Goal: Task Accomplishment & Management: Use online tool/utility

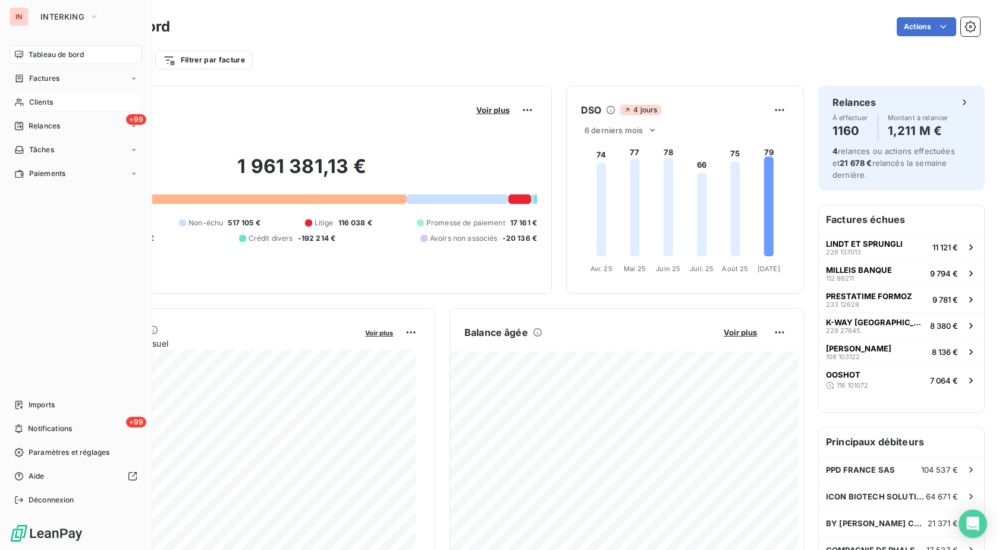
click at [30, 100] on span "Clients" at bounding box center [41, 102] width 24 height 11
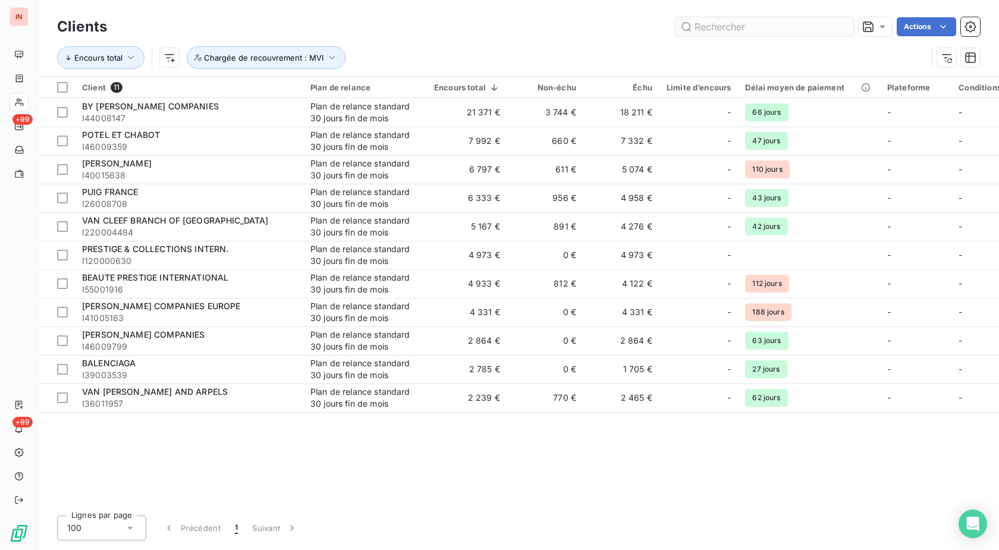
click at [792, 28] on input "text" at bounding box center [764, 26] width 178 height 19
click at [304, 62] on span "Chargée de recouvrement : MVI" at bounding box center [263, 58] width 119 height 10
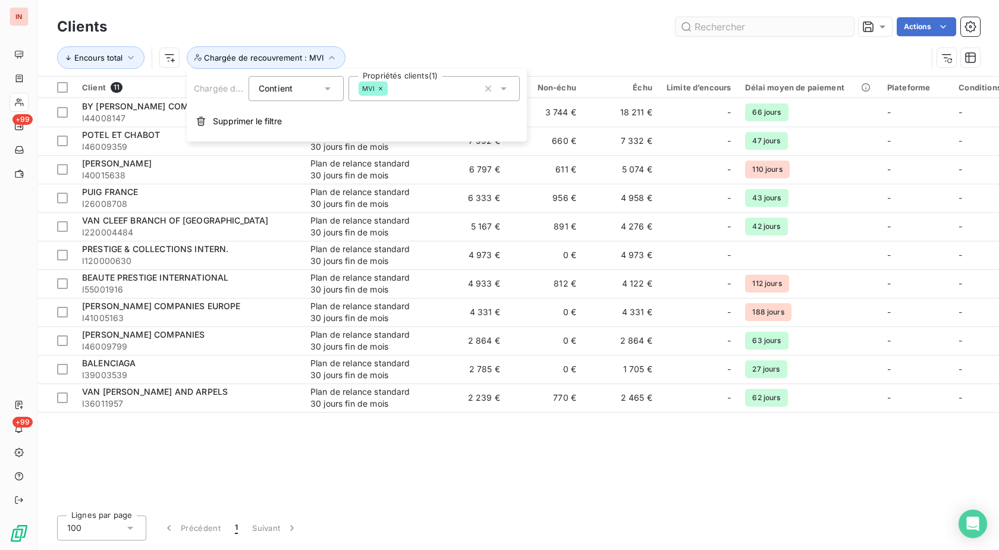
drag, startPoint x: 277, startPoint y: 126, endPoint x: 688, endPoint y: 32, distance: 421.3
click at [278, 126] on span "Supprimer le filtre" at bounding box center [247, 121] width 69 height 12
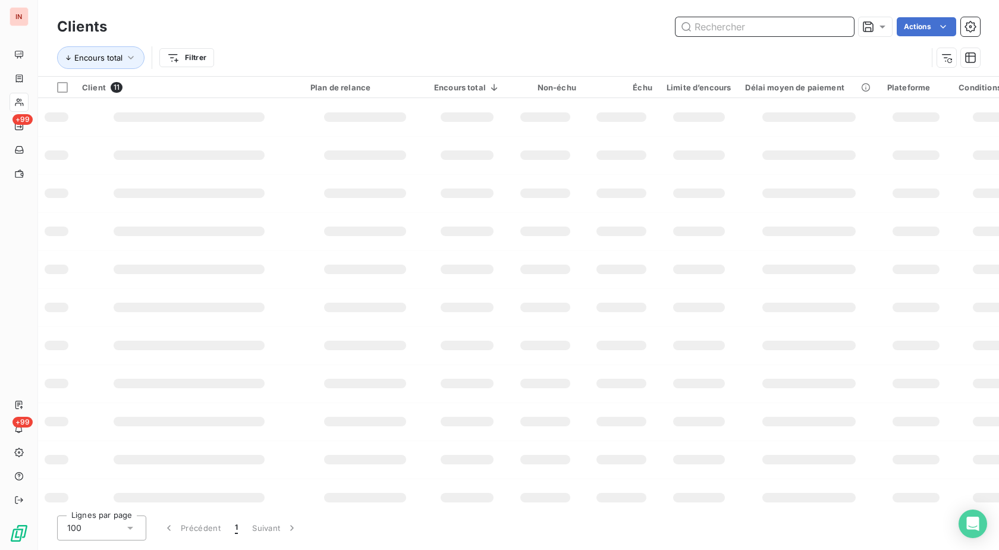
click at [730, 22] on input "text" at bounding box center [764, 26] width 178 height 19
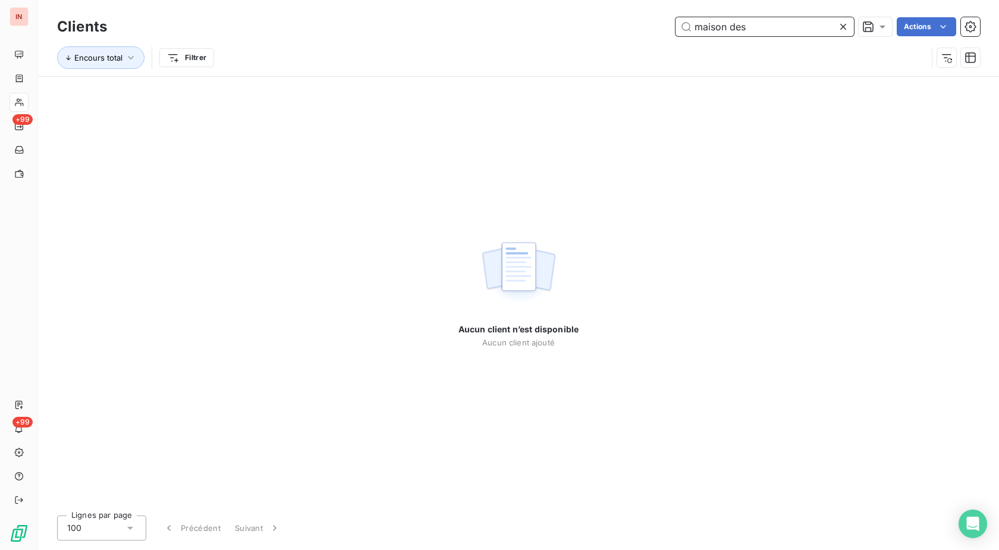
drag, startPoint x: 775, startPoint y: 32, endPoint x: 659, endPoint y: 37, distance: 115.4
click at [675, 36] on input "maison des" at bounding box center [764, 26] width 178 height 19
drag, startPoint x: 754, startPoint y: 28, endPoint x: 559, endPoint y: 40, distance: 195.3
click at [675, 36] on input "ivori" at bounding box center [764, 26] width 178 height 19
paste input "I124012447"
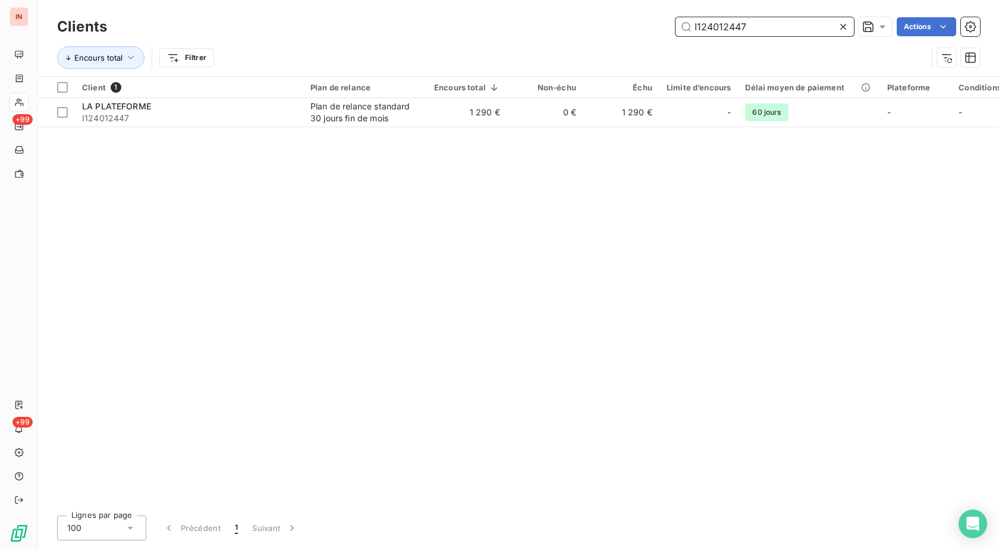
type input "I124012447"
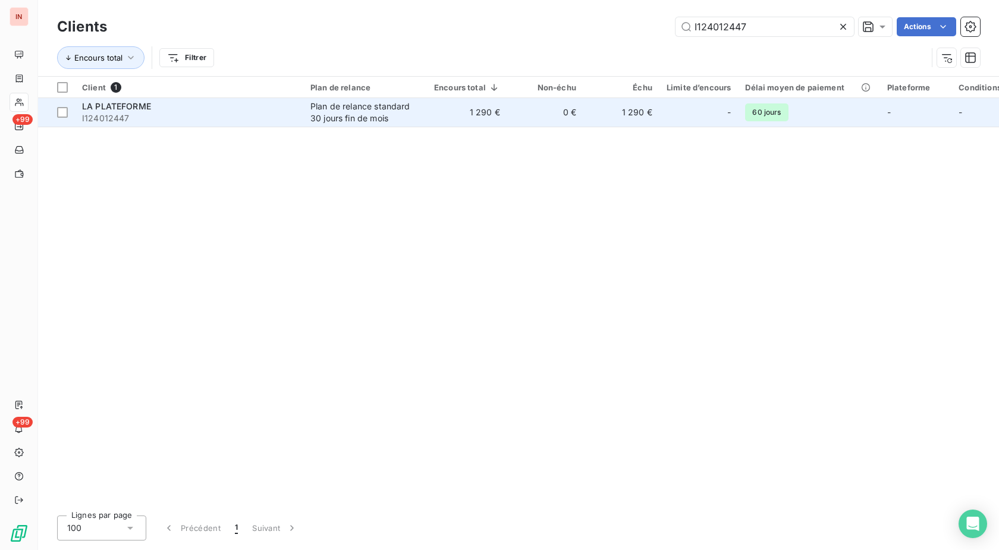
click at [497, 106] on td "1 290 €" at bounding box center [467, 112] width 80 height 29
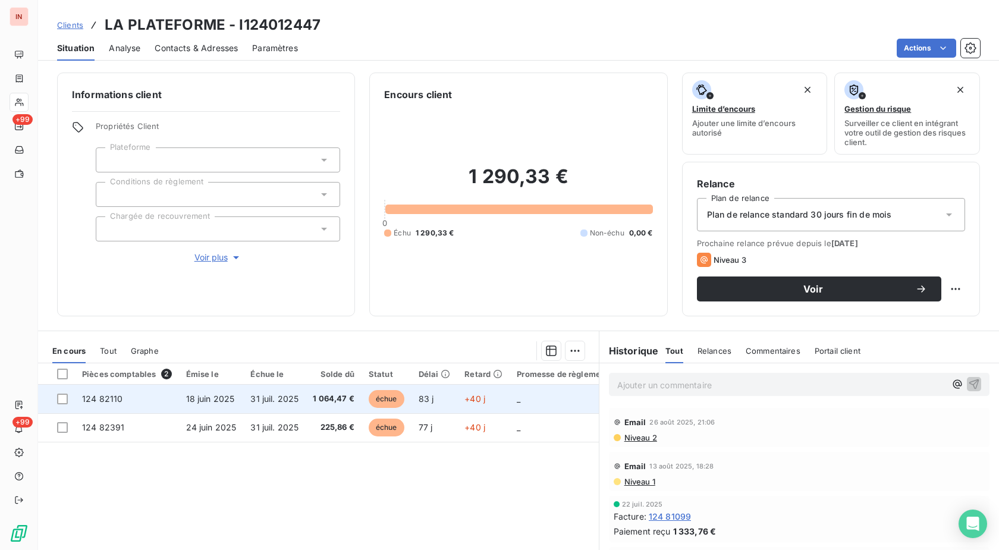
click at [458, 407] on td "+40 j" at bounding box center [483, 399] width 52 height 29
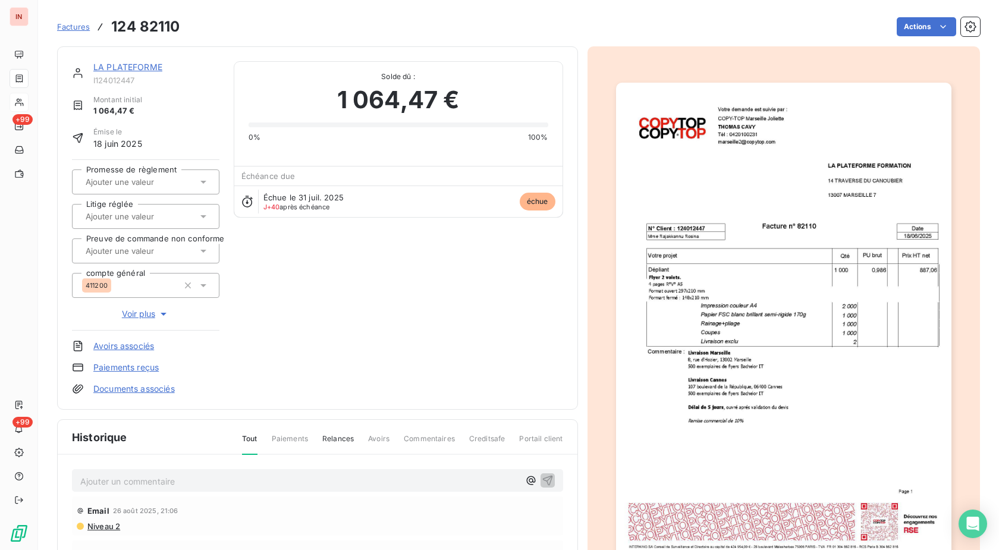
click at [924, 29] on html "IN +99 +99 Factures 124 82110 Actions LA PLATEFORME I124012447 Montant initial …" at bounding box center [499, 275] width 999 height 550
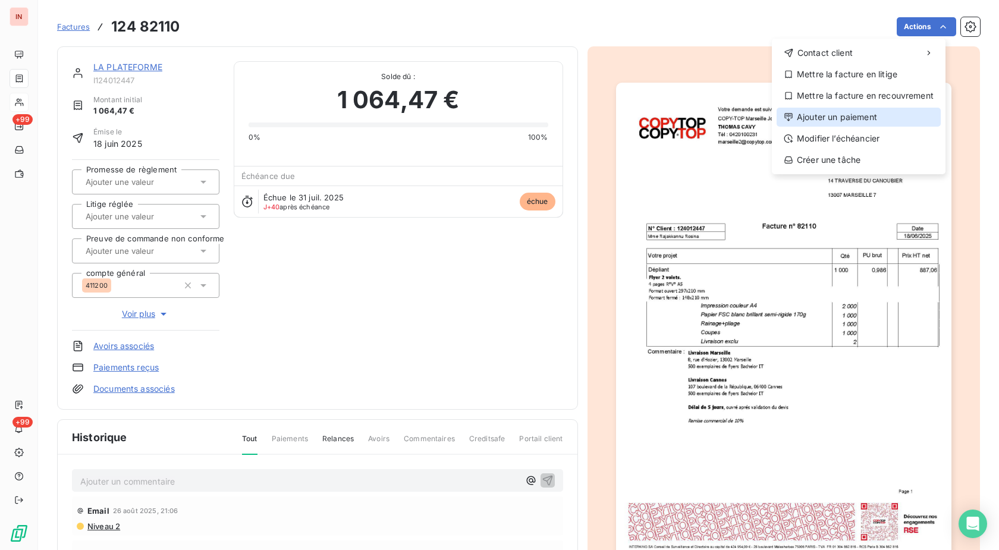
click at [789, 108] on div "Ajouter un paiement" at bounding box center [858, 117] width 164 height 19
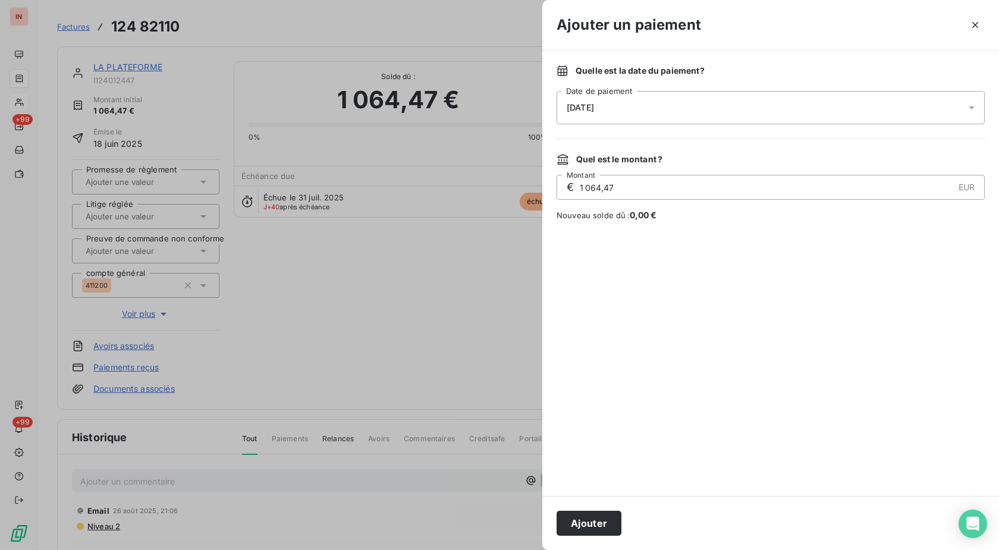
click at [726, 106] on div "[DATE]" at bounding box center [770, 107] width 428 height 33
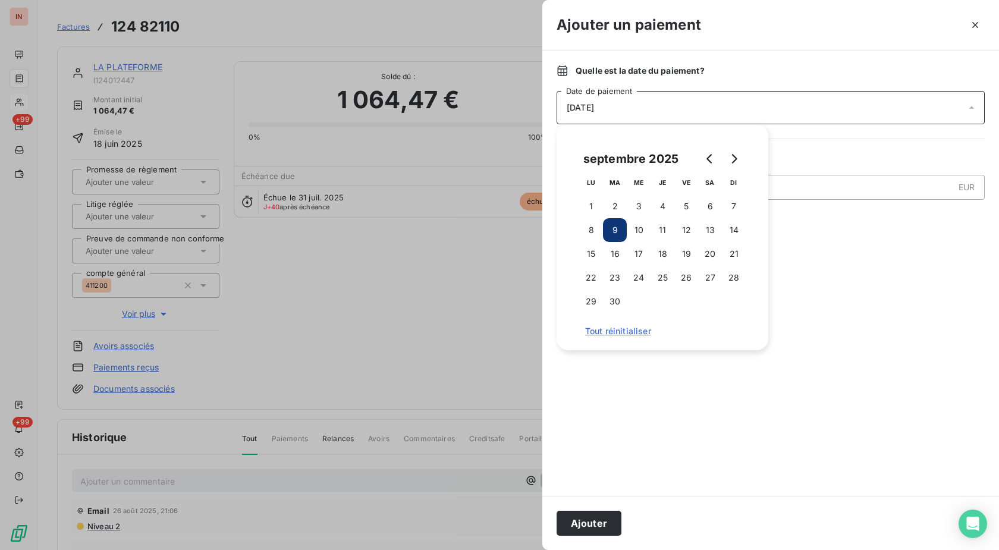
click at [594, 227] on button "8" at bounding box center [591, 230] width 24 height 24
click at [595, 519] on button "Ajouter" at bounding box center [588, 523] width 65 height 25
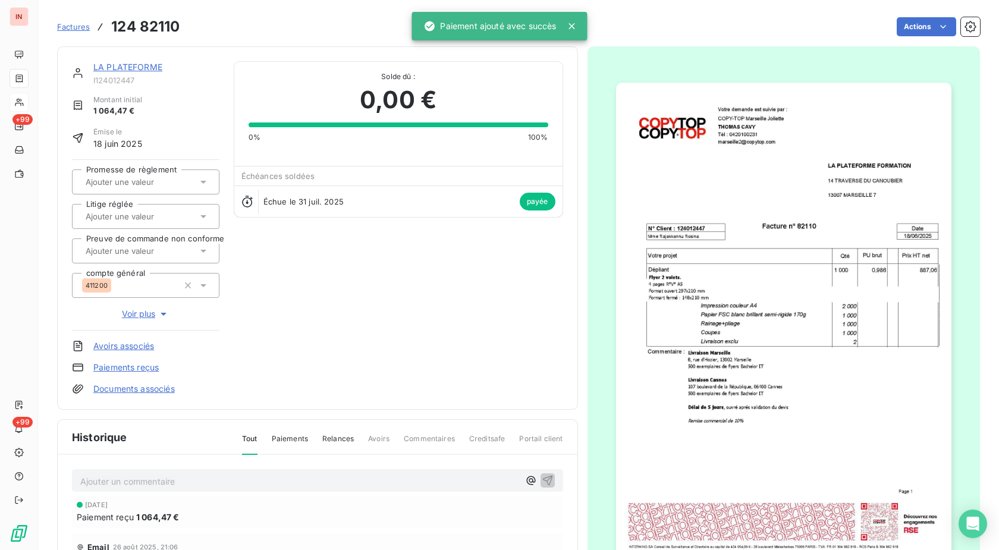
click at [143, 70] on link "LA PLATEFORME" at bounding box center [127, 67] width 69 height 10
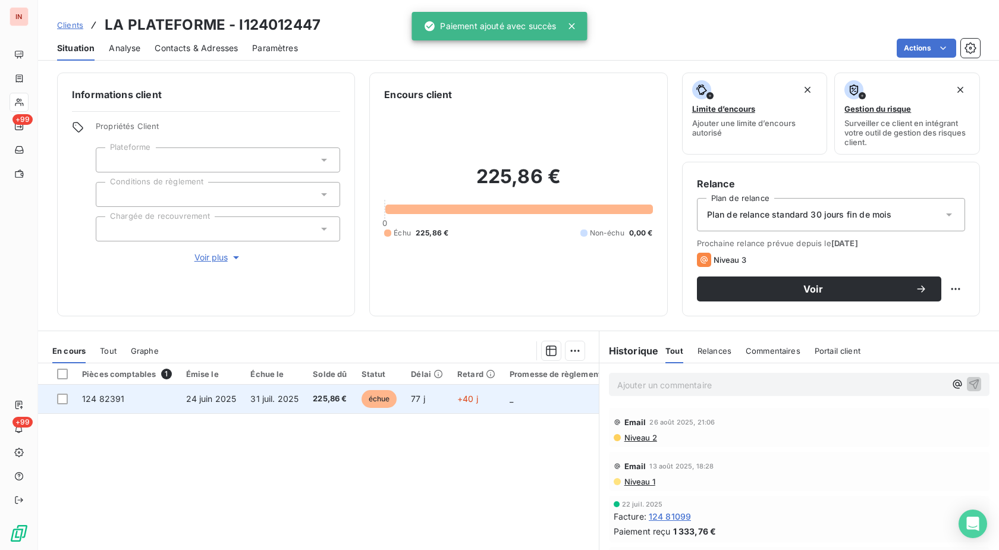
click at [487, 396] on td "+40 j" at bounding box center [476, 399] width 52 height 29
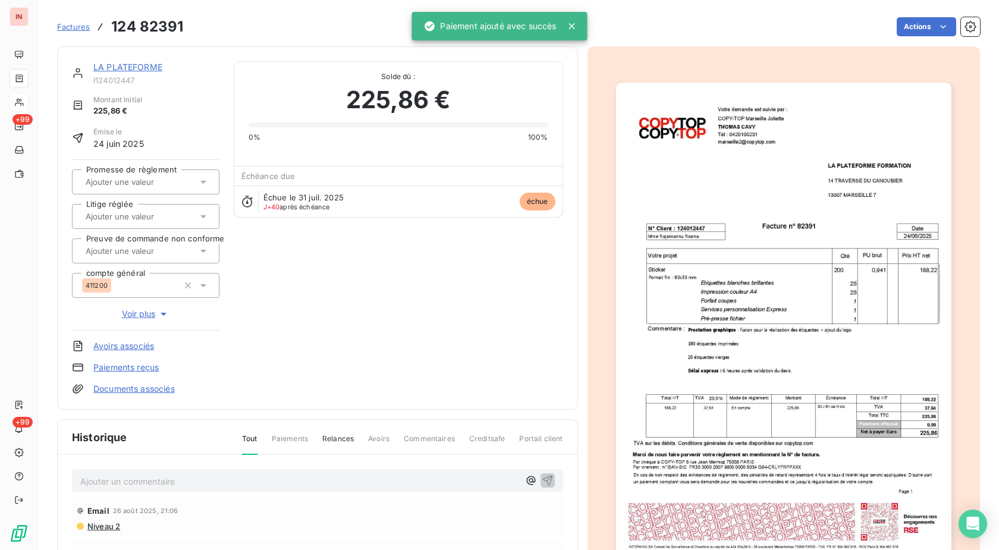
click at [926, 27] on html "IN +99 +99 Factures 124 82391 Actions LA PLATEFORME I124012447 Montant initial …" at bounding box center [499, 275] width 999 height 550
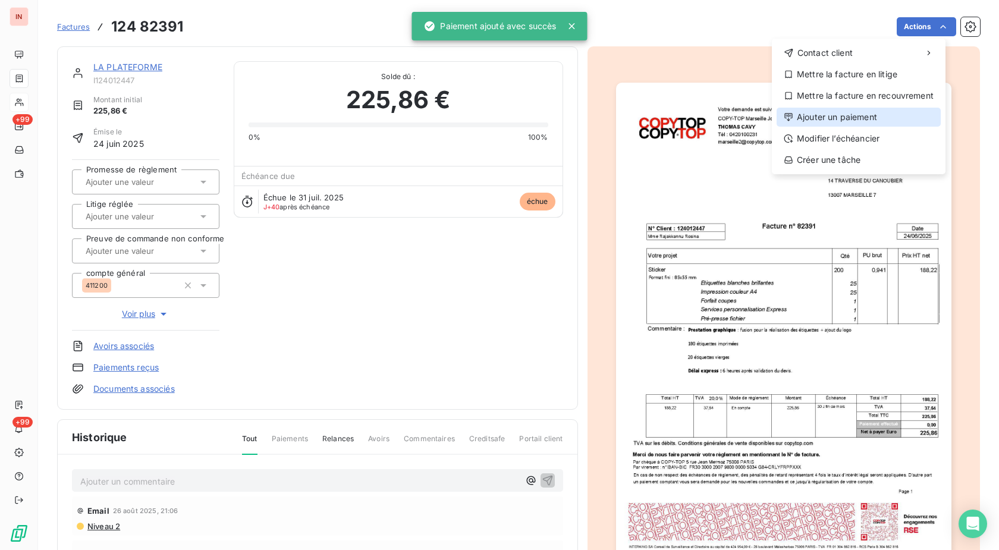
click at [865, 114] on div "Ajouter un paiement" at bounding box center [858, 117] width 164 height 19
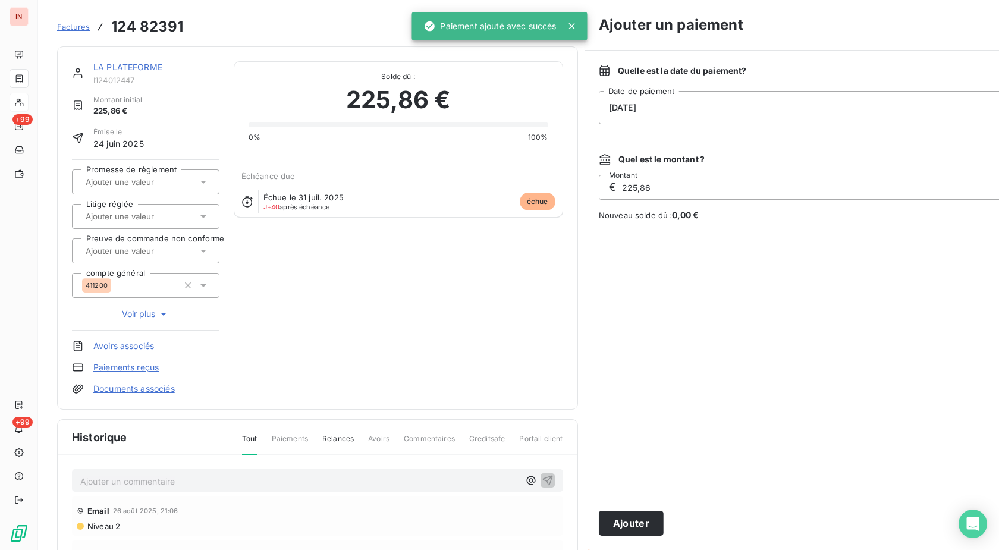
click at [786, 106] on div "[DATE]" at bounding box center [813, 107] width 428 height 33
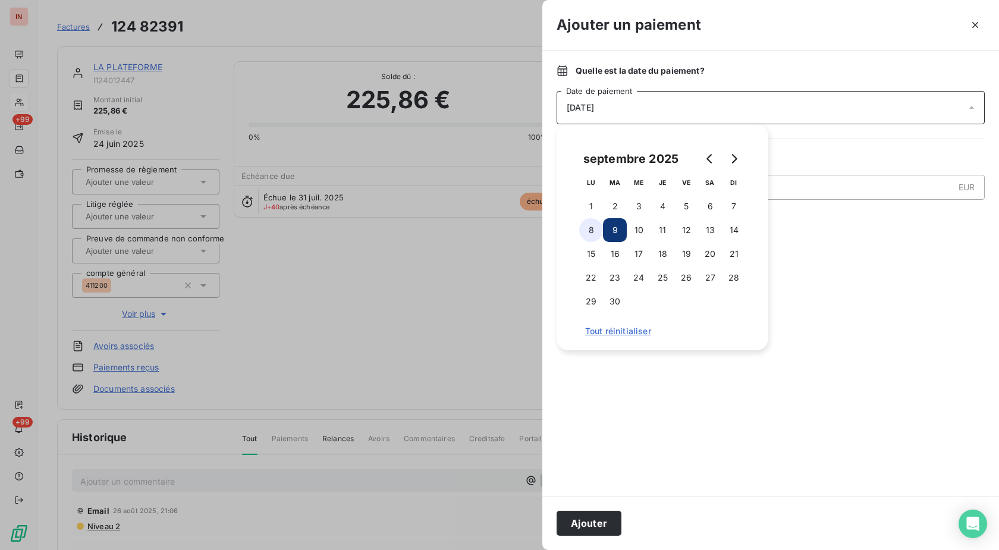
click at [590, 237] on button "8" at bounding box center [591, 230] width 24 height 24
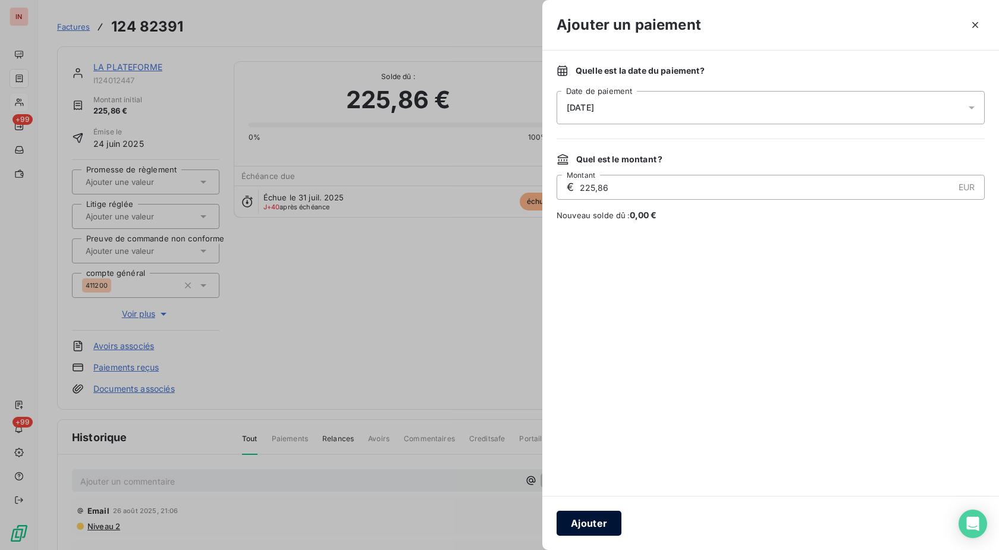
click at [603, 518] on button "Ajouter" at bounding box center [588, 523] width 65 height 25
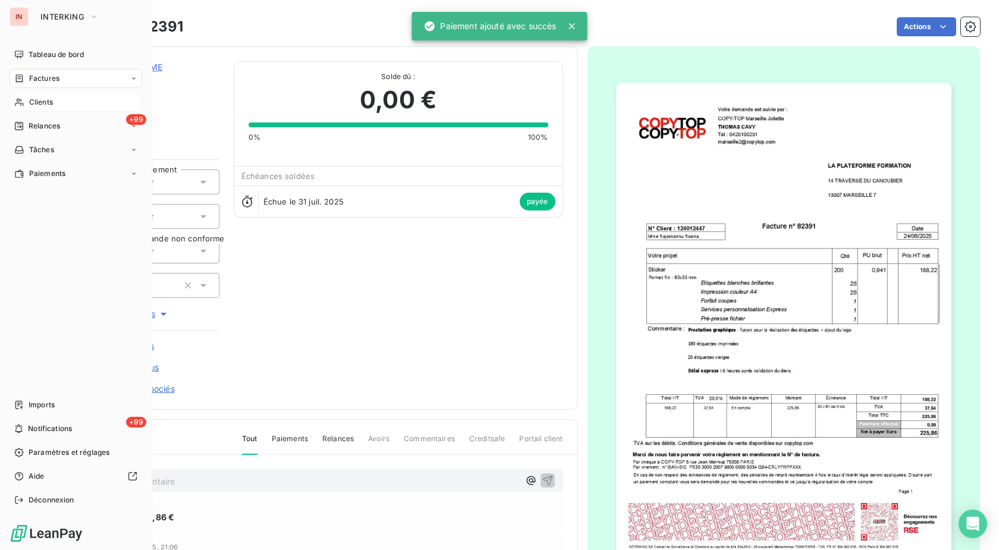
click at [33, 99] on span "Clients" at bounding box center [41, 102] width 24 height 11
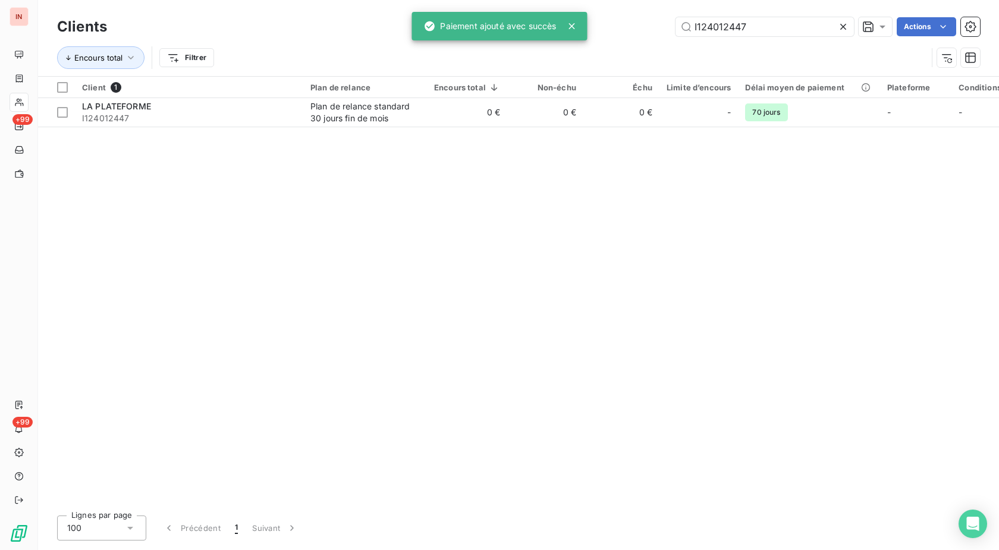
drag, startPoint x: 772, startPoint y: 26, endPoint x: 544, endPoint y: 42, distance: 228.2
click at [675, 35] on input "I124012447" at bounding box center [764, 26] width 178 height 19
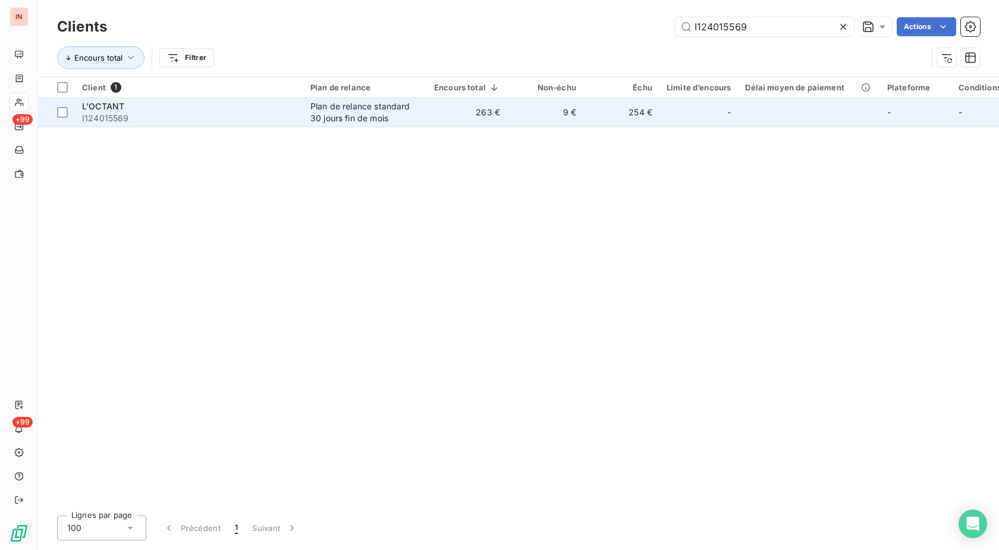
type input "I124015569"
click at [479, 112] on td "263 €" at bounding box center [467, 112] width 80 height 29
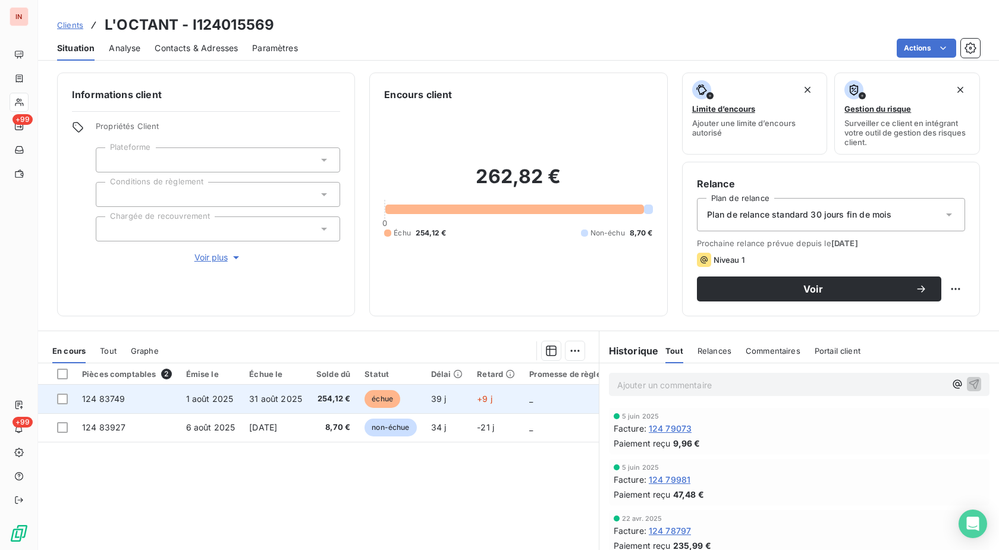
click at [392, 403] on span "échue" at bounding box center [382, 399] width 36 height 18
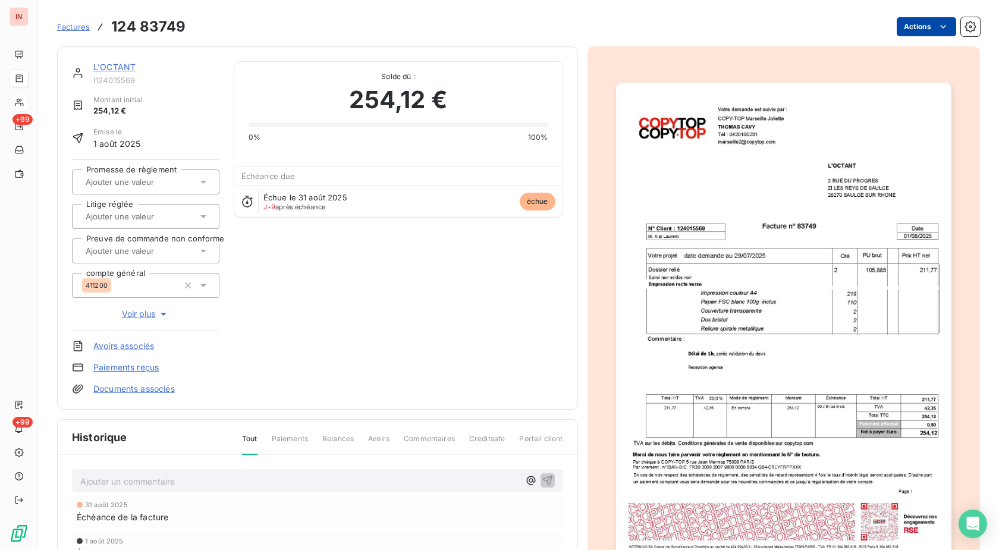
click at [912, 28] on html "IN +99 +99 Factures 124 83749 Actions L'OCTANT I124015569 Montant initial 254,1…" at bounding box center [499, 275] width 999 height 550
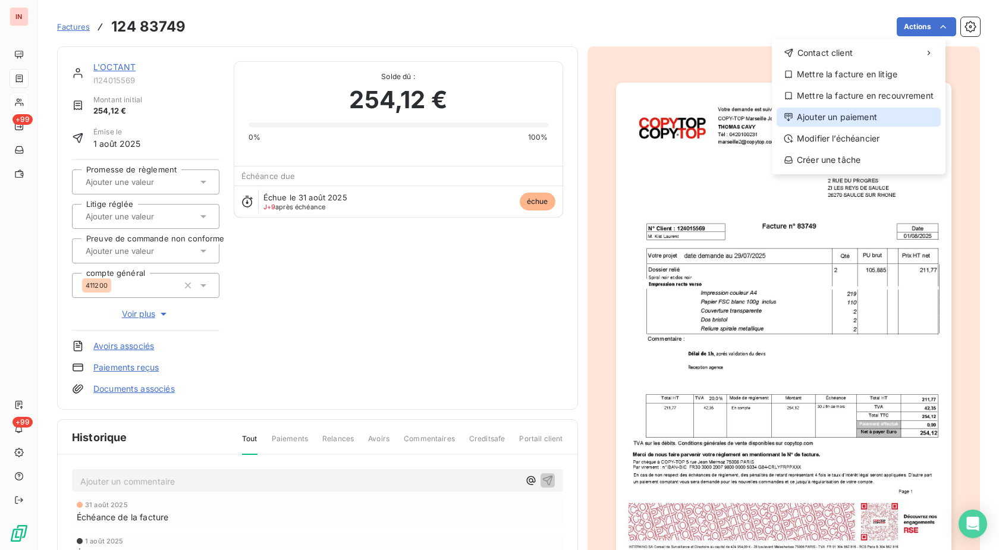
click at [851, 116] on div "Ajouter un paiement" at bounding box center [858, 117] width 164 height 19
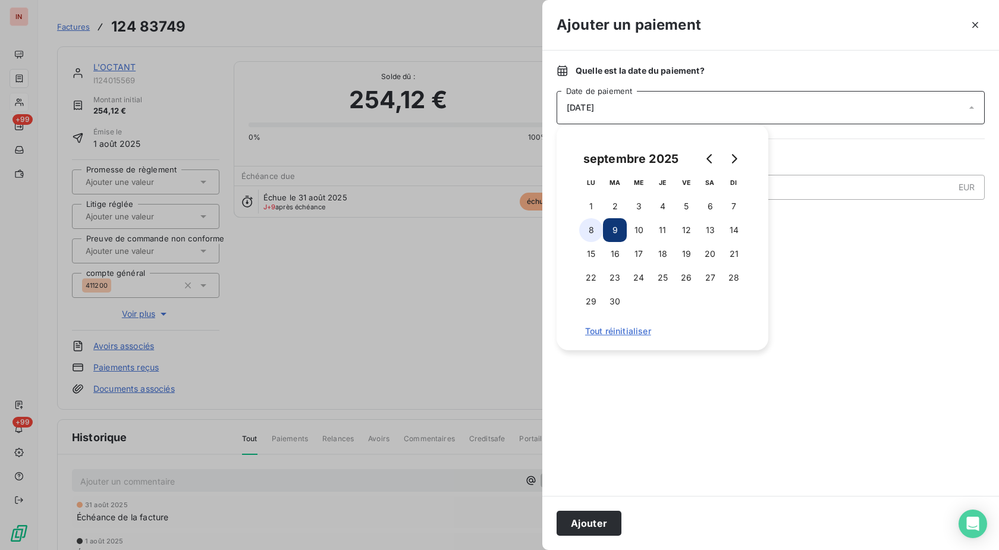
click at [600, 228] on button "8" at bounding box center [591, 230] width 24 height 24
click at [596, 521] on button "Ajouter" at bounding box center [588, 523] width 65 height 25
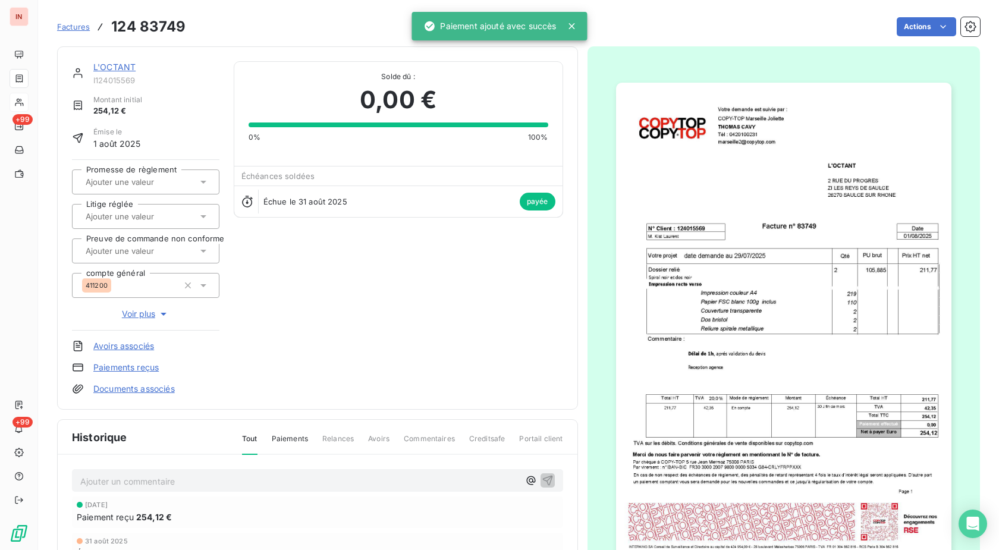
click at [124, 67] on link "L'OCTANT" at bounding box center [114, 67] width 42 height 10
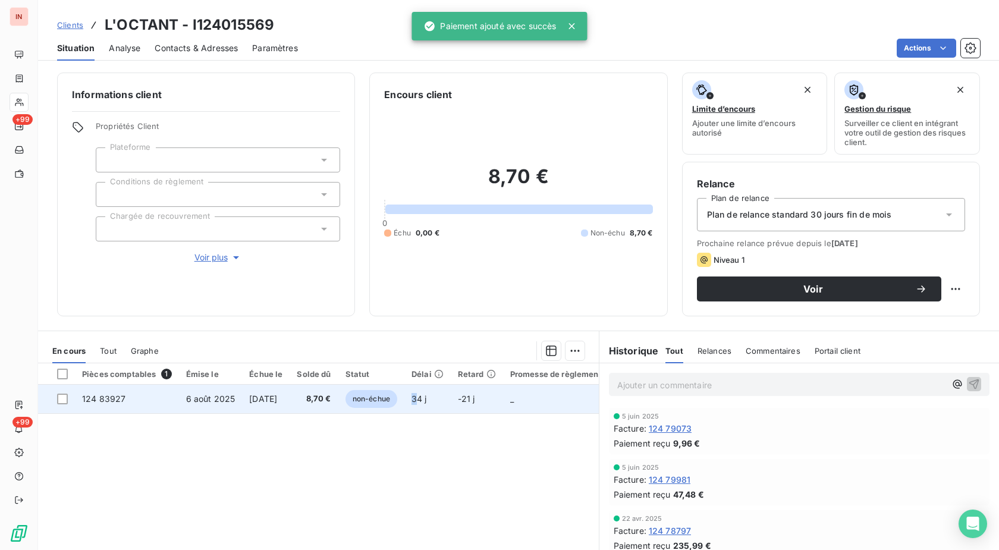
click at [436, 406] on td "34 j" at bounding box center [427, 399] width 46 height 29
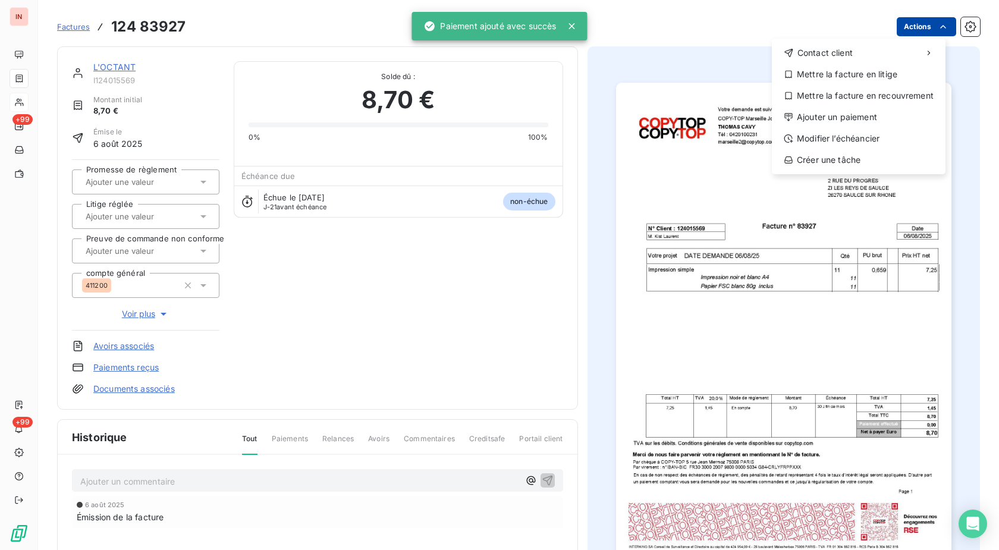
click at [928, 34] on html "IN +99 +99 Factures [PHONE_NUMBER] Actions Contact client Mettre la facture en …" at bounding box center [499, 275] width 999 height 550
click at [877, 121] on div "Ajouter un paiement" at bounding box center [858, 117] width 164 height 19
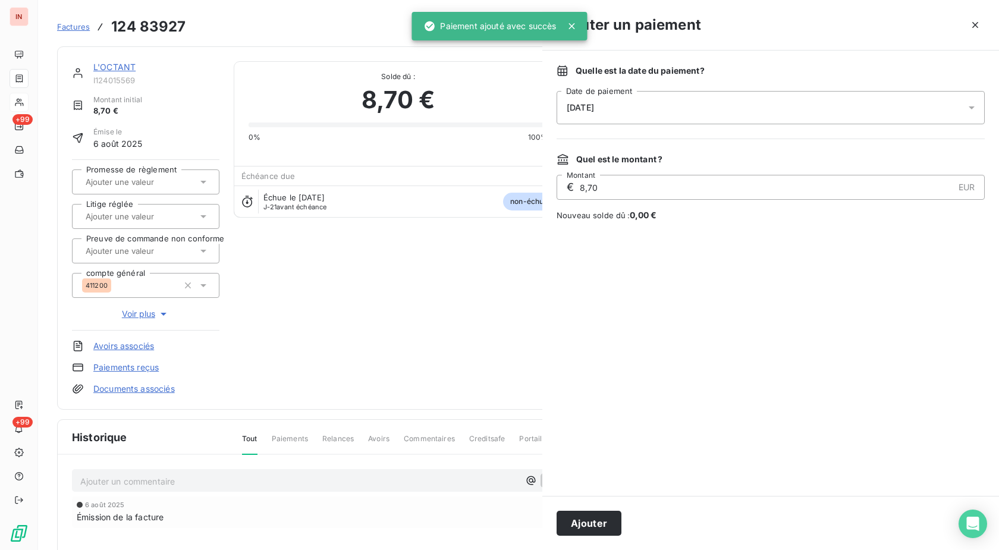
click at [738, 110] on div "[DATE]" at bounding box center [770, 107] width 428 height 33
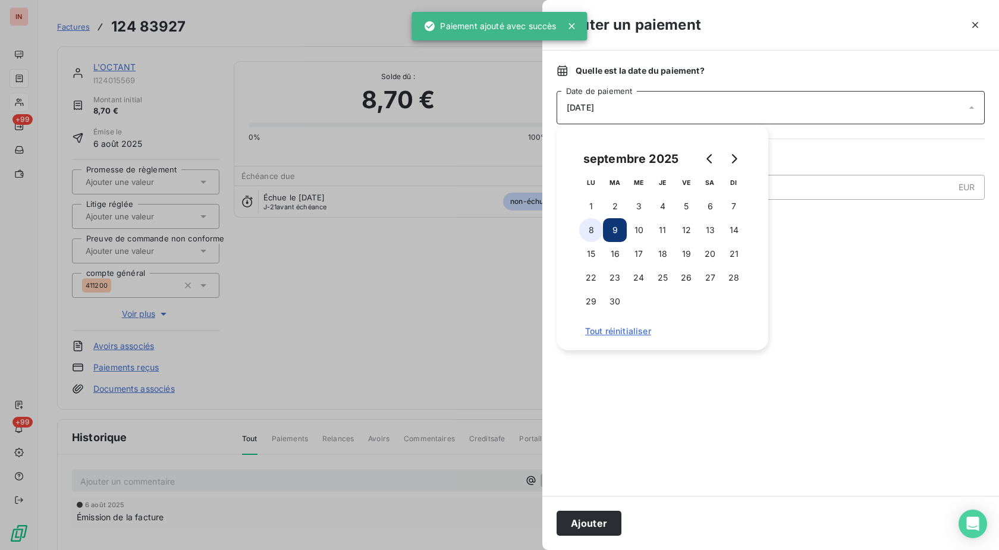
click at [598, 238] on button "8" at bounding box center [591, 230] width 24 height 24
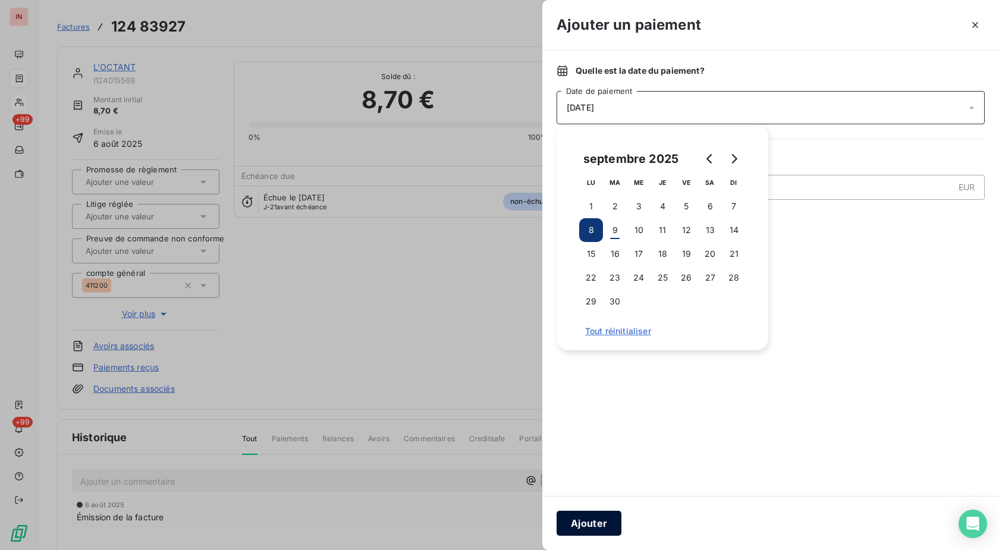
click at [594, 522] on button "Ajouter" at bounding box center [588, 523] width 65 height 25
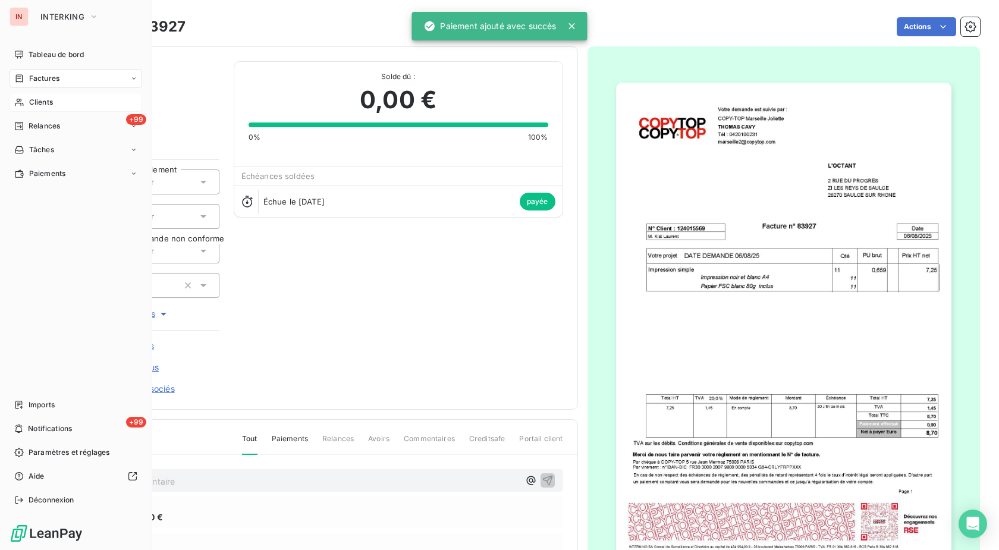
click at [32, 110] on div "Clients" at bounding box center [76, 102] width 133 height 19
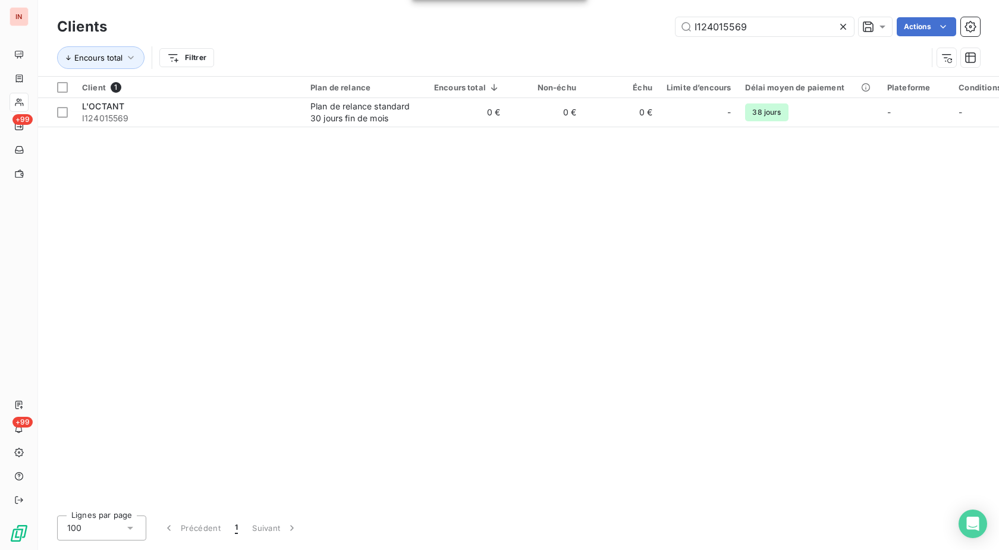
drag, startPoint x: 744, startPoint y: 21, endPoint x: 561, endPoint y: 21, distance: 183.1
click at [675, 20] on input "I124015569" at bounding box center [764, 26] width 178 height 19
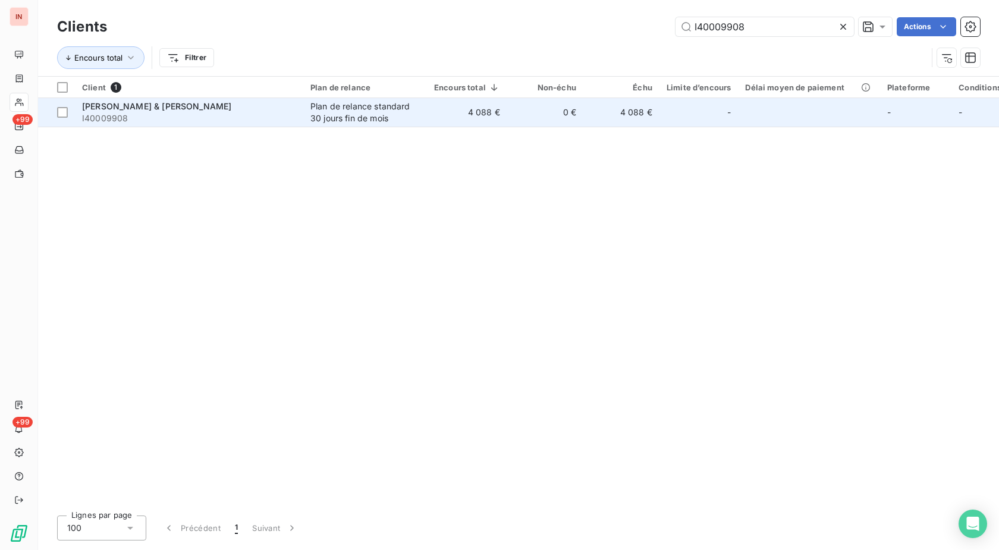
type input "I40009908"
click at [410, 111] on div "Plan de relance standard 30 jours fin de mois" at bounding box center [364, 112] width 109 height 24
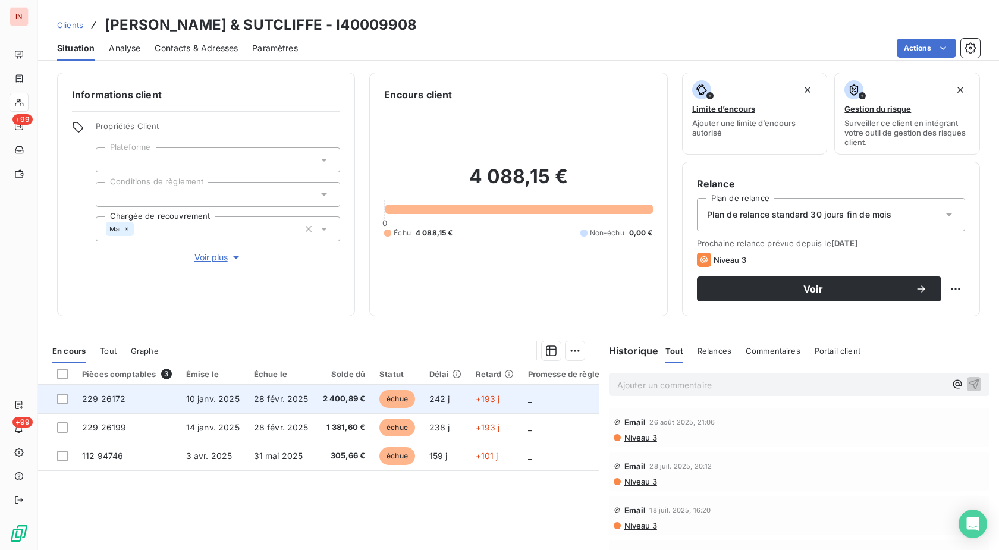
click at [439, 404] on span "242 j" at bounding box center [439, 399] width 21 height 10
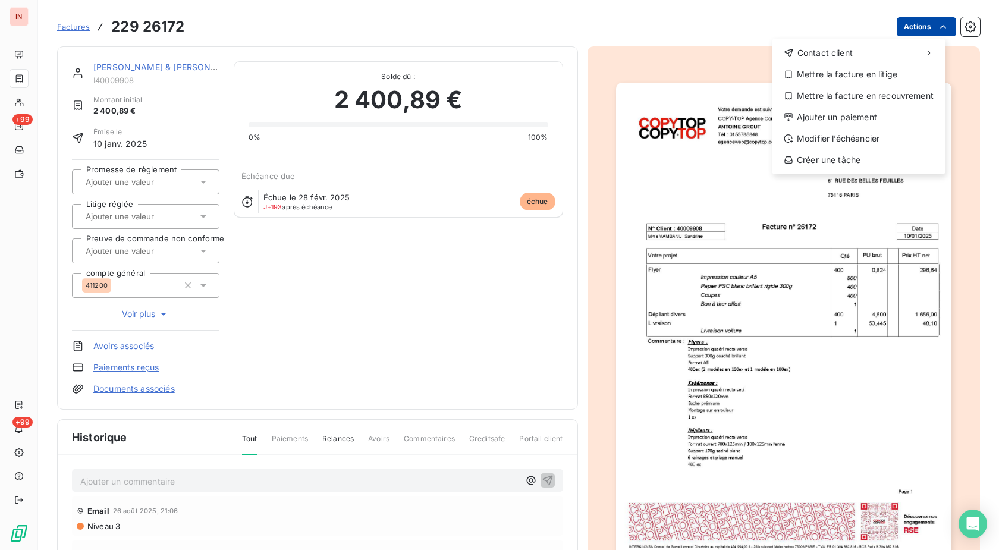
click at [918, 25] on html "IN +99 +99 Factures [PHONE_NUMBER] Actions Contact client Mettre la facture en …" at bounding box center [499, 275] width 999 height 550
click at [848, 113] on div "Ajouter un paiement" at bounding box center [858, 117] width 164 height 19
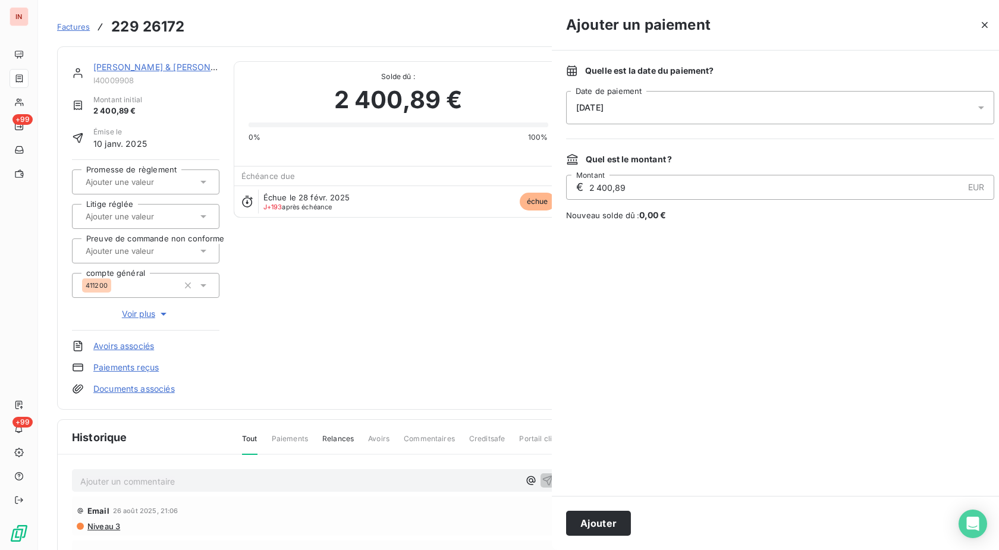
click at [763, 108] on div "[DATE]" at bounding box center [780, 107] width 428 height 33
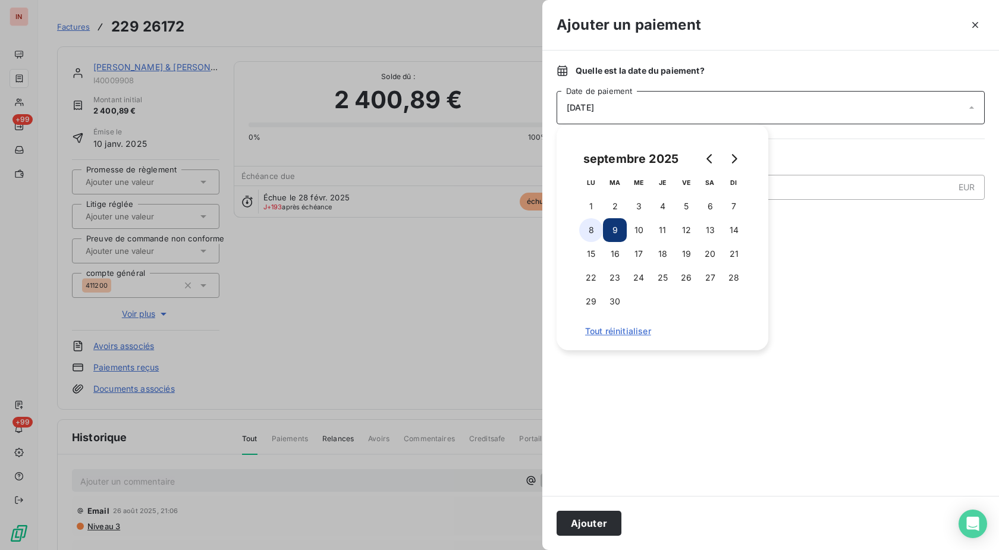
click at [596, 228] on button "8" at bounding box center [591, 230] width 24 height 24
click at [602, 518] on button "Ajouter" at bounding box center [588, 523] width 65 height 25
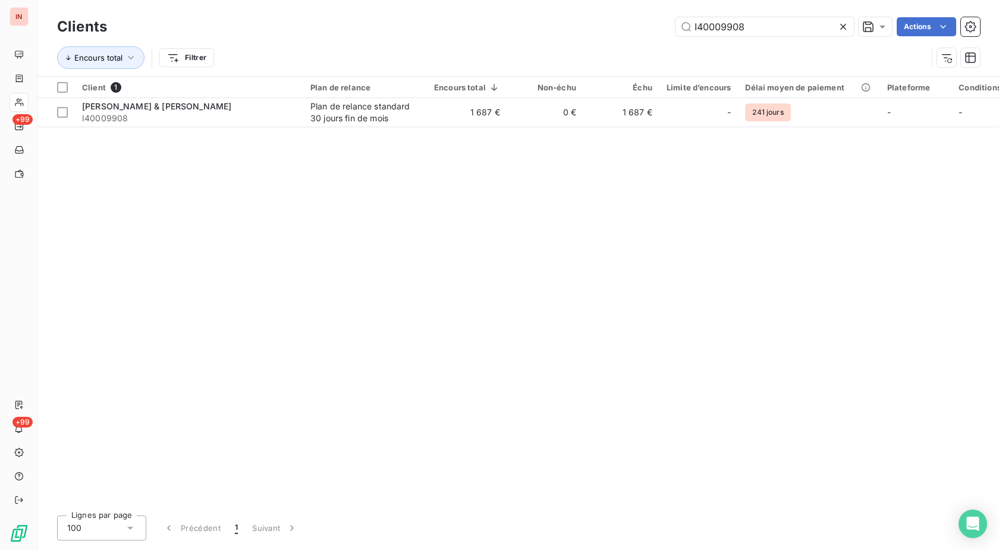
drag, startPoint x: 754, startPoint y: 27, endPoint x: 609, endPoint y: 32, distance: 145.7
click at [675, 26] on input "I40009908" at bounding box center [764, 26] width 178 height 19
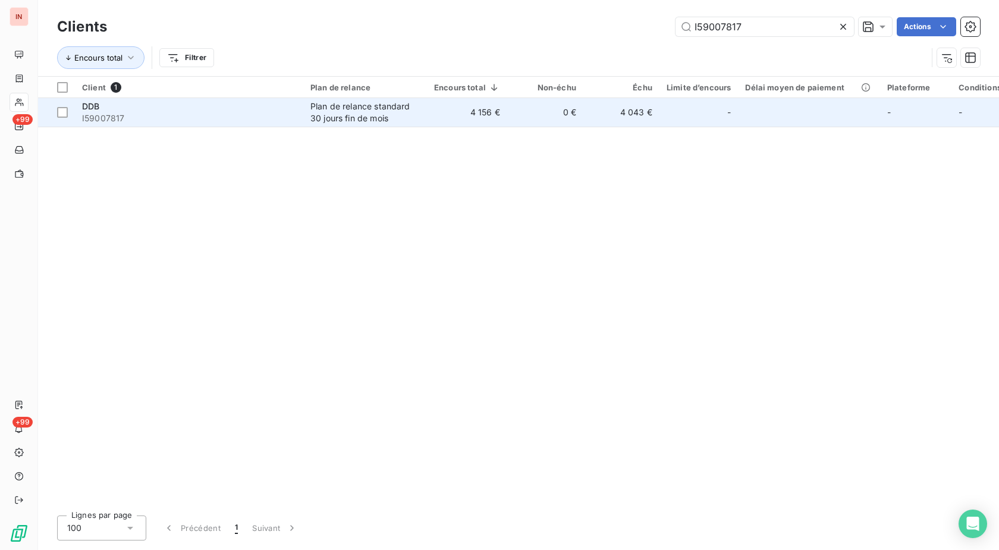
type input "I59007817"
click at [469, 118] on td "4 156 €" at bounding box center [467, 112] width 80 height 29
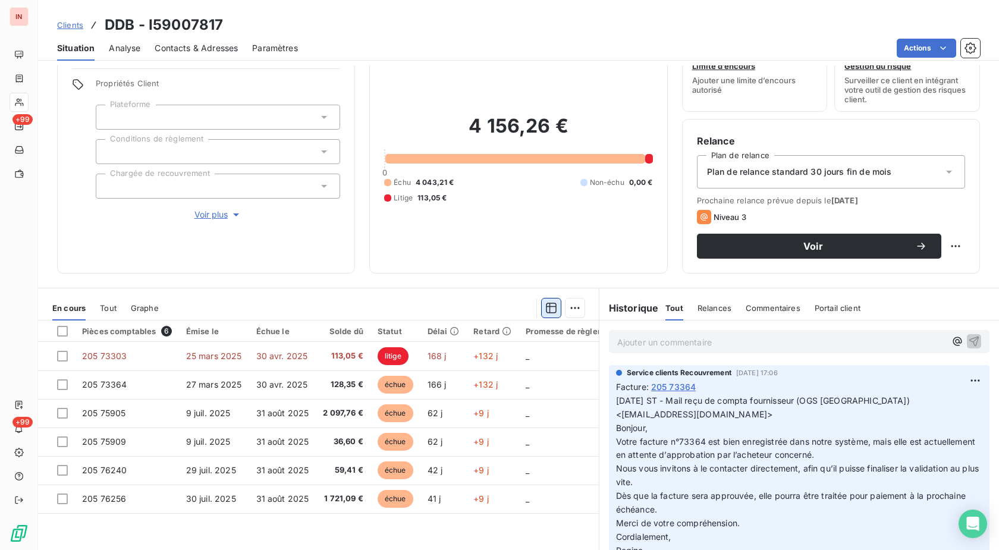
scroll to position [61, 0]
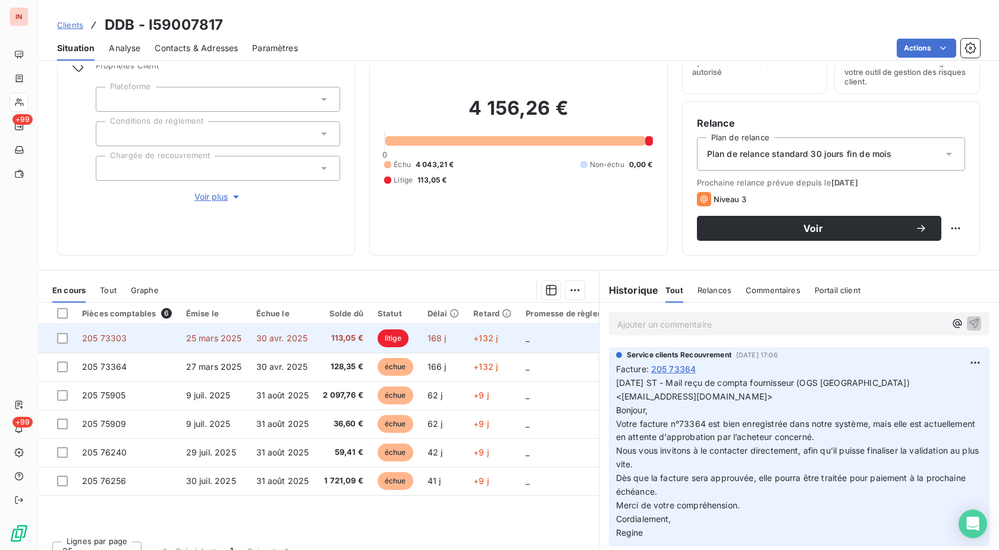
click at [470, 337] on td "+132 j" at bounding box center [492, 338] width 52 height 29
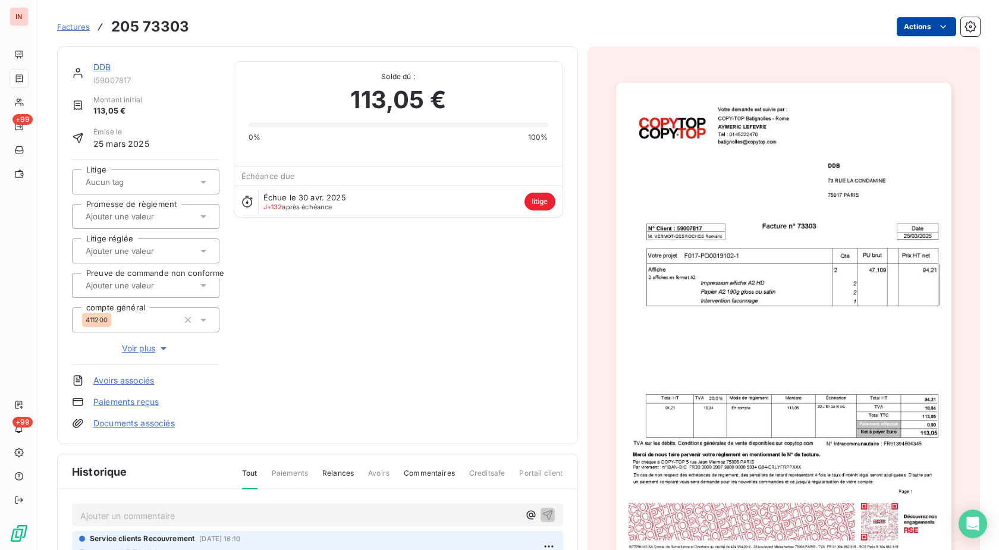
click at [912, 27] on html "IN +99 +99 Factures 205 73303 Actions DDB I59007817 Montant initial 113,05 € Ém…" at bounding box center [499, 275] width 999 height 550
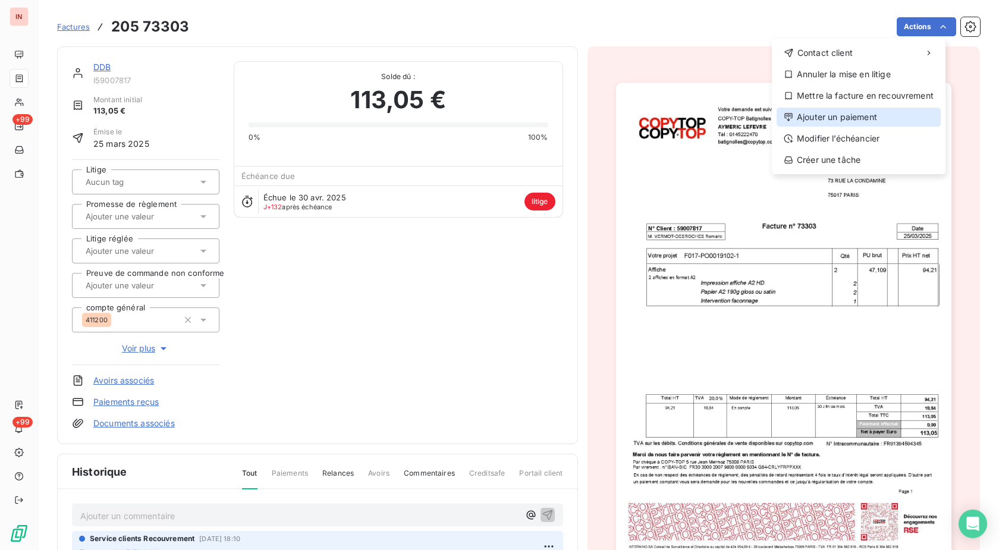
click at [851, 124] on div "Ajouter un paiement" at bounding box center [858, 117] width 164 height 19
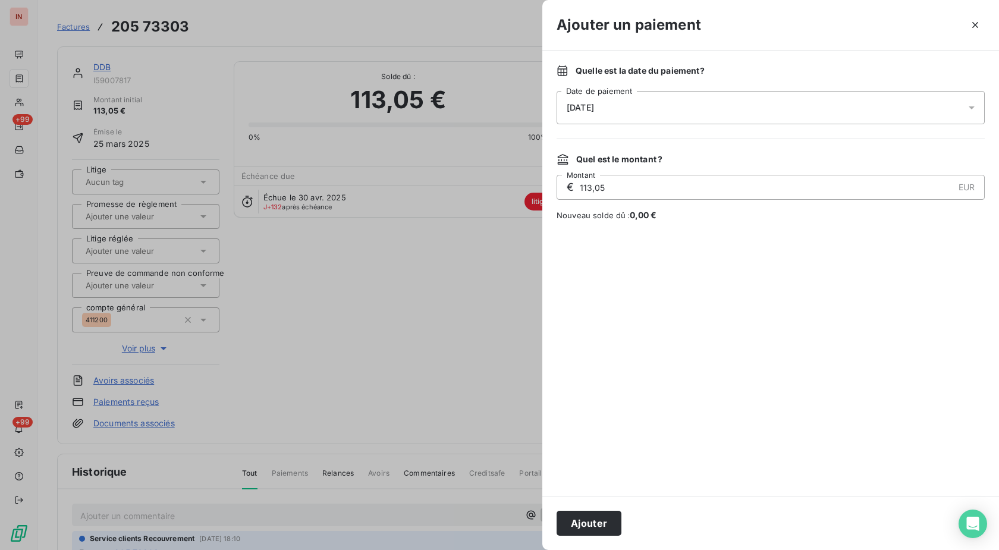
drag, startPoint x: 726, startPoint y: 105, endPoint x: 718, endPoint y: 106, distance: 7.8
click at [726, 105] on div "[DATE]" at bounding box center [770, 107] width 428 height 33
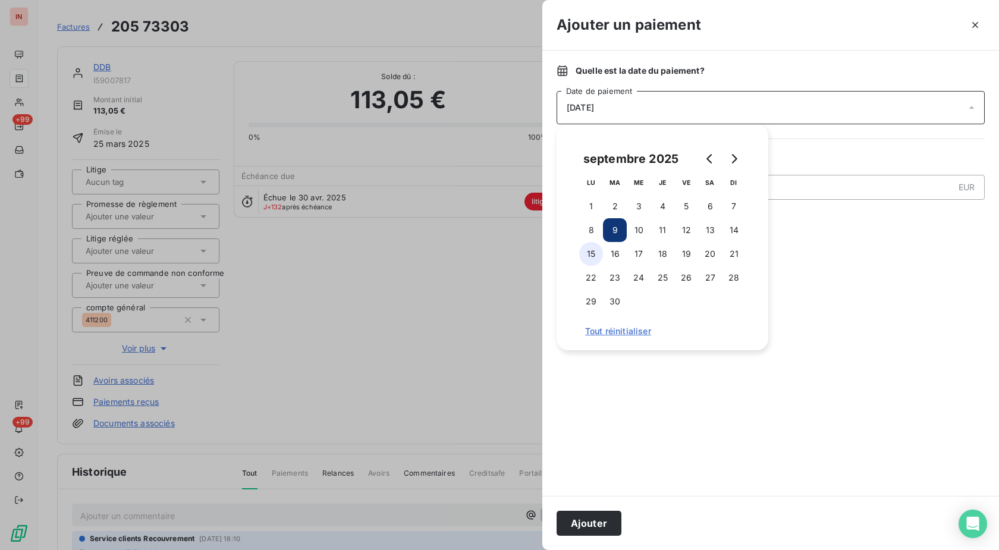
click at [591, 230] on button "8" at bounding box center [591, 230] width 24 height 24
click at [581, 525] on button "Ajouter" at bounding box center [588, 523] width 65 height 25
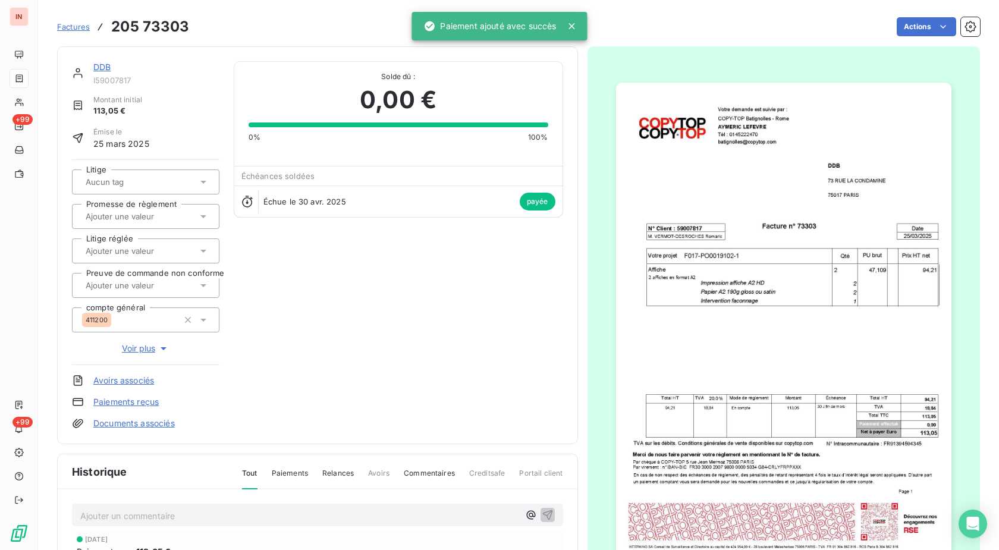
click at [105, 70] on link "DDB" at bounding box center [101, 67] width 17 height 10
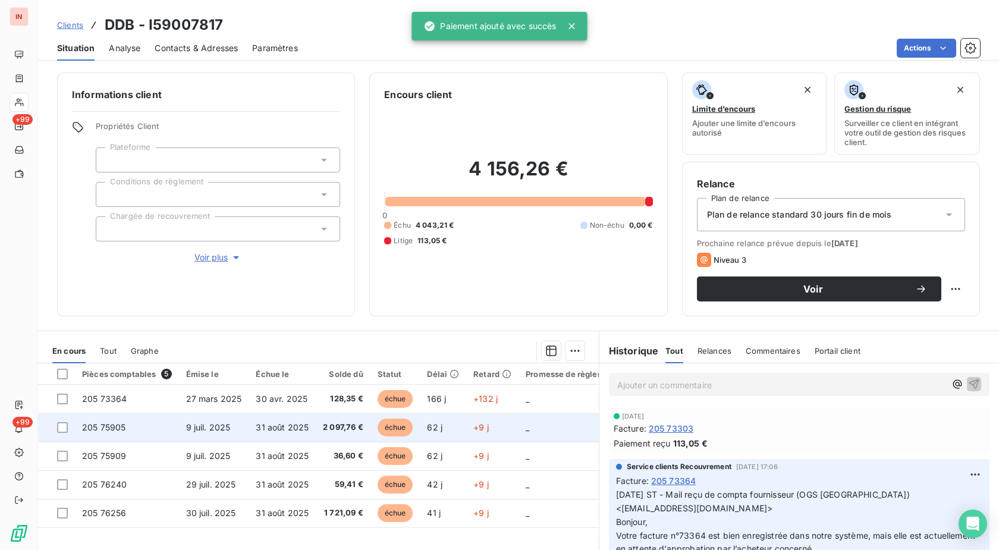
click at [262, 440] on td "31 août 2025" at bounding box center [281, 427] width 67 height 29
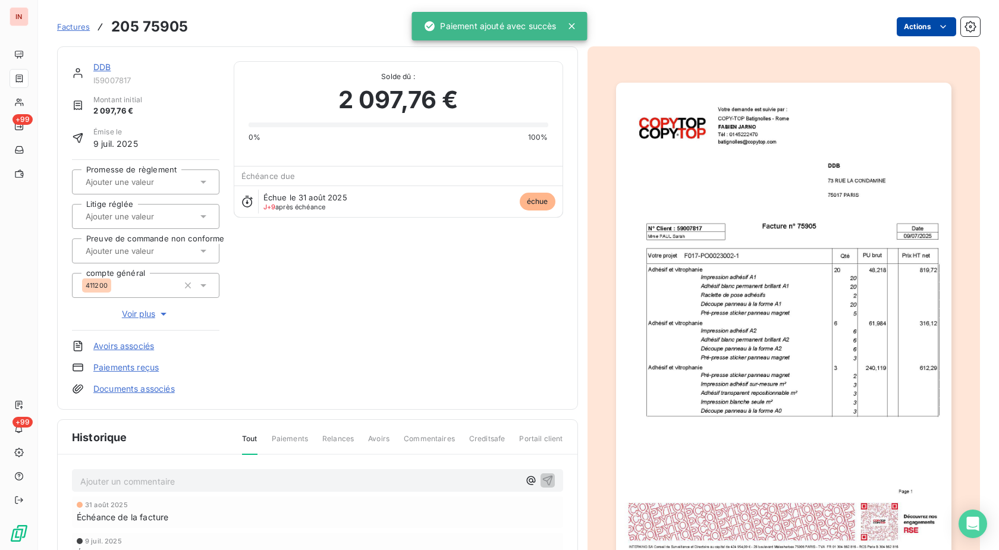
click at [911, 21] on html "IN +99 +99 Factures 205 75905 Actions DDB I59007817 Montant initial 2 097,76 € …" at bounding box center [499, 275] width 999 height 550
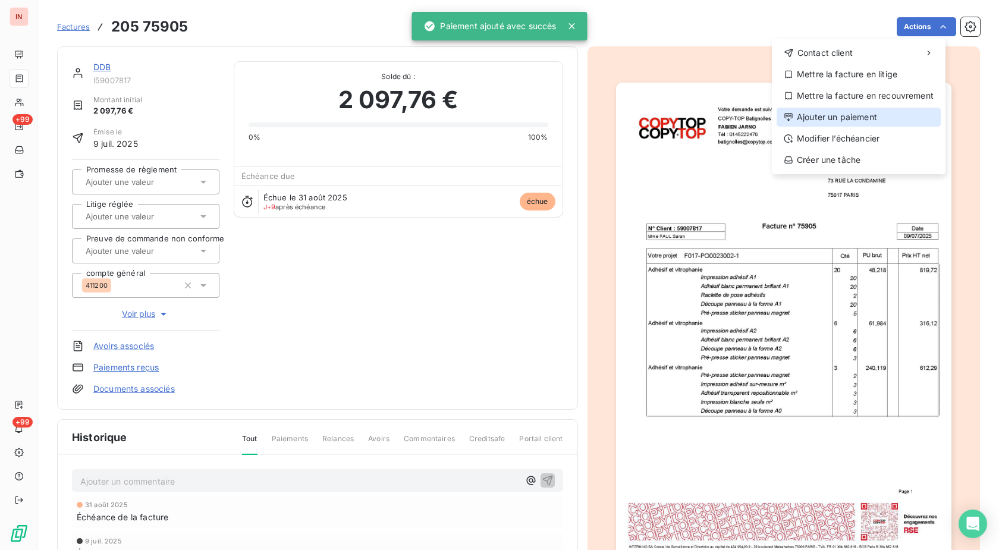
click at [817, 111] on div "Ajouter un paiement" at bounding box center [858, 117] width 164 height 19
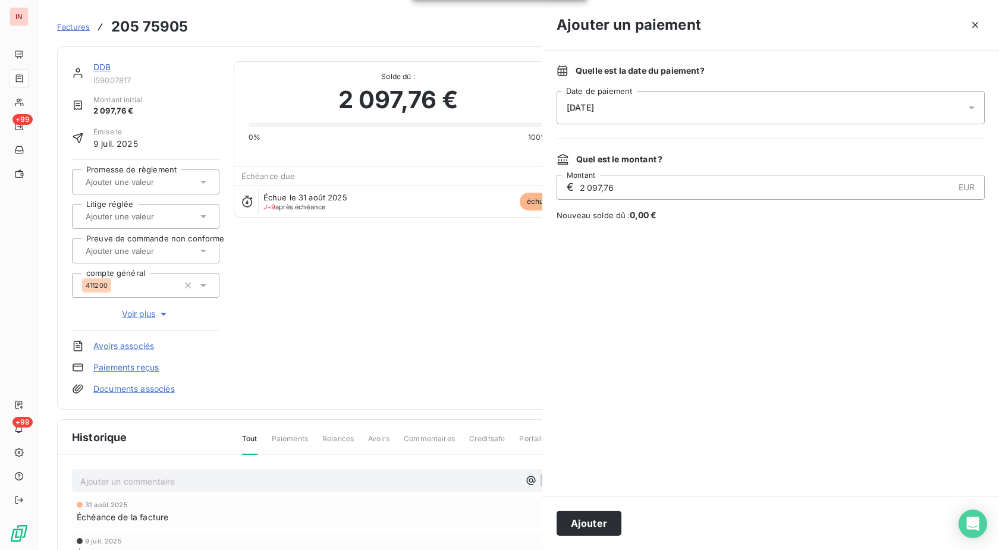
click at [740, 106] on div "[DATE]" at bounding box center [770, 107] width 428 height 33
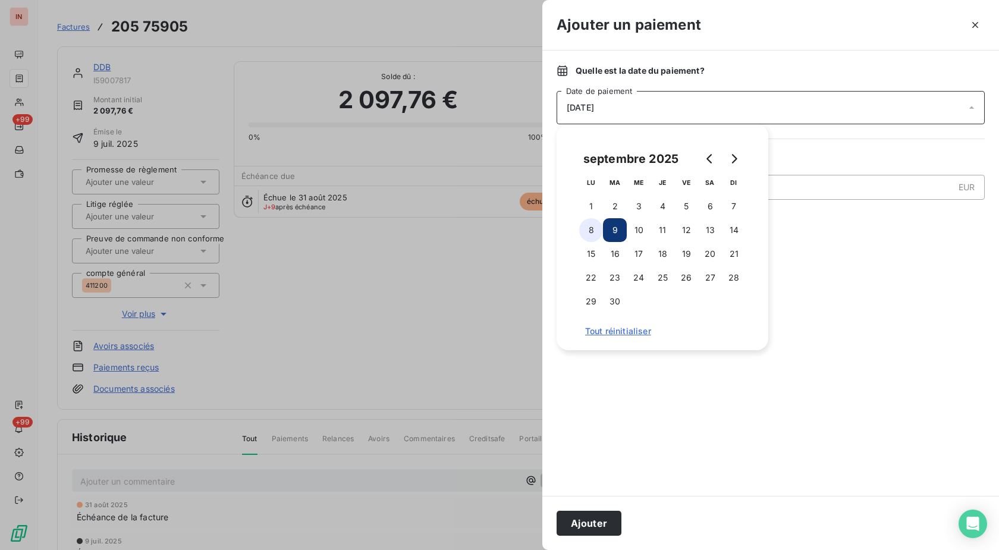
click at [595, 229] on button "8" at bounding box center [591, 230] width 24 height 24
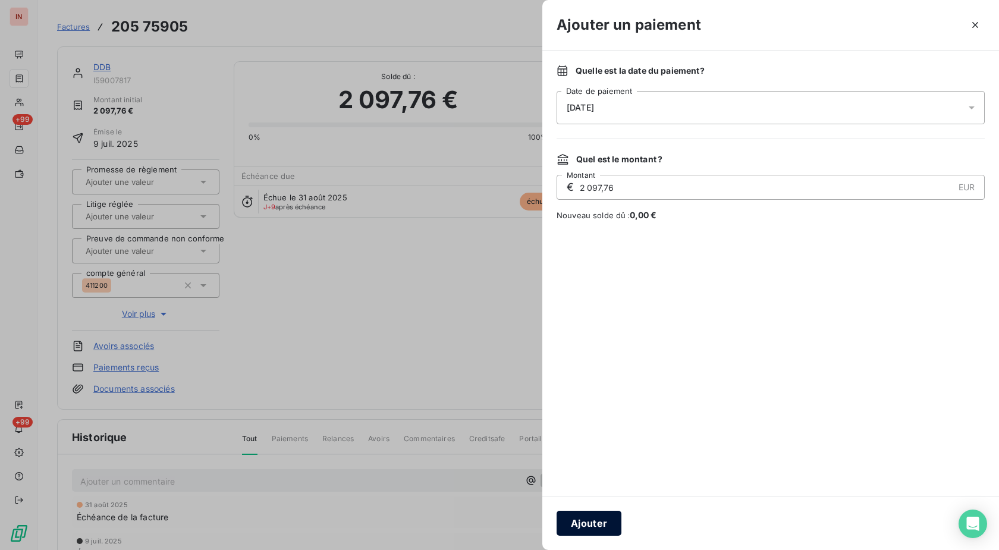
click at [600, 517] on button "Ajouter" at bounding box center [588, 523] width 65 height 25
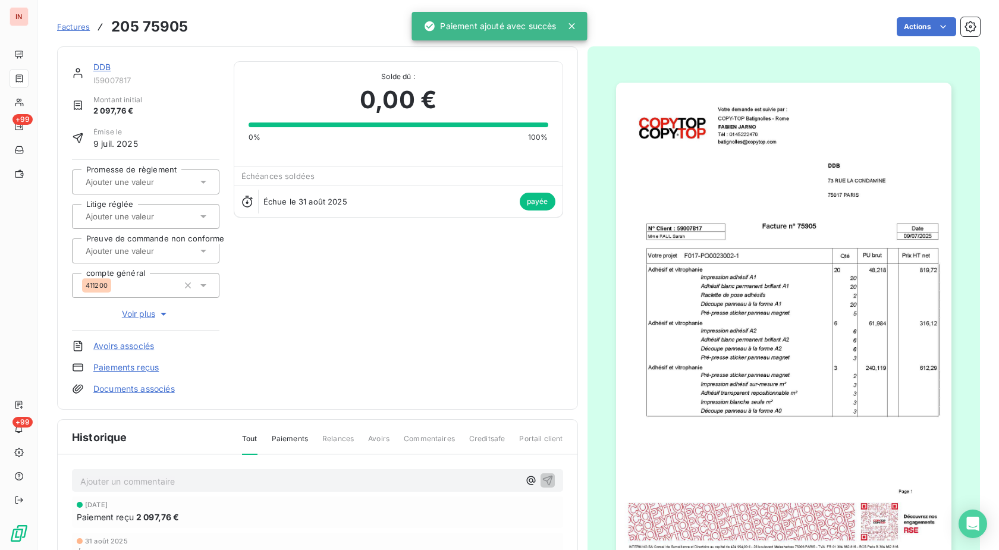
click at [109, 67] on link "DDB" at bounding box center [101, 67] width 17 height 10
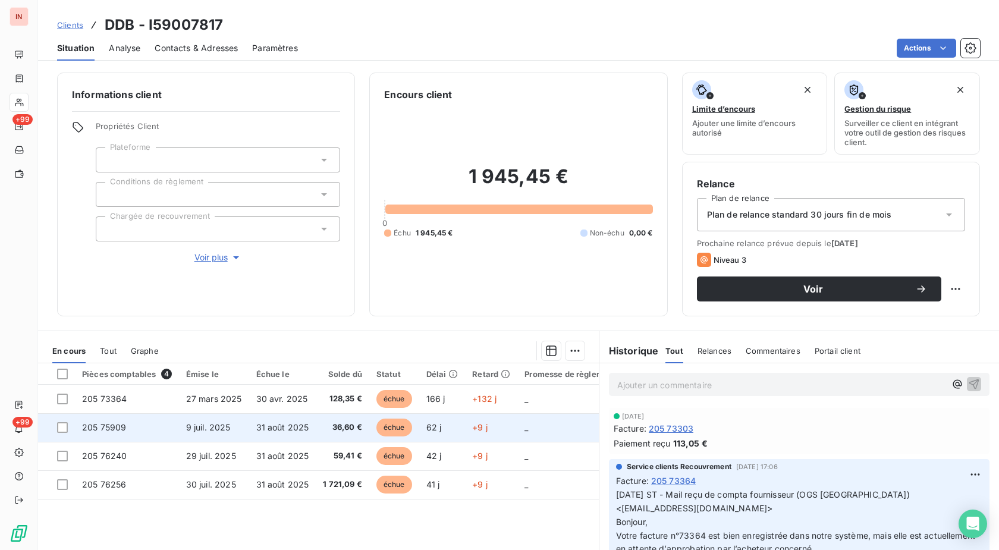
click at [421, 429] on td "62 j" at bounding box center [442, 427] width 46 height 29
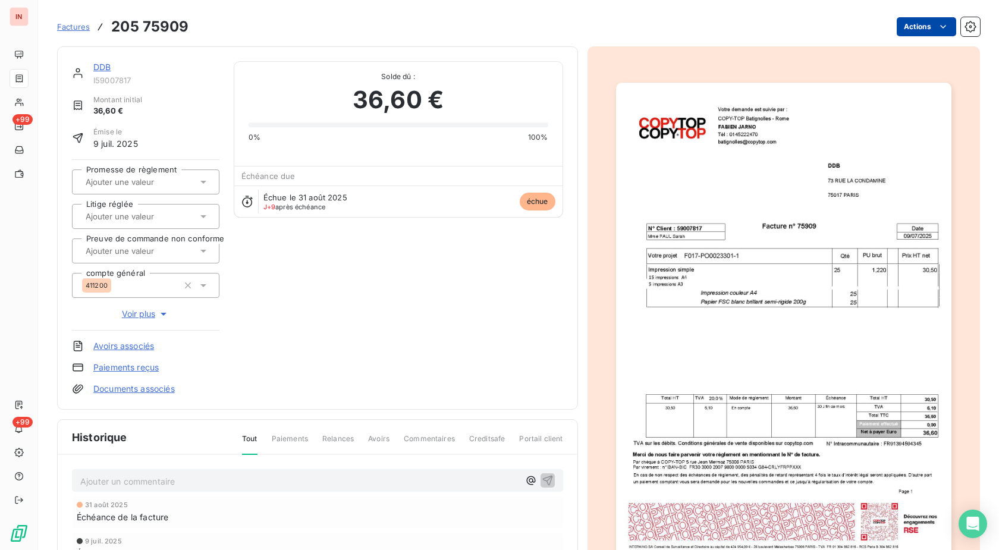
click at [894, 36] on html "IN +99 +99 Factures 205 75909 Actions DDB I59007817 Montant initial 36,60 € Émi…" at bounding box center [499, 275] width 999 height 550
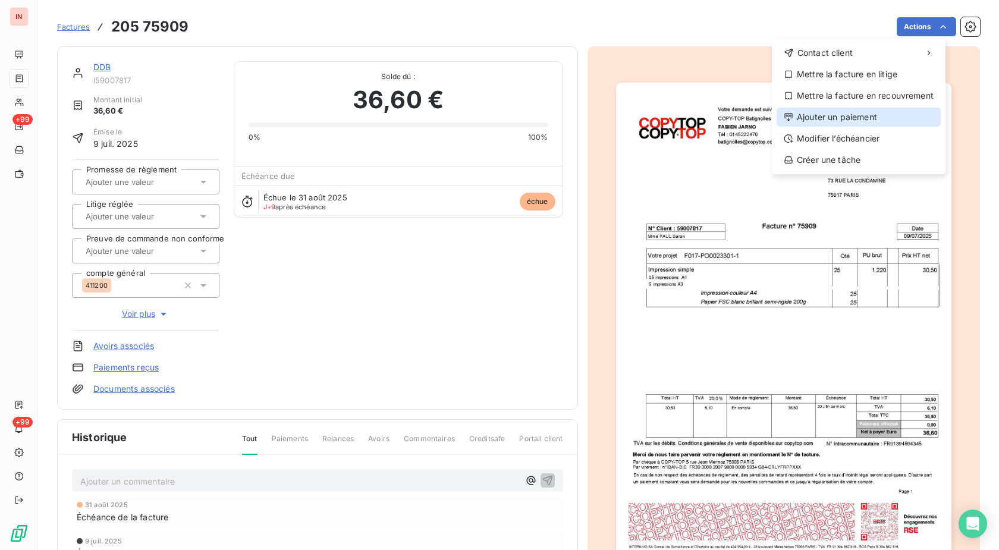
click at [850, 115] on div "Ajouter un paiement" at bounding box center [858, 117] width 164 height 19
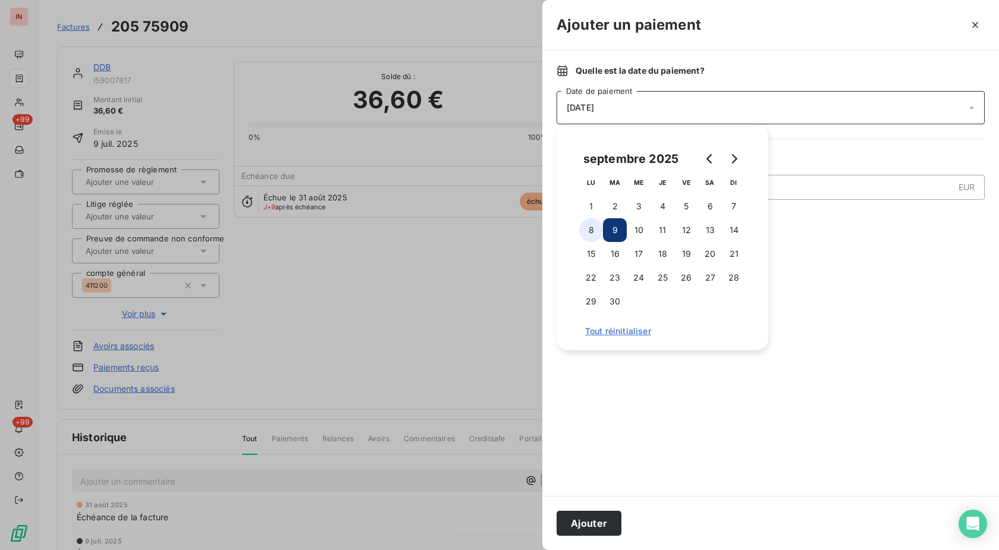
click at [600, 230] on button "8" at bounding box center [591, 230] width 24 height 24
click at [583, 520] on button "Ajouter" at bounding box center [588, 523] width 65 height 25
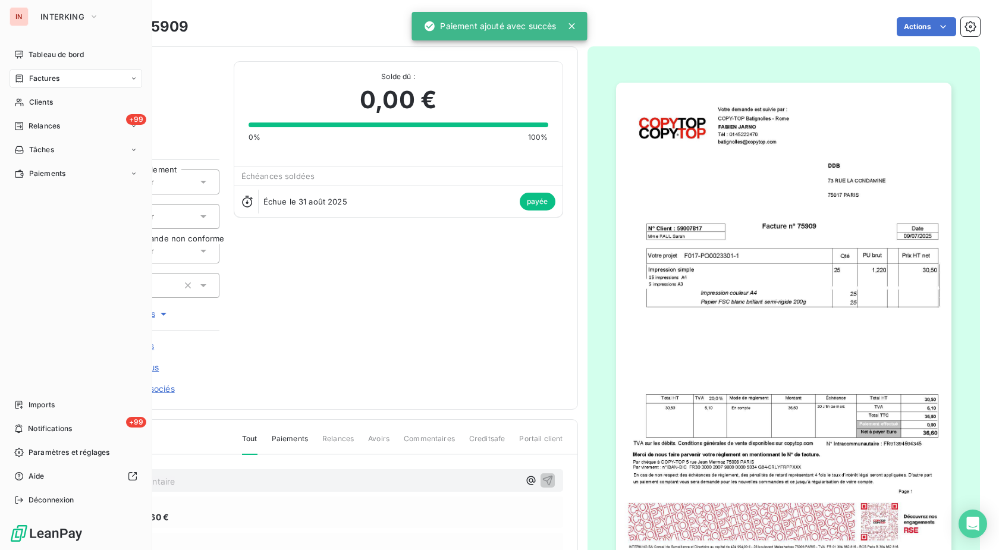
click at [30, 100] on span "Clients" at bounding box center [41, 102] width 24 height 11
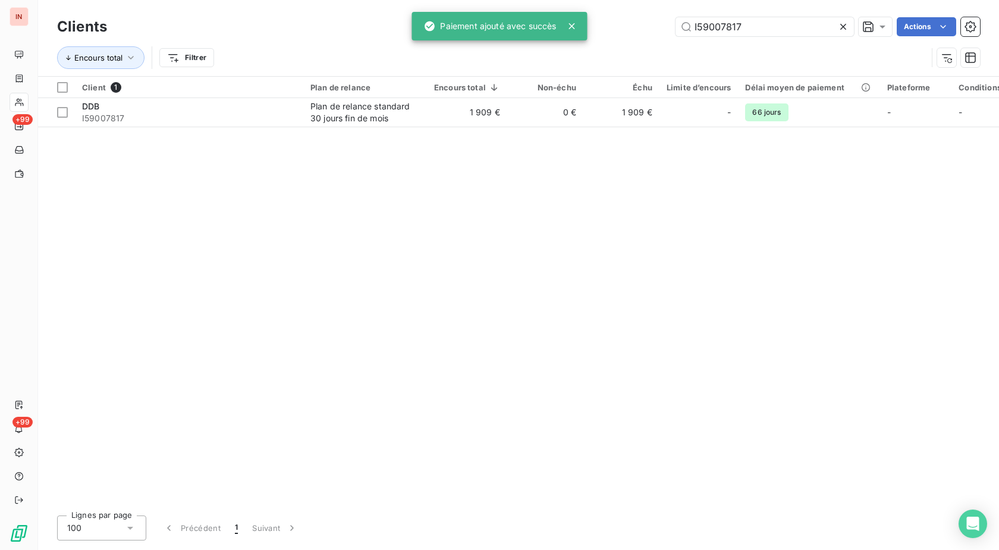
drag, startPoint x: 772, startPoint y: 27, endPoint x: 628, endPoint y: 24, distance: 143.9
click at [675, 24] on input "I59007817" at bounding box center [764, 26] width 178 height 19
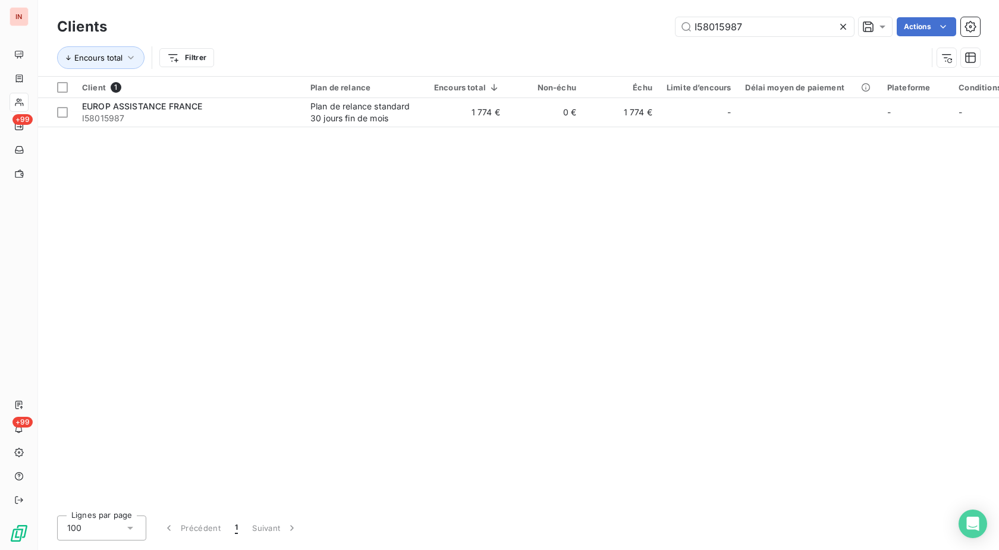
type input "I58015987"
click at [465, 116] on td "1 774 €" at bounding box center [467, 112] width 80 height 29
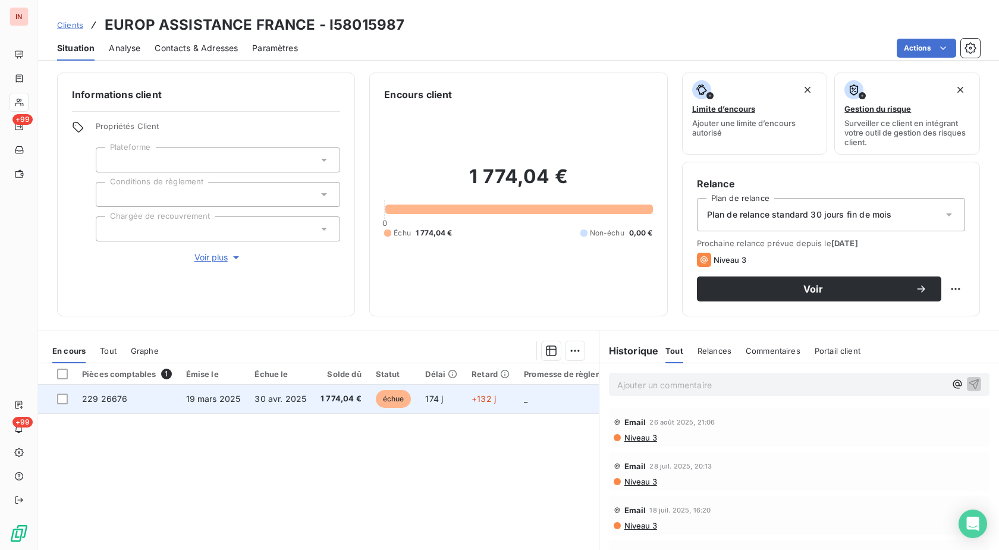
click at [447, 402] on td "174 j" at bounding box center [441, 399] width 46 height 29
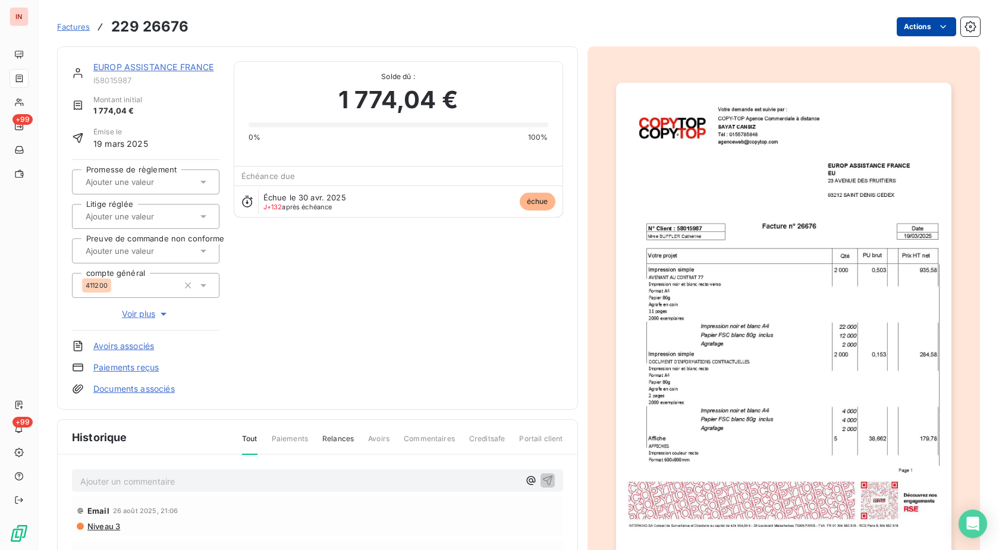
click at [905, 29] on html "IN +99 +99 Factures 229 26676 Actions EUROP ASSISTANCE FRANCE I58015987 Montant…" at bounding box center [499, 275] width 999 height 550
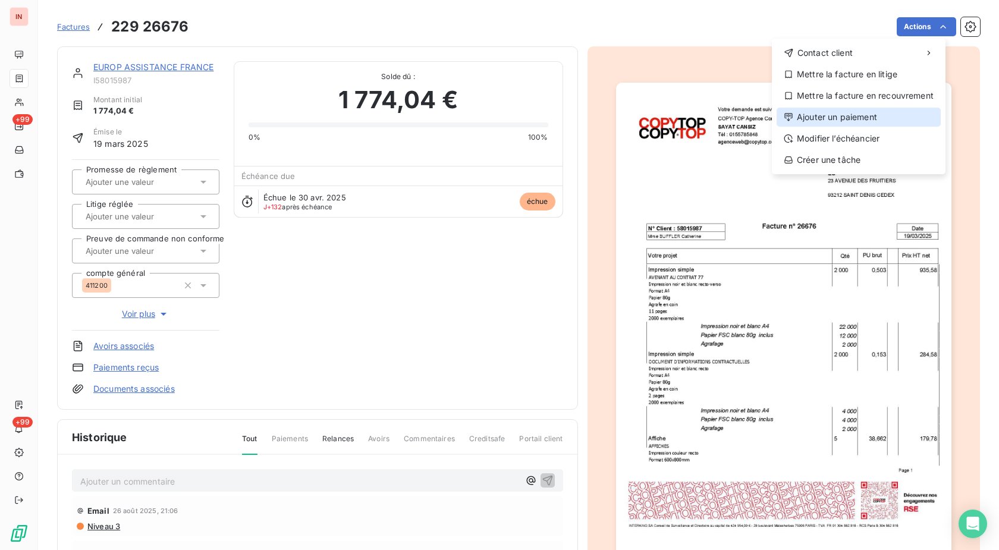
click at [856, 115] on div "Ajouter un paiement" at bounding box center [858, 117] width 164 height 19
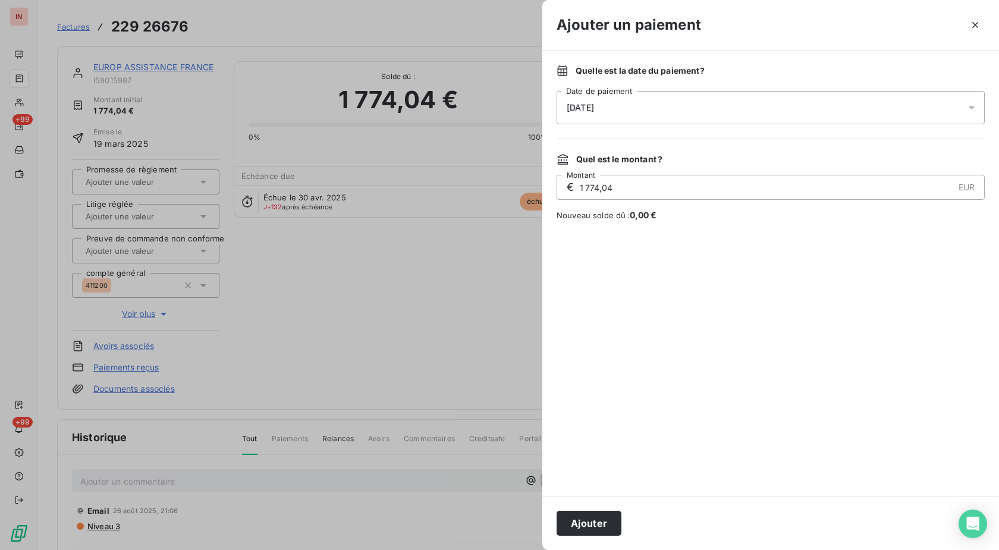
click at [734, 112] on div "[DATE]" at bounding box center [770, 107] width 428 height 33
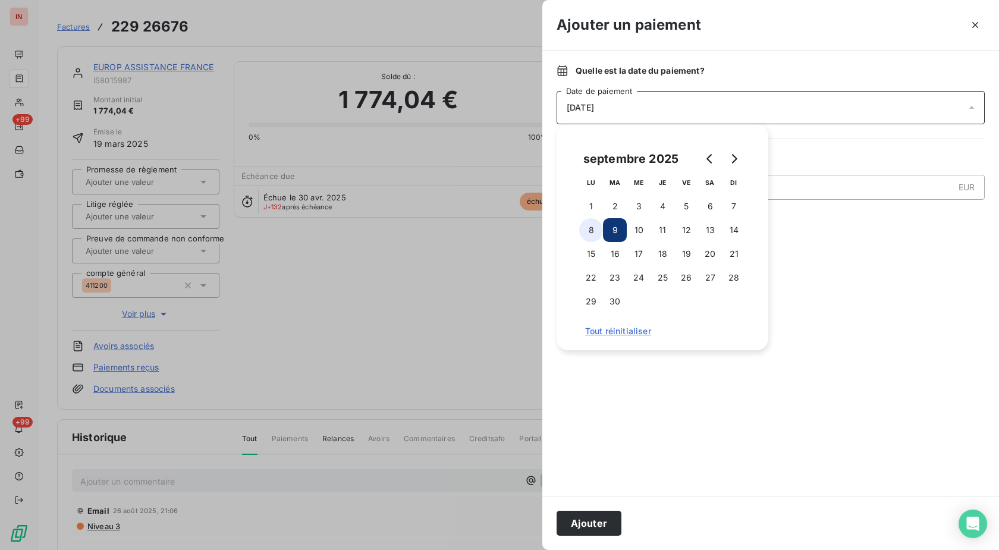
click at [594, 237] on button "8" at bounding box center [591, 230] width 24 height 24
click at [588, 514] on button "Ajouter" at bounding box center [588, 523] width 65 height 25
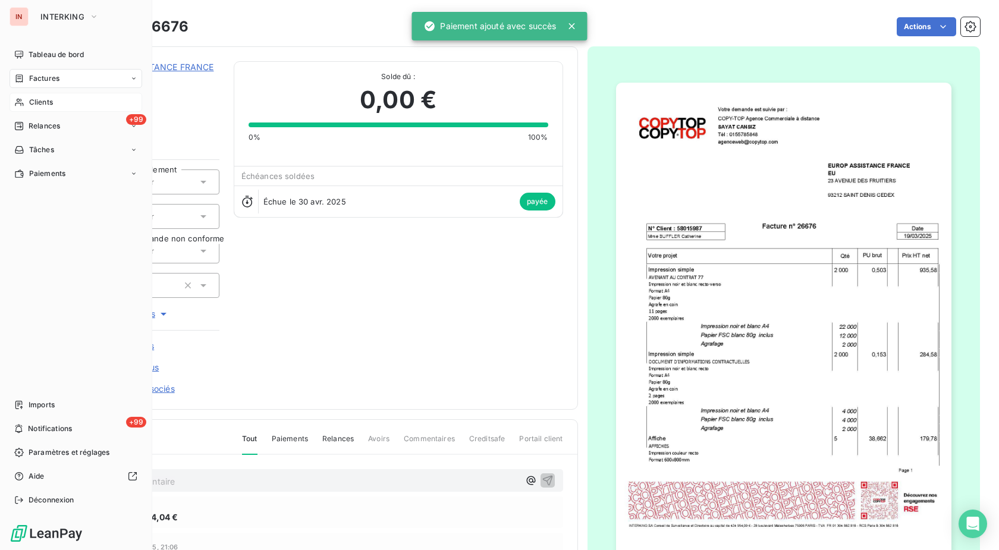
click at [22, 112] on nav "Tableau de bord Factures Clients +99 Relances Tâches Paiements" at bounding box center [76, 114] width 133 height 138
click at [27, 108] on div "Clients" at bounding box center [76, 102] width 133 height 19
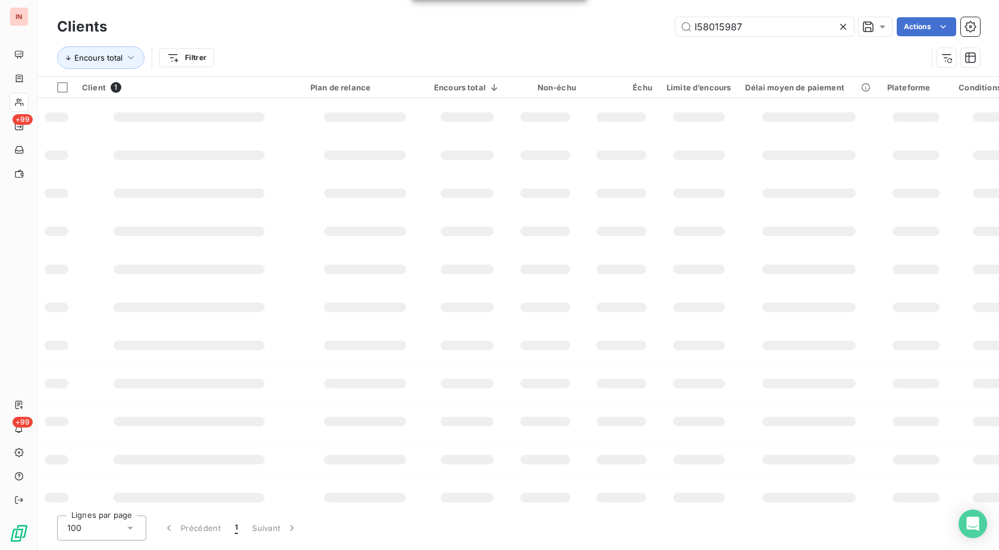
drag, startPoint x: 747, startPoint y: 29, endPoint x: 568, endPoint y: 34, distance: 179.6
click at [675, 33] on input "I58015987" at bounding box center [764, 26] width 178 height 19
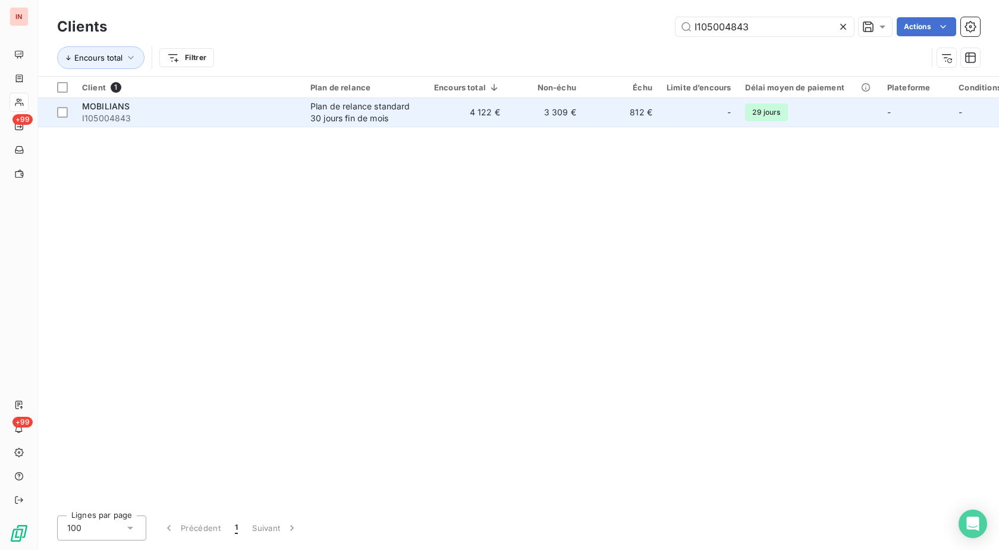
type input "I105004843"
click at [383, 101] on div "Plan de relance standard 30 jours fin de mois" at bounding box center [364, 112] width 109 height 24
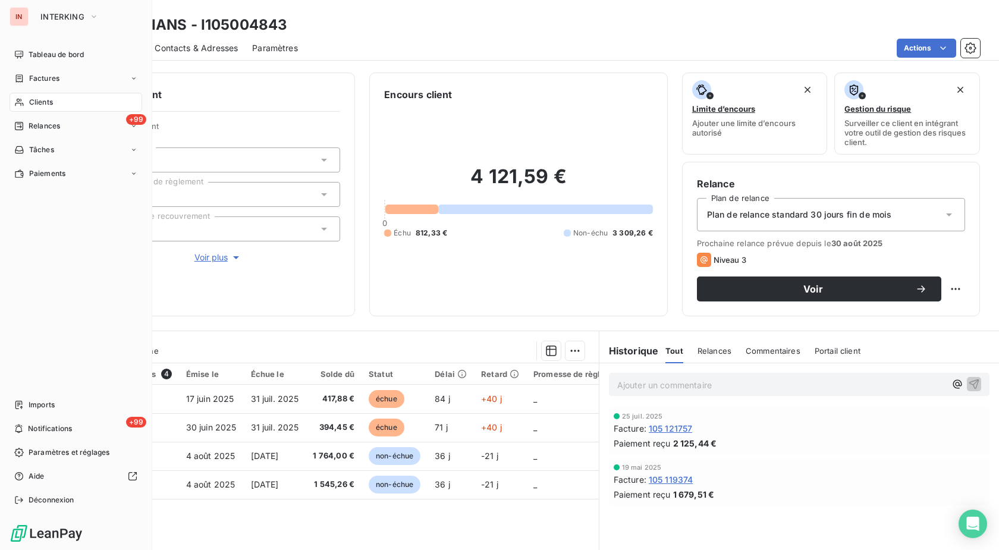
click at [30, 102] on span "Clients" at bounding box center [41, 102] width 24 height 11
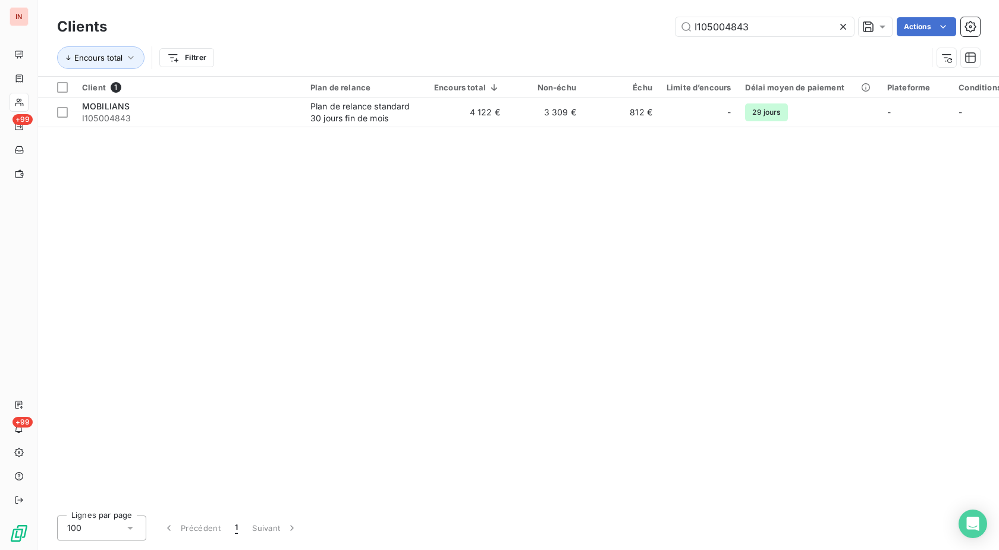
drag, startPoint x: 756, startPoint y: 28, endPoint x: 596, endPoint y: 36, distance: 160.1
click at [675, 36] on input "I105004843" at bounding box center [764, 26] width 178 height 19
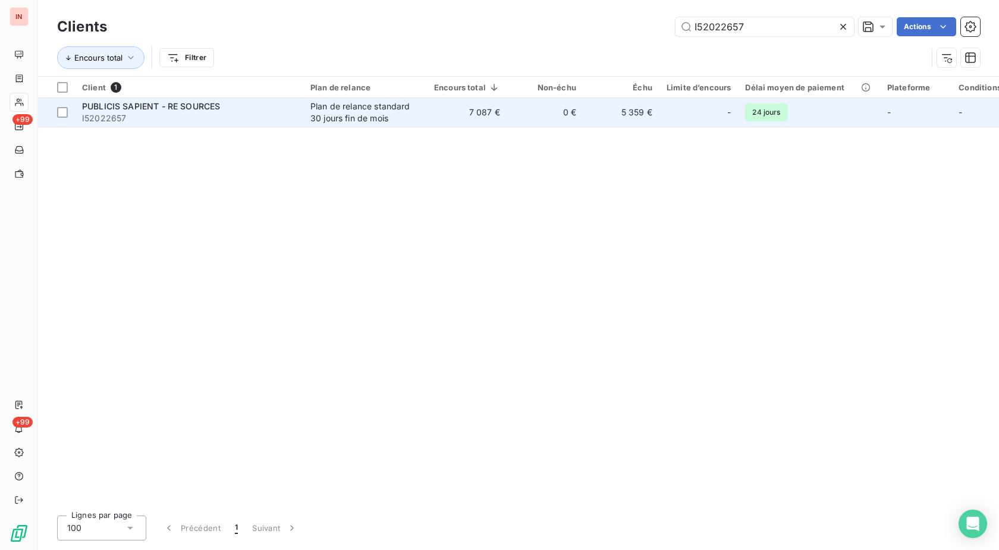
type input "I52022657"
click at [461, 117] on td "7 087 €" at bounding box center [467, 112] width 80 height 29
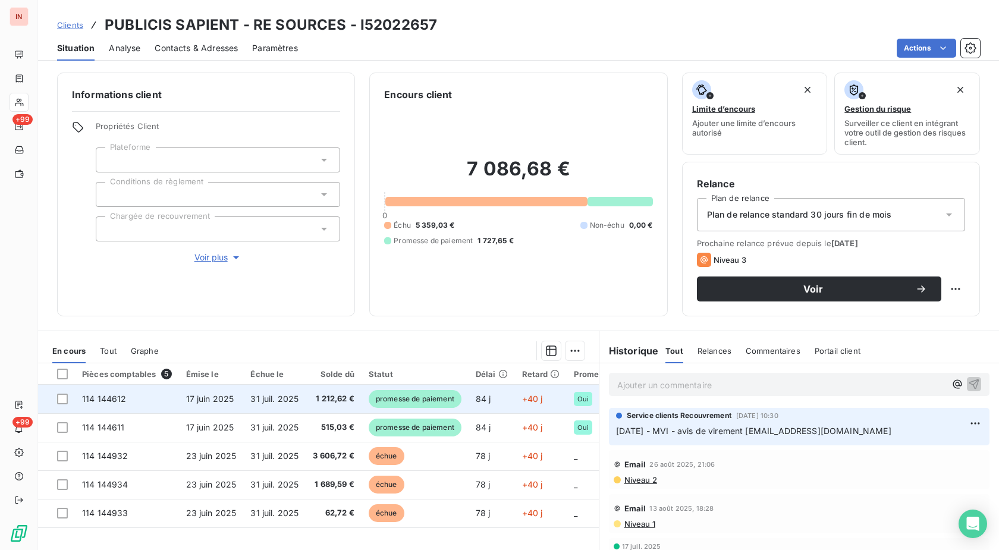
click at [414, 396] on span "promesse de paiement" at bounding box center [415, 399] width 93 height 18
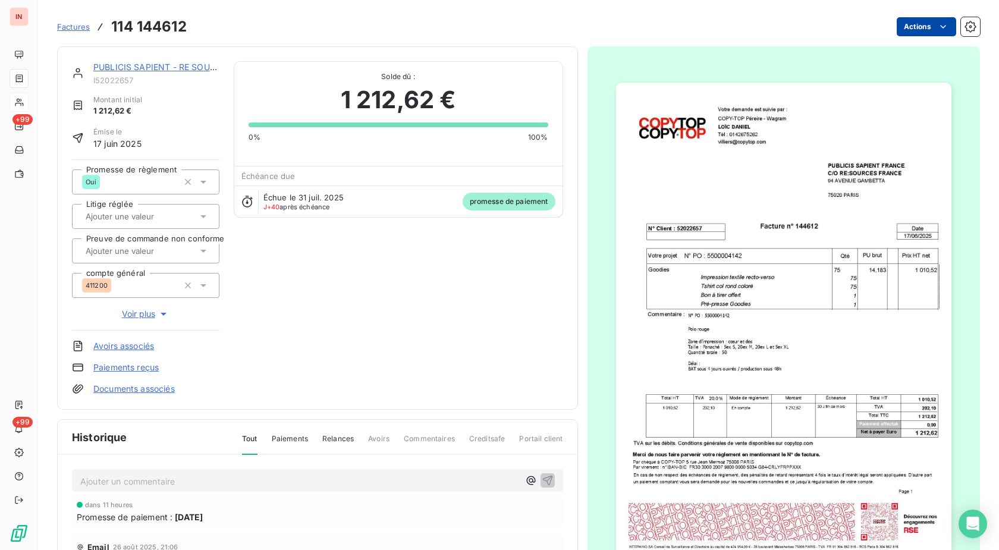
click at [902, 29] on html "IN +99 +99 Factures 114 144612 Actions PUBLICIS SAPIENT - RE SOURCES I52022657 …" at bounding box center [499, 275] width 999 height 550
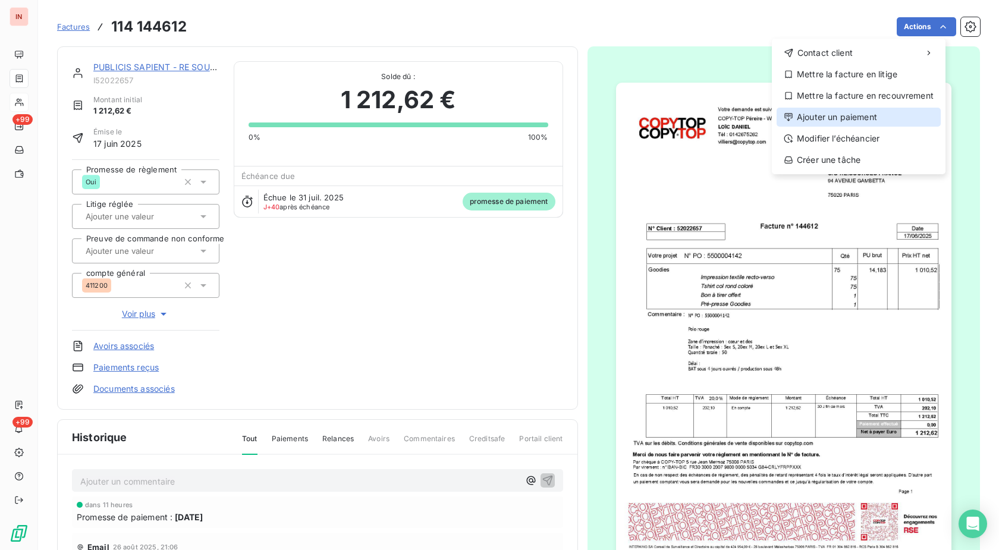
click at [836, 115] on div "Ajouter un paiement" at bounding box center [858, 117] width 164 height 19
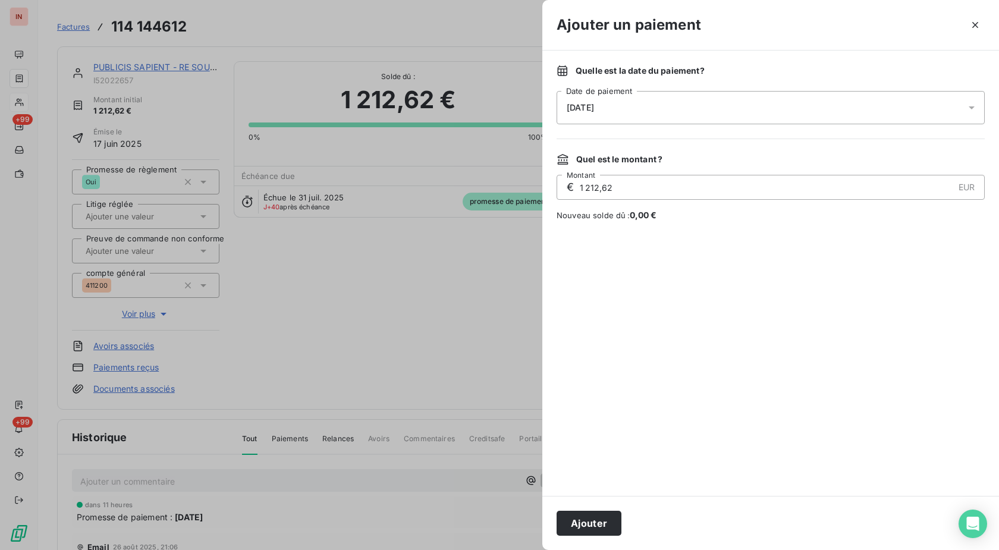
click at [632, 105] on div "[DATE]" at bounding box center [770, 107] width 428 height 33
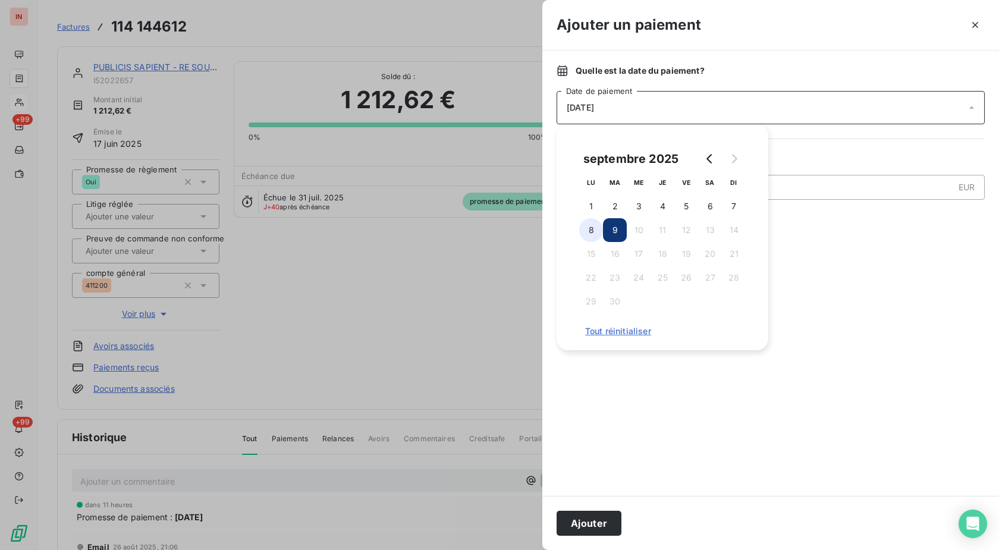
click at [592, 230] on button "8" at bounding box center [591, 230] width 24 height 24
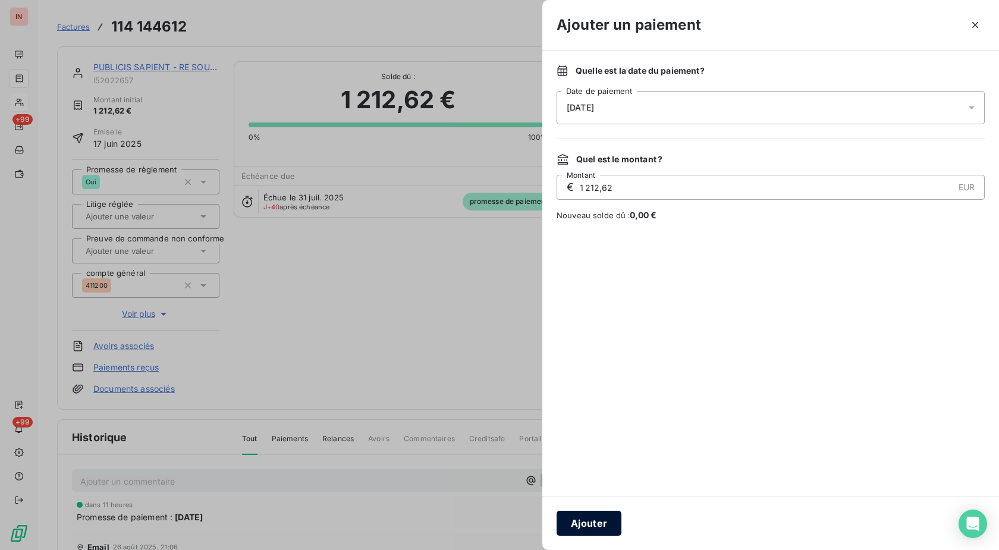
drag, startPoint x: 590, startPoint y: 518, endPoint x: 586, endPoint y: 508, distance: 11.2
click at [590, 517] on button "Ajouter" at bounding box center [588, 523] width 65 height 25
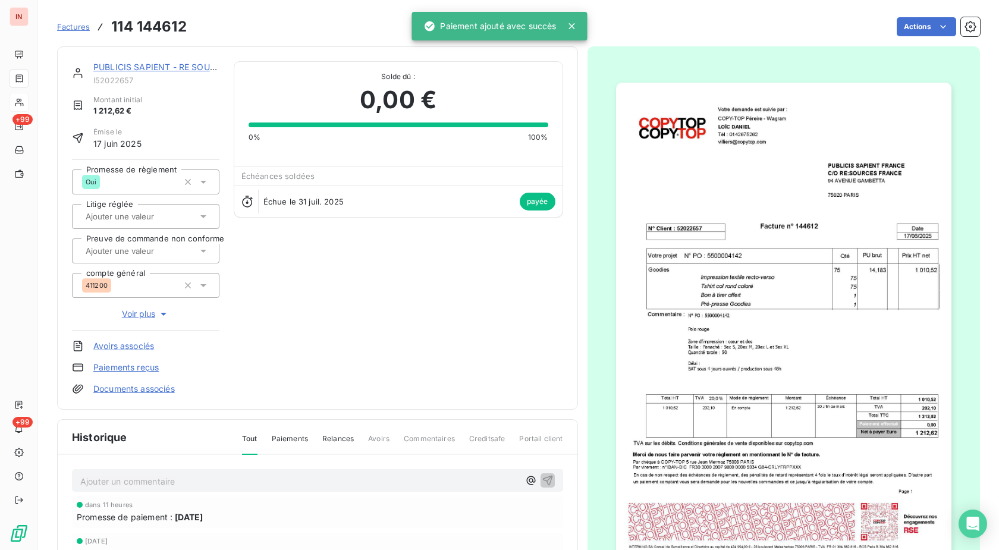
click at [155, 70] on link "PUBLICIS SAPIENT - RE SOURCES" at bounding box center [162, 67] width 138 height 10
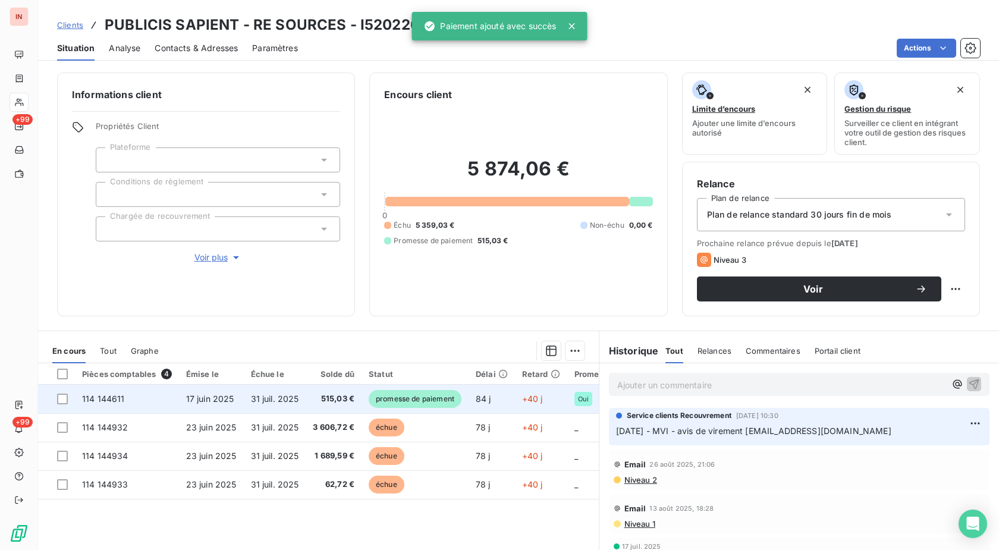
click at [477, 399] on span "84 j" at bounding box center [483, 399] width 15 height 10
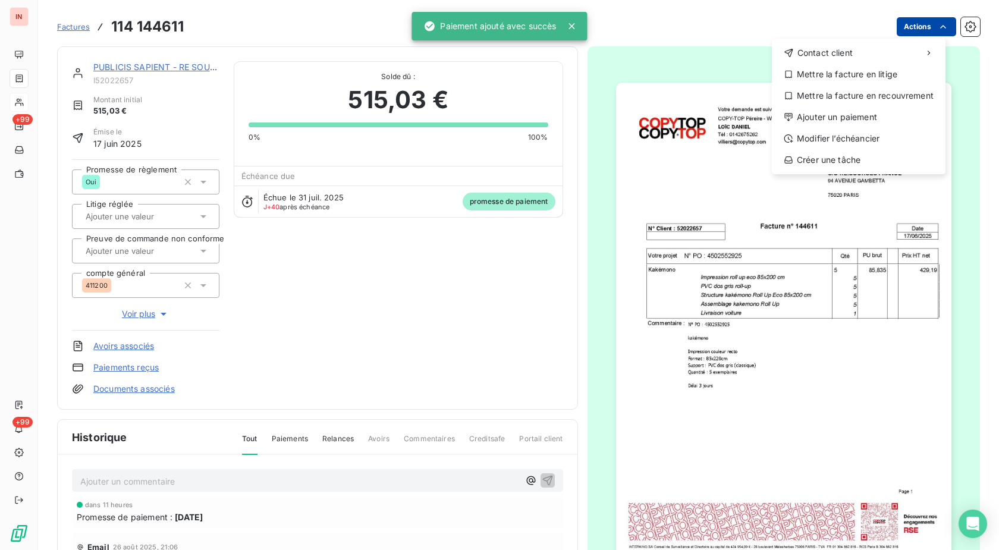
click at [926, 27] on html "IN +99 +99 Factures [PHONE_NUMBER] Actions Contact client Mettre la facture en …" at bounding box center [499, 275] width 999 height 550
click at [834, 115] on div "Ajouter un paiement" at bounding box center [858, 117] width 164 height 19
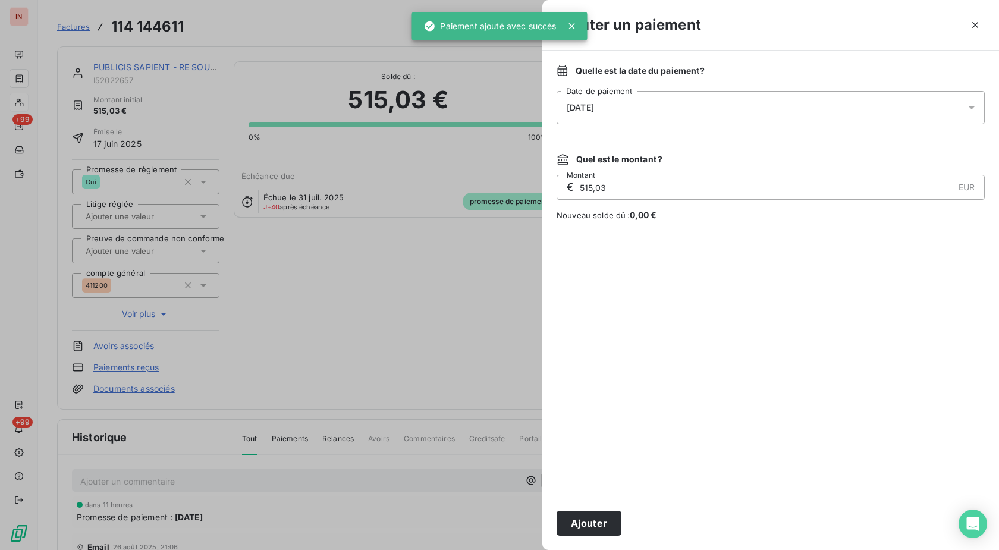
click at [732, 113] on div "[DATE]" at bounding box center [770, 107] width 428 height 33
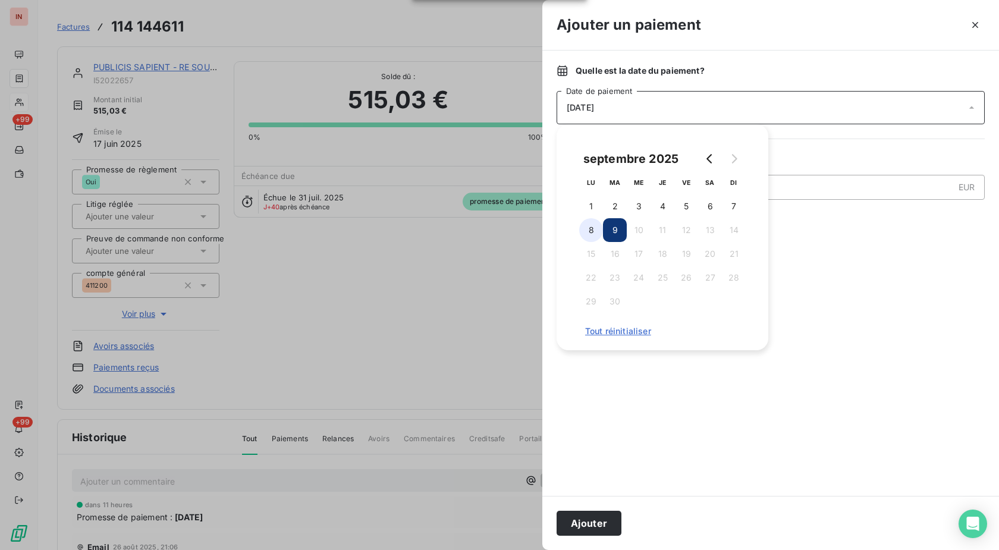
click at [592, 232] on button "8" at bounding box center [591, 230] width 24 height 24
click at [587, 521] on button "Ajouter" at bounding box center [588, 523] width 65 height 25
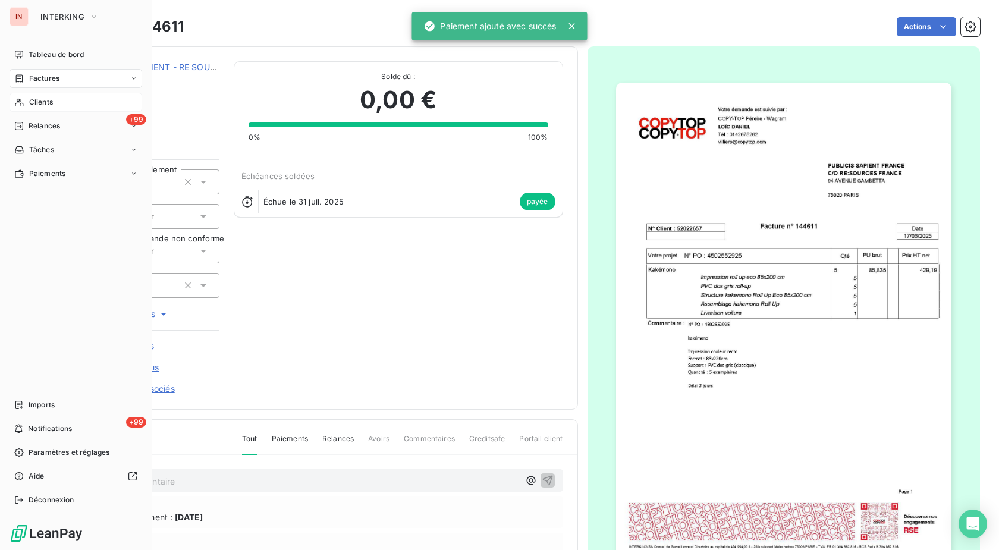
click at [28, 103] on div "Clients" at bounding box center [76, 102] width 133 height 19
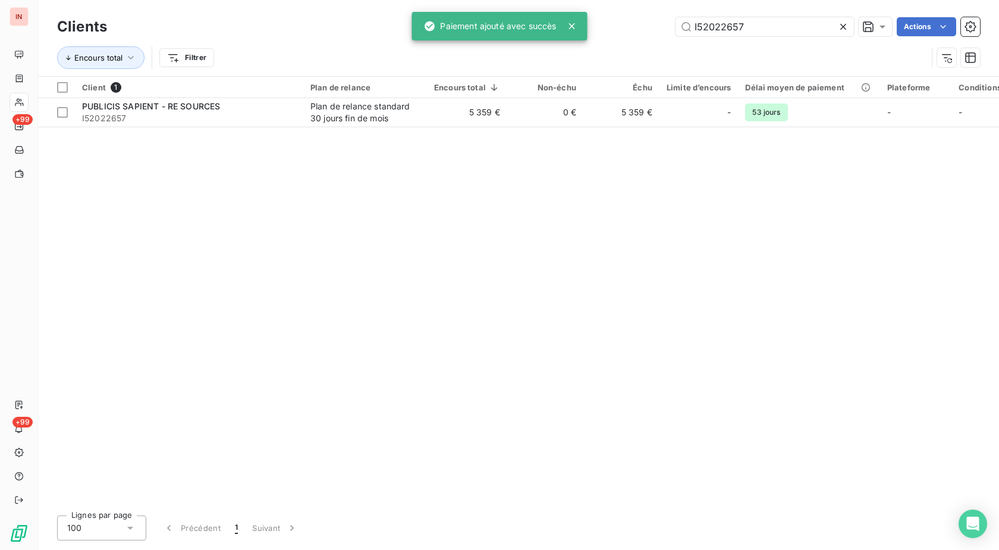
click at [675, 29] on input "I52022657" at bounding box center [764, 26] width 178 height 19
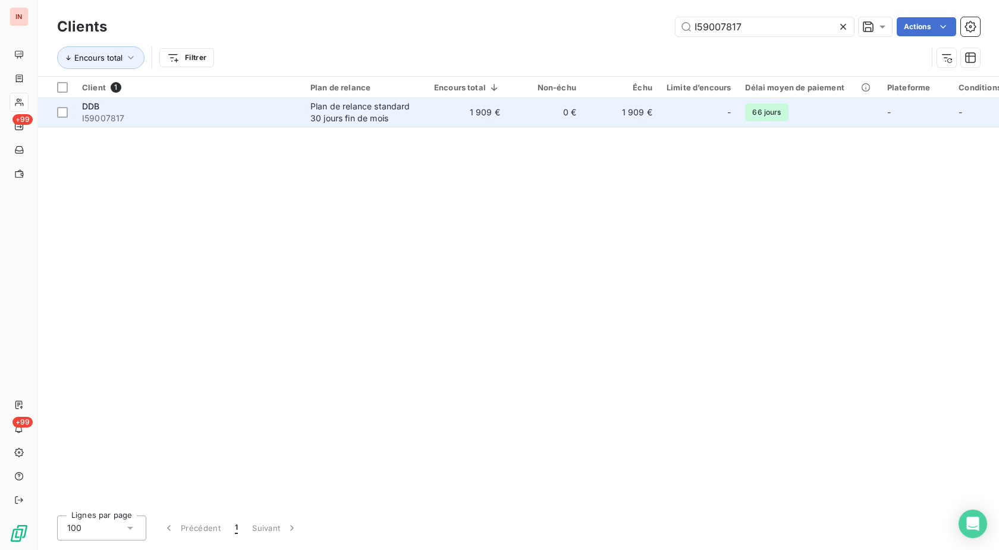
type input "I59007817"
click at [492, 118] on td "1 909 €" at bounding box center [467, 112] width 80 height 29
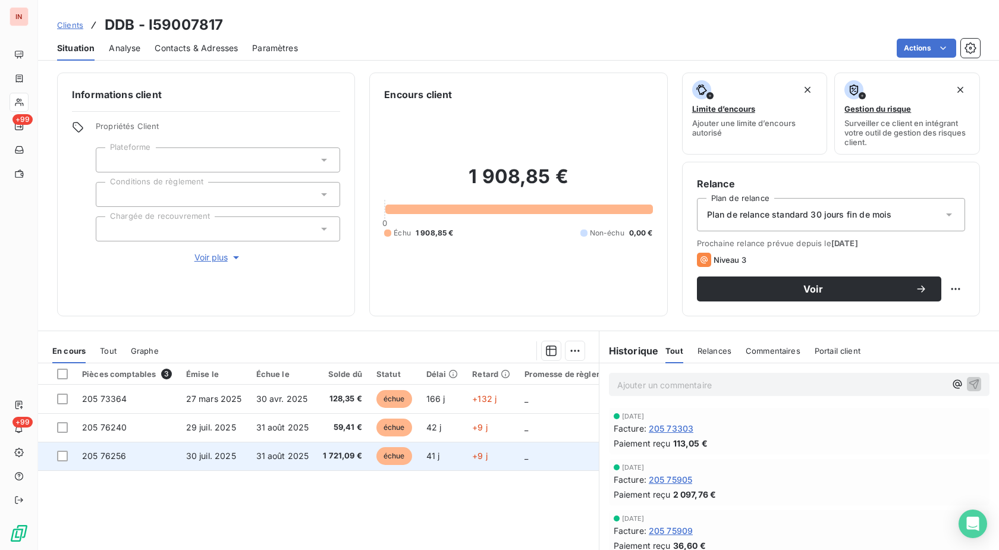
click at [389, 458] on span "échue" at bounding box center [394, 456] width 36 height 18
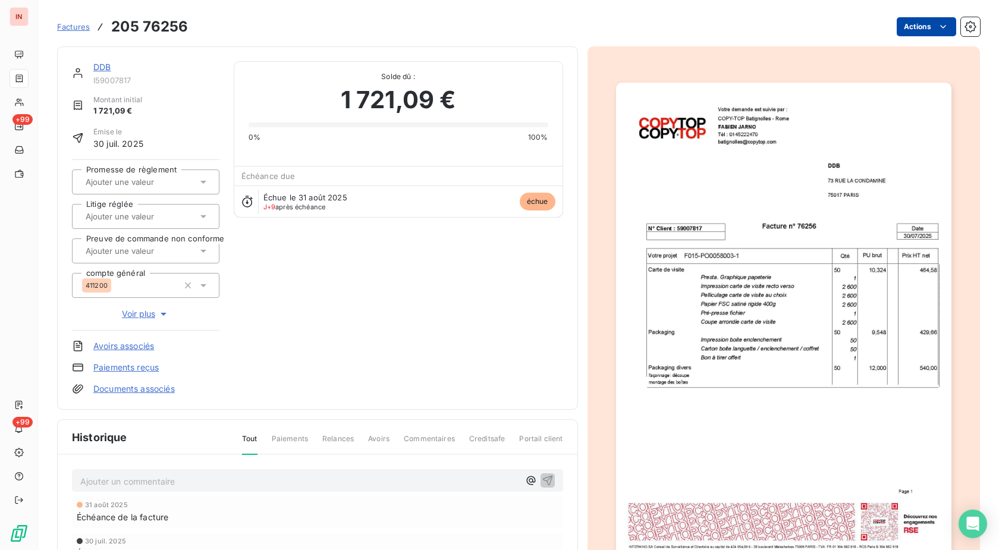
click at [903, 25] on html "IN +99 +99 Factures 205 76256 Actions DDB I59007817 Montant initial 1 721,09 € …" at bounding box center [499, 275] width 999 height 550
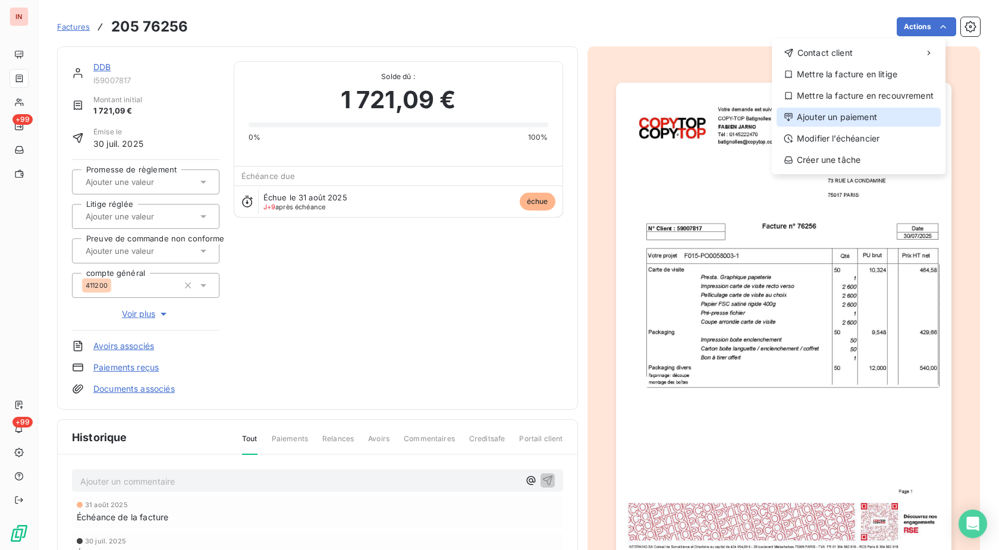
click at [850, 118] on div "Ajouter un paiement" at bounding box center [858, 117] width 164 height 19
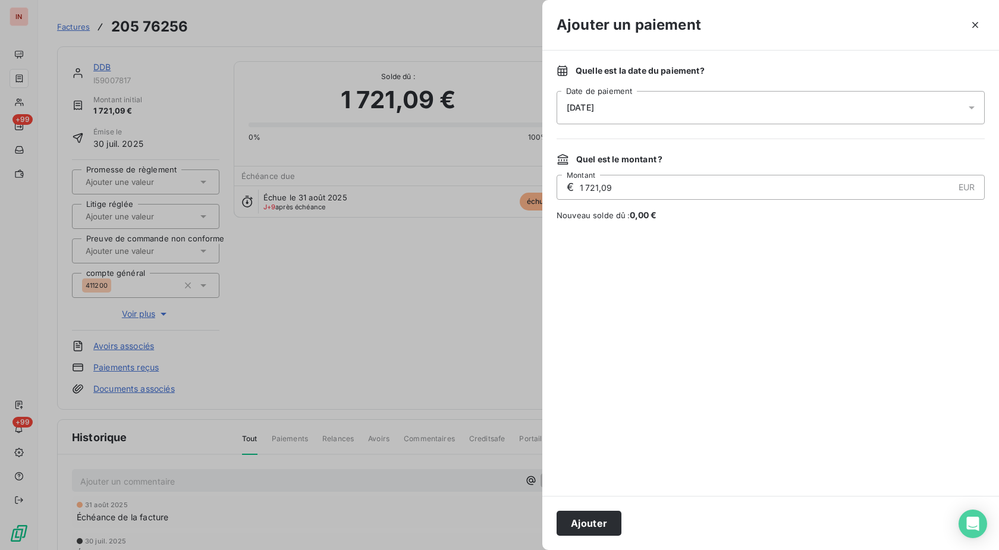
click at [767, 109] on div "[DATE]" at bounding box center [770, 107] width 428 height 33
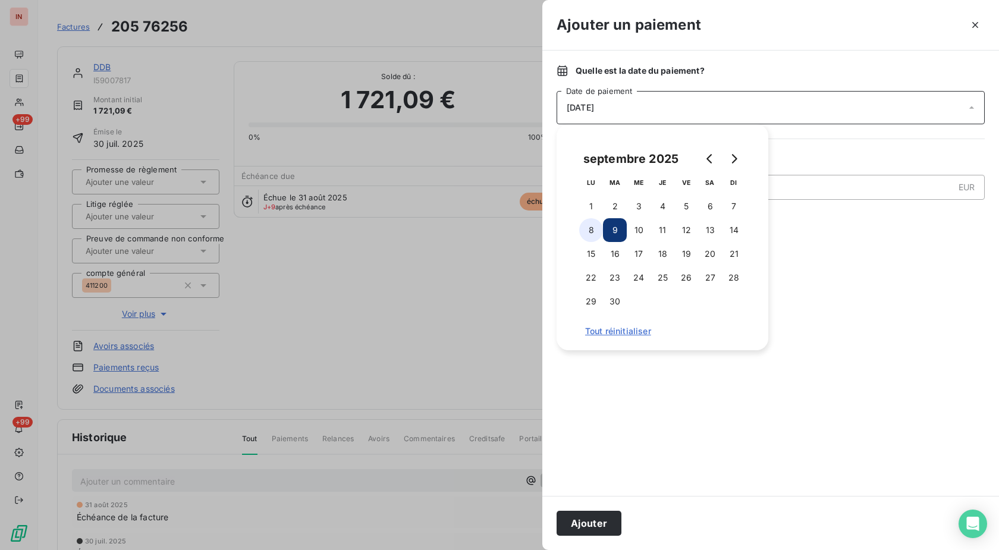
click at [596, 229] on button "8" at bounding box center [591, 230] width 24 height 24
click at [588, 522] on button "Ajouter" at bounding box center [588, 523] width 65 height 25
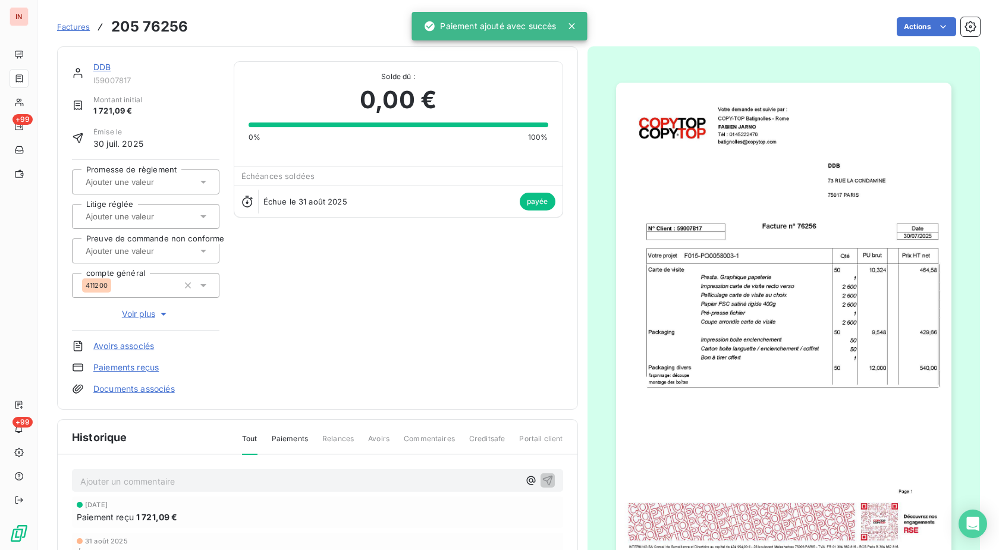
click at [104, 66] on link "DDB" at bounding box center [101, 67] width 17 height 10
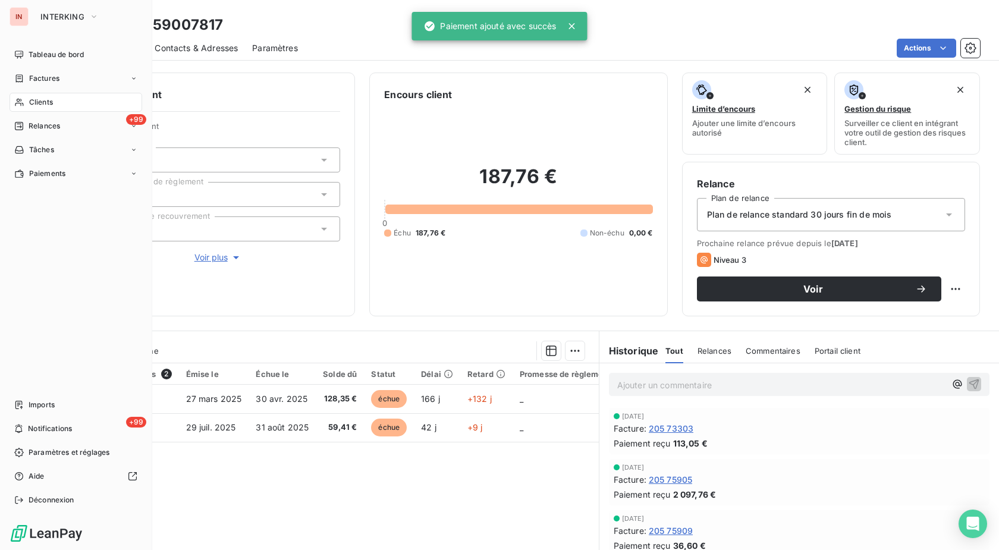
click at [29, 101] on div "Clients" at bounding box center [76, 102] width 133 height 19
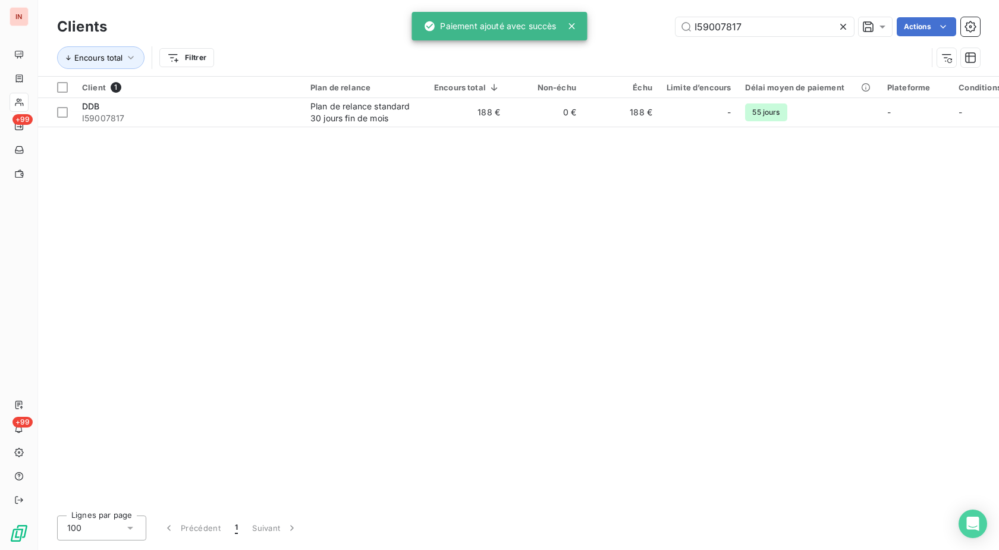
drag, startPoint x: 757, startPoint y: 26, endPoint x: 572, endPoint y: 35, distance: 185.1
click at [675, 34] on input "I59007817" at bounding box center [764, 26] width 178 height 19
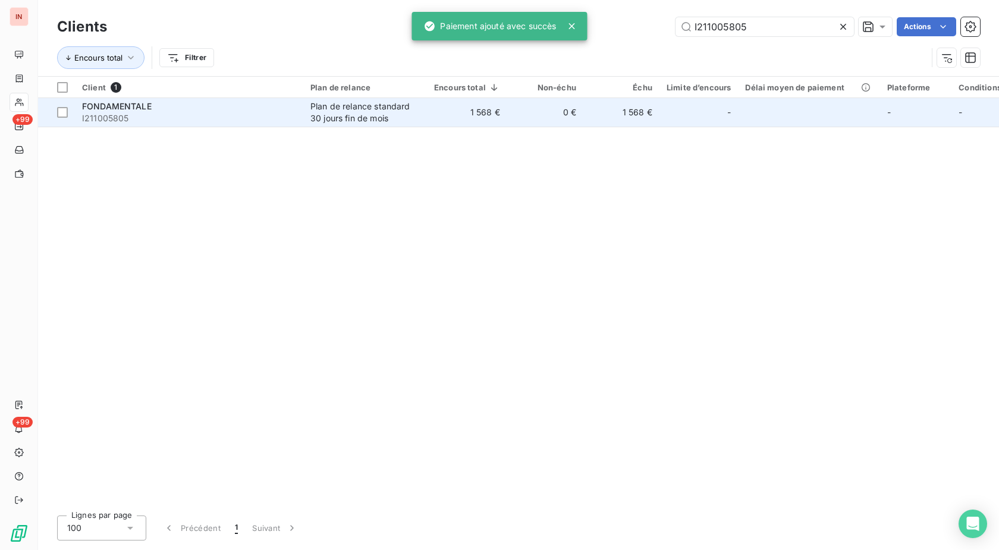
type input "I211005805"
click at [433, 110] on td "1 568 €" at bounding box center [467, 112] width 80 height 29
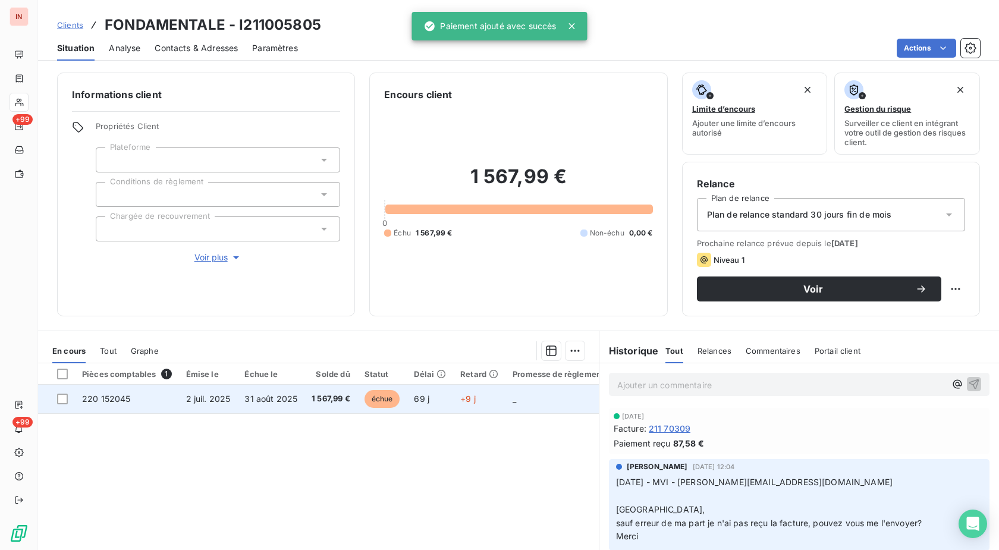
drag, startPoint x: 453, startPoint y: 404, endPoint x: 470, endPoint y: 391, distance: 21.5
click at [458, 400] on td "+9 j" at bounding box center [479, 399] width 52 height 29
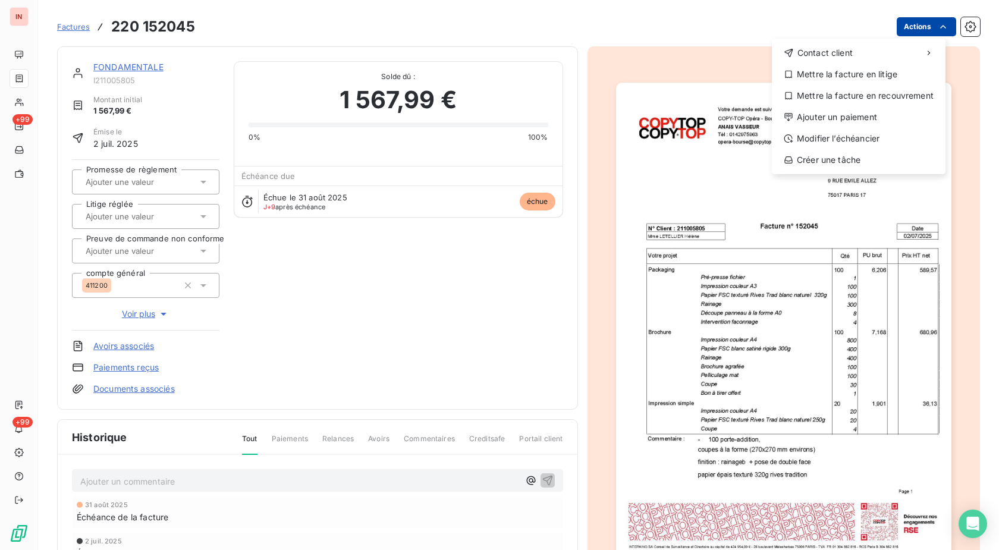
click at [898, 25] on html "IN +99 +99 Factures [PHONE_NUMBER] Actions Contact client Mettre la facture en …" at bounding box center [499, 275] width 999 height 550
click at [840, 117] on div "Ajouter un paiement" at bounding box center [858, 117] width 164 height 19
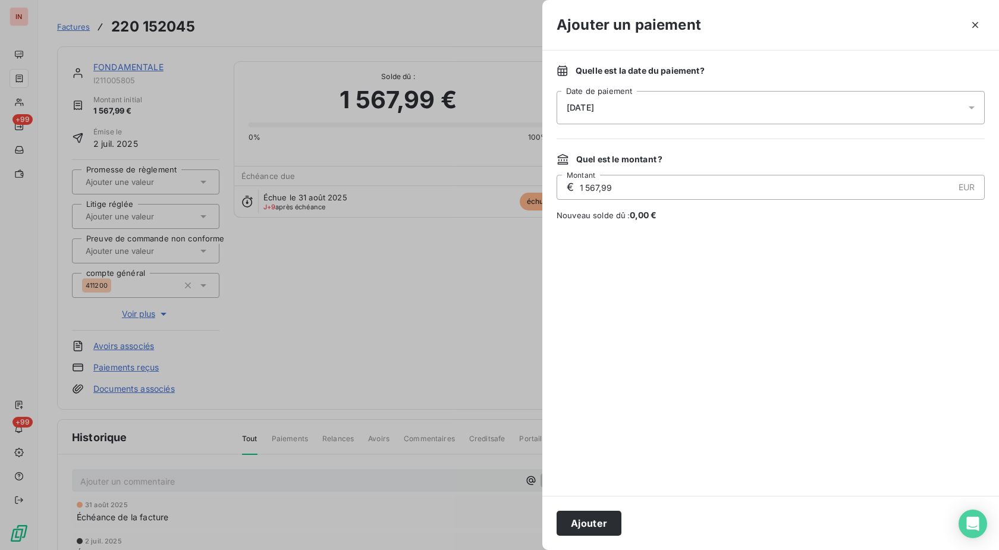
click at [793, 113] on div "[DATE]" at bounding box center [770, 107] width 428 height 33
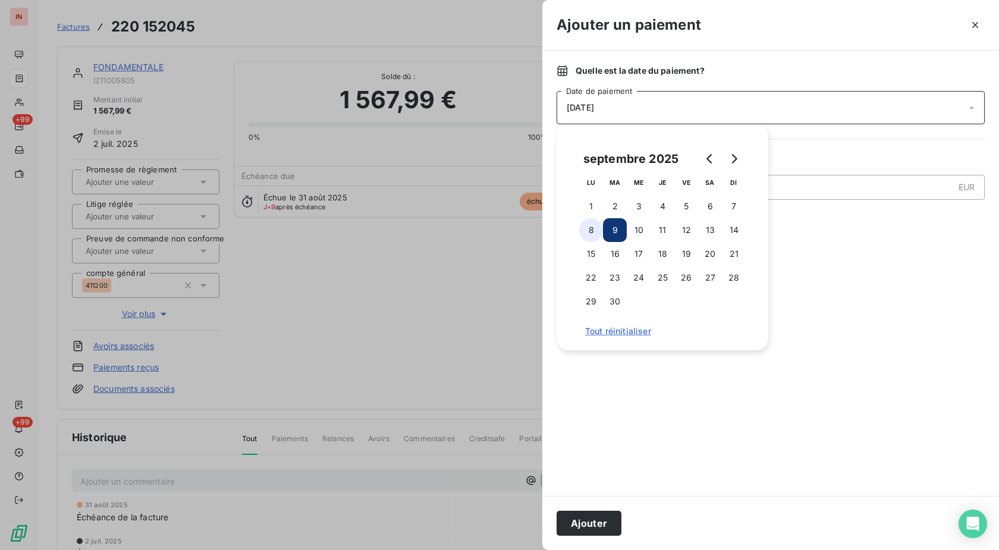
click at [596, 229] on button "8" at bounding box center [591, 230] width 24 height 24
drag, startPoint x: 597, startPoint y: 519, endPoint x: 618, endPoint y: 489, distance: 35.9
click at [599, 518] on button "Ajouter" at bounding box center [588, 523] width 65 height 25
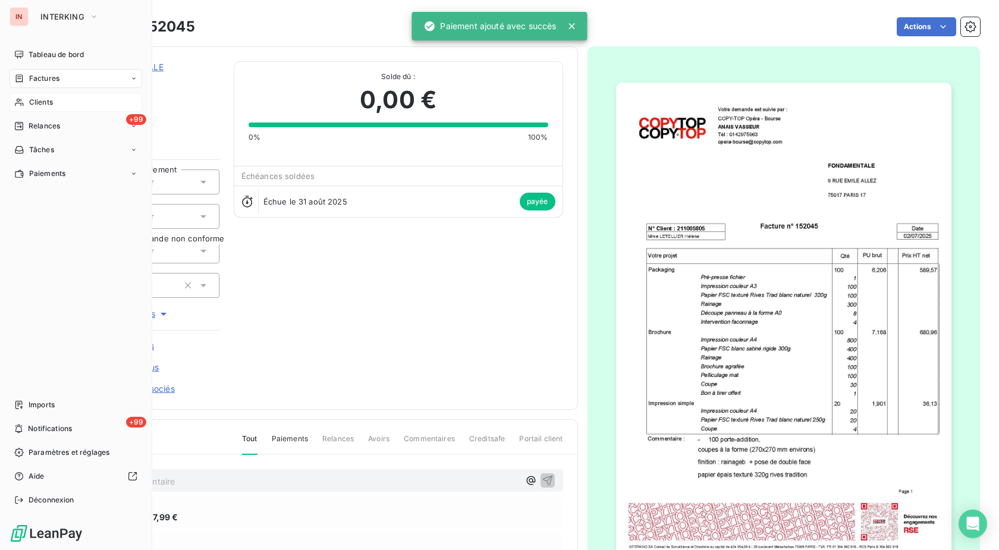
drag, startPoint x: 26, startPoint y: 101, endPoint x: 115, endPoint y: 105, distance: 89.8
click at [27, 102] on div "Clients" at bounding box center [76, 102] width 133 height 19
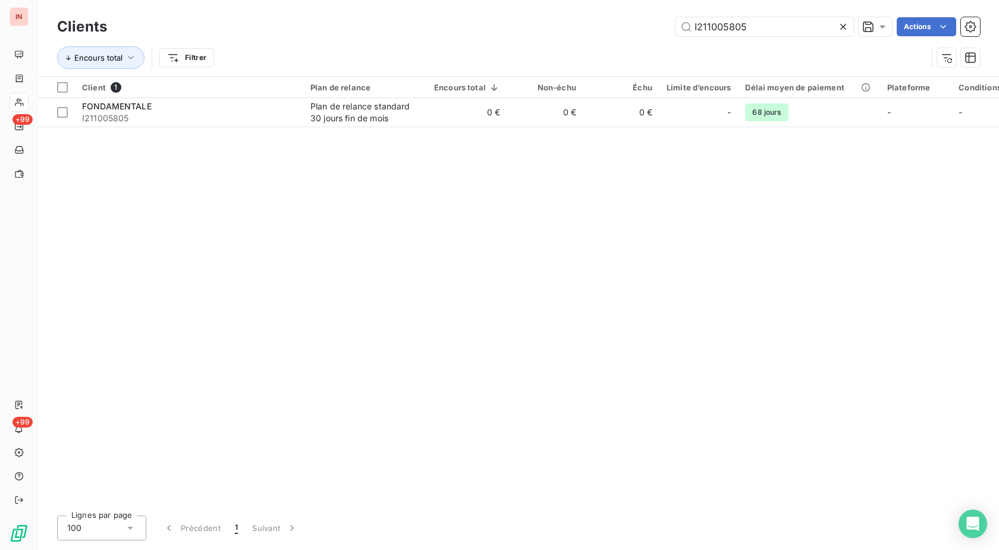
drag, startPoint x: 600, startPoint y: 32, endPoint x: 577, endPoint y: 33, distance: 23.3
click at [675, 33] on input "I211005805" at bounding box center [764, 26] width 178 height 19
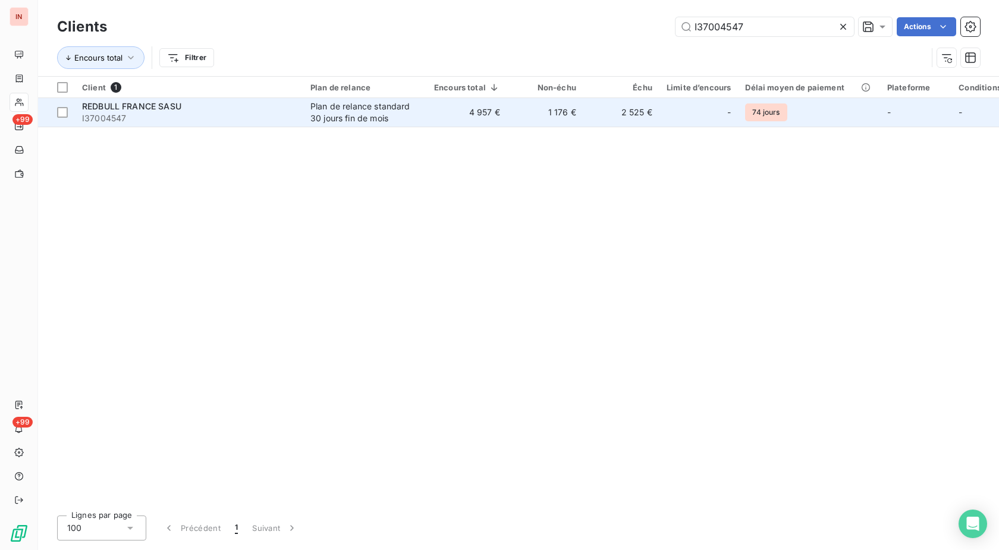
type input "I37004547"
click at [485, 111] on td "4 957 €" at bounding box center [467, 112] width 80 height 29
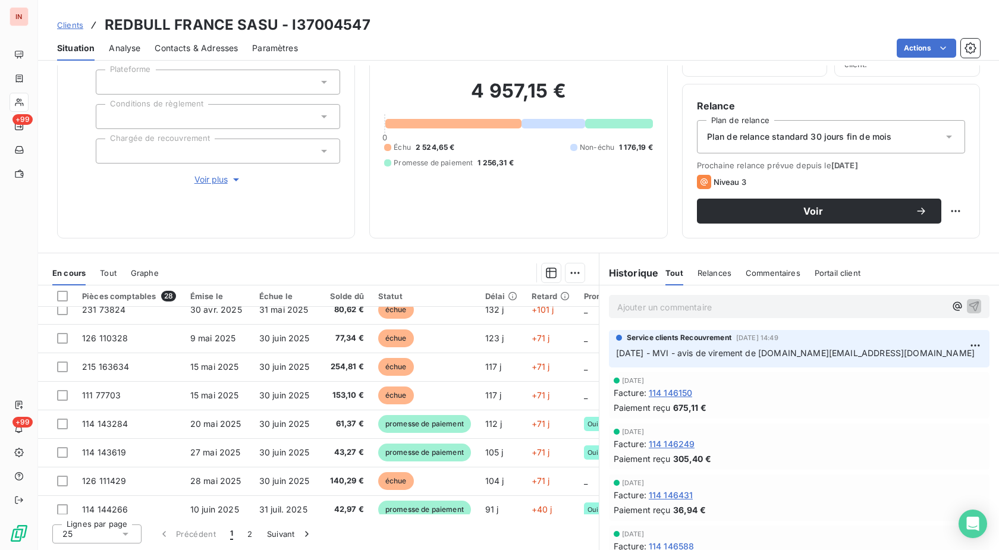
scroll to position [121, 0]
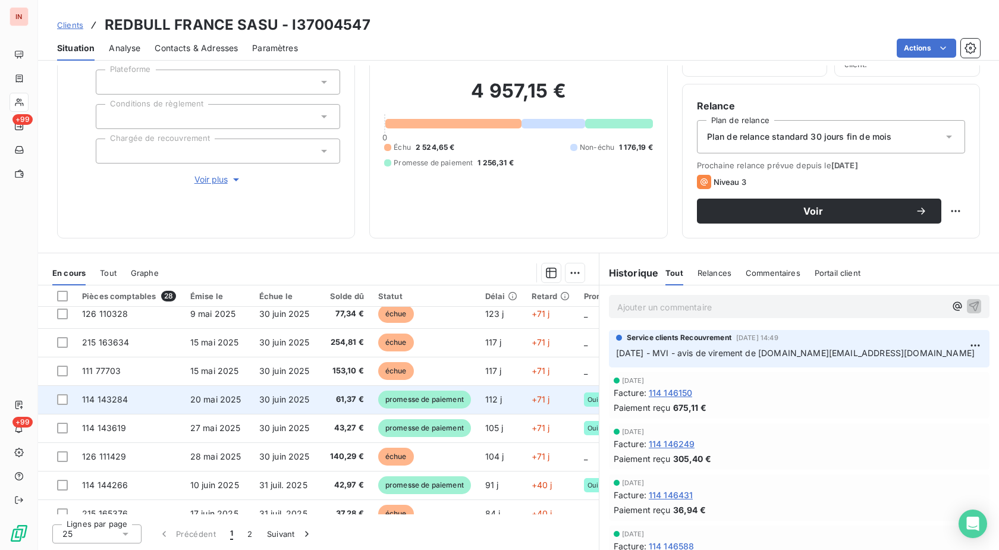
click at [431, 399] on span "promesse de paiement" at bounding box center [424, 400] width 93 height 18
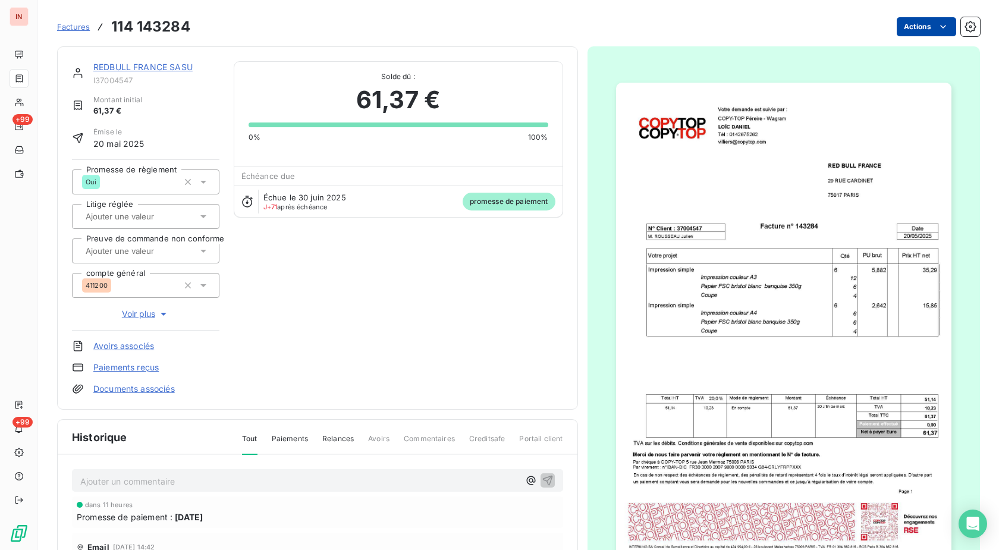
click at [916, 29] on html "IN +99 +99 Factures 114 143284 Actions REDBULL [GEOGRAPHIC_DATA] SASU I37004547…" at bounding box center [499, 275] width 999 height 550
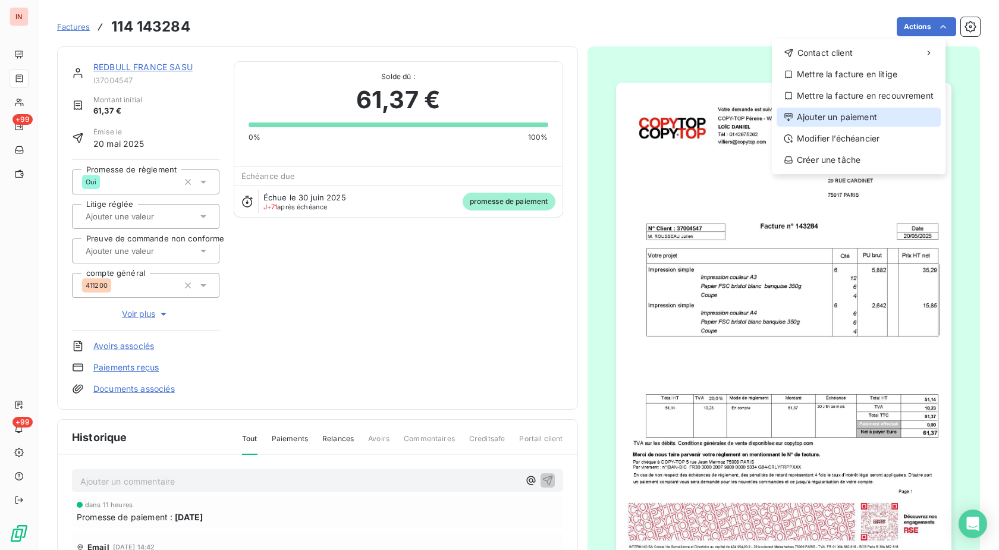
click at [846, 121] on div "Ajouter un paiement" at bounding box center [858, 117] width 164 height 19
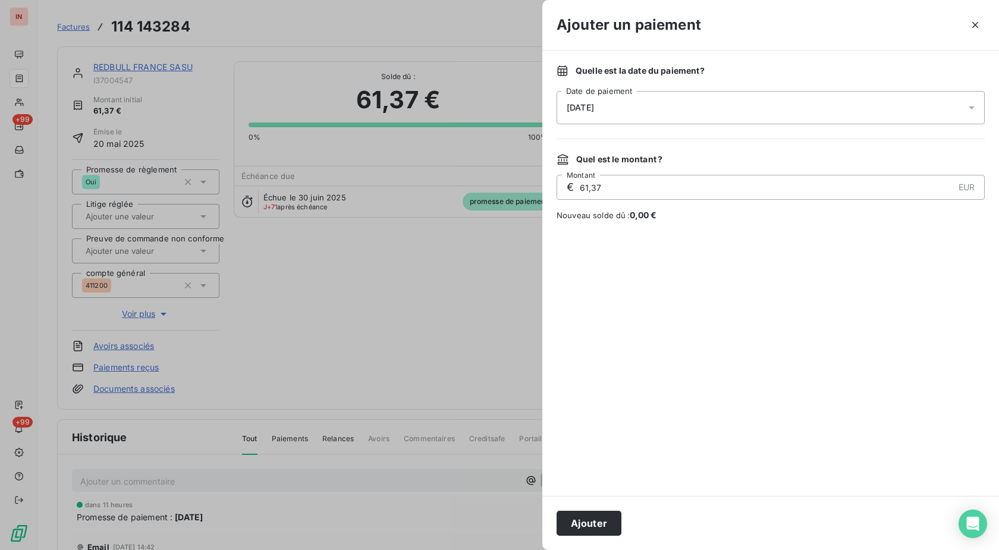
click at [731, 118] on div "[DATE]" at bounding box center [770, 107] width 428 height 33
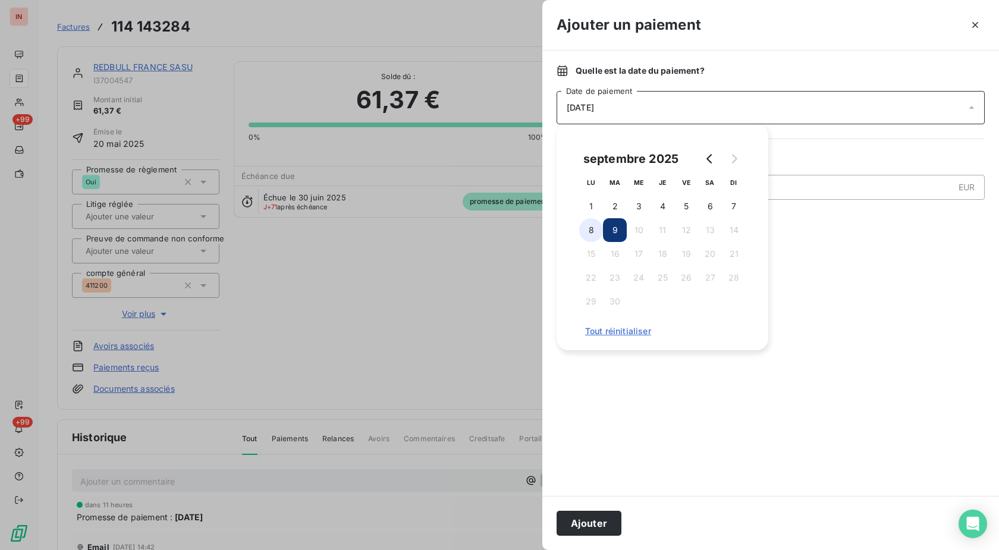
click at [599, 230] on button "8" at bounding box center [591, 230] width 24 height 24
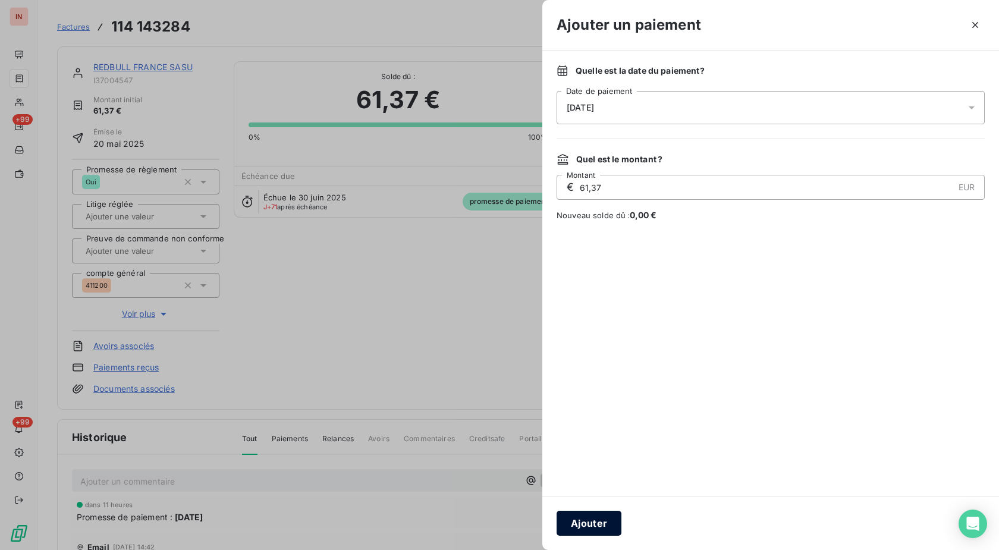
click at [586, 516] on button "Ajouter" at bounding box center [588, 523] width 65 height 25
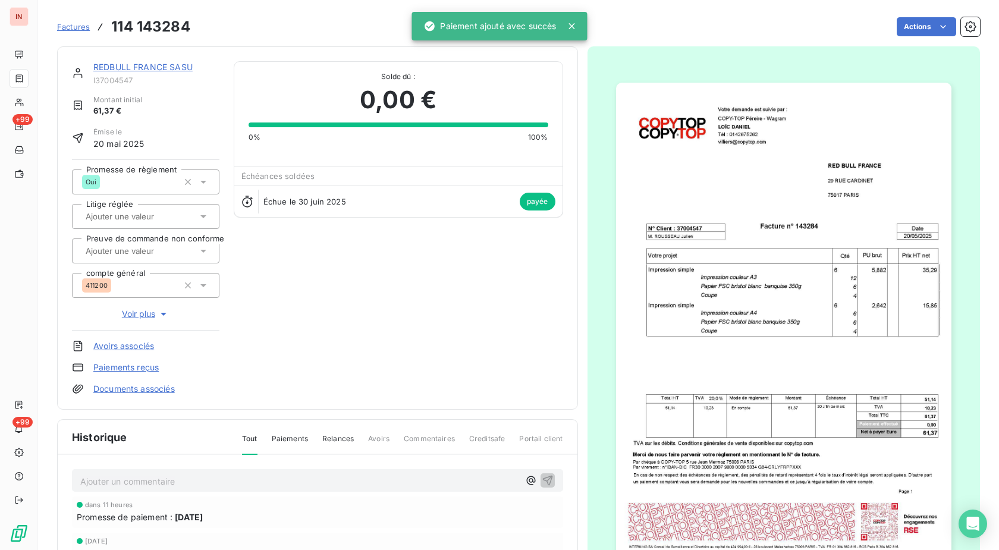
click at [147, 66] on link "REDBULL FRANCE SASU" at bounding box center [142, 67] width 99 height 10
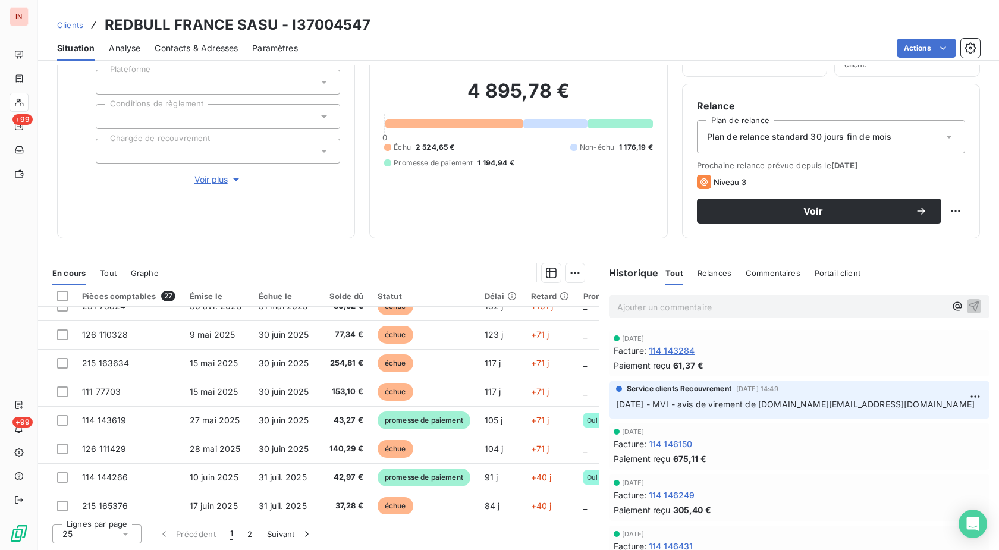
scroll to position [121, 0]
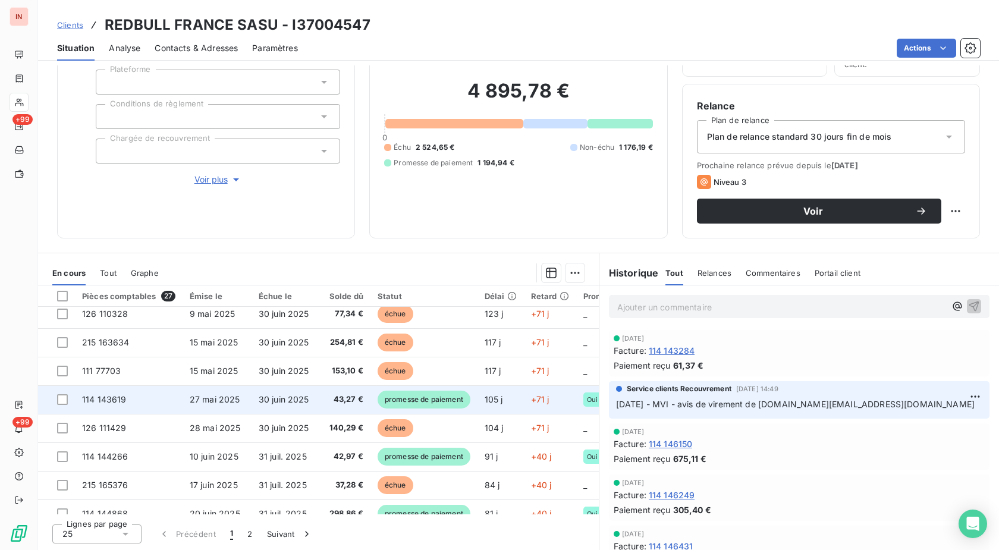
click at [443, 399] on span "promesse de paiement" at bounding box center [423, 400] width 93 height 18
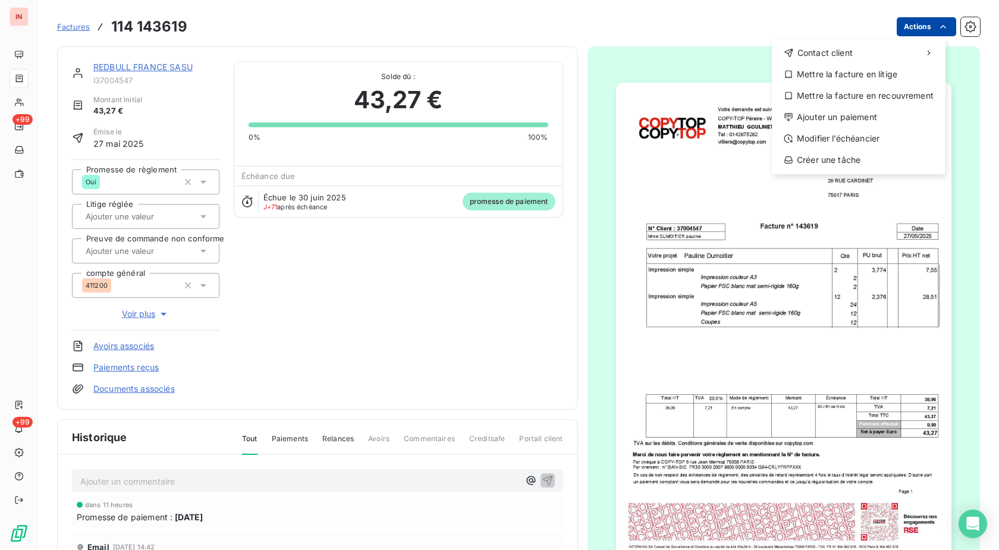
click at [924, 24] on html "IN +99 +99 Factures [PHONE_NUMBER] Actions Contact client Mettre la facture en …" at bounding box center [499, 275] width 999 height 550
click at [833, 120] on div "Ajouter un paiement" at bounding box center [858, 117] width 164 height 19
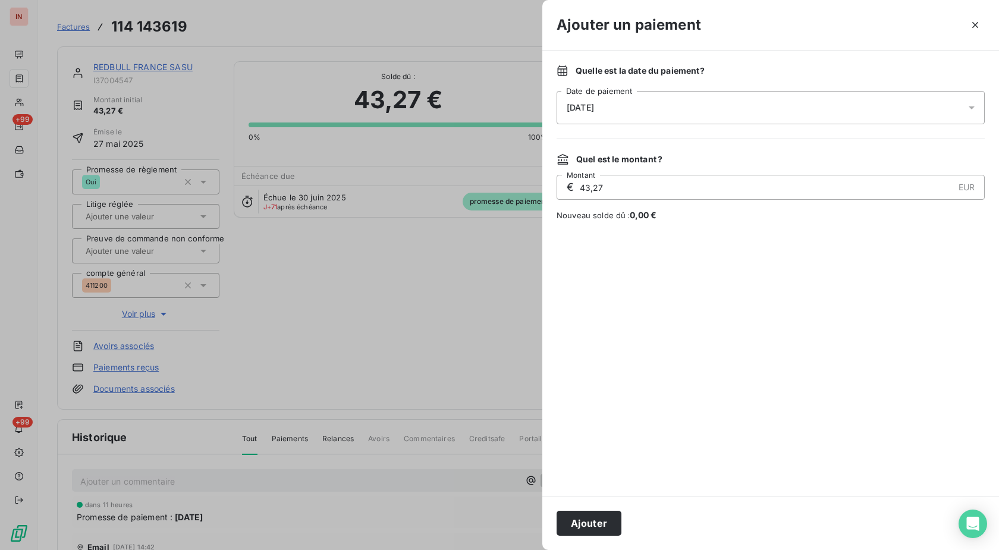
click at [720, 101] on div "[DATE]" at bounding box center [770, 107] width 428 height 33
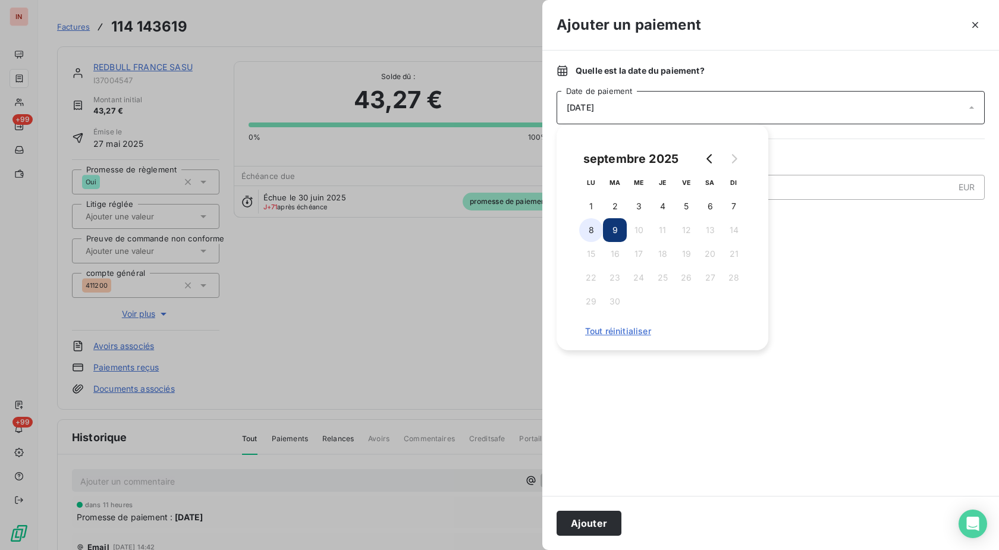
click at [591, 236] on button "8" at bounding box center [591, 230] width 24 height 24
click at [612, 530] on button "Ajouter" at bounding box center [588, 523] width 65 height 25
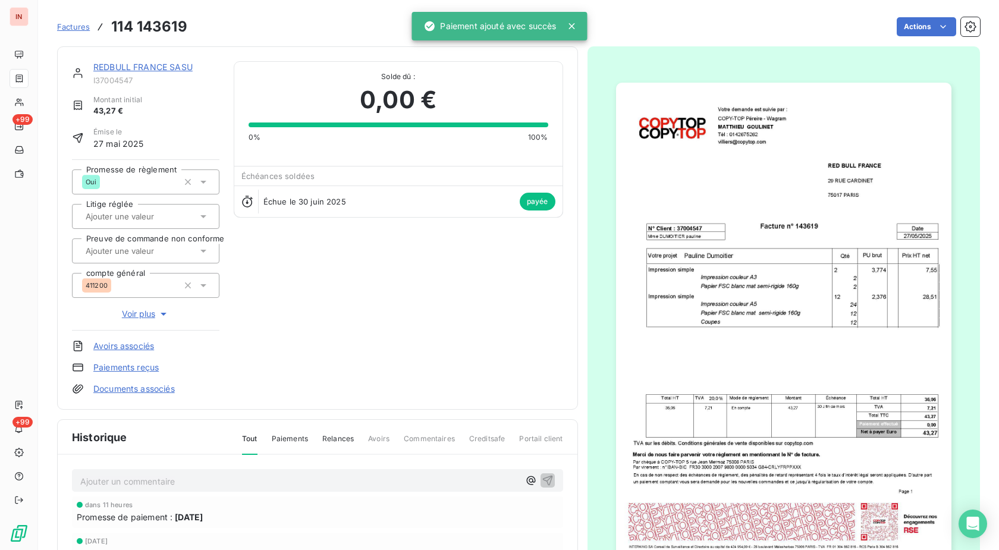
click at [162, 67] on link "REDBULL FRANCE SASU" at bounding box center [142, 67] width 99 height 10
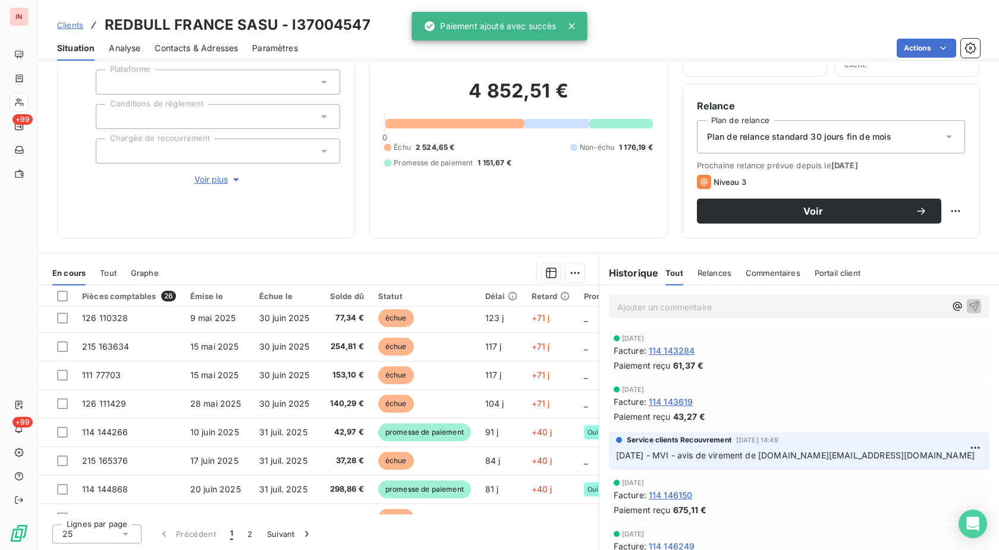
scroll to position [121, 0]
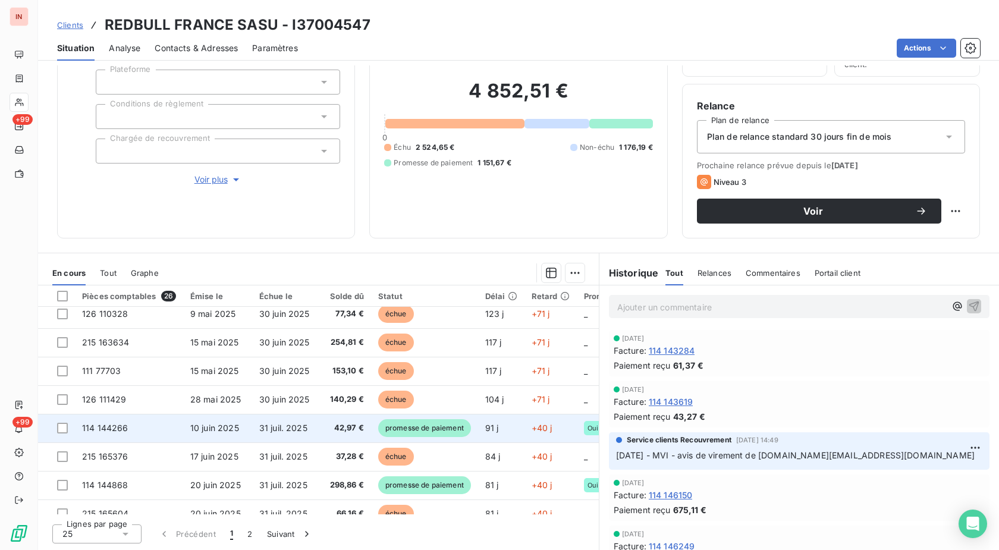
click at [485, 424] on td "91 j" at bounding box center [501, 428] width 46 height 29
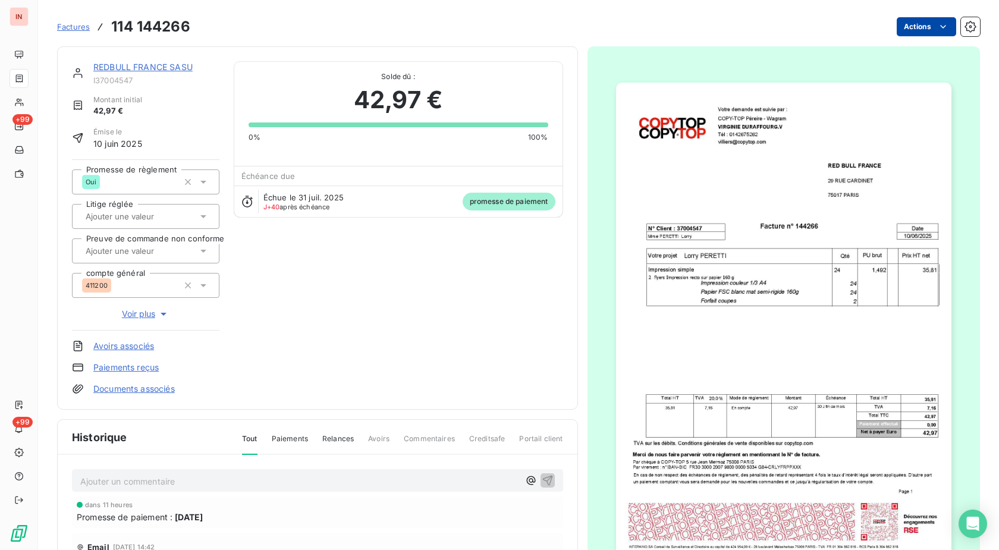
click at [900, 24] on html "IN +99 +99 Factures 114 144266 Actions REDBULL FRANCE SASU I37004547 Montant in…" at bounding box center [499, 275] width 999 height 550
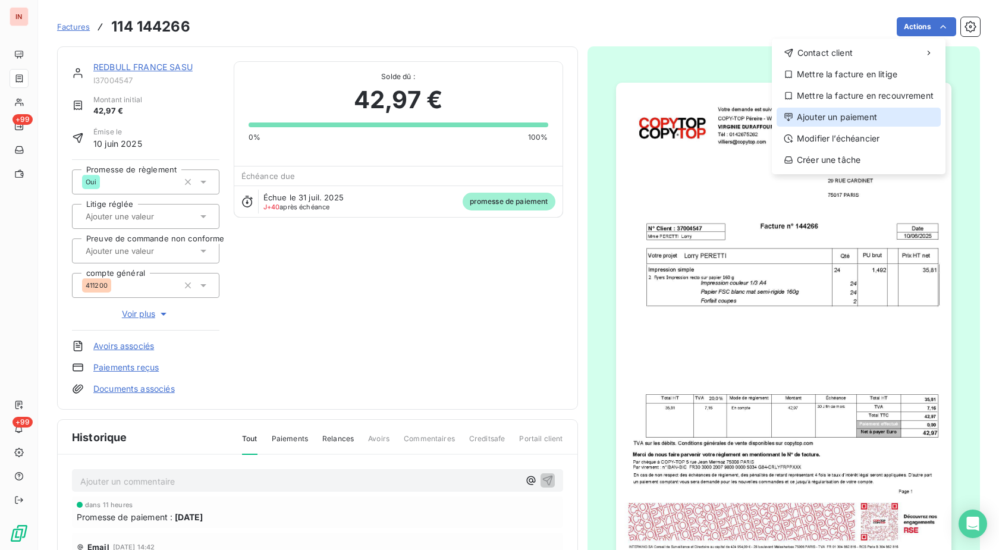
click at [844, 110] on div "Ajouter un paiement" at bounding box center [858, 117] width 164 height 19
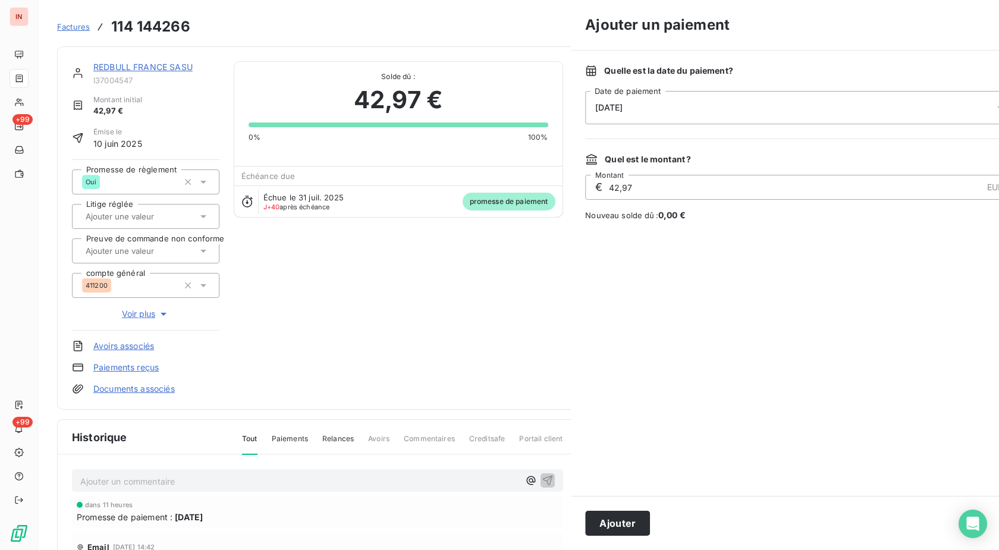
click at [722, 112] on div "[DATE]" at bounding box center [799, 107] width 428 height 33
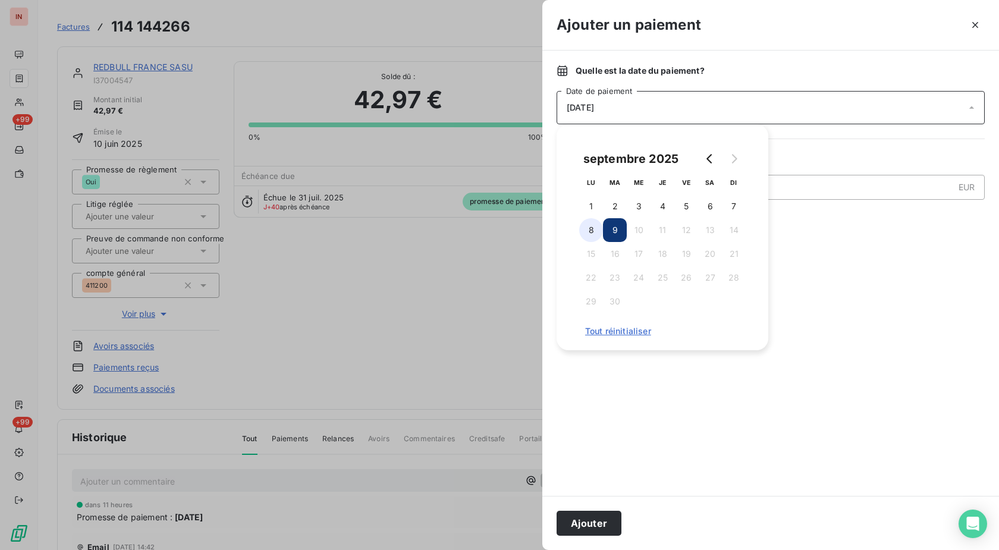
click at [595, 234] on button "8" at bounding box center [591, 230] width 24 height 24
click at [600, 528] on button "Ajouter" at bounding box center [588, 523] width 65 height 25
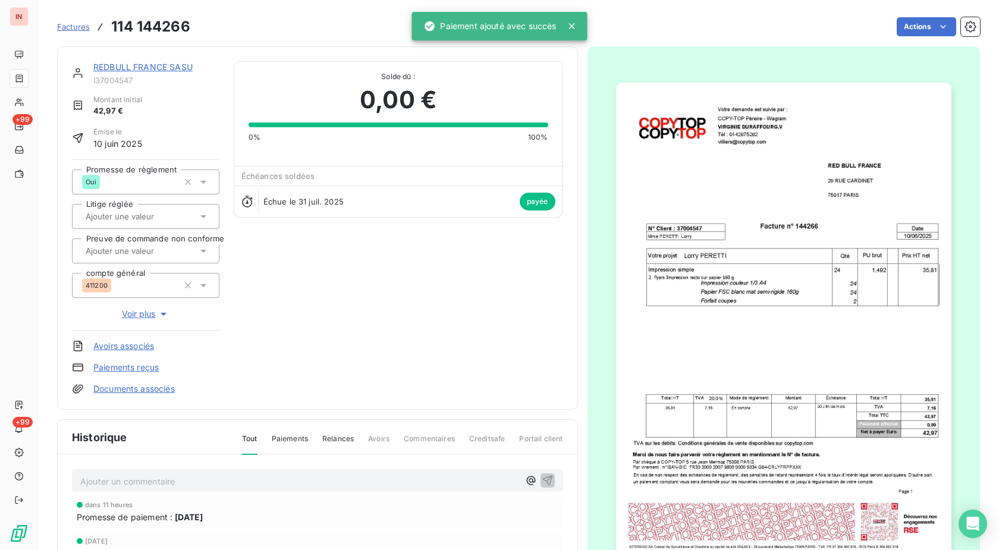
click at [149, 68] on link "REDBULL FRANCE SASU" at bounding box center [142, 67] width 99 height 10
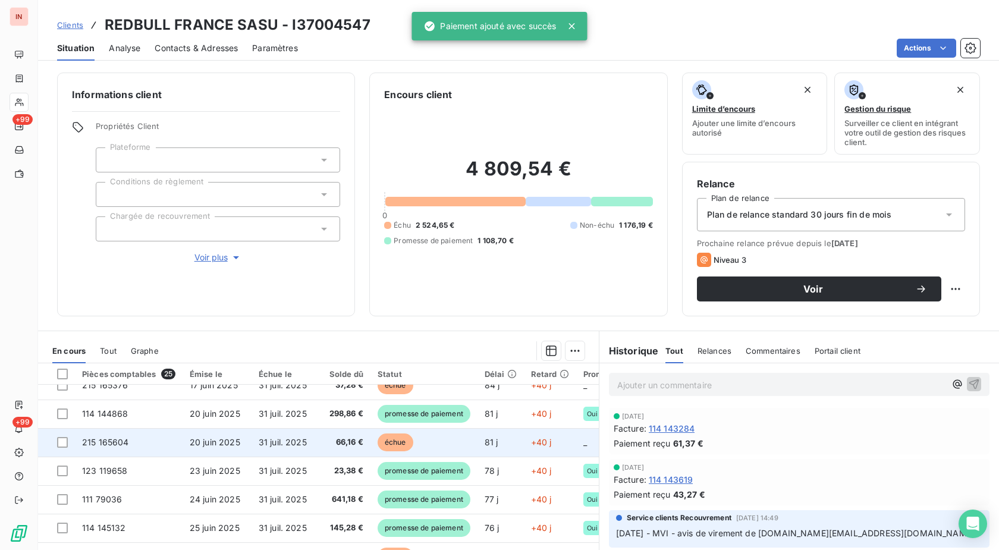
scroll to position [243, 0]
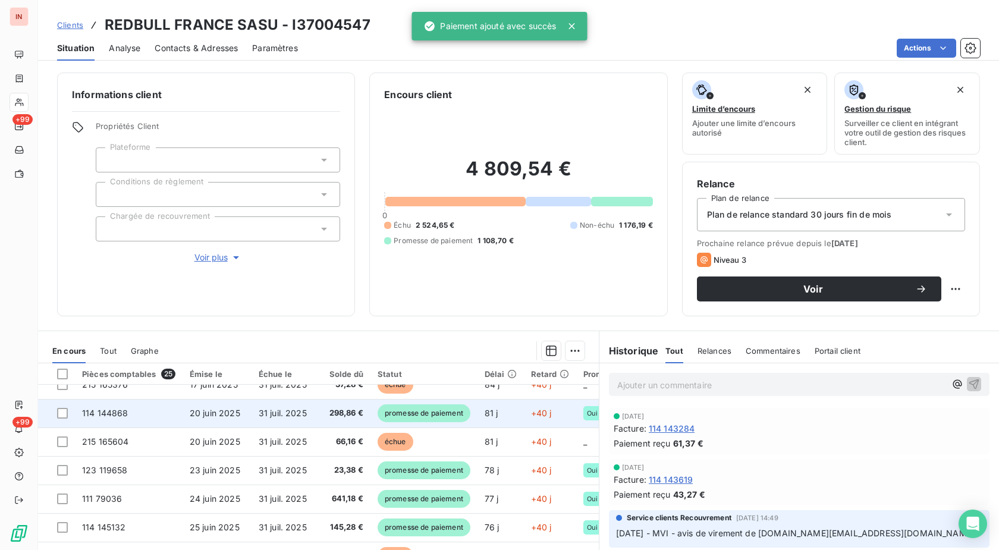
click at [458, 408] on span "promesse de paiement" at bounding box center [423, 413] width 93 height 18
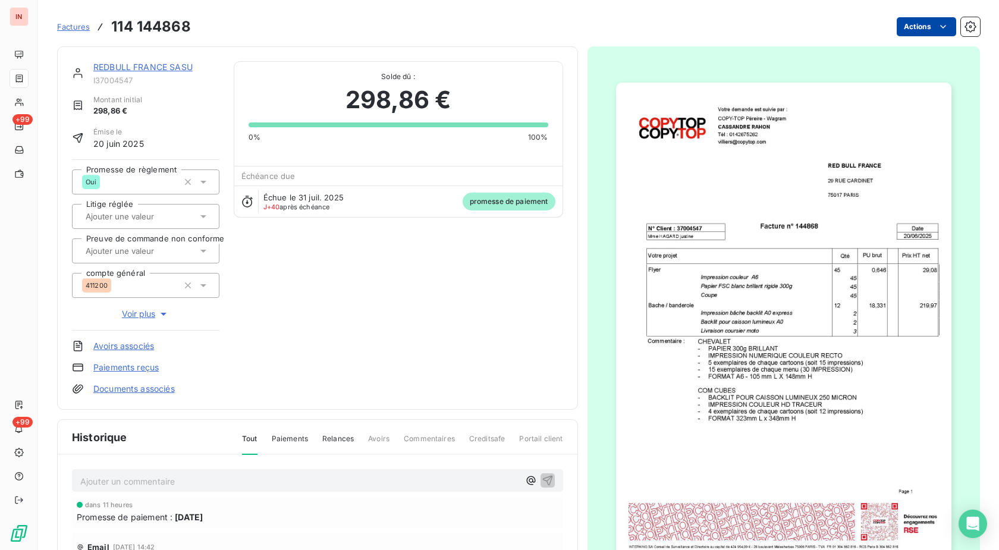
click at [905, 21] on html "IN +99 +99 Factures 114 144868 Actions REDBULL FRANCE SASU I37004547 Montant in…" at bounding box center [499, 275] width 999 height 550
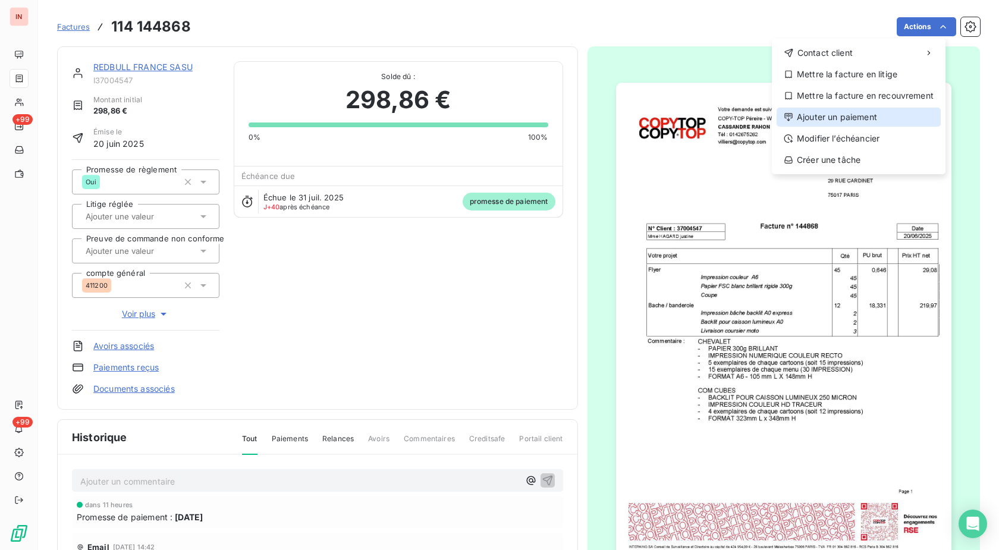
click at [811, 119] on div "Ajouter un paiement" at bounding box center [858, 117] width 164 height 19
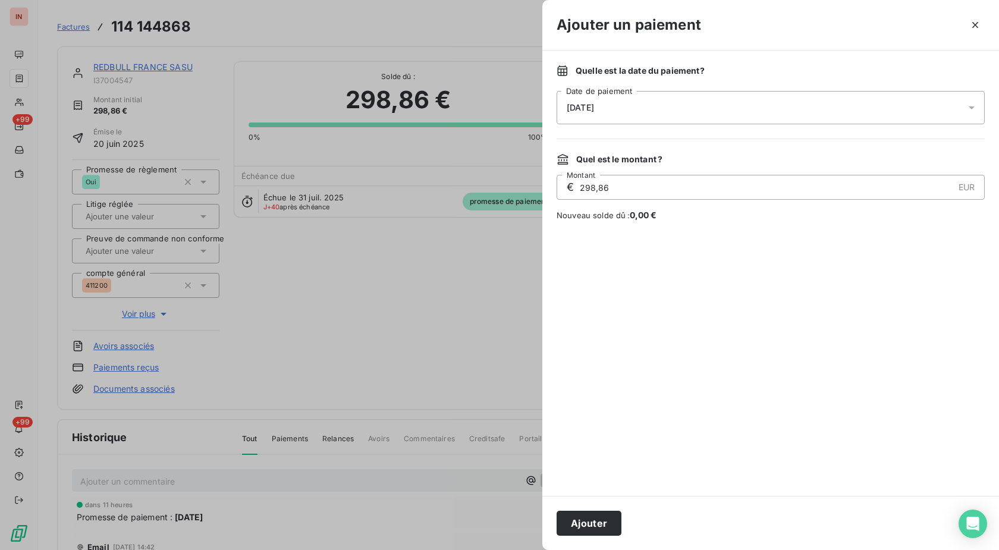
click at [732, 114] on div "[DATE]" at bounding box center [770, 107] width 428 height 33
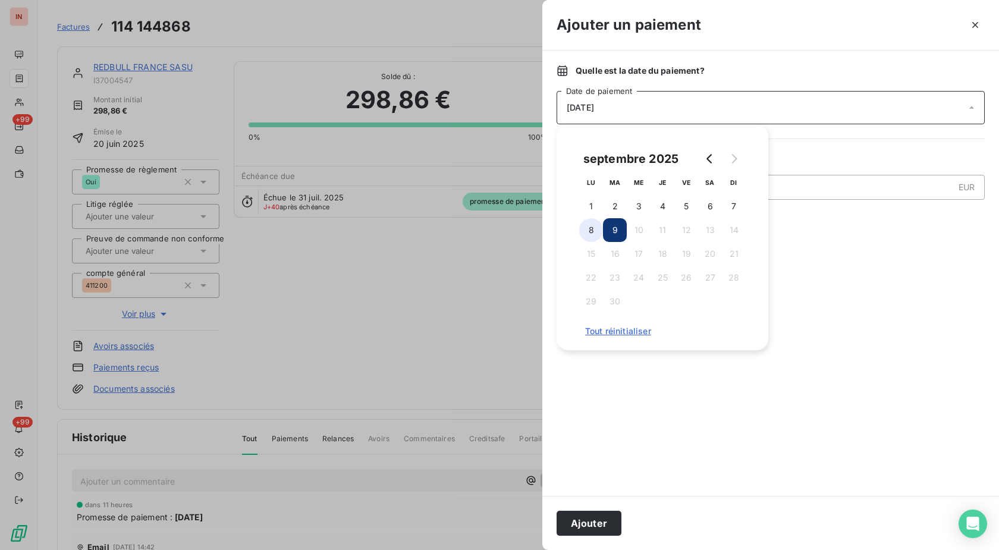
click at [586, 235] on button "8" at bounding box center [591, 230] width 24 height 24
click at [588, 525] on button "Ajouter" at bounding box center [588, 523] width 65 height 25
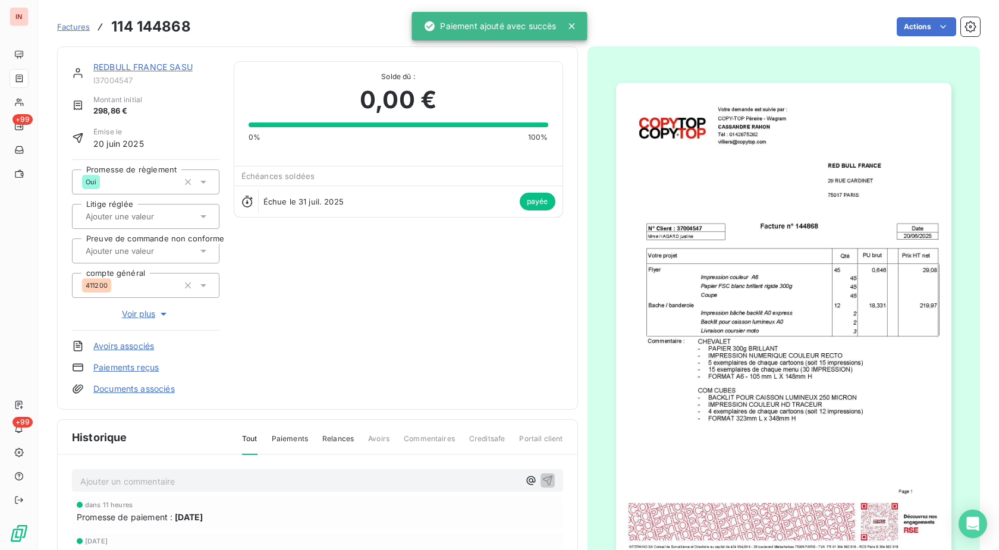
click at [145, 68] on link "REDBULL FRANCE SASU" at bounding box center [142, 67] width 99 height 10
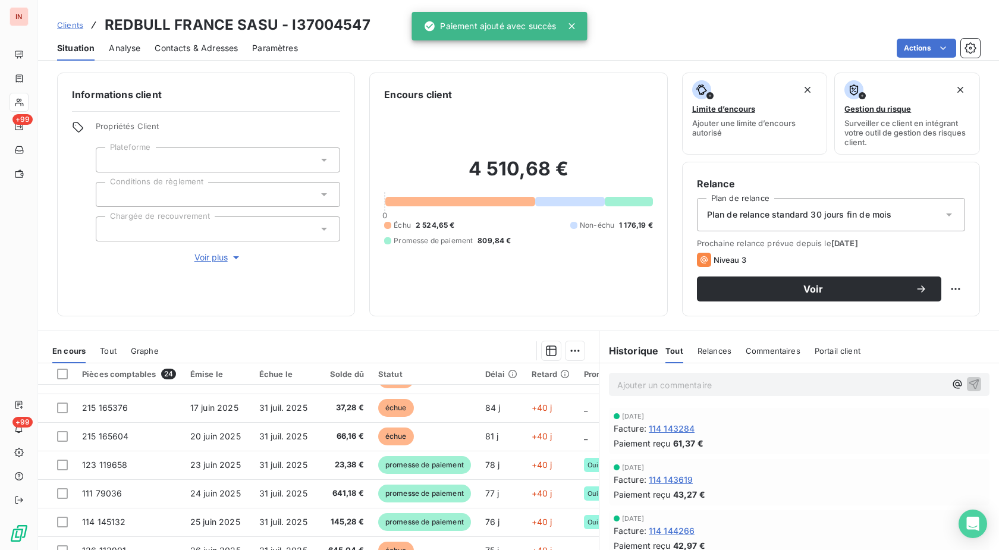
scroll to position [243, 0]
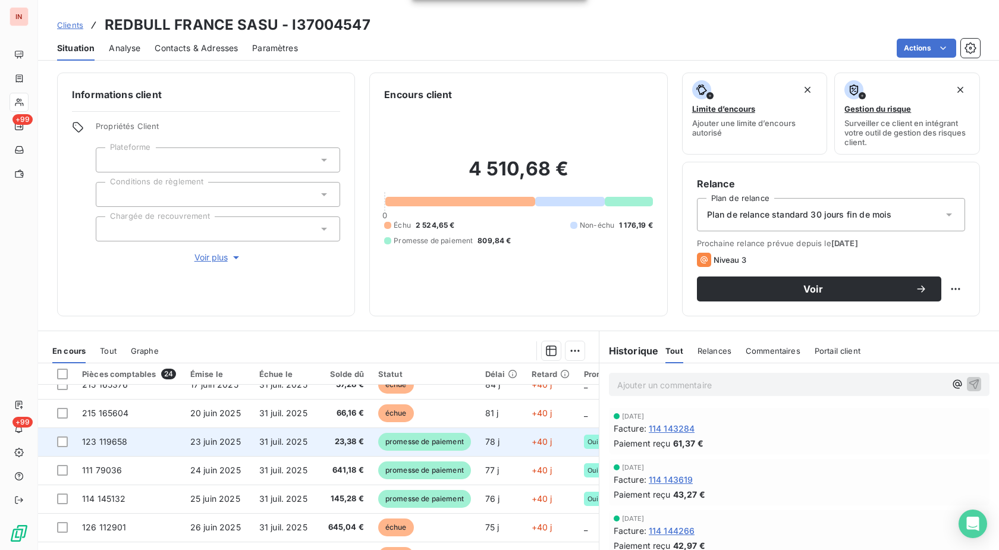
click at [450, 443] on span "promesse de paiement" at bounding box center [424, 442] width 93 height 18
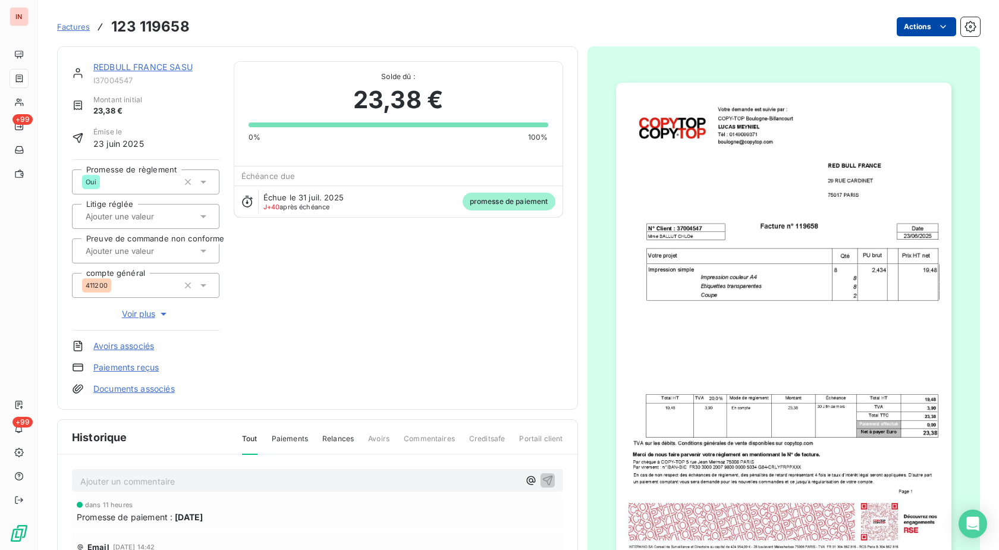
click at [899, 22] on html "IN +99 +99 Factures 123 119658 Actions REDBULL FRANCE SASU I37004547 Montant in…" at bounding box center [499, 275] width 999 height 550
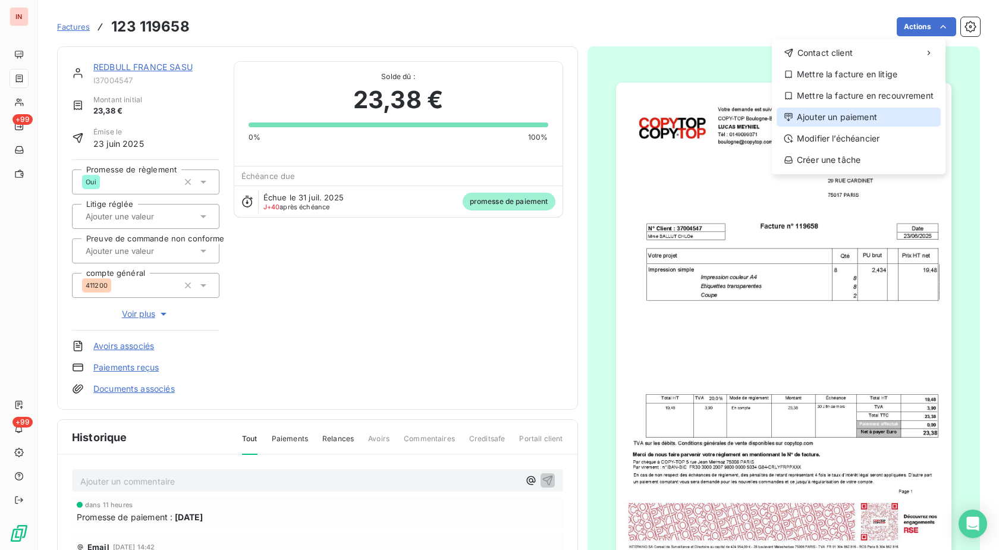
click at [823, 117] on div "Ajouter un paiement" at bounding box center [858, 117] width 164 height 19
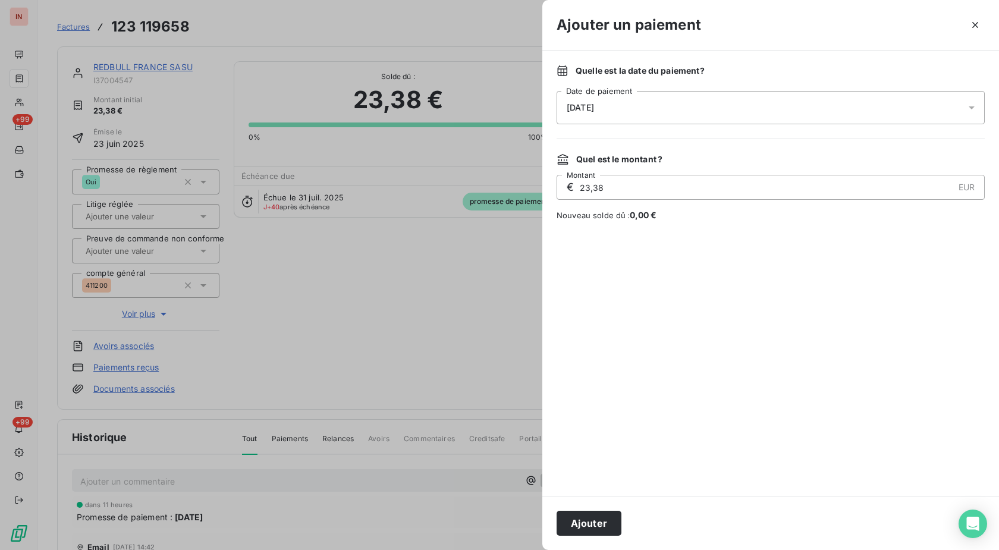
click at [695, 108] on div "[DATE]" at bounding box center [770, 107] width 428 height 33
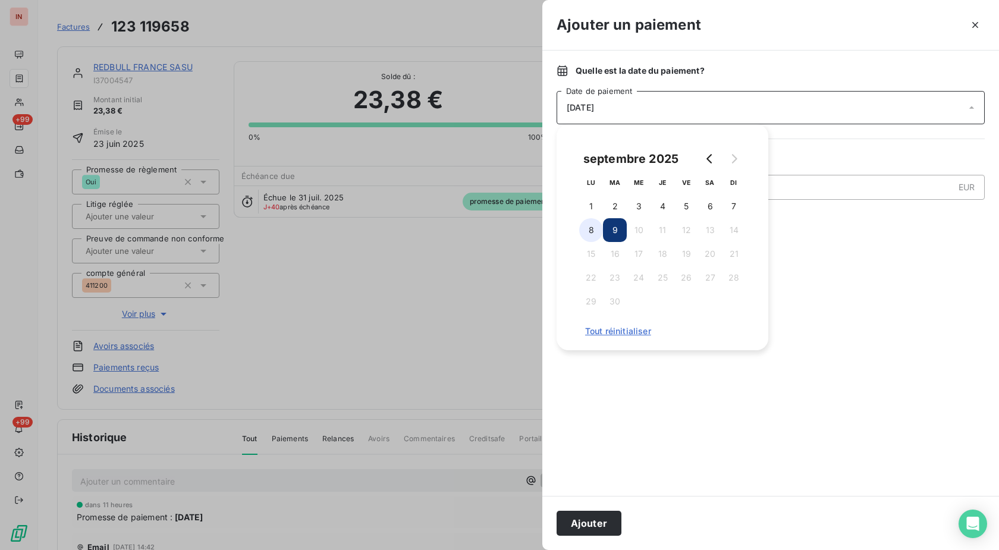
click at [600, 234] on button "8" at bounding box center [591, 230] width 24 height 24
drag, startPoint x: 592, startPoint y: 522, endPoint x: 343, endPoint y: 206, distance: 402.5
click at [593, 522] on button "Ajouter" at bounding box center [588, 523] width 65 height 25
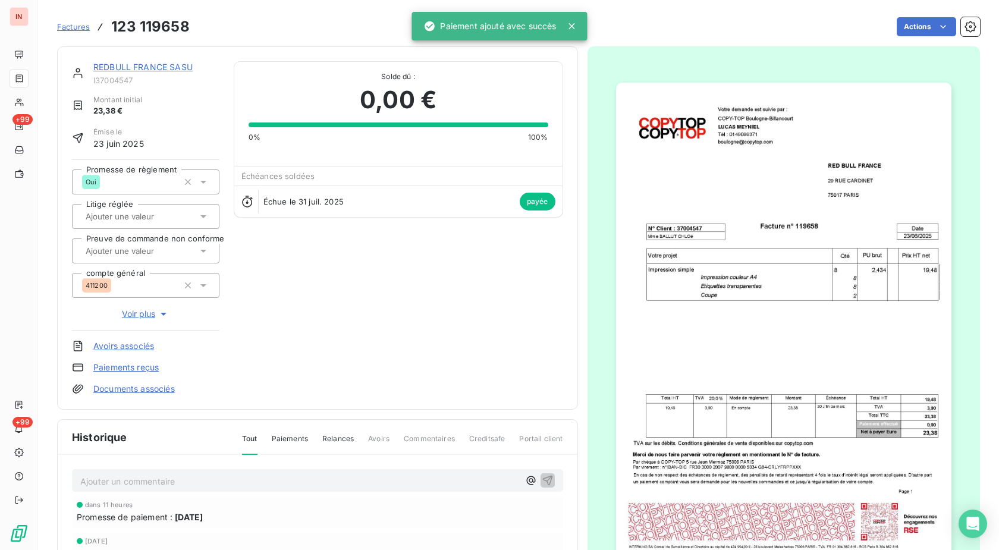
click at [181, 69] on link "REDBULL FRANCE SASU" at bounding box center [142, 67] width 99 height 10
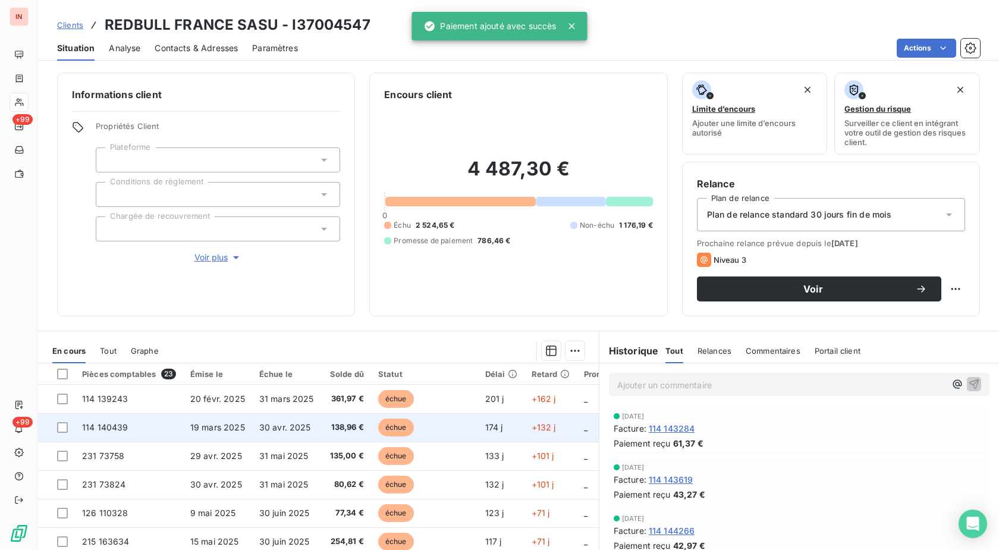
scroll to position [259, 0]
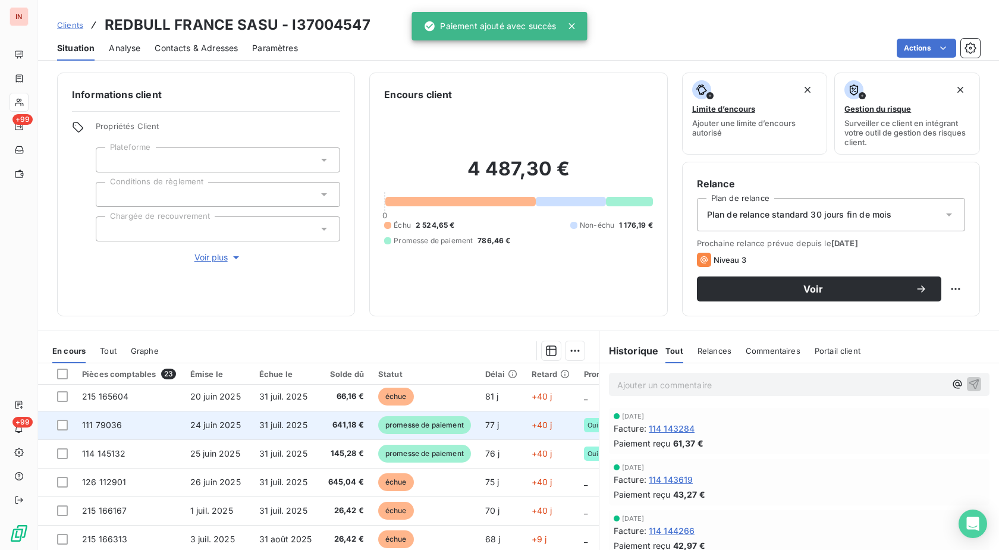
click at [452, 432] on span "promesse de paiement" at bounding box center [424, 425] width 93 height 18
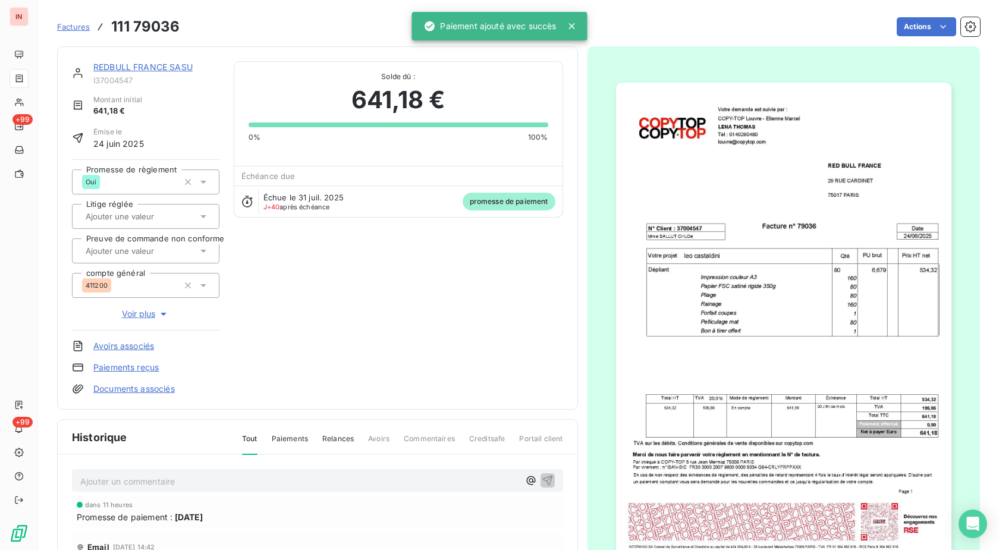
click at [906, 20] on html "IN +99 +99 Factures 111 79036 Actions REDBULL FRANCE SASU I37004547 Montant ini…" at bounding box center [499, 275] width 999 height 550
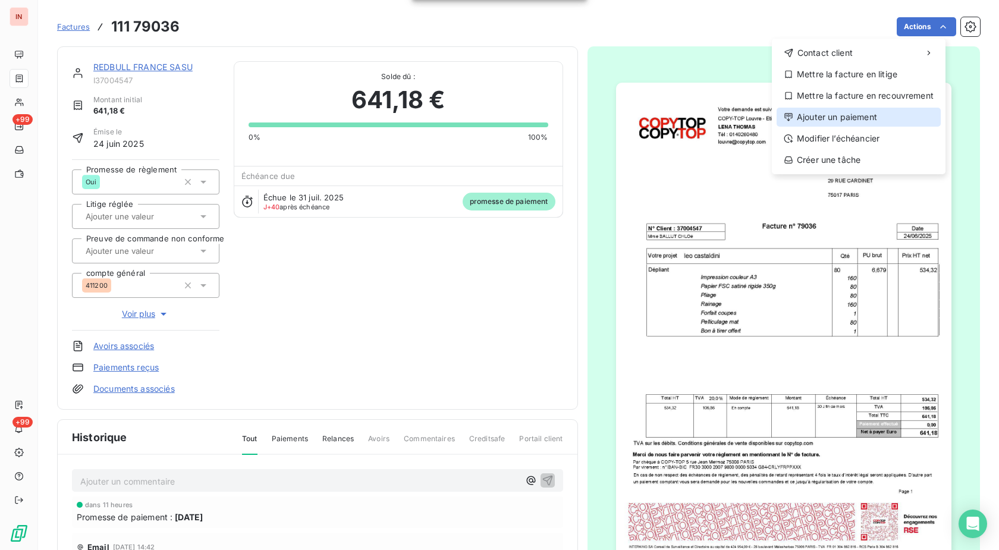
click at [832, 116] on div "Ajouter un paiement" at bounding box center [858, 117] width 164 height 19
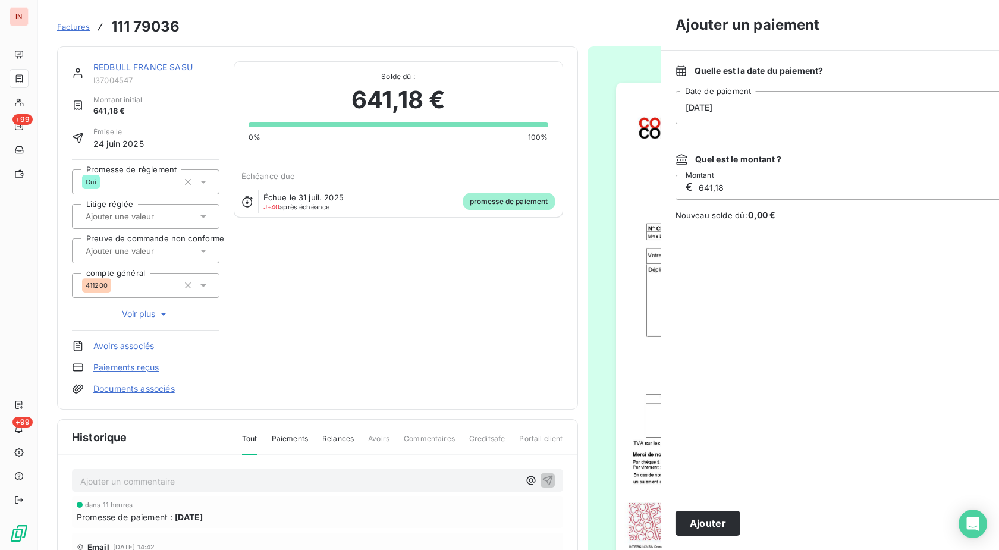
click at [716, 112] on div "[DATE]" at bounding box center [889, 107] width 428 height 33
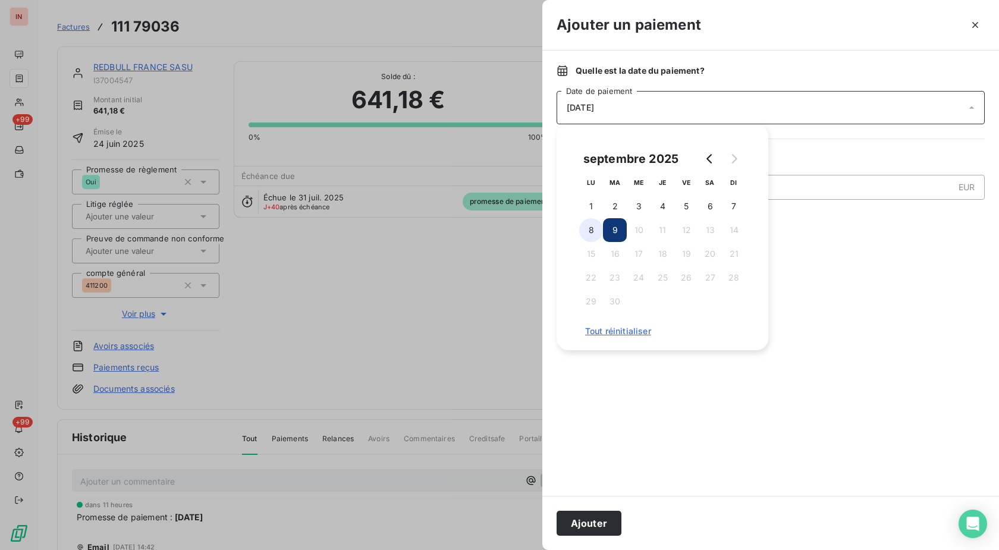
click at [600, 234] on button "8" at bounding box center [591, 230] width 24 height 24
click at [580, 521] on button "Ajouter" at bounding box center [588, 523] width 65 height 25
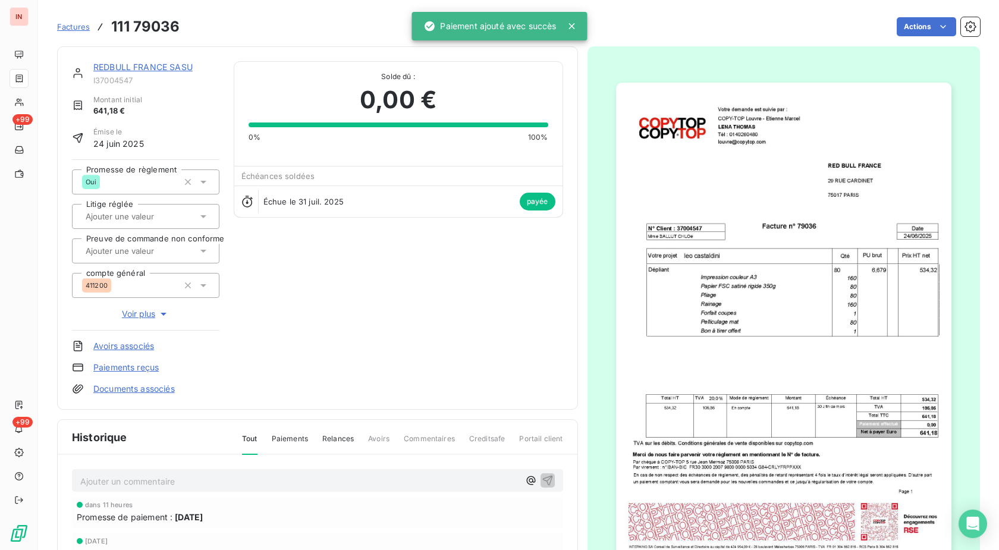
click at [159, 71] on link "REDBULL FRANCE SASU" at bounding box center [142, 67] width 99 height 10
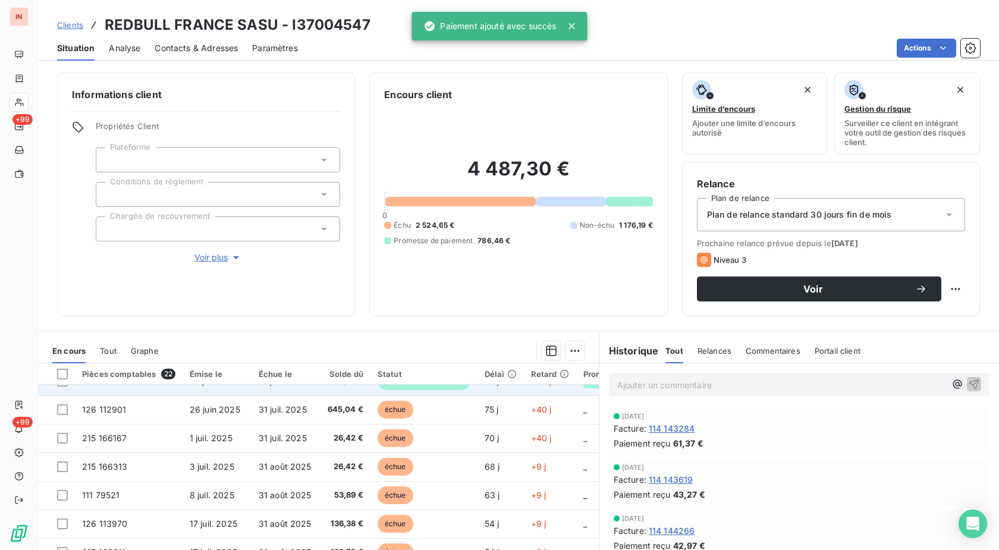
scroll to position [243, 0]
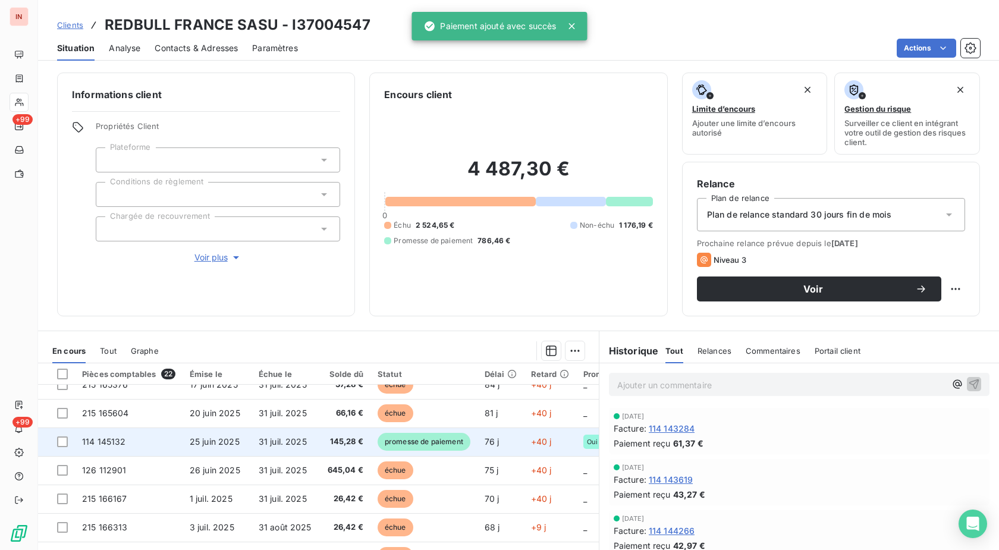
click at [432, 437] on span "promesse de paiement" at bounding box center [423, 442] width 93 height 18
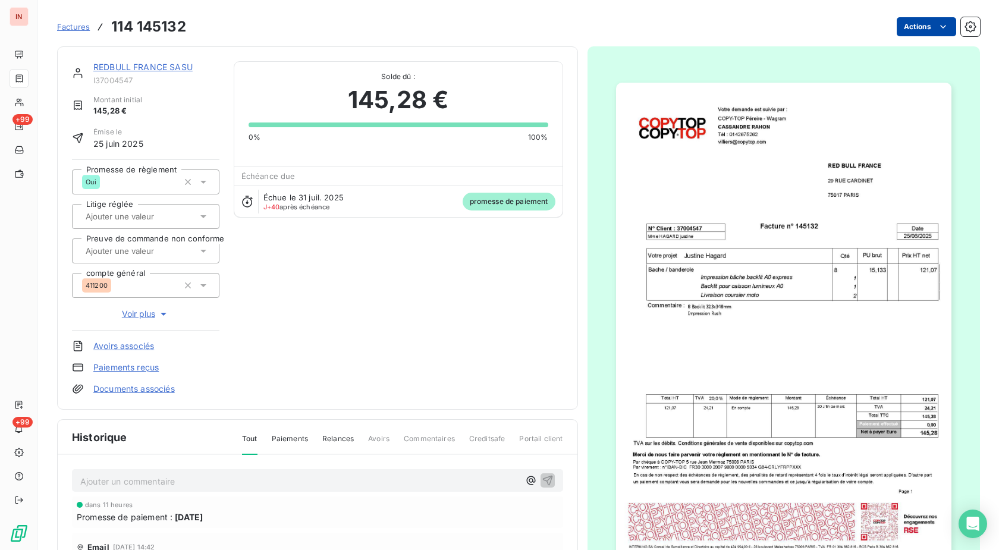
click at [899, 26] on html "IN +99 +99 Factures 114 145132 Actions REDBULL FRANCE SASU I37004547 Montant in…" at bounding box center [499, 275] width 999 height 550
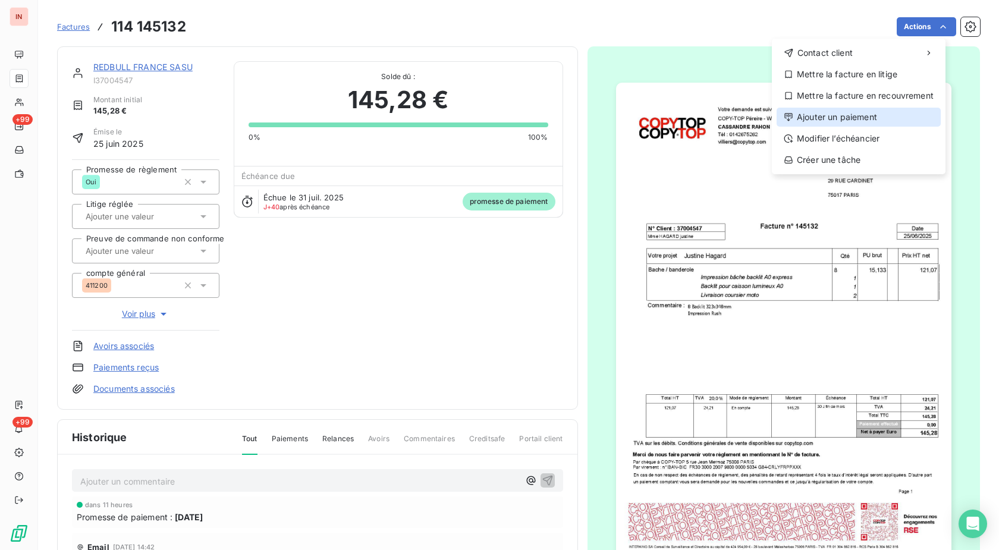
click at [835, 124] on div "Ajouter un paiement" at bounding box center [858, 117] width 164 height 19
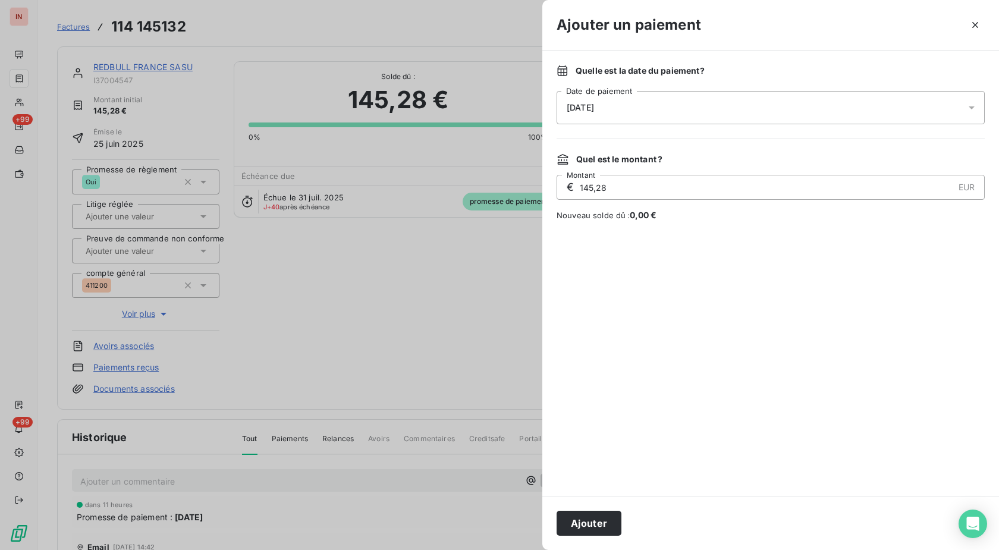
click at [733, 109] on div "[DATE]" at bounding box center [770, 107] width 428 height 33
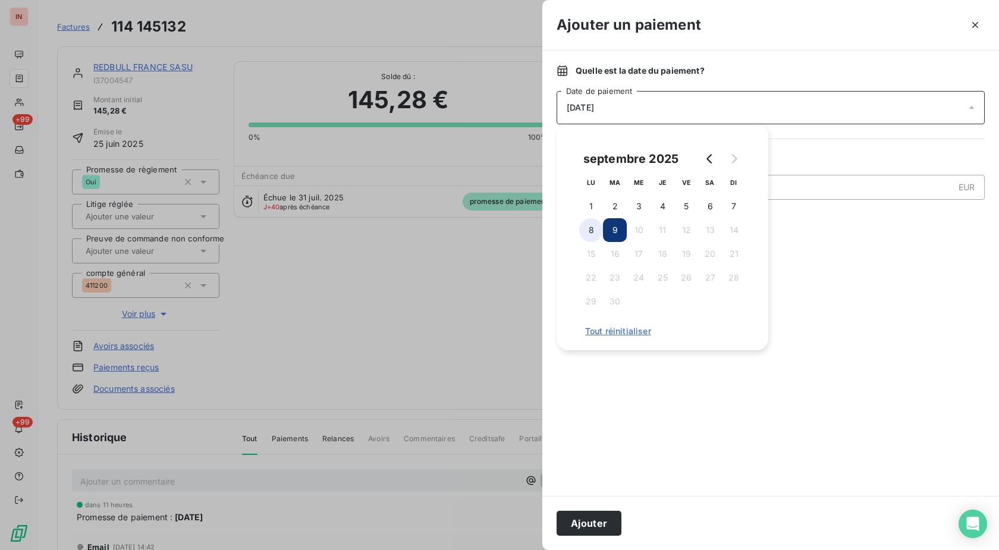
click at [596, 229] on button "8" at bounding box center [591, 230] width 24 height 24
click at [588, 517] on button "Ajouter" at bounding box center [588, 523] width 65 height 25
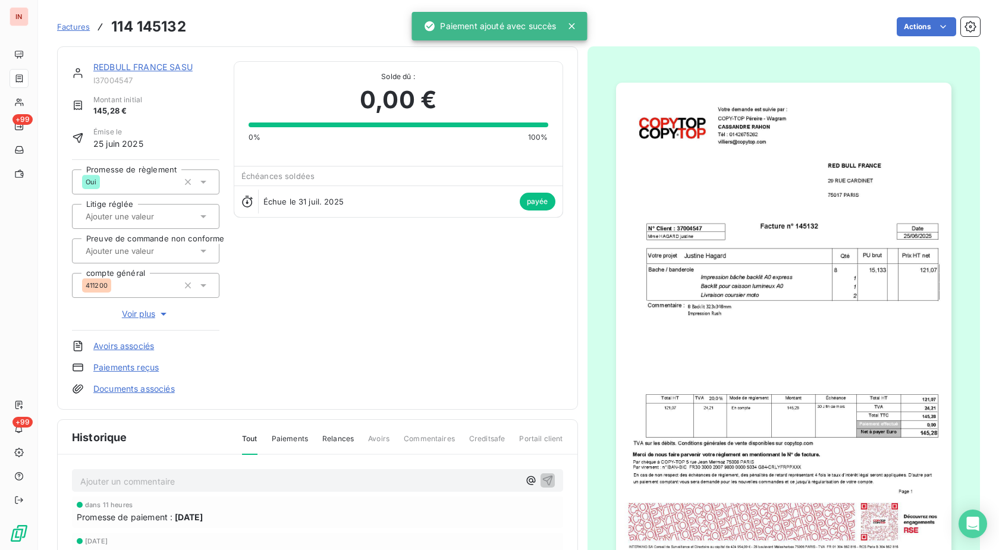
click at [160, 56] on div "REDBULL FRANCE SASU I37004547 Montant initial 145,28 € Émise le [DATE] Promesse…" at bounding box center [317, 227] width 521 height 363
click at [160, 66] on link "REDBULL FRANCE SASU" at bounding box center [142, 67] width 99 height 10
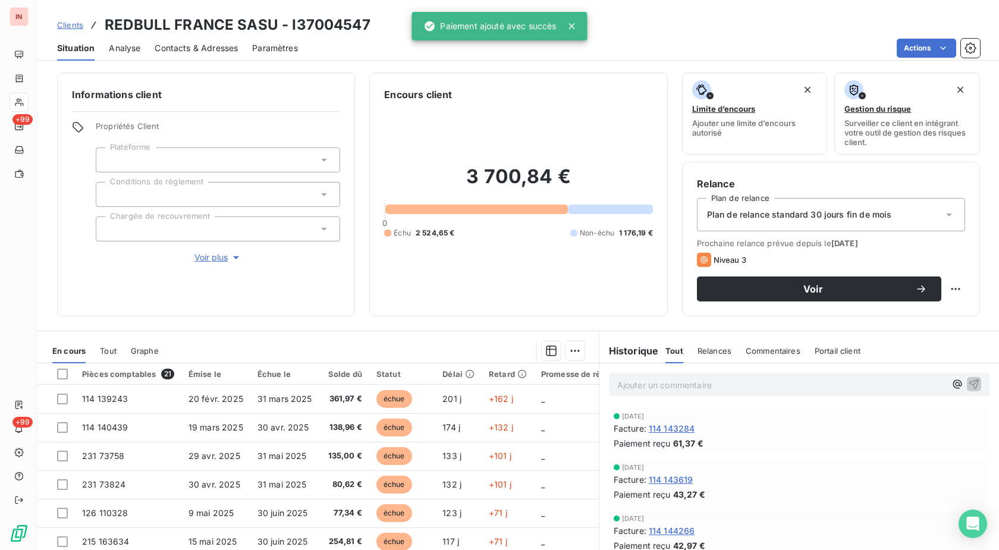
click at [27, 99] on div at bounding box center [19, 102] width 19 height 19
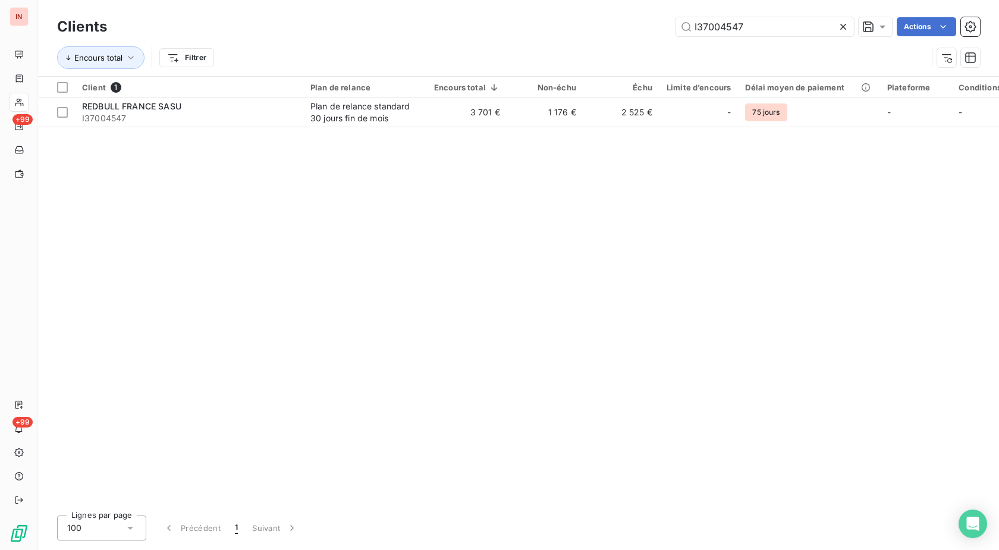
drag, startPoint x: 754, startPoint y: 25, endPoint x: 598, endPoint y: 31, distance: 156.4
click at [675, 29] on input "I37004547" at bounding box center [764, 26] width 178 height 19
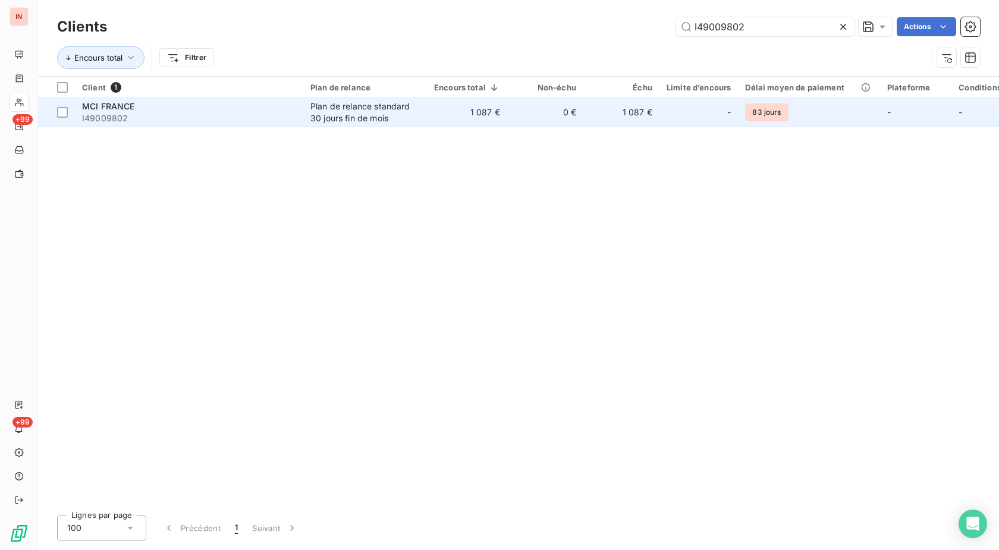
type input "I49009802"
click at [508, 109] on td "0 €" at bounding box center [545, 112] width 76 height 29
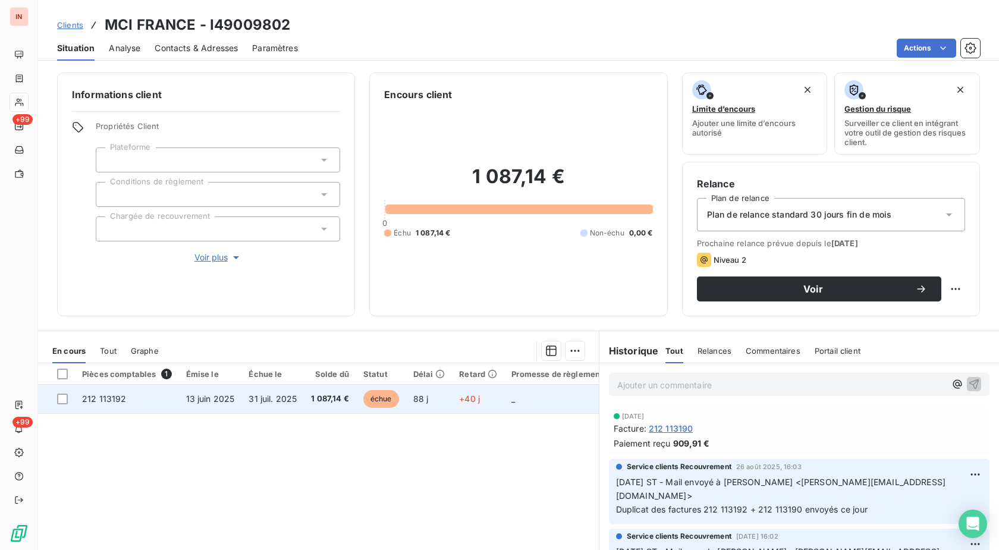
click at [452, 396] on td "+40 j" at bounding box center [478, 399] width 52 height 29
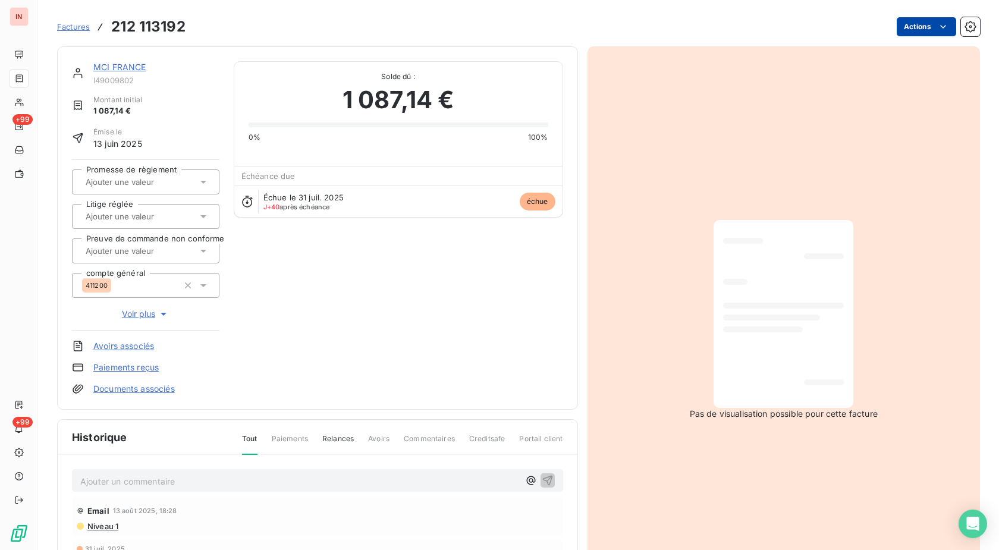
click at [906, 28] on html "IN +99 +99 Factures 212 113192 Actions MCI [GEOGRAPHIC_DATA] I49009802 Montant …" at bounding box center [499, 275] width 999 height 550
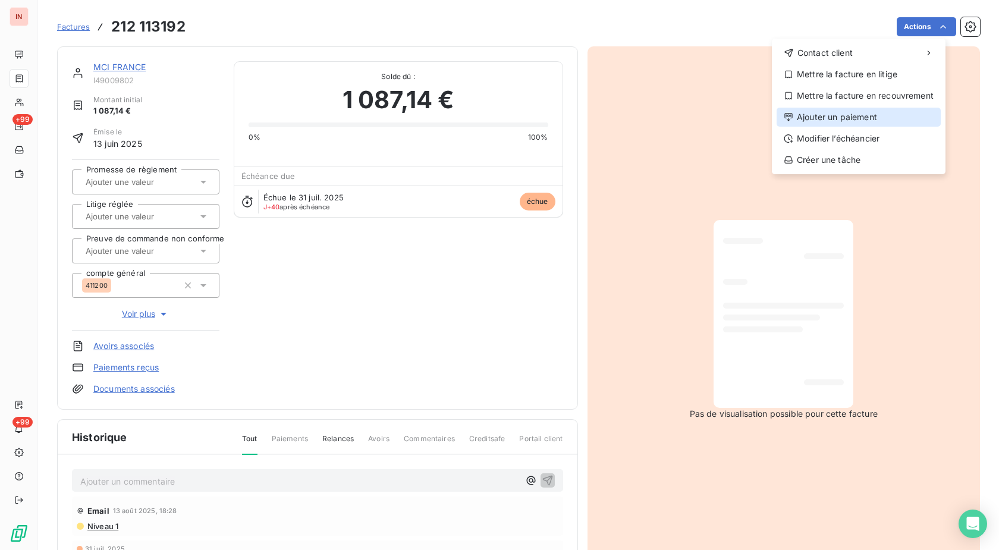
click at [856, 118] on div "Ajouter un paiement" at bounding box center [858, 117] width 164 height 19
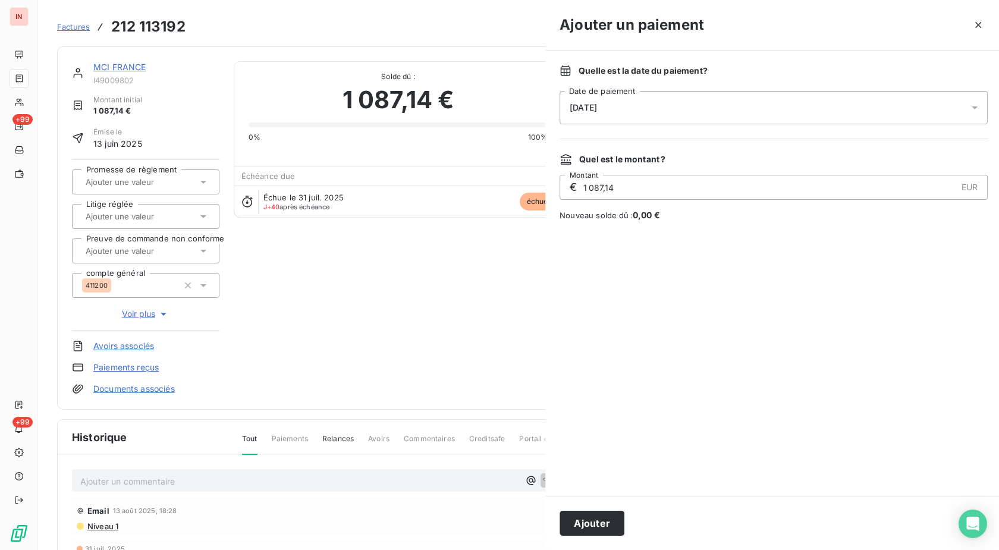
click at [781, 110] on div "[DATE]" at bounding box center [773, 107] width 428 height 33
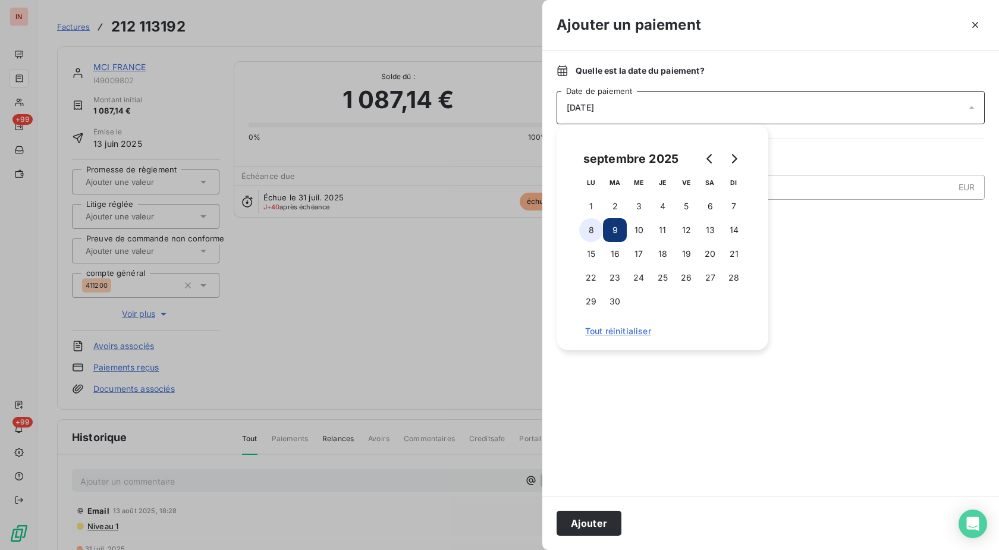
click at [587, 226] on button "8" at bounding box center [591, 230] width 24 height 24
click at [595, 520] on button "Ajouter" at bounding box center [588, 523] width 65 height 25
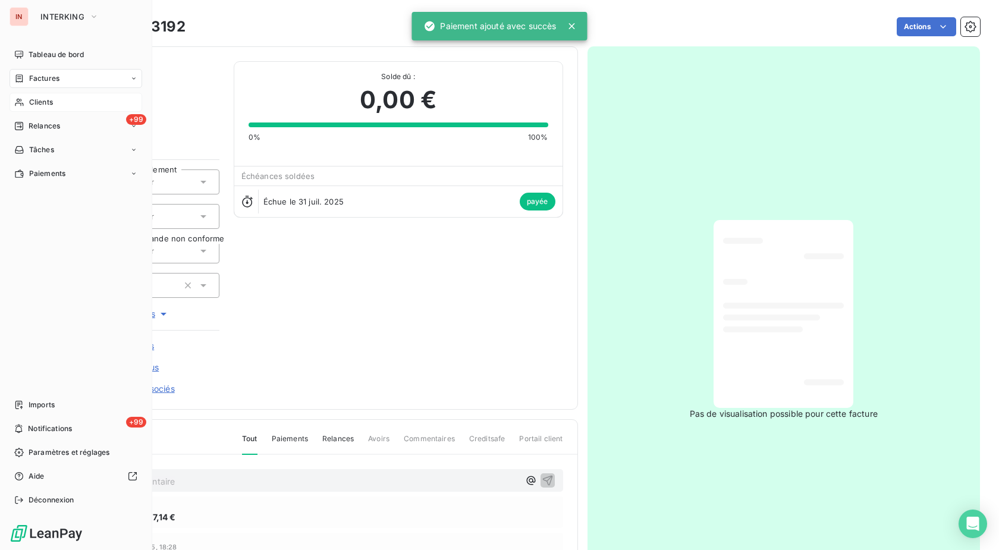
click at [30, 105] on span "Clients" at bounding box center [41, 102] width 24 height 11
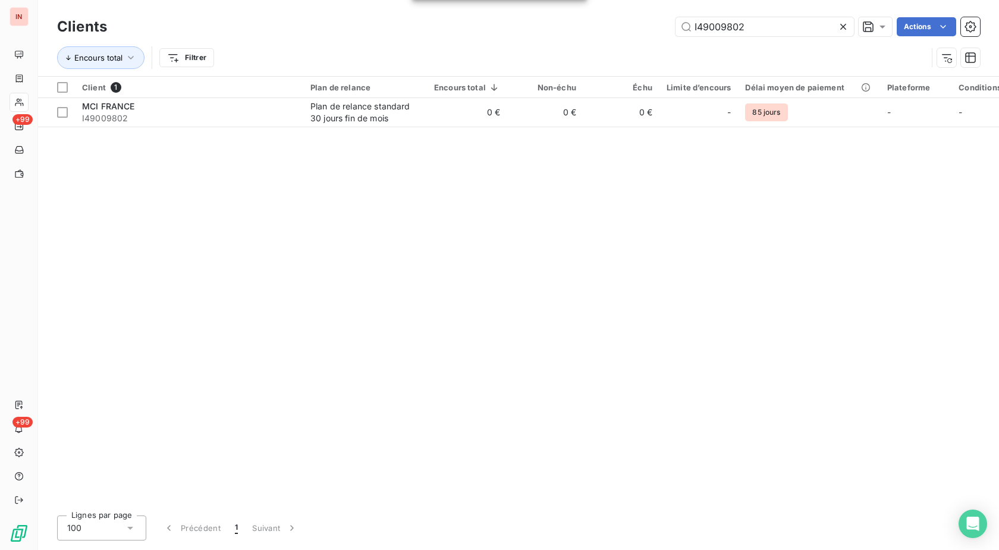
drag, startPoint x: 774, startPoint y: 30, endPoint x: 591, endPoint y: 46, distance: 183.8
click at [675, 36] on input "I49009802" at bounding box center [764, 26] width 178 height 19
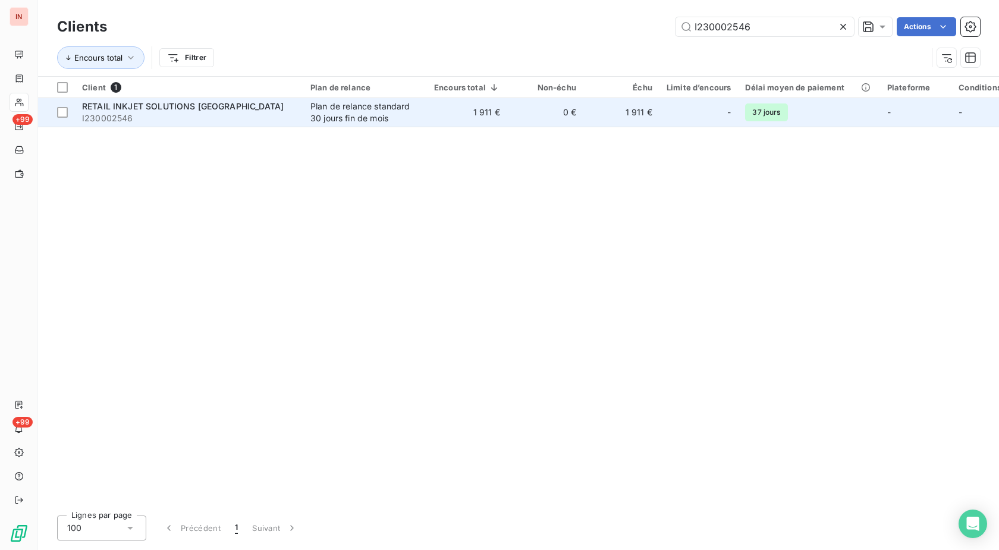
type input "I230002546"
click at [515, 122] on td "0 €" at bounding box center [545, 112] width 76 height 29
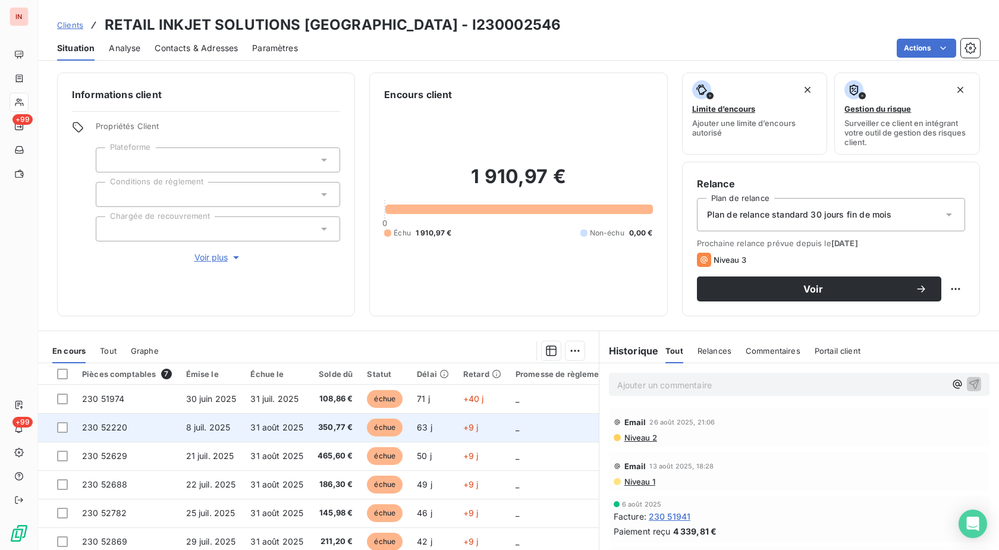
click at [442, 427] on td "63 j" at bounding box center [433, 427] width 46 height 29
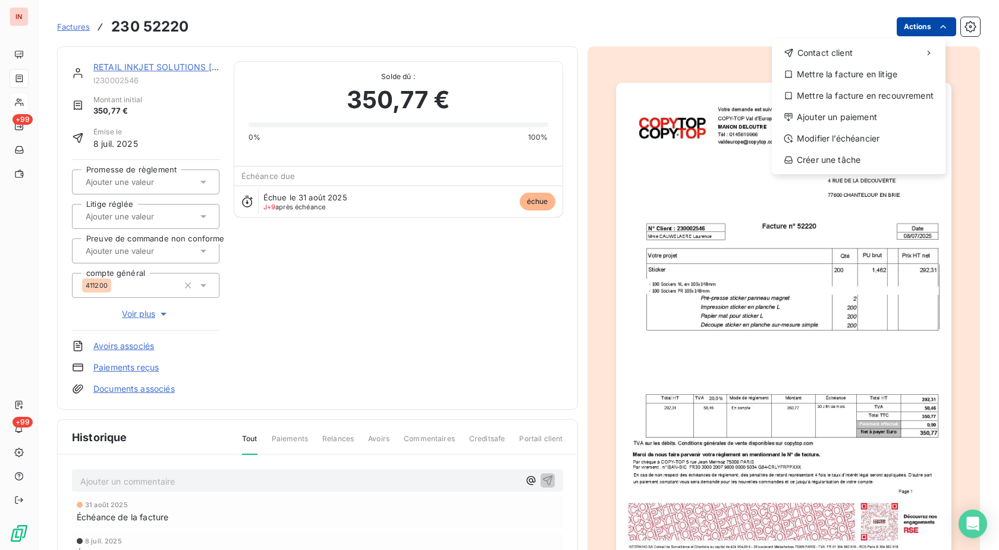
click at [904, 28] on html "IN +99 +99 Factures [PHONE_NUMBER] Actions Contact client Mettre la facture en …" at bounding box center [499, 275] width 999 height 550
click at [832, 119] on div "Ajouter un paiement" at bounding box center [858, 117] width 164 height 19
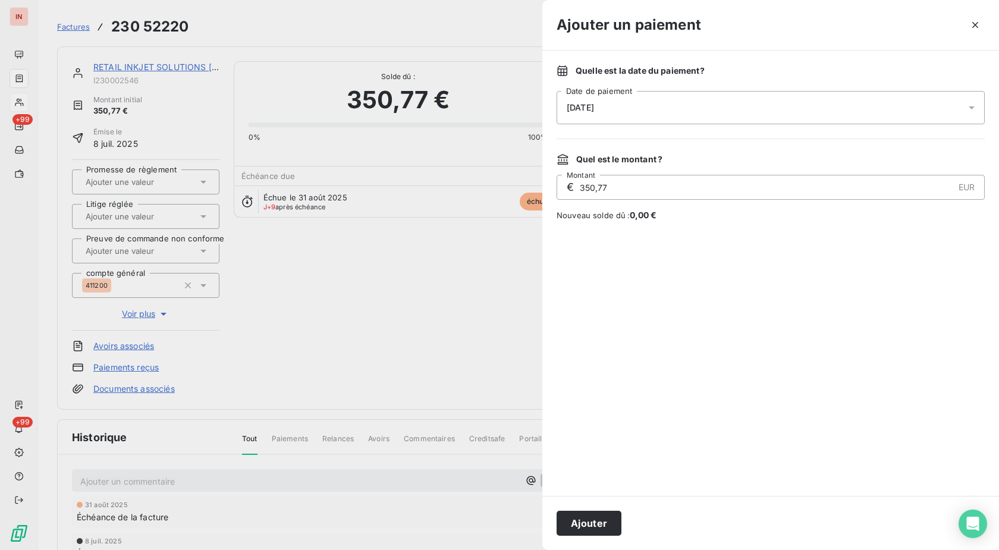
click at [726, 111] on div "[DATE]" at bounding box center [770, 107] width 428 height 33
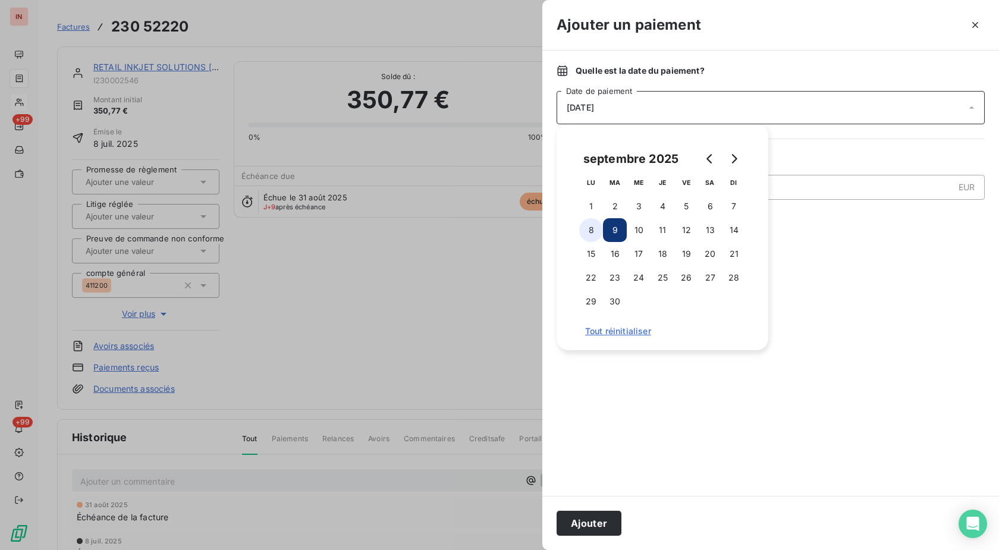
click at [587, 236] on button "8" at bounding box center [591, 230] width 24 height 24
click at [588, 523] on button "Ajouter" at bounding box center [588, 523] width 65 height 25
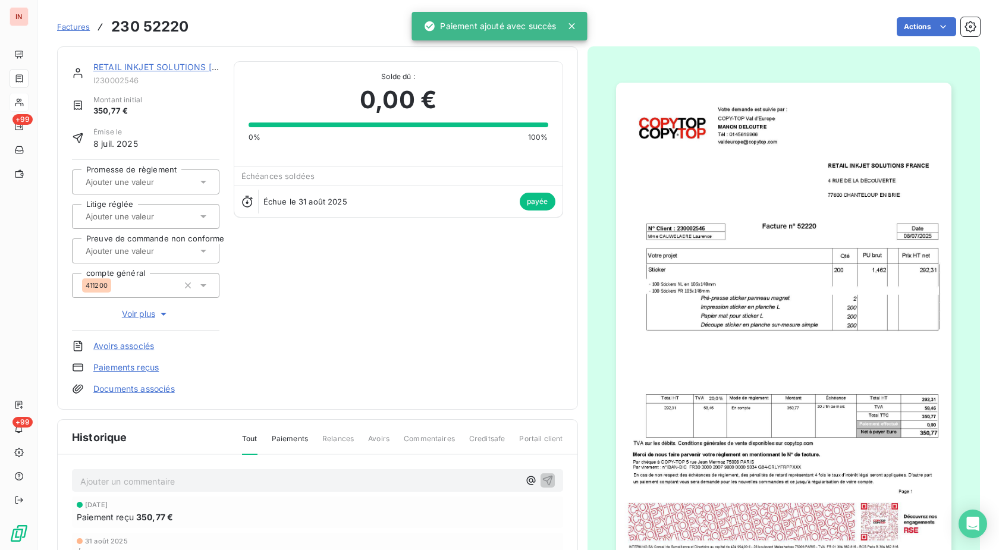
click at [176, 66] on link "RETAIL INKJET SOLUTIONS [GEOGRAPHIC_DATA]" at bounding box center [194, 67] width 202 height 10
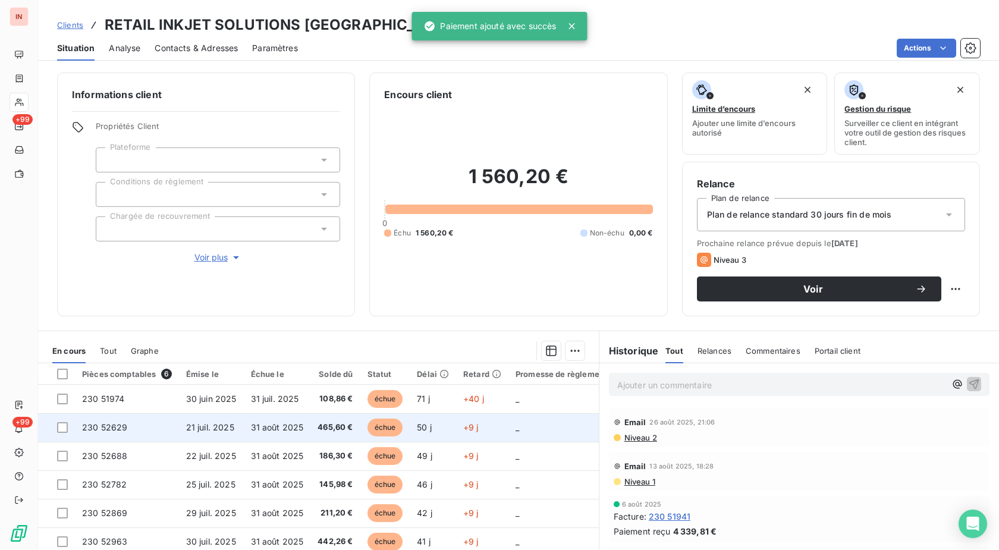
click at [405, 425] on td "échue" at bounding box center [385, 427] width 50 height 29
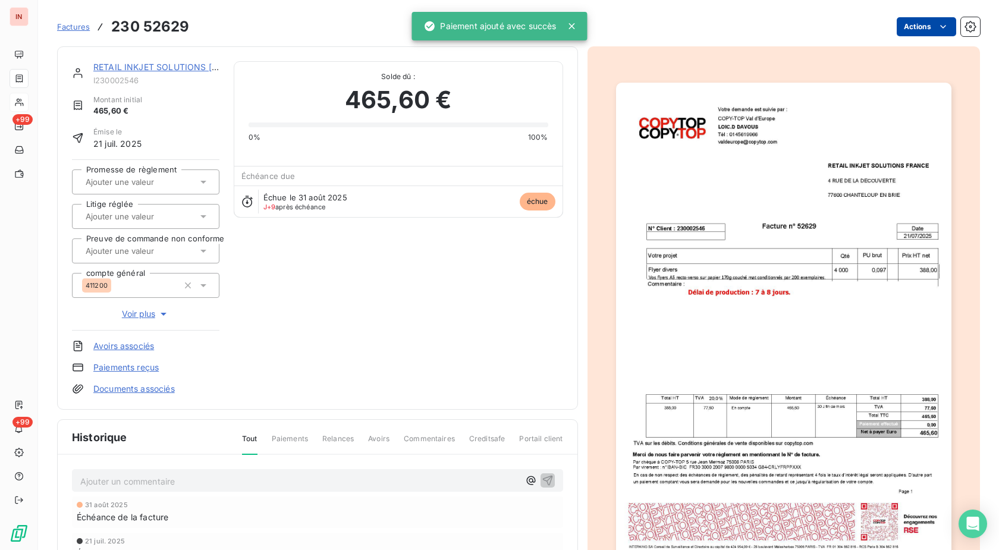
click at [898, 27] on html "IN +99 +99 Factures 230 52629 Actions RETAIL INKJET SOLUTIONS [GEOGRAPHIC_DATA]…" at bounding box center [499, 275] width 999 height 550
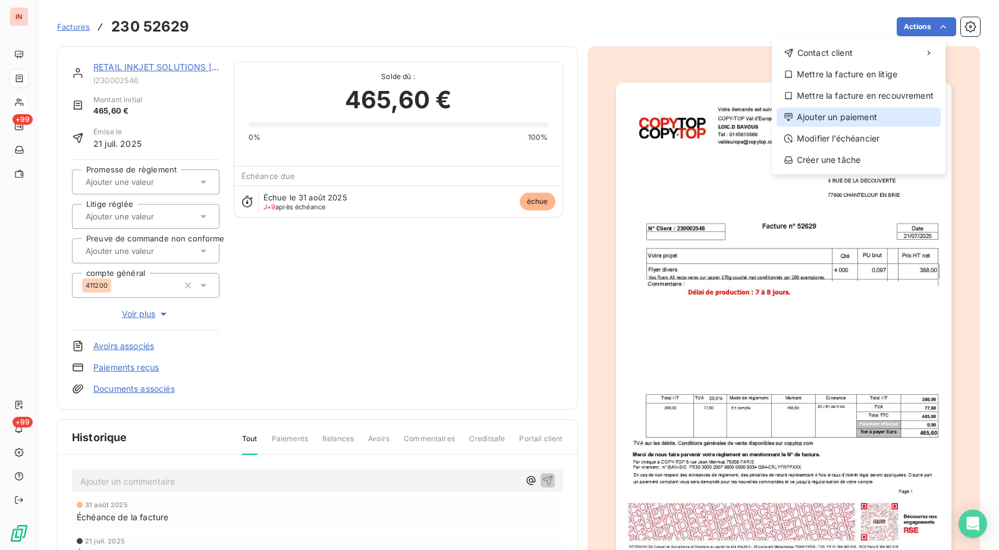
click at [842, 114] on div "Ajouter un paiement" at bounding box center [858, 117] width 164 height 19
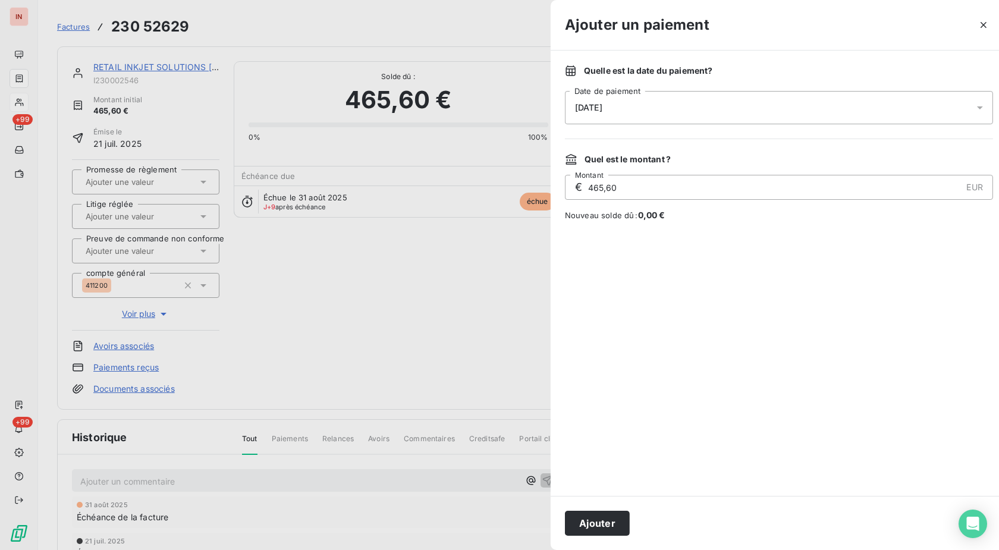
click at [734, 100] on div "[DATE]" at bounding box center [779, 107] width 428 height 33
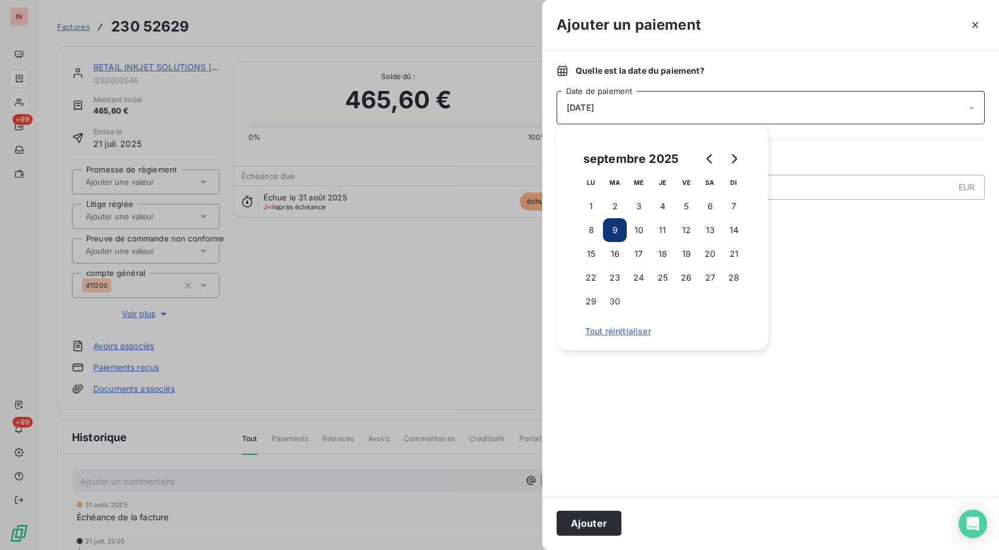
click at [603, 229] on button "9" at bounding box center [615, 230] width 24 height 24
click at [586, 227] on button "8" at bounding box center [591, 230] width 24 height 24
click at [591, 521] on button "Ajouter" at bounding box center [588, 523] width 65 height 25
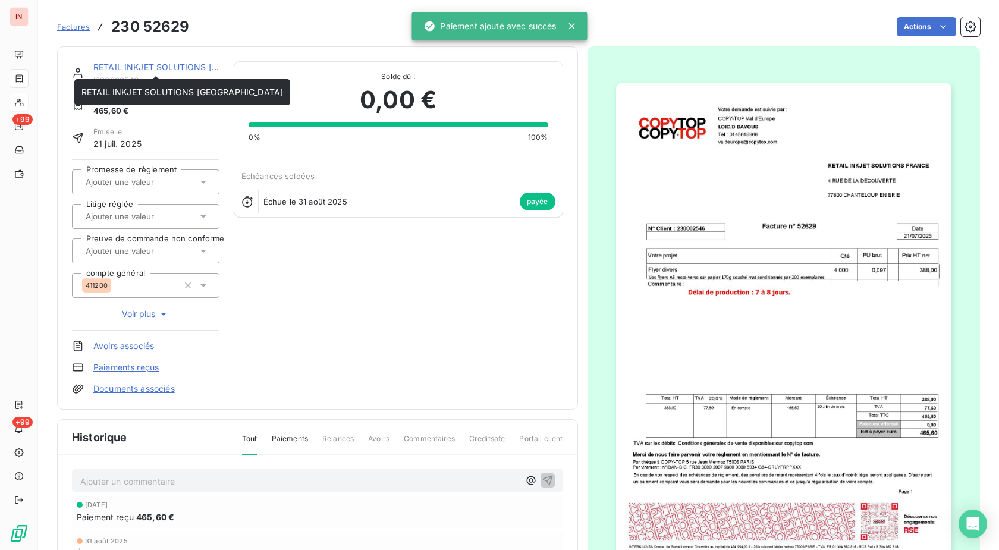
click at [200, 67] on link "RETAIL INKJET SOLUTIONS [GEOGRAPHIC_DATA]" at bounding box center [194, 67] width 202 height 10
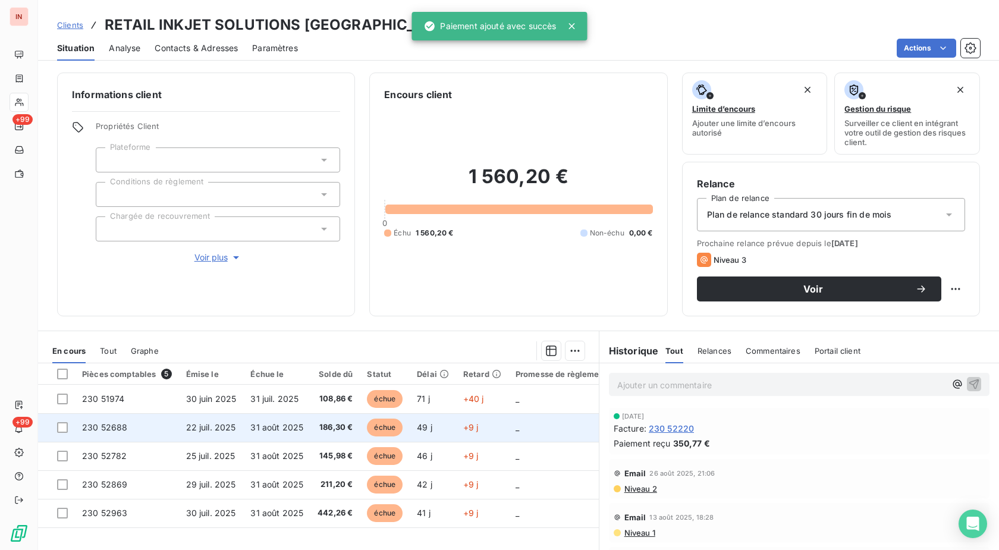
click at [415, 429] on td "49 j" at bounding box center [433, 427] width 46 height 29
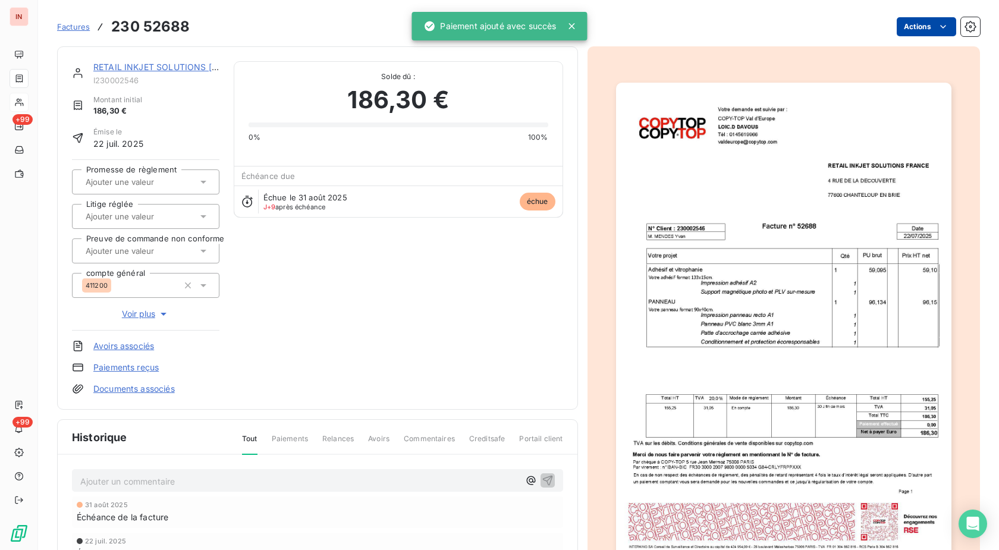
click at [912, 23] on html "IN +99 +99 Factures 230 52688 Actions RETAIL INKJET SOLUTIONS [GEOGRAPHIC_DATA]…" at bounding box center [499, 275] width 999 height 550
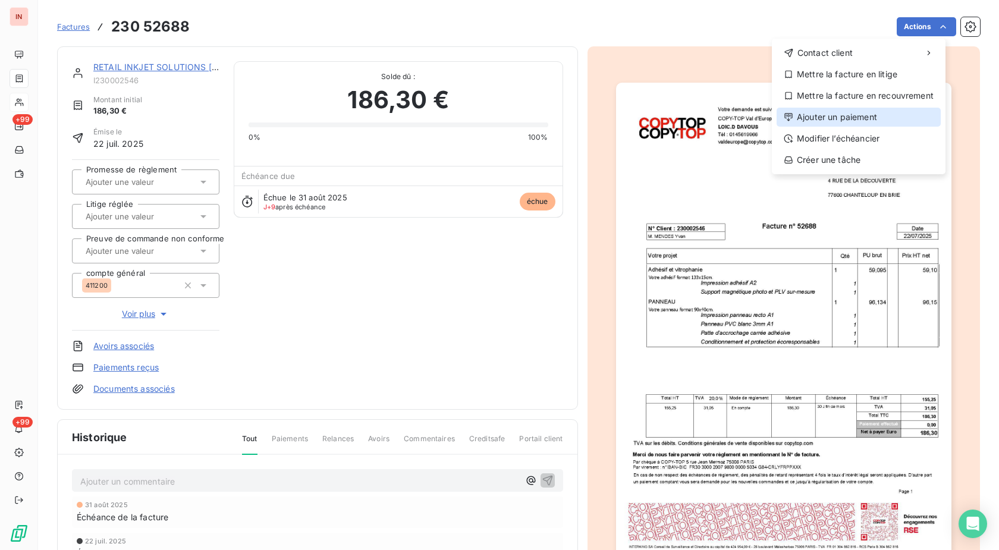
click at [833, 112] on div "Ajouter un paiement" at bounding box center [858, 117] width 164 height 19
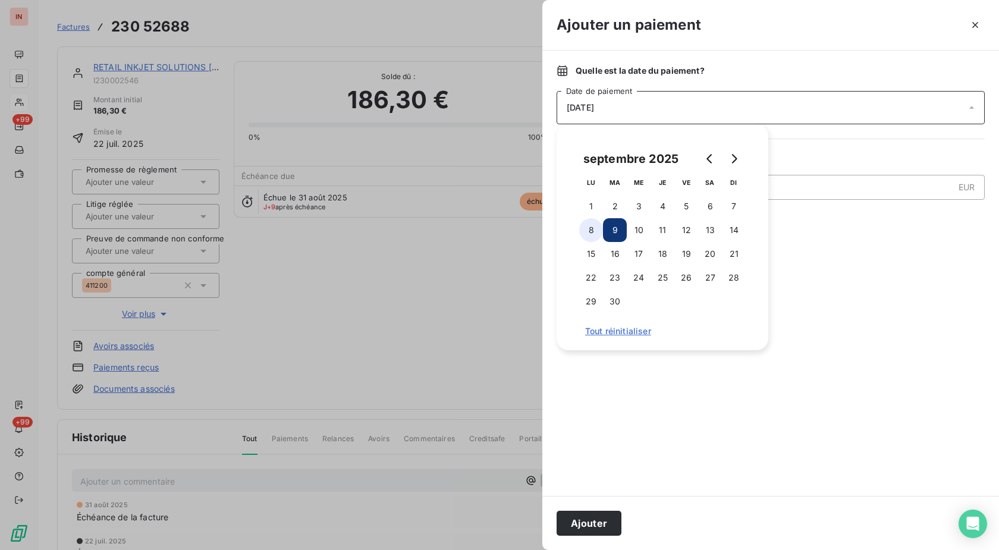
click at [597, 231] on button "8" at bounding box center [591, 230] width 24 height 24
click at [595, 531] on button "Ajouter" at bounding box center [588, 523] width 65 height 25
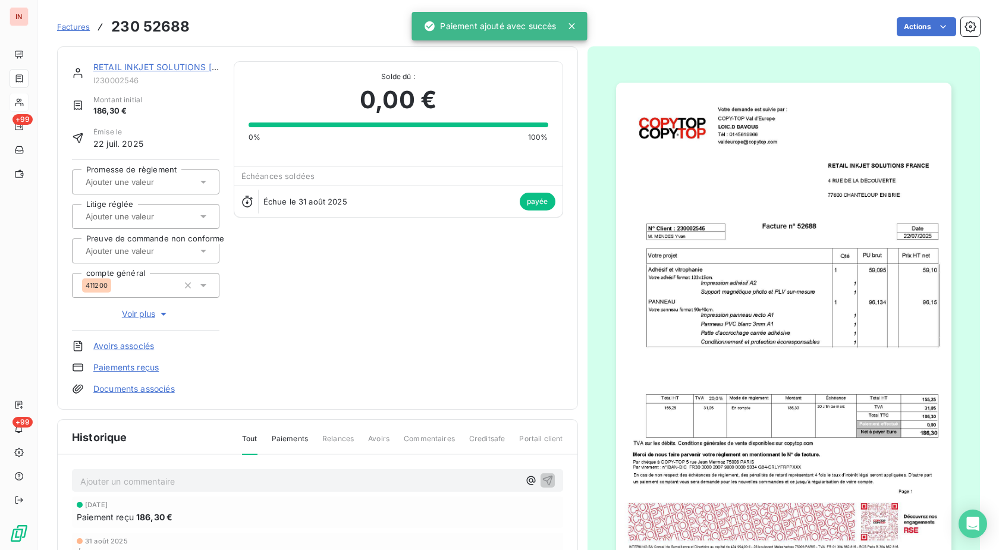
click at [171, 68] on link "RETAIL INKJET SOLUTIONS [GEOGRAPHIC_DATA]" at bounding box center [194, 67] width 202 height 10
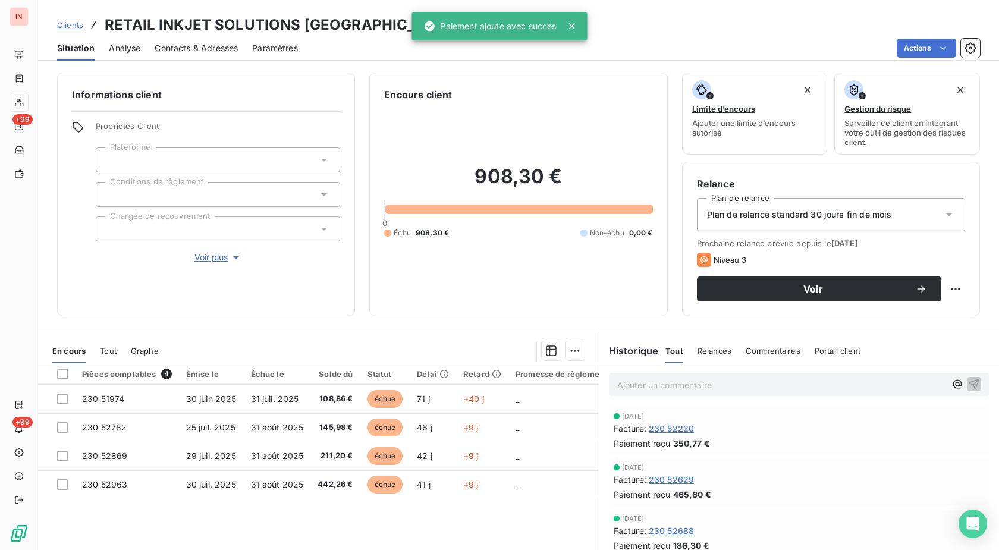
click at [10, 98] on div at bounding box center [19, 102] width 19 height 19
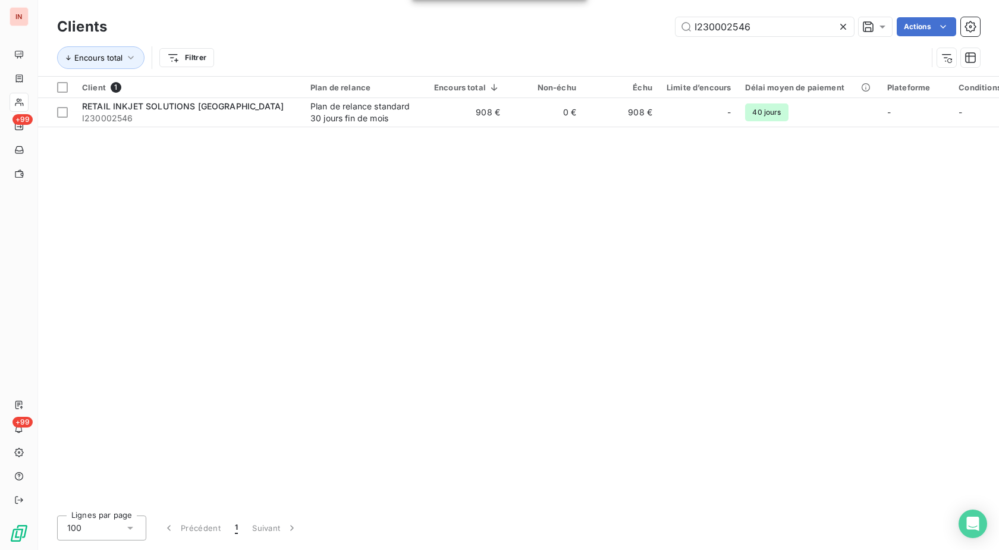
drag, startPoint x: 775, startPoint y: 21, endPoint x: 603, endPoint y: 29, distance: 171.9
click at [675, 26] on input "I230002546" at bounding box center [764, 26] width 178 height 19
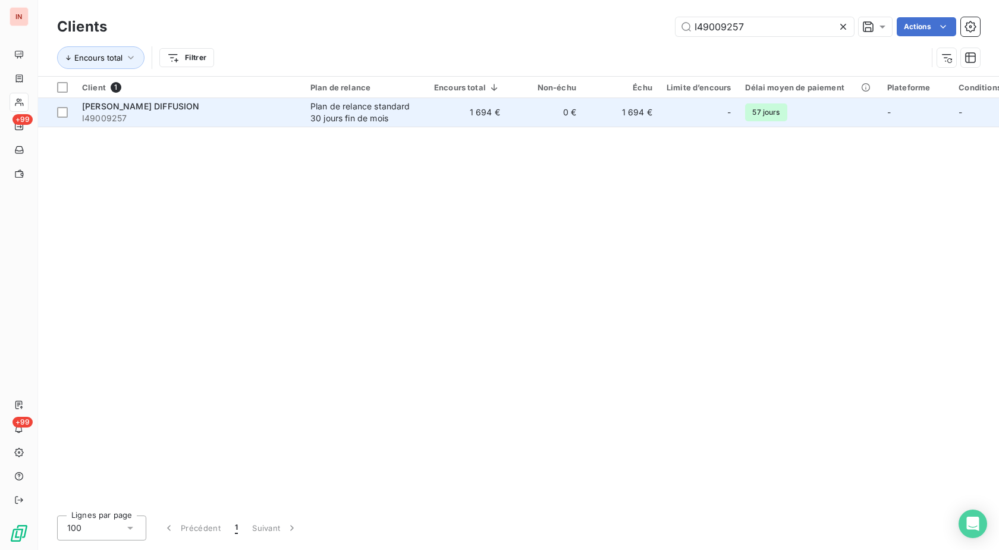
type input "I49009257"
click at [468, 110] on td "1 694 €" at bounding box center [467, 112] width 80 height 29
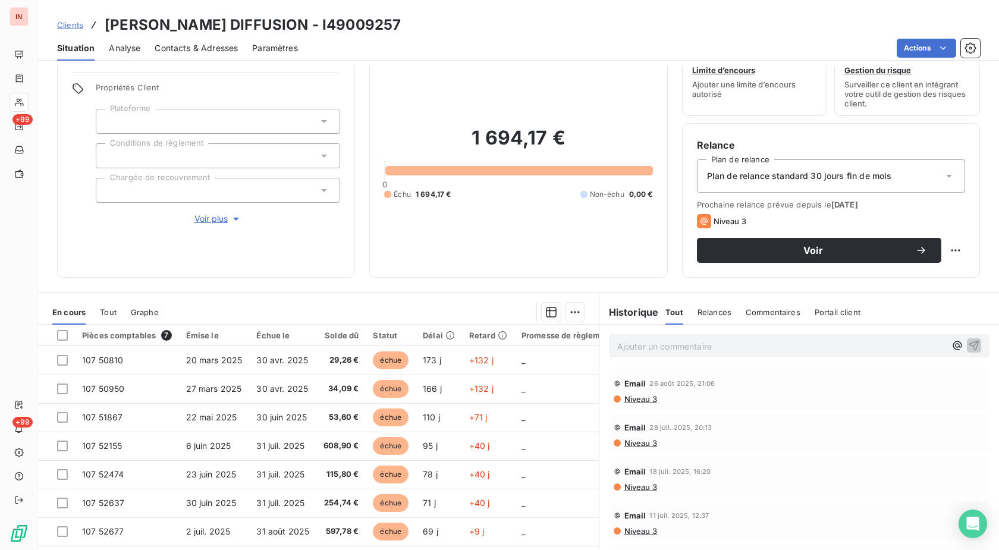
scroll to position [61, 0]
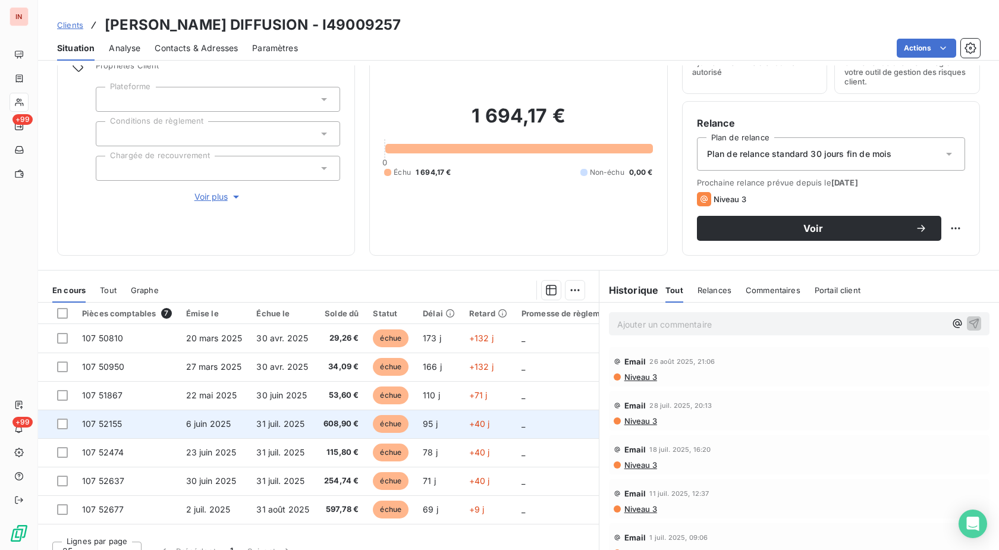
click at [408, 426] on td "échue" at bounding box center [391, 424] width 50 height 29
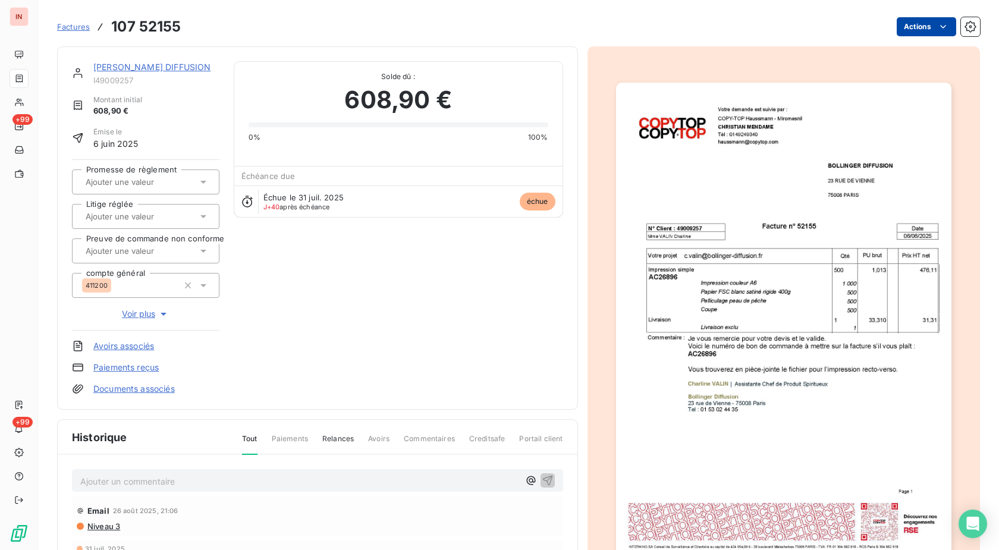
click at [900, 25] on html "IN +99 +99 Factures 107 52155 Actions [PERSON_NAME] DIFFUSION I49009257 Montant…" at bounding box center [499, 275] width 999 height 550
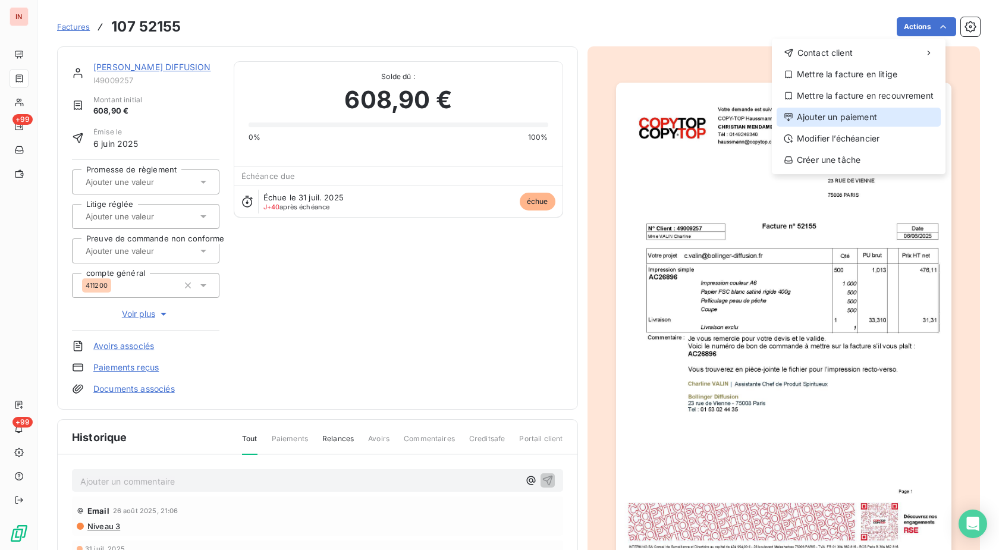
click at [847, 119] on div "Ajouter un paiement" at bounding box center [858, 117] width 164 height 19
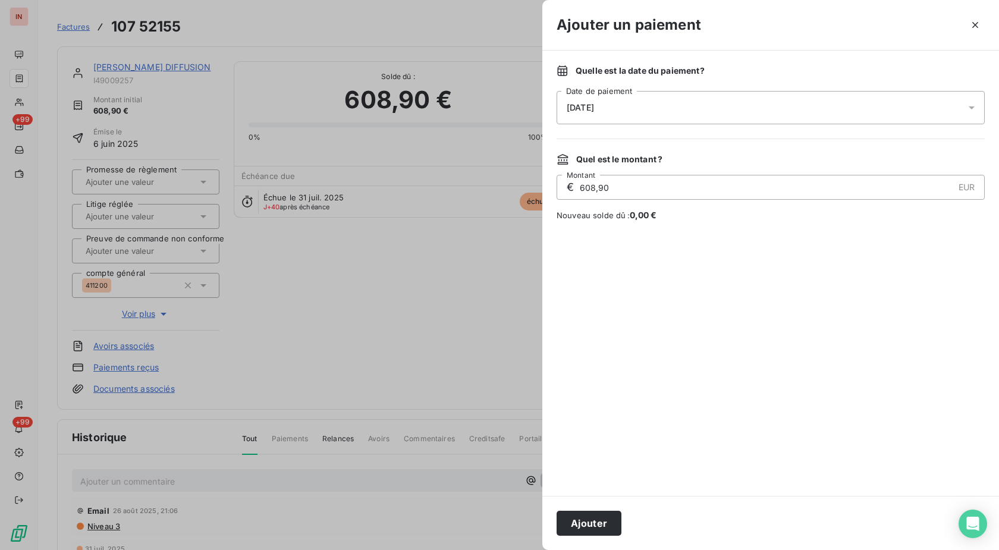
click at [710, 106] on div "[DATE]" at bounding box center [770, 107] width 428 height 33
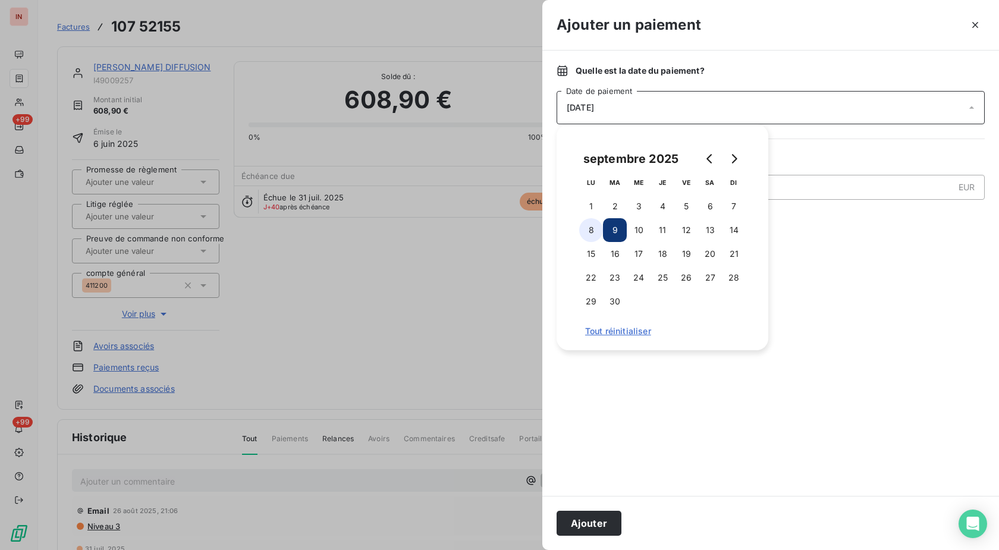
click at [599, 231] on button "8" at bounding box center [591, 230] width 24 height 24
click at [588, 517] on button "Ajouter" at bounding box center [588, 523] width 65 height 25
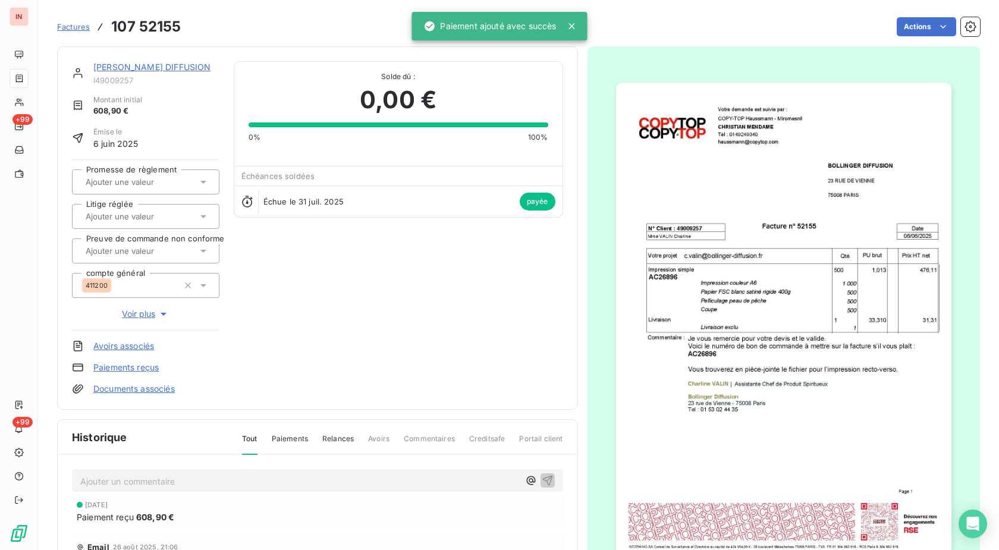
click at [161, 68] on link "[PERSON_NAME] DIFFUSION" at bounding box center [151, 67] width 117 height 10
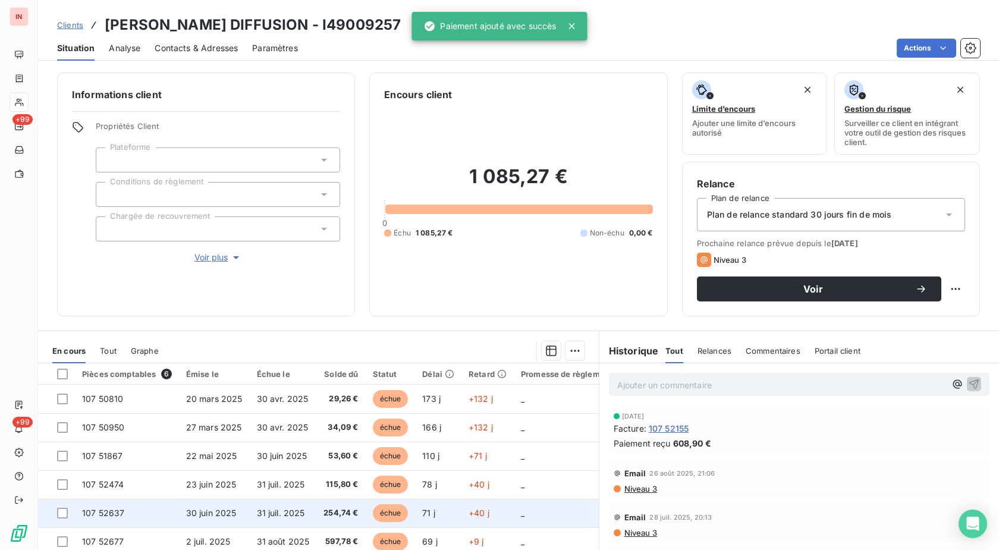
click at [410, 518] on td "échue" at bounding box center [391, 513] width 50 height 29
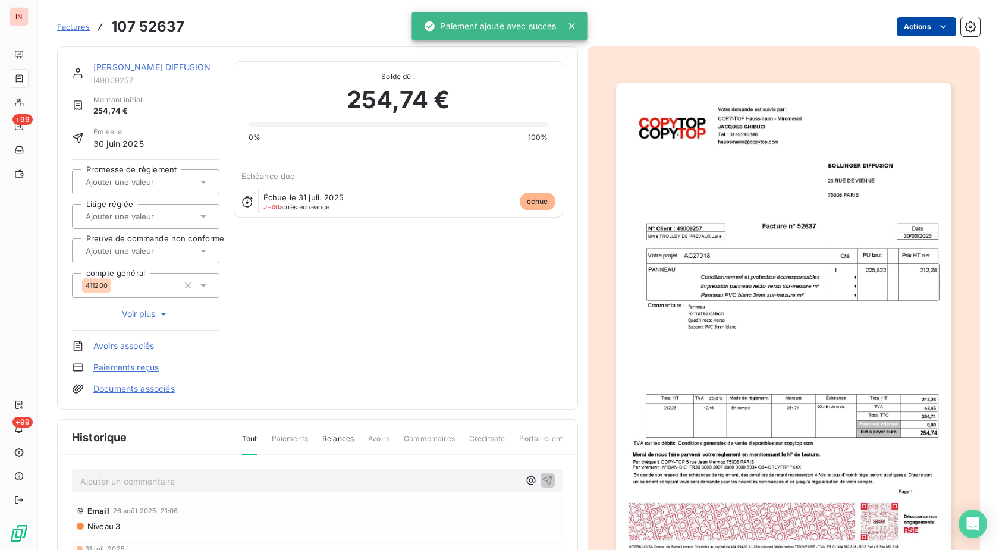
click at [928, 29] on html "IN +99 +99 Factures 107 52637 Actions [PERSON_NAME] DIFFUSION I49009257 Montant…" at bounding box center [499, 275] width 999 height 550
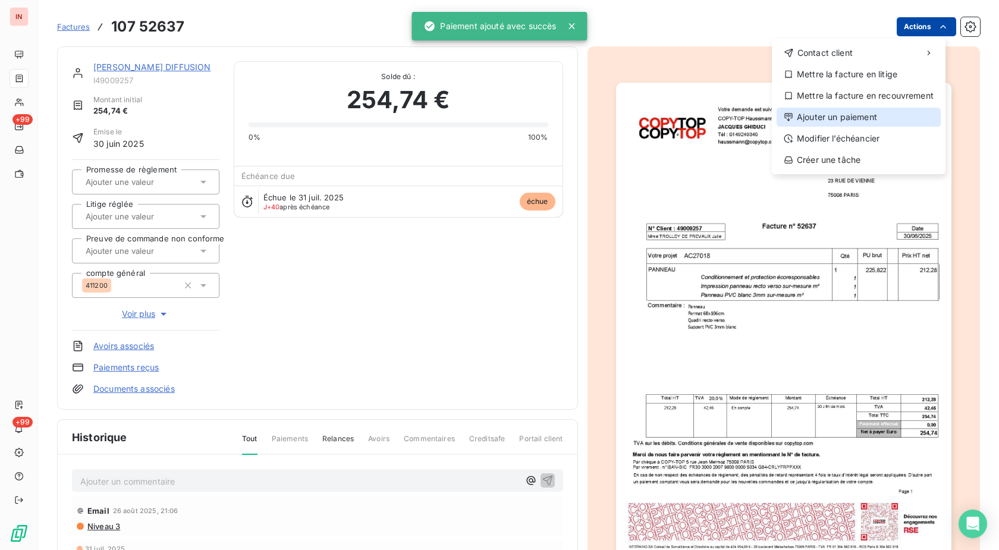
click at [819, 119] on div "Ajouter un paiement" at bounding box center [858, 117] width 164 height 19
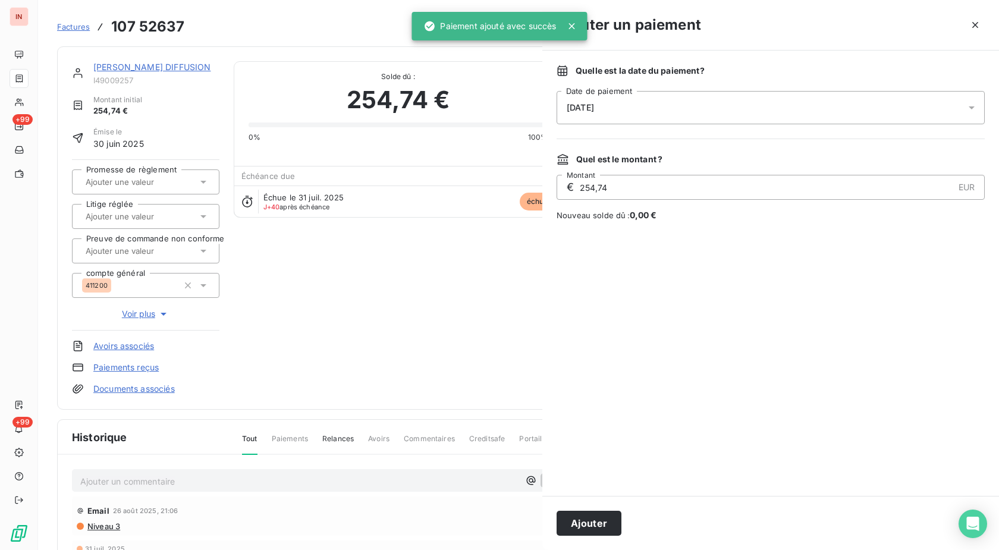
click at [679, 110] on div "[DATE]" at bounding box center [770, 107] width 428 height 33
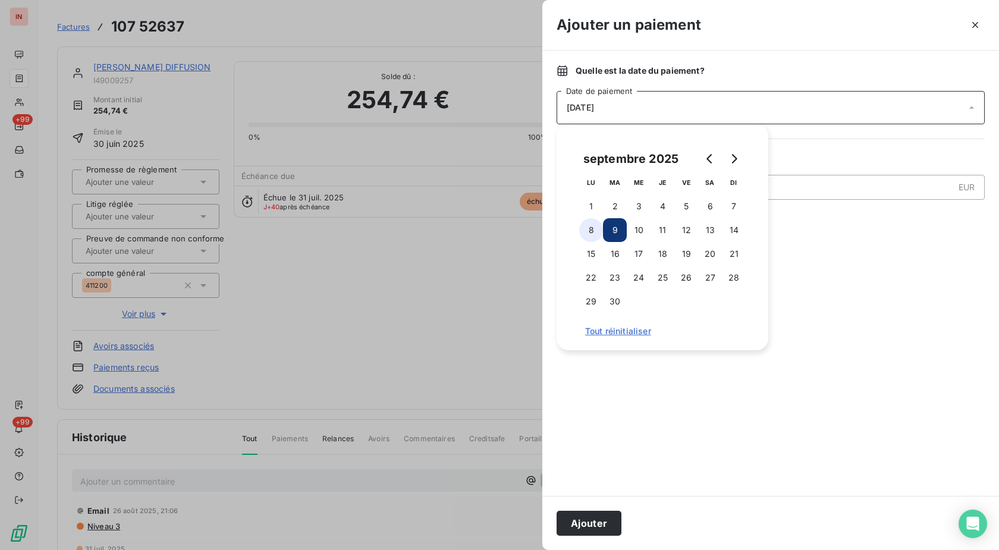
click at [591, 233] on button "8" at bounding box center [591, 230] width 24 height 24
click at [588, 523] on button "Ajouter" at bounding box center [588, 523] width 65 height 25
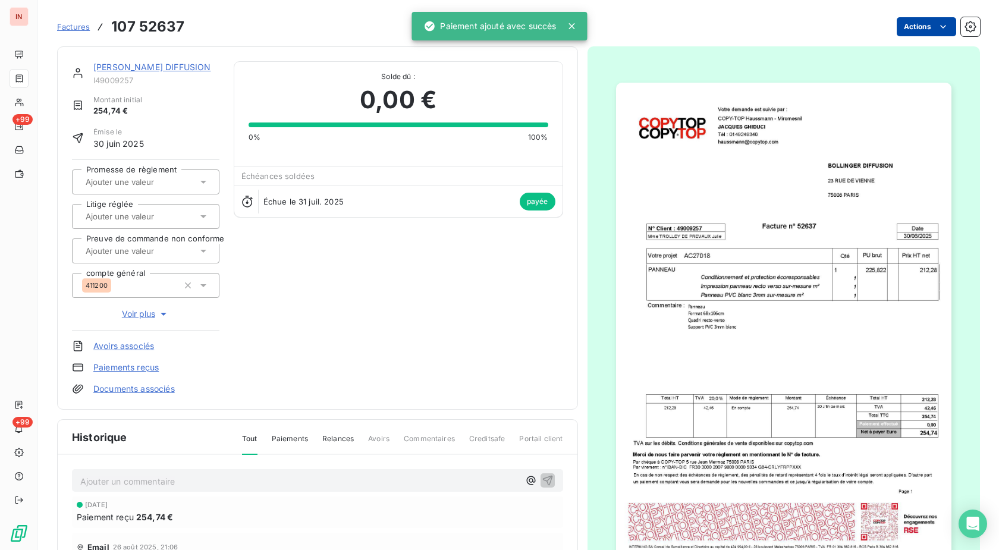
click at [156, 67] on link "[PERSON_NAME] DIFFUSION" at bounding box center [151, 67] width 117 height 10
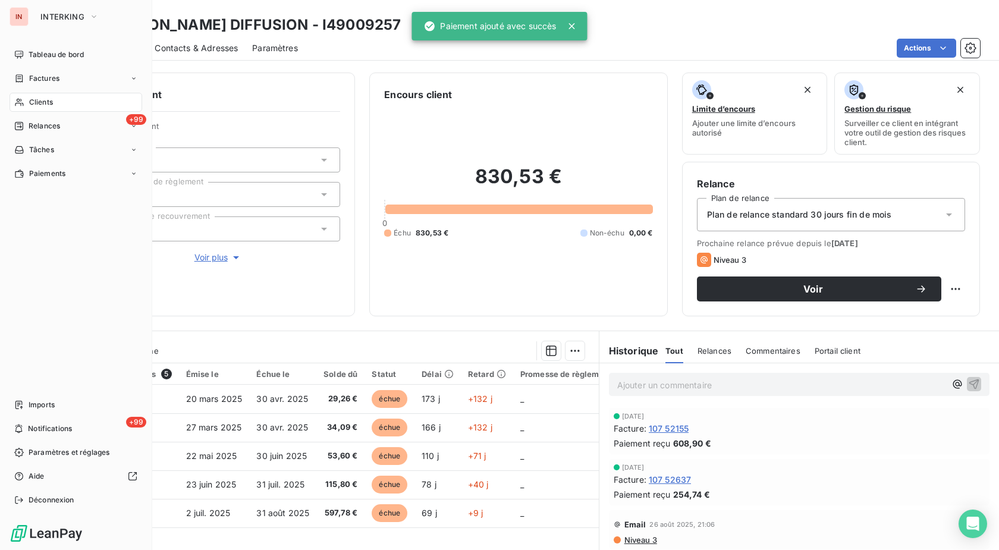
click at [28, 105] on div "Clients" at bounding box center [76, 102] width 133 height 19
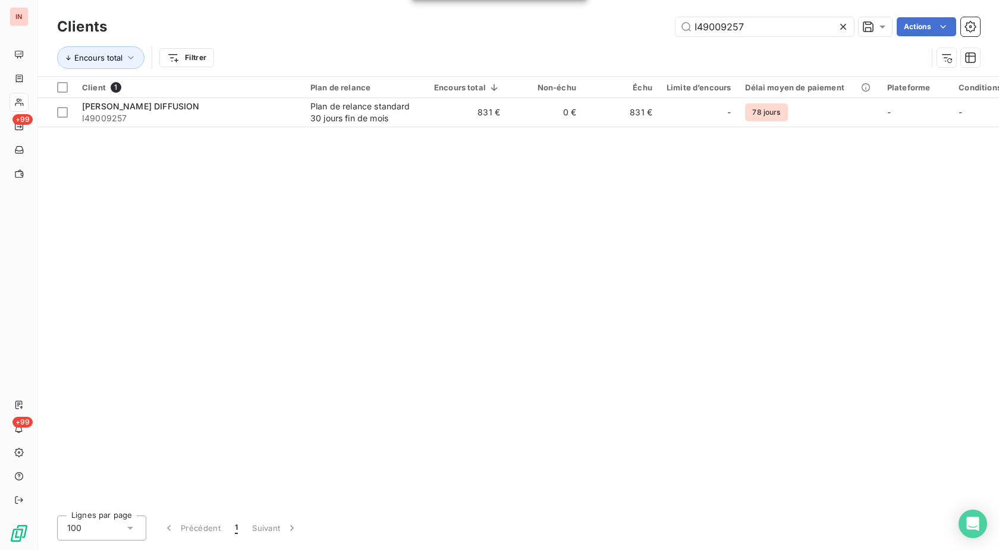
drag, startPoint x: 750, startPoint y: 24, endPoint x: 597, endPoint y: 32, distance: 153.6
click at [675, 32] on input "I49009257" at bounding box center [764, 26] width 178 height 19
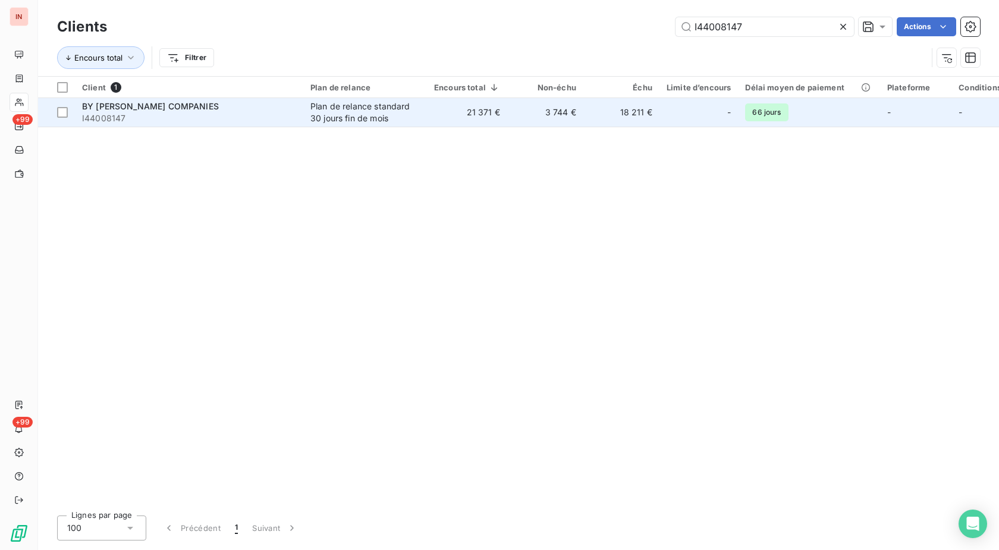
type input "I44008147"
click at [465, 114] on td "21 371 €" at bounding box center [467, 112] width 80 height 29
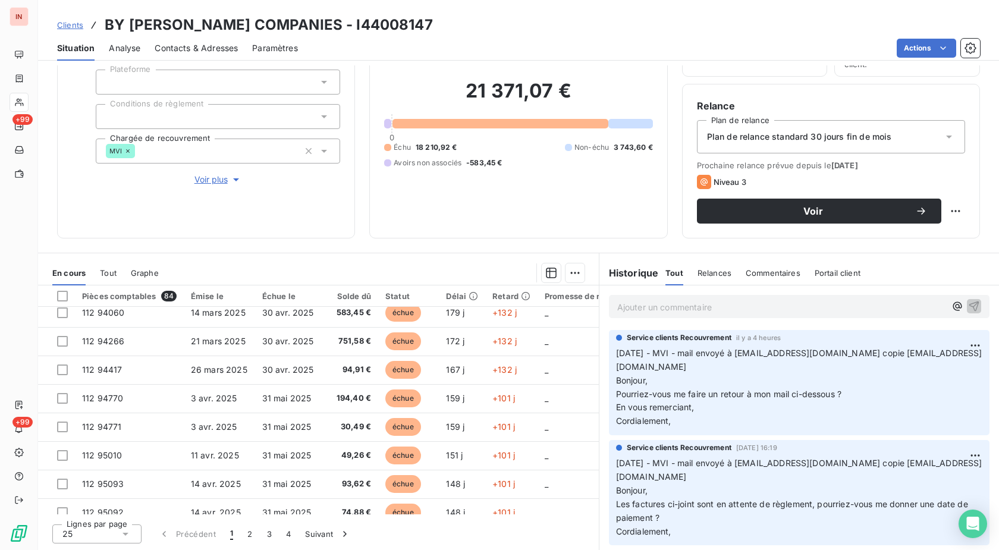
scroll to position [424, 0]
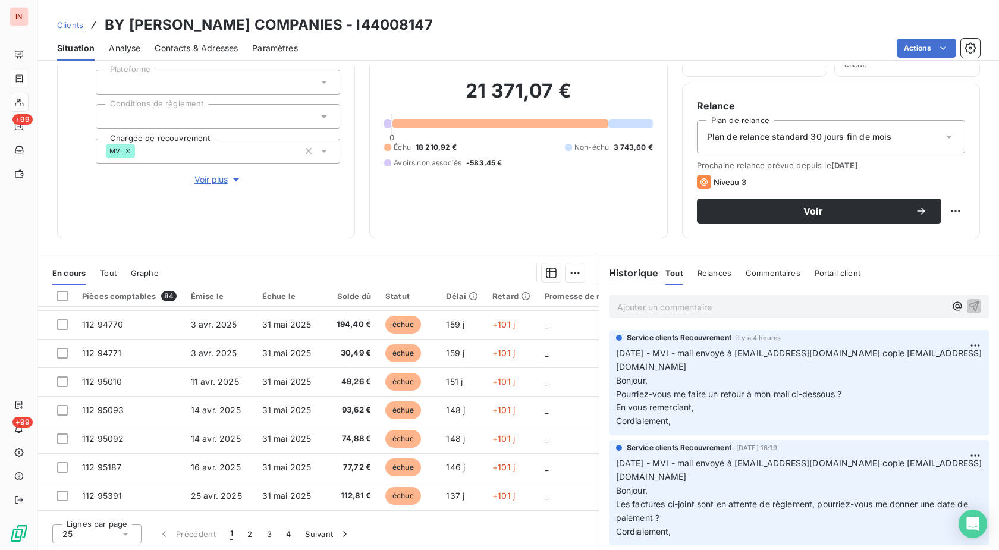
click at [24, 78] on div at bounding box center [19, 79] width 10 height 10
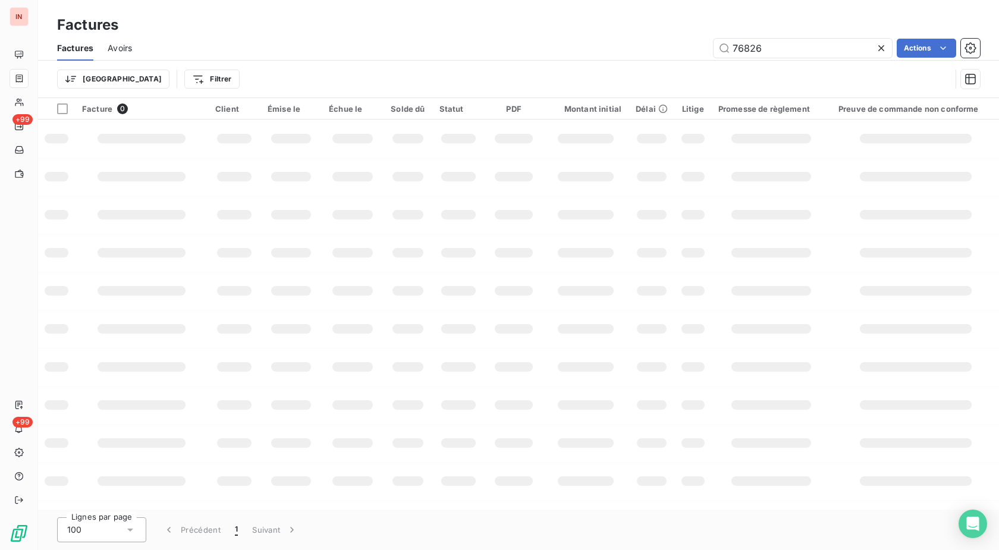
drag, startPoint x: 777, startPoint y: 49, endPoint x: 640, endPoint y: 58, distance: 137.6
click at [713, 56] on input "76826" at bounding box center [802, 48] width 178 height 19
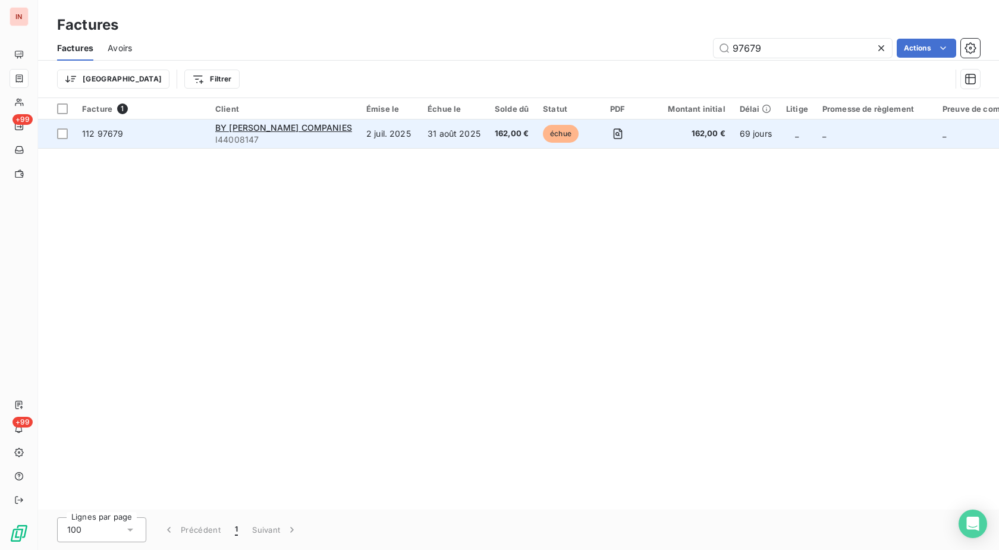
type input "97679"
click at [463, 138] on td "31 août 2025" at bounding box center [453, 133] width 67 height 29
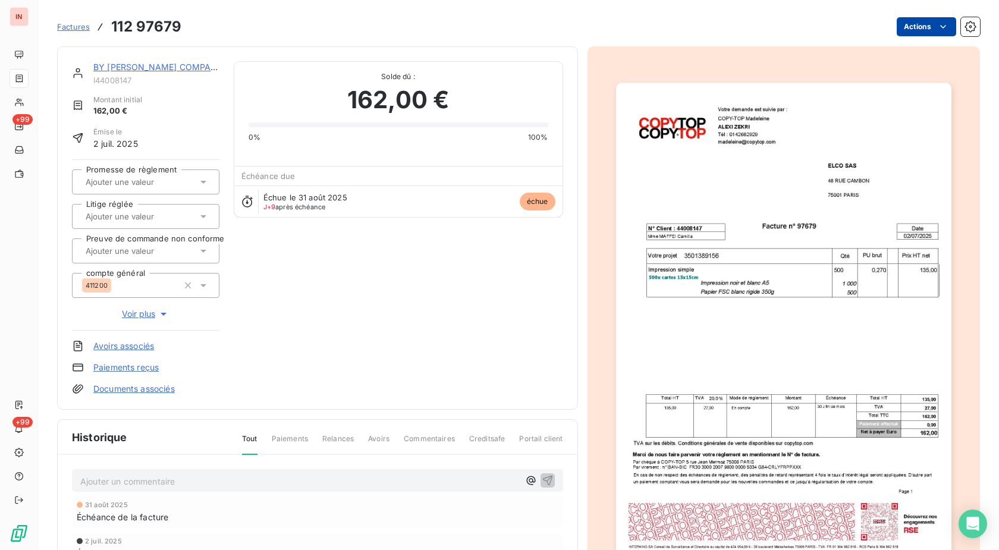
click at [928, 17] on html "IN +99 +99 Factures 112 97679 Actions BY [PERSON_NAME] COMPANIES I44008147 Mont…" at bounding box center [499, 275] width 999 height 550
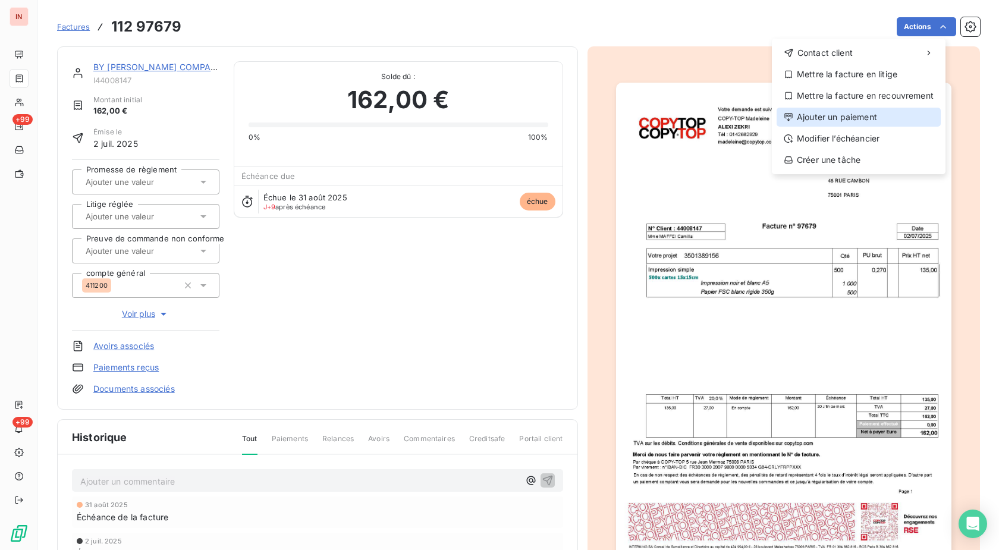
click at [844, 118] on div "Ajouter un paiement" at bounding box center [858, 117] width 164 height 19
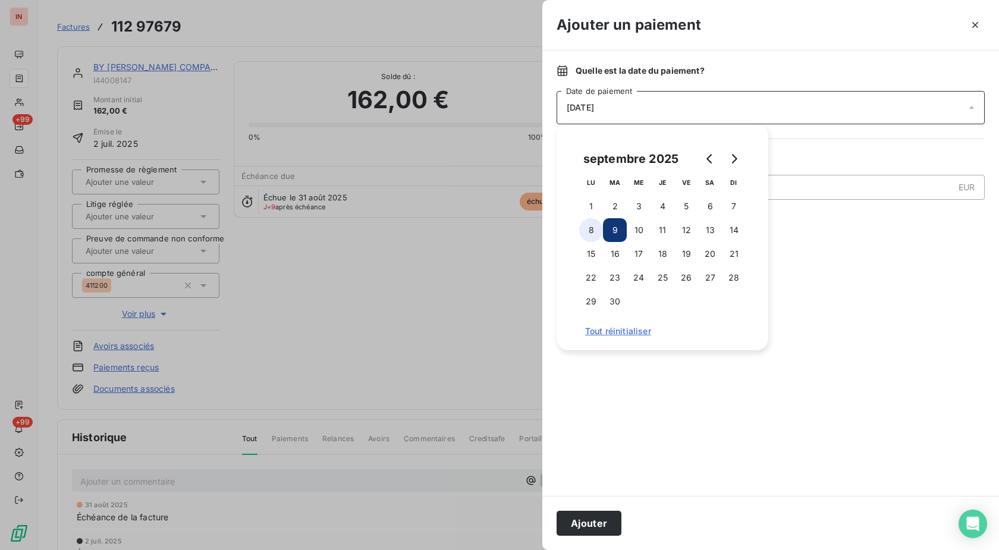
click at [594, 226] on button "8" at bounding box center [591, 230] width 24 height 24
click at [586, 521] on button "Ajouter" at bounding box center [588, 523] width 65 height 25
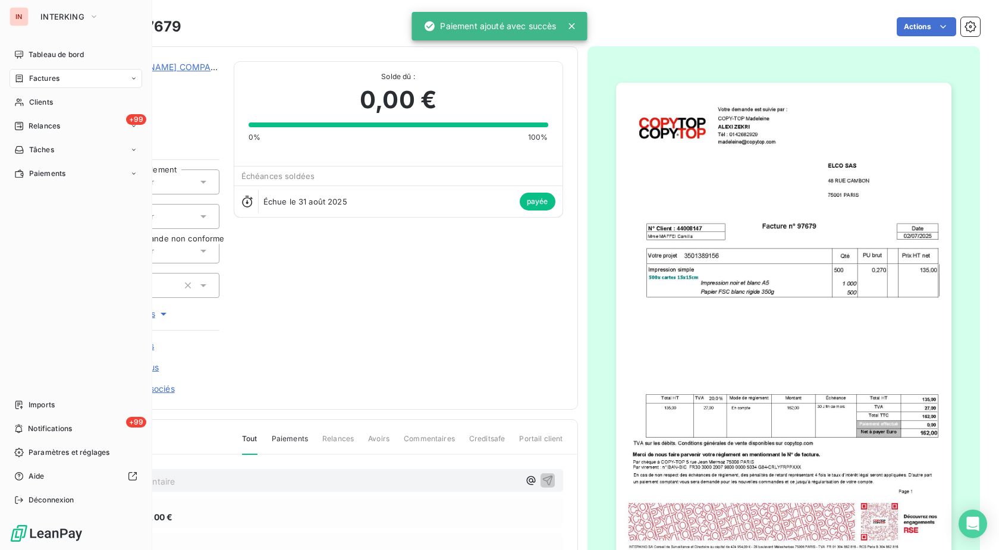
click at [23, 77] on icon at bounding box center [19, 78] width 7 height 8
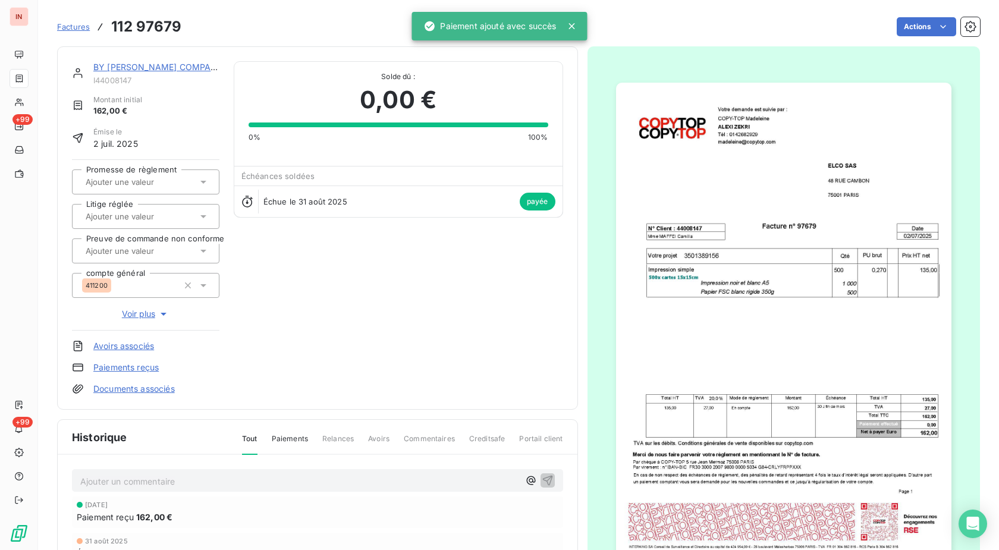
click at [75, 32] on link "Factures" at bounding box center [73, 27] width 33 height 12
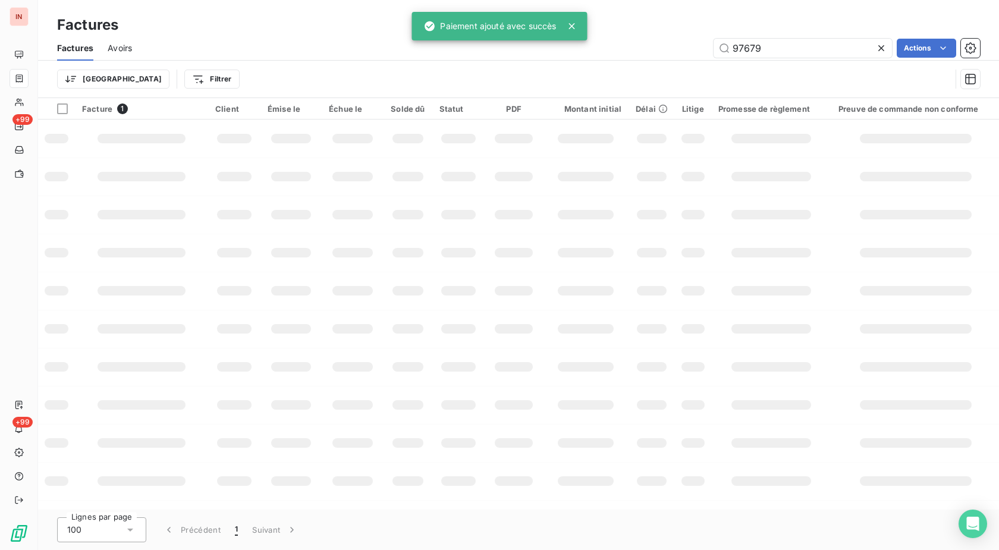
drag, startPoint x: 797, startPoint y: 49, endPoint x: 578, endPoint y: 48, distance: 218.8
click at [713, 46] on input "97679" at bounding box center [802, 48] width 178 height 19
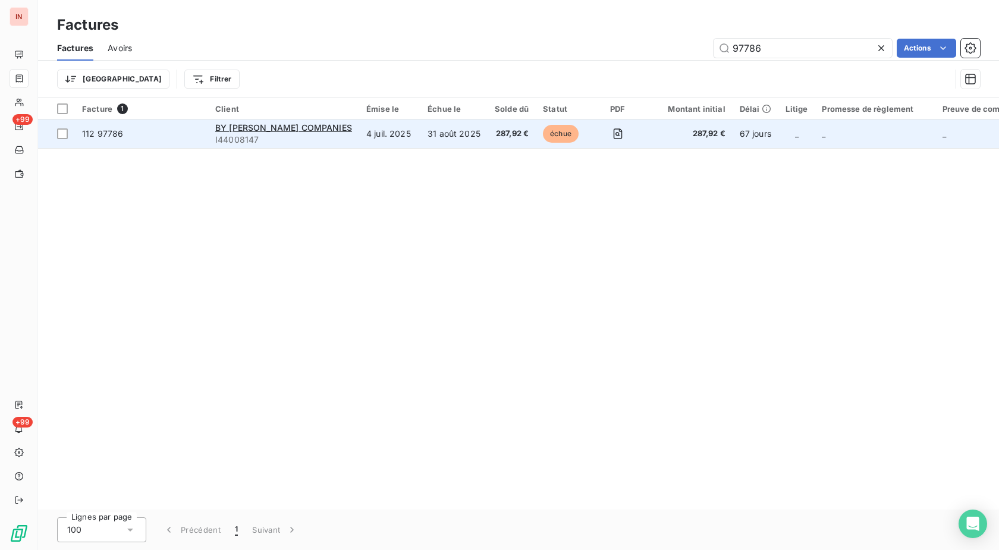
type input "97786"
click at [509, 128] on span "287,92 €" at bounding box center [512, 134] width 34 height 12
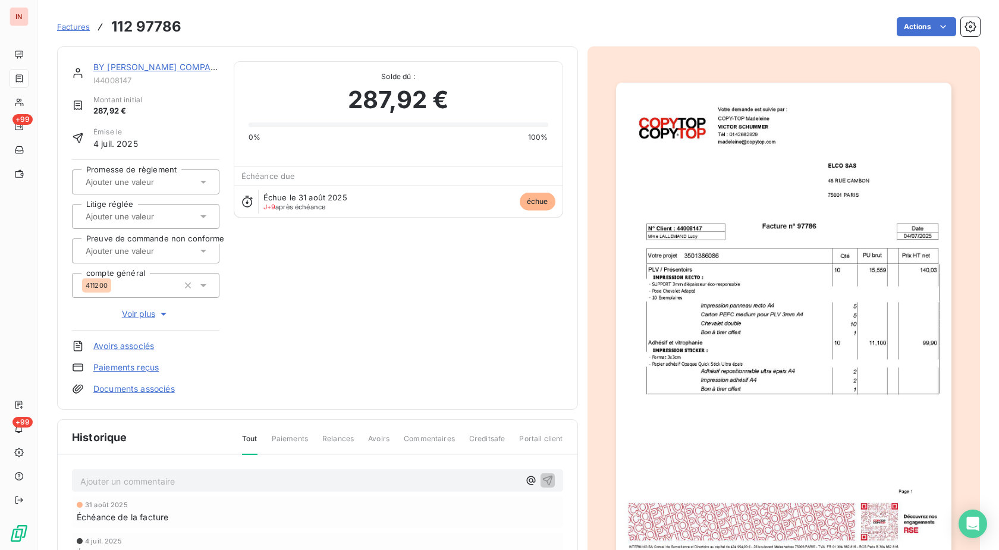
click at [923, 29] on html "IN +99 +99 Factures 112 97786 Actions BY [PERSON_NAME] COMPANIES I44008147 Mont…" at bounding box center [499, 275] width 999 height 550
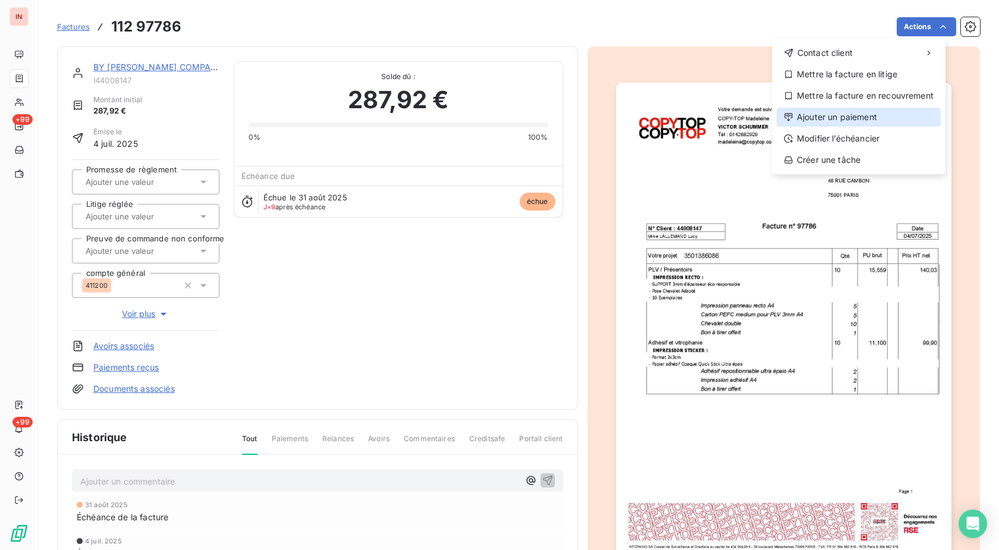
click at [843, 118] on div "Ajouter un paiement" at bounding box center [858, 117] width 164 height 19
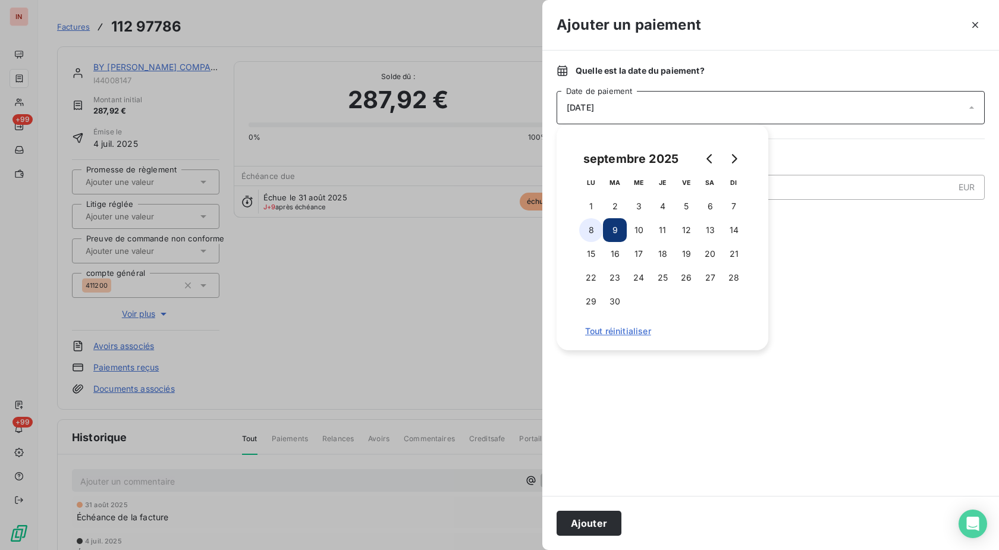
click at [589, 234] on button "8" at bounding box center [591, 230] width 24 height 24
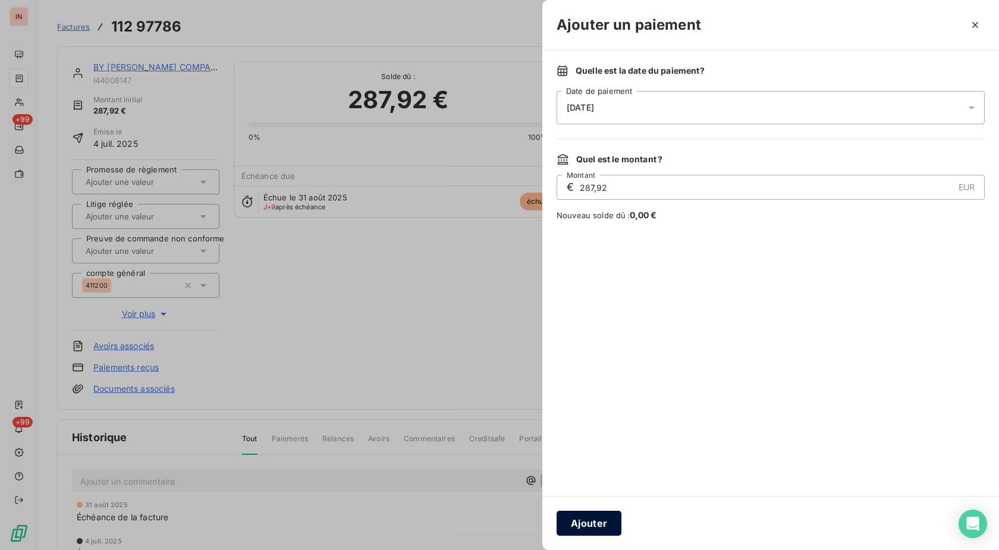
click at [599, 523] on button "Ajouter" at bounding box center [588, 523] width 65 height 25
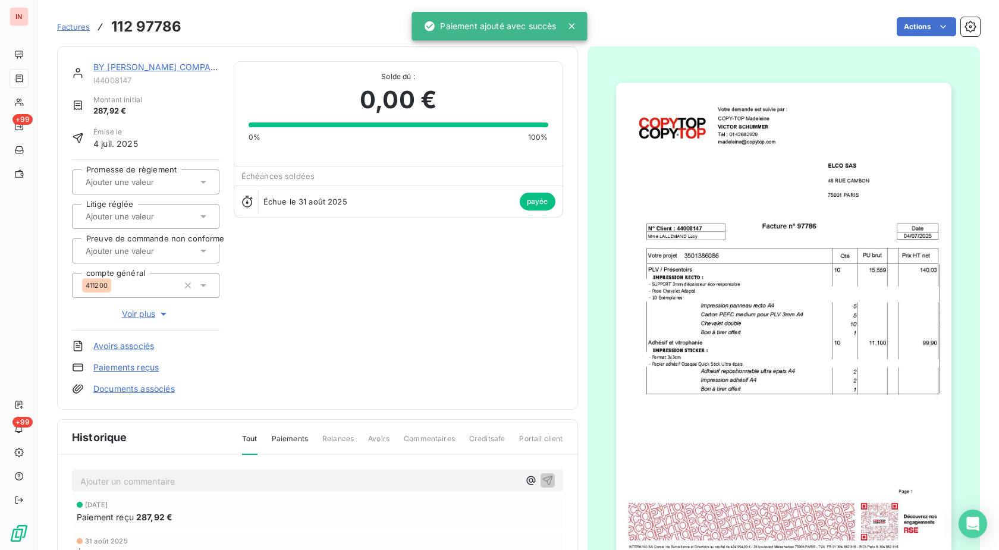
click at [79, 29] on span "Factures" at bounding box center [73, 27] width 33 height 10
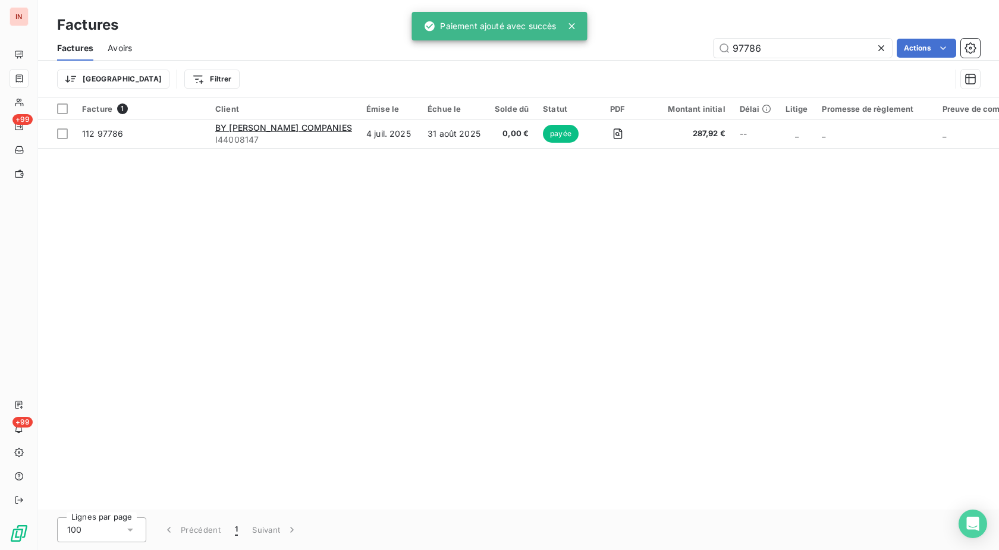
drag, startPoint x: 802, startPoint y: 46, endPoint x: 601, endPoint y: 62, distance: 201.6
click at [713, 48] on input "97786" at bounding box center [802, 48] width 178 height 19
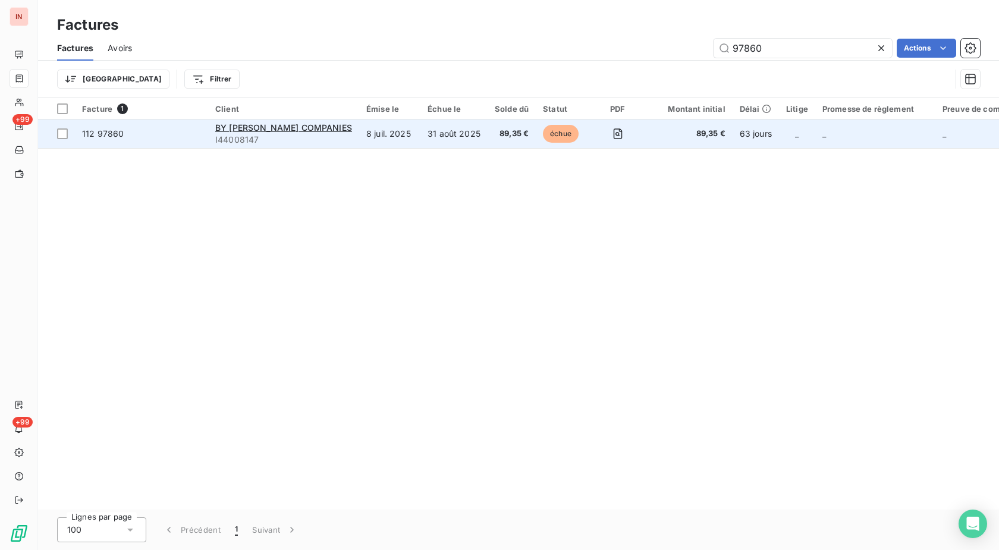
type input "97860"
click at [415, 133] on td "8 juil. 2025" at bounding box center [389, 133] width 61 height 29
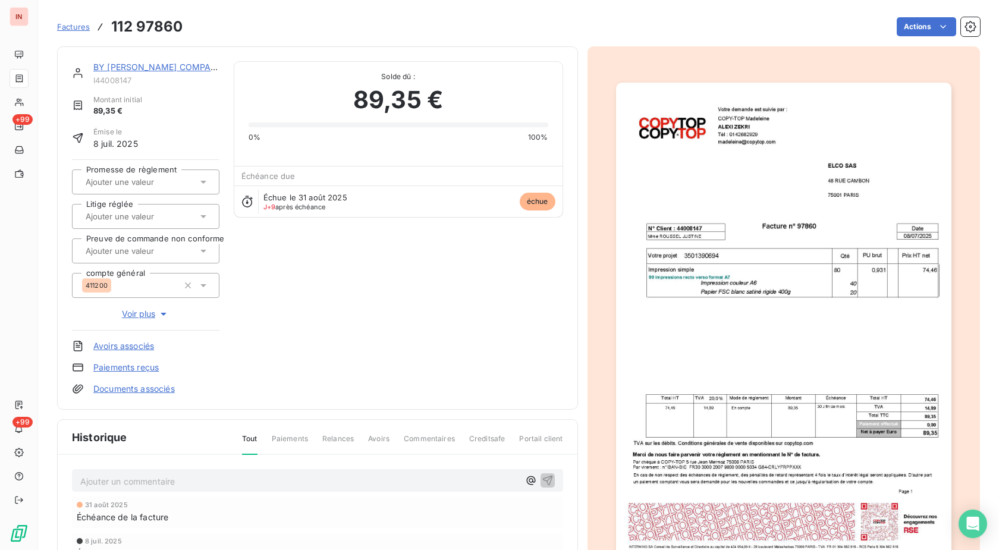
click at [928, 24] on html "IN +99 +99 Factures 112 97860 Actions BY [PERSON_NAME] COMPANIES I44008147 Mont…" at bounding box center [499, 275] width 999 height 550
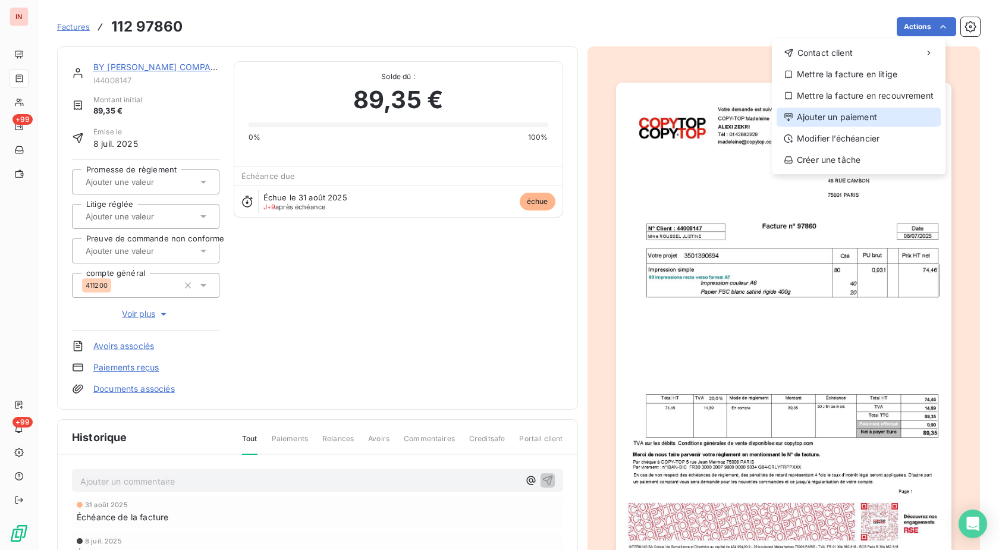
click at [828, 112] on div "Ajouter un paiement" at bounding box center [858, 117] width 164 height 19
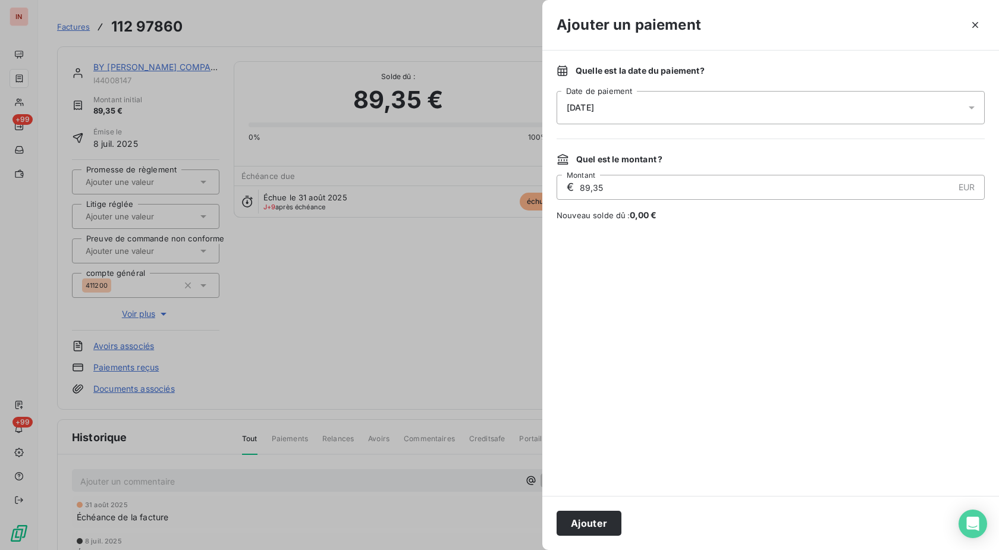
click at [751, 97] on div "[DATE]" at bounding box center [770, 107] width 428 height 33
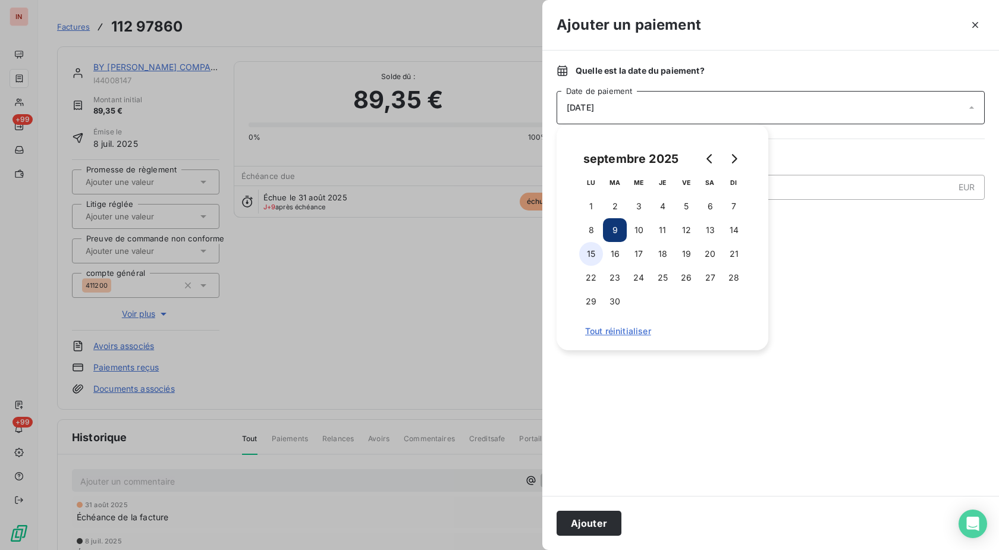
click at [591, 243] on button "15" at bounding box center [591, 254] width 24 height 24
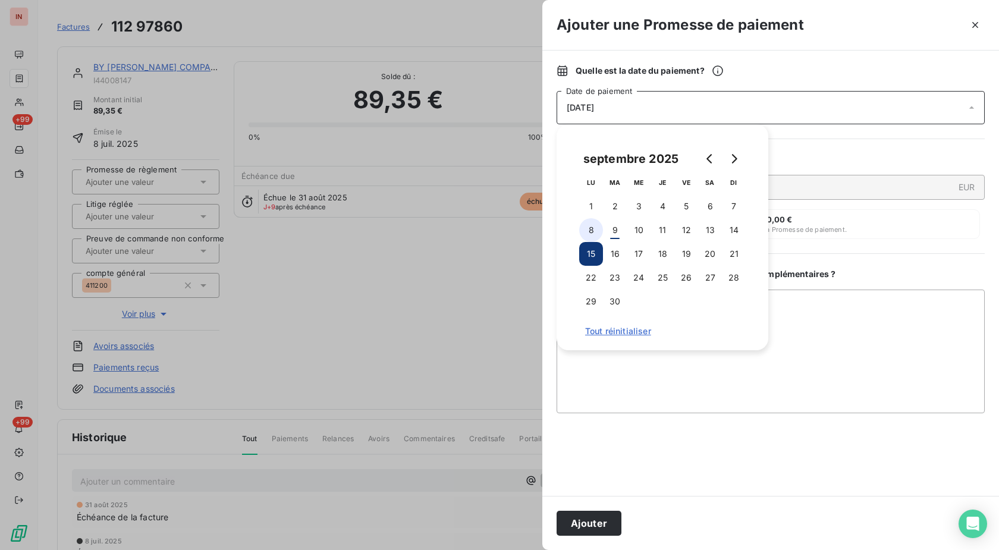
click at [591, 234] on button "8" at bounding box center [591, 230] width 24 height 24
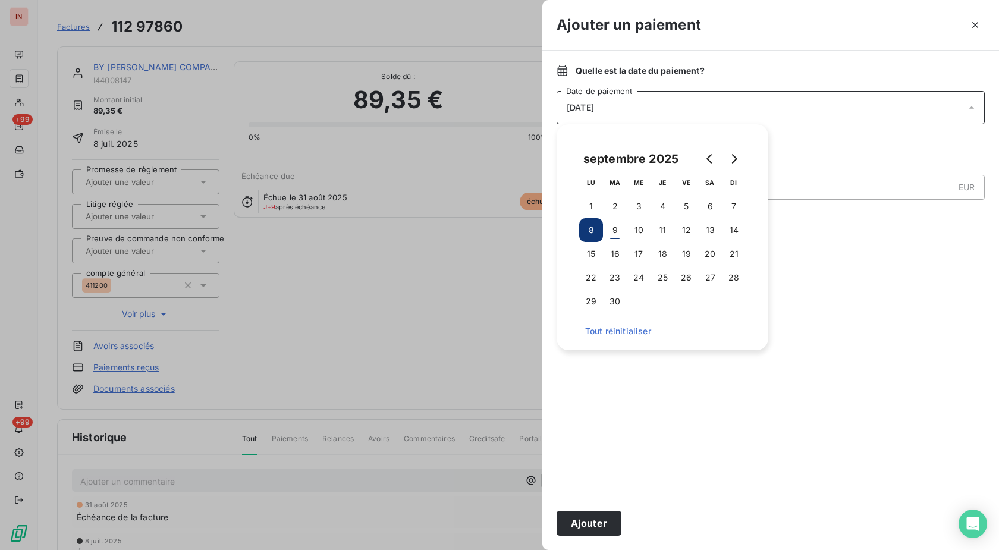
click at [593, 525] on button "Ajouter" at bounding box center [588, 523] width 65 height 25
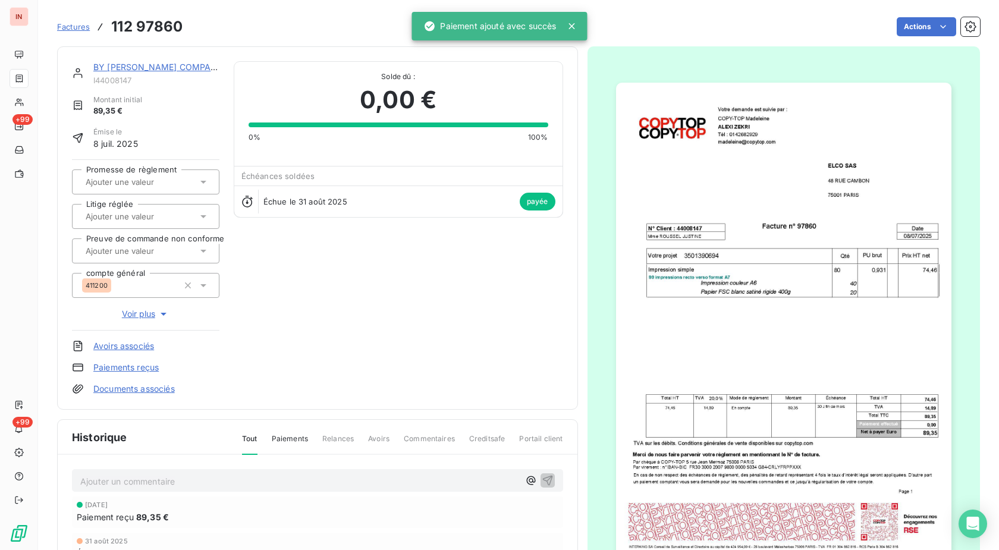
click at [79, 28] on span "Factures" at bounding box center [73, 27] width 33 height 10
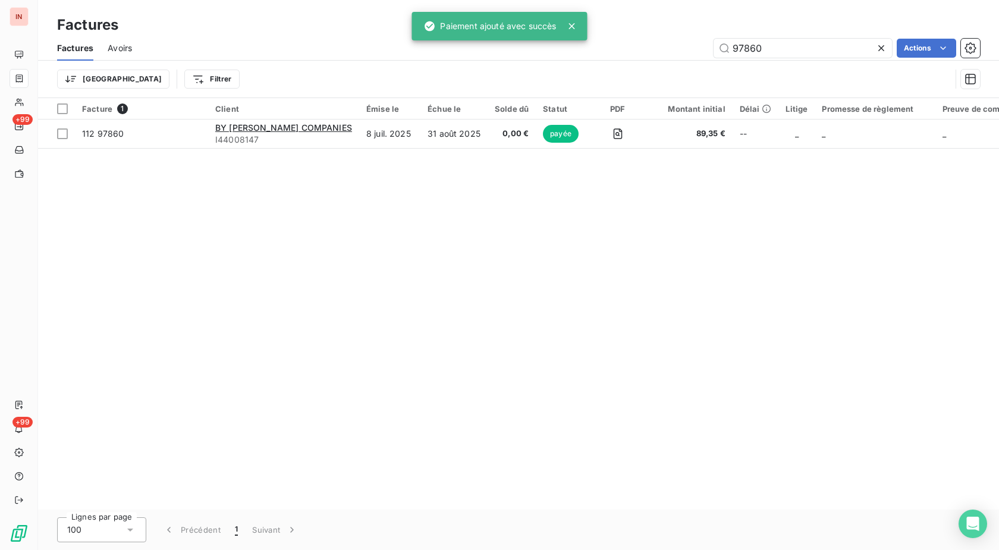
drag, startPoint x: 742, startPoint y: 43, endPoint x: 577, endPoint y: 56, distance: 165.1
click at [713, 54] on input "97860" at bounding box center [802, 48] width 178 height 19
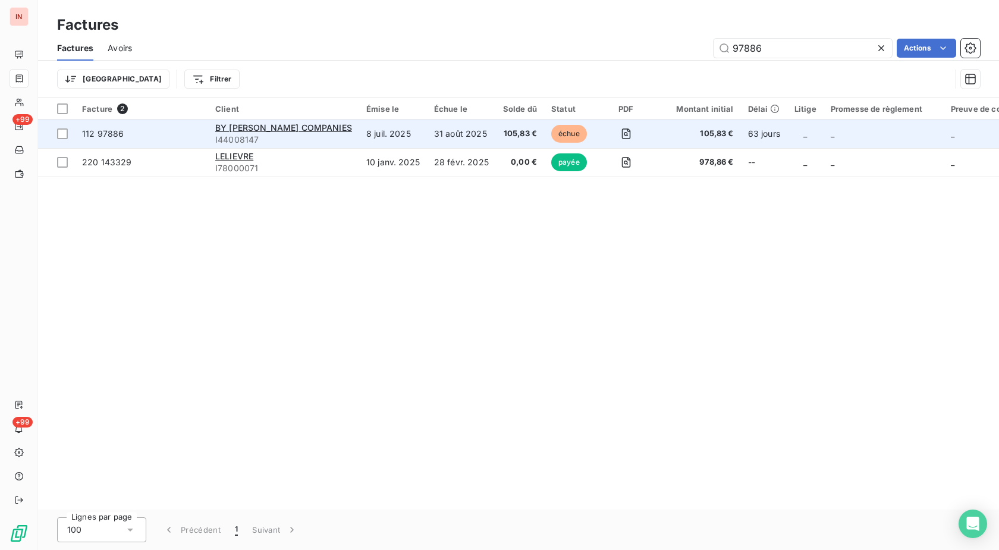
type input "97886"
click at [495, 136] on td "31 août 2025" at bounding box center [461, 133] width 69 height 29
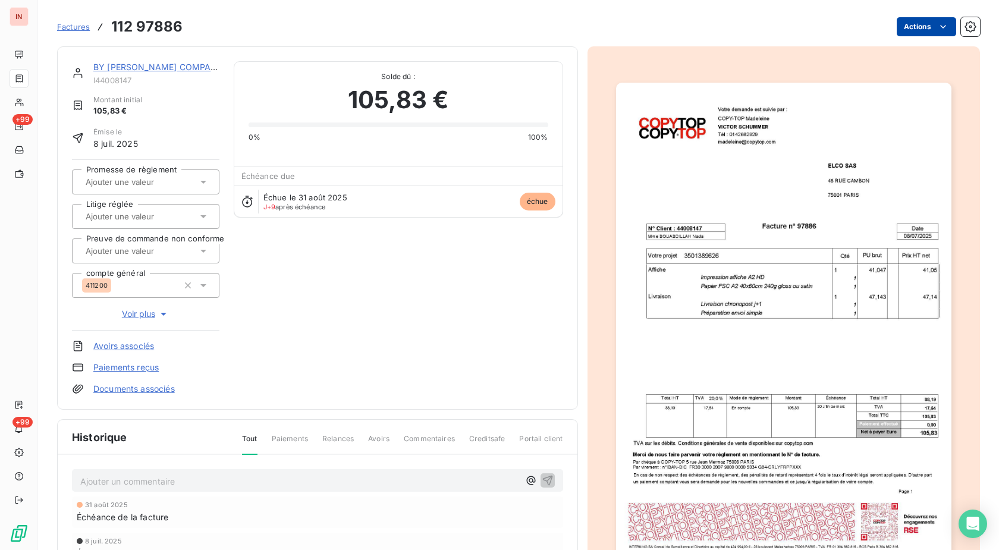
click at [893, 33] on html "IN +99 +99 Factures 112 97886 Actions BY [PERSON_NAME] COMPANIES I44008147 Mont…" at bounding box center [499, 275] width 999 height 550
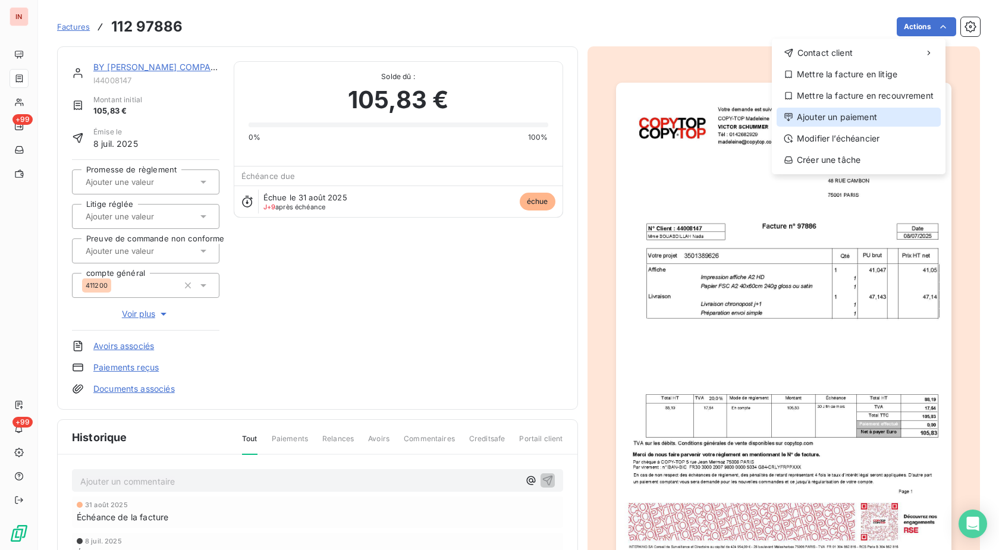
click at [855, 118] on div "Ajouter un paiement" at bounding box center [858, 117] width 164 height 19
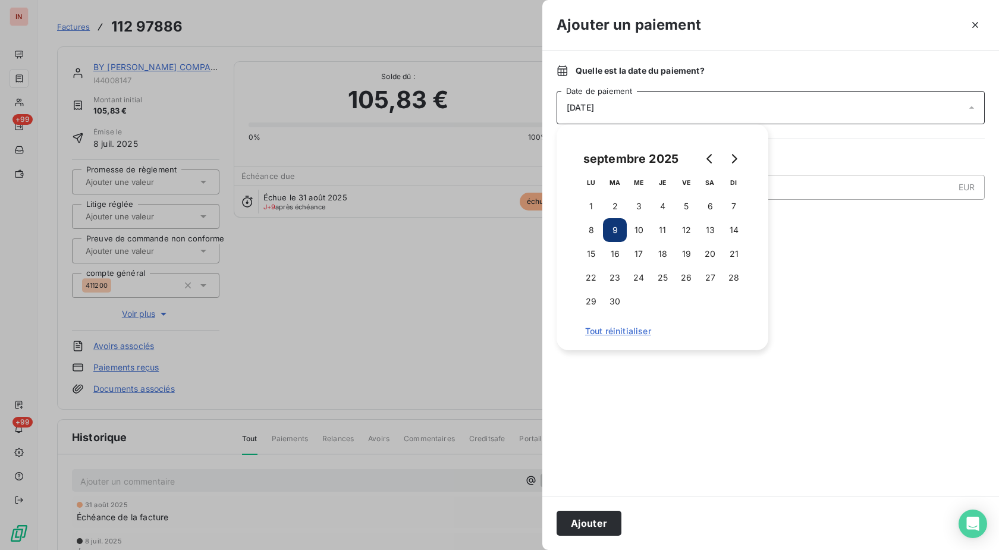
click at [603, 226] on button "9" at bounding box center [615, 230] width 24 height 24
click at [593, 230] on button "8" at bounding box center [591, 230] width 24 height 24
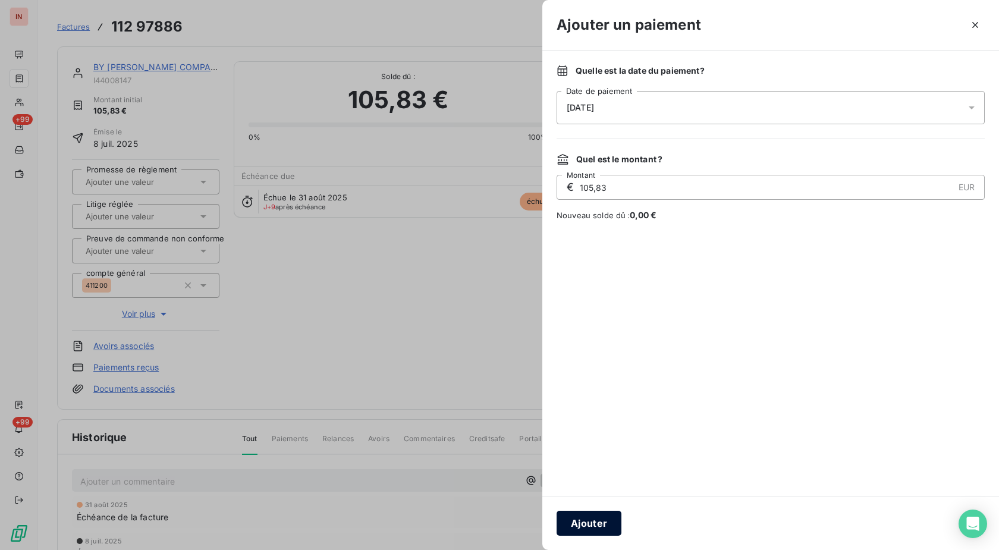
click at [600, 519] on button "Ajouter" at bounding box center [588, 523] width 65 height 25
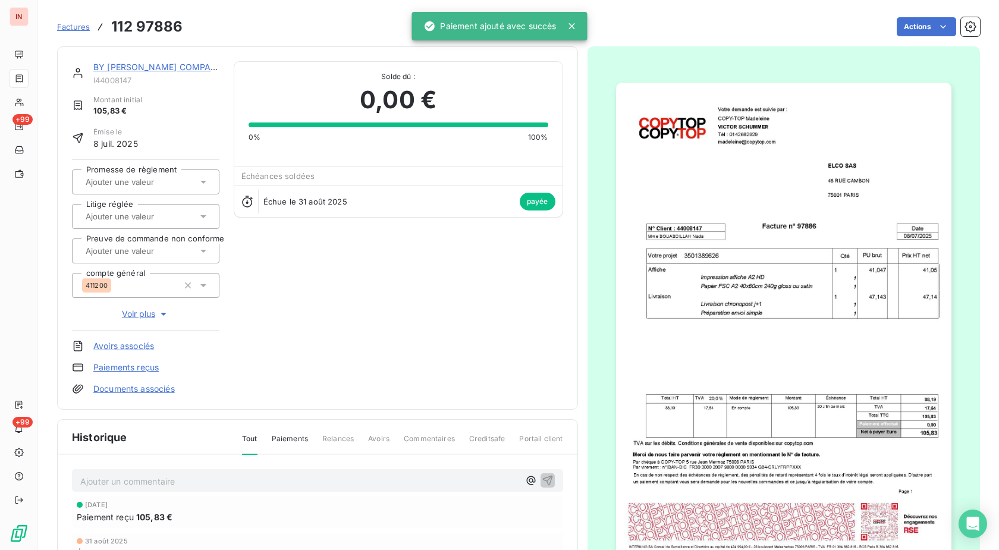
click at [190, 71] on link "BY [PERSON_NAME] COMPANIES" at bounding box center [161, 67] width 137 height 10
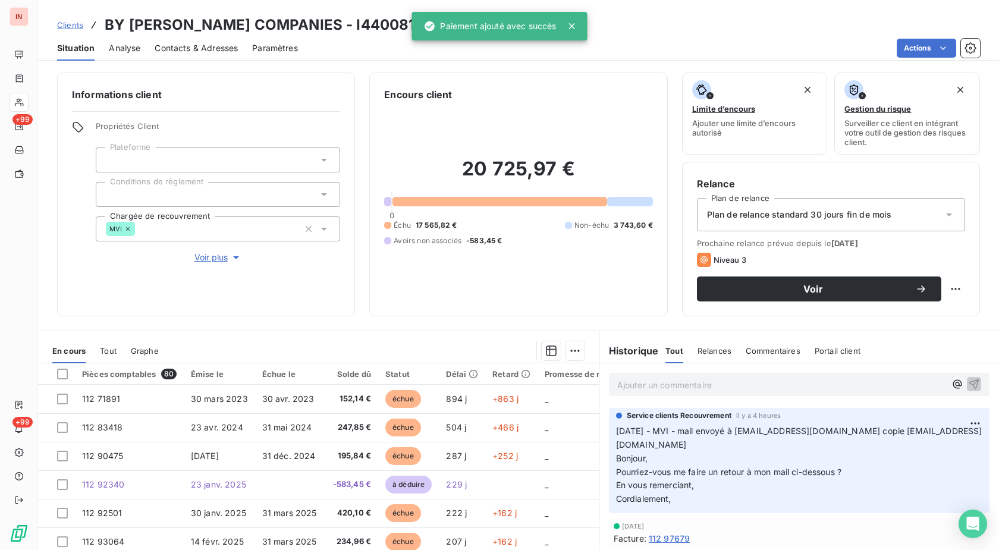
click at [80, 26] on span "Clients" at bounding box center [70, 25] width 26 height 10
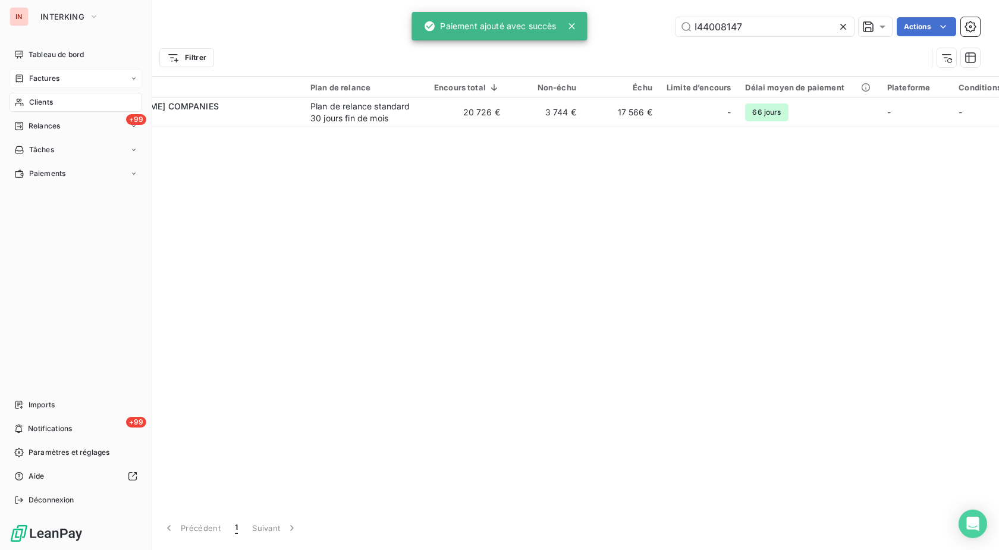
click at [36, 81] on span "Factures" at bounding box center [44, 78] width 30 height 11
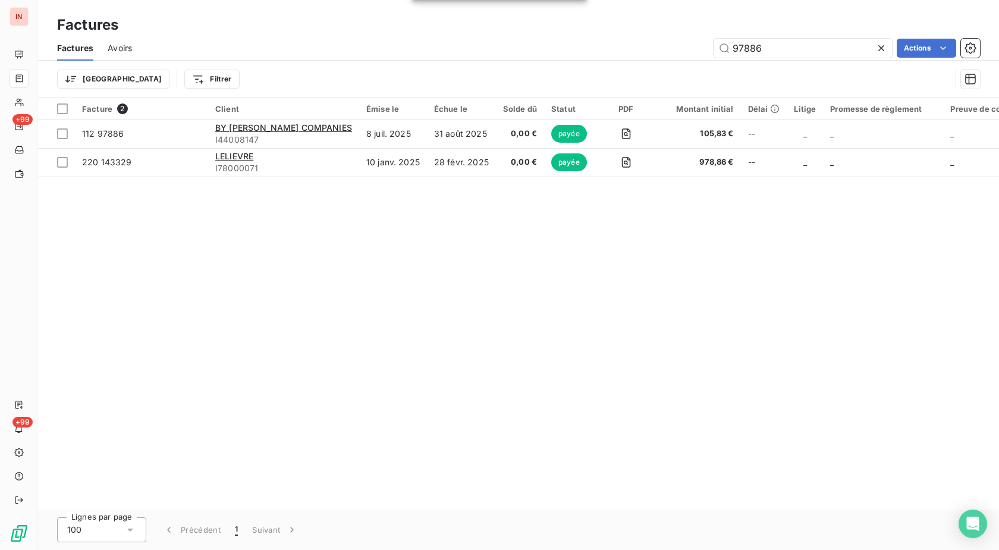
drag, startPoint x: 780, startPoint y: 46, endPoint x: 668, endPoint y: 51, distance: 113.0
click at [713, 48] on input "97886" at bounding box center [802, 48] width 178 height 19
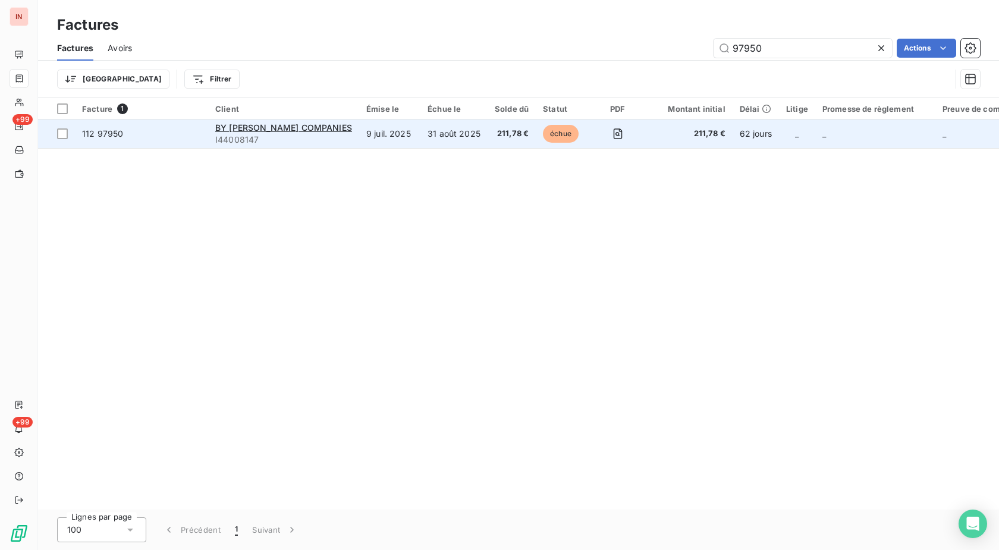
type input "97950"
click at [546, 142] on td "échue" at bounding box center [562, 133] width 53 height 29
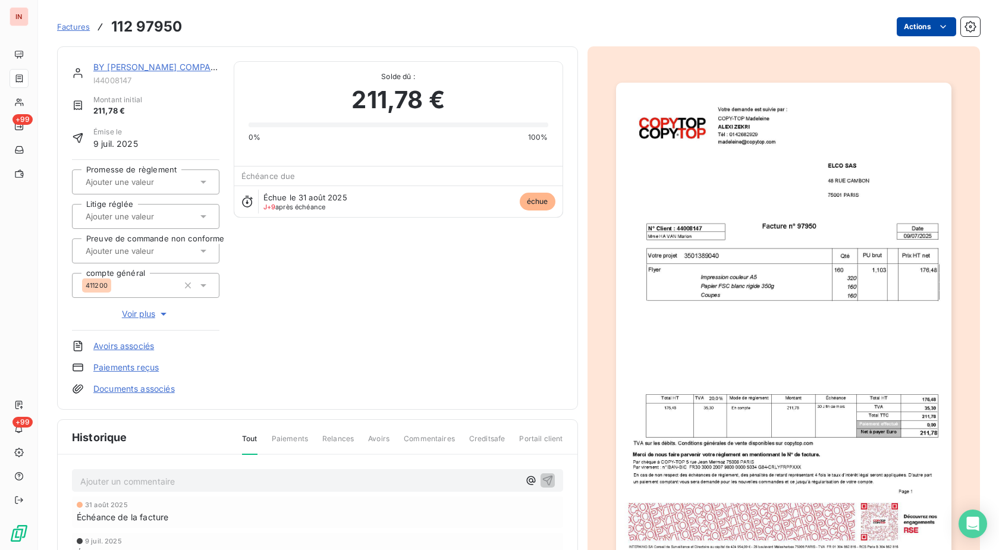
click at [924, 30] on html "IN +99 +99 Factures 112 97950 Actions BY [PERSON_NAME] COMPANIES I44008147 Mont…" at bounding box center [499, 275] width 999 height 550
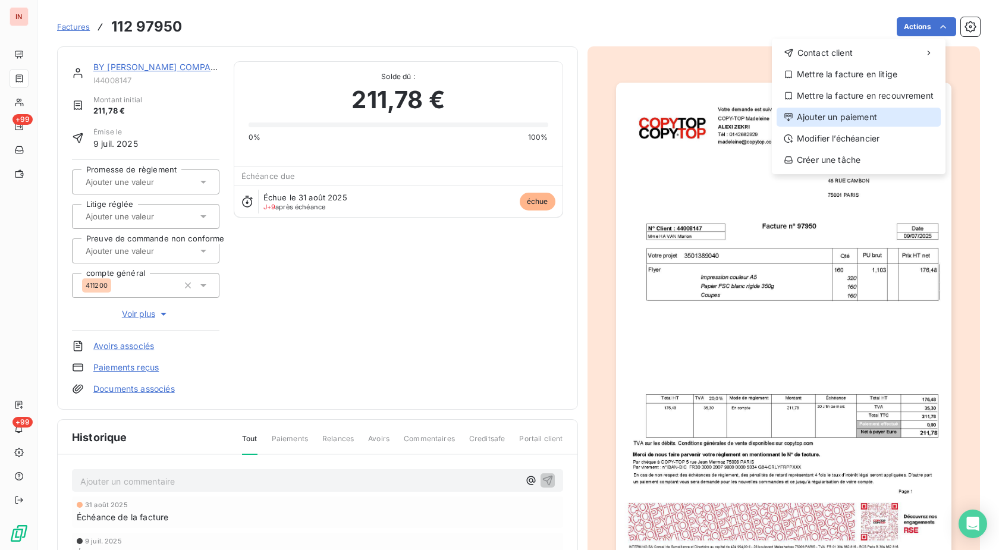
click at [826, 121] on div "Ajouter un paiement" at bounding box center [858, 117] width 164 height 19
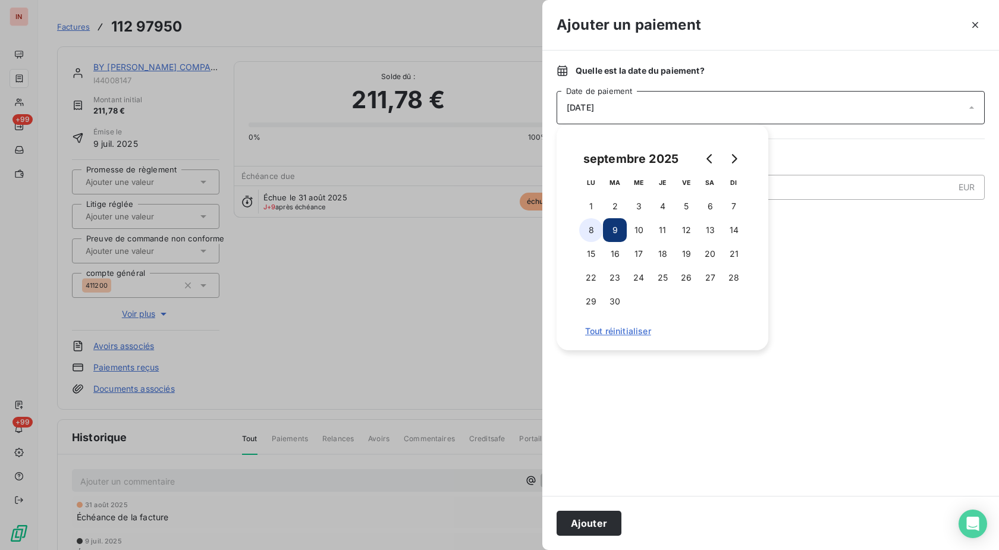
click at [593, 229] on button "8" at bounding box center [591, 230] width 24 height 24
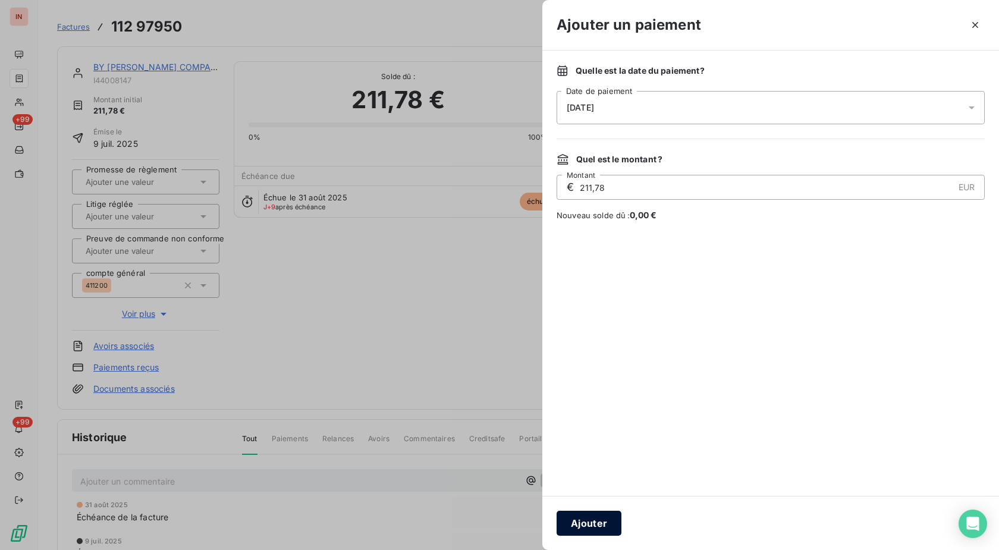
click at [603, 521] on button "Ajouter" at bounding box center [588, 523] width 65 height 25
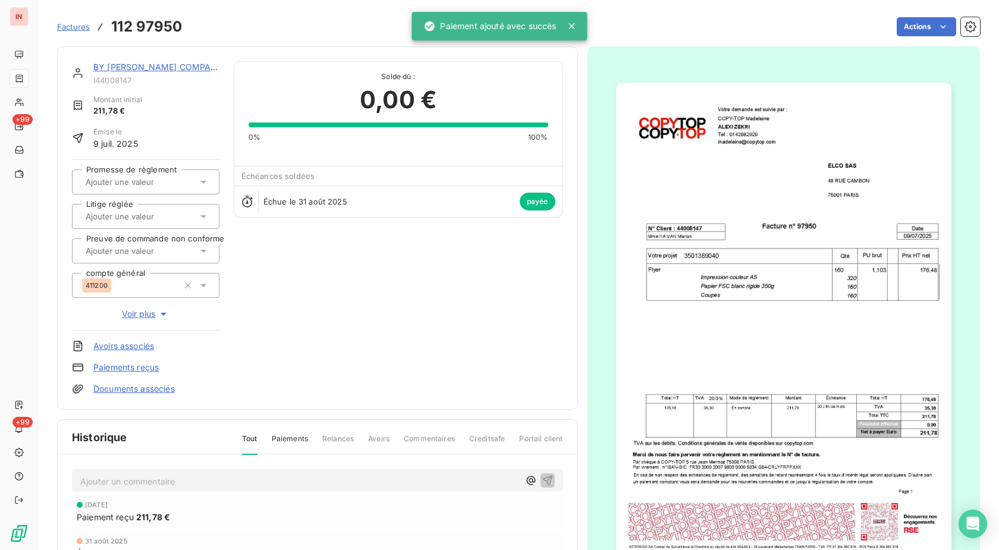
drag, startPoint x: 192, startPoint y: 65, endPoint x: 207, endPoint y: 64, distance: 15.5
click at [192, 65] on link "BY [PERSON_NAME] COMPANIES" at bounding box center [161, 67] width 137 height 10
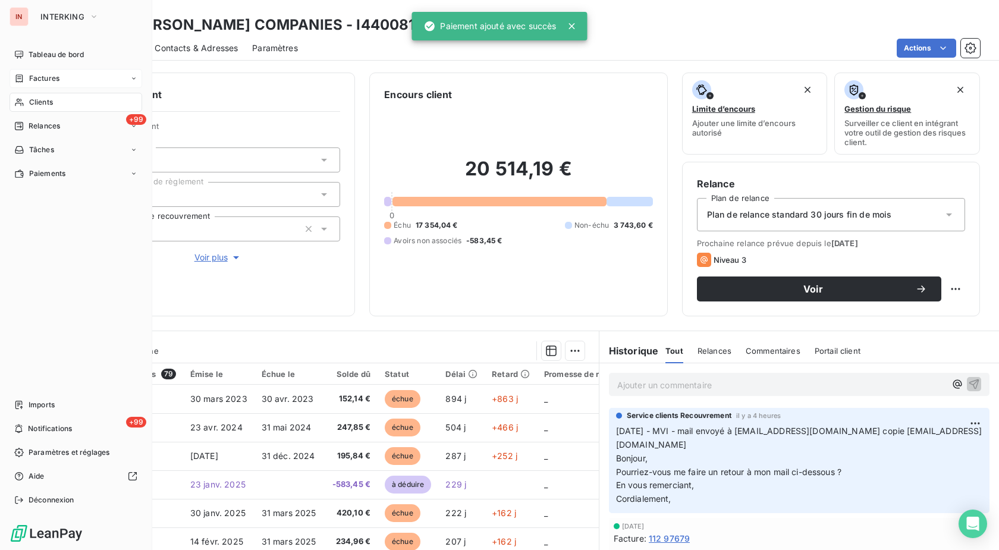
click at [24, 103] on icon at bounding box center [19, 102] width 10 height 10
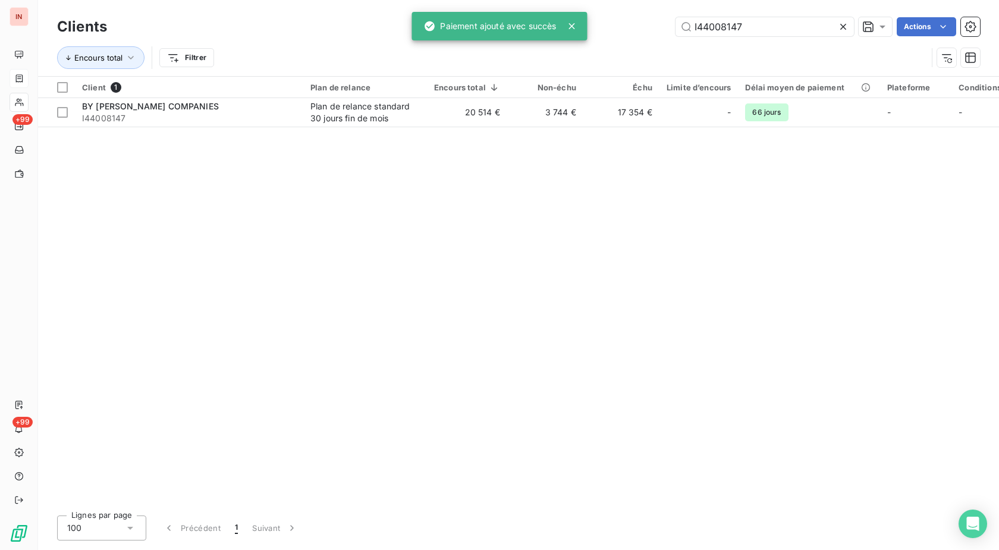
drag, startPoint x: 775, startPoint y: 29, endPoint x: 545, endPoint y: 36, distance: 230.2
click at [675, 36] on input "I44008147" at bounding box center [764, 26] width 178 height 19
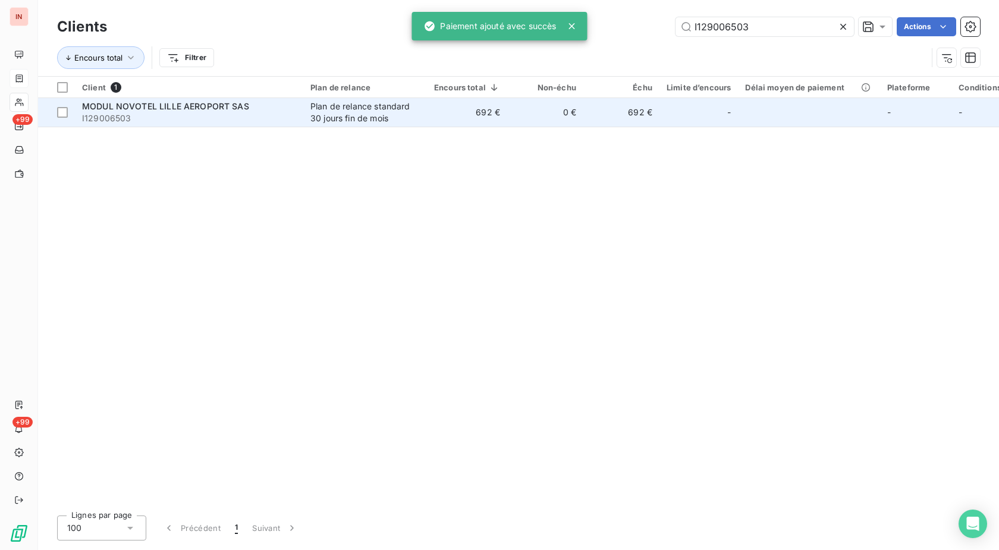
type input "I129006503"
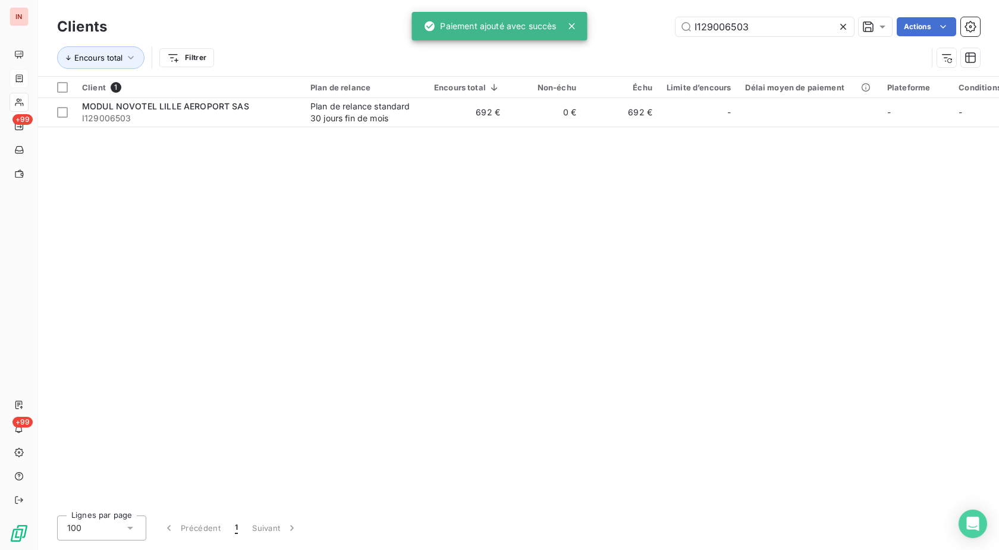
drag, startPoint x: 458, startPoint y: 118, endPoint x: 464, endPoint y: 131, distance: 14.1
click at [459, 119] on td "692 €" at bounding box center [467, 112] width 80 height 29
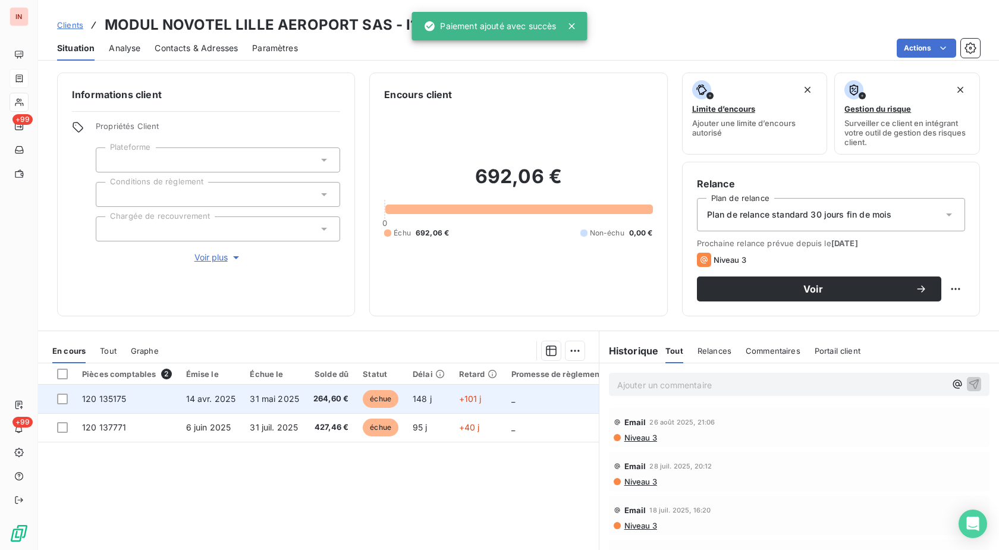
click at [458, 404] on td "+101 j" at bounding box center [478, 399] width 52 height 29
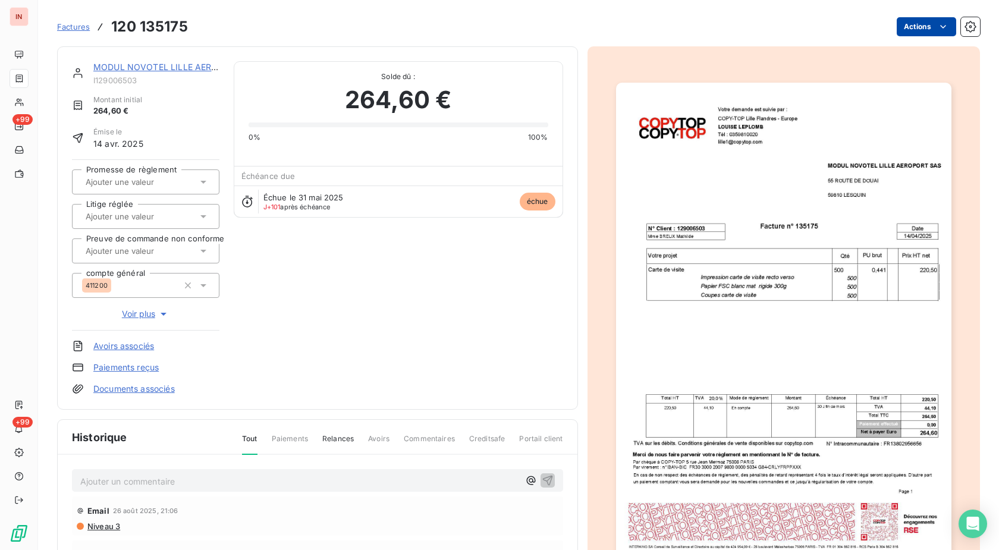
click at [919, 27] on html "IN +99 +99 Factures 120 135175 Actions MODUL NOVOTEL LILLE AEROPORT SAS I129006…" at bounding box center [499, 275] width 999 height 550
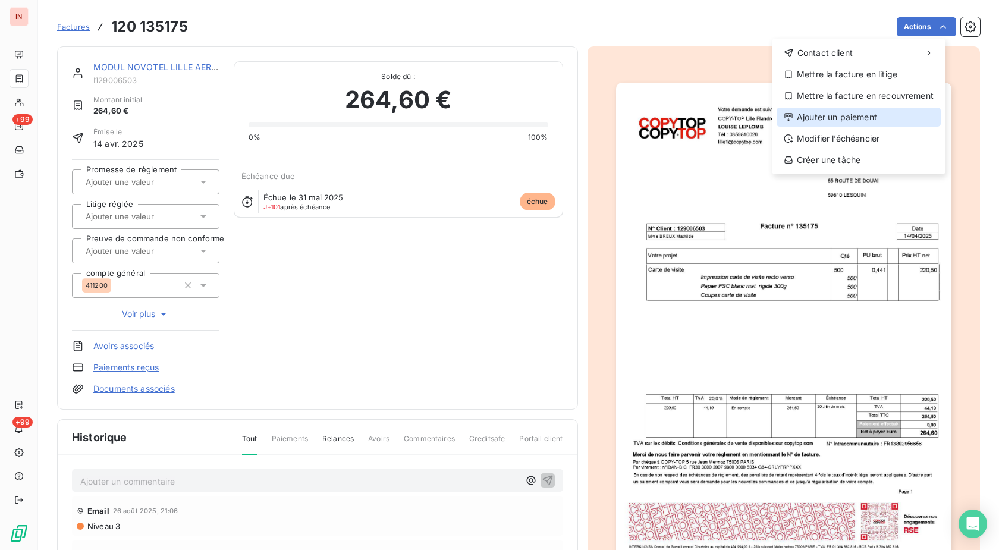
click at [850, 114] on div "Ajouter un paiement" at bounding box center [858, 117] width 164 height 19
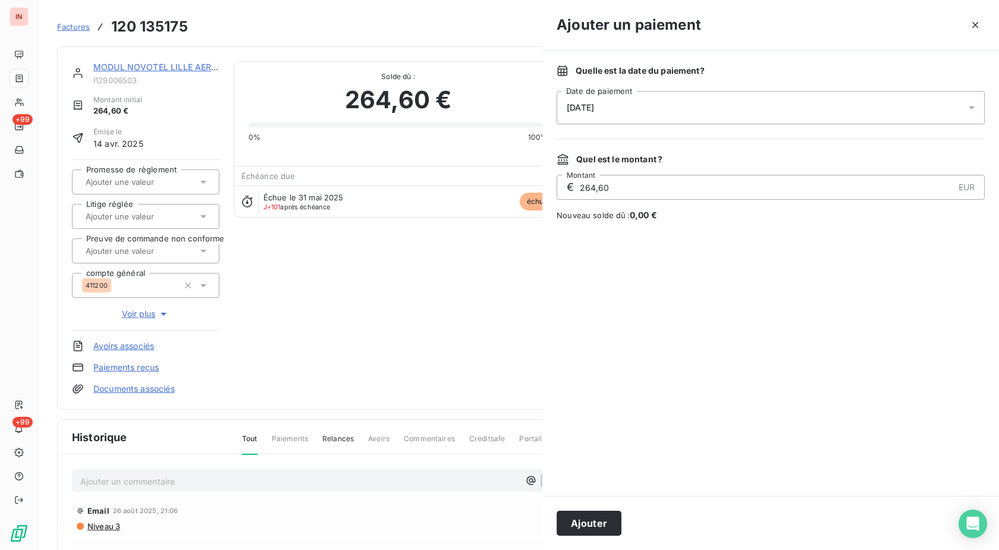
click at [729, 103] on div "[DATE]" at bounding box center [770, 107] width 428 height 33
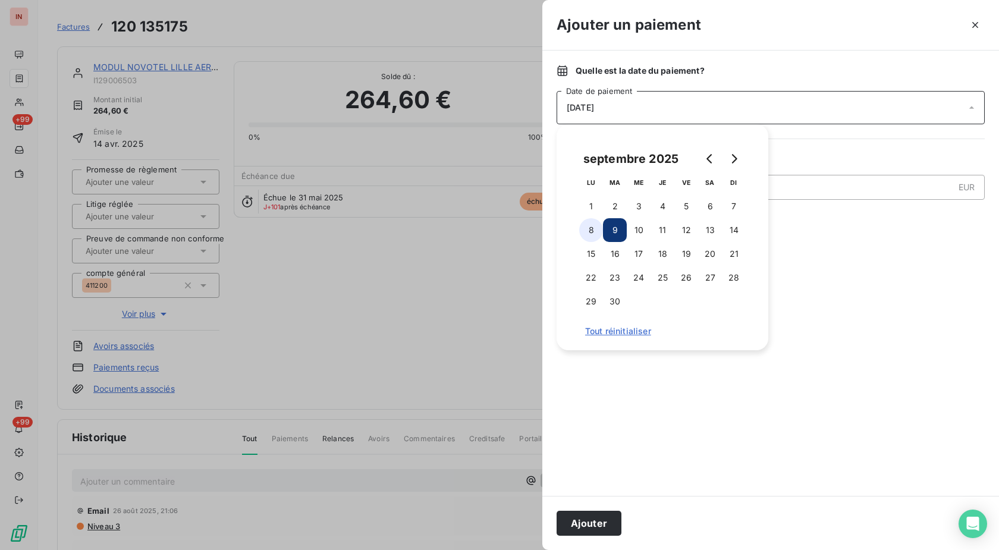
click at [596, 233] on button "8" at bounding box center [591, 230] width 24 height 24
click at [587, 517] on button "Ajouter" at bounding box center [588, 523] width 65 height 25
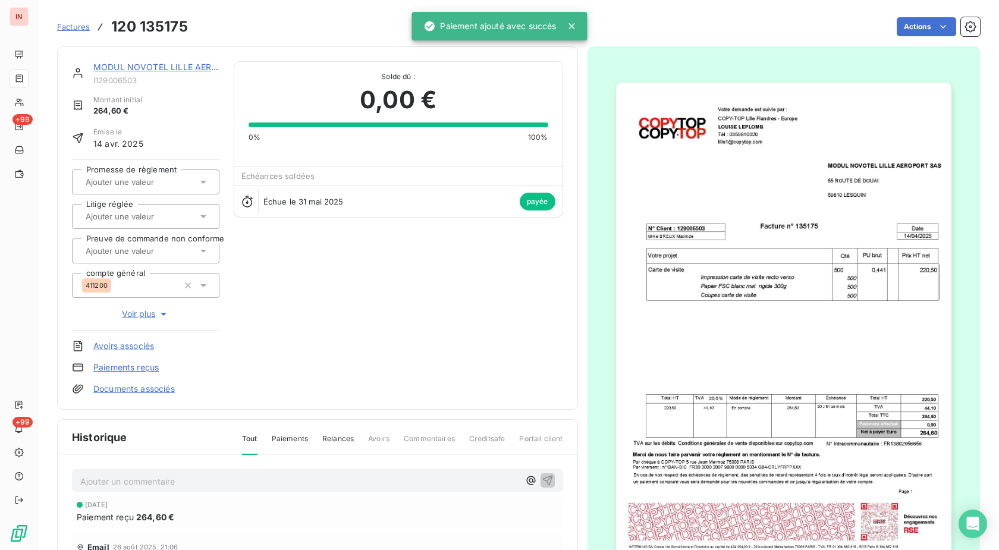
click at [175, 71] on link "MODUL NOVOTEL LILLE AEROPORT SAS" at bounding box center [176, 67] width 167 height 10
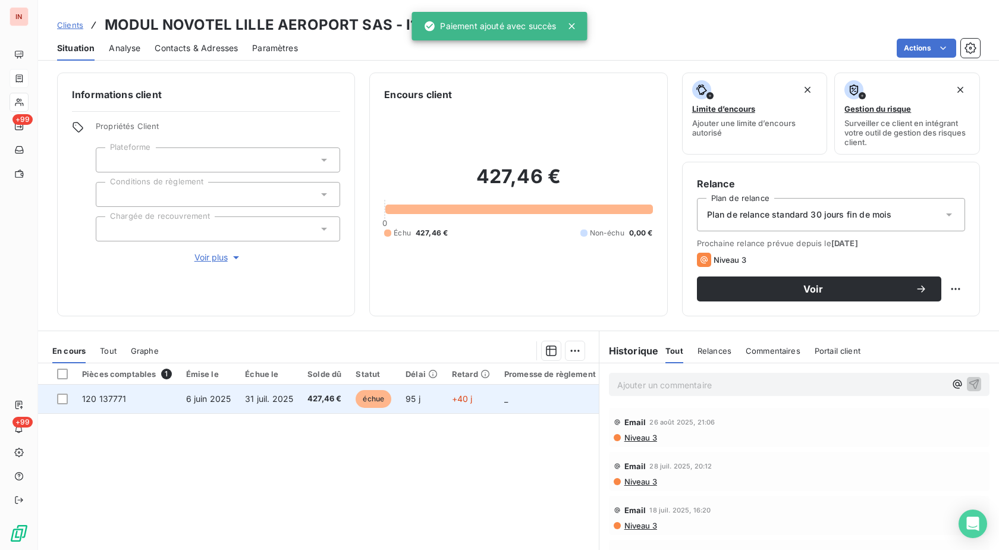
click at [472, 398] on td "+40 j" at bounding box center [471, 399] width 52 height 29
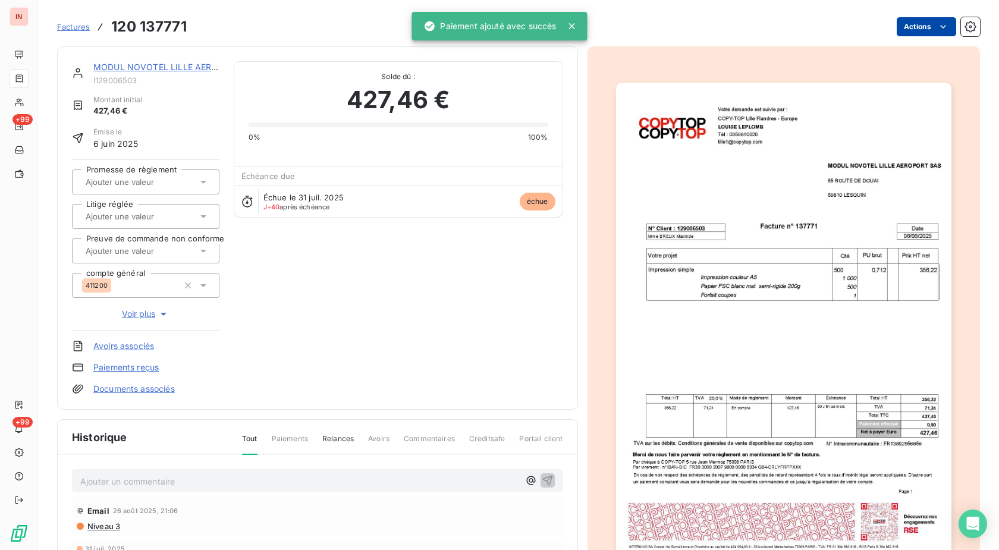
click at [906, 23] on html "IN +99 +99 Factures 120 137771 Actions MODUL NOVOTEL LILLE AEROPORT SAS I129006…" at bounding box center [499, 275] width 999 height 550
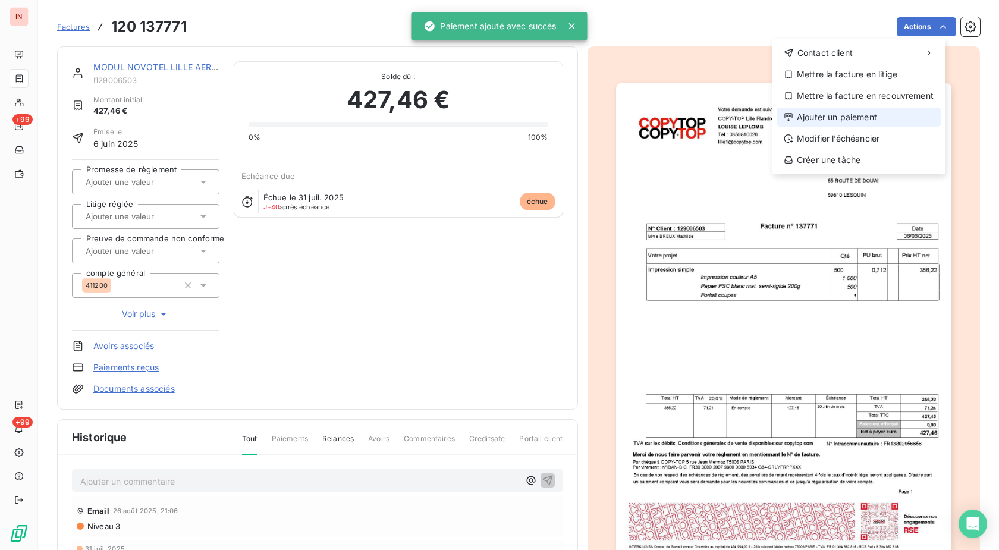
click at [809, 114] on div "Ajouter un paiement" at bounding box center [858, 117] width 164 height 19
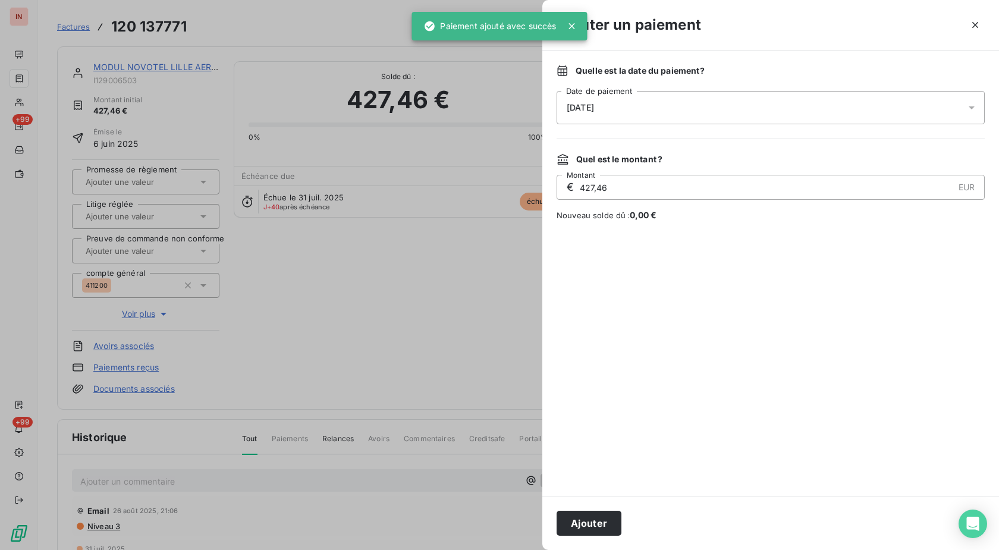
click at [741, 102] on div "[DATE]" at bounding box center [770, 107] width 428 height 33
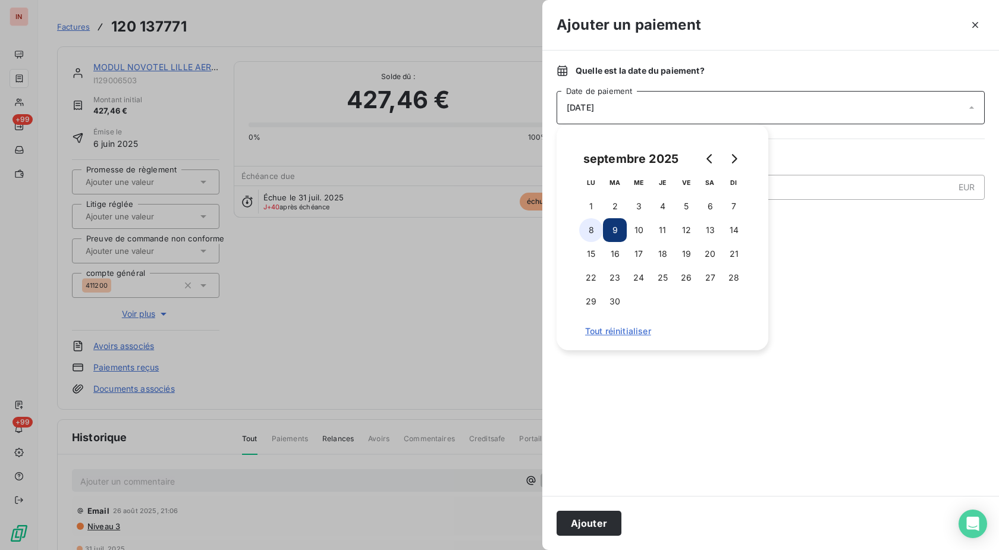
click at [590, 226] on button "8" at bounding box center [591, 230] width 24 height 24
drag, startPoint x: 569, startPoint y: 521, endPoint x: 639, endPoint y: 408, distance: 132.6
click at [571, 517] on button "Ajouter" at bounding box center [588, 523] width 65 height 25
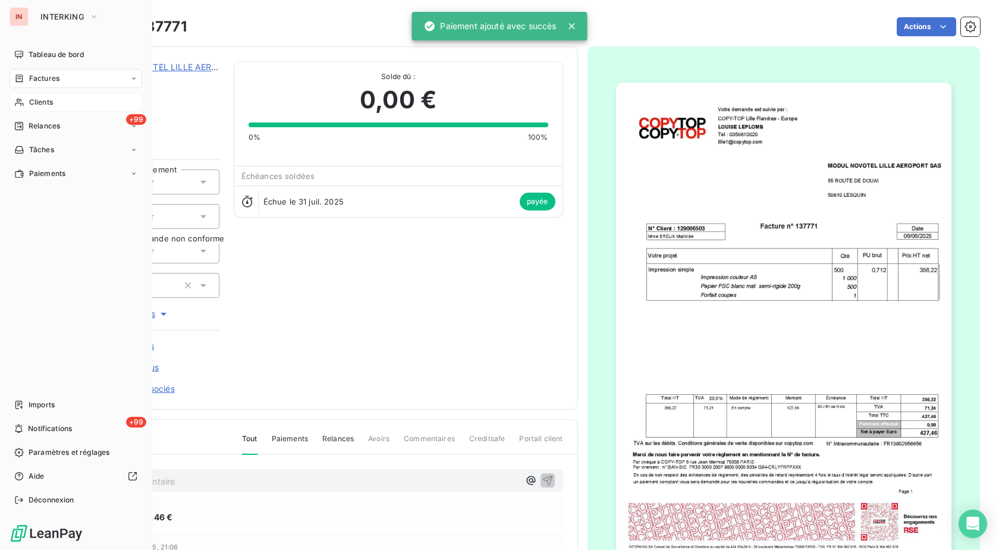
drag, startPoint x: 16, startPoint y: 100, endPoint x: 86, endPoint y: 100, distance: 69.5
click at [19, 100] on icon at bounding box center [19, 102] width 10 height 10
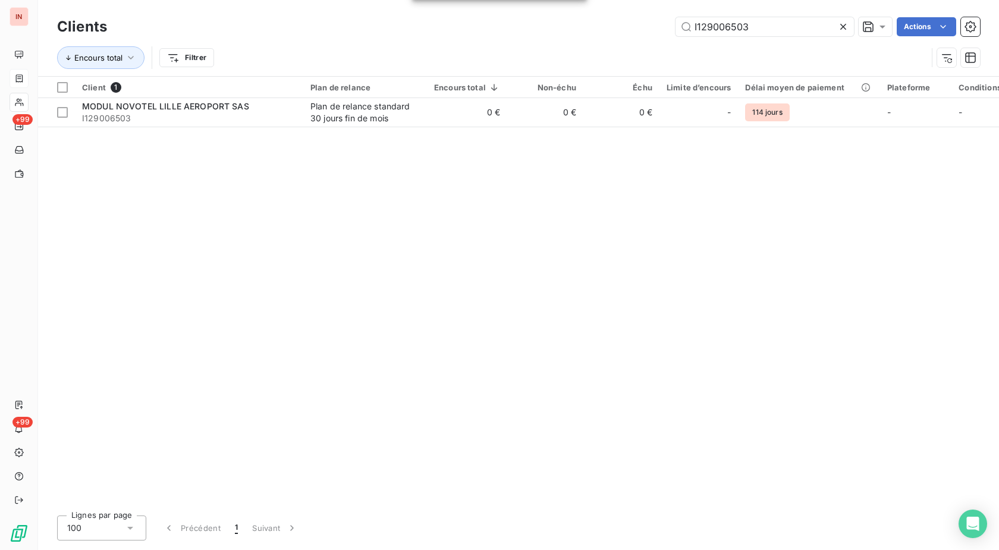
drag, startPoint x: 763, startPoint y: 25, endPoint x: 627, endPoint y: 33, distance: 135.7
click at [675, 33] on input "I129006503" at bounding box center [764, 26] width 178 height 19
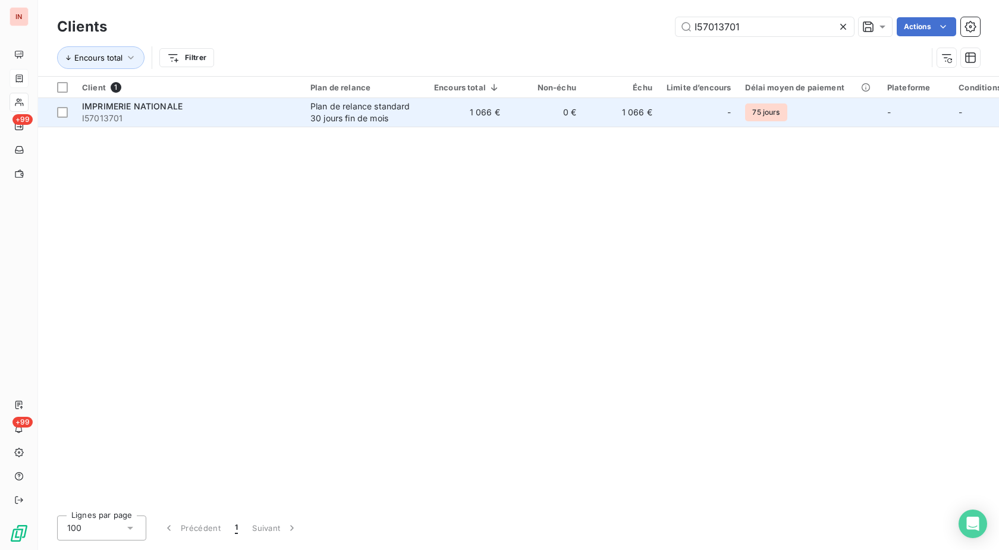
type input "I57013701"
click at [409, 111] on div "Plan de relance standard 30 jours fin de mois" at bounding box center [364, 112] width 109 height 24
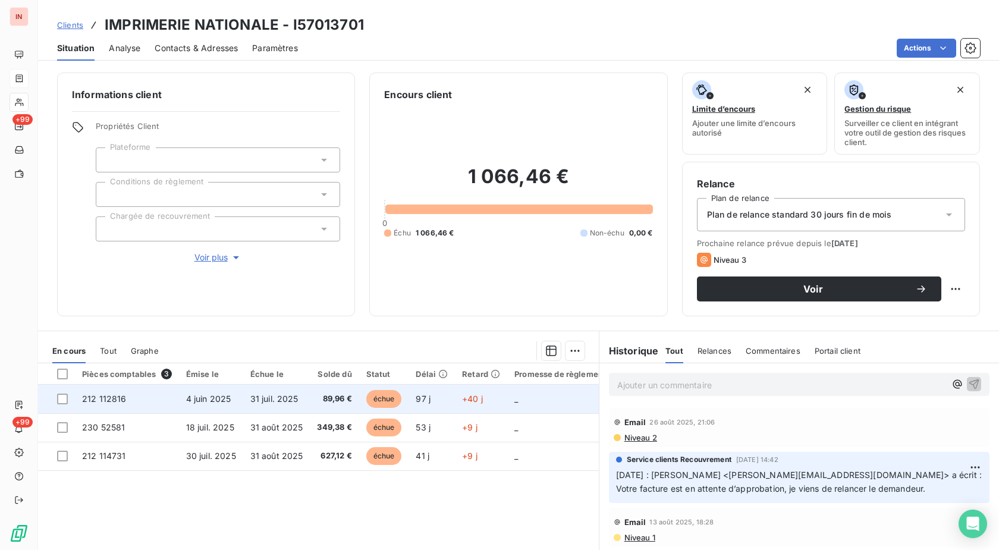
click at [421, 397] on span "97 j" at bounding box center [422, 399] width 15 height 10
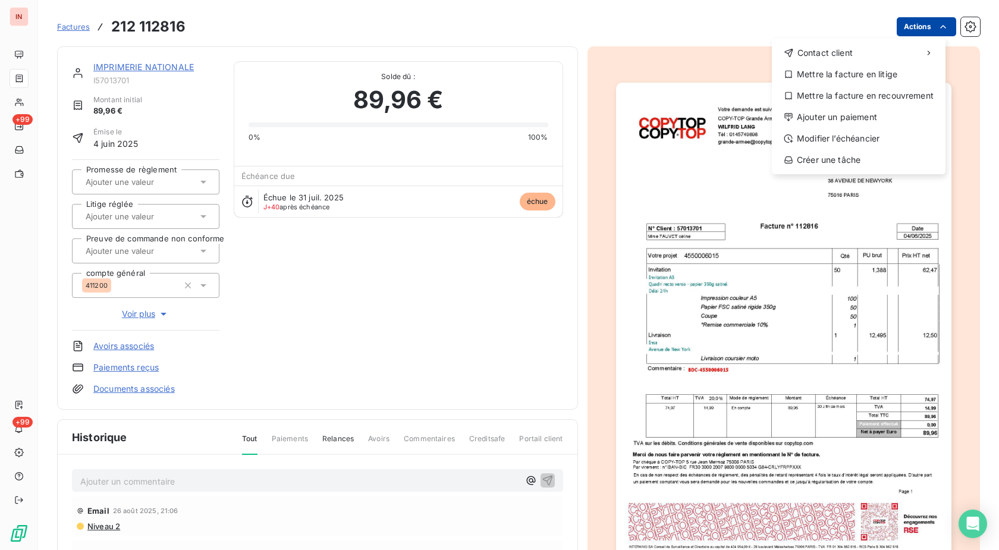
click at [899, 31] on html "IN +99 +99 Factures [PHONE_NUMBER] Actions Contact client Mettre la facture en …" at bounding box center [499, 275] width 999 height 550
click at [849, 119] on div "Ajouter un paiement" at bounding box center [858, 117] width 164 height 19
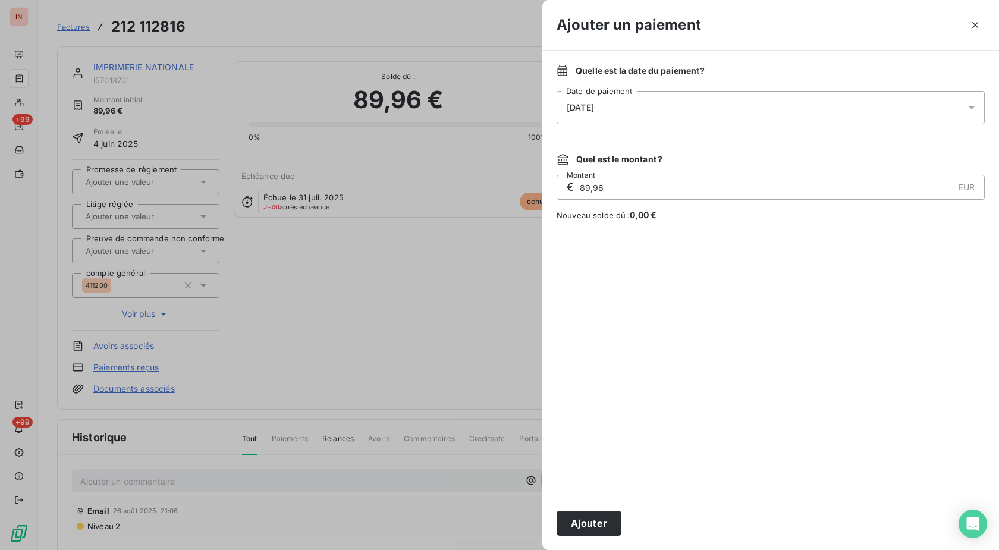
click at [760, 108] on div "[DATE]" at bounding box center [770, 107] width 428 height 33
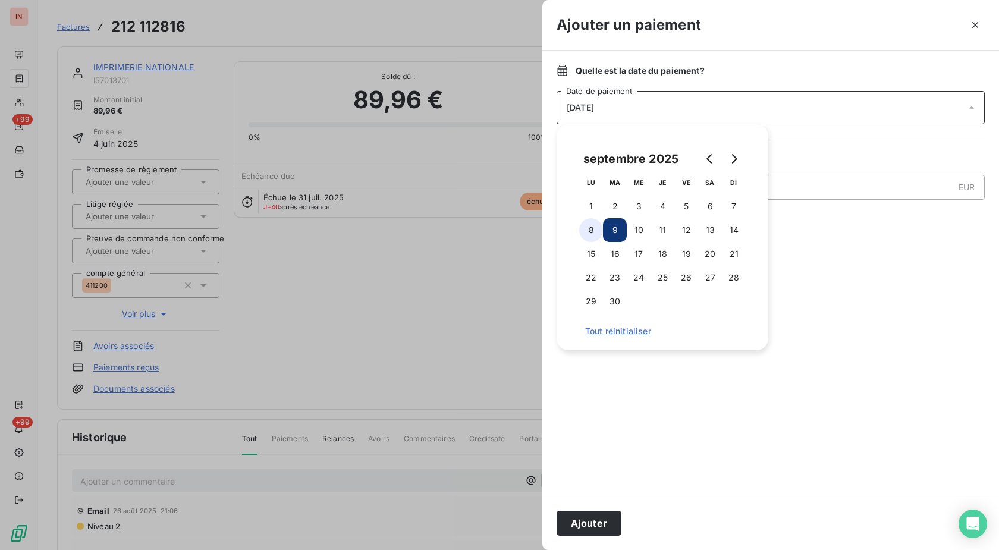
click at [599, 229] on button "8" at bounding box center [591, 230] width 24 height 24
drag, startPoint x: 591, startPoint y: 526, endPoint x: 567, endPoint y: 499, distance: 35.8
click at [591, 525] on button "Ajouter" at bounding box center [588, 523] width 65 height 25
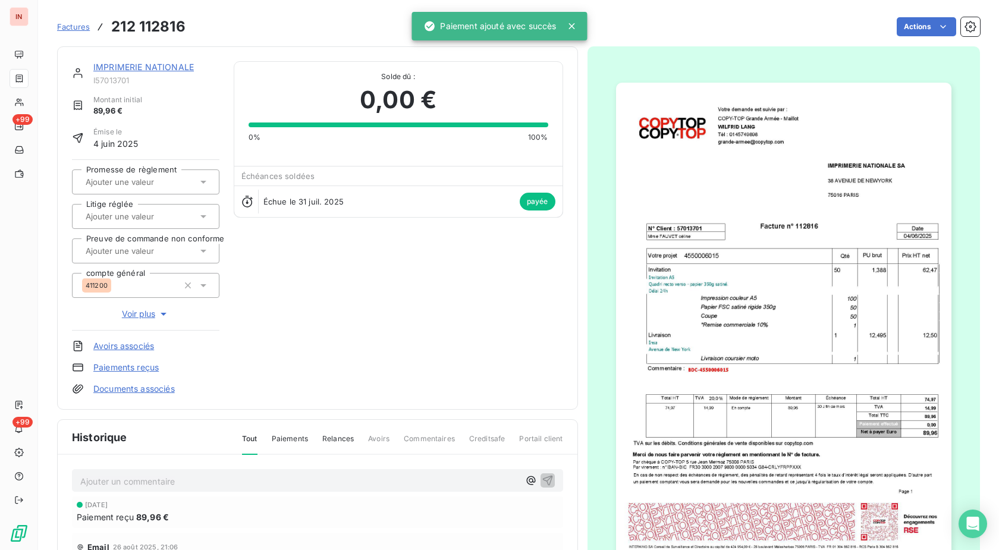
click at [175, 66] on link "IMPRIMERIE NATIONALE" at bounding box center [143, 67] width 100 height 10
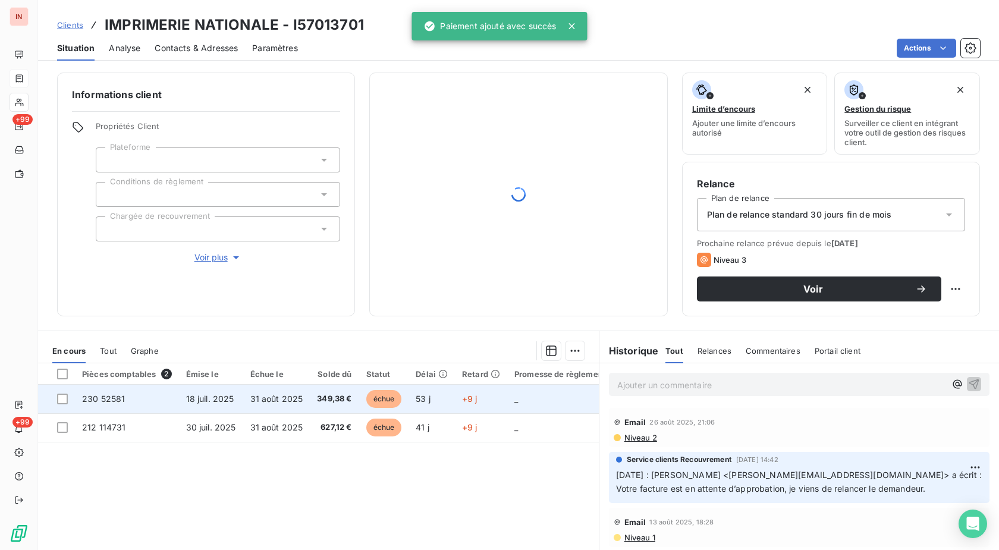
click at [515, 402] on span "_" at bounding box center [516, 399] width 4 height 10
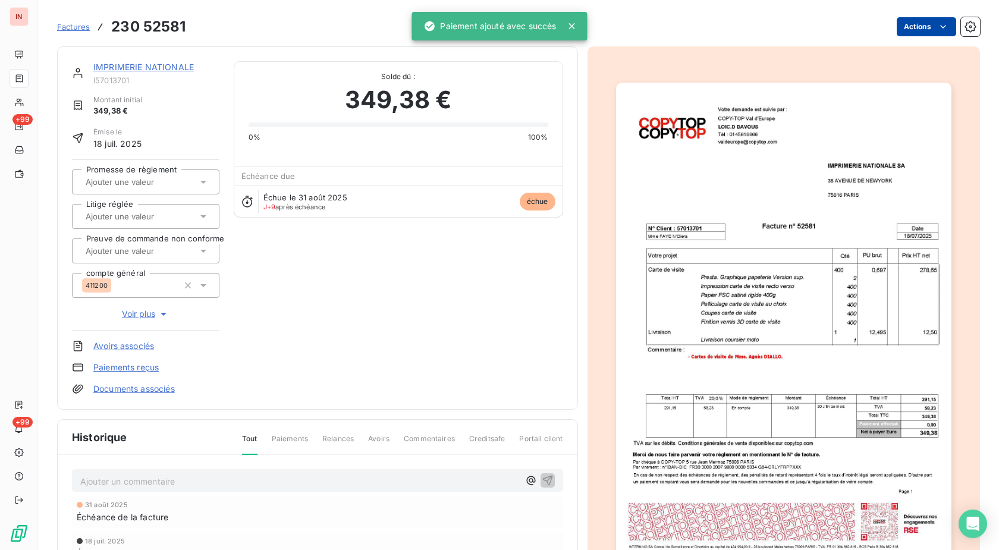
click at [911, 24] on html "IN +99 +99 Factures 230 52581 Actions IMPRIMERIE NATIONALE I57013701 Montant in…" at bounding box center [499, 275] width 999 height 550
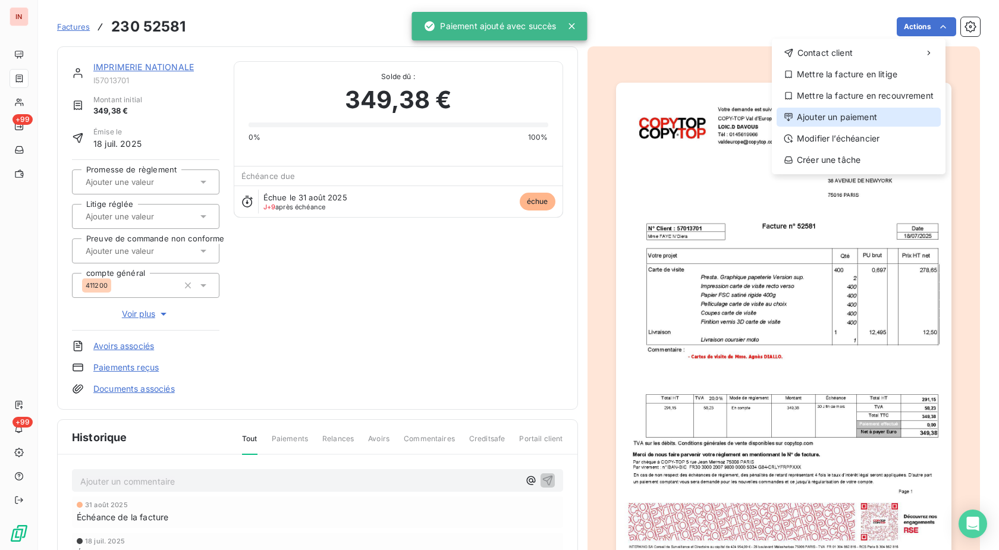
click at [832, 121] on div "Ajouter un paiement" at bounding box center [858, 117] width 164 height 19
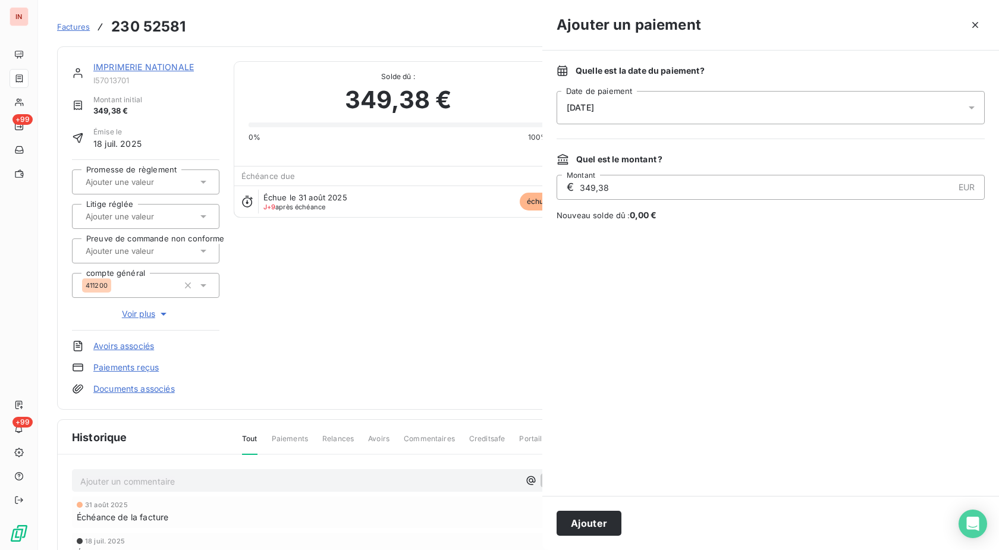
click at [750, 109] on div "[DATE]" at bounding box center [770, 107] width 428 height 33
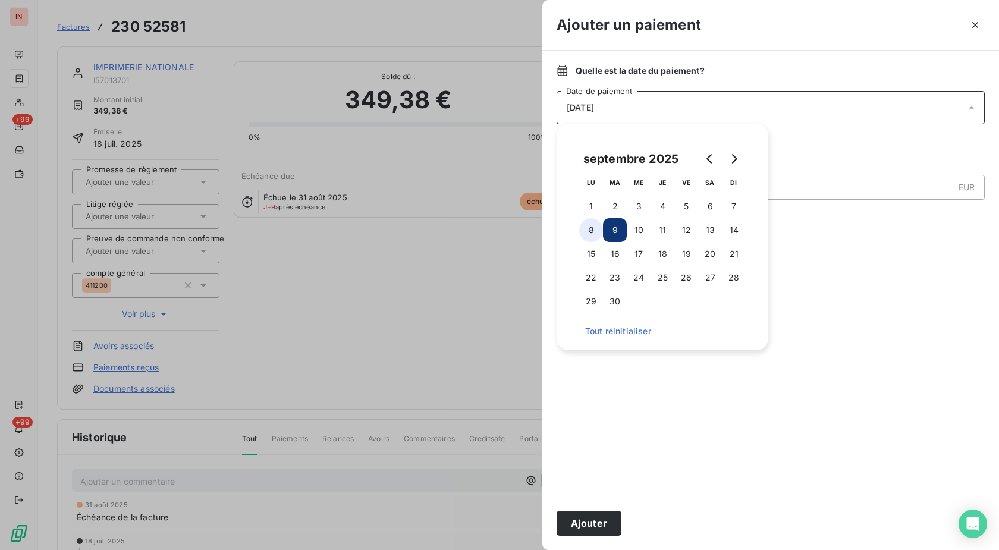
click at [591, 234] on button "8" at bounding box center [591, 230] width 24 height 24
drag, startPoint x: 593, startPoint y: 528, endPoint x: 610, endPoint y: 511, distance: 24.0
click at [593, 527] on button "Ajouter" at bounding box center [588, 523] width 65 height 25
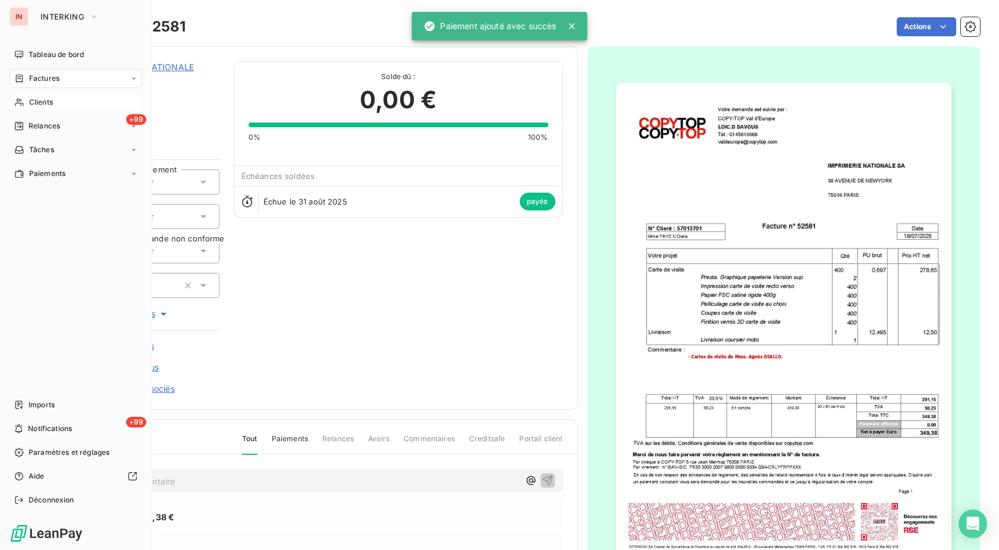
click at [25, 101] on div "Clients" at bounding box center [76, 102] width 133 height 19
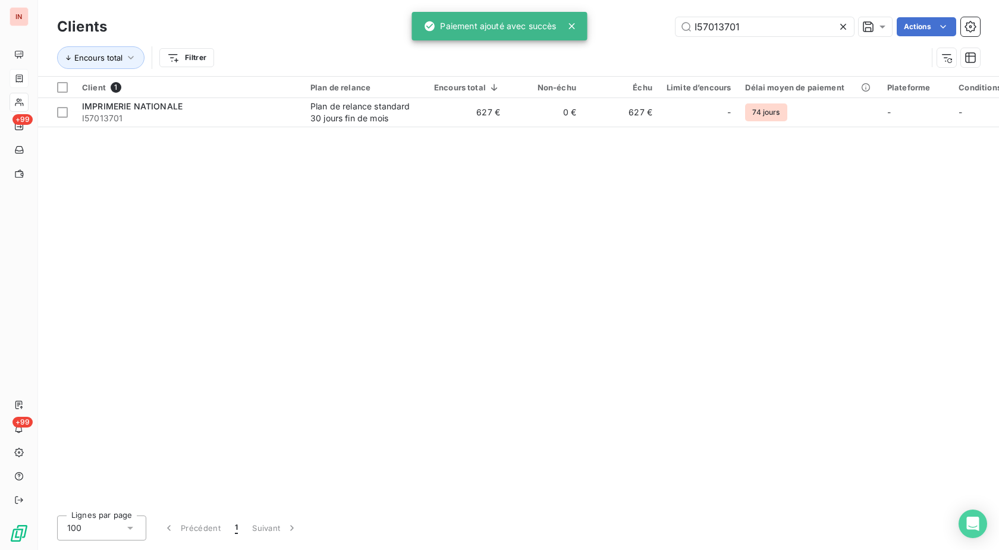
drag, startPoint x: 771, startPoint y: 27, endPoint x: 578, endPoint y: 30, distance: 192.6
click at [675, 29] on input "I57013701" at bounding box center [764, 26] width 178 height 19
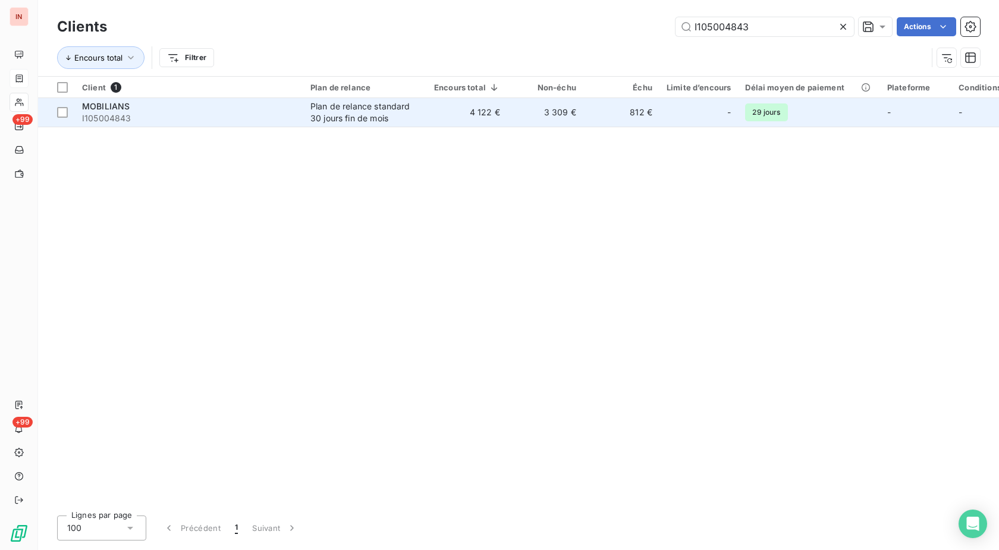
type input "I105004843"
click at [446, 109] on td "4 122 €" at bounding box center [467, 112] width 80 height 29
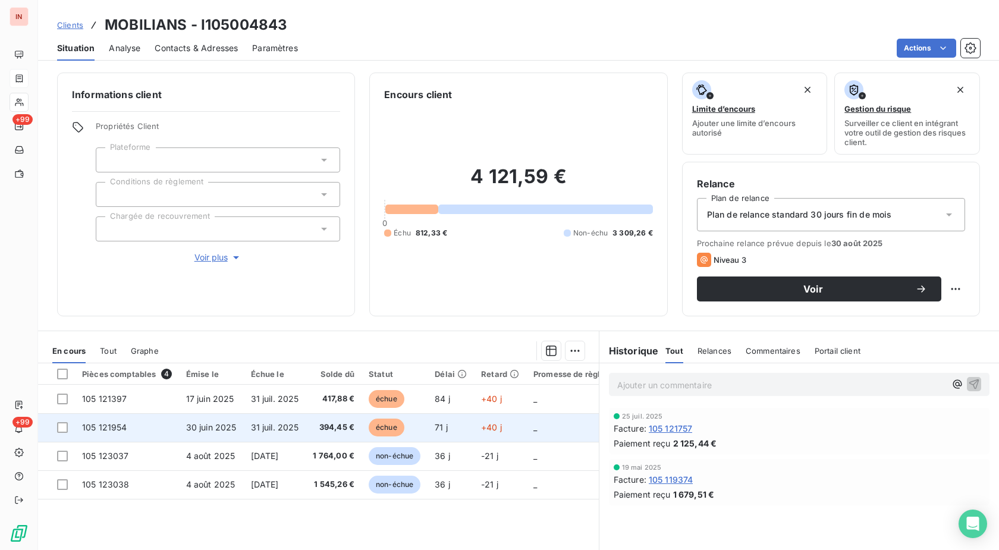
click at [464, 420] on td "71 j" at bounding box center [450, 427] width 46 height 29
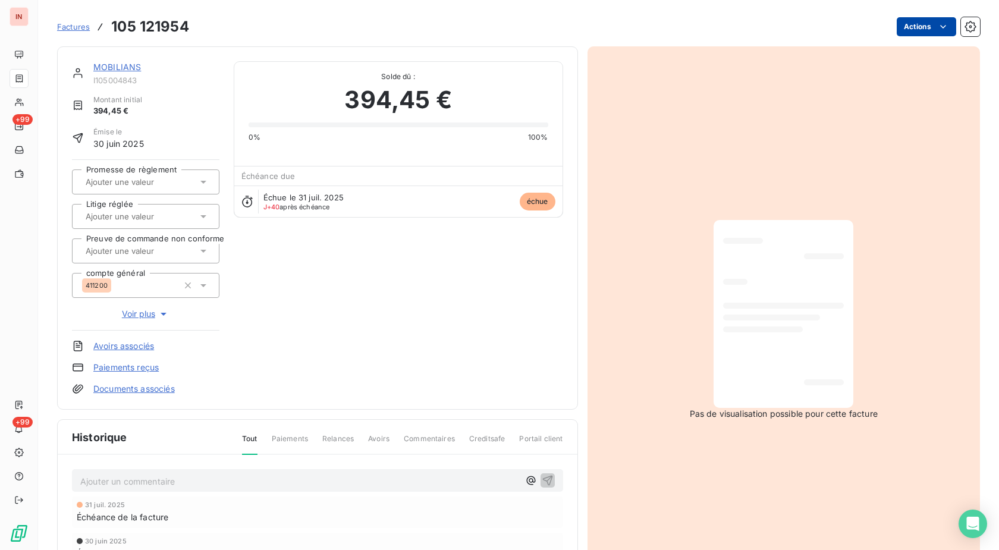
click at [912, 23] on html "IN +99 +99 Factures 105 121954 Actions MOBILIANS I105004843 Montant initial 394…" at bounding box center [499, 275] width 999 height 550
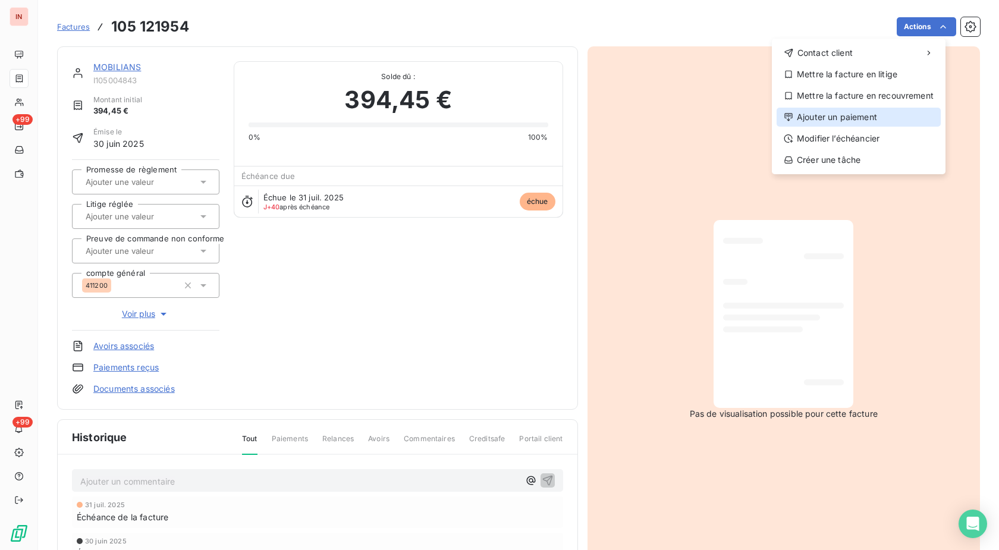
click at [836, 119] on div "Ajouter un paiement" at bounding box center [858, 117] width 164 height 19
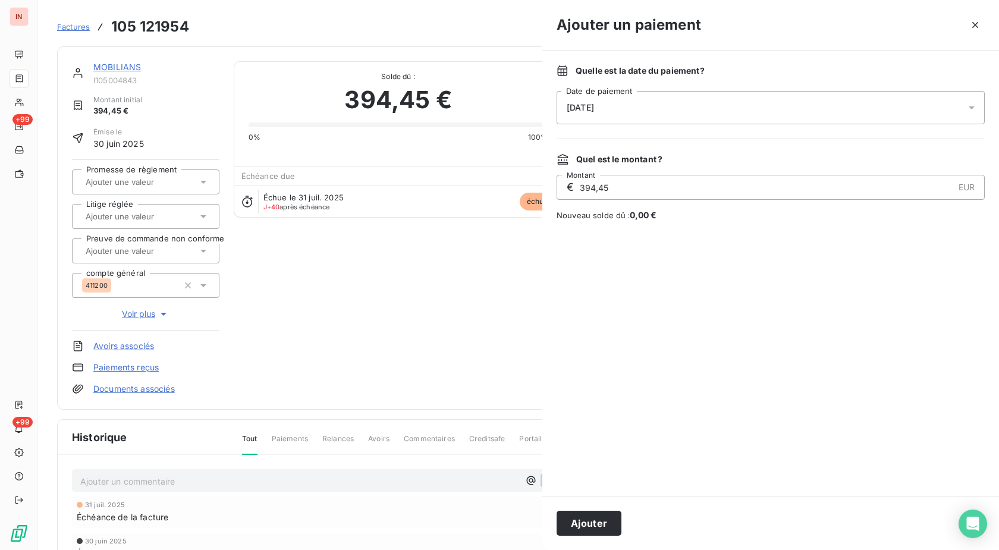
click at [718, 106] on div "[DATE]" at bounding box center [770, 107] width 428 height 33
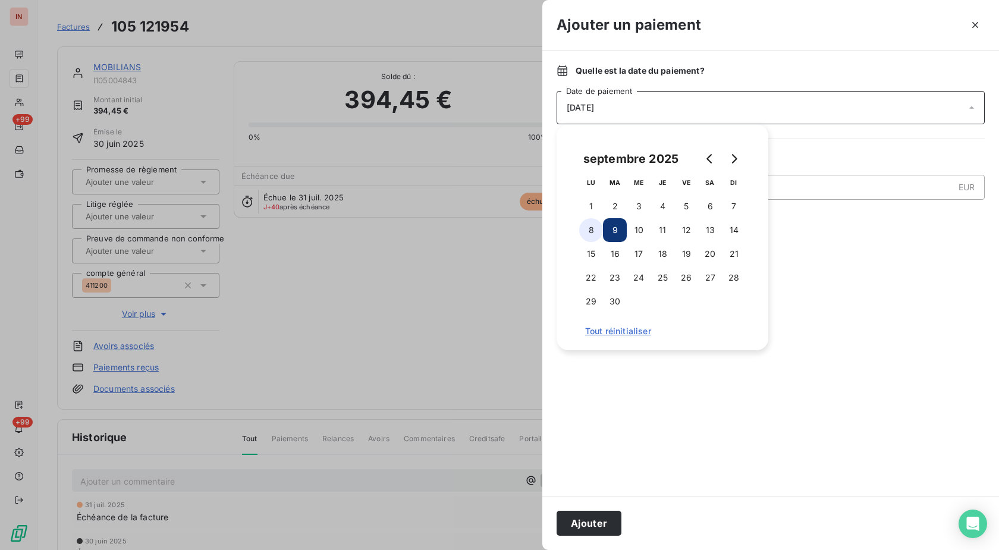
click at [597, 231] on button "8" at bounding box center [591, 230] width 24 height 24
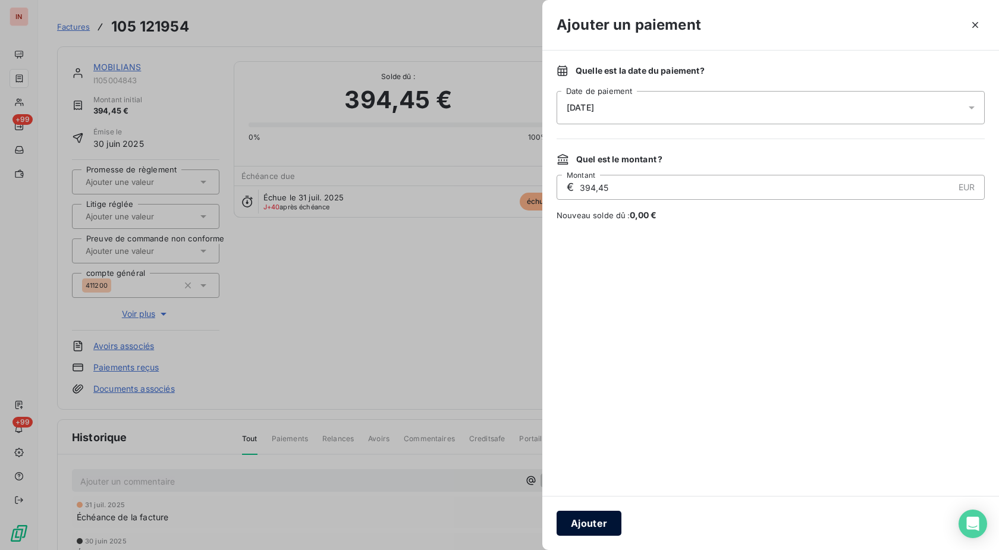
click at [599, 516] on button "Ajouter" at bounding box center [588, 523] width 65 height 25
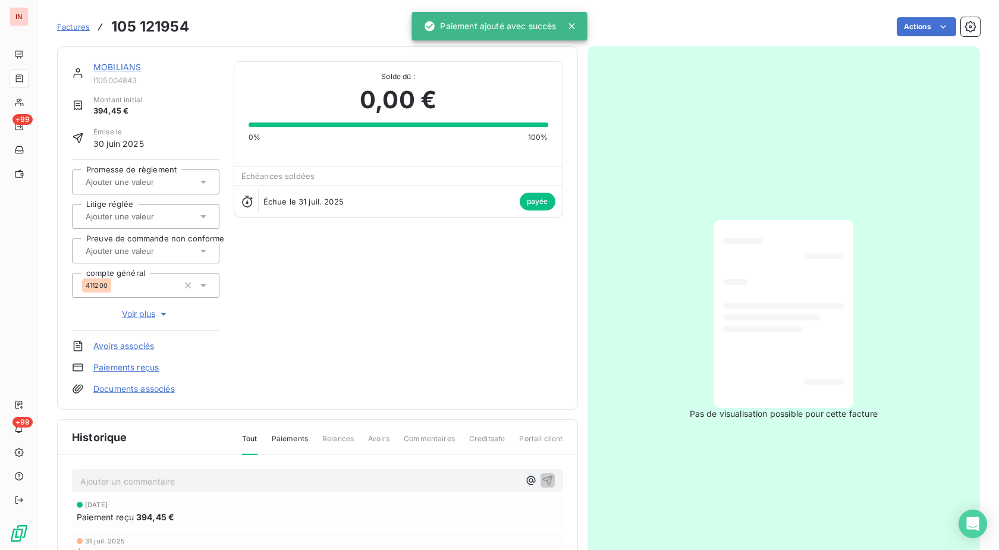
click at [128, 68] on link "MOBILIANS" at bounding box center [117, 67] width 48 height 10
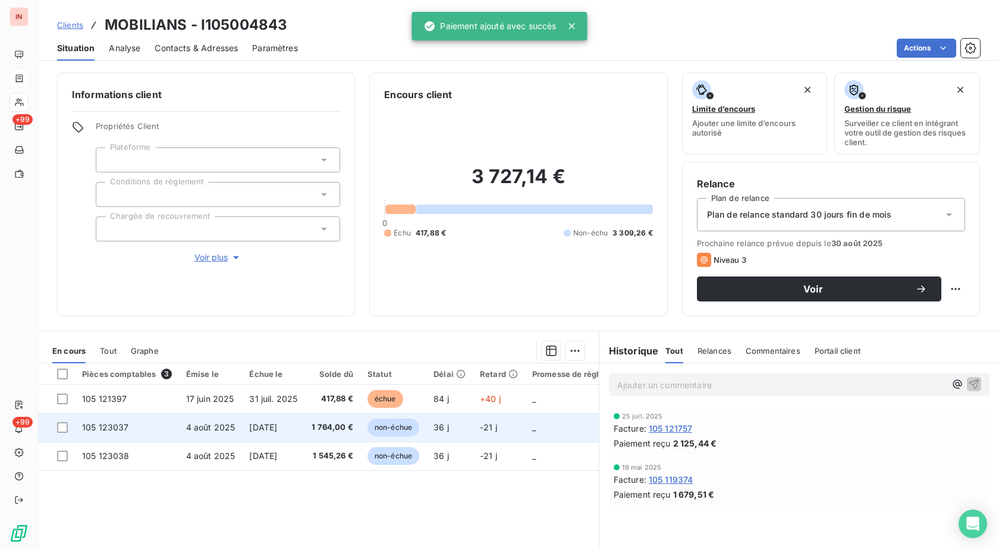
click at [407, 420] on span "non-échue" at bounding box center [393, 427] width 52 height 18
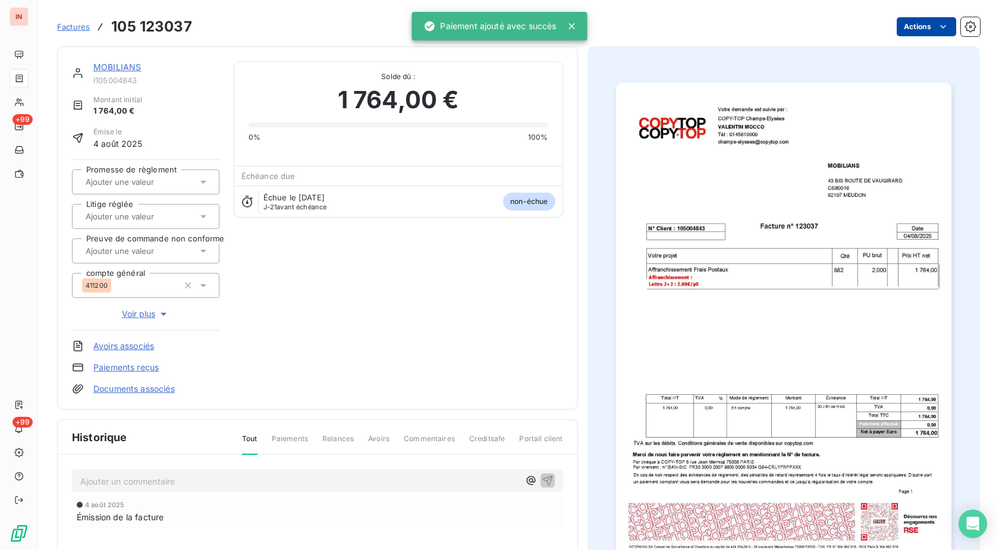
click at [923, 18] on html "IN +99 +99 Factures 105 123037 Actions MOBILIANS I105004843 Montant initial 1 7…" at bounding box center [499, 275] width 999 height 550
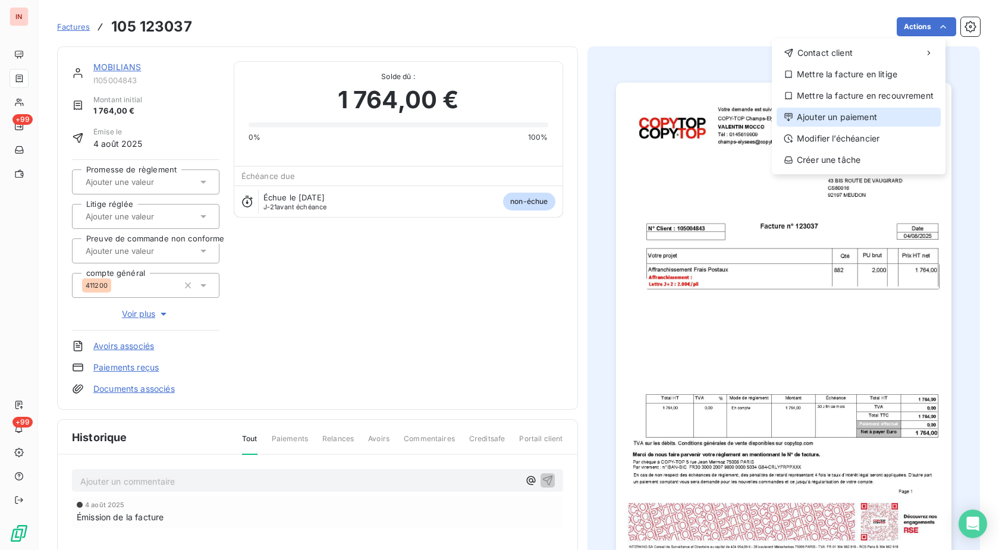
click at [813, 118] on div "Ajouter un paiement" at bounding box center [858, 117] width 164 height 19
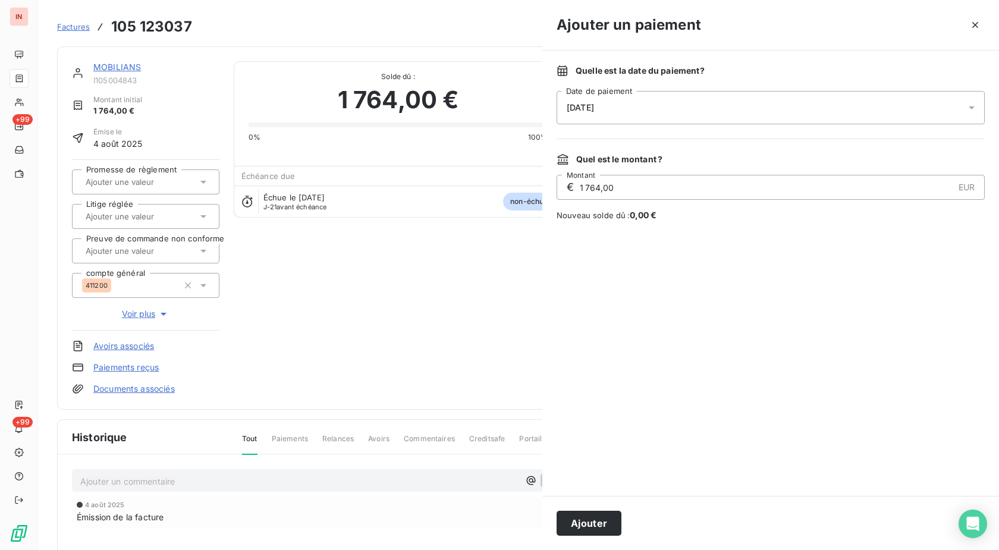
click at [714, 101] on div "[DATE]" at bounding box center [770, 107] width 428 height 33
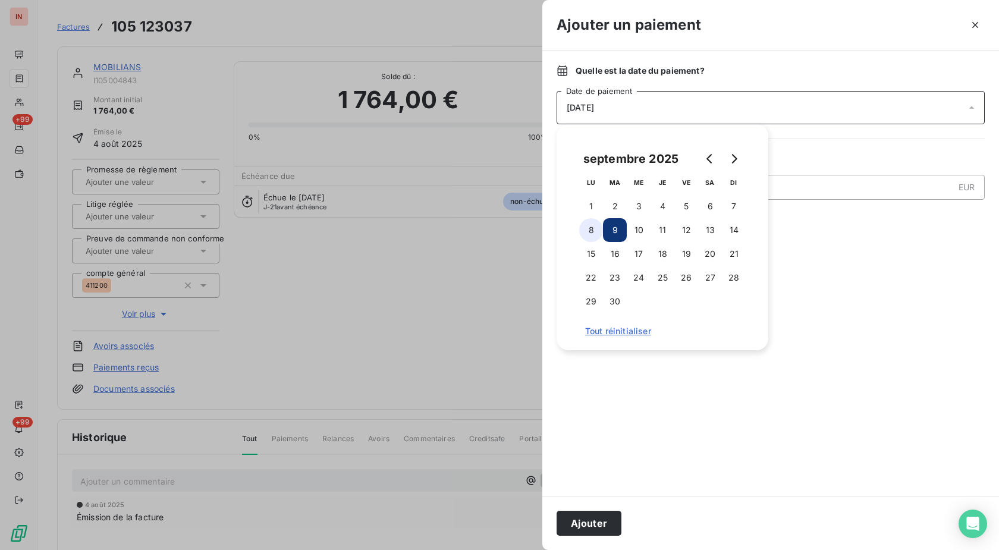
click at [592, 232] on button "8" at bounding box center [591, 230] width 24 height 24
click at [579, 523] on button "Ajouter" at bounding box center [588, 523] width 65 height 25
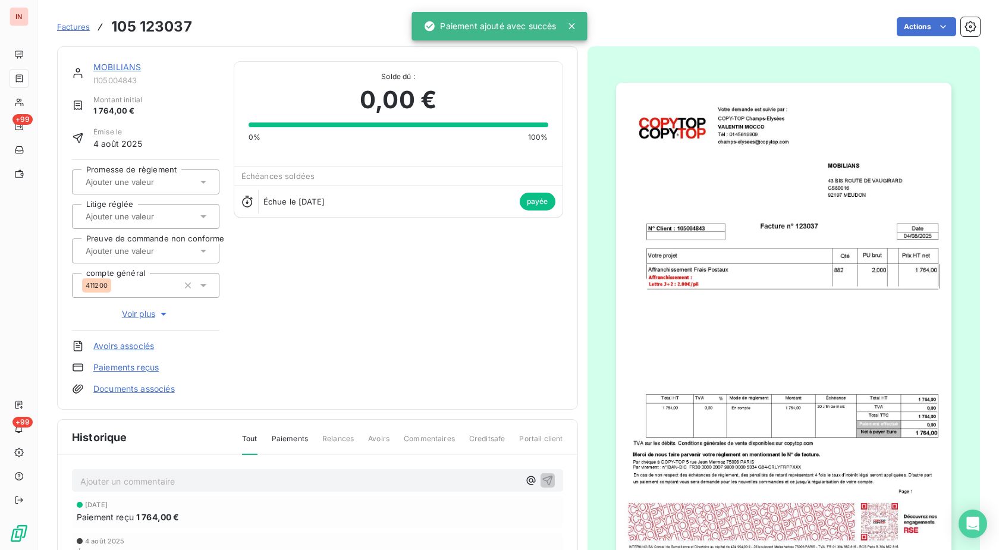
drag, startPoint x: 114, startPoint y: 62, endPoint x: 144, endPoint y: 75, distance: 33.0
click at [114, 62] on div "MOBILIANS" at bounding box center [156, 67] width 126 height 12
click at [128, 61] on div "MOBILIANS" at bounding box center [156, 67] width 126 height 12
click at [133, 67] on link "MOBILIANS" at bounding box center [117, 67] width 48 height 10
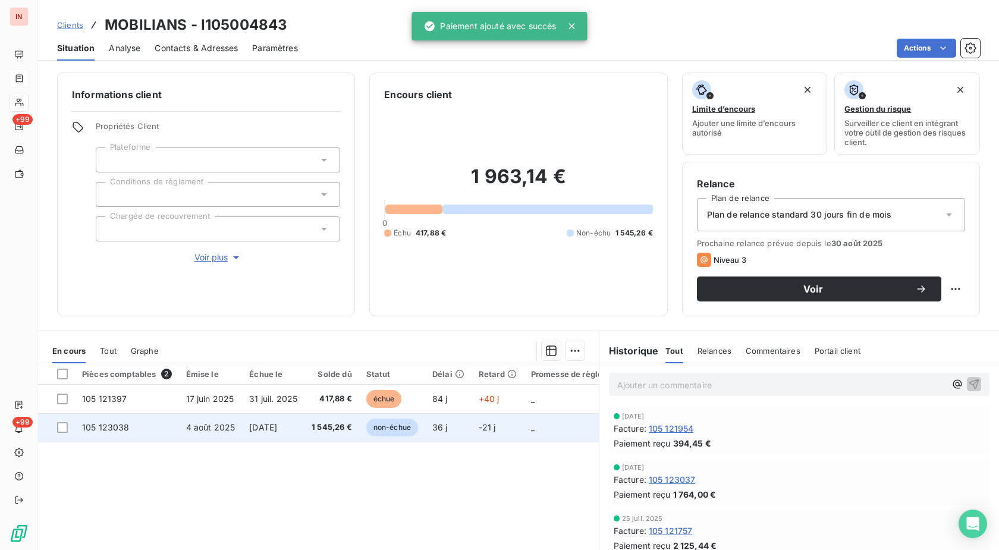
click at [456, 432] on td "36 j" at bounding box center [448, 427] width 46 height 29
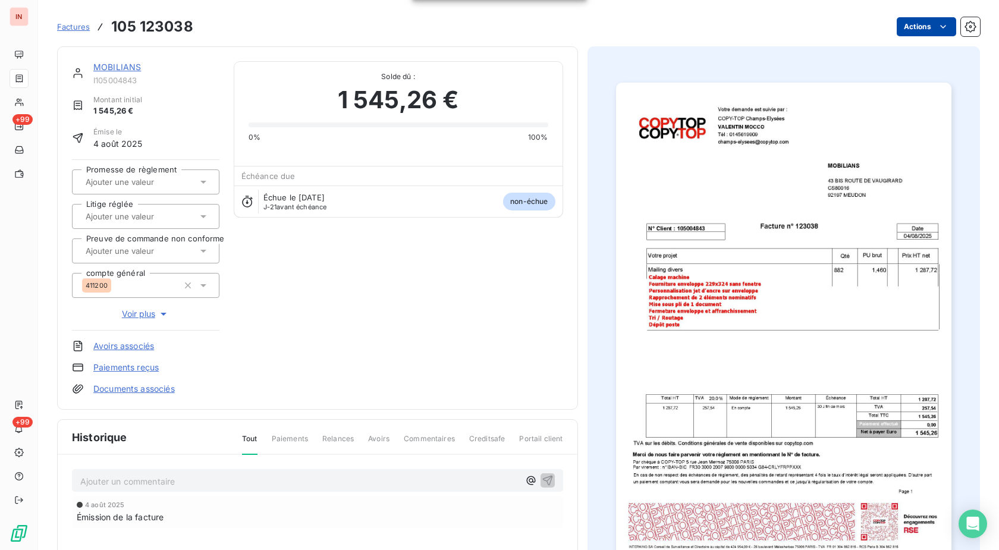
click at [909, 34] on html "IN +99 +99 Factures 105 123038 Actions MOBILIANS I105004843 Montant initial 1 5…" at bounding box center [499, 275] width 999 height 550
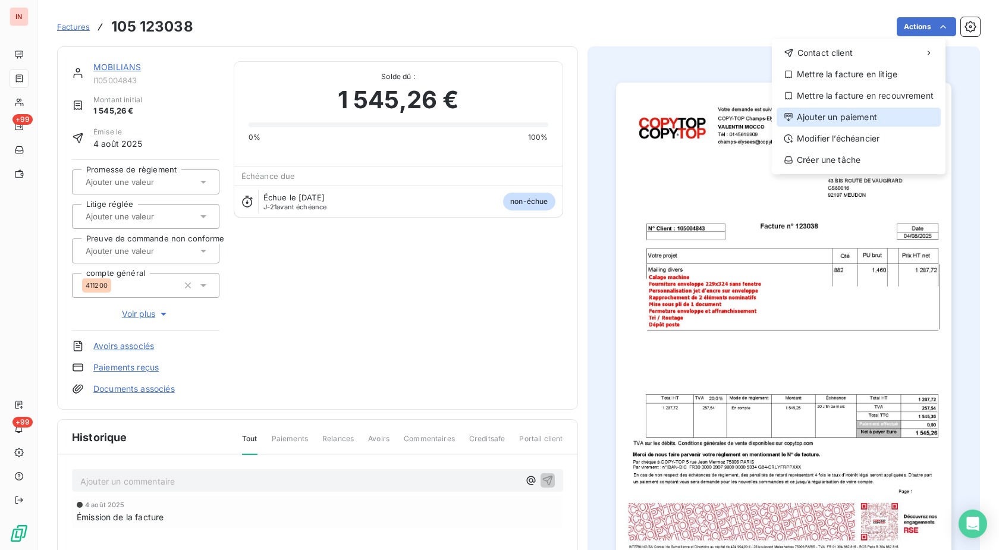
click at [837, 122] on div "Ajouter un paiement" at bounding box center [858, 117] width 164 height 19
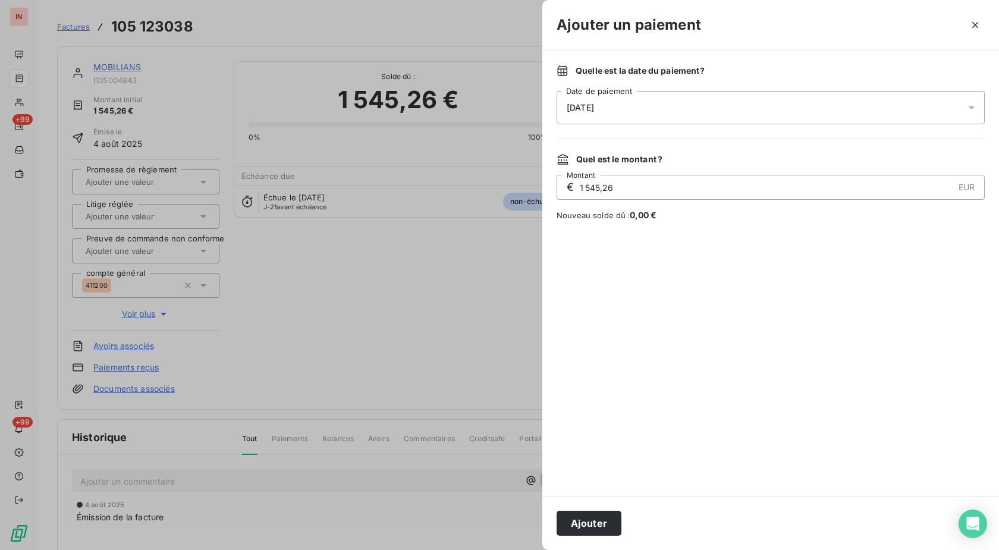
click at [727, 109] on div "[DATE]" at bounding box center [770, 107] width 428 height 33
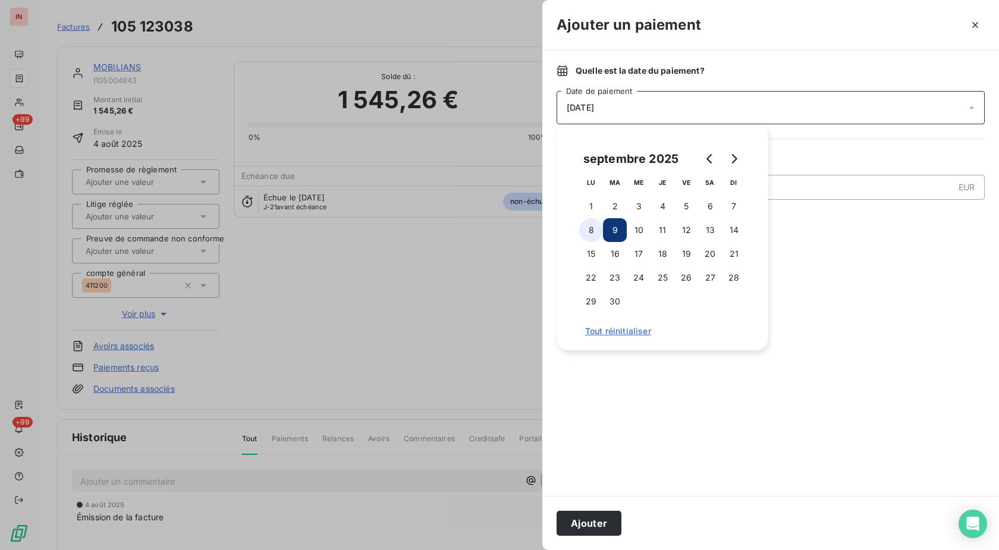
click at [593, 232] on button "8" at bounding box center [591, 230] width 24 height 24
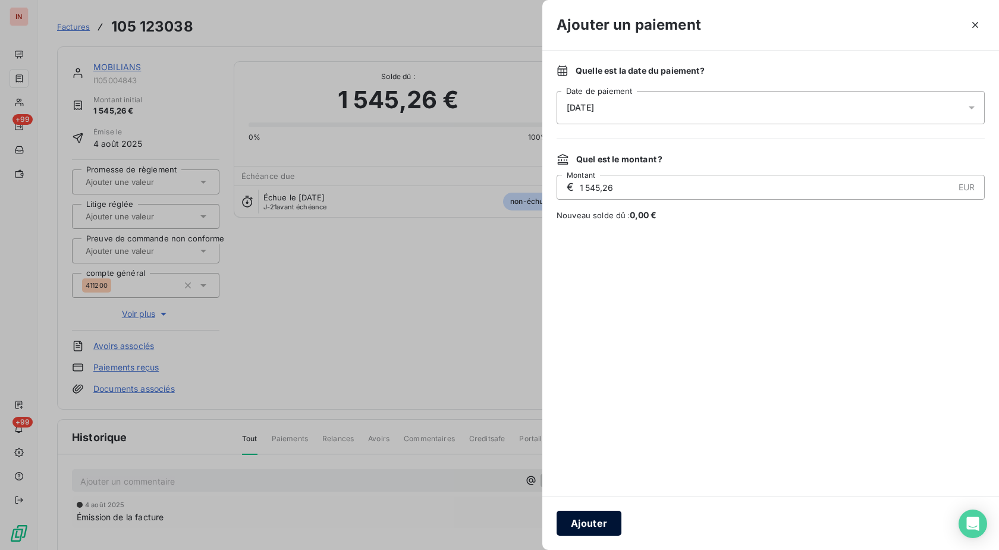
click at [585, 520] on button "Ajouter" at bounding box center [588, 523] width 65 height 25
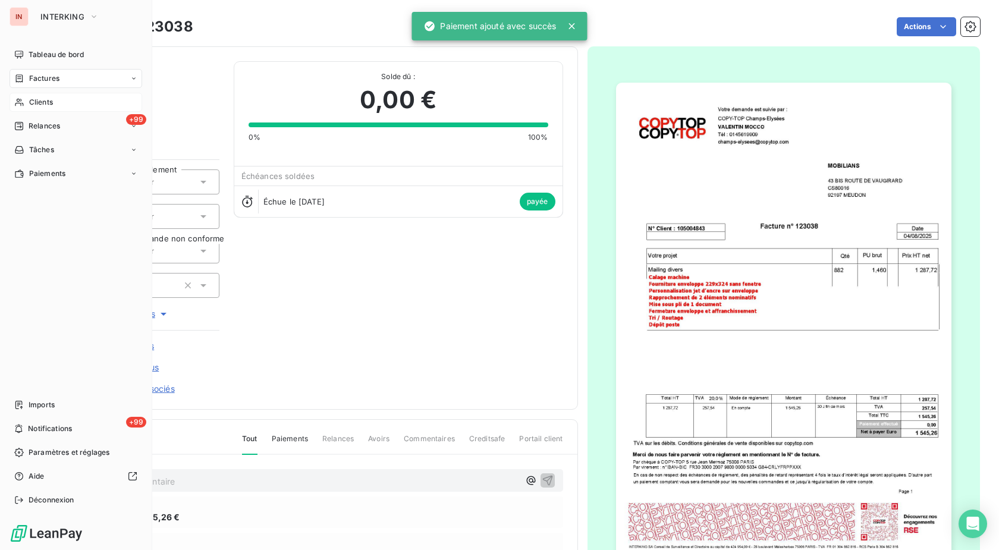
click at [21, 103] on icon at bounding box center [19, 102] width 10 height 10
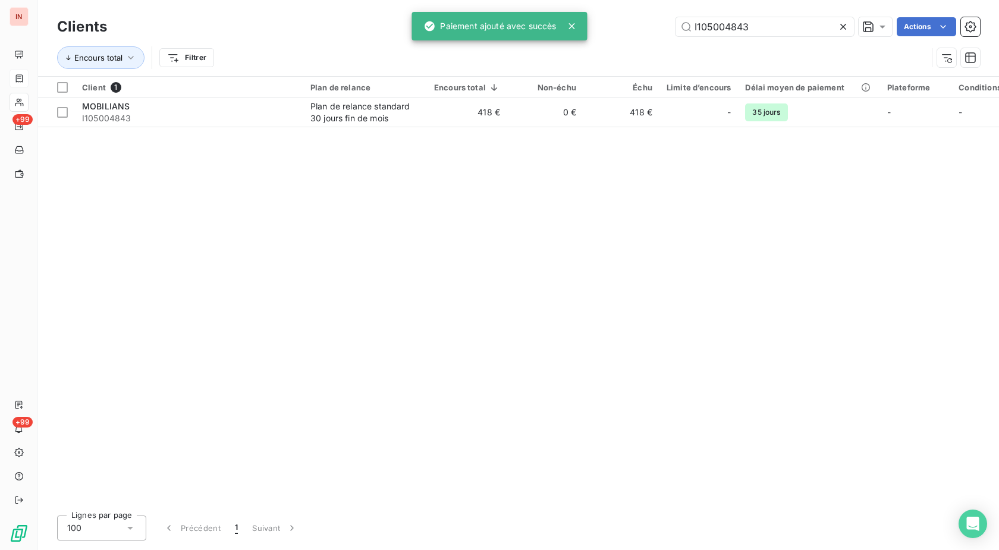
drag, startPoint x: 772, startPoint y: 24, endPoint x: 569, endPoint y: 30, distance: 203.4
click at [675, 26] on input "I105004843" at bounding box center [764, 26] width 178 height 19
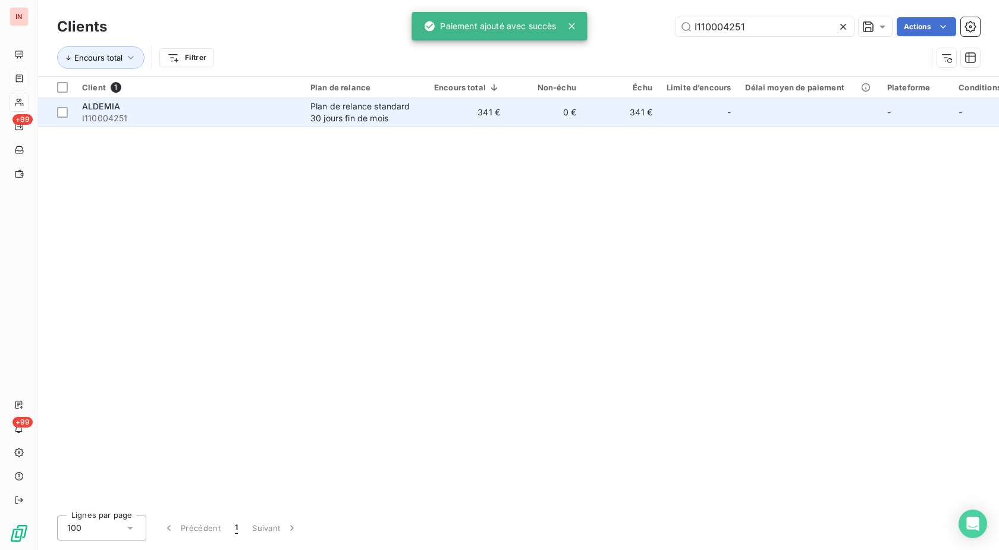
type input "I110004251"
click at [556, 120] on td "0 €" at bounding box center [545, 112] width 76 height 29
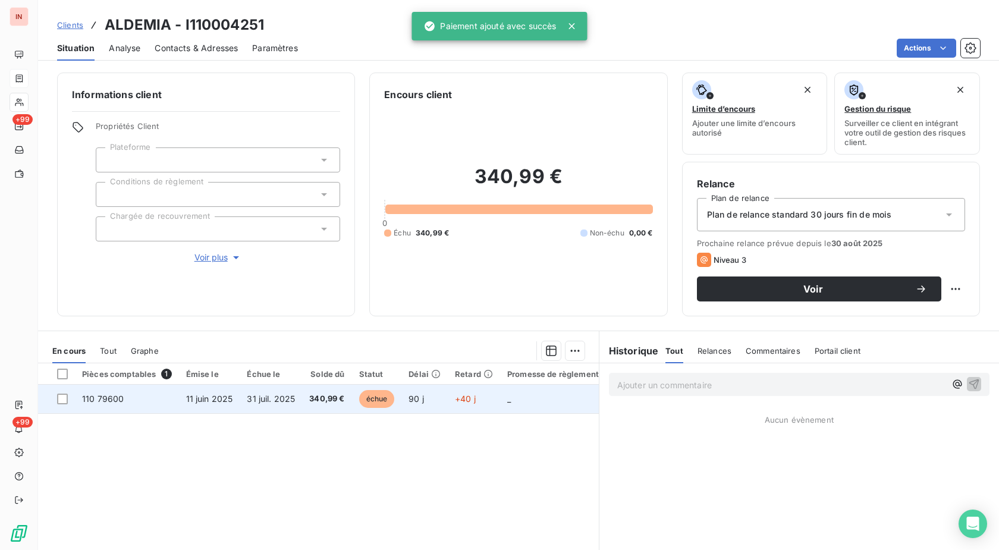
click at [442, 401] on td "90 j" at bounding box center [424, 399] width 46 height 29
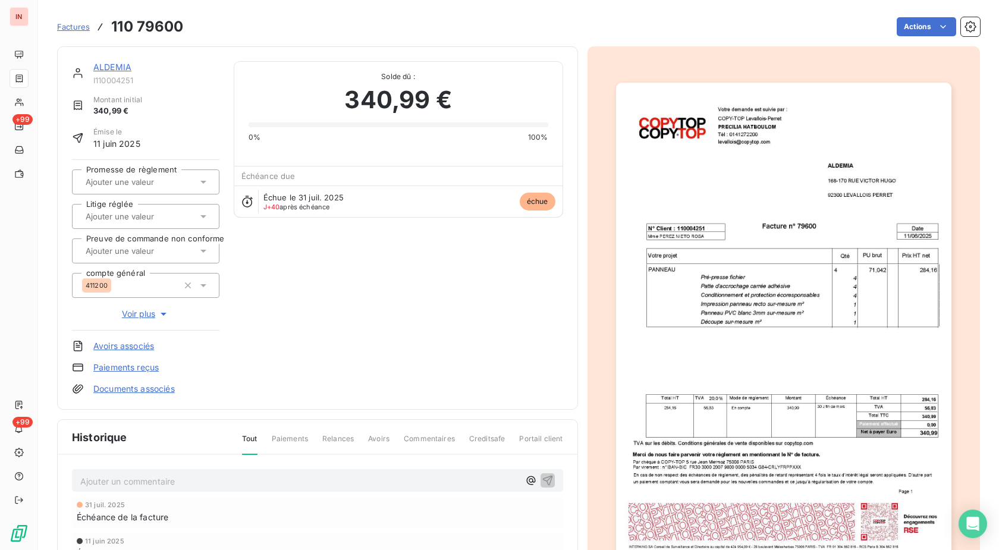
click at [914, 26] on html "IN +99 +99 Factures 110 79600 Actions ALDEMIA I110004251 Montant initial 340,99…" at bounding box center [499, 275] width 999 height 550
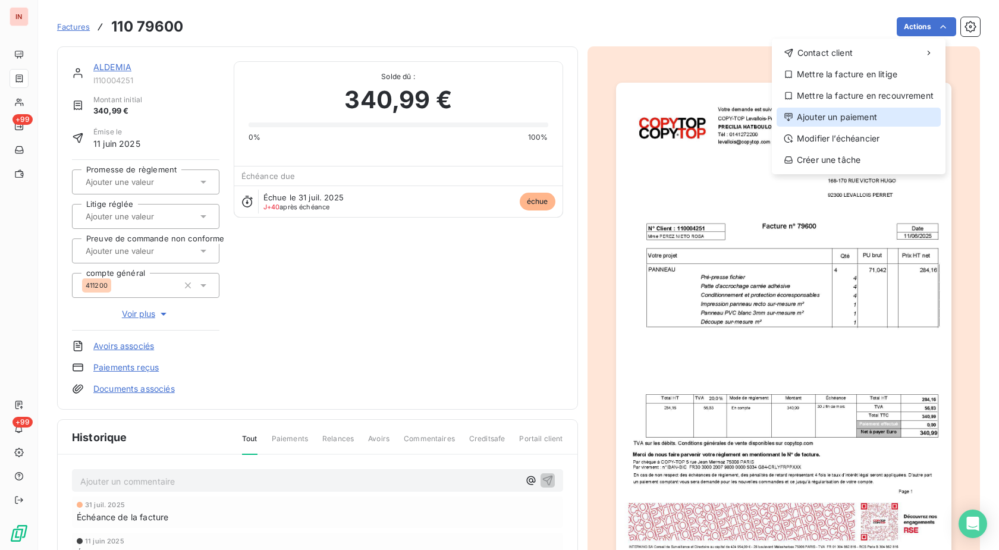
click at [848, 121] on div "Ajouter un paiement" at bounding box center [858, 117] width 164 height 19
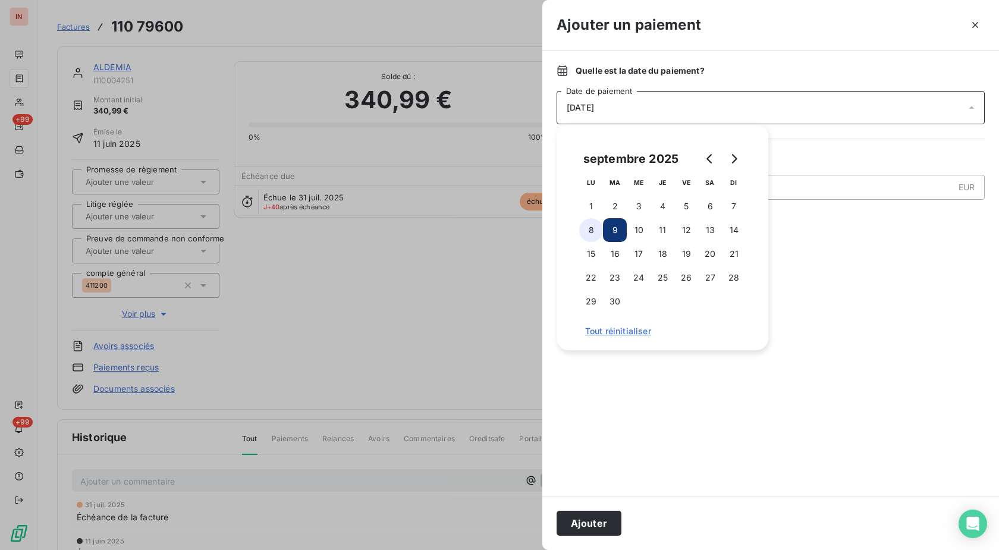
click at [591, 229] on button "8" at bounding box center [591, 230] width 24 height 24
click at [593, 520] on button "Ajouter" at bounding box center [588, 523] width 65 height 25
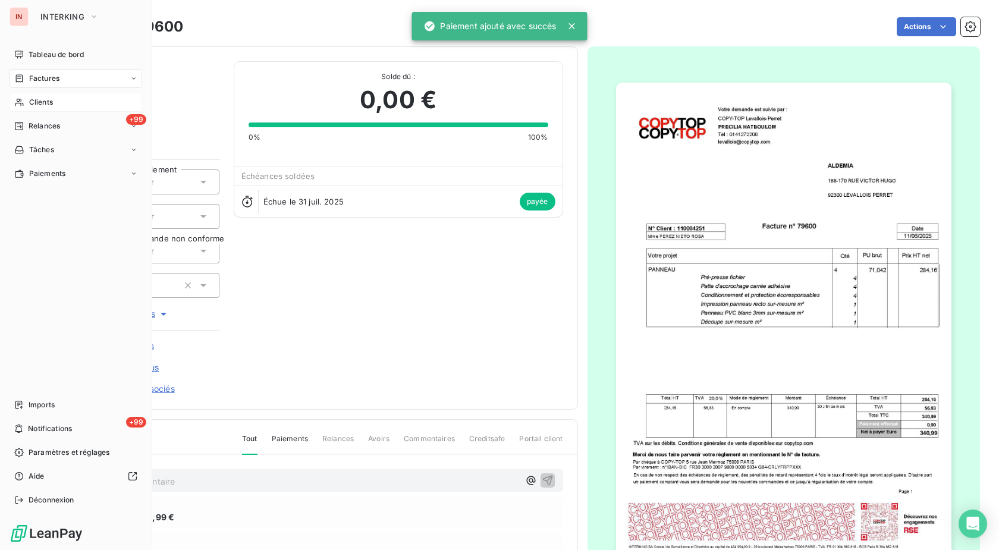
drag, startPoint x: 23, startPoint y: 102, endPoint x: 30, endPoint y: 102, distance: 7.1
click at [23, 102] on icon at bounding box center [19, 102] width 10 height 10
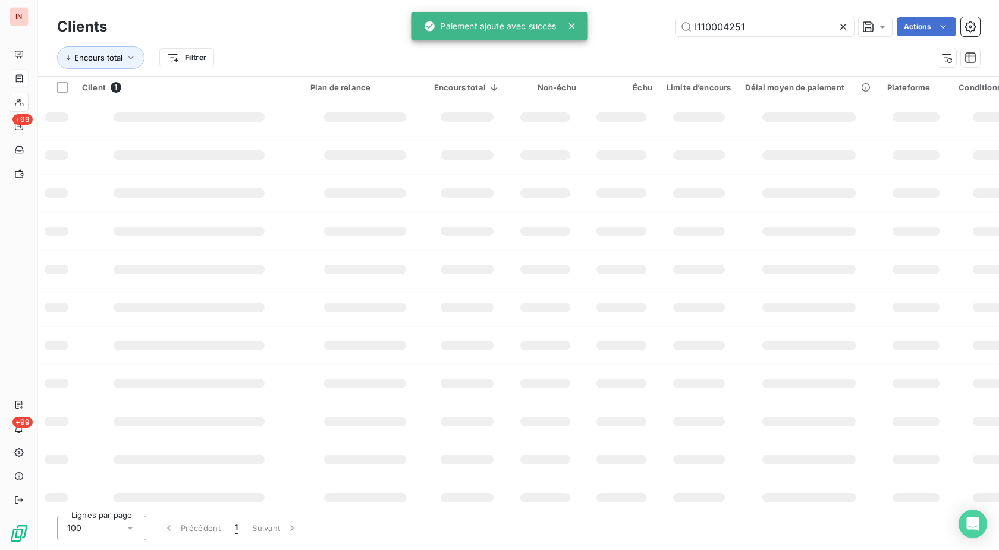
drag, startPoint x: 817, startPoint y: 29, endPoint x: 622, endPoint y: 27, distance: 195.6
click at [675, 27] on input "I110004251" at bounding box center [764, 26] width 178 height 19
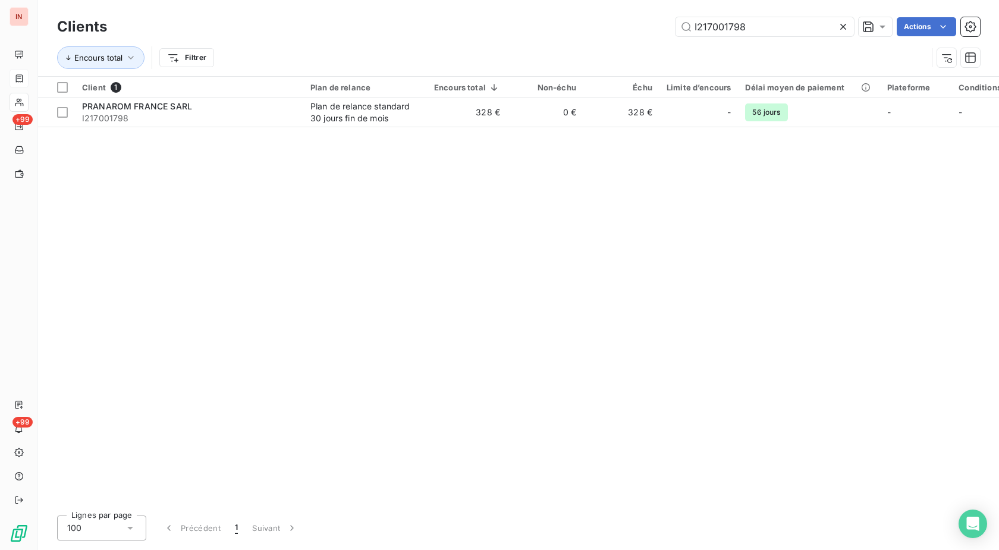
type input "I217001798"
click at [453, 115] on td "328 €" at bounding box center [467, 112] width 80 height 29
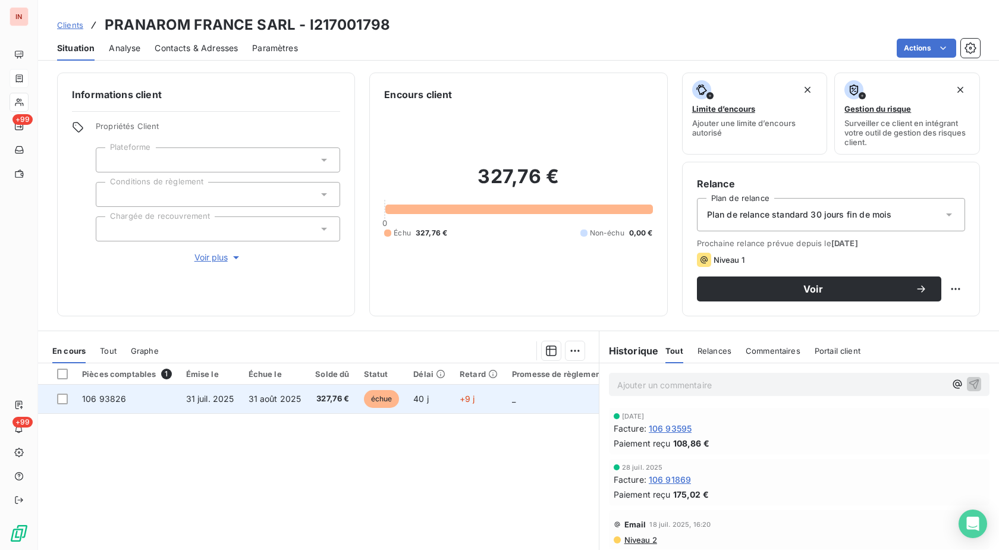
click at [454, 394] on td "+9 j" at bounding box center [478, 399] width 52 height 29
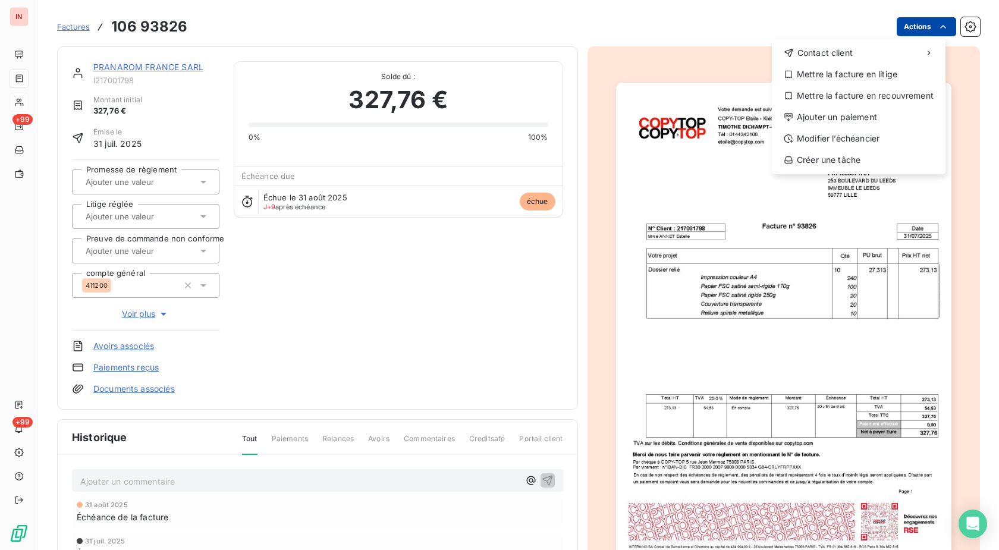
click at [917, 24] on html "IN +99 +99 Factures [PHONE_NUMBER] Actions Contact client Mettre la facture en …" at bounding box center [499, 275] width 999 height 550
click at [847, 118] on div "Ajouter un paiement" at bounding box center [858, 117] width 164 height 19
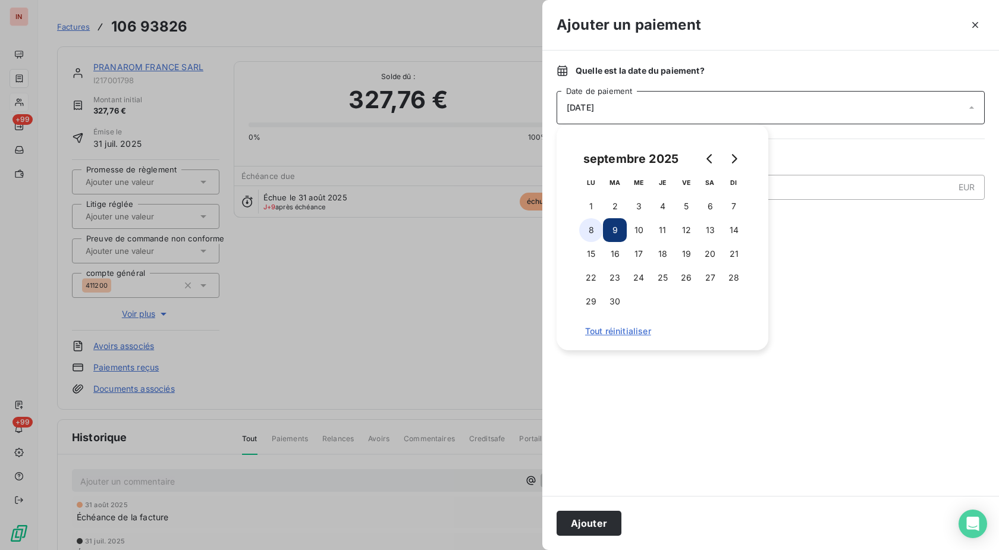
click at [594, 235] on button "8" at bounding box center [591, 230] width 24 height 24
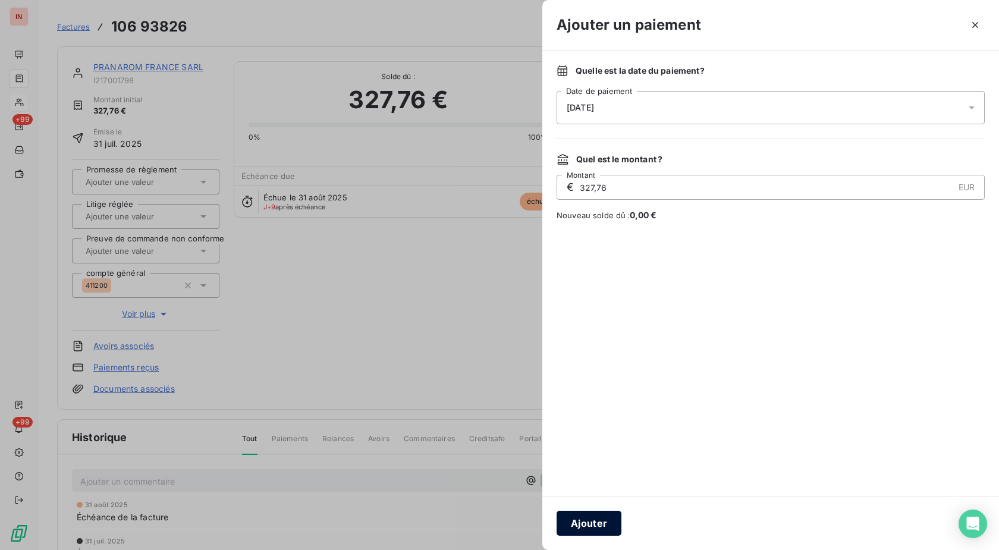
click at [600, 517] on button "Ajouter" at bounding box center [588, 523] width 65 height 25
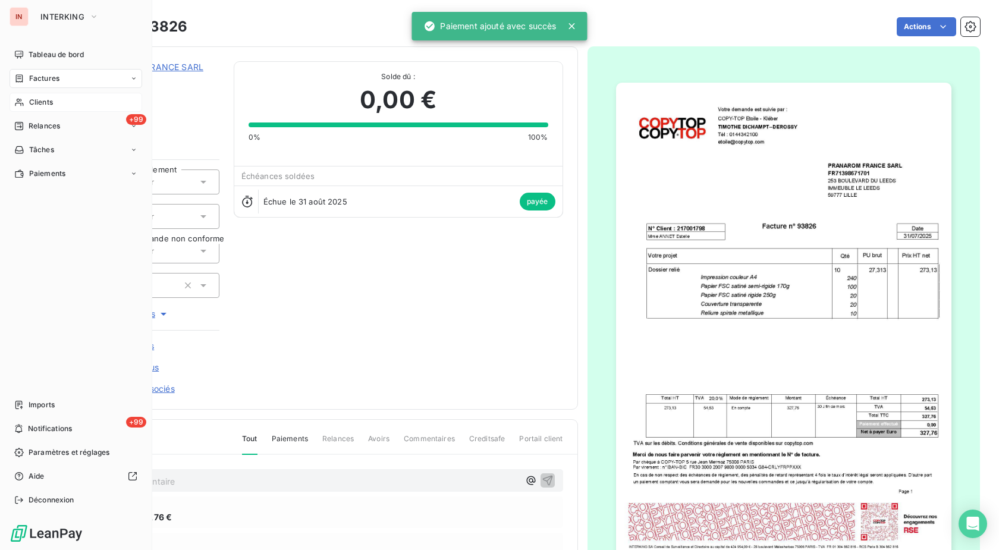
click at [19, 100] on icon at bounding box center [19, 102] width 10 height 10
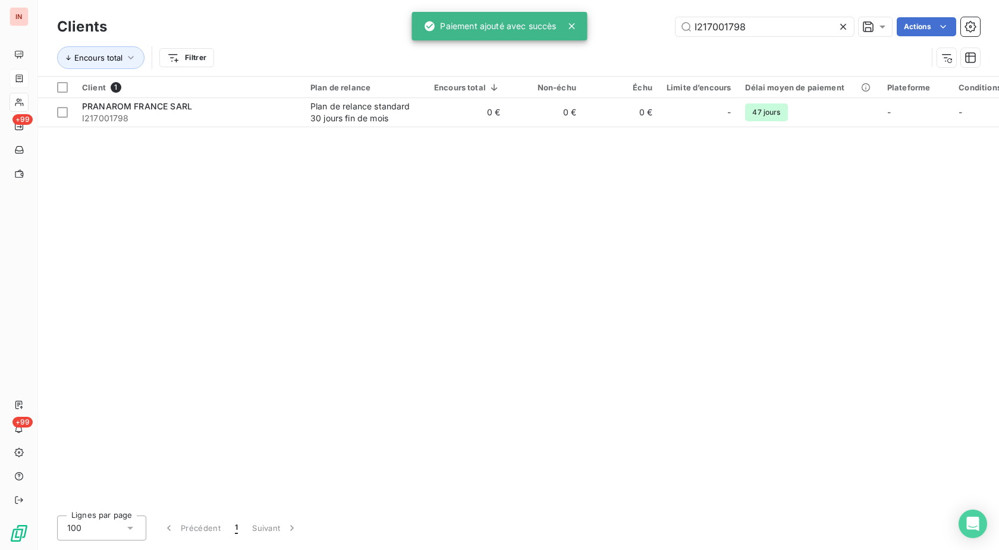
click at [675, 23] on input "I217001798" at bounding box center [764, 26] width 178 height 19
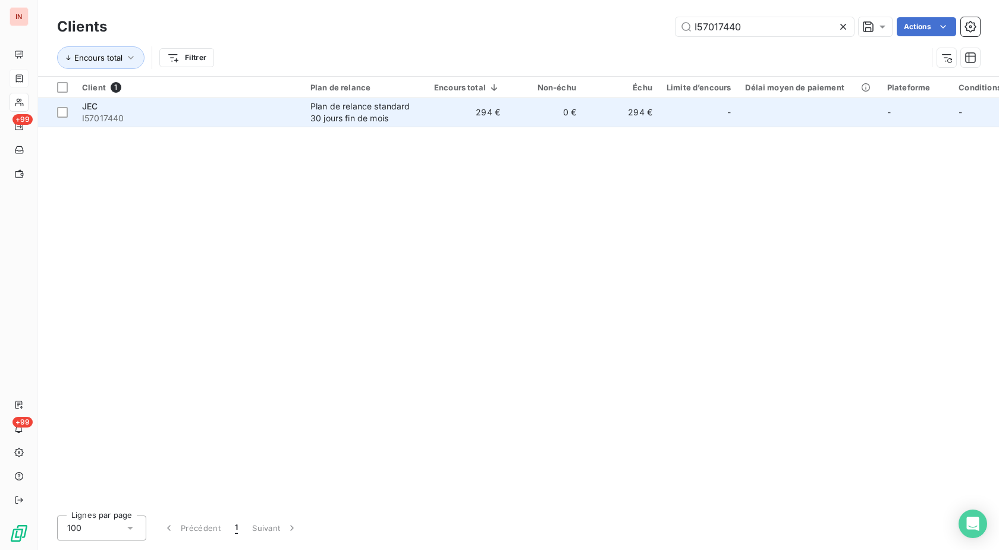
type input "I57017440"
click at [536, 115] on td "0 €" at bounding box center [545, 112] width 76 height 29
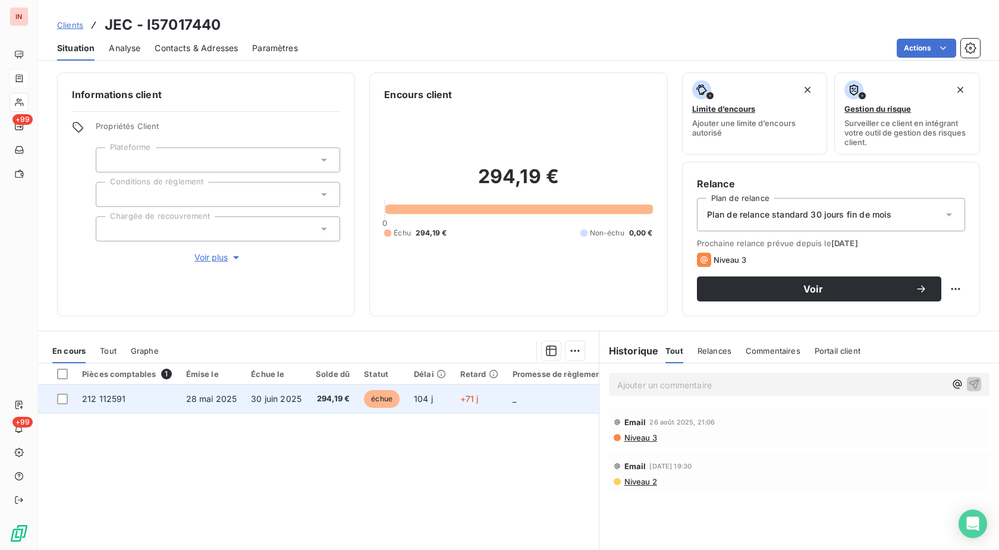
click at [451, 400] on tr "212 112591 [DATE] [DATE] 294,19 € échue 104 j +71 j _ _ _ 411200 _" at bounding box center [508, 399] width 941 height 29
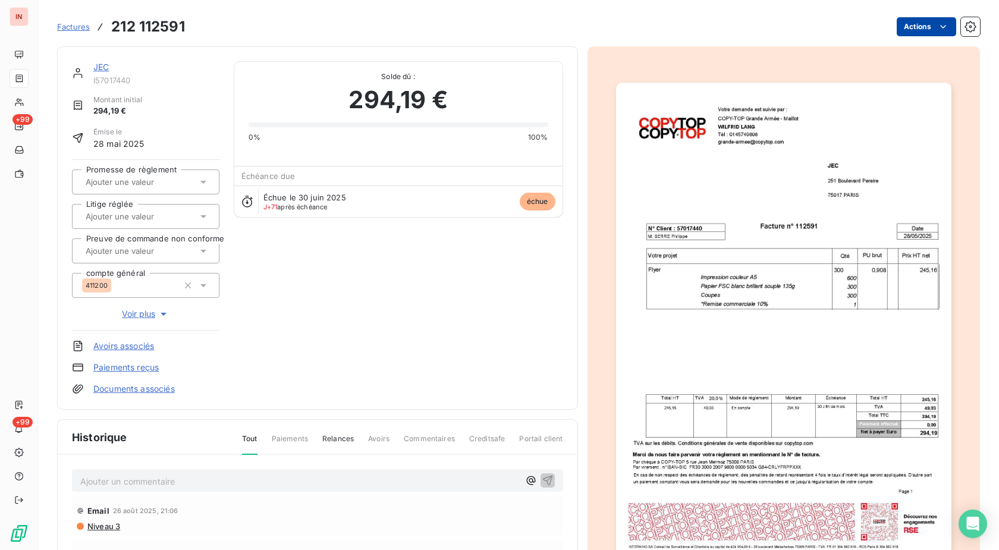
click at [925, 19] on html "IN +99 +99 Factures 212 112591 Actions JEC I57017440 Montant initial 294,19 € É…" at bounding box center [499, 275] width 999 height 550
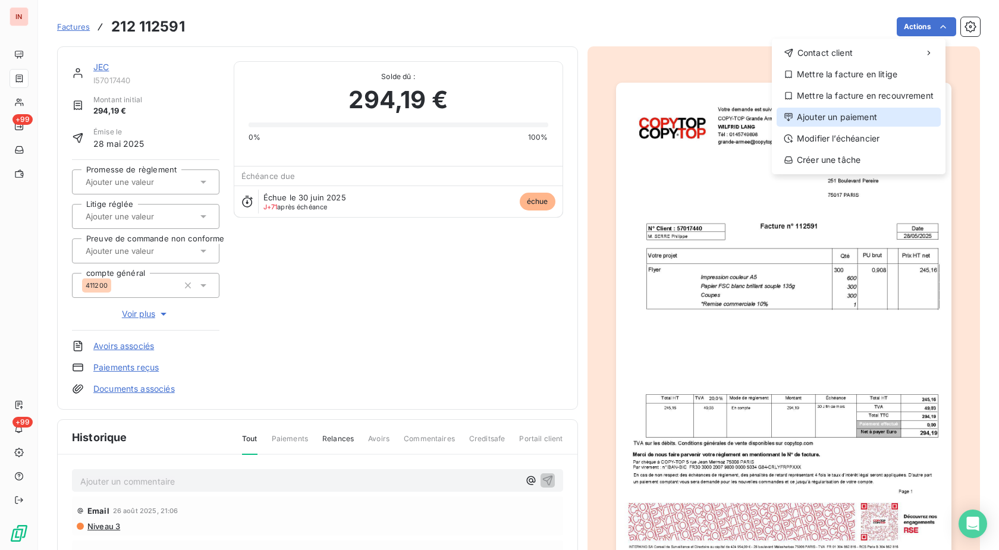
click at [802, 117] on div "Ajouter un paiement" at bounding box center [858, 117] width 164 height 19
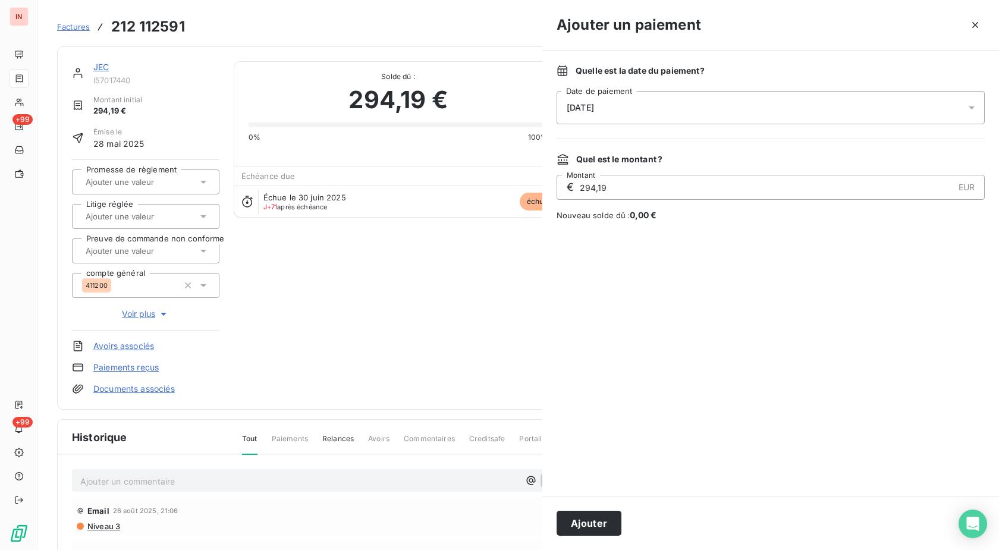
click at [680, 117] on div "[DATE]" at bounding box center [770, 107] width 428 height 33
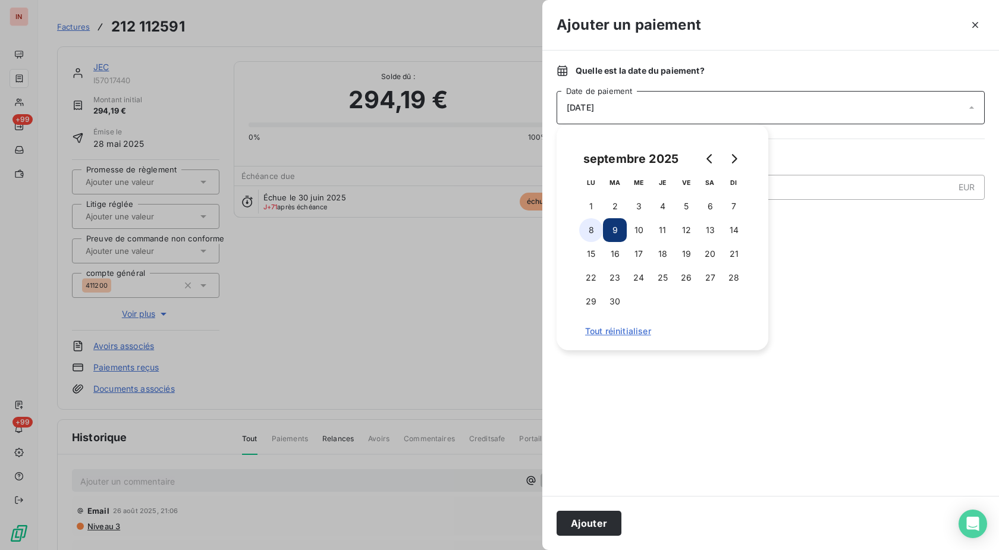
click at [598, 234] on button "8" at bounding box center [591, 230] width 24 height 24
click at [587, 520] on button "Ajouter" at bounding box center [588, 523] width 65 height 25
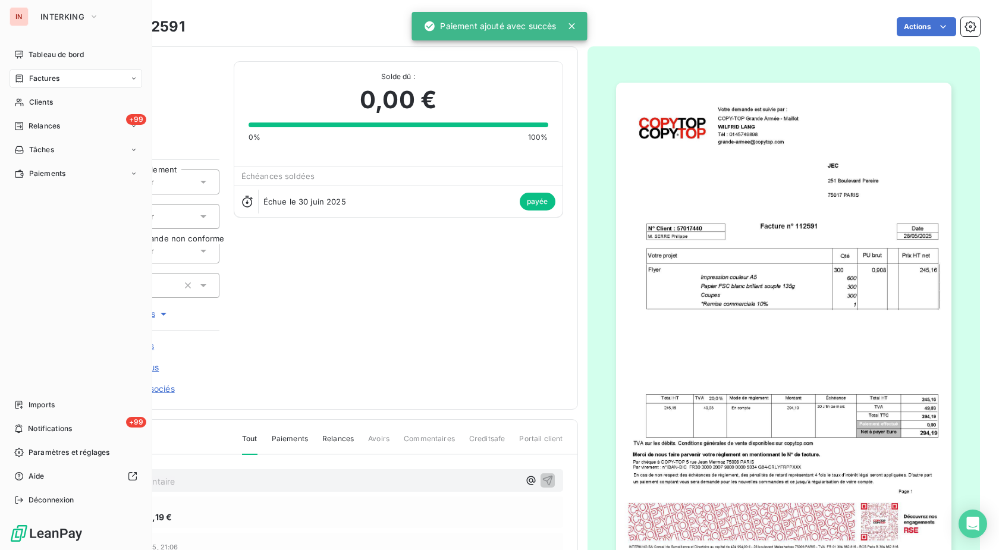
click at [30, 106] on span "Clients" at bounding box center [41, 102] width 24 height 11
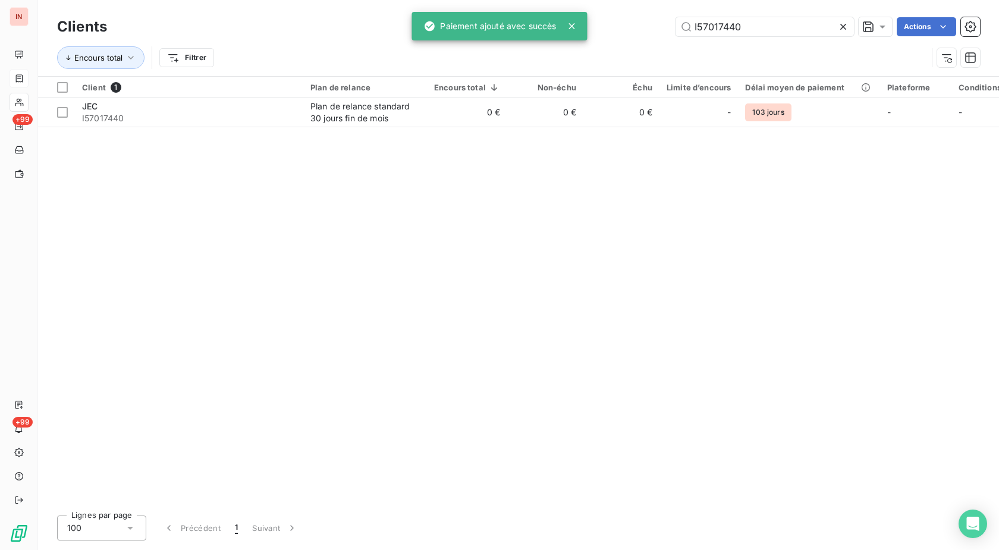
drag, startPoint x: 783, startPoint y: 26, endPoint x: 662, endPoint y: 24, distance: 121.9
click at [675, 24] on input "I57017440" at bounding box center [764, 26] width 178 height 19
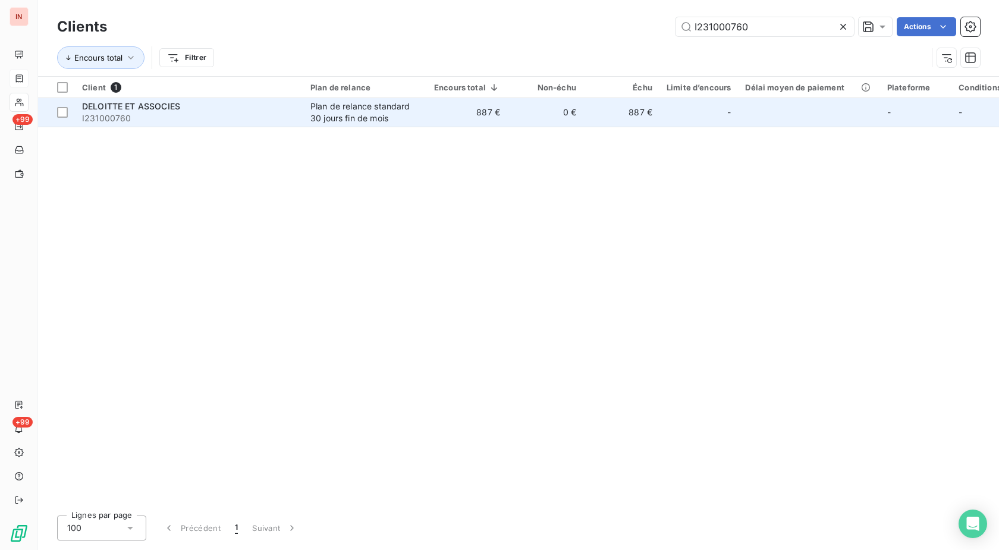
type input "I231000760"
click at [433, 112] on td "887 €" at bounding box center [467, 112] width 80 height 29
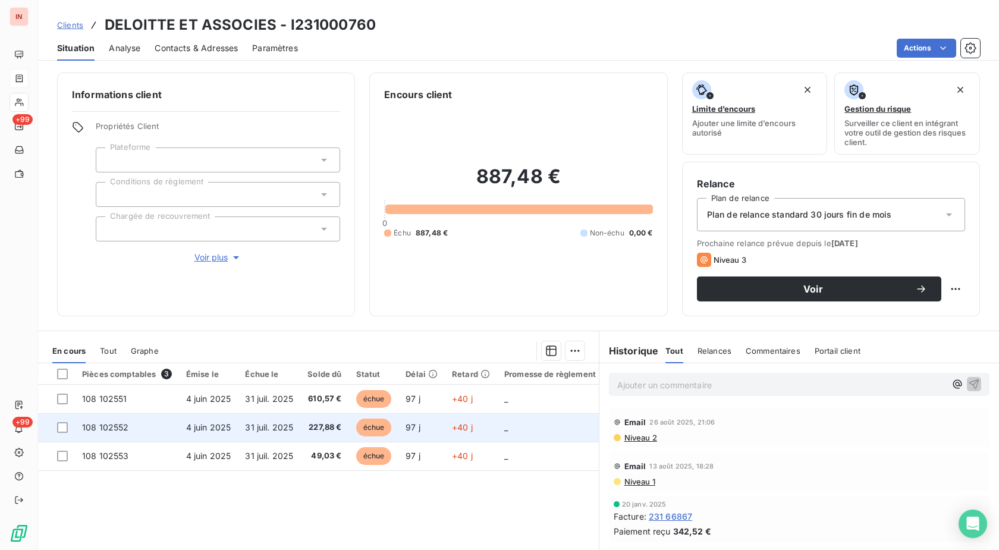
click at [388, 429] on span "échue" at bounding box center [374, 427] width 36 height 18
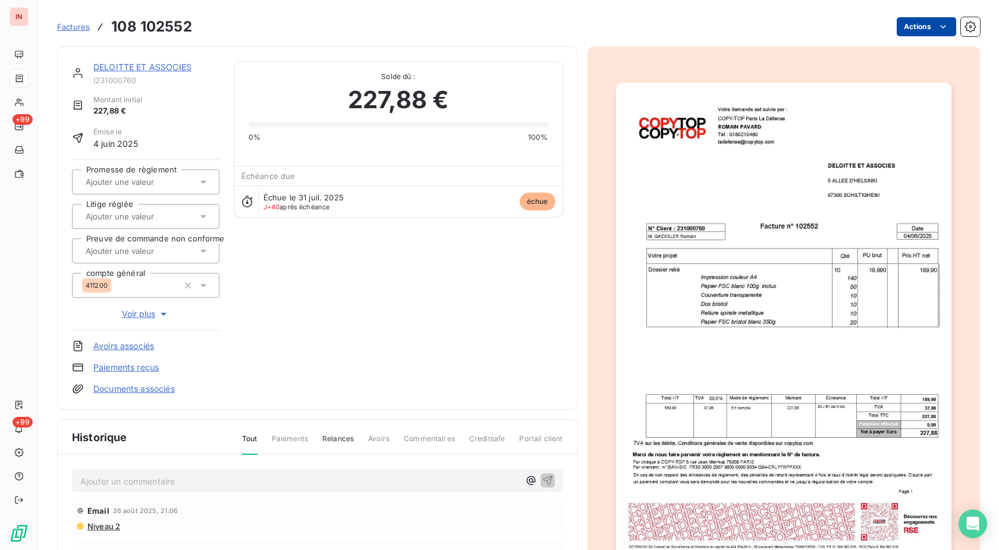
click at [914, 30] on html "IN +99 +99 Factures 108 102552 Actions DELOITTE ET ASSOCIES I231000760 Montant …" at bounding box center [499, 275] width 999 height 550
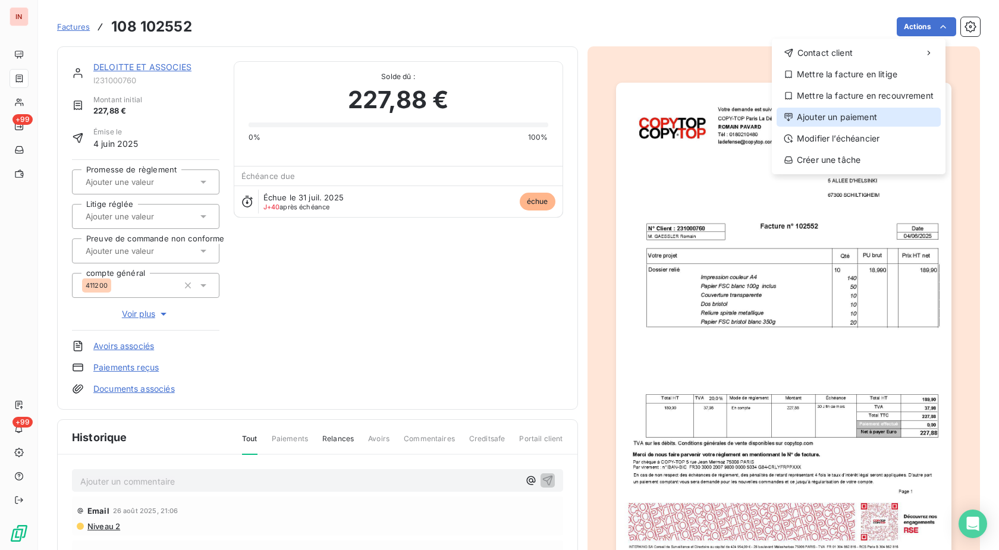
click at [813, 120] on div "Ajouter un paiement" at bounding box center [858, 117] width 164 height 19
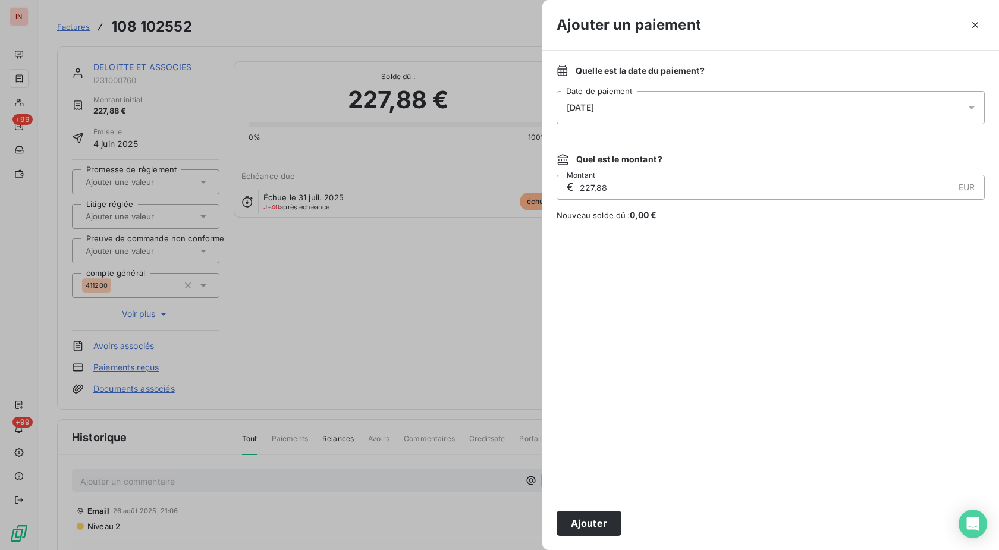
click at [716, 96] on div "[DATE]" at bounding box center [770, 107] width 428 height 33
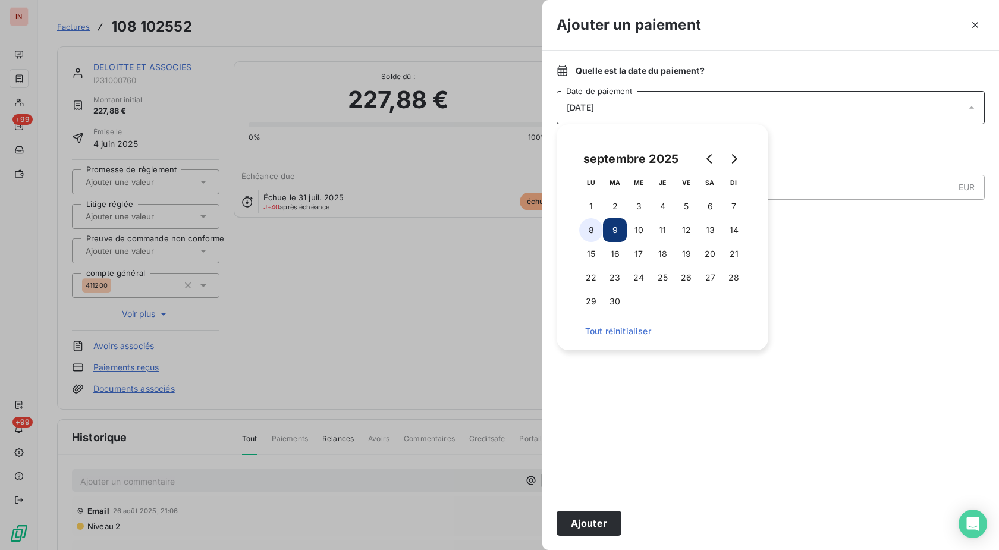
click at [599, 235] on button "8" at bounding box center [591, 230] width 24 height 24
click at [604, 521] on button "Ajouter" at bounding box center [588, 523] width 65 height 25
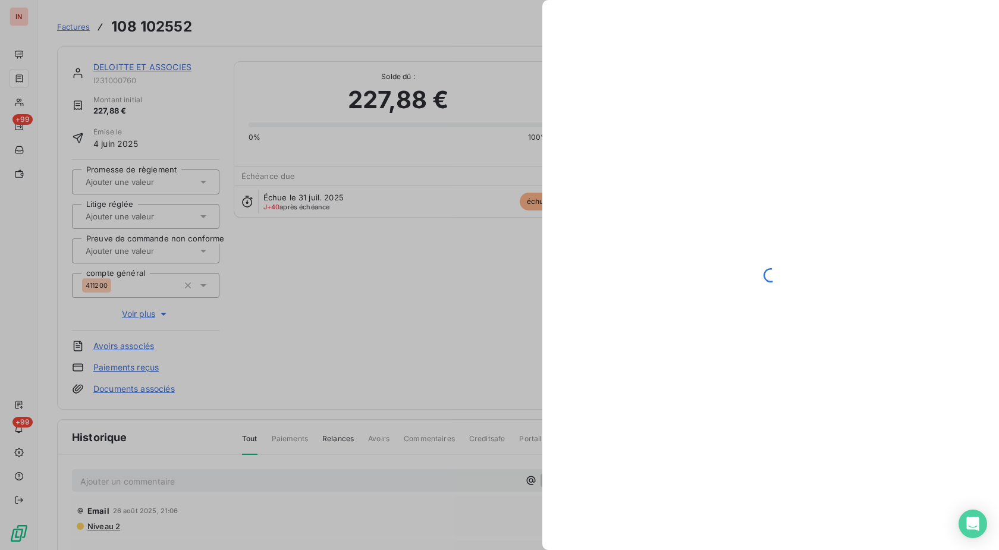
click at [168, 65] on div at bounding box center [499, 275] width 999 height 550
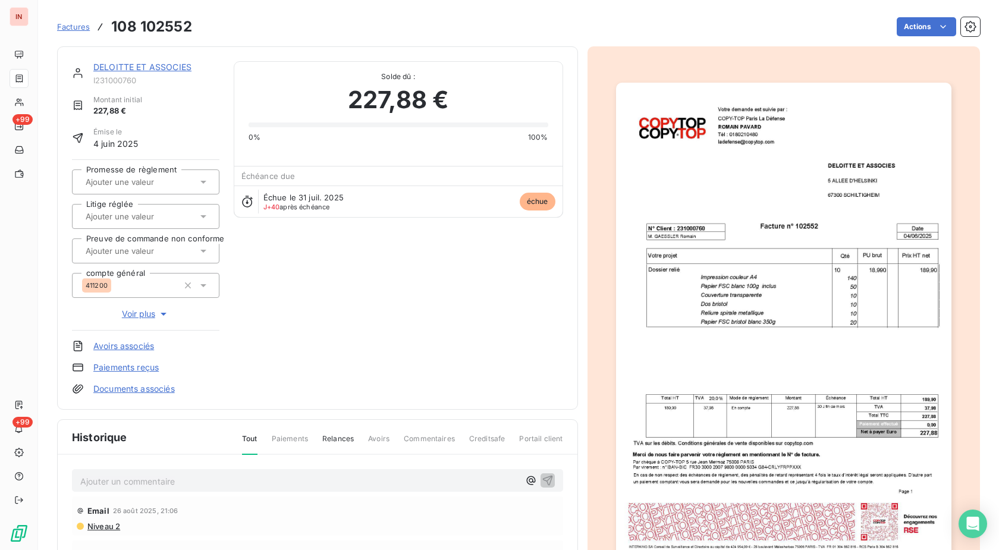
click at [168, 65] on link "DELOITTE ET ASSOCIES" at bounding box center [142, 67] width 98 height 10
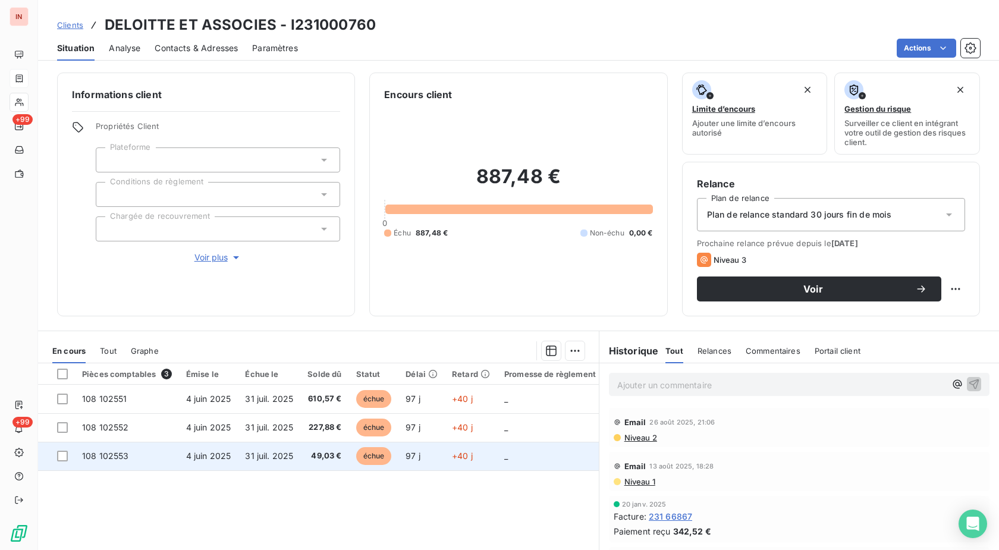
click at [367, 452] on span "échue" at bounding box center [374, 456] width 36 height 18
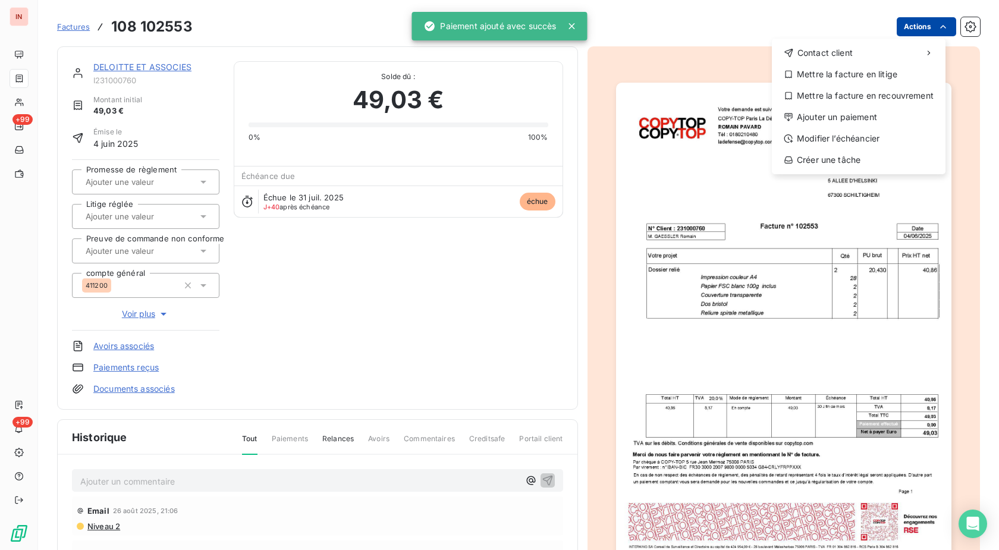
click at [917, 30] on html "IN +99 +99 Factures [PHONE_NUMBER] Actions Contact client Mettre la facture en …" at bounding box center [499, 275] width 999 height 550
click at [835, 121] on div "Ajouter un paiement" at bounding box center [858, 117] width 164 height 19
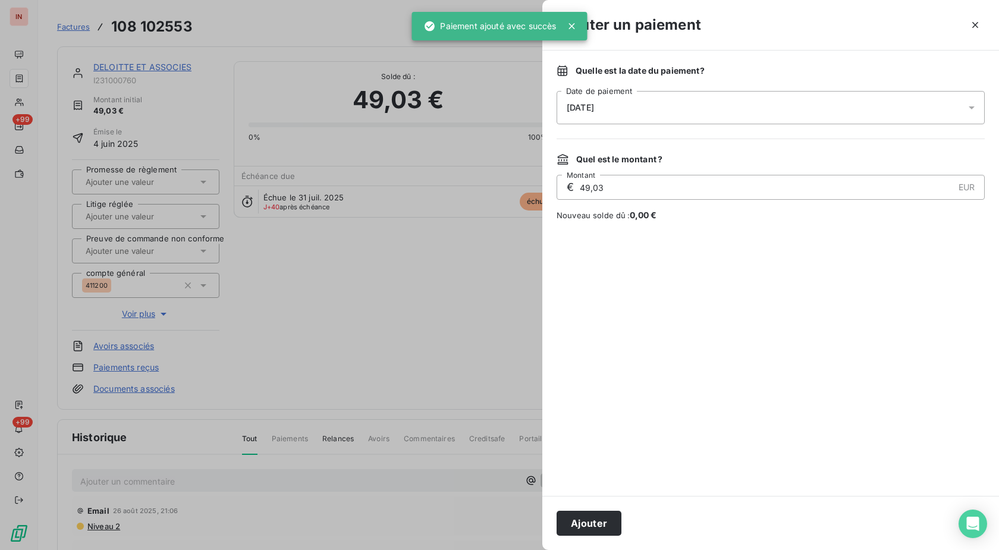
click at [704, 114] on div "[DATE]" at bounding box center [770, 107] width 428 height 33
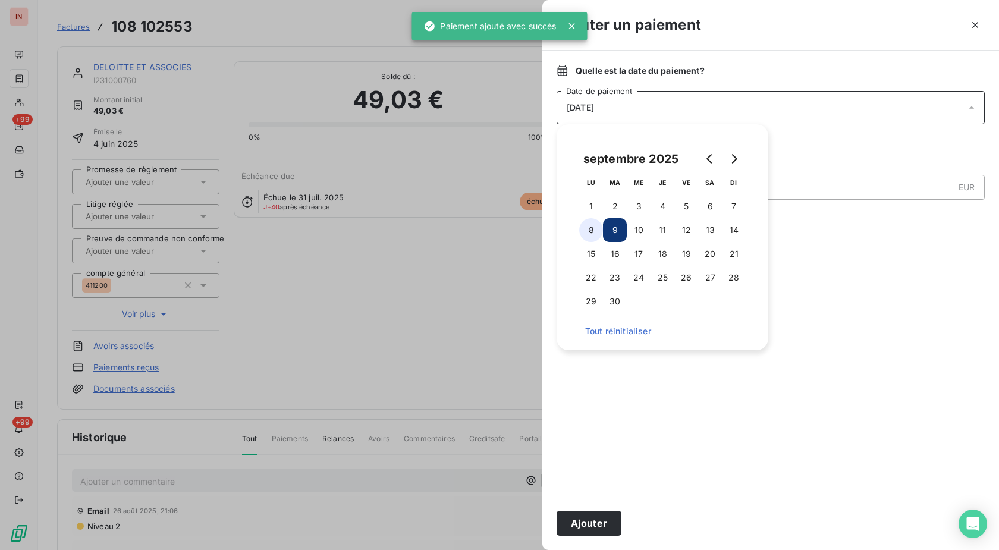
click at [594, 237] on button "8" at bounding box center [591, 230] width 24 height 24
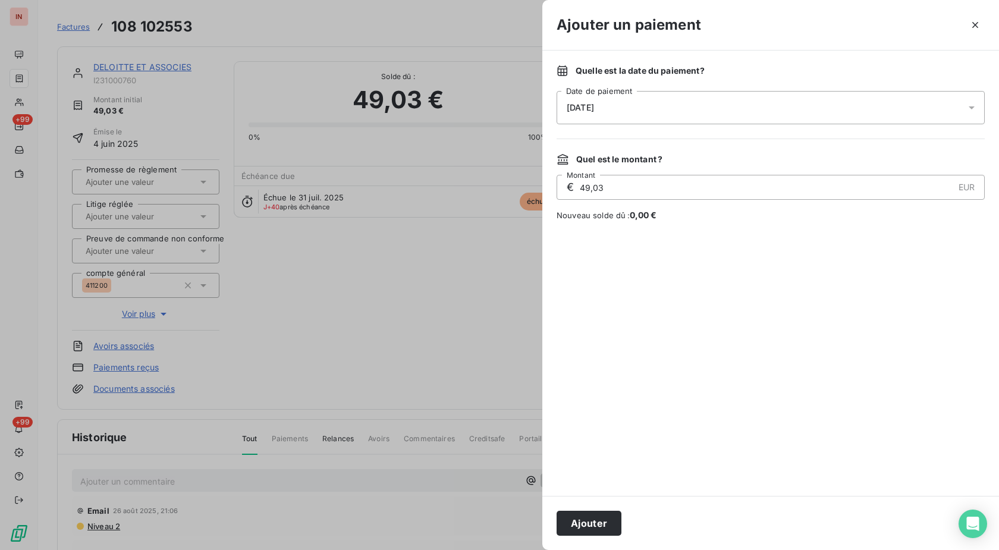
drag, startPoint x: 605, startPoint y: 520, endPoint x: 256, endPoint y: 280, distance: 424.1
click at [605, 520] on button "Ajouter" at bounding box center [588, 523] width 65 height 25
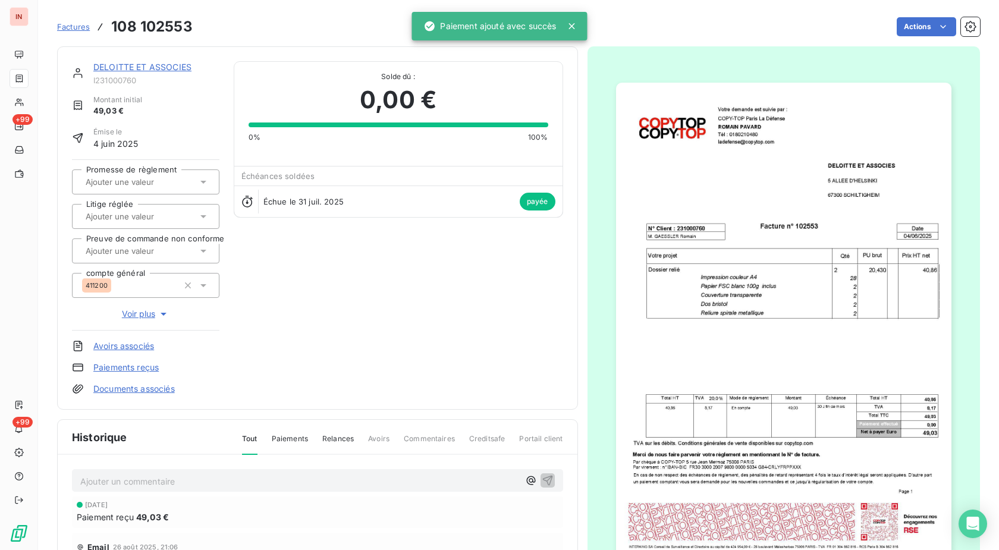
click at [152, 67] on link "DELOITTE ET ASSOCIES" at bounding box center [142, 67] width 98 height 10
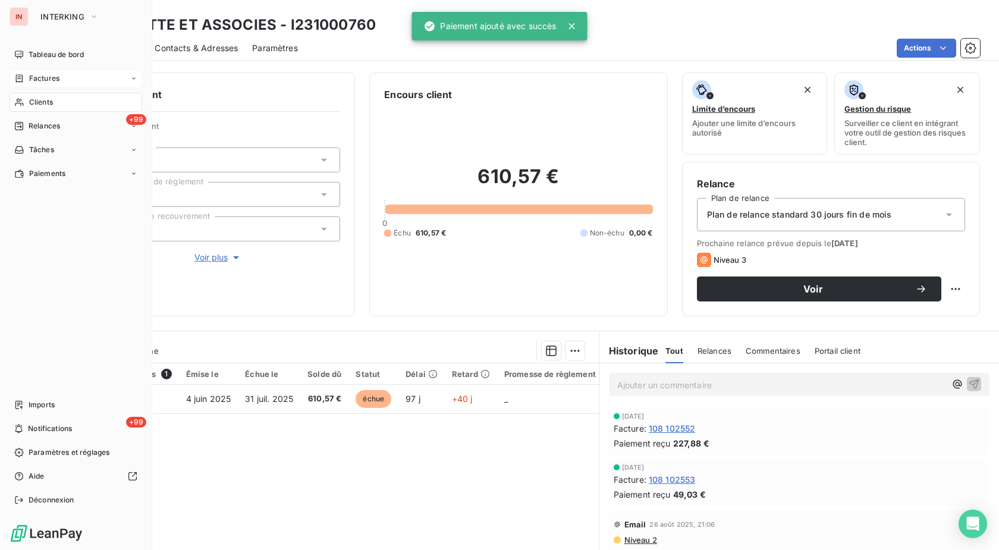
click at [33, 100] on span "Clients" at bounding box center [41, 102] width 24 height 11
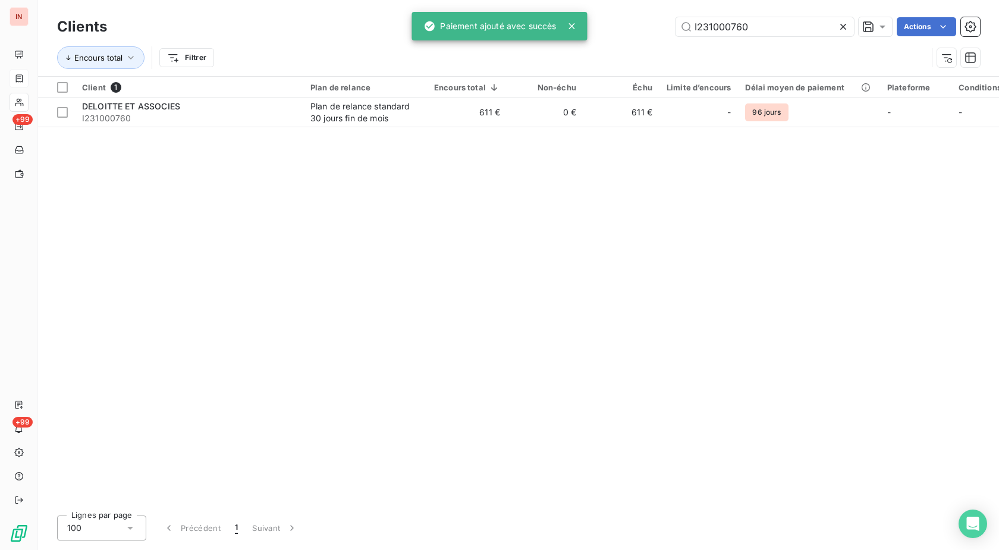
drag, startPoint x: 745, startPoint y: 33, endPoint x: 640, endPoint y: 36, distance: 105.3
click at [675, 36] on input "I231000760" at bounding box center [764, 26] width 178 height 19
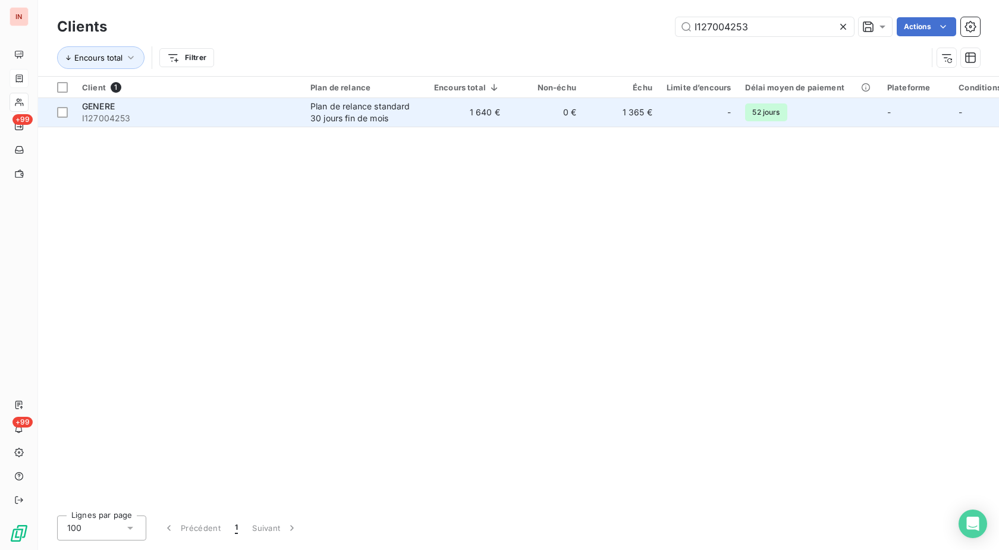
type input "I127004253"
click at [482, 121] on td "1 640 €" at bounding box center [467, 112] width 80 height 29
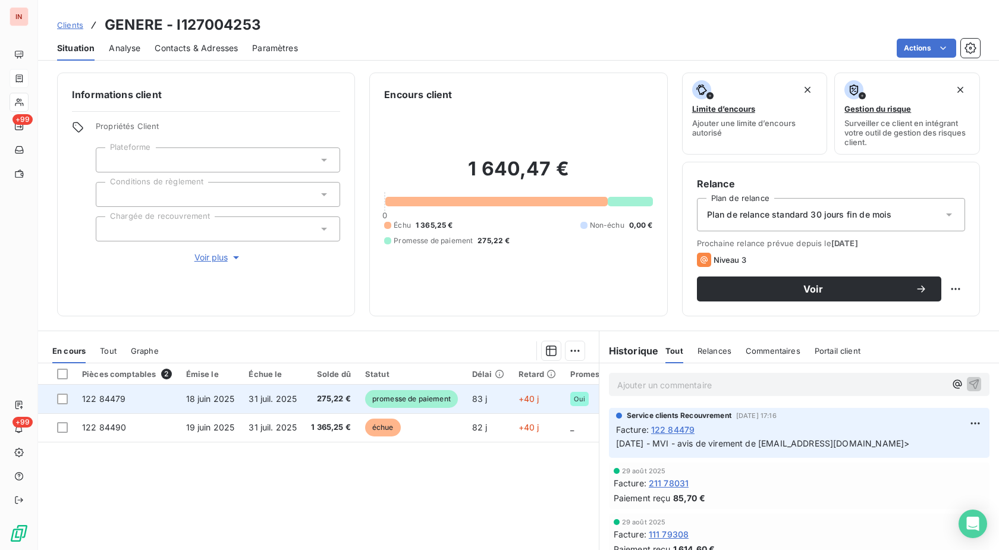
click at [435, 405] on span "promesse de paiement" at bounding box center [411, 399] width 93 height 18
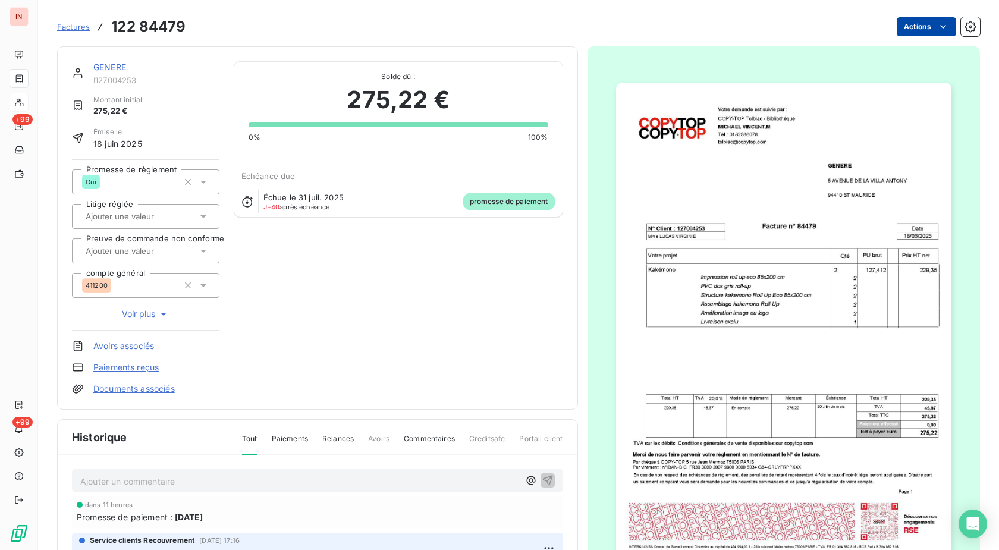
click at [911, 26] on html "IN +99 +99 Factures 122 84479 Actions GENERE I127004253 Montant initial 275,22 …" at bounding box center [499, 275] width 999 height 550
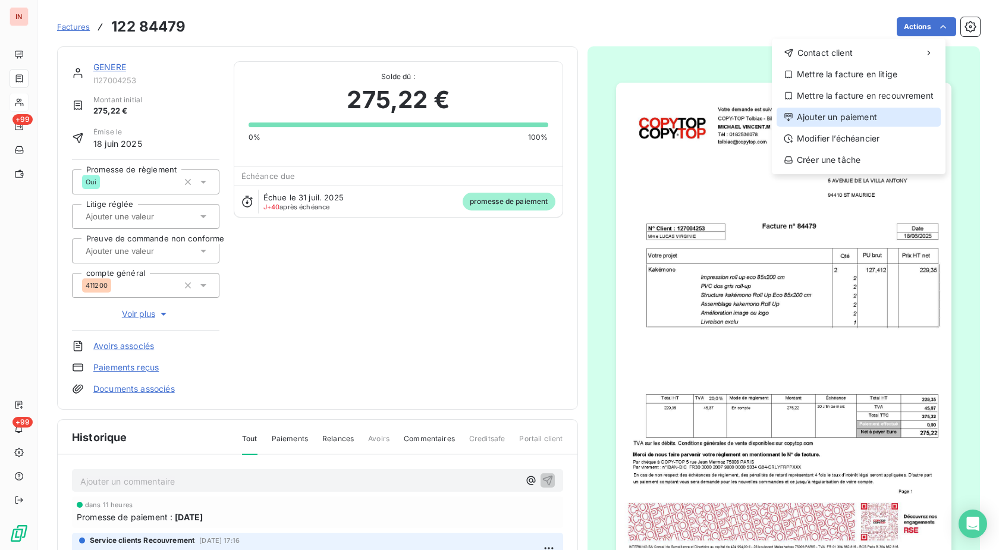
click at [838, 122] on div "Ajouter un paiement" at bounding box center [858, 117] width 164 height 19
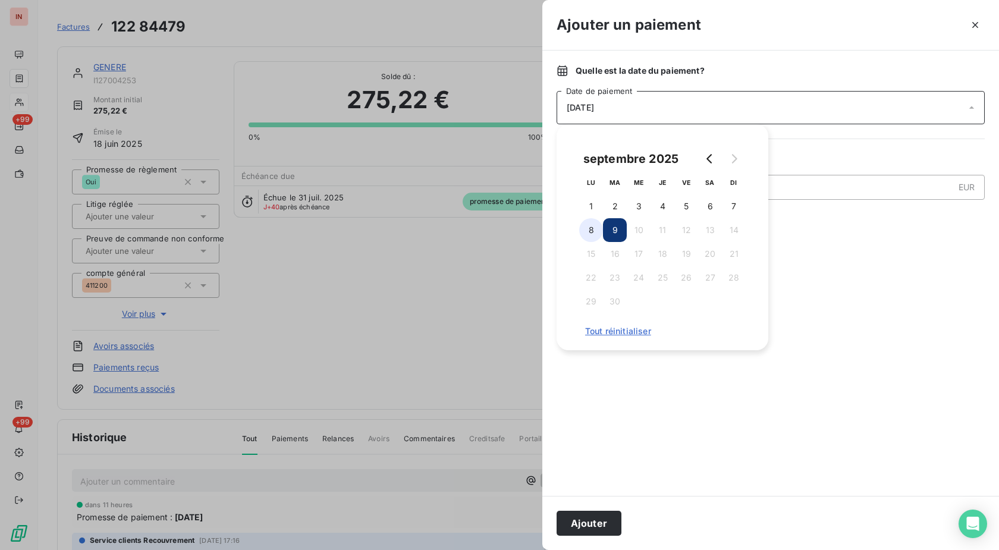
click at [585, 235] on button "8" at bounding box center [591, 230] width 24 height 24
click at [607, 520] on button "Ajouter" at bounding box center [588, 523] width 65 height 25
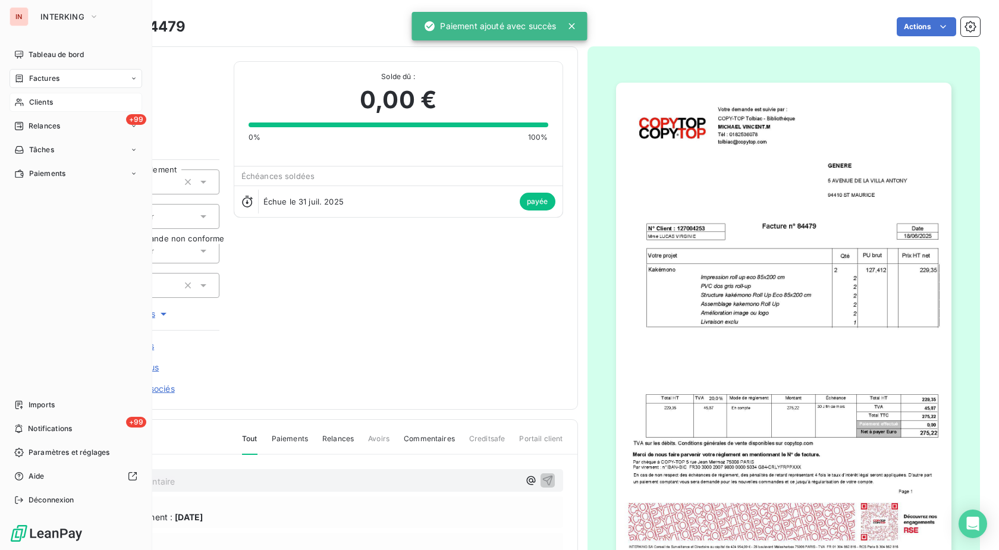
drag, startPoint x: 25, startPoint y: 108, endPoint x: 64, endPoint y: 105, distance: 39.3
click at [26, 108] on div "Clients" at bounding box center [76, 102] width 133 height 19
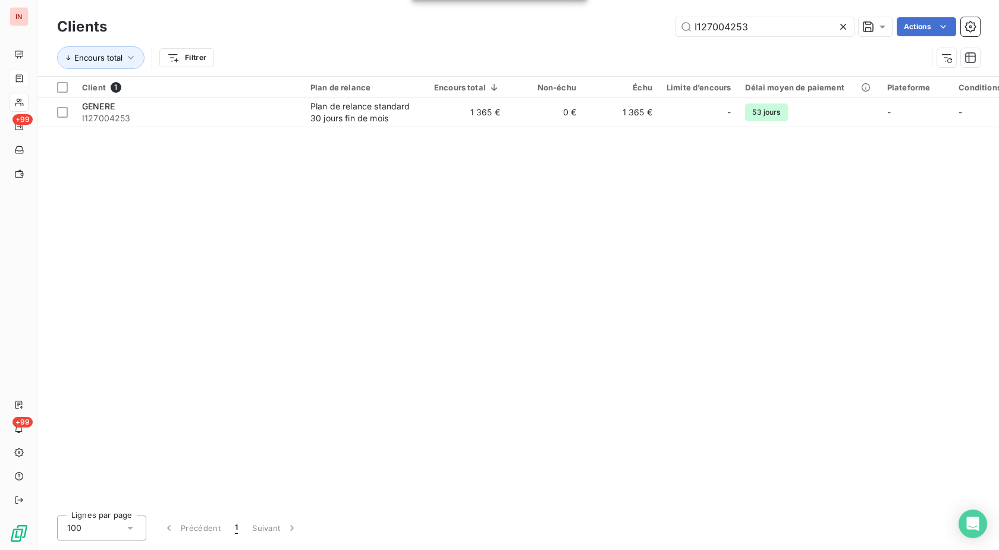
drag, startPoint x: 785, startPoint y: 30, endPoint x: 552, endPoint y: 29, distance: 233.0
click at [675, 30] on input "I127004253" at bounding box center [764, 26] width 178 height 19
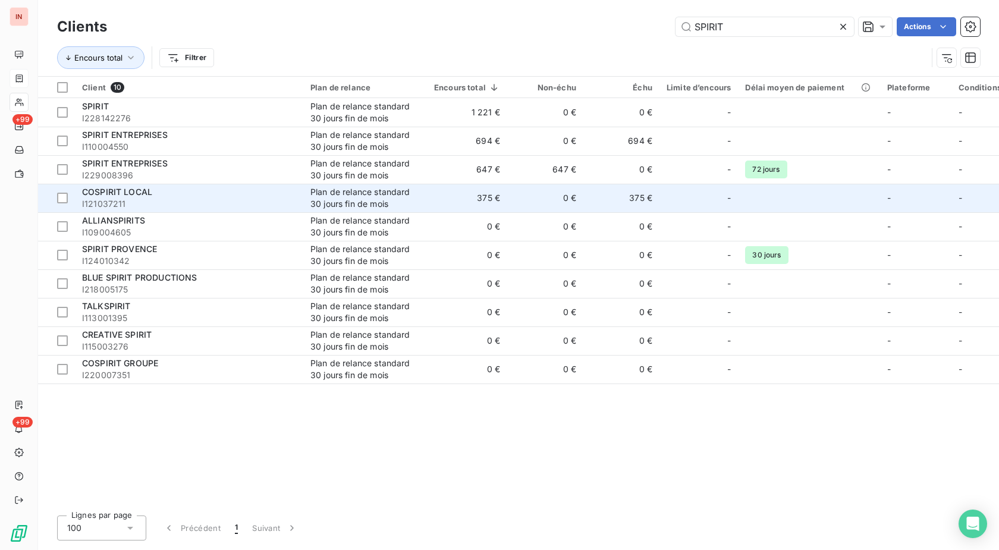
type input "SPIRIT"
click at [624, 208] on td "375 €" at bounding box center [621, 198] width 76 height 29
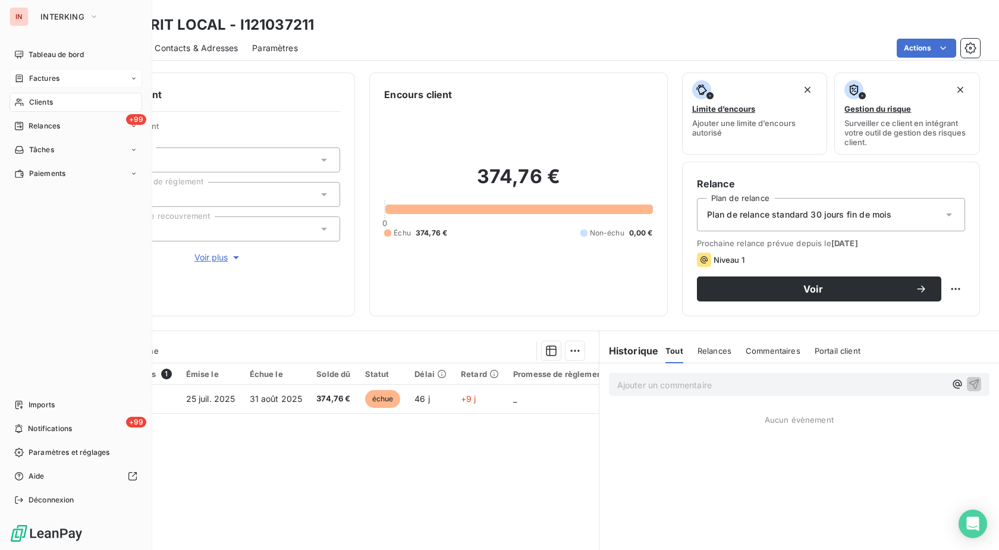
click at [24, 98] on icon at bounding box center [19, 102] width 10 height 10
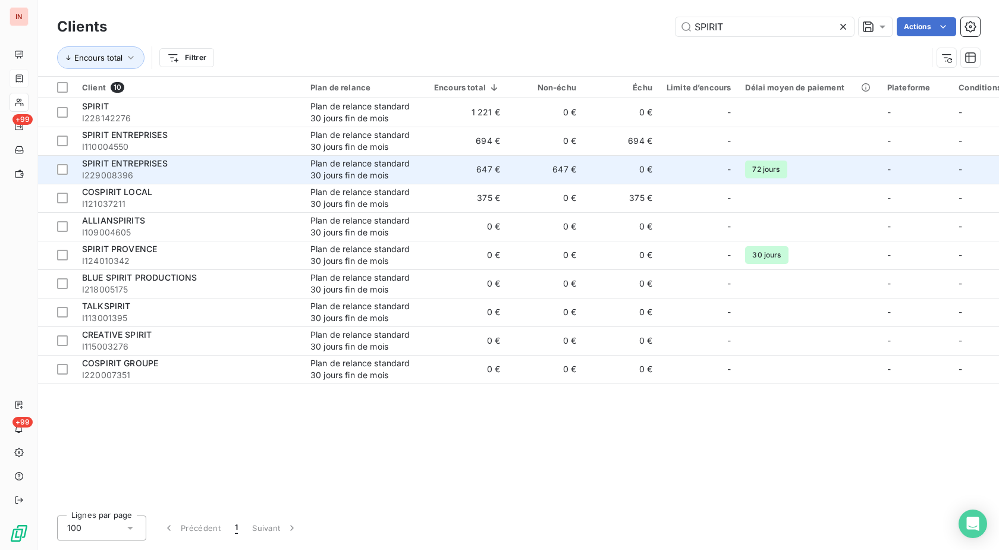
click at [509, 172] on td "647 €" at bounding box center [545, 169] width 76 height 29
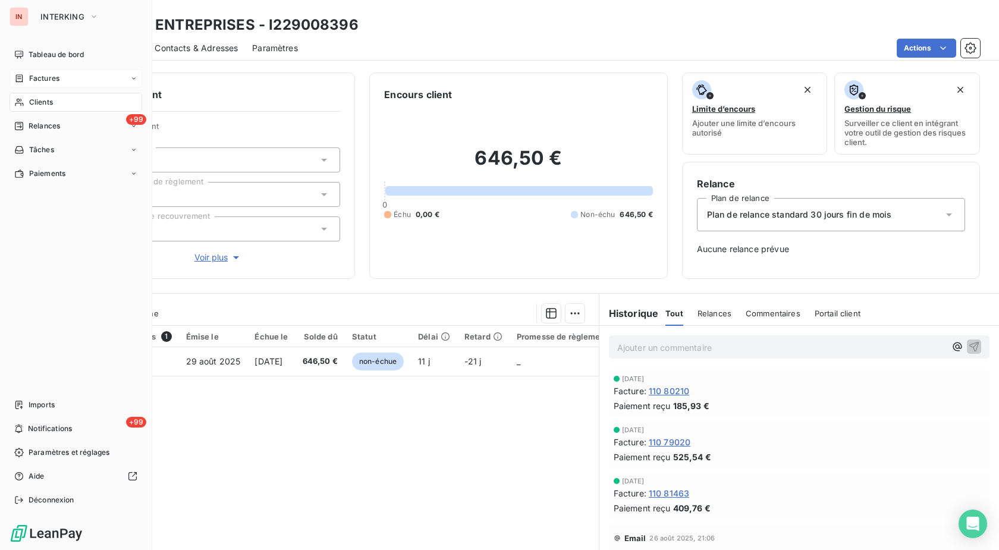
click at [24, 102] on div "Clients" at bounding box center [76, 102] width 133 height 19
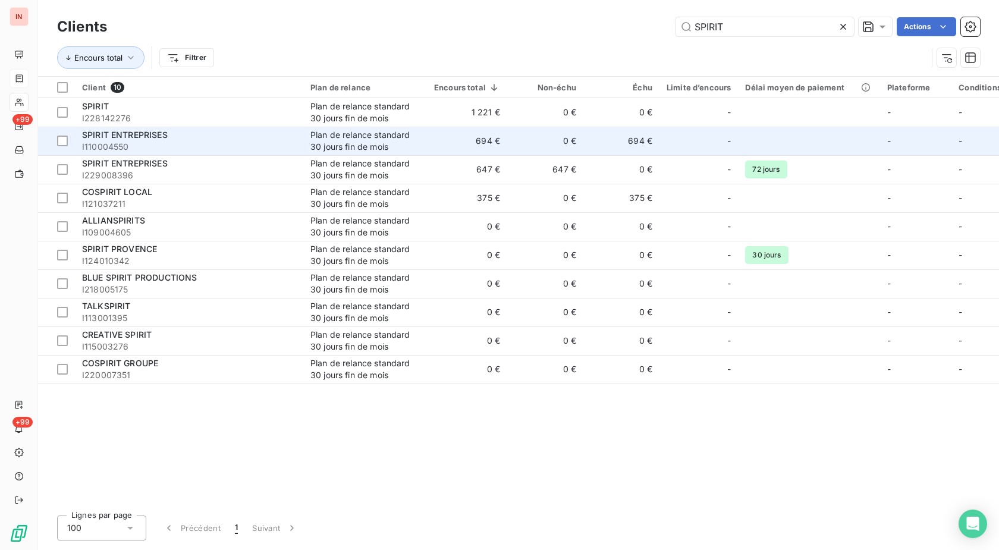
click at [433, 141] on td "694 €" at bounding box center [467, 141] width 80 height 29
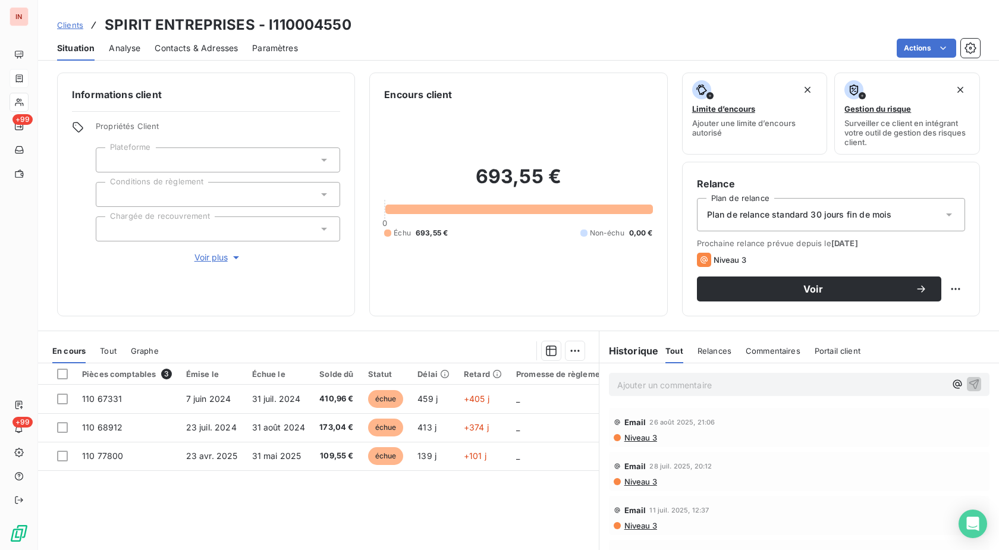
click at [291, 28] on h3 "SPIRIT ENTREPRISES - I110004550" at bounding box center [228, 24] width 247 height 21
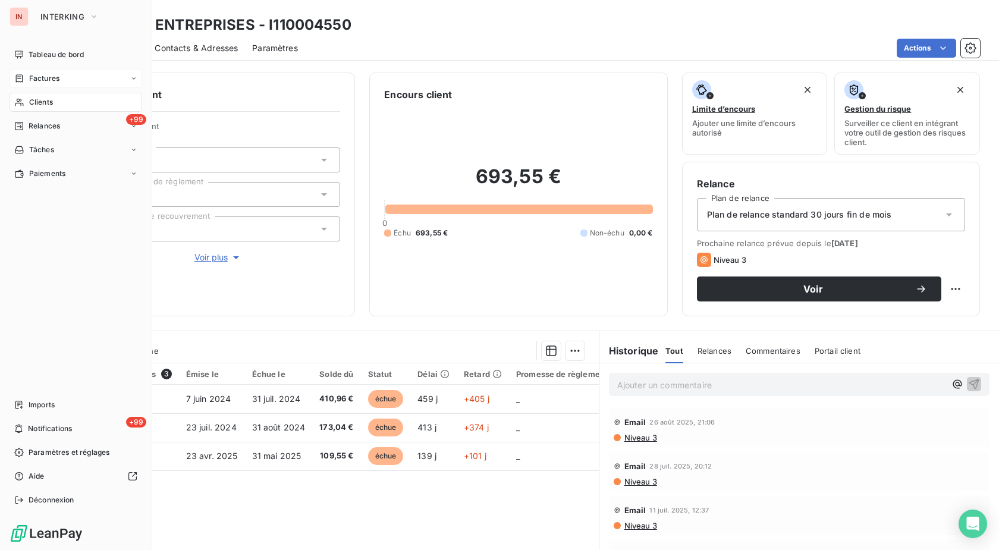
click at [14, 104] on div "Clients" at bounding box center [76, 102] width 133 height 19
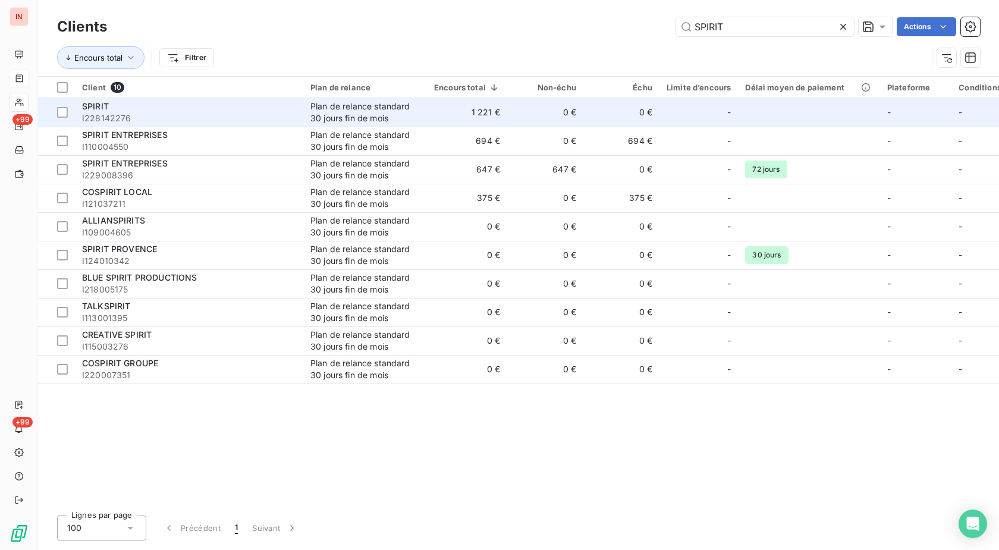
click at [439, 121] on td "1 221 €" at bounding box center [467, 112] width 80 height 29
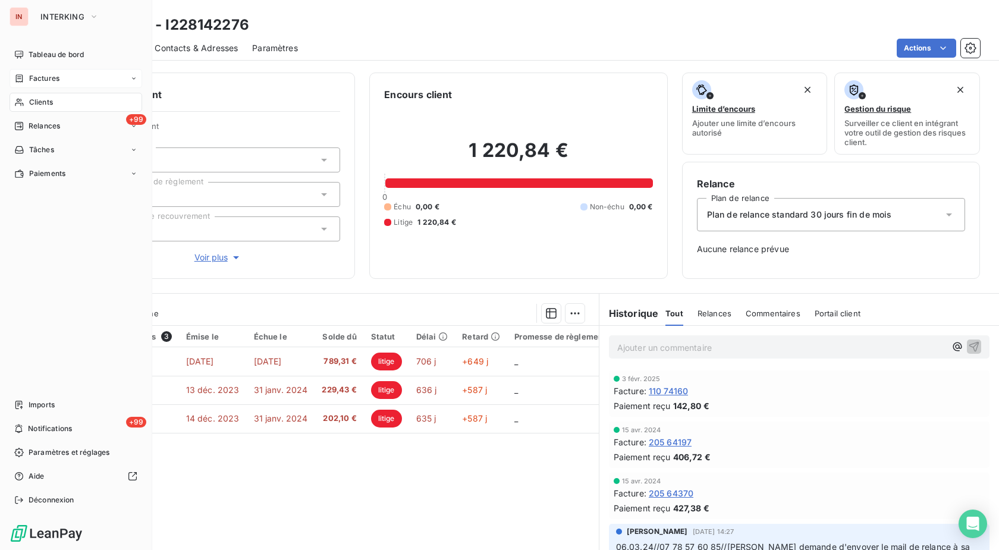
click at [31, 104] on span "Clients" at bounding box center [41, 102] width 24 height 11
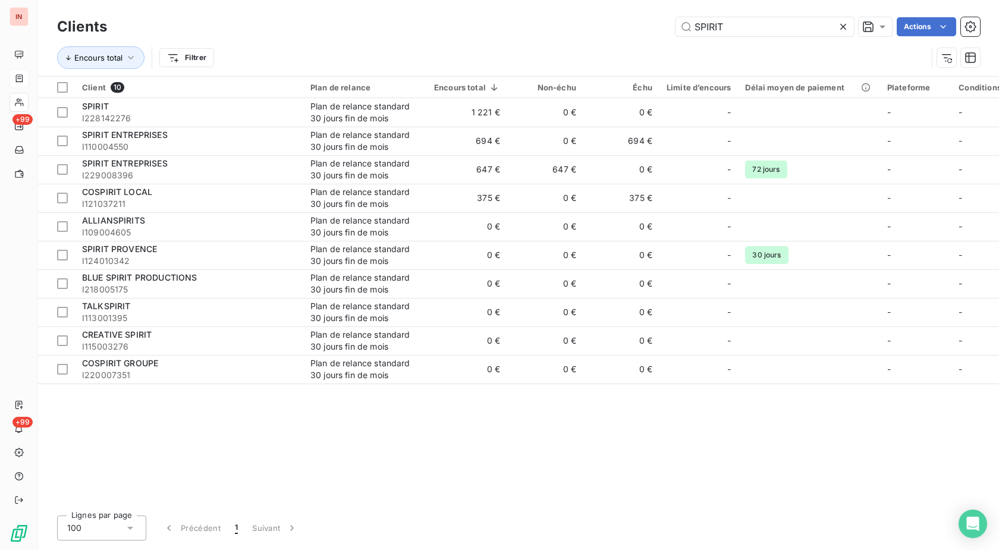
drag, startPoint x: 781, startPoint y: 27, endPoint x: 624, endPoint y: 24, distance: 157.6
click at [675, 23] on input "SPIRIT" at bounding box center [764, 26] width 178 height 19
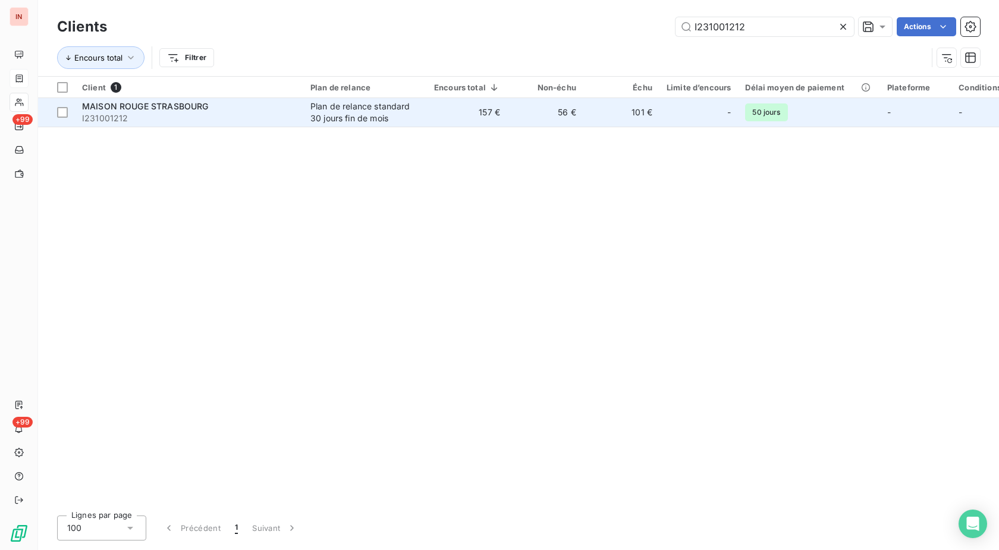
type input "I231001212"
click at [497, 106] on td "157 €" at bounding box center [467, 112] width 80 height 29
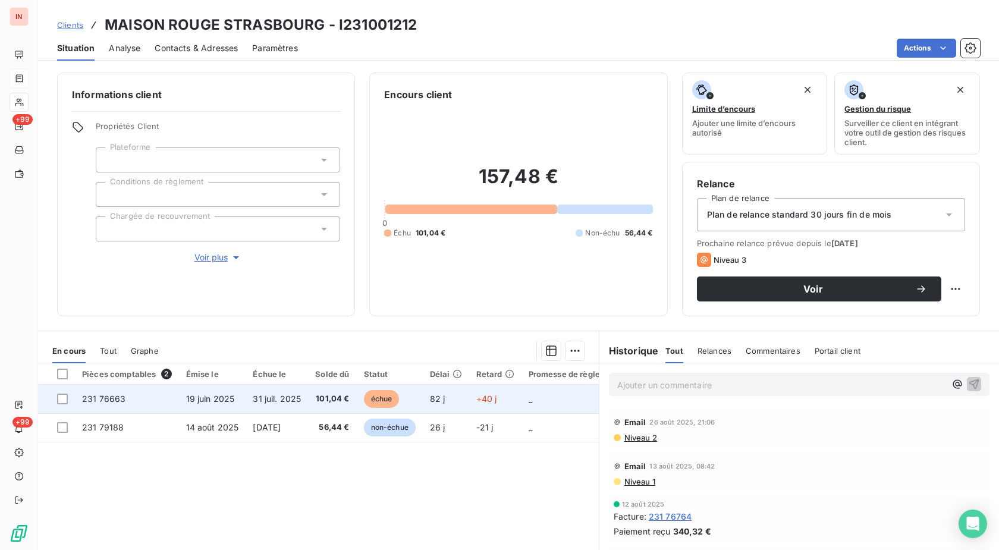
click at [505, 403] on td "+40 j" at bounding box center [495, 399] width 52 height 29
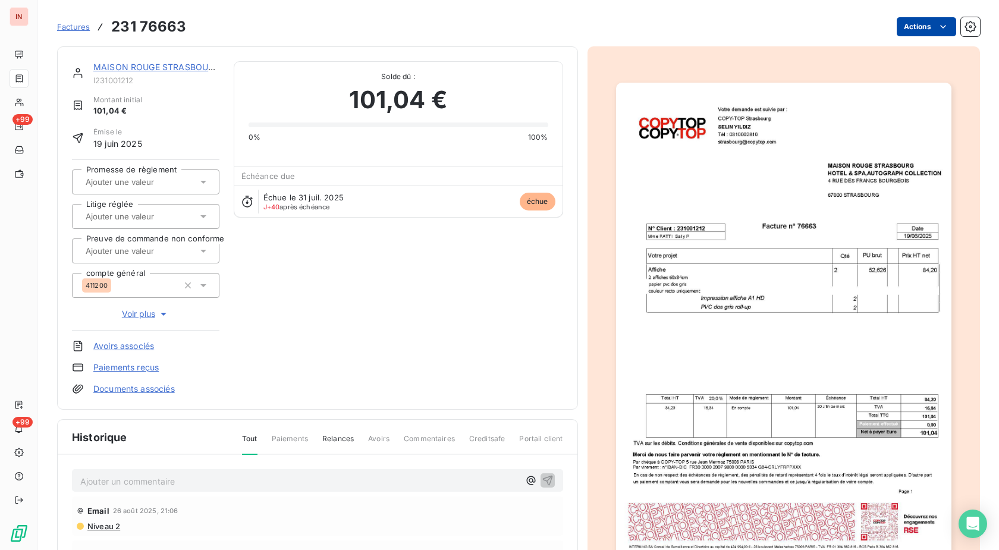
click at [920, 28] on html "IN +99 +99 Factures 231 76663 Actions [GEOGRAPHIC_DATA] I231001212 Montant init…" at bounding box center [499, 275] width 999 height 550
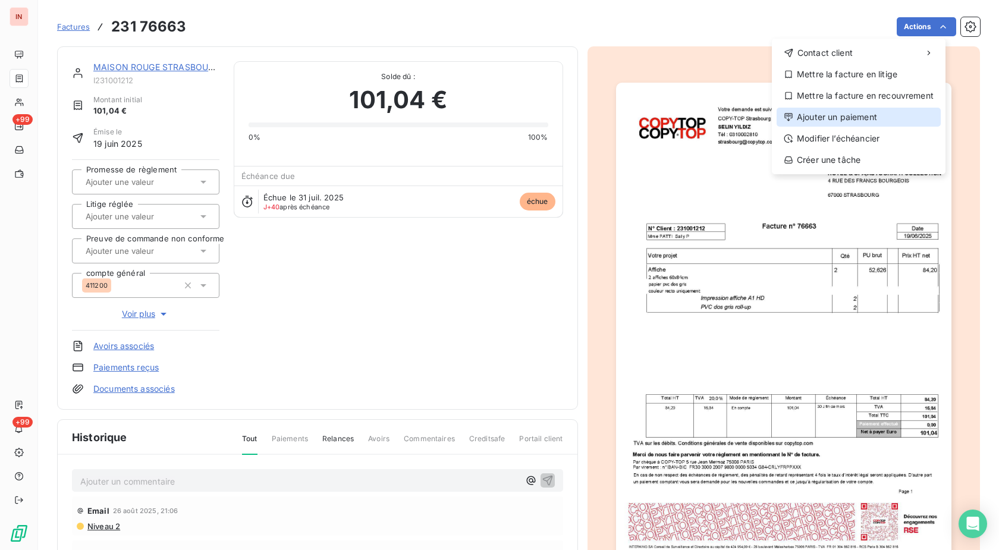
click at [850, 117] on div "Ajouter un paiement" at bounding box center [858, 117] width 164 height 19
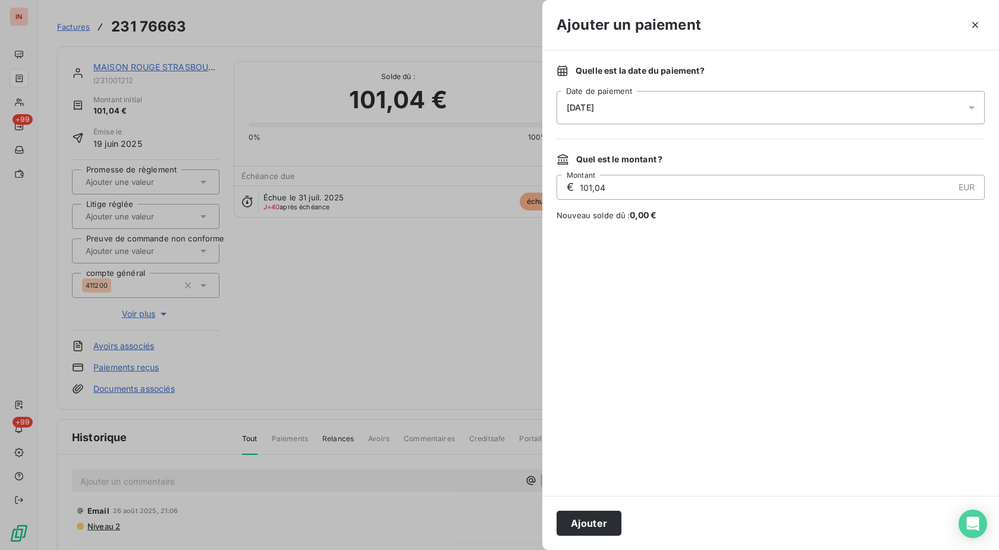
click at [769, 105] on div "[DATE]" at bounding box center [770, 107] width 428 height 33
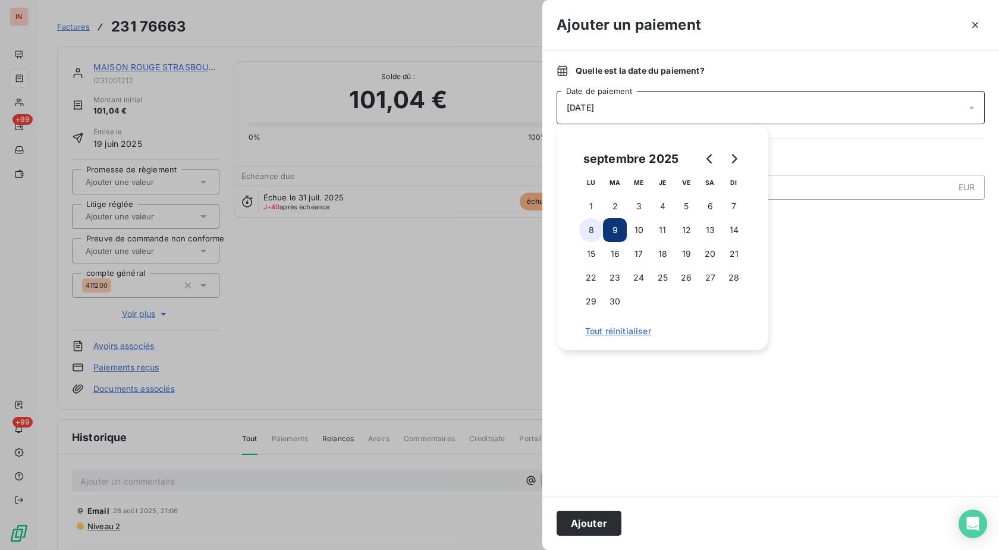
click at [590, 232] on button "8" at bounding box center [591, 230] width 24 height 24
click at [597, 520] on button "Ajouter" at bounding box center [588, 523] width 65 height 25
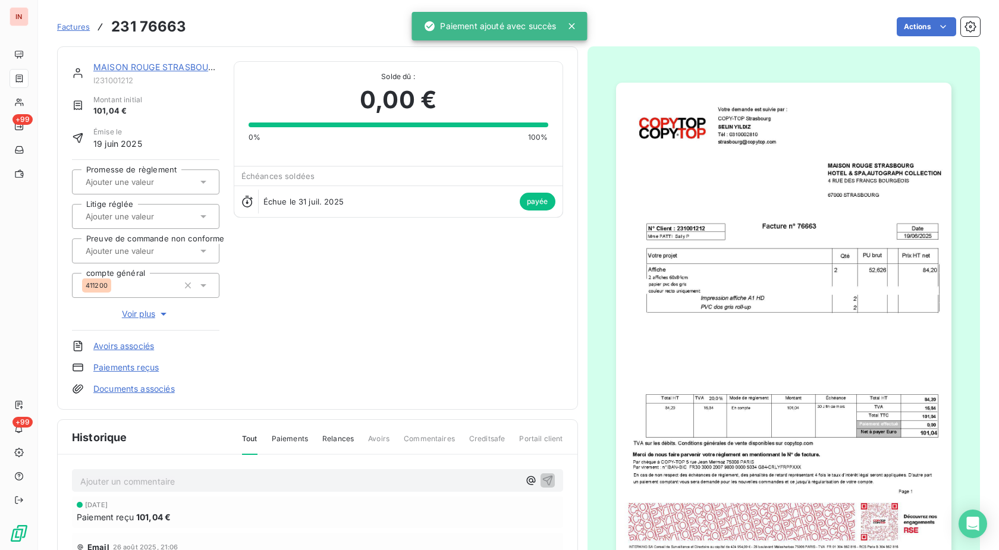
click at [193, 63] on link "MAISON ROUGE STRASBOURG" at bounding box center [156, 67] width 126 height 10
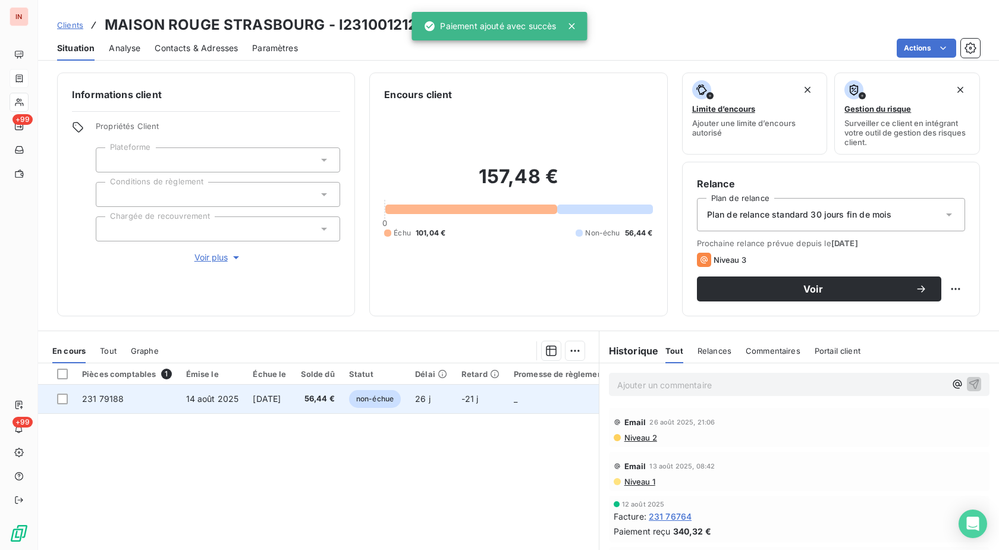
click at [401, 402] on span "non-échue" at bounding box center [375, 399] width 52 height 18
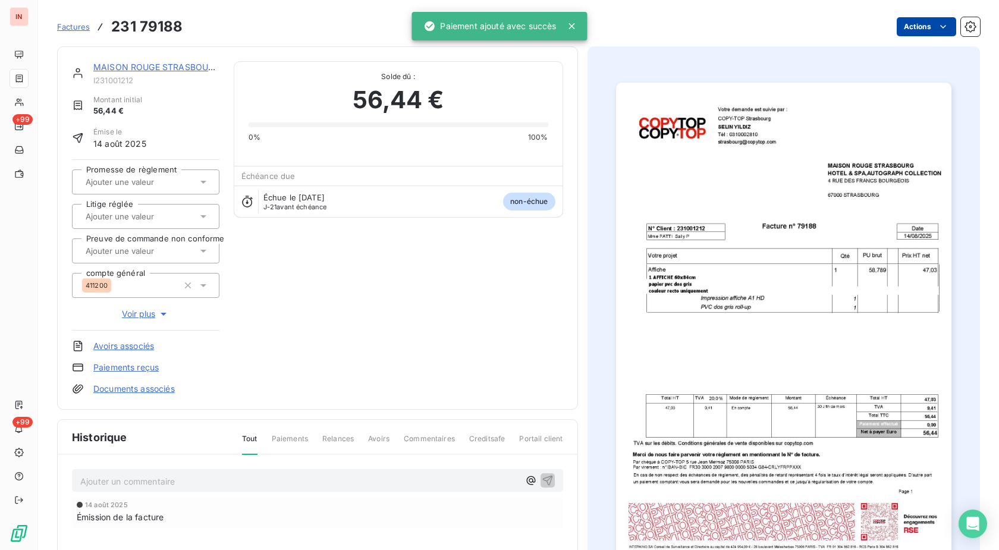
click at [897, 30] on html "IN +99 +99 Factures 231 79188 Actions MAISON ROUGE STRASBOURG I231001212 Montan…" at bounding box center [499, 275] width 999 height 550
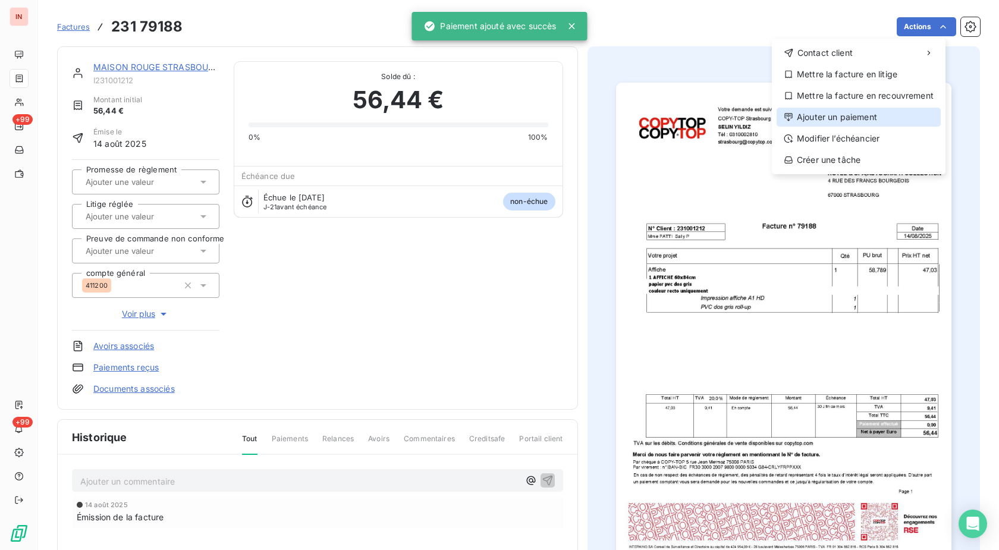
click at [846, 118] on div "Ajouter un paiement" at bounding box center [858, 117] width 164 height 19
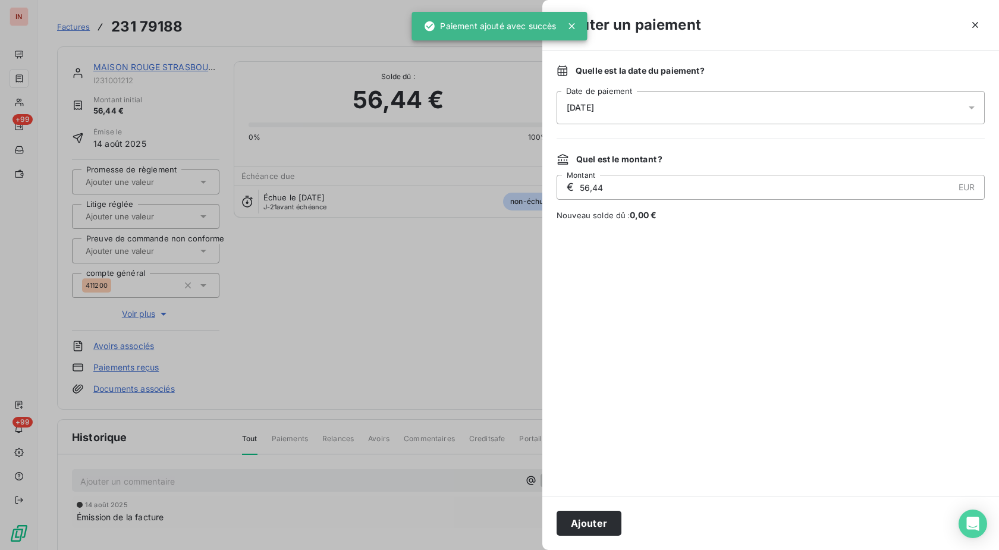
click at [703, 98] on div "[DATE]" at bounding box center [770, 107] width 428 height 33
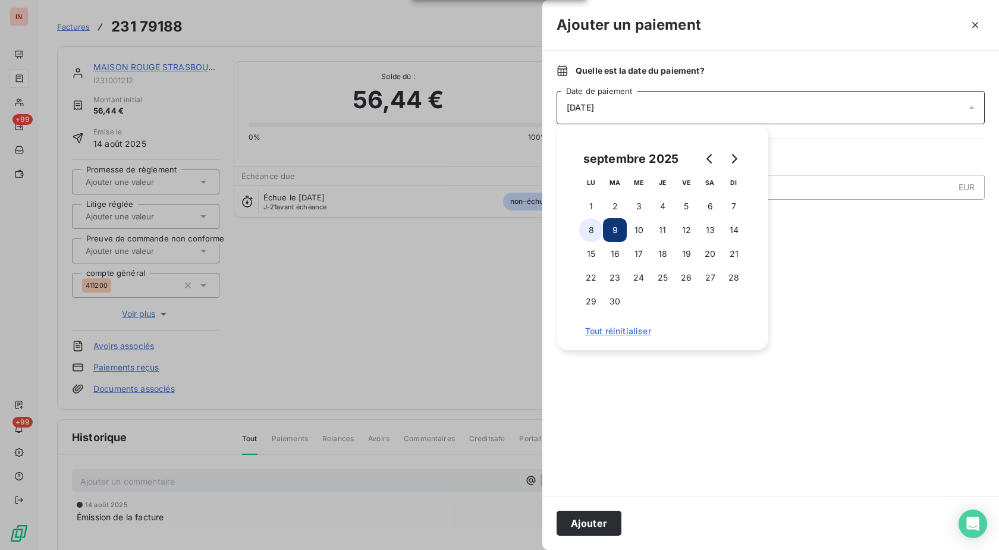
click at [591, 224] on button "8" at bounding box center [591, 230] width 24 height 24
drag, startPoint x: 589, startPoint y: 517, endPoint x: 856, endPoint y: 53, distance: 534.5
click at [590, 516] on button "Ajouter" at bounding box center [588, 523] width 65 height 25
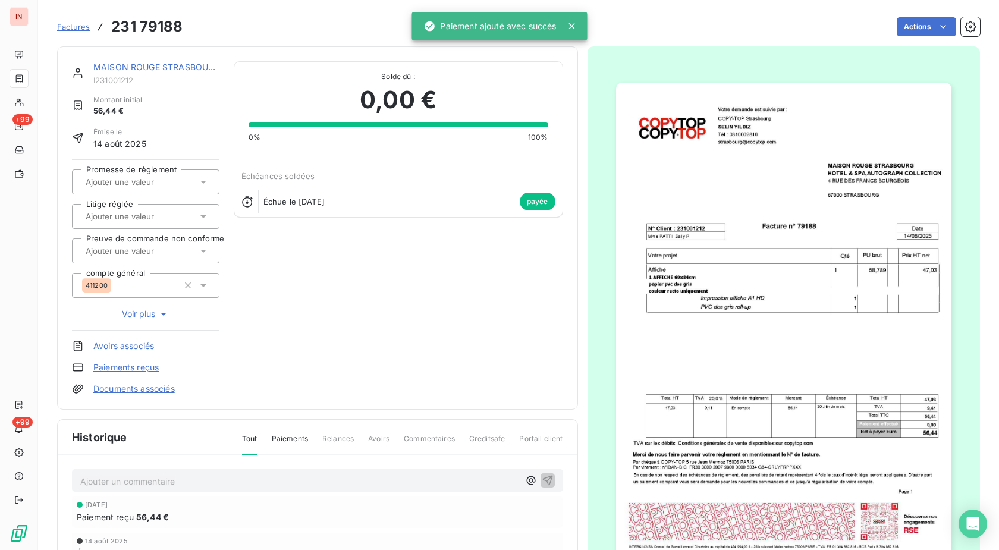
click at [180, 63] on link "MAISON ROUGE STRASBOURG" at bounding box center [156, 67] width 126 height 10
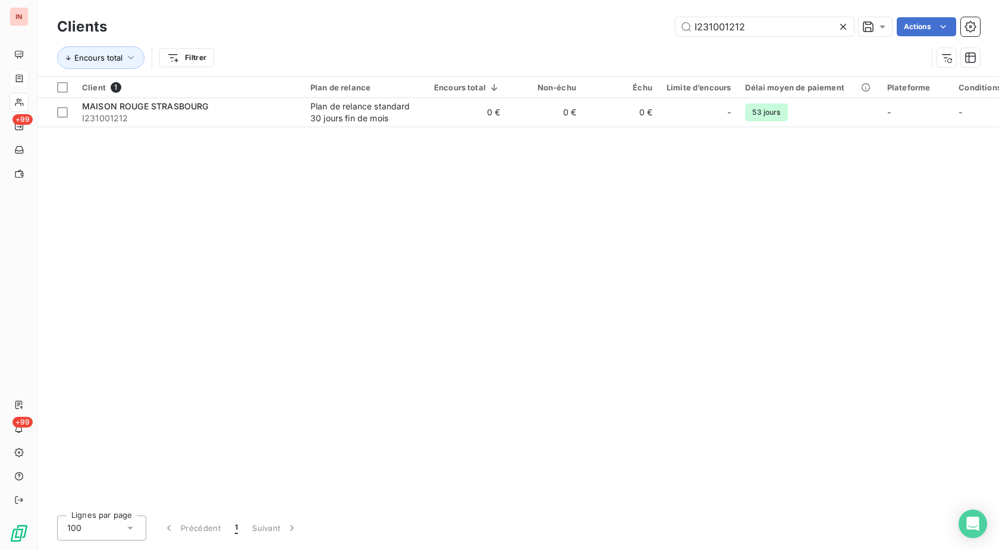
drag, startPoint x: 770, startPoint y: 30, endPoint x: 624, endPoint y: 23, distance: 145.8
click at [675, 23] on input "I231001212" at bounding box center [764, 26] width 178 height 19
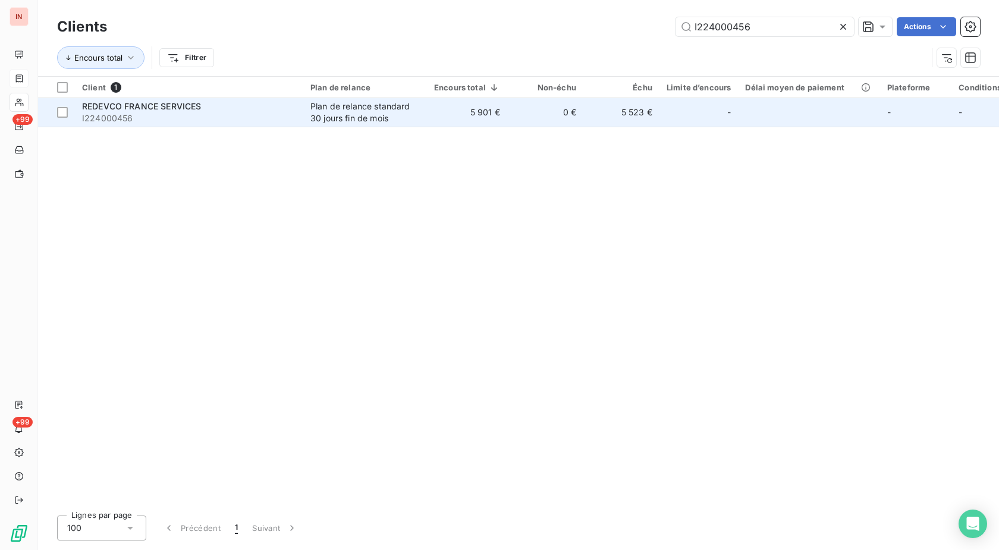
type input "I224000456"
click at [578, 111] on td "0 €" at bounding box center [545, 112] width 76 height 29
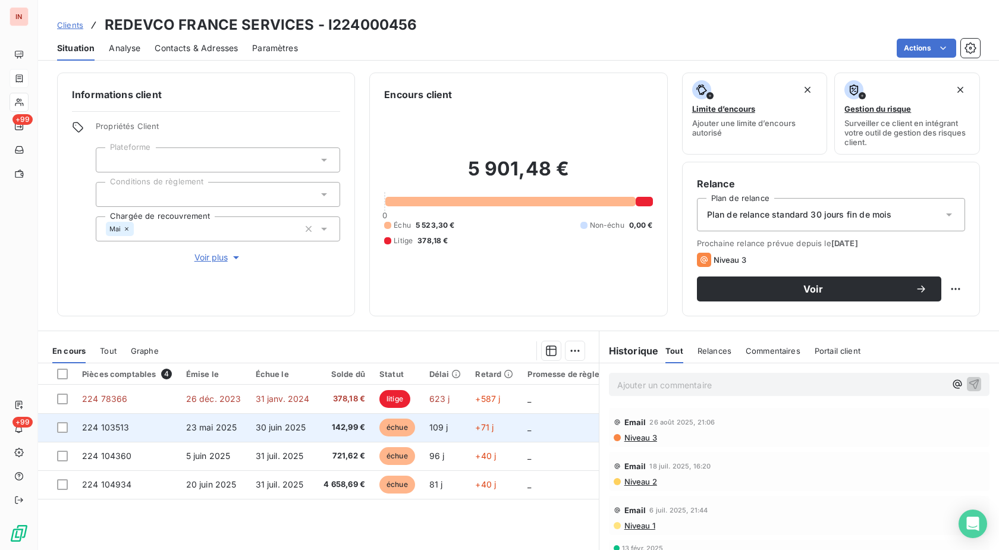
click at [417, 430] on td "échue" at bounding box center [397, 427] width 50 height 29
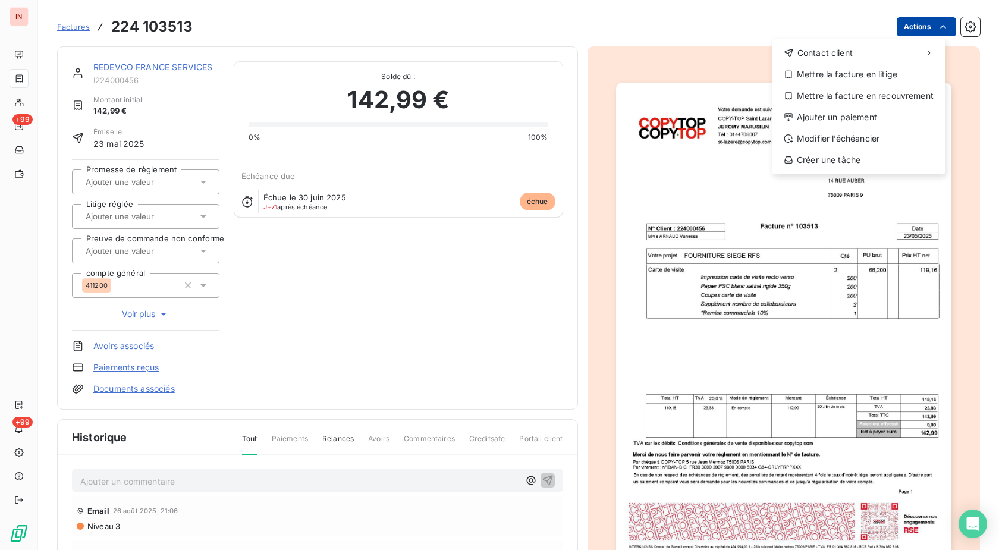
click at [909, 30] on html "IN +99 +99 Factures [PHONE_NUMBER] Actions Contact client Mettre la facture en …" at bounding box center [499, 275] width 999 height 550
click at [838, 119] on div "Ajouter un paiement" at bounding box center [858, 117] width 164 height 19
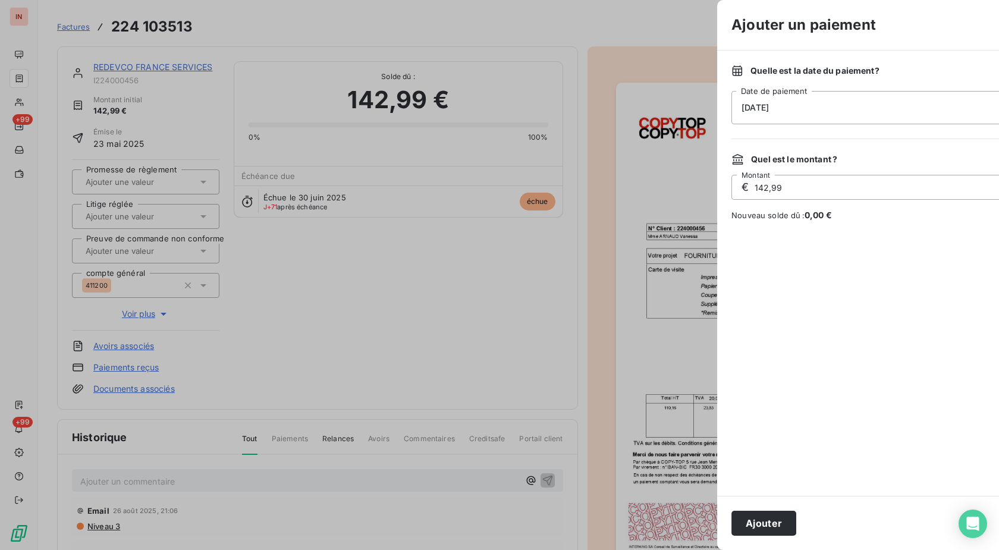
click at [765, 107] on div "[DATE]" at bounding box center [945, 107] width 428 height 33
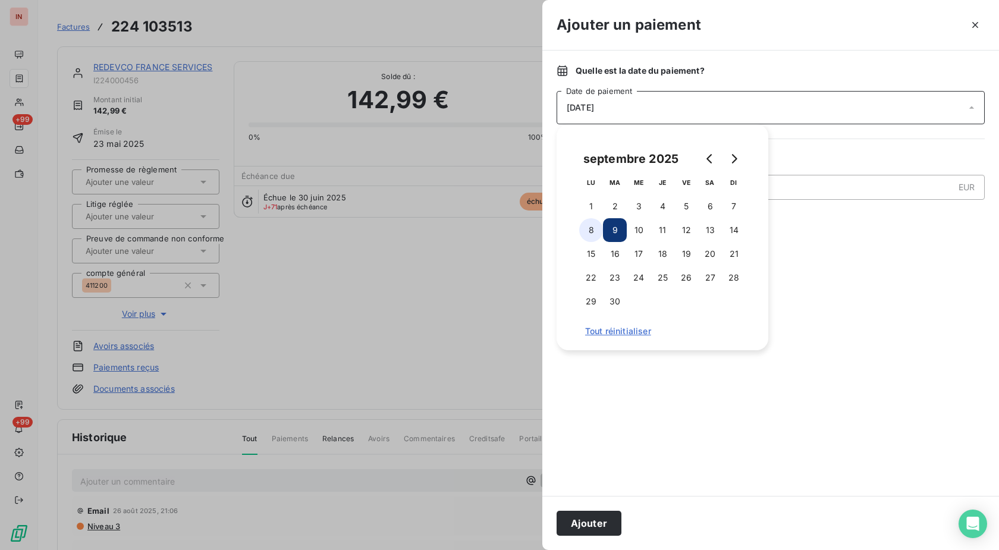
click at [595, 231] on button "8" at bounding box center [591, 230] width 24 height 24
click at [601, 517] on button "Ajouter" at bounding box center [588, 523] width 65 height 25
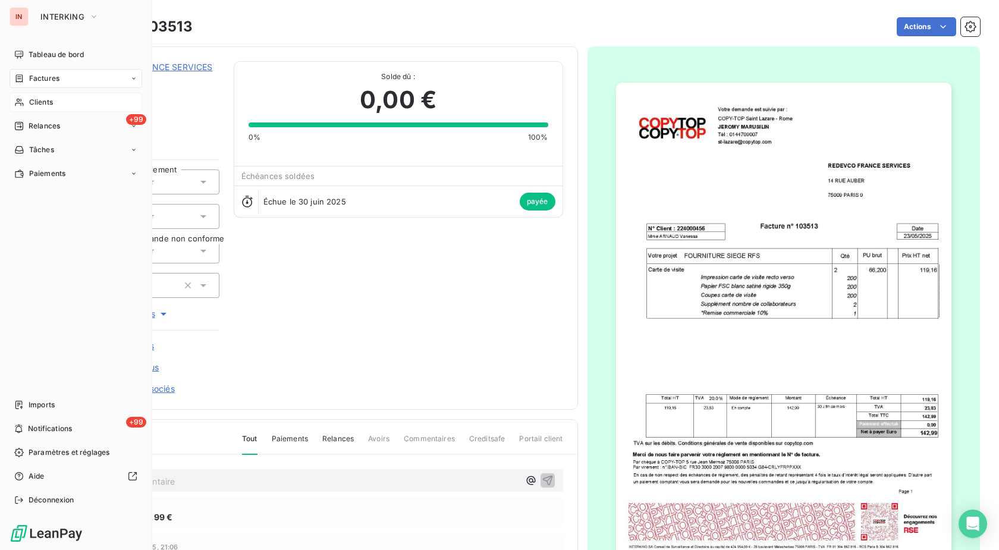
click at [21, 105] on icon at bounding box center [19, 102] width 10 height 10
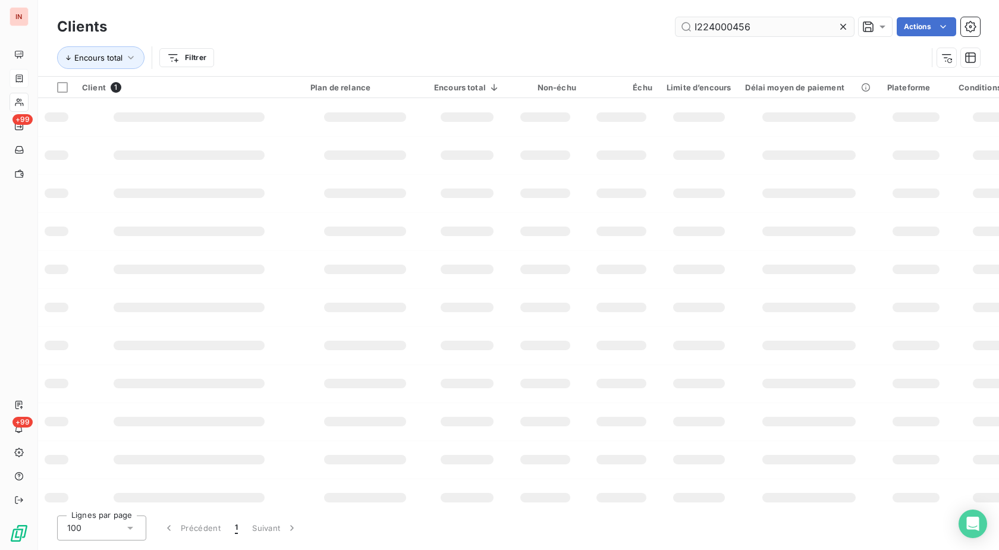
drag, startPoint x: 785, startPoint y: 28, endPoint x: 552, endPoint y: 27, distance: 233.6
click at [675, 26] on input "I224000456" at bounding box center [764, 26] width 178 height 19
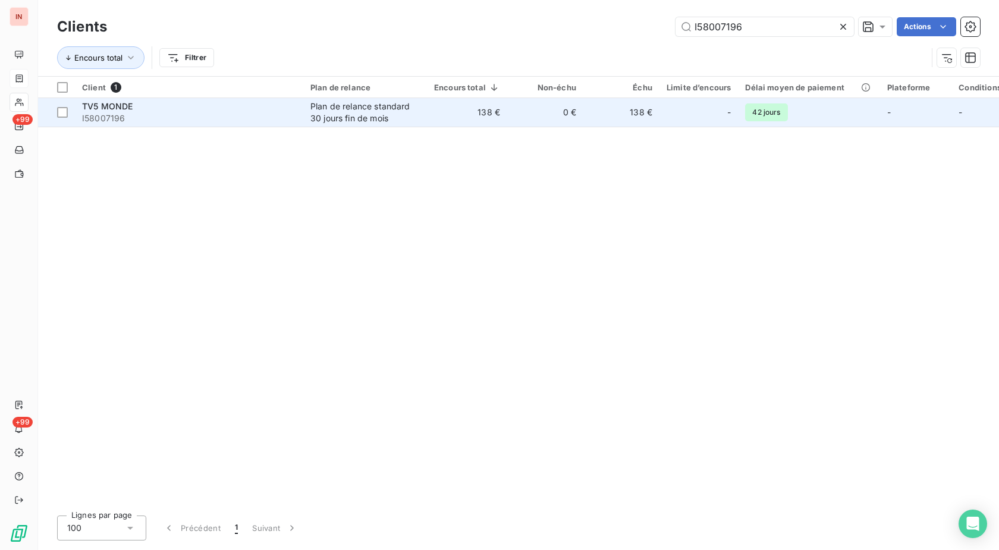
type input "I58007196"
click at [470, 103] on td "138 €" at bounding box center [467, 112] width 80 height 29
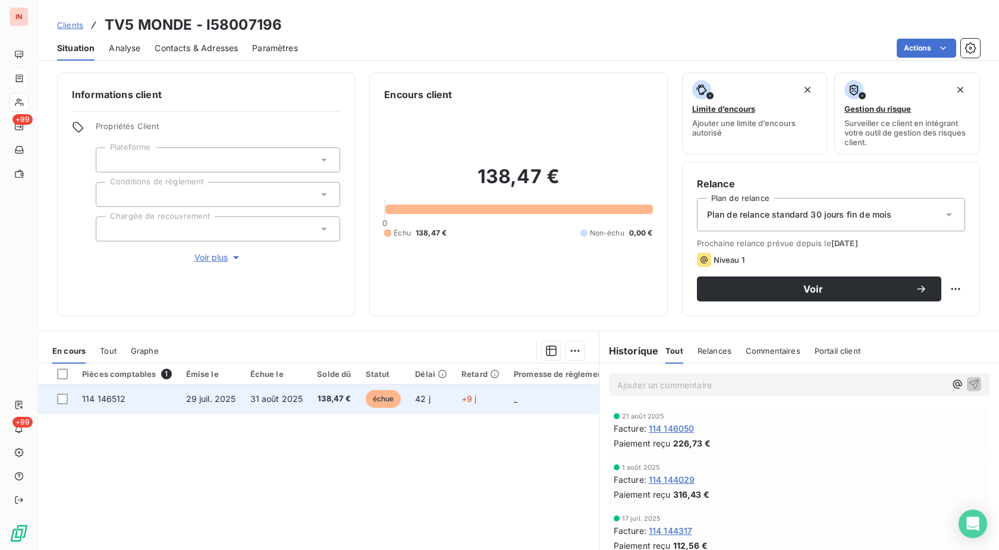
click at [406, 396] on tr "114 146512 [DATE] [DATE] 138,47 € échue 42 j +9 j _ _ _ 411200 _" at bounding box center [509, 399] width 942 height 29
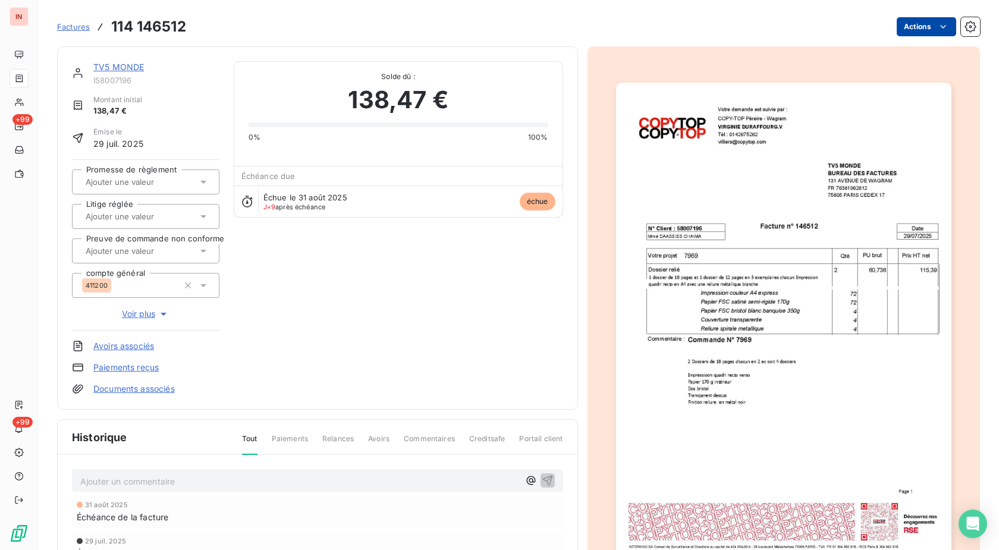
click at [905, 18] on html "IN +99 +99 Factures 114 146512 Actions TV5 MONDE I58007196 Montant initial 138,…" at bounding box center [499, 275] width 999 height 550
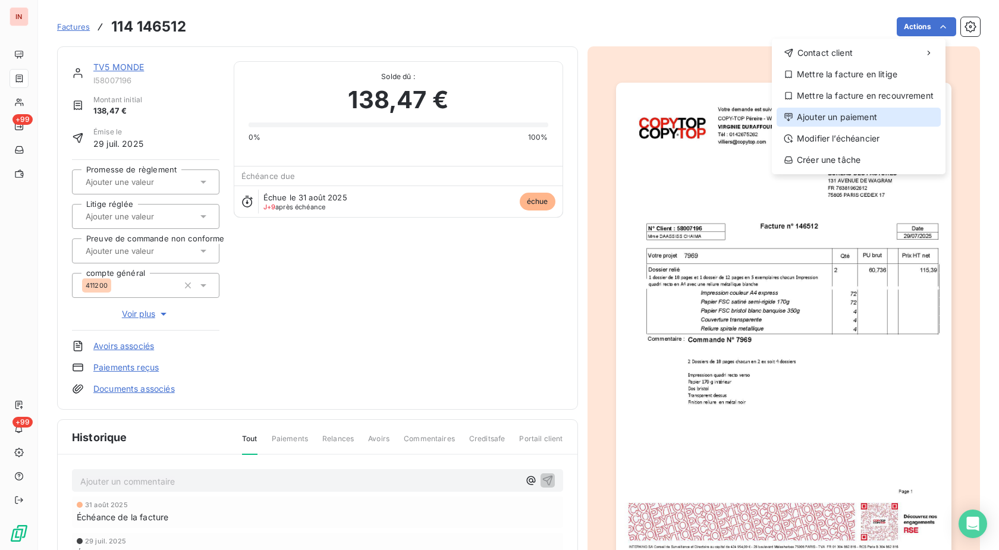
click at [864, 114] on div "Ajouter un paiement" at bounding box center [858, 117] width 164 height 19
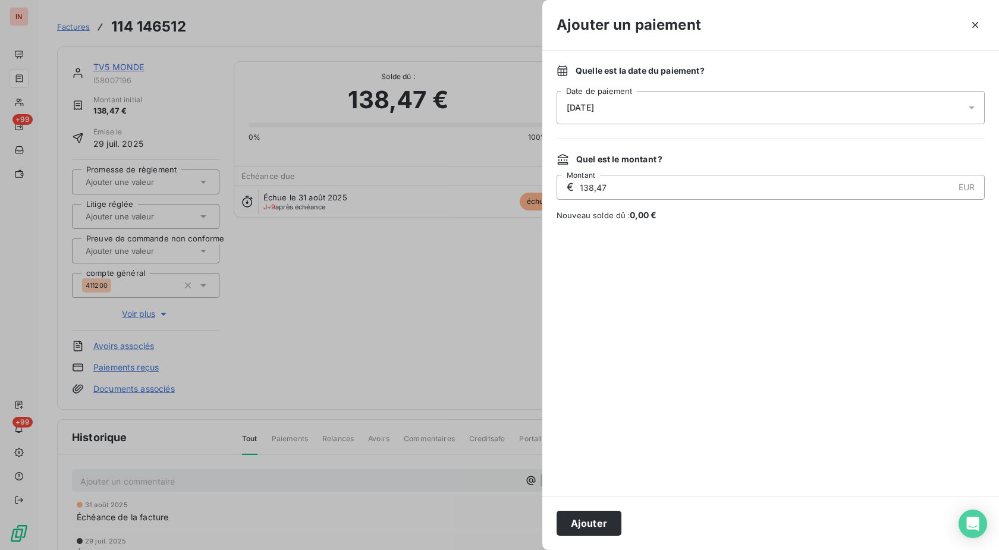
click at [750, 97] on div "[DATE]" at bounding box center [770, 107] width 428 height 33
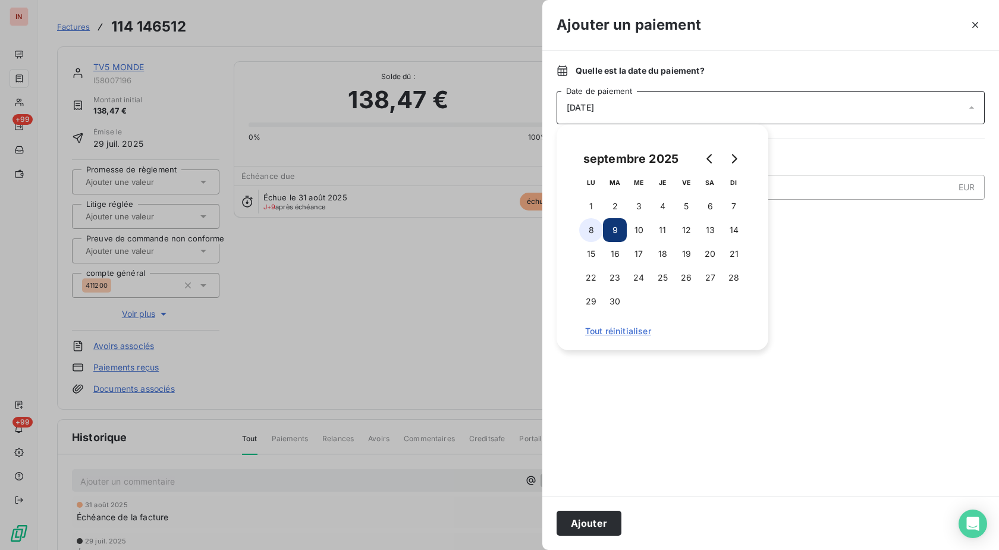
click at [593, 232] on button "8" at bounding box center [591, 230] width 24 height 24
click at [594, 520] on button "Ajouter" at bounding box center [588, 523] width 65 height 25
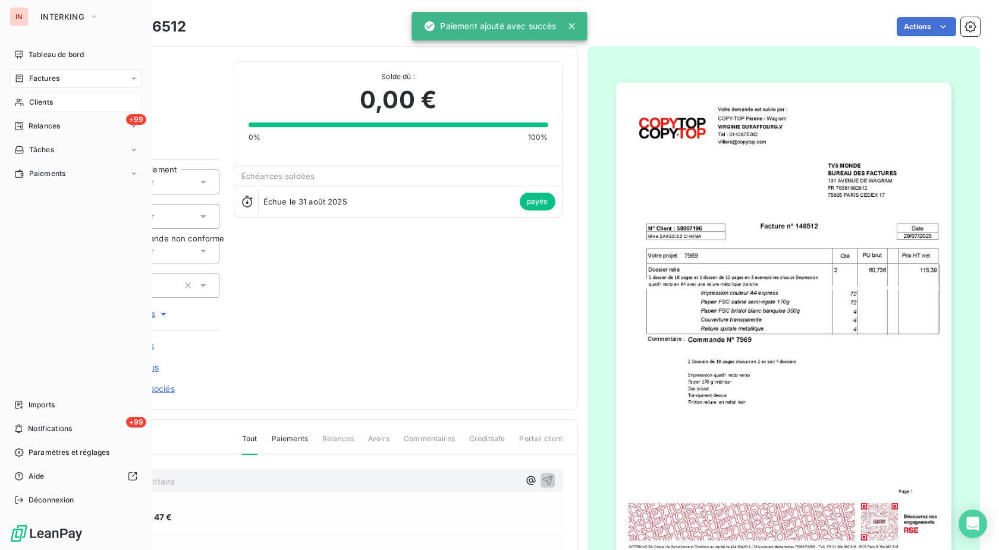
drag, startPoint x: 24, startPoint y: 104, endPoint x: 78, endPoint y: 106, distance: 53.6
click at [25, 104] on div "Clients" at bounding box center [76, 102] width 133 height 19
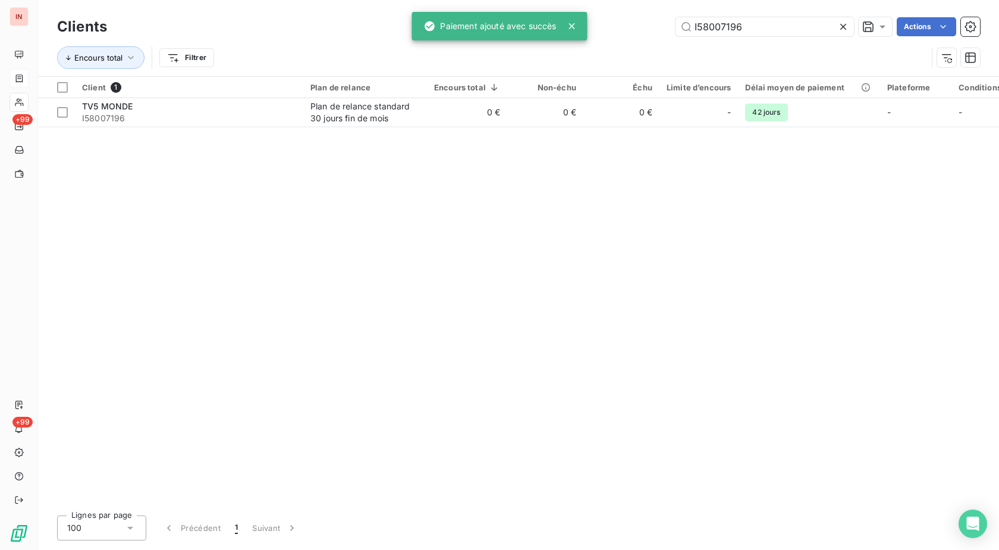
drag, startPoint x: 609, startPoint y: 26, endPoint x: 596, endPoint y: 26, distance: 13.7
click at [675, 26] on input "I58007196" at bounding box center [764, 26] width 178 height 19
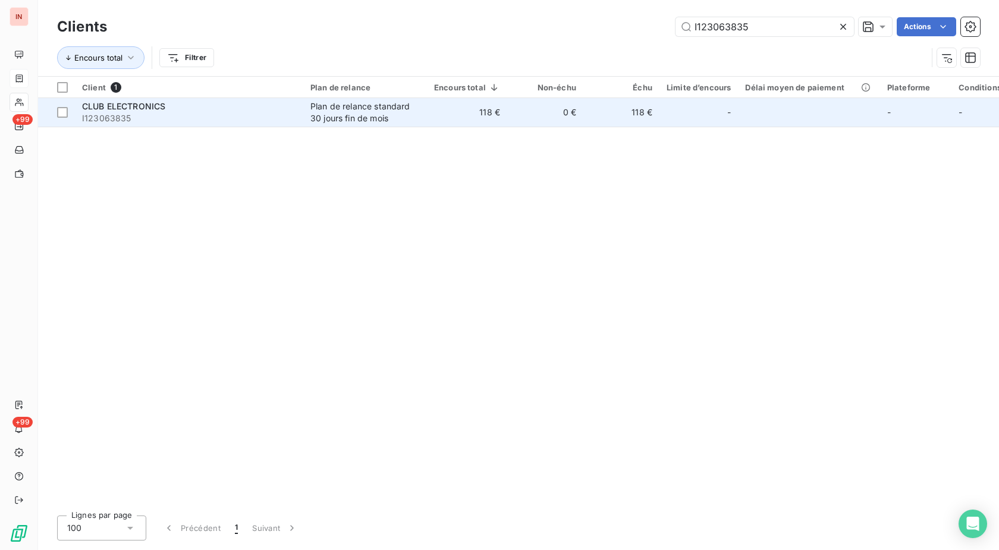
type input "I123063835"
click at [446, 112] on td "118 €" at bounding box center [467, 112] width 80 height 29
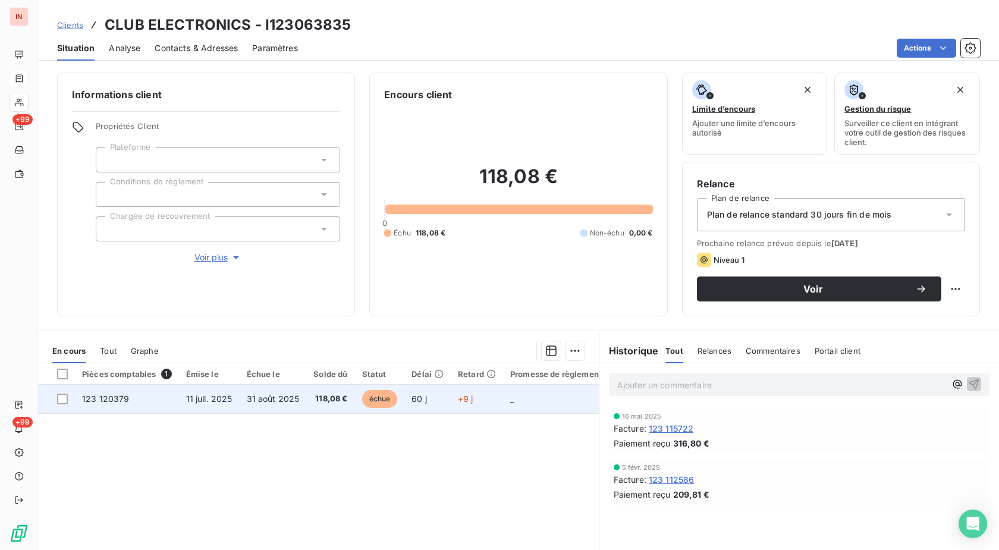
click at [404, 402] on td "60 j" at bounding box center [427, 399] width 46 height 29
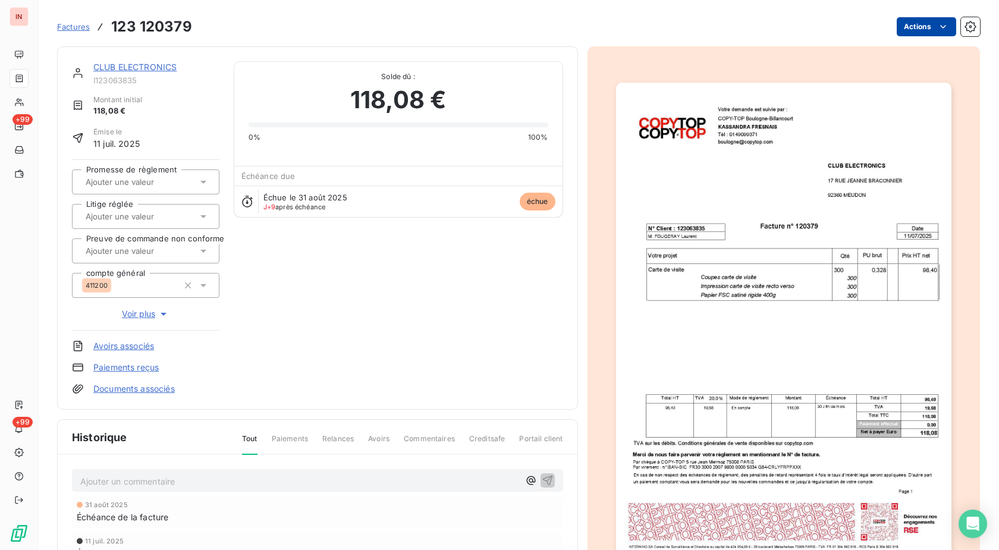
click at [895, 24] on html "IN +99 +99 Factures 123 120379 Actions CLUB ELECTRONICS I123063835 Montant init…" at bounding box center [499, 275] width 999 height 550
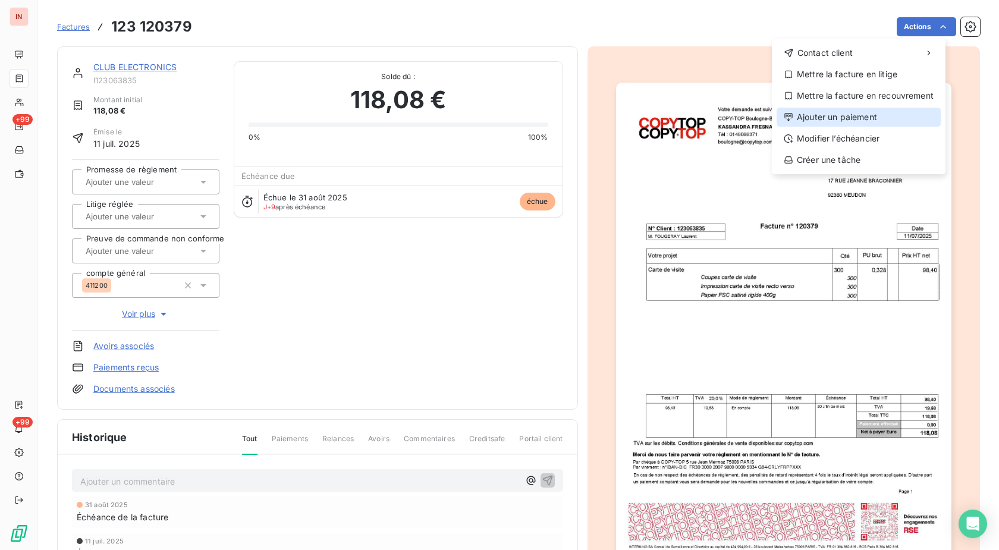
click at [811, 117] on div "Ajouter un paiement" at bounding box center [858, 117] width 164 height 19
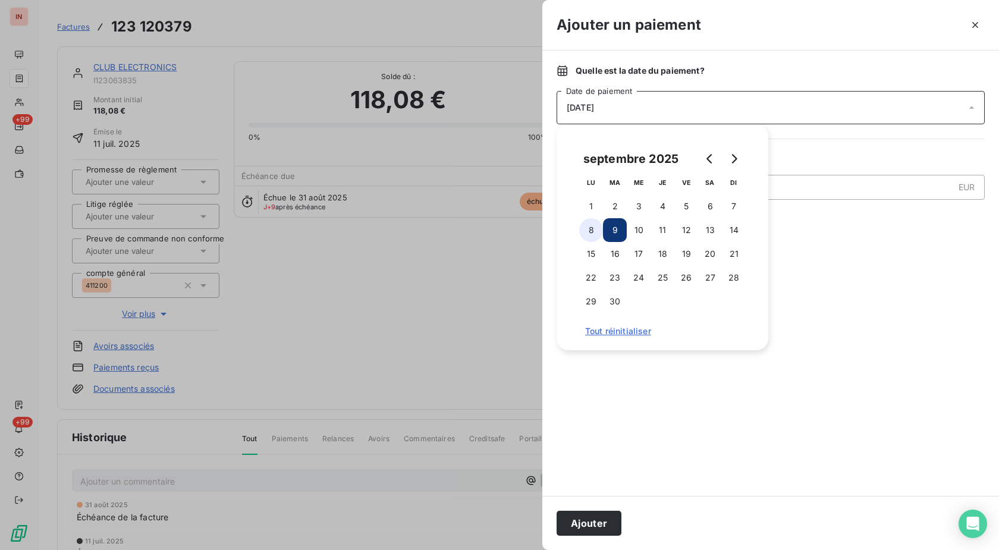
click at [593, 223] on button "8" at bounding box center [591, 230] width 24 height 24
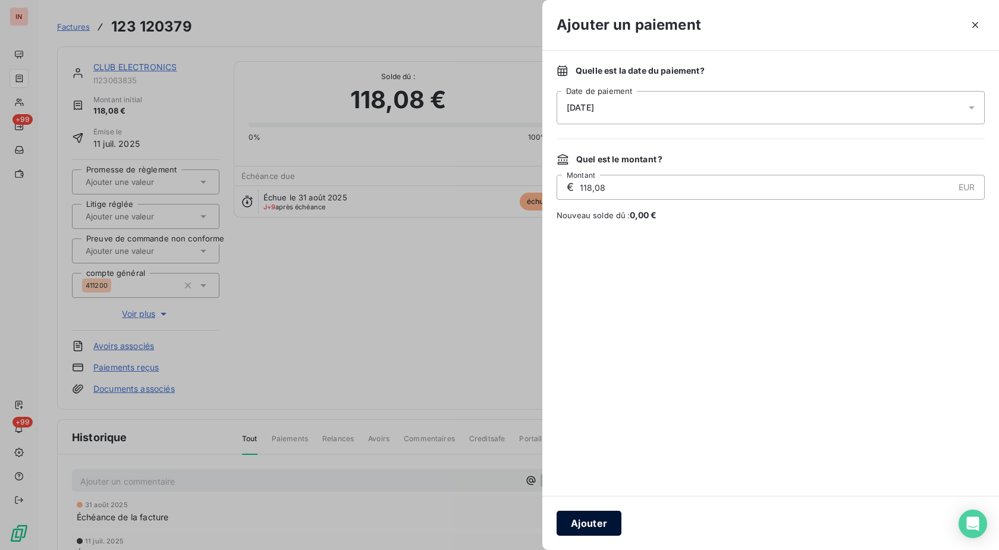
click at [588, 517] on button "Ajouter" at bounding box center [588, 523] width 65 height 25
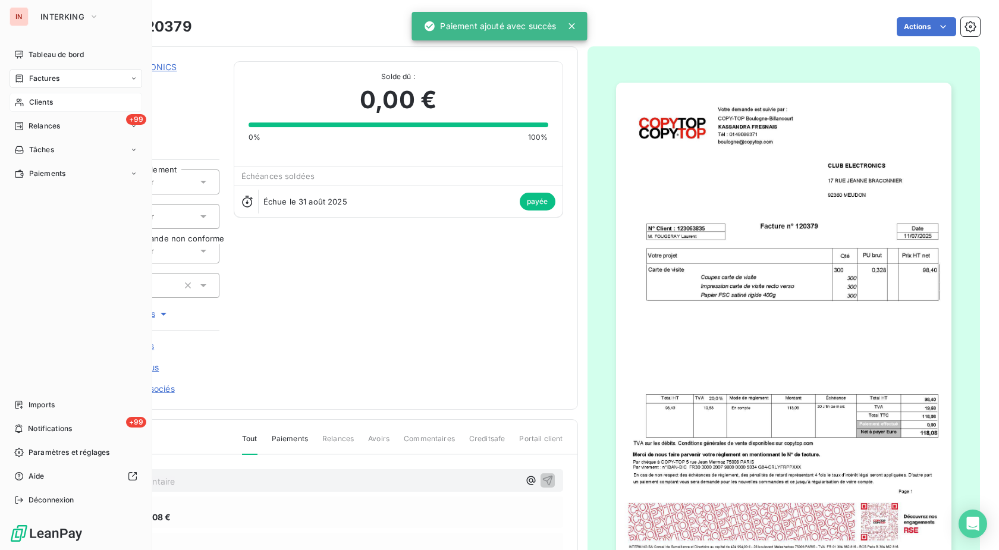
click at [24, 99] on div "Clients" at bounding box center [76, 102] width 133 height 19
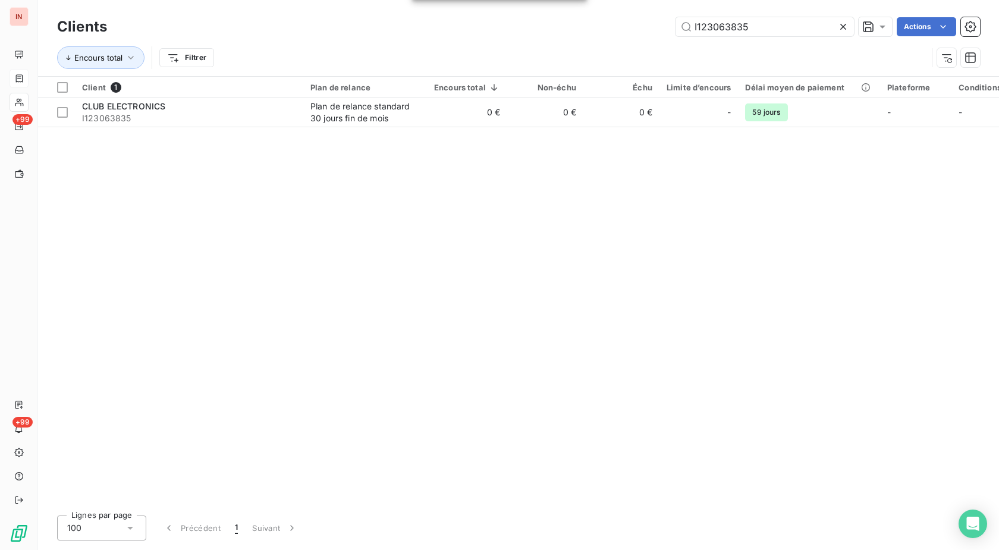
drag, startPoint x: 754, startPoint y: 24, endPoint x: 544, endPoint y: 30, distance: 209.9
click at [675, 30] on input "I123063835" at bounding box center [764, 26] width 178 height 19
type input "I123069057"
click at [437, 119] on td "116 €" at bounding box center [467, 112] width 80 height 29
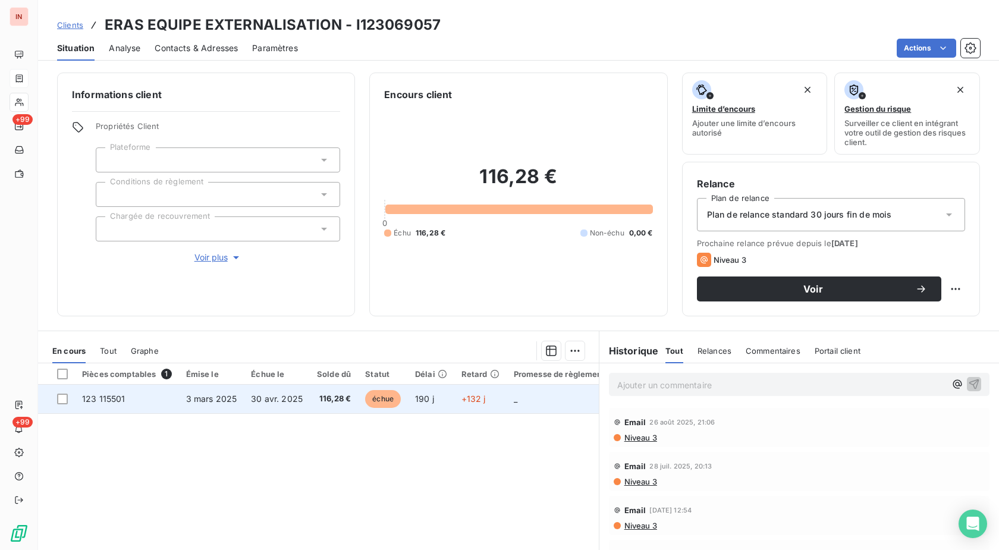
click at [500, 404] on td "+132 j" at bounding box center [480, 399] width 52 height 29
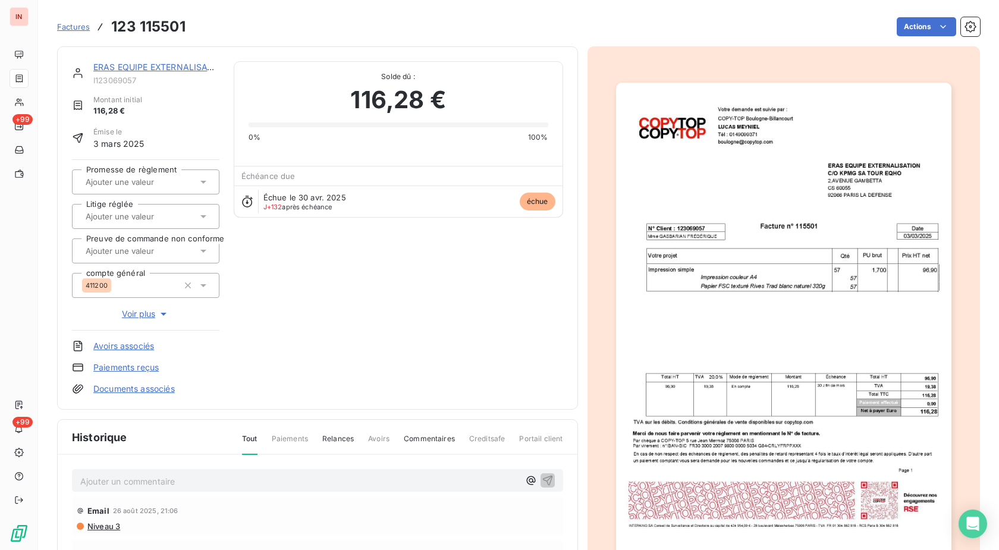
click at [921, 23] on html "IN +99 +99 Factures 123 115501 Actions ERAS EQUIPE EXTERNALISATION I123069057 M…" at bounding box center [499, 275] width 999 height 550
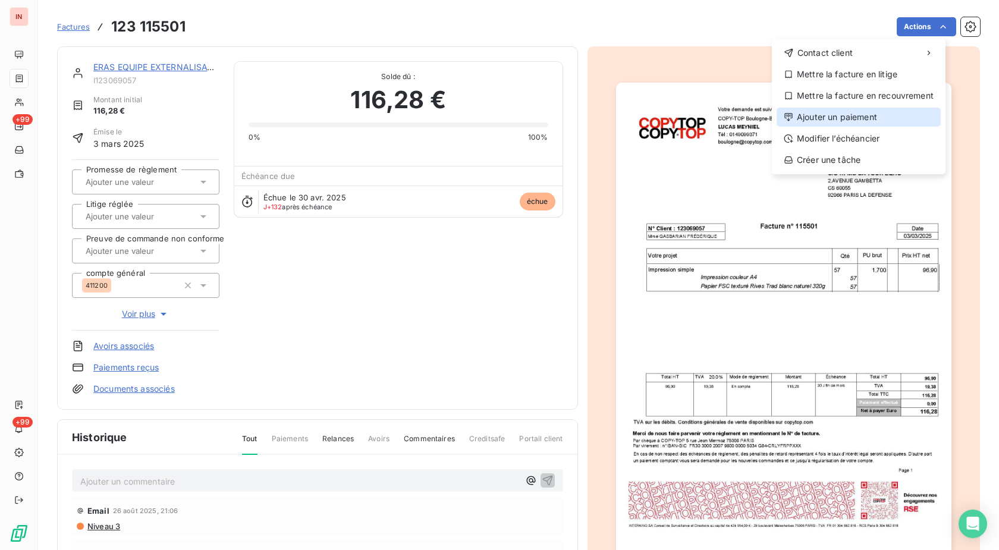
click at [850, 116] on div "Ajouter un paiement" at bounding box center [858, 117] width 164 height 19
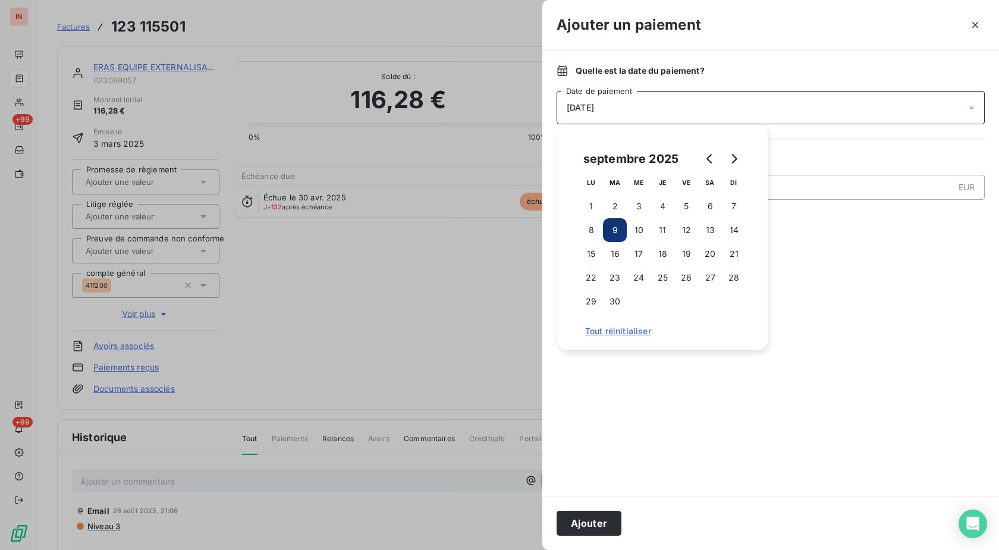
click at [587, 242] on td "15" at bounding box center [591, 254] width 24 height 24
click at [590, 241] on tbody "1 2 3 4 5 6 7 8 9 10 11 12 13 14 15 16 17 18 19 20 21 22 23 24 25 26 27 28 29 30" at bounding box center [662, 253] width 166 height 119
click at [593, 228] on button "8" at bounding box center [591, 230] width 24 height 24
drag, startPoint x: 594, startPoint y: 521, endPoint x: 870, endPoint y: 7, distance: 584.0
click at [597, 518] on button "Ajouter" at bounding box center [588, 523] width 65 height 25
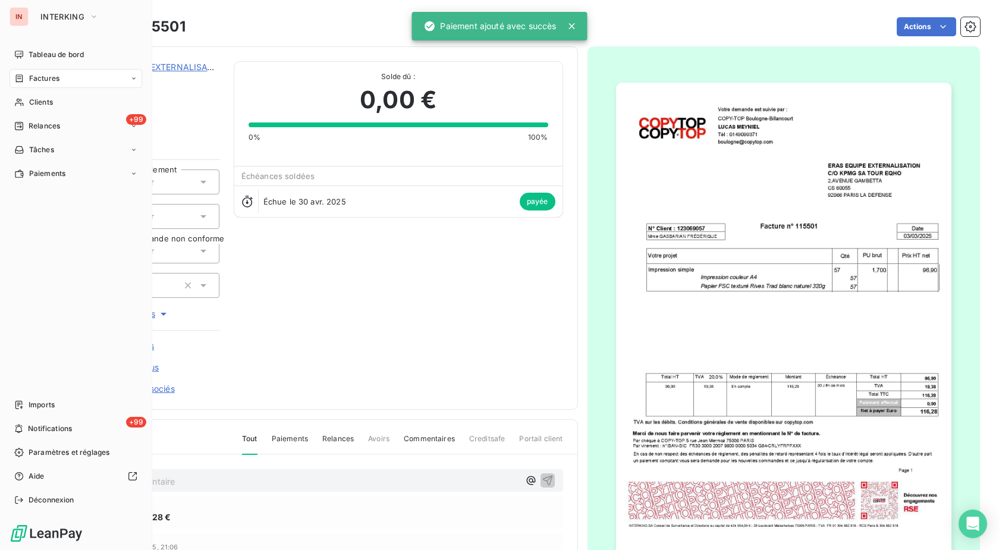
drag, startPoint x: 17, startPoint y: 105, endPoint x: 93, endPoint y: 115, distance: 77.3
click at [18, 105] on icon at bounding box center [19, 102] width 10 height 10
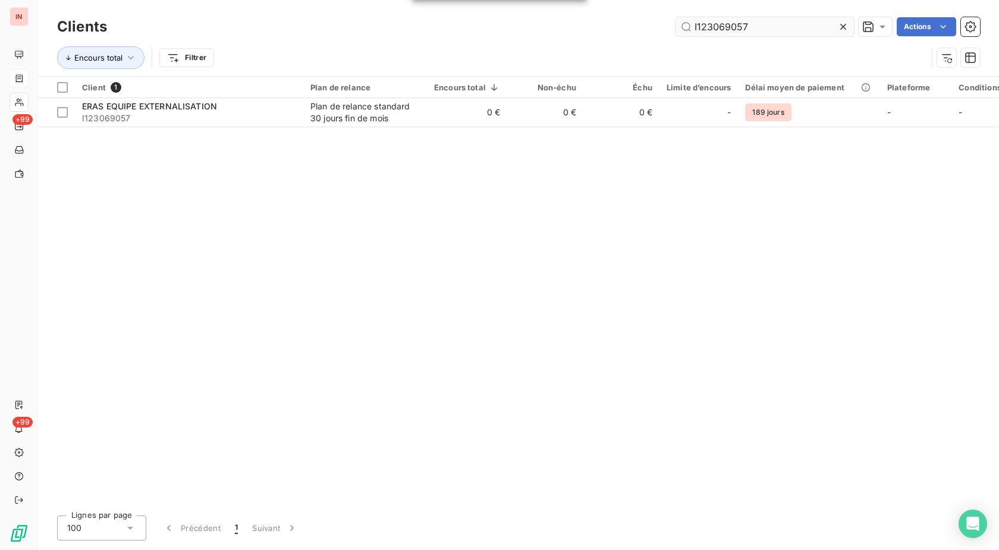
drag, startPoint x: 780, startPoint y: 26, endPoint x: 591, endPoint y: 48, distance: 191.0
click at [675, 36] on input "I123069057" at bounding box center [764, 26] width 178 height 19
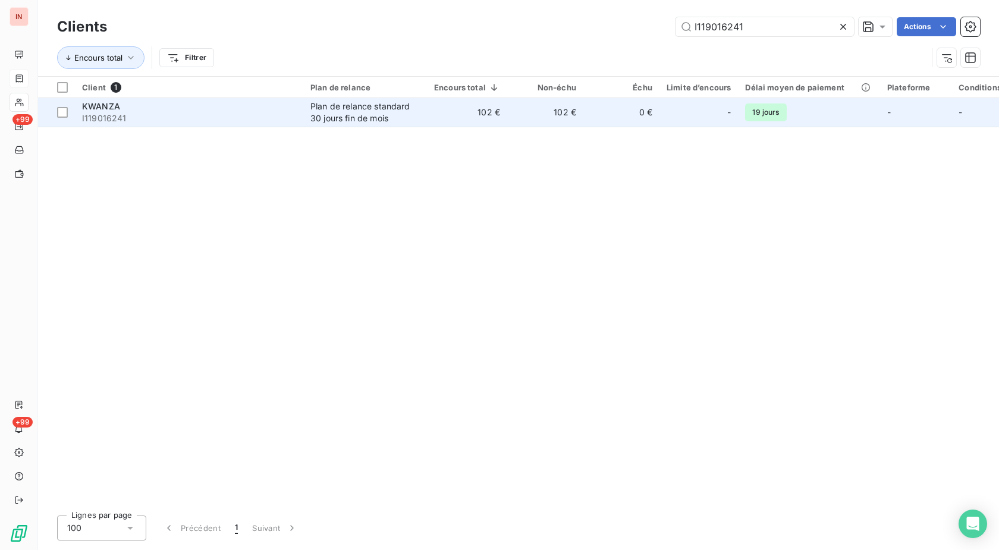
type input "I119016241"
click at [574, 111] on td "102 €" at bounding box center [545, 112] width 76 height 29
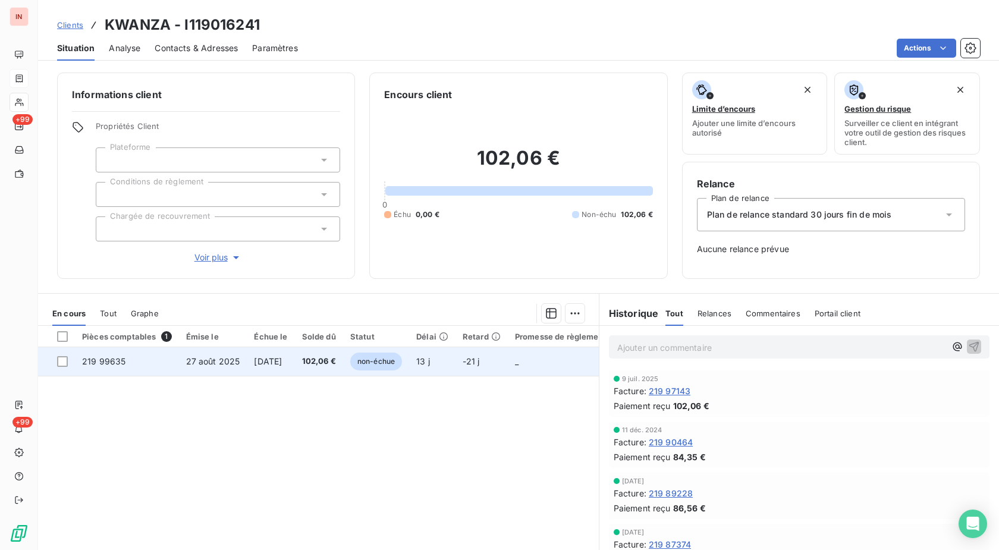
click at [480, 362] on span "-21 j" at bounding box center [470, 361] width 17 height 10
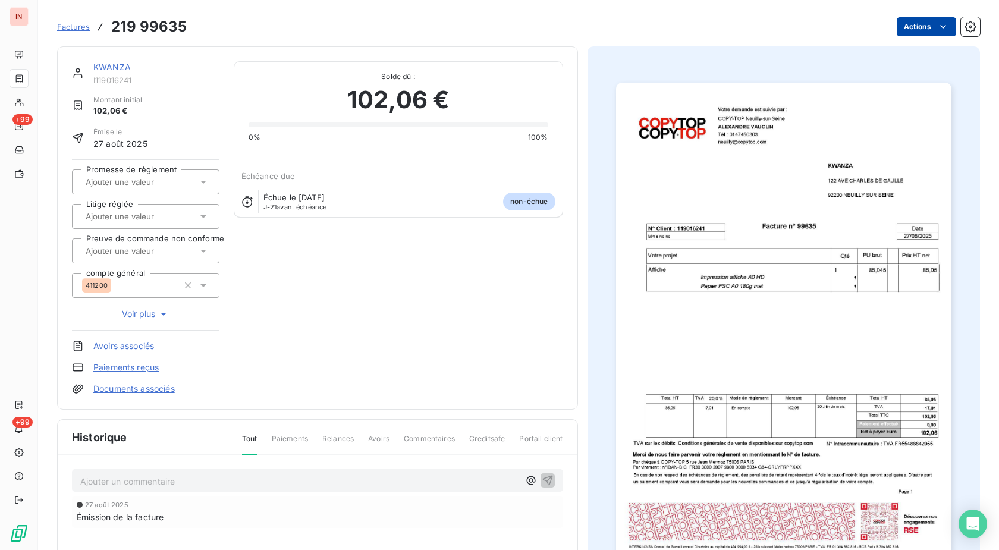
click at [914, 23] on html "IN +99 +99 Factures 219 99635 Actions KWANZA I119016241 Montant initial 102,06 …" at bounding box center [499, 275] width 999 height 550
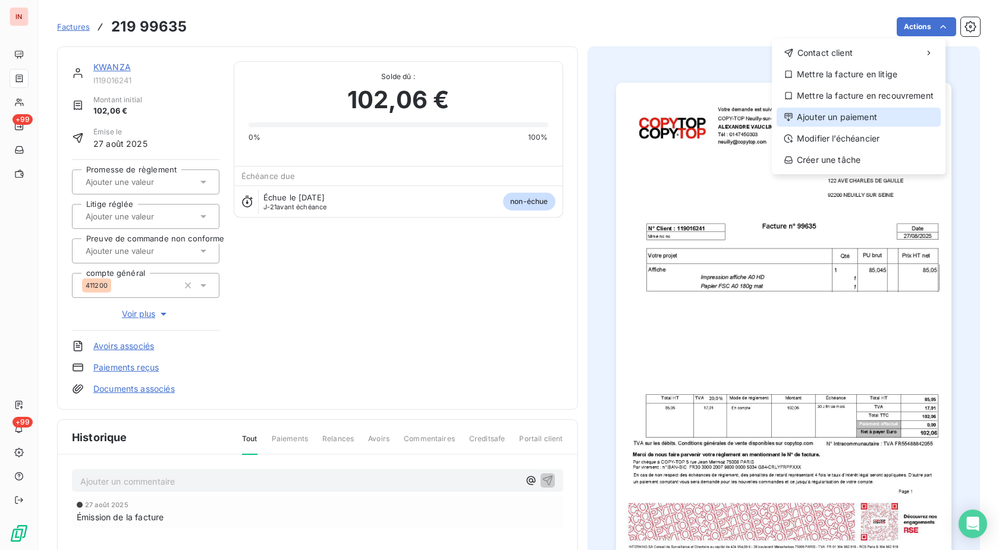
click at [835, 112] on div "Ajouter un paiement" at bounding box center [858, 117] width 164 height 19
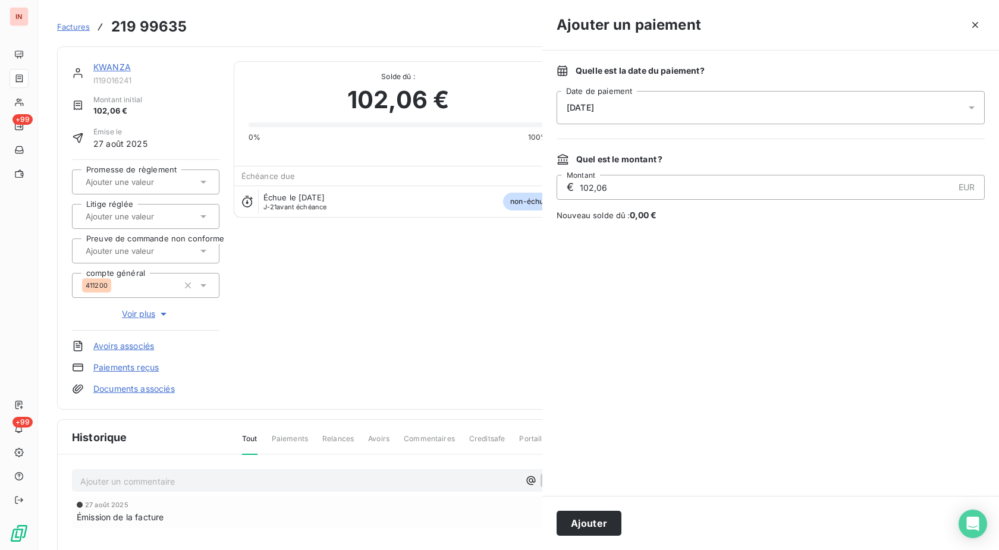
click at [792, 103] on div "[DATE]" at bounding box center [770, 107] width 428 height 33
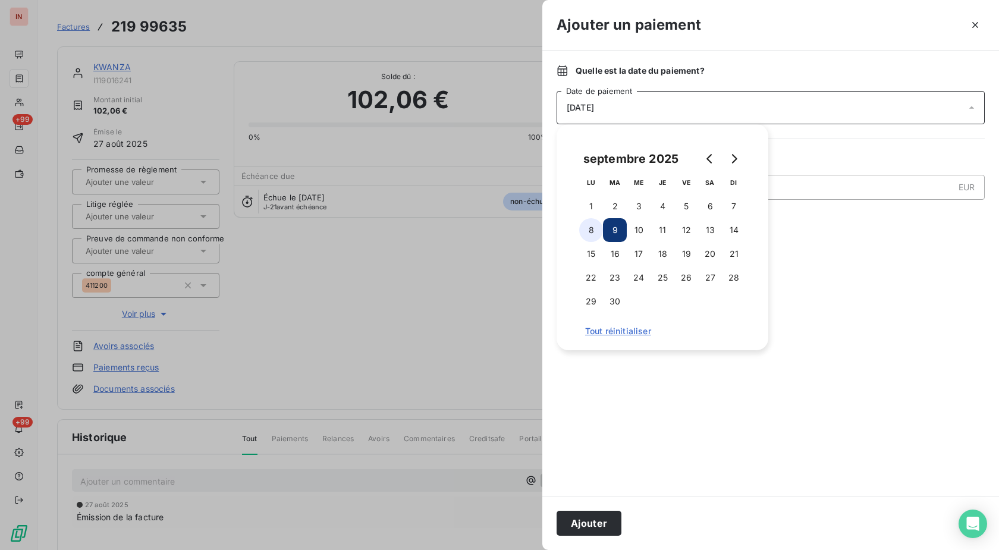
click at [597, 225] on button "8" at bounding box center [591, 230] width 24 height 24
click at [588, 520] on button "Ajouter" at bounding box center [588, 523] width 65 height 25
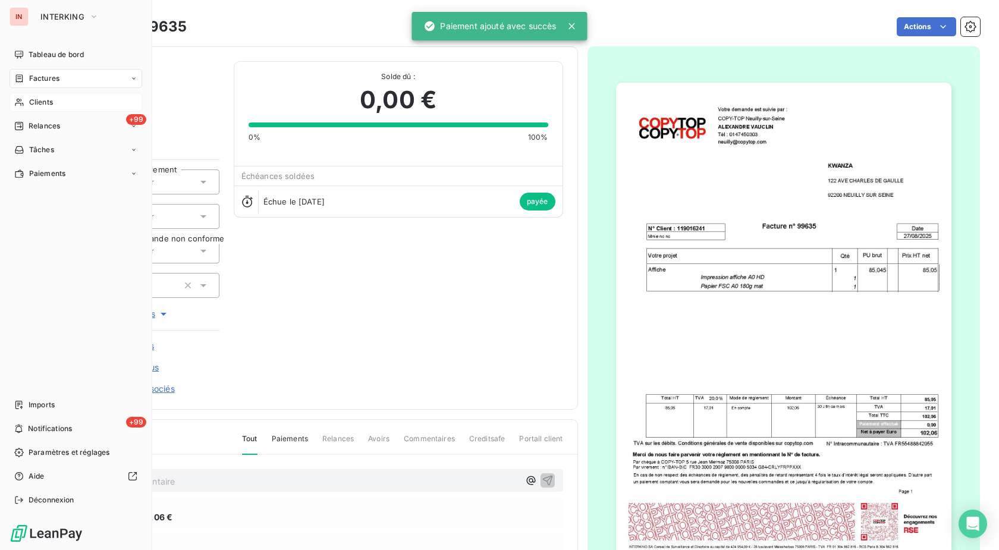
click at [29, 100] on div "Clients" at bounding box center [76, 102] width 133 height 19
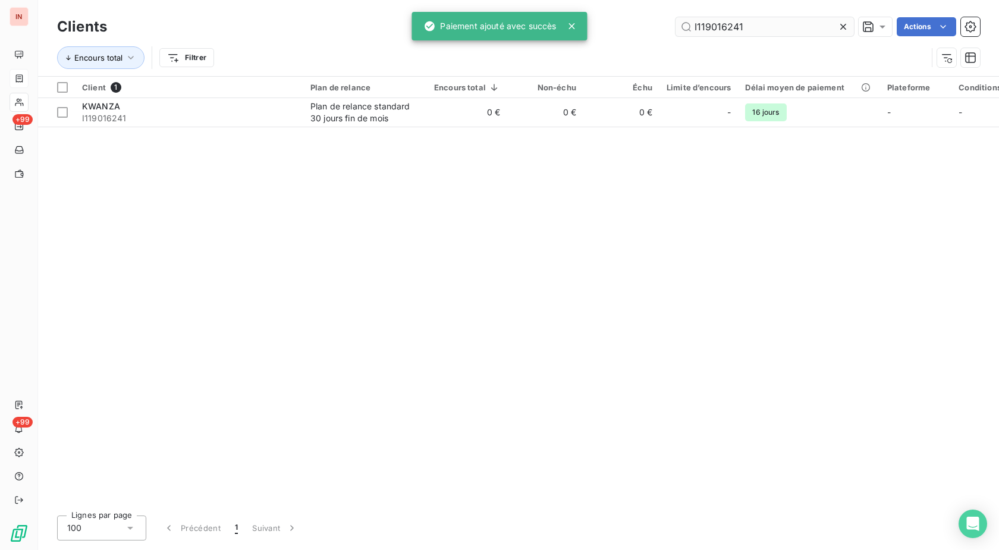
drag, startPoint x: 755, startPoint y: 27, endPoint x: 597, endPoint y: 29, distance: 158.1
click at [675, 25] on input "I119016241" at bounding box center [764, 26] width 178 height 19
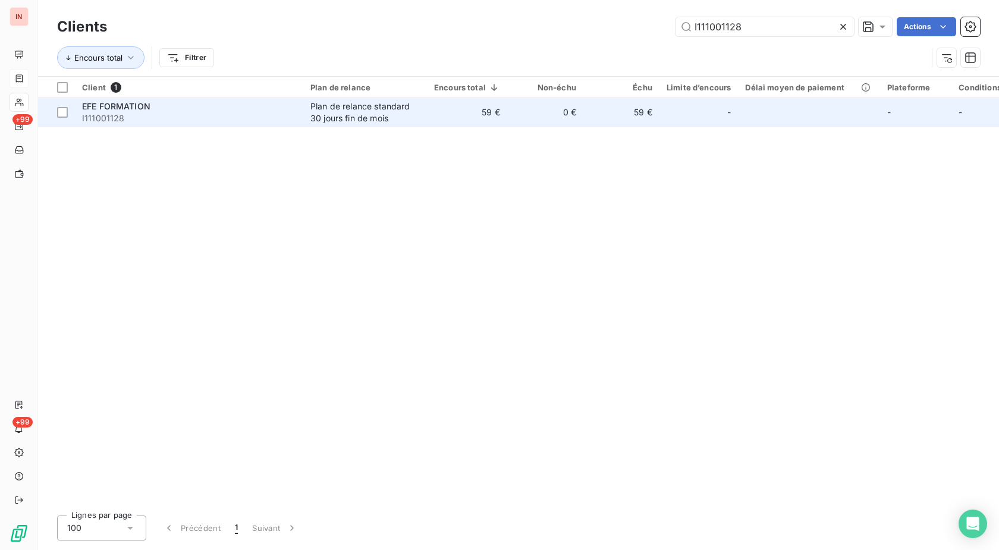
type input "I111001128"
click at [493, 116] on td "59 €" at bounding box center [467, 112] width 80 height 29
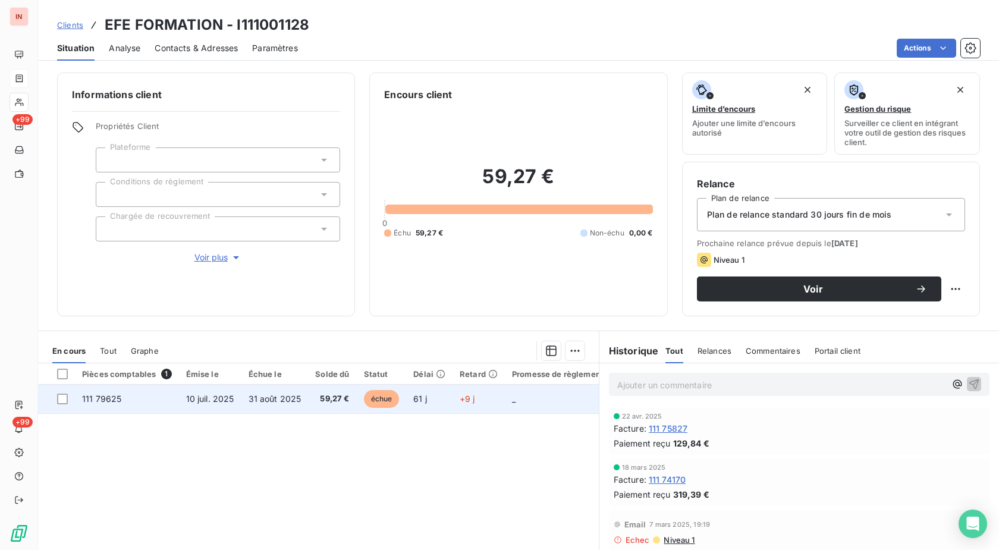
drag, startPoint x: 470, startPoint y: 404, endPoint x: 480, endPoint y: 402, distance: 10.3
click at [477, 402] on td "+9 j" at bounding box center [478, 399] width 52 height 29
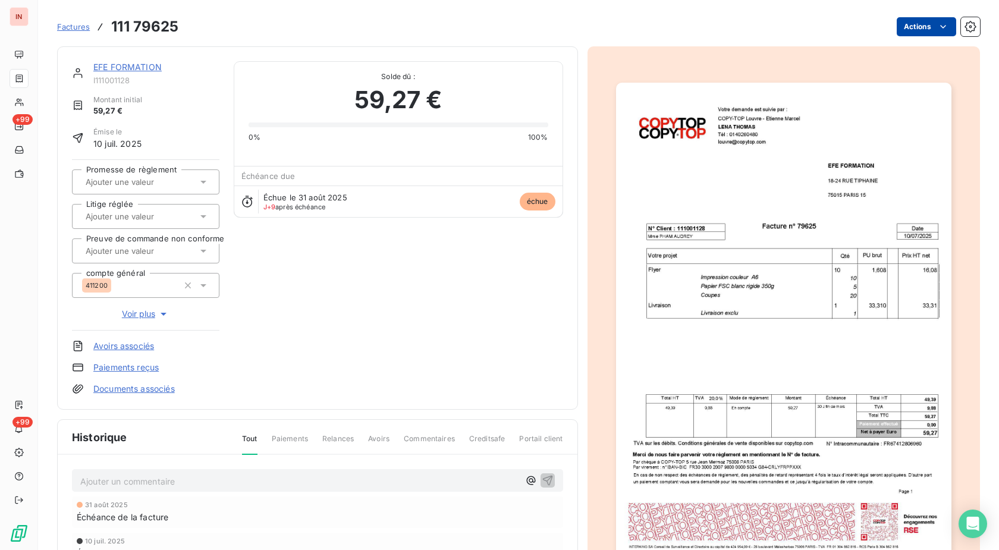
click at [914, 23] on html "IN +99 +99 Factures 111 79625 Actions EFE FORMATION I111001128 Montant initial …" at bounding box center [499, 275] width 999 height 550
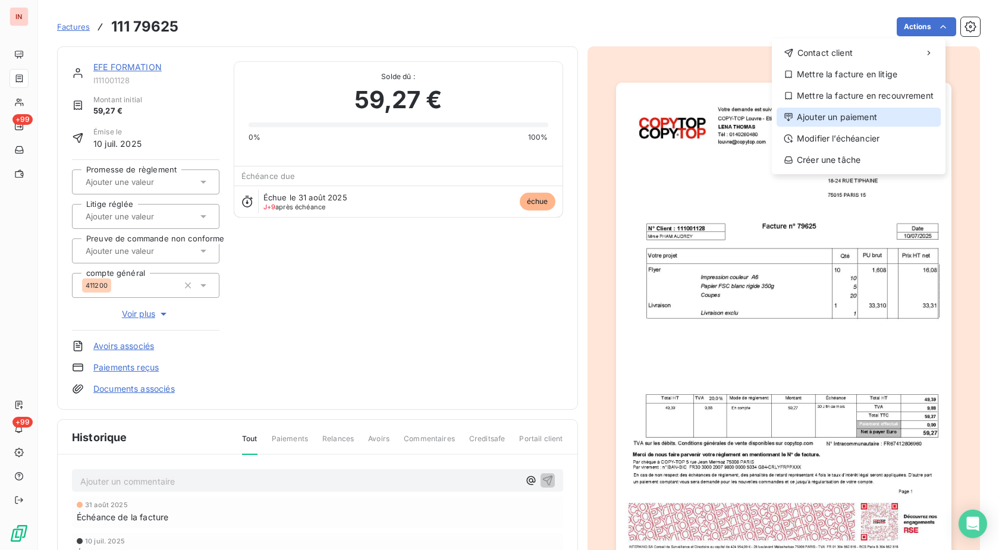
click at [827, 111] on div "Ajouter un paiement" at bounding box center [858, 117] width 164 height 19
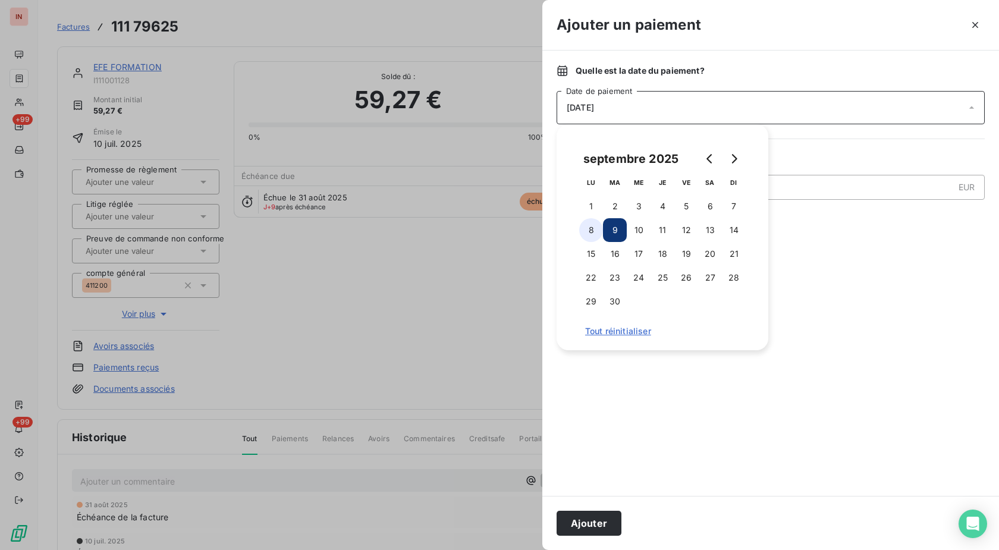
click at [586, 237] on button "8" at bounding box center [591, 230] width 24 height 24
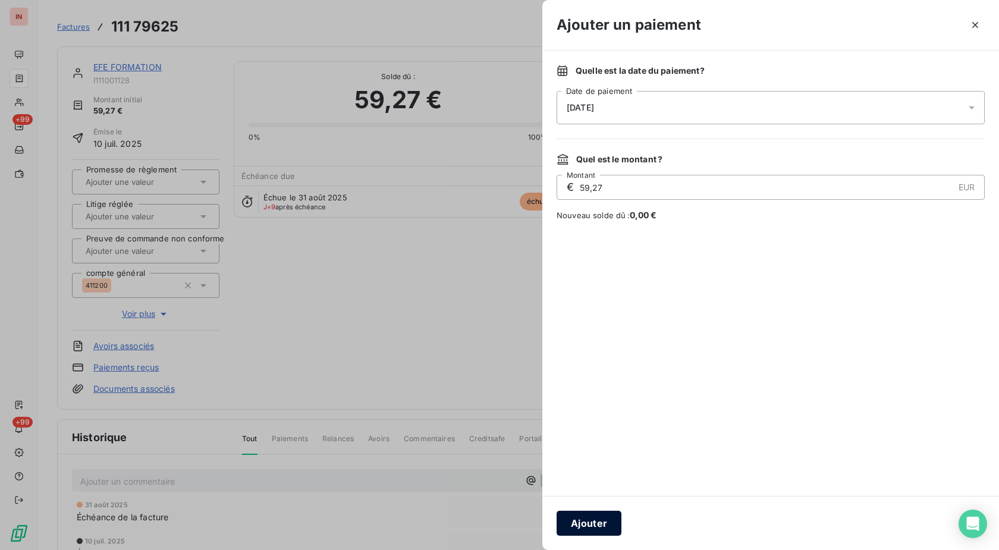
click at [597, 525] on button "Ajouter" at bounding box center [588, 523] width 65 height 25
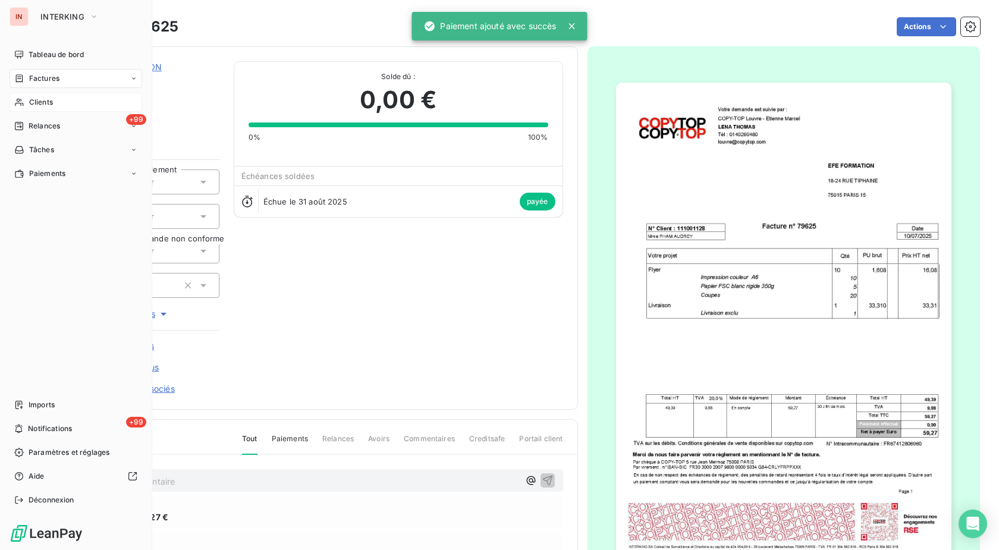
click at [27, 102] on div "Clients" at bounding box center [76, 102] width 133 height 19
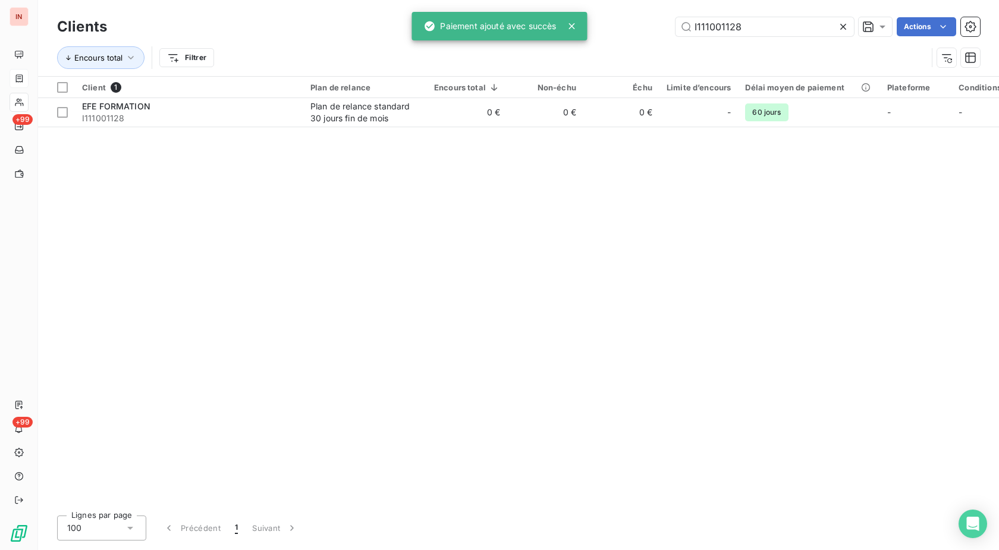
drag, startPoint x: 745, startPoint y: 23, endPoint x: 584, endPoint y: 39, distance: 161.9
click at [675, 36] on input "I111001128" at bounding box center [764, 26] width 178 height 19
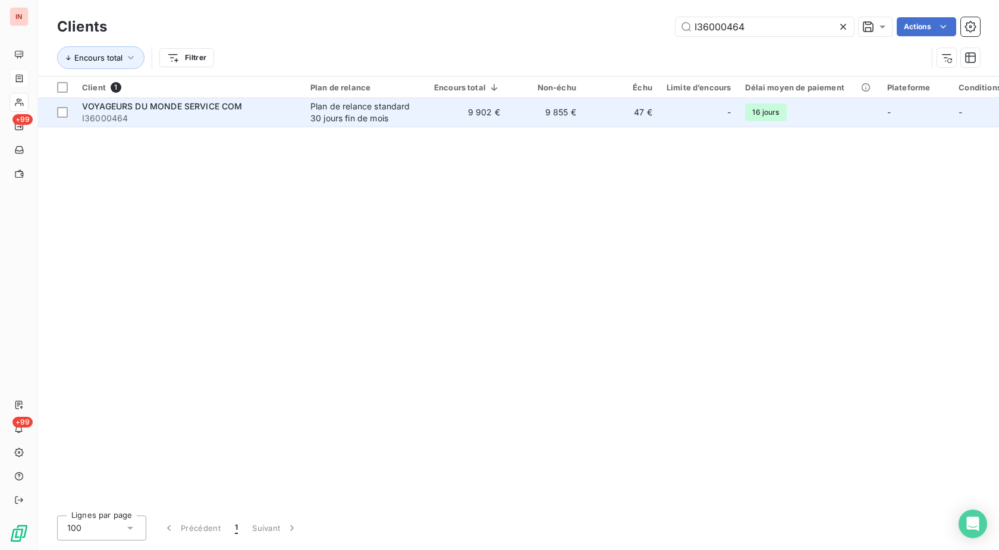
type input "I36000464"
click at [476, 111] on td "9 902 €" at bounding box center [467, 112] width 80 height 29
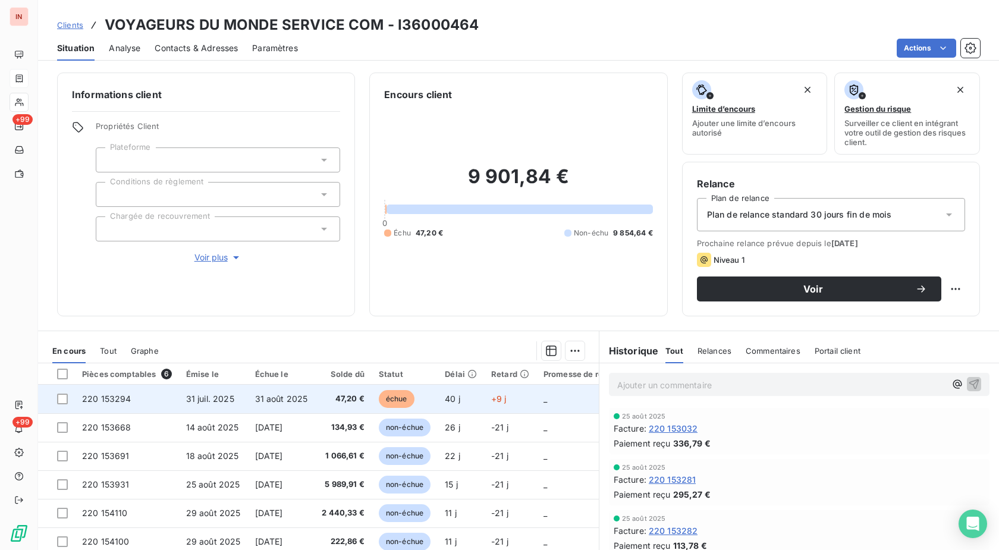
click at [420, 391] on td "échue" at bounding box center [405, 399] width 66 height 29
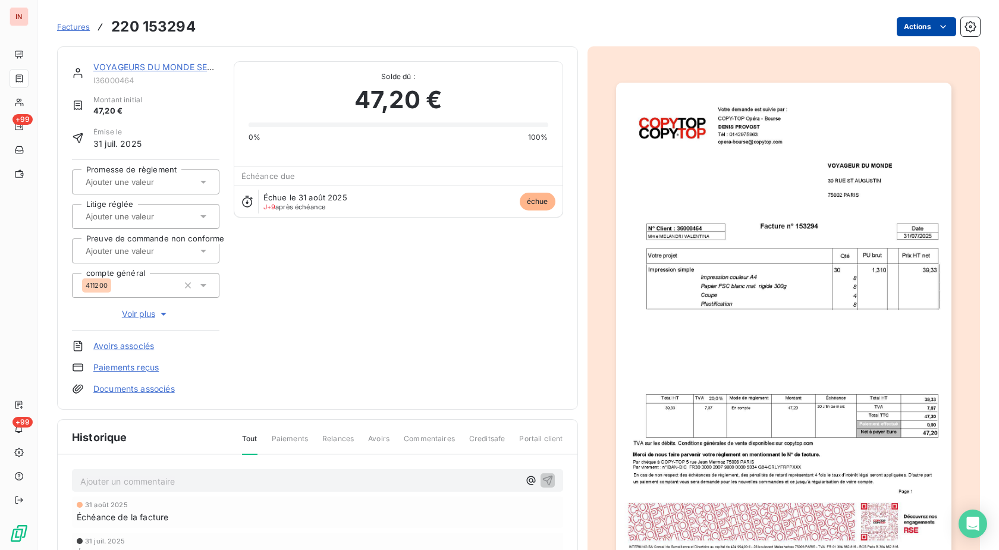
click at [886, 32] on div "Actions" at bounding box center [595, 26] width 770 height 19
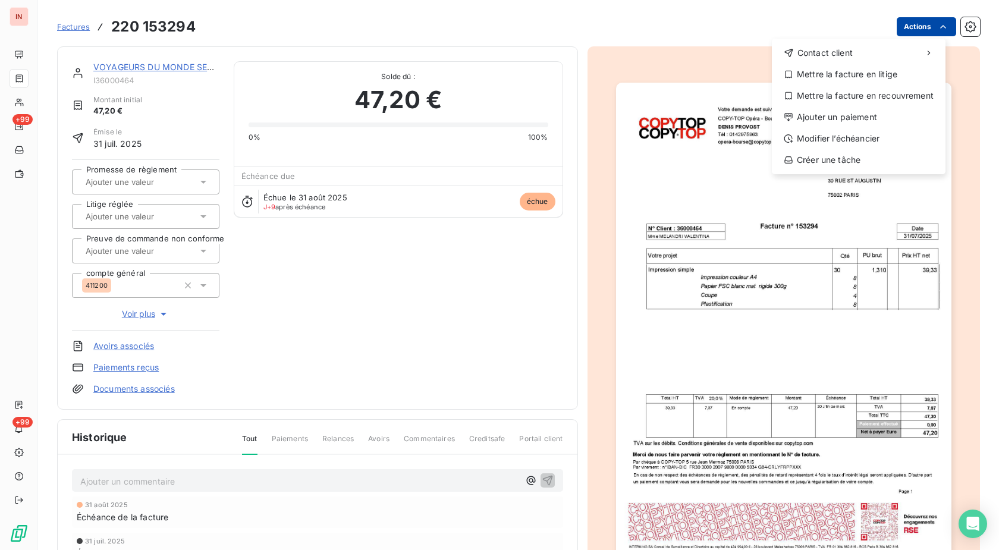
click at [899, 30] on html "IN +99 +99 Factures [PHONE_NUMBER] Actions Contact client Mettre la facture en …" at bounding box center [499, 275] width 999 height 550
click at [868, 118] on div "Ajouter un paiement" at bounding box center [858, 117] width 164 height 19
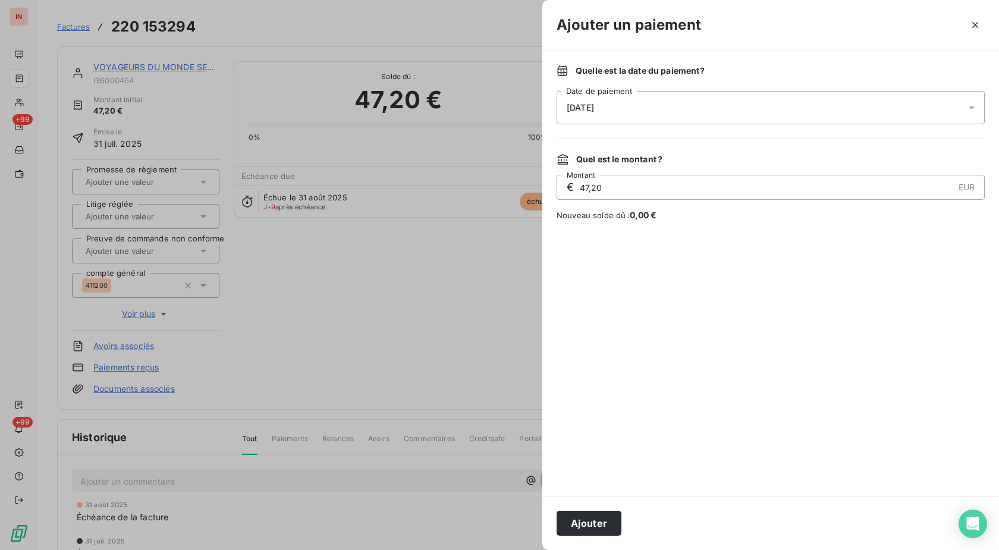
click at [760, 111] on div "[DATE]" at bounding box center [770, 107] width 428 height 33
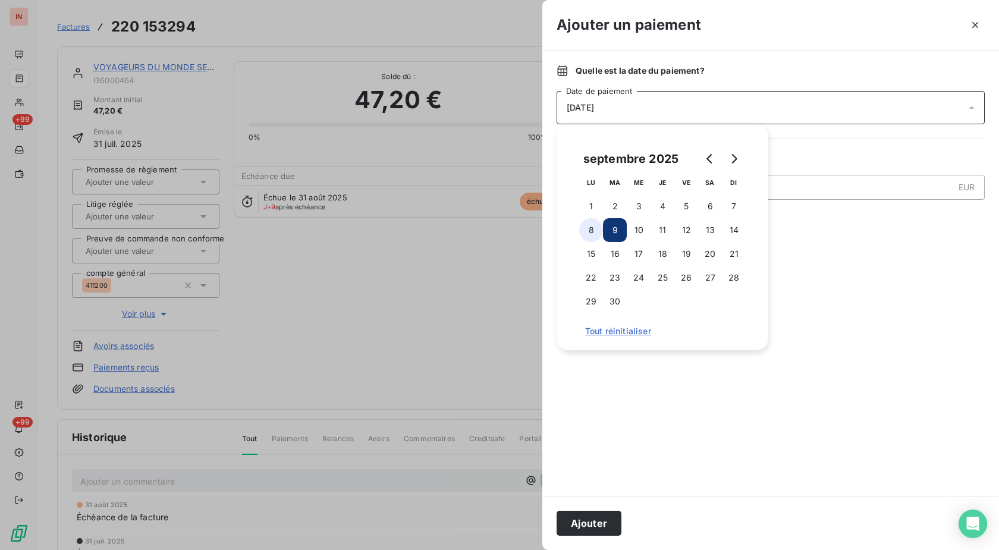
click at [596, 226] on button "8" at bounding box center [591, 230] width 24 height 24
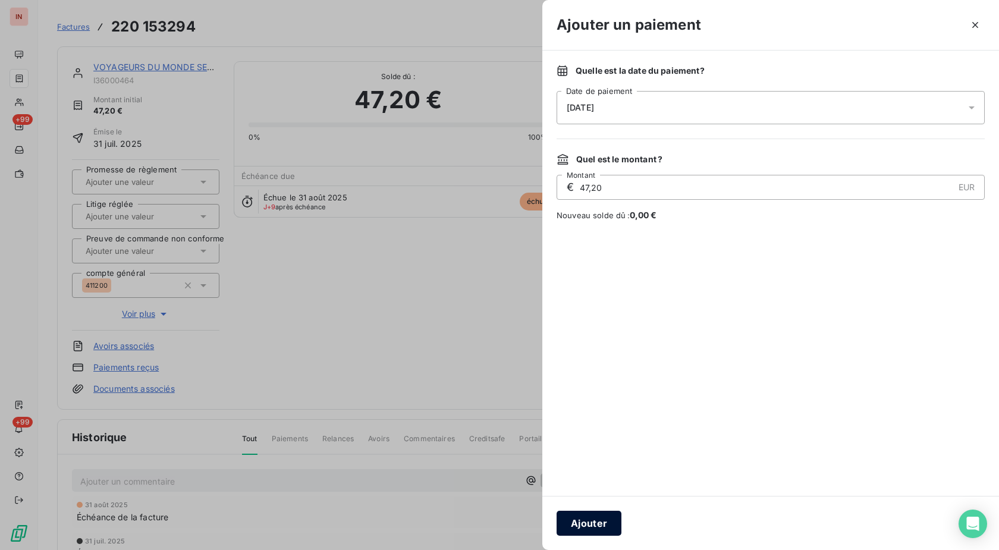
click at [596, 514] on button "Ajouter" at bounding box center [588, 523] width 65 height 25
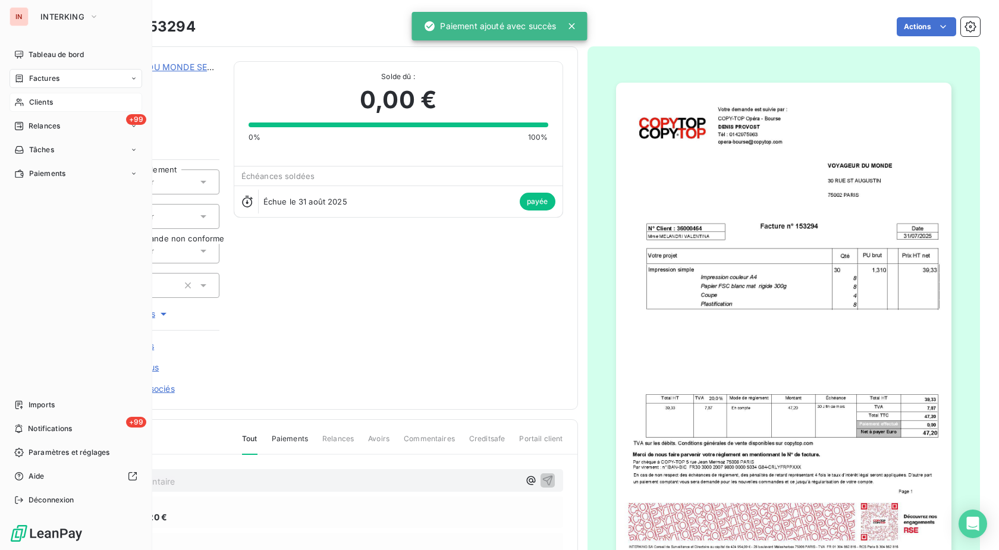
click at [28, 103] on div "Clients" at bounding box center [76, 102] width 133 height 19
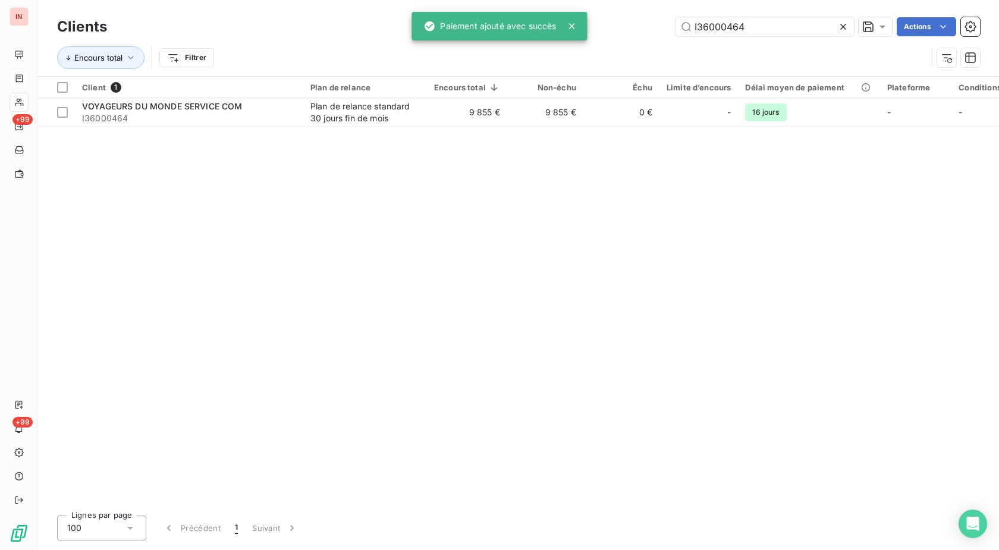
drag, startPoint x: 585, startPoint y: 26, endPoint x: 543, endPoint y: 26, distance: 41.6
click at [675, 26] on input "I36000464" at bounding box center [764, 26] width 178 height 19
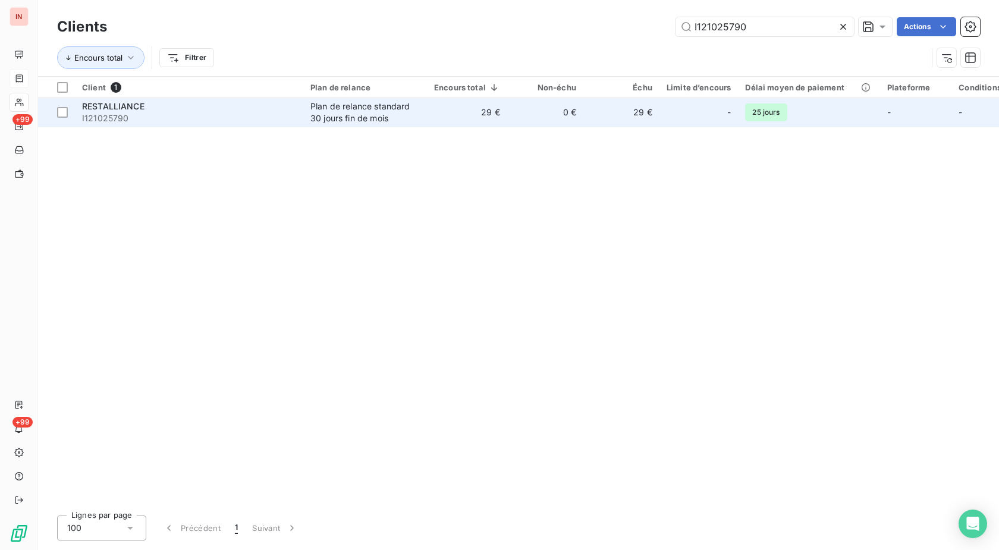
type input "I121025790"
click at [414, 113] on div "Plan de relance standard 30 jours fin de mois" at bounding box center [364, 112] width 109 height 24
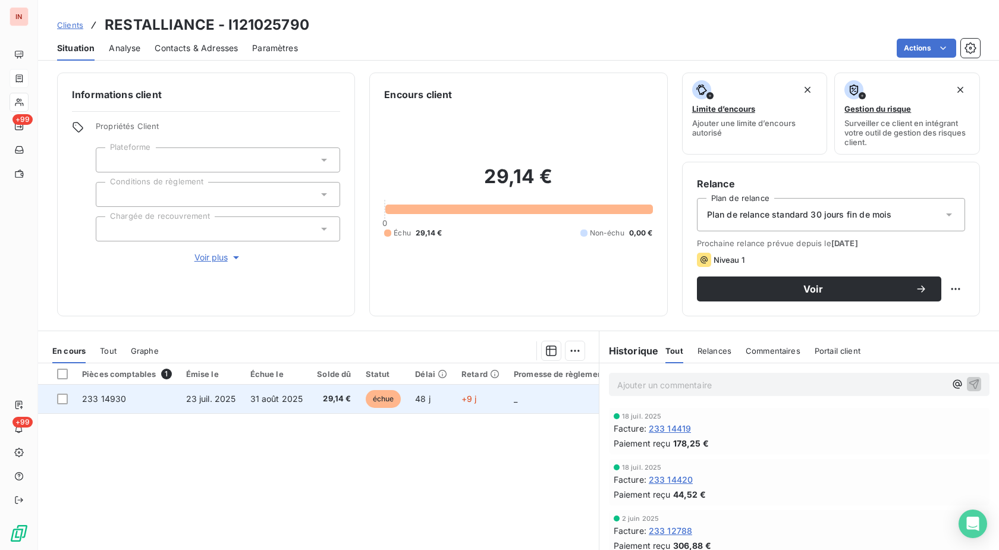
click at [439, 396] on td "48 j" at bounding box center [431, 399] width 46 height 29
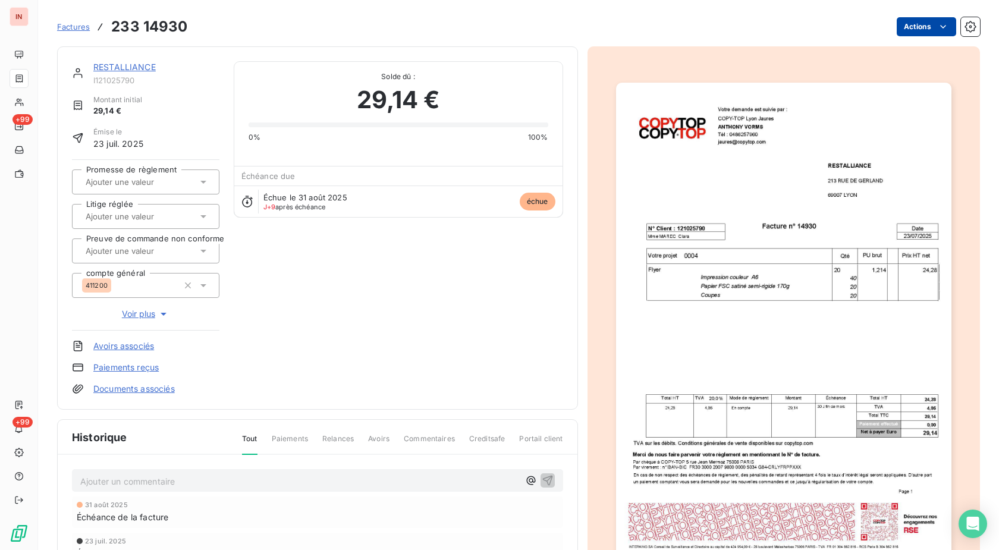
click at [907, 29] on html "IN +99 +99 Factures 233 14930 Actions RESTALLIANCE I121025790 Montant initial 2…" at bounding box center [499, 275] width 999 height 550
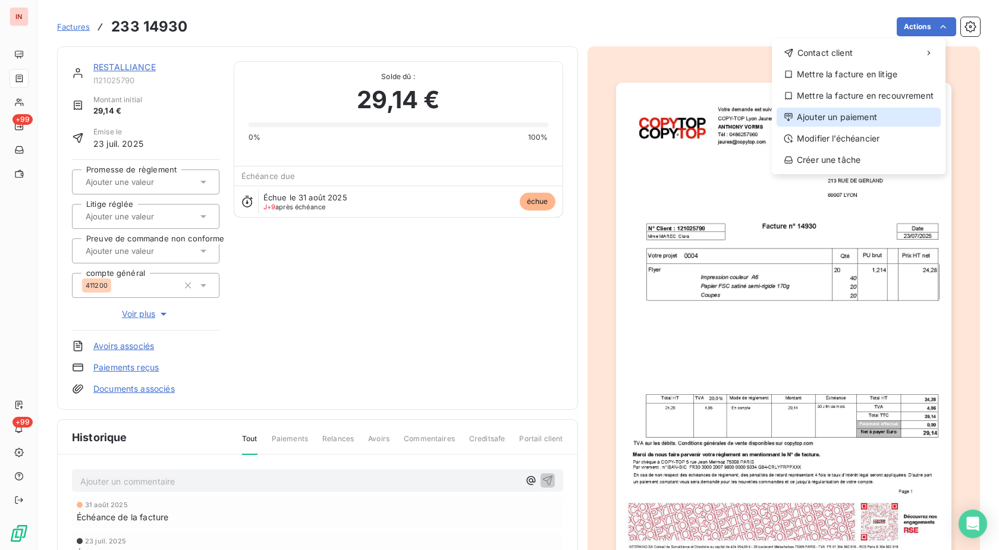
click at [852, 119] on div "Ajouter un paiement" at bounding box center [858, 117] width 164 height 19
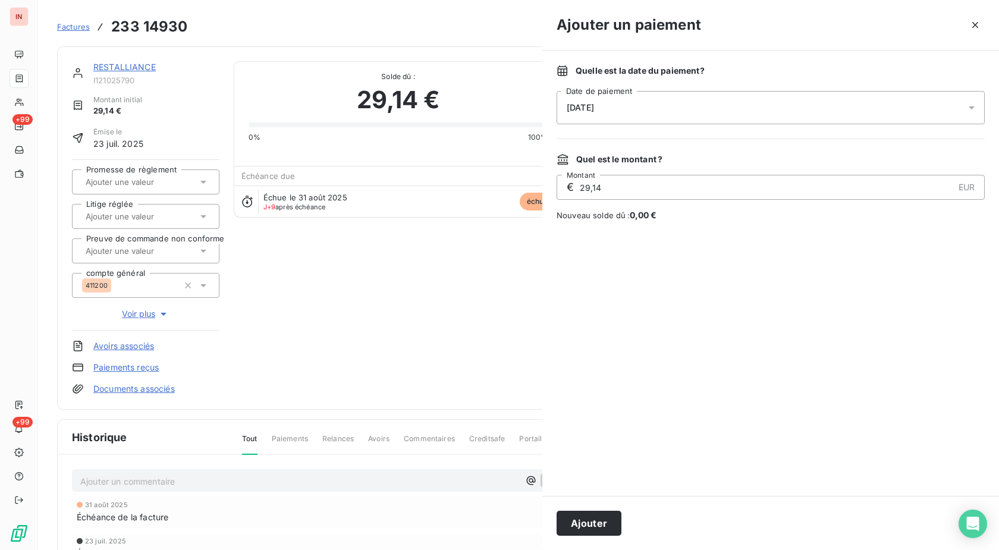
click at [758, 104] on div "[DATE]" at bounding box center [770, 107] width 428 height 33
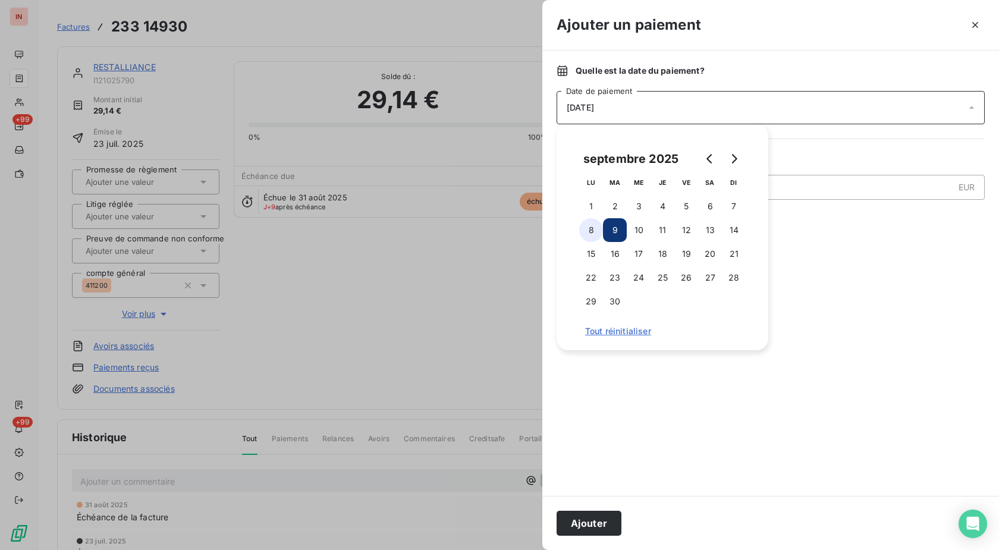
click at [599, 232] on button "8" at bounding box center [591, 230] width 24 height 24
click at [584, 520] on button "Ajouter" at bounding box center [588, 523] width 65 height 25
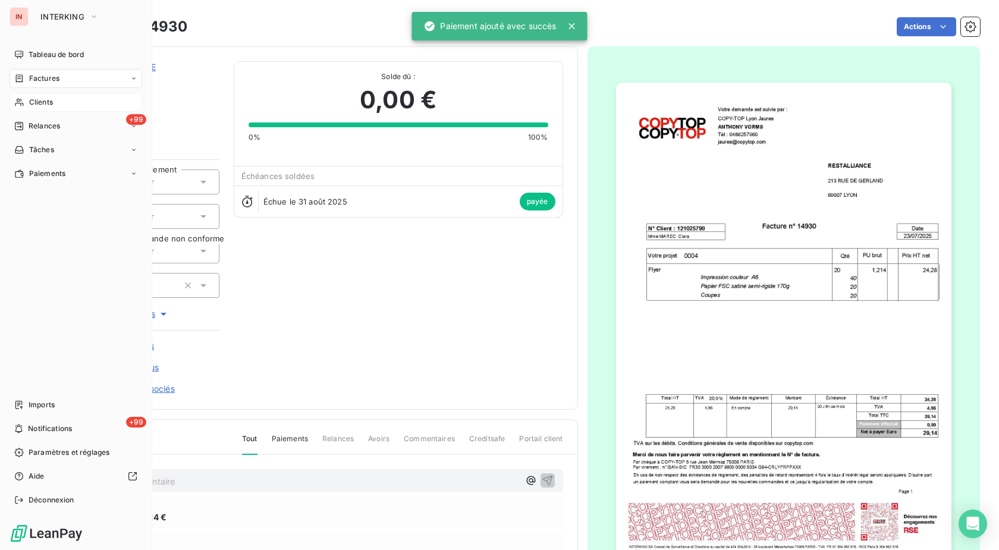
click at [34, 109] on div "Clients" at bounding box center [76, 102] width 133 height 19
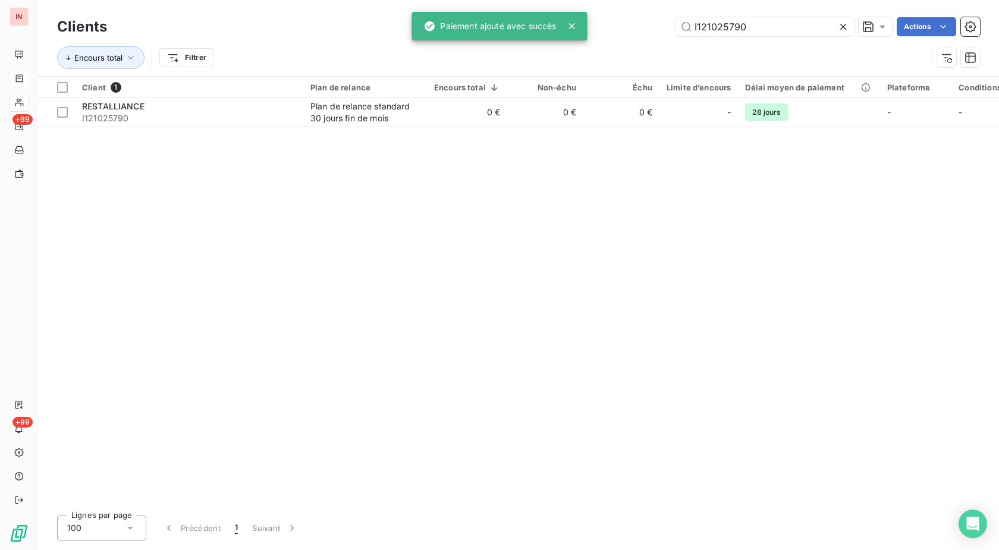
drag, startPoint x: 756, startPoint y: 24, endPoint x: 588, endPoint y: 26, distance: 167.0
click at [675, 26] on input "I121025790" at bounding box center [764, 26] width 178 height 19
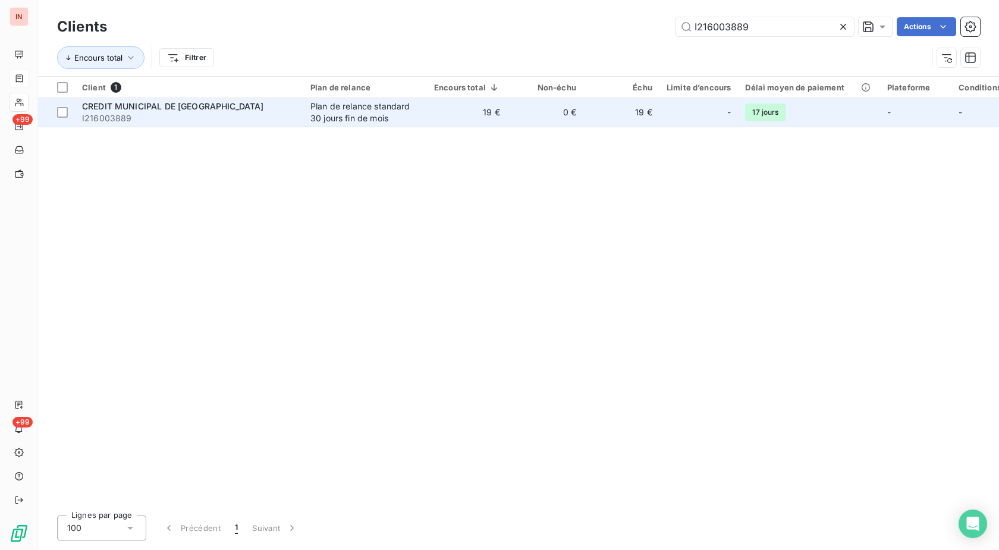
type input "I216003889"
click at [472, 114] on td "19 €" at bounding box center [467, 112] width 80 height 29
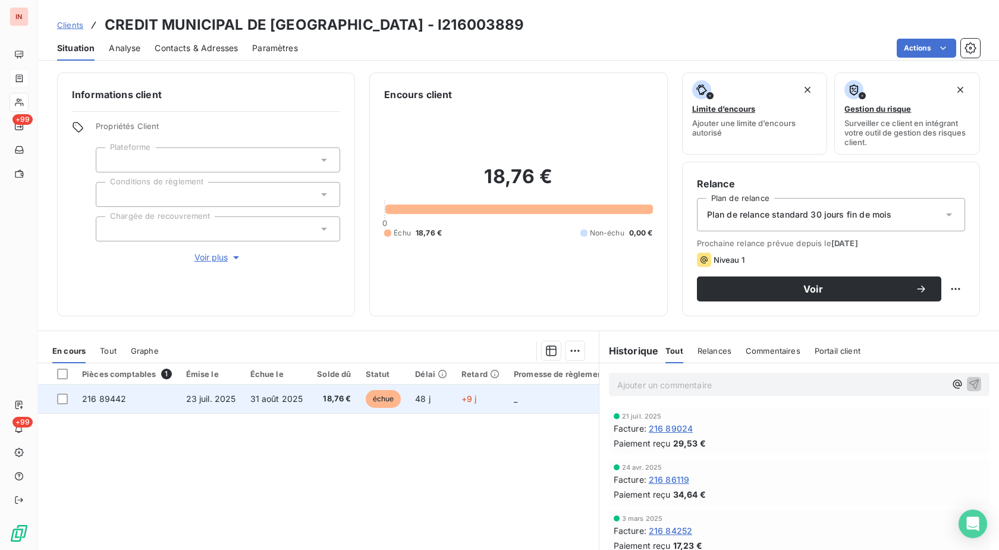
click at [494, 404] on td "+9 j" at bounding box center [480, 399] width 52 height 29
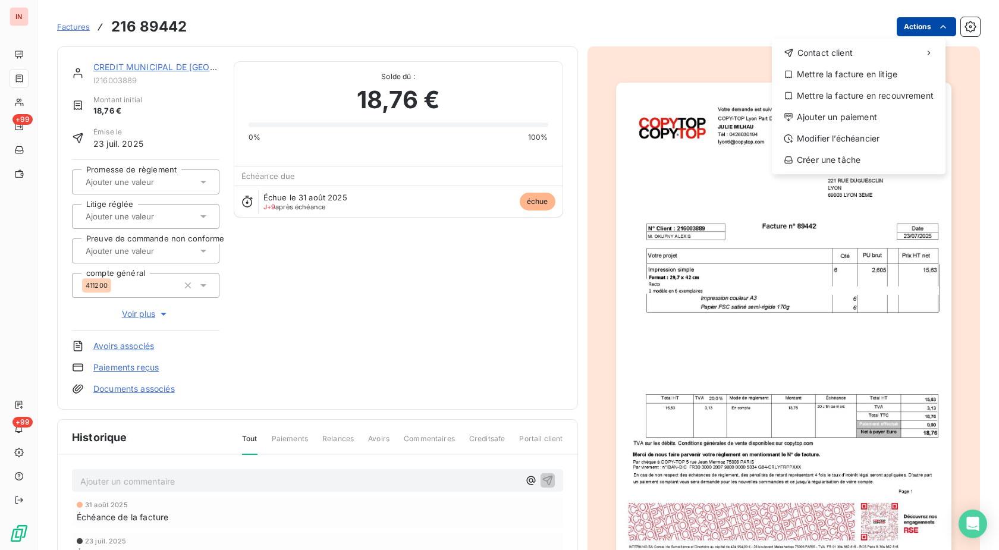
click at [916, 26] on html "IN +99 +99 Factures [PHONE_NUMBER] Actions Contact client Mettre la facture en …" at bounding box center [499, 275] width 999 height 550
click at [820, 118] on div "Ajouter un paiement" at bounding box center [858, 117] width 164 height 19
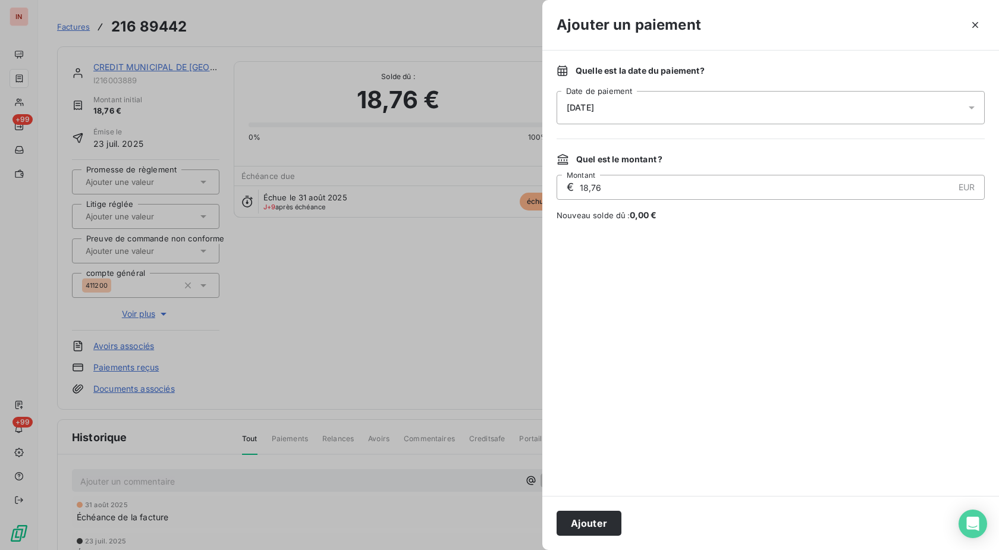
click at [731, 97] on div "[DATE]" at bounding box center [770, 107] width 428 height 33
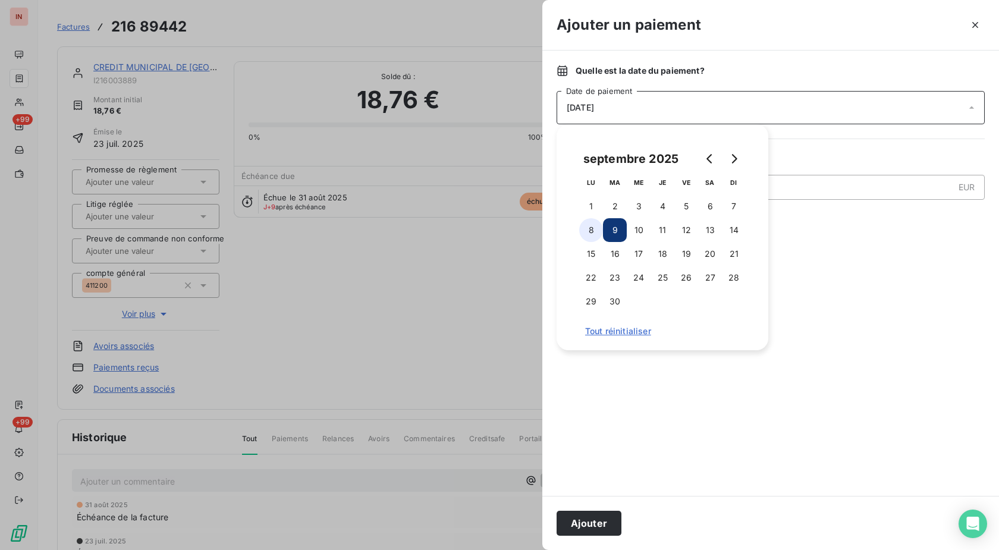
click at [590, 237] on button "8" at bounding box center [591, 230] width 24 height 24
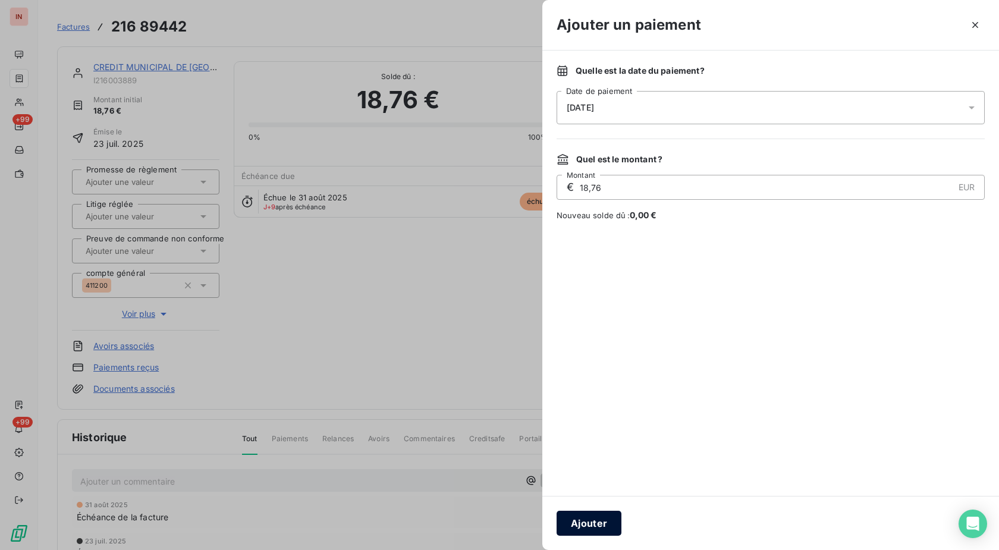
click at [591, 531] on button "Ajouter" at bounding box center [588, 523] width 65 height 25
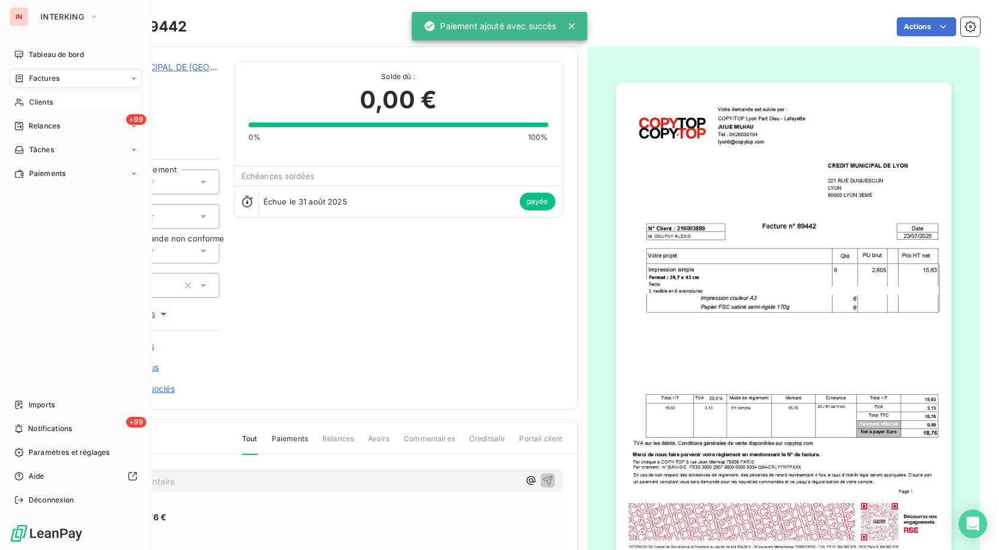
click at [30, 106] on span "Clients" at bounding box center [41, 102] width 24 height 11
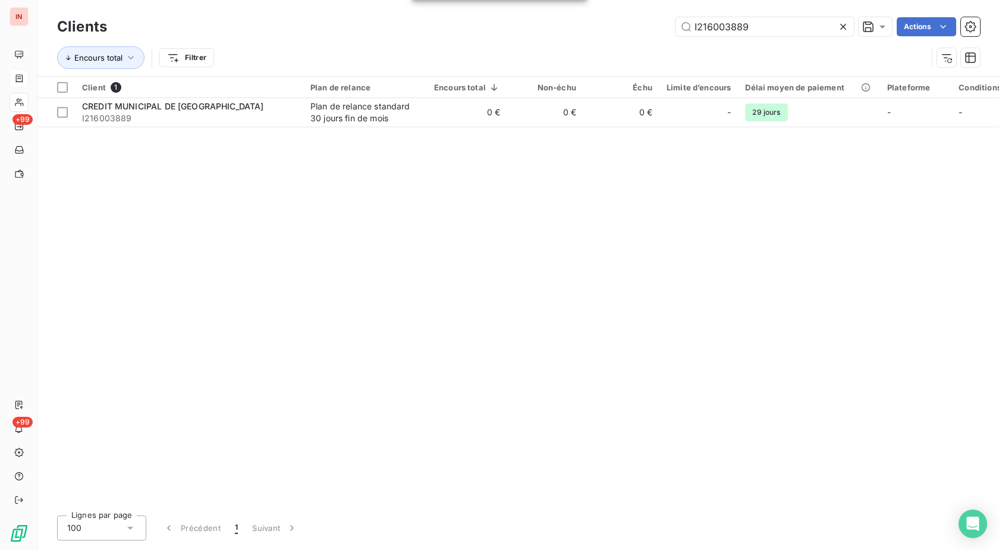
drag, startPoint x: 769, startPoint y: 28, endPoint x: 600, endPoint y: 28, distance: 168.8
click at [675, 28] on input "I216003889" at bounding box center [764, 26] width 178 height 19
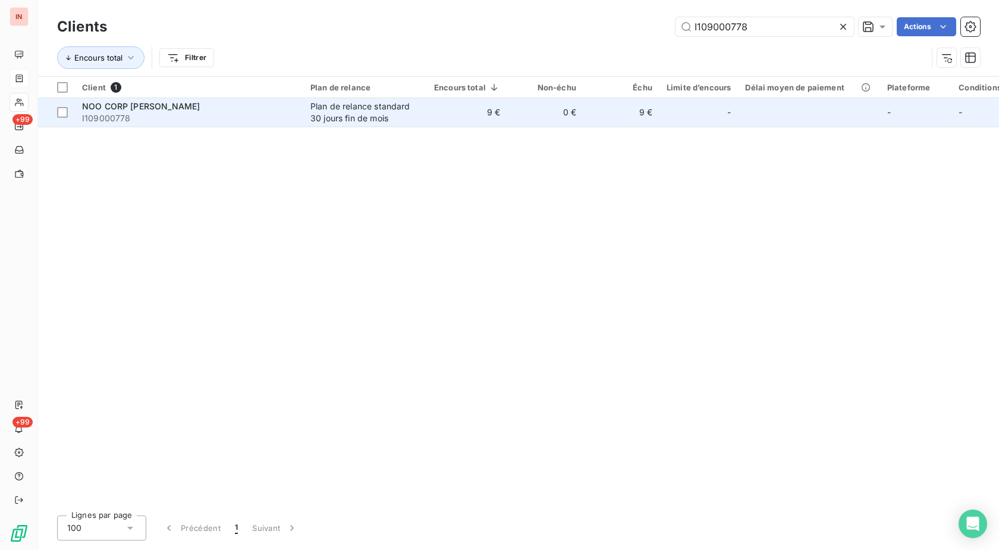
type input "I109000778"
click at [492, 108] on td "9 €" at bounding box center [467, 112] width 80 height 29
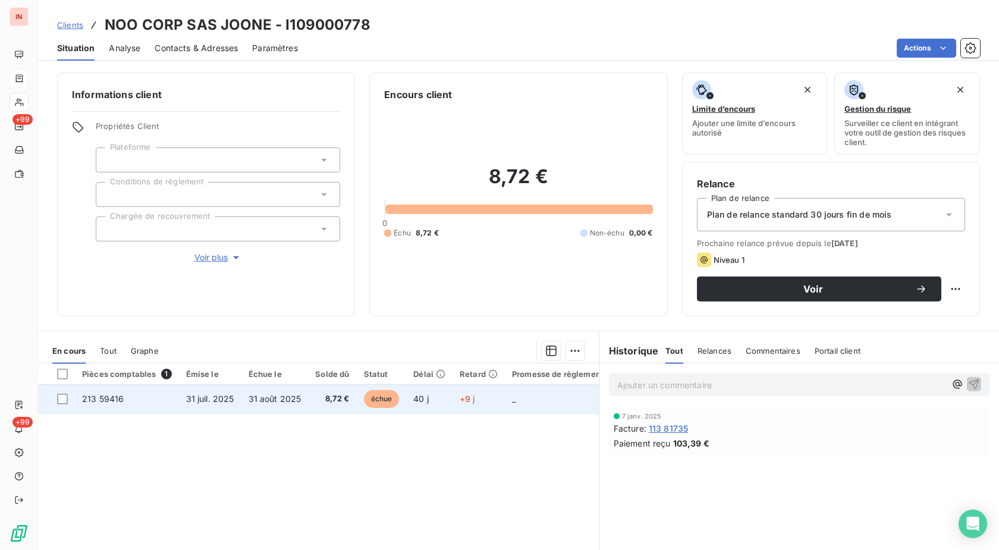
click at [436, 399] on td "40 j" at bounding box center [429, 399] width 46 height 29
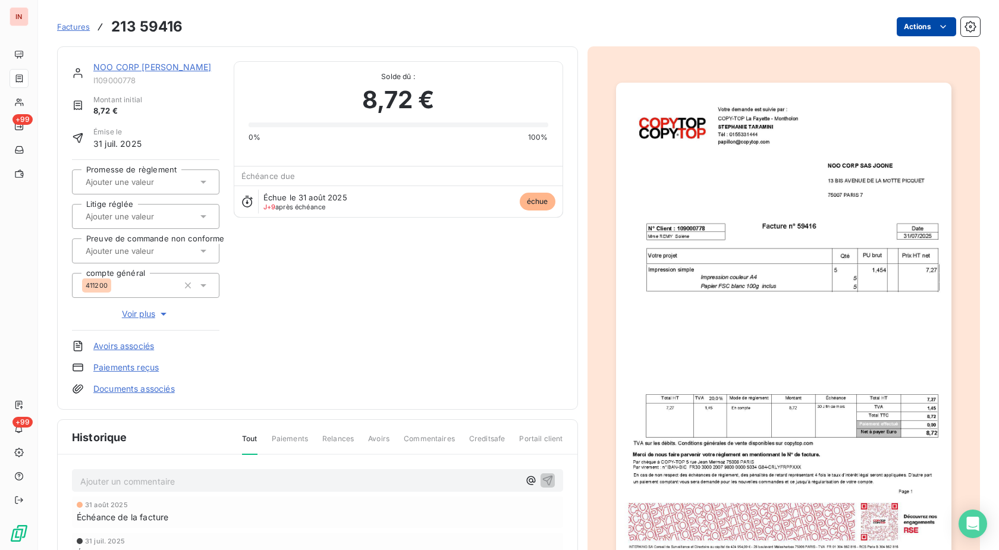
click at [902, 31] on html "IN +99 +99 Factures 213 59416 Actions NOO CORP SAS JOONE I109000778 Montant ini…" at bounding box center [499, 275] width 999 height 550
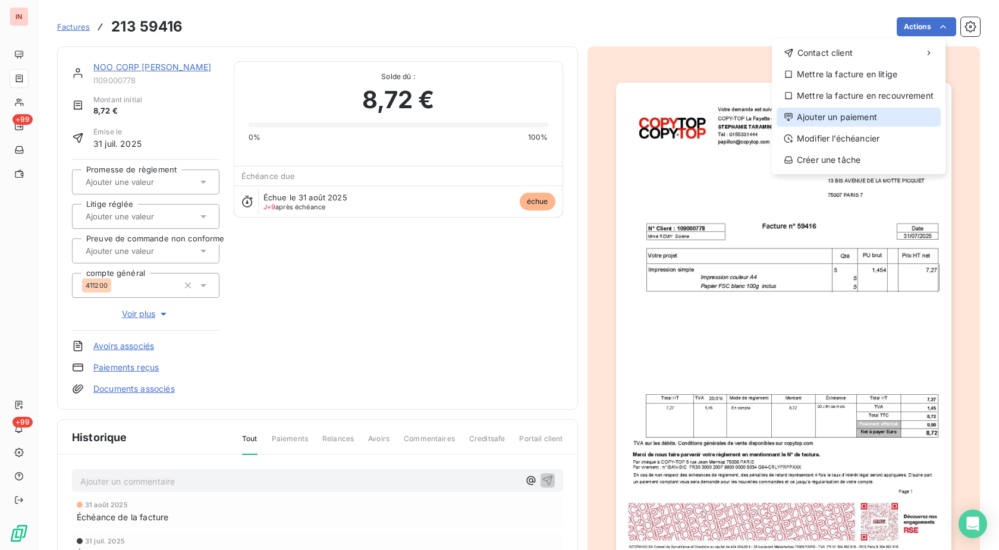
click at [845, 121] on div "Ajouter un paiement" at bounding box center [858, 117] width 164 height 19
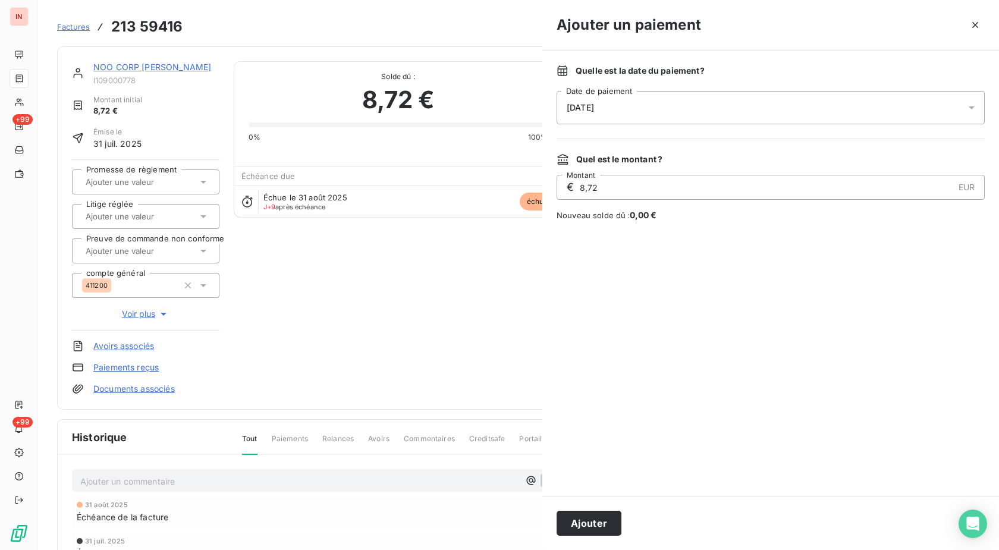
click at [733, 107] on div "[DATE]" at bounding box center [770, 107] width 428 height 33
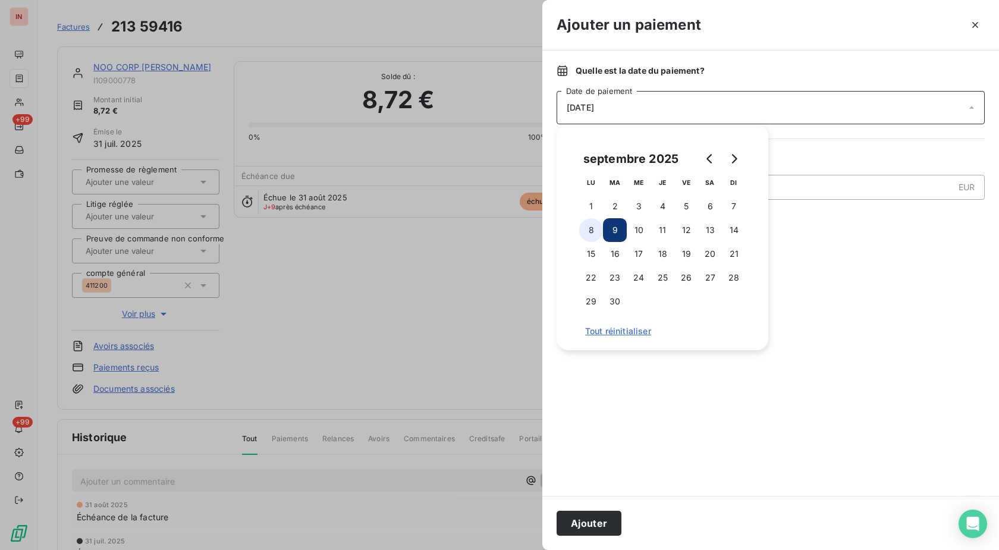
click at [593, 226] on button "8" at bounding box center [591, 230] width 24 height 24
click at [589, 515] on button "Ajouter" at bounding box center [588, 523] width 65 height 25
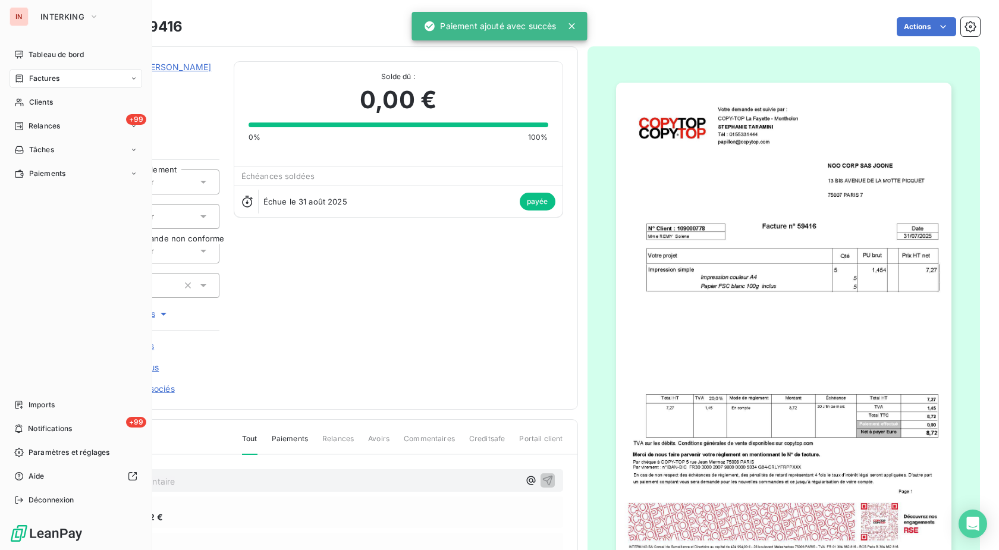
drag, startPoint x: 45, startPoint y: 78, endPoint x: 219, endPoint y: 88, distance: 175.0
click at [47, 78] on span "Factures" at bounding box center [44, 78] width 30 height 11
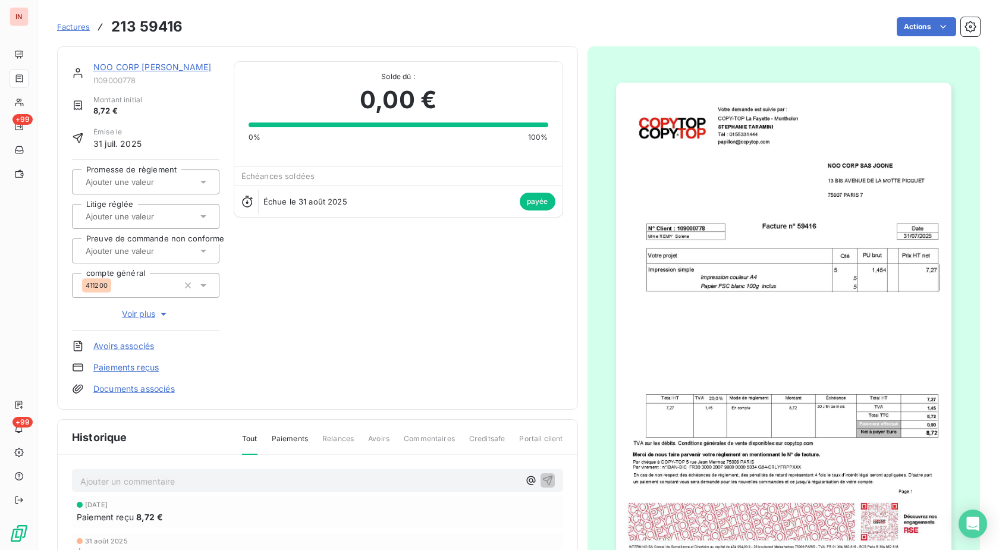
click at [83, 26] on span "Factures" at bounding box center [73, 27] width 33 height 10
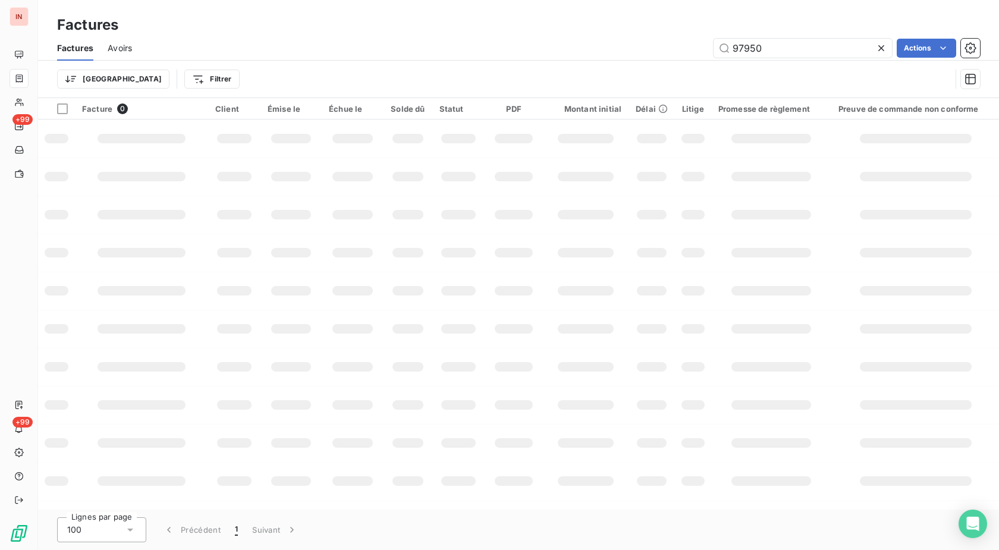
drag, startPoint x: 802, startPoint y: 47, endPoint x: 656, endPoint y: 53, distance: 146.4
click at [713, 52] on input "97950" at bounding box center [802, 48] width 178 height 19
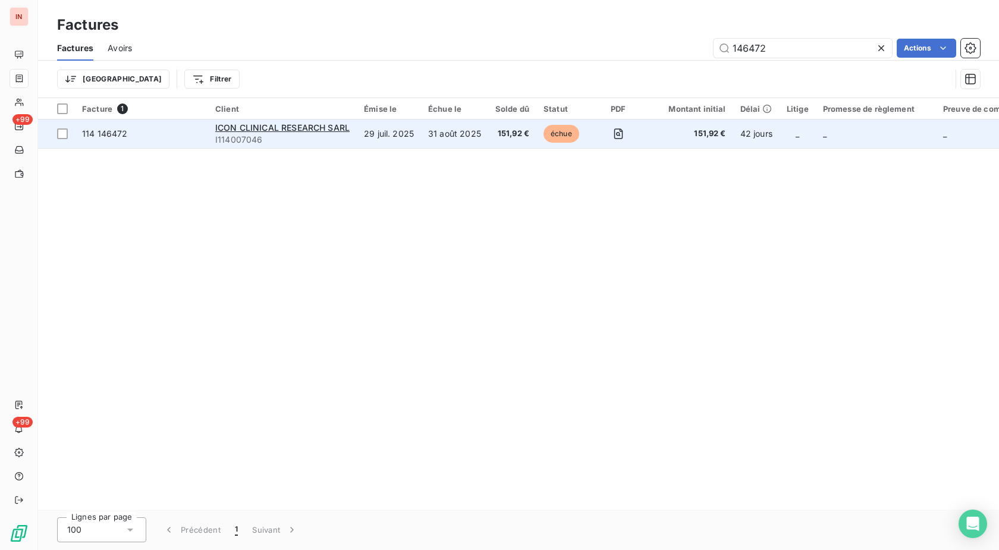
type input "146472"
click at [477, 134] on td "31 août 2025" at bounding box center [454, 133] width 67 height 29
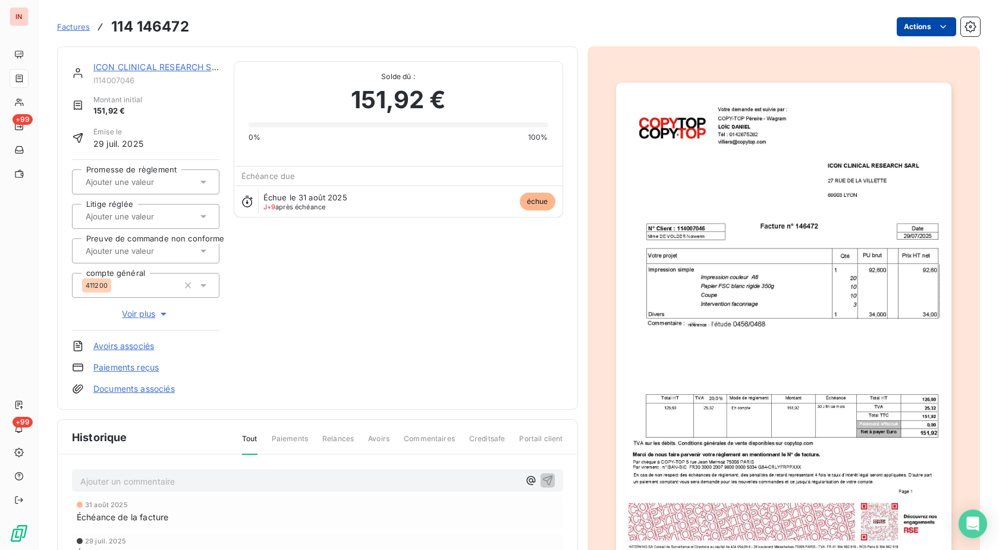
click at [900, 28] on html "IN +99 +99 Factures 114 146472 Actions ICON CLINICAL RESEARCH SARL I114007046 M…" at bounding box center [499, 275] width 999 height 550
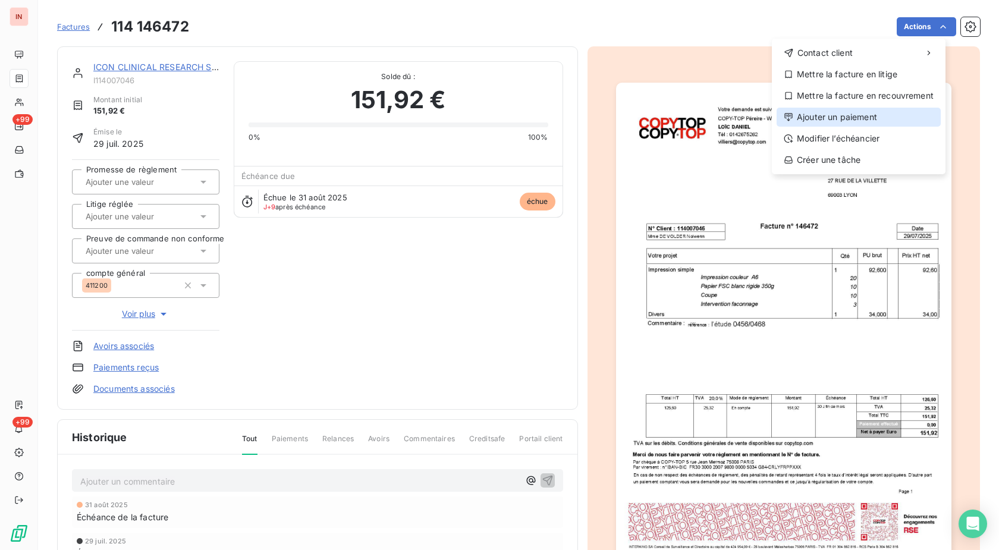
click at [832, 114] on div "Ajouter un paiement" at bounding box center [858, 117] width 164 height 19
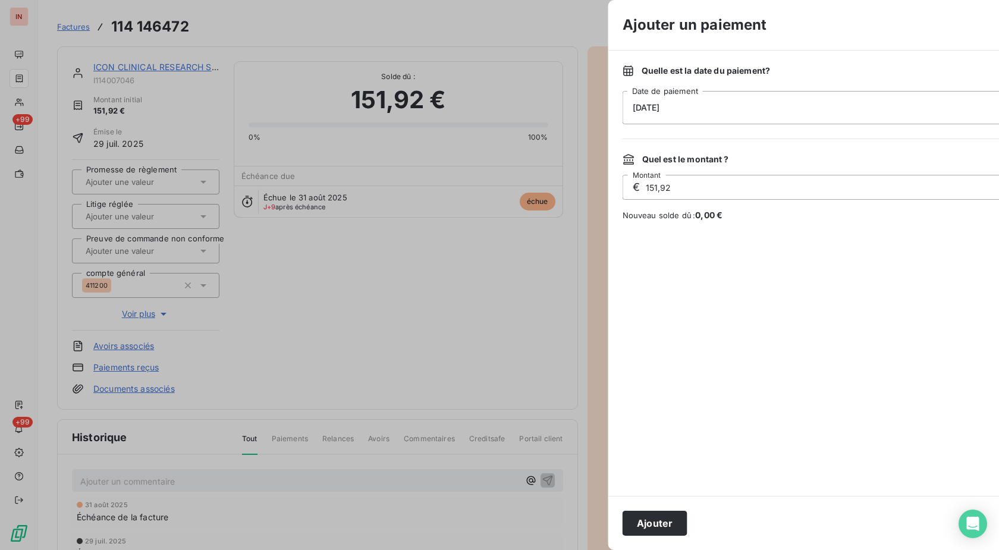
click at [725, 105] on div "[DATE]" at bounding box center [836, 107] width 428 height 33
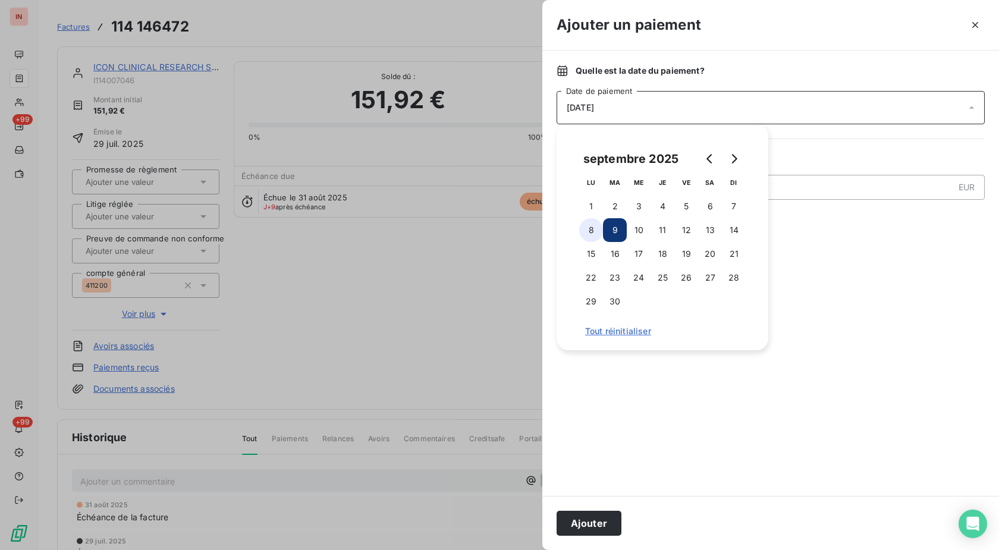
click at [599, 228] on button "8" at bounding box center [591, 230] width 24 height 24
click at [604, 521] on button "Ajouter" at bounding box center [588, 523] width 65 height 25
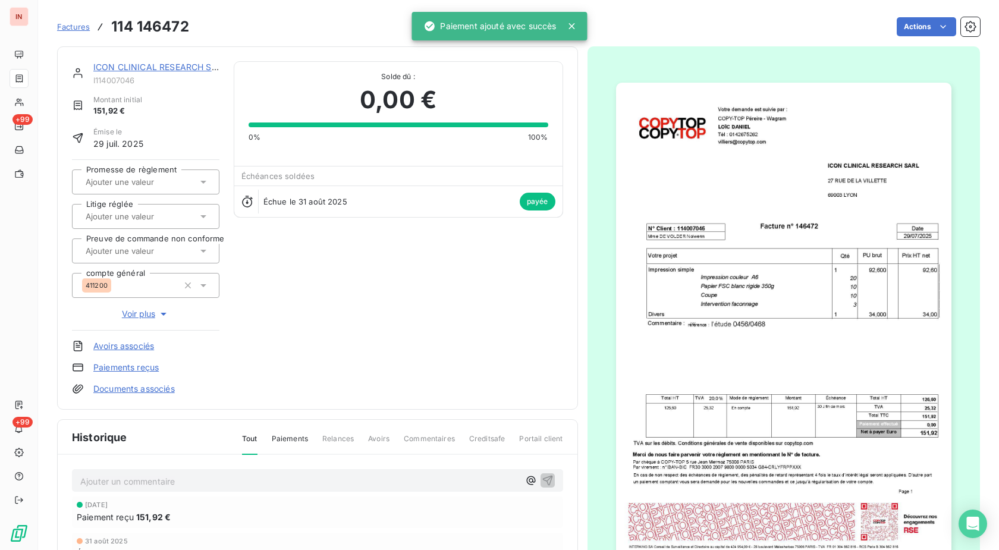
click at [186, 41] on div "ICON CLINICAL RESEARCH SARL I114007046 Montant initial 151,92 € Émise le [DATE]…" at bounding box center [518, 367] width 923 height 656
click at [71, 28] on span "Factures" at bounding box center [73, 27] width 33 height 10
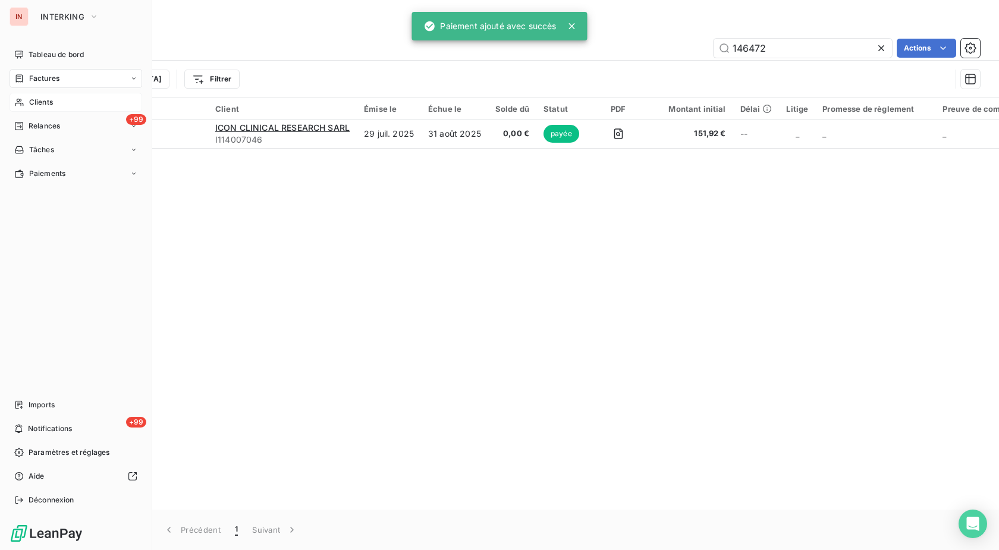
click at [35, 99] on span "Clients" at bounding box center [41, 102] width 24 height 11
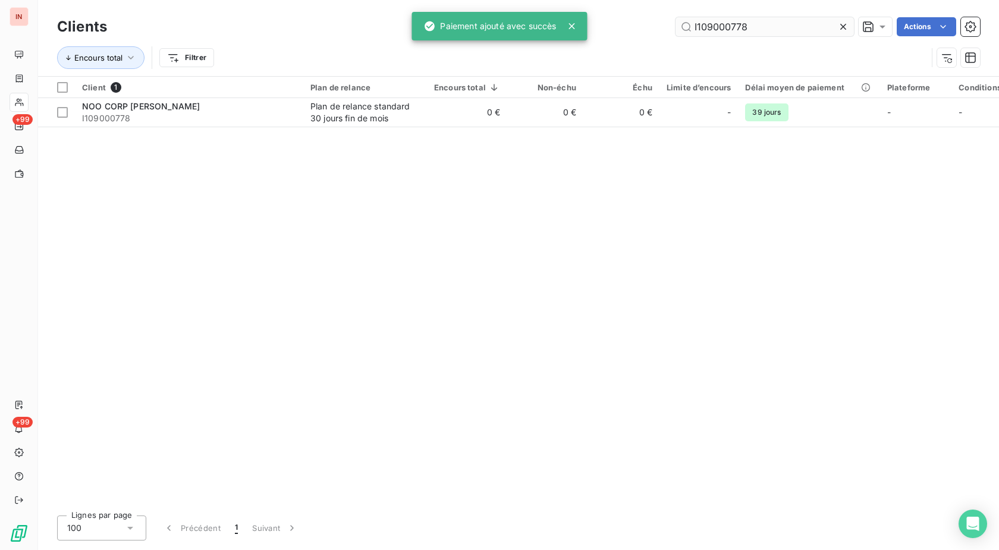
drag, startPoint x: 745, startPoint y: 24, endPoint x: 595, endPoint y: 23, distance: 150.4
click at [675, 23] on input "I109000778" at bounding box center [764, 26] width 178 height 19
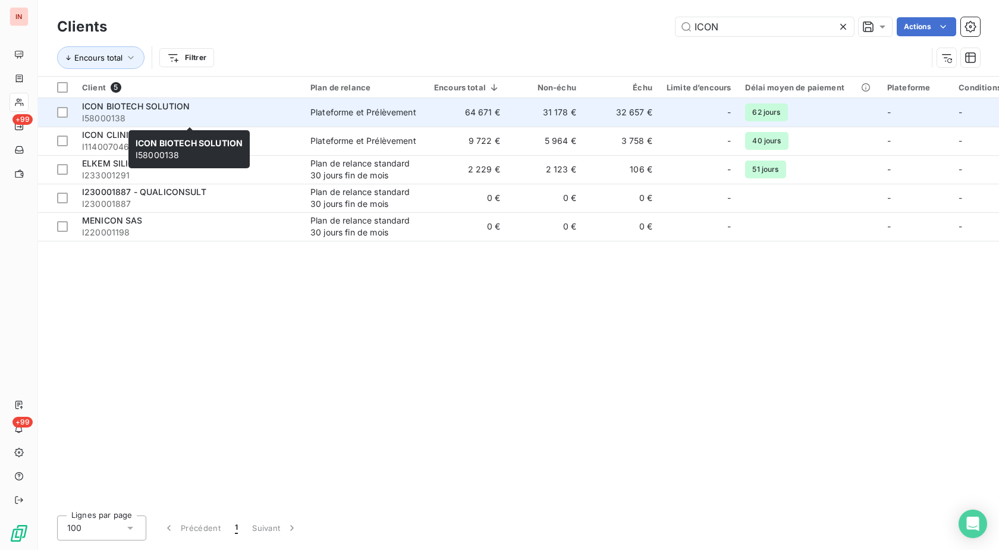
type input "ICON"
click at [276, 113] on span "I58000138" at bounding box center [189, 118] width 214 height 12
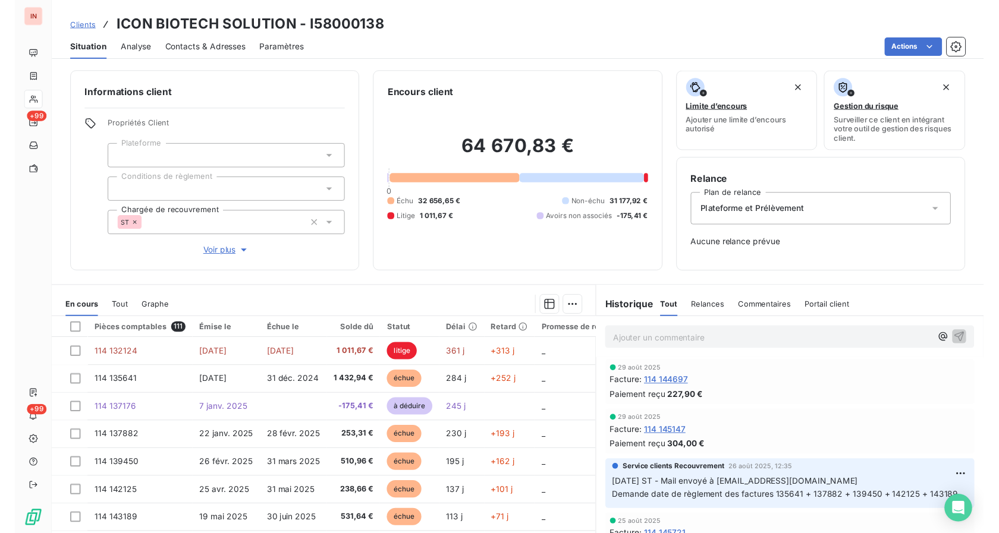
scroll to position [40, 0]
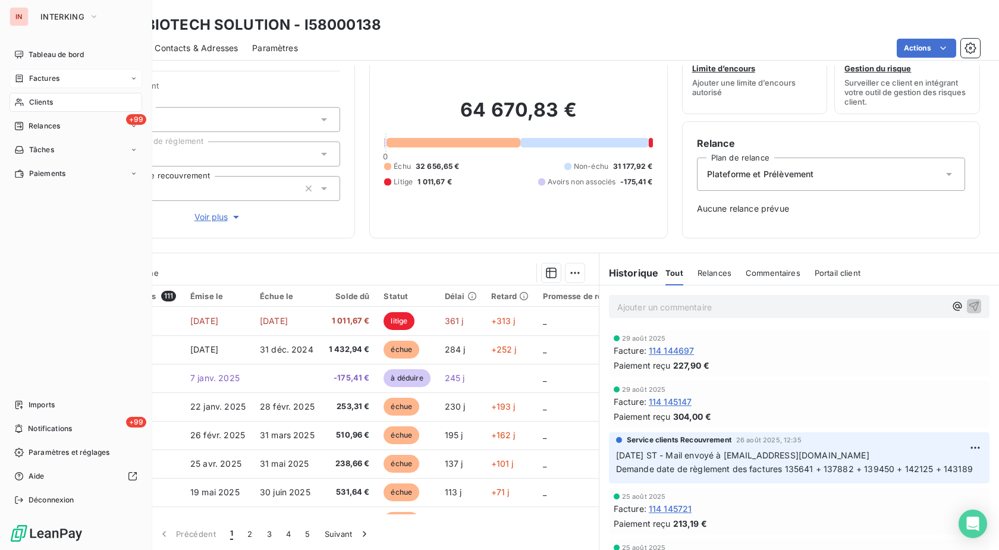
click at [47, 86] on div "Factures" at bounding box center [76, 78] width 133 height 19
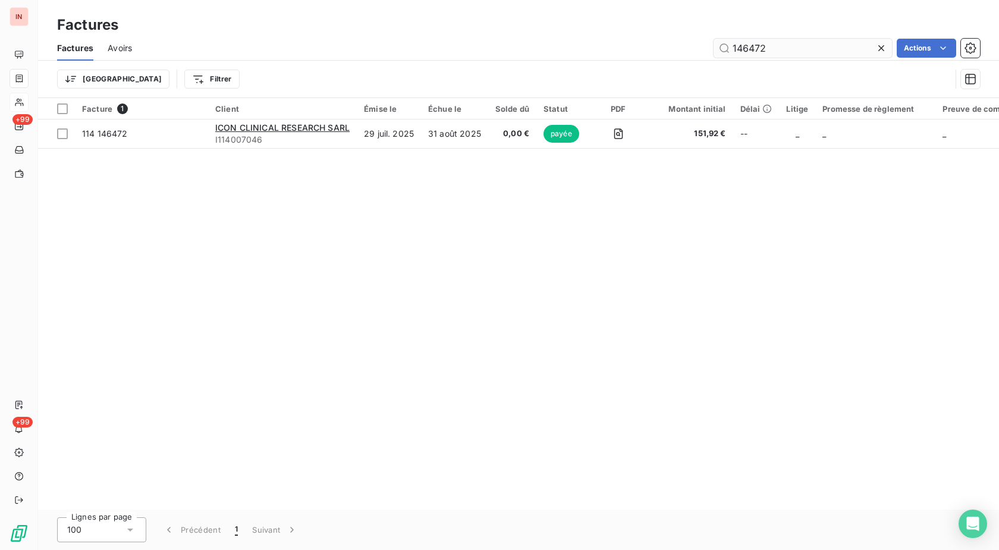
drag, startPoint x: 663, startPoint y: 46, endPoint x: 619, endPoint y: 43, distance: 44.7
click at [713, 45] on input "146472" at bounding box center [802, 48] width 178 height 19
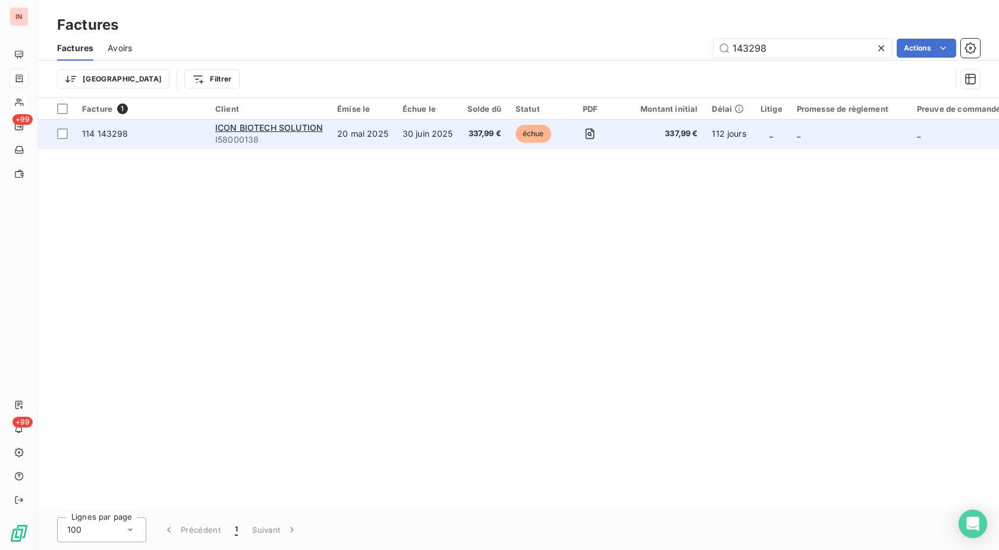
type input "143298"
click at [499, 138] on span "337,99 €" at bounding box center [484, 134] width 34 height 12
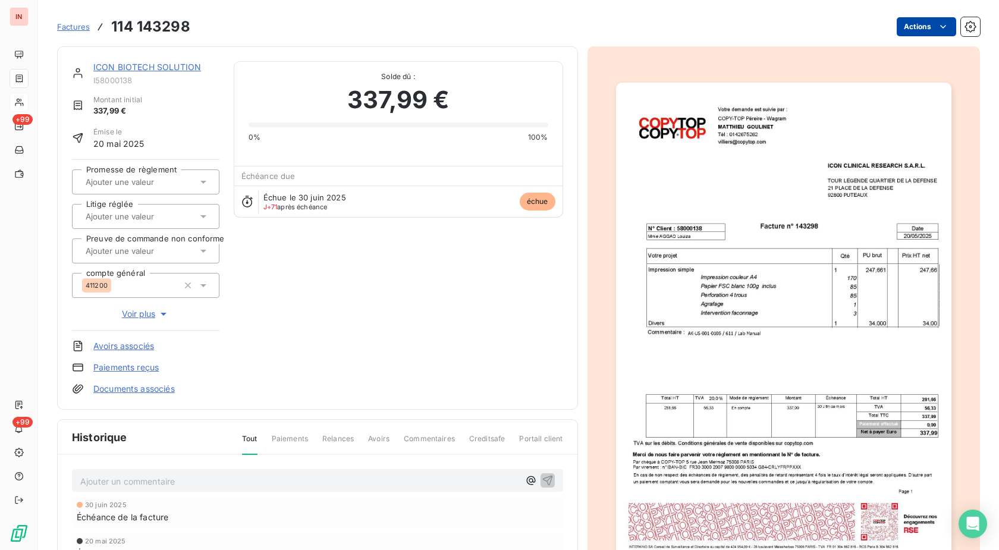
click at [937, 26] on html "IN +99 +99 Factures 114 143298 Actions ICON BIOTECH SOLUTION I58000138 Montant …" at bounding box center [499, 275] width 999 height 550
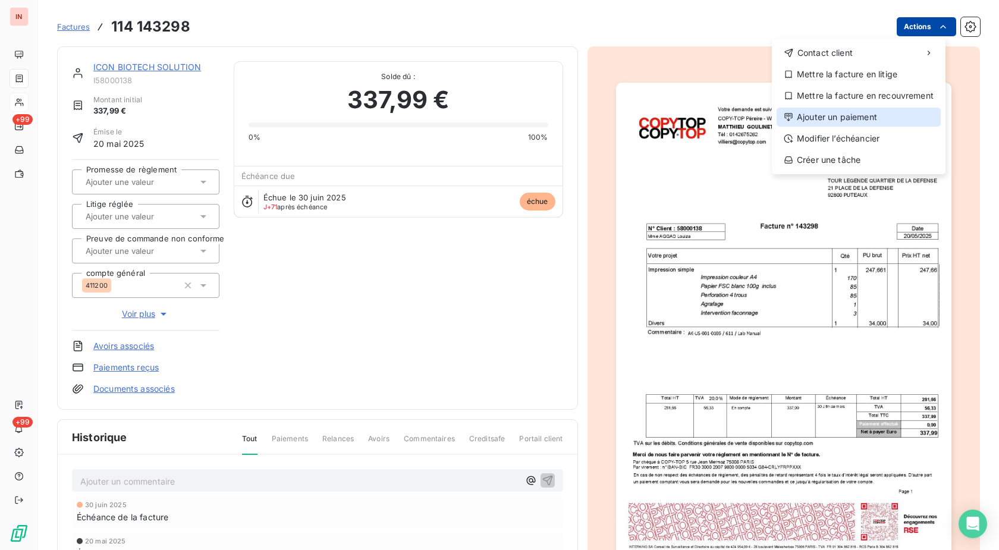
click at [836, 118] on div "Ajouter un paiement" at bounding box center [858, 117] width 164 height 19
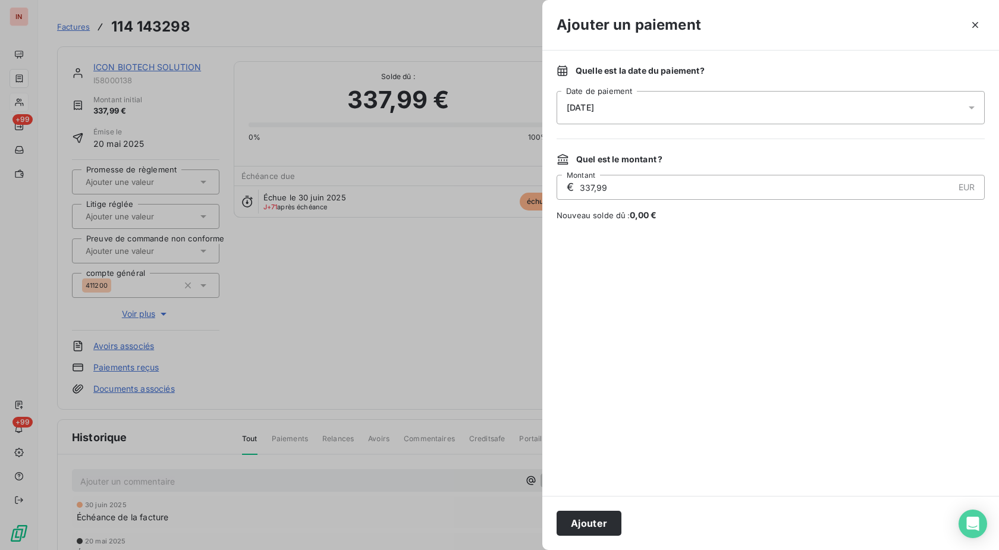
click at [672, 114] on div "[DATE]" at bounding box center [770, 107] width 428 height 33
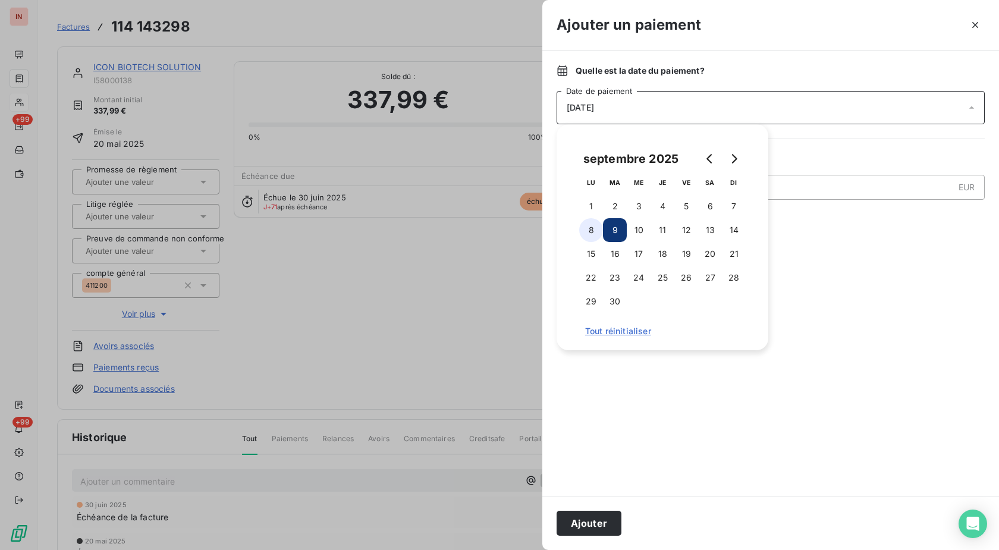
click at [595, 235] on button "8" at bounding box center [591, 230] width 24 height 24
click at [593, 522] on button "Ajouter" at bounding box center [588, 523] width 65 height 25
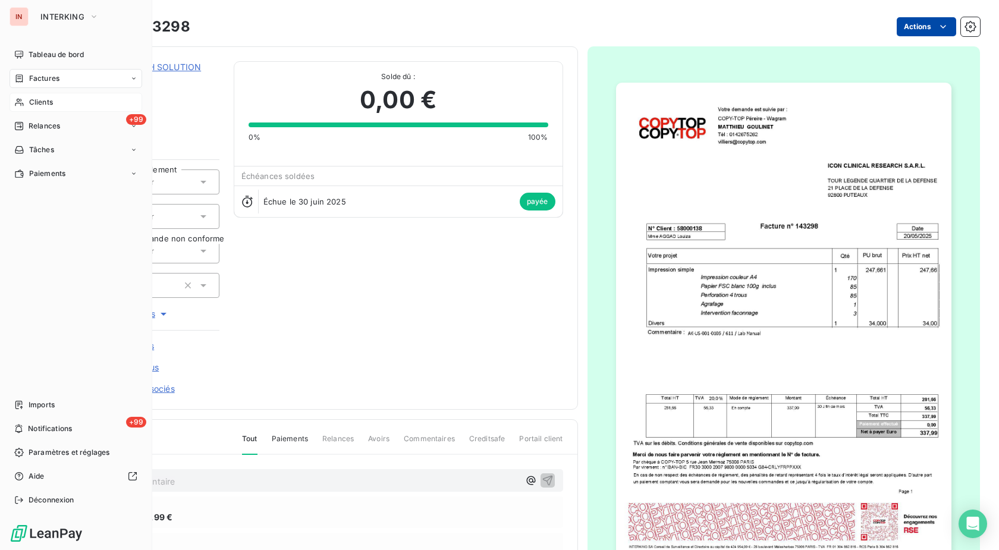
click at [209, 39] on div "Factures 114 143298 Actions" at bounding box center [518, 26] width 923 height 25
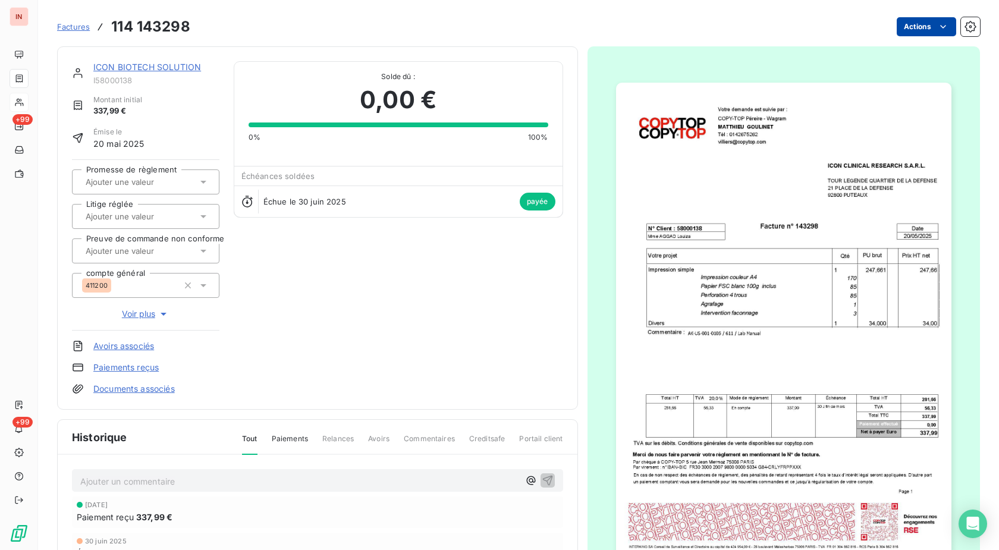
click at [93, 29] on div "Factures 114 143298" at bounding box center [123, 26] width 133 height 21
click at [83, 27] on span "Factures" at bounding box center [73, 27] width 33 height 10
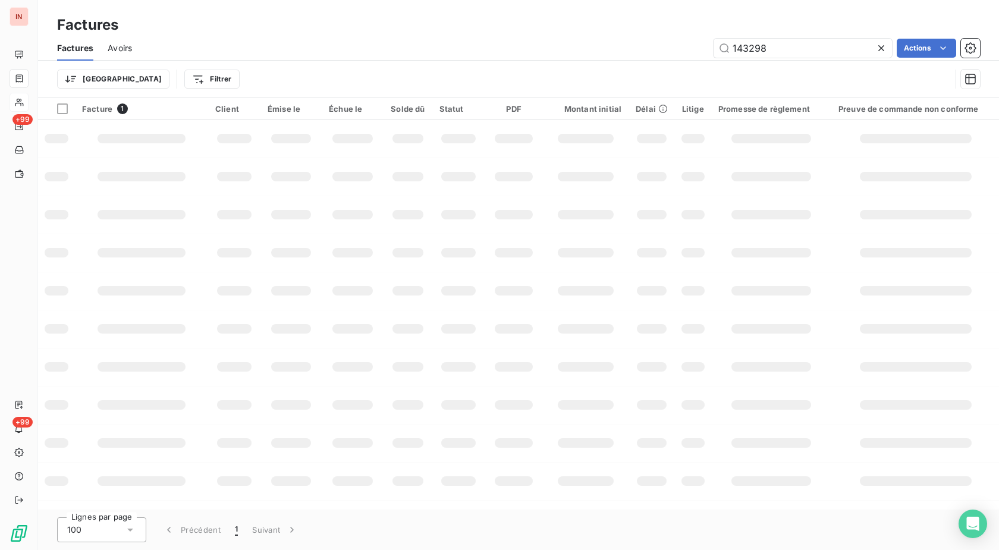
drag, startPoint x: 795, startPoint y: 53, endPoint x: 590, endPoint y: 61, distance: 205.2
click at [713, 55] on input "143298" at bounding box center [802, 48] width 178 height 19
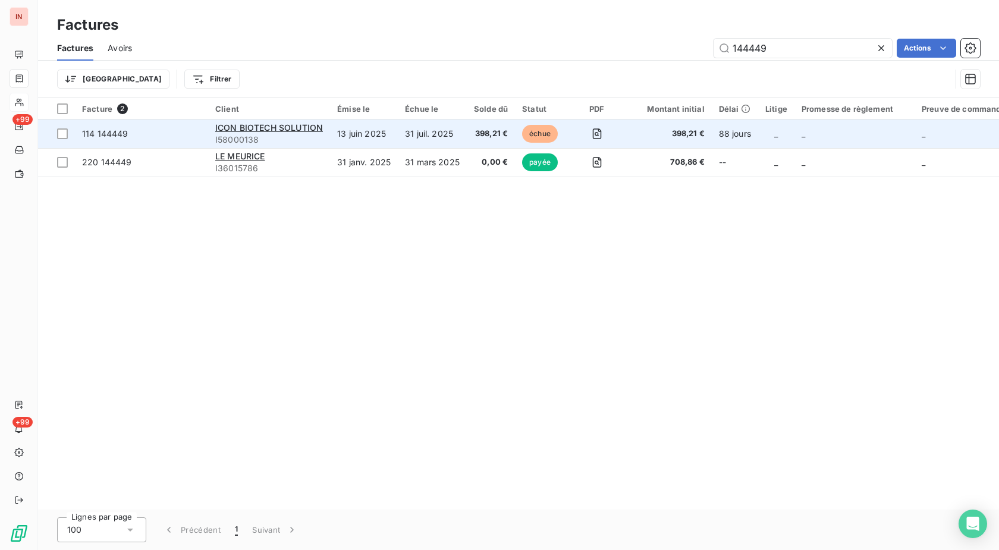
type input "144449"
click at [449, 138] on td "31 juil. 2025" at bounding box center [432, 133] width 69 height 29
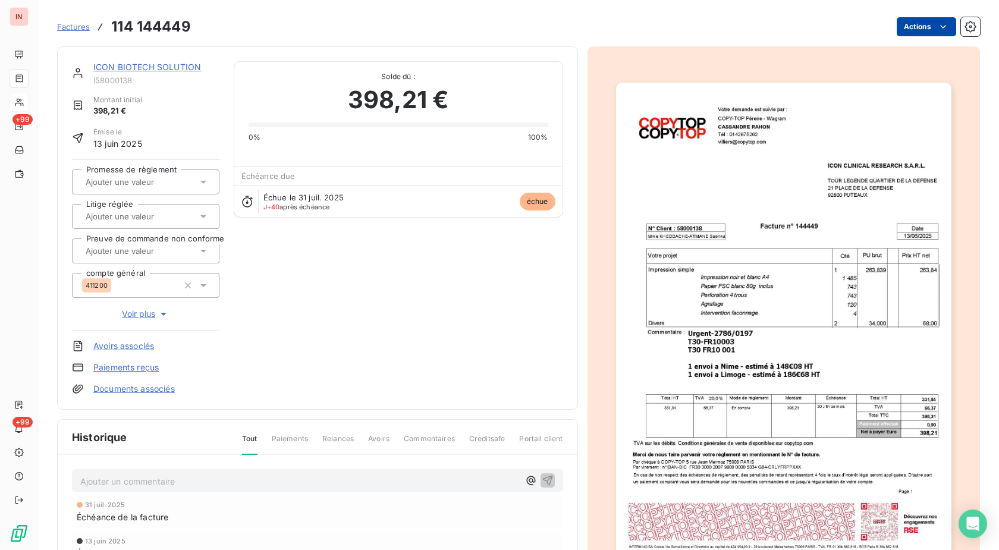
click at [902, 20] on html "IN +99 +99 Factures 114 144449 Actions ICON BIOTECH SOLUTION I58000138 Montant …" at bounding box center [499, 275] width 999 height 550
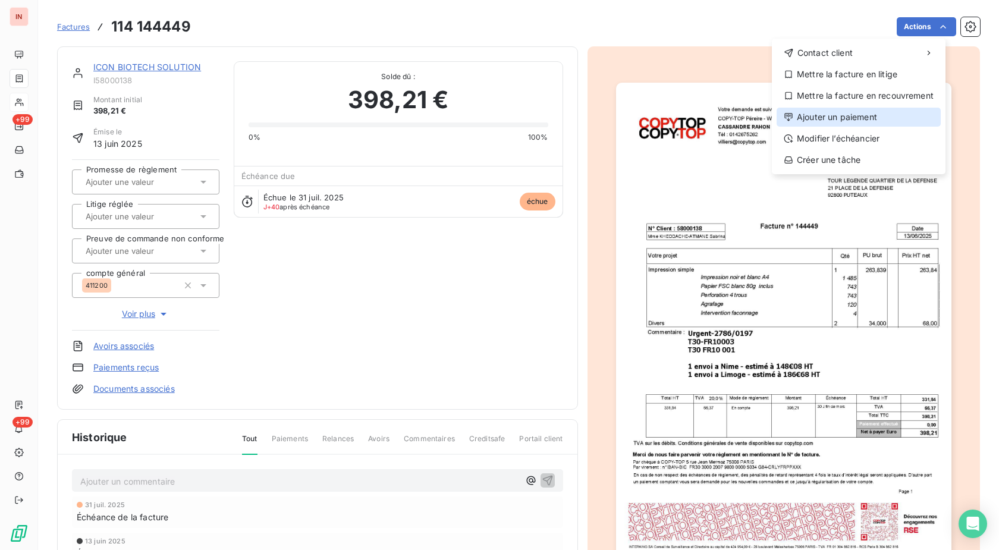
click at [811, 118] on div "Ajouter un paiement" at bounding box center [858, 117] width 164 height 19
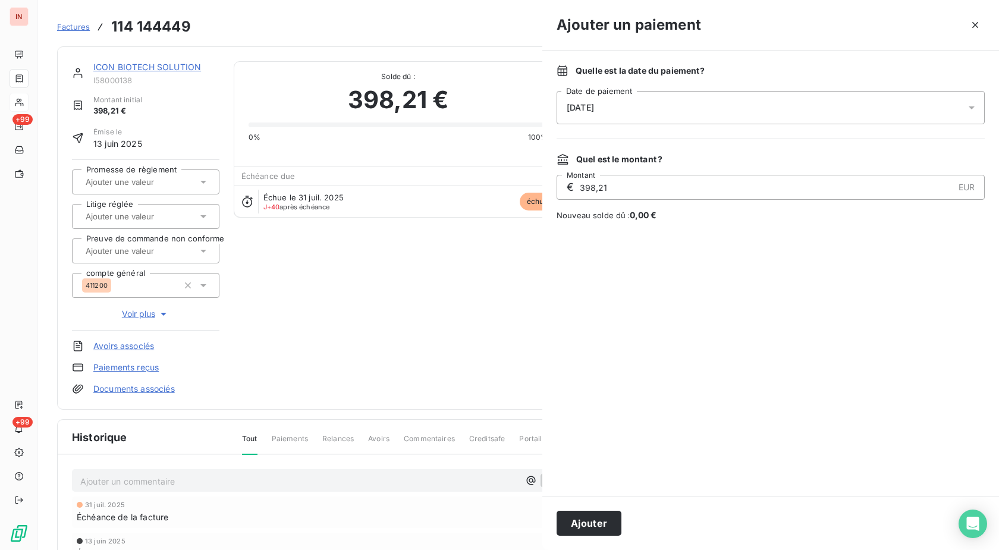
click at [690, 109] on div "[DATE]" at bounding box center [770, 107] width 428 height 33
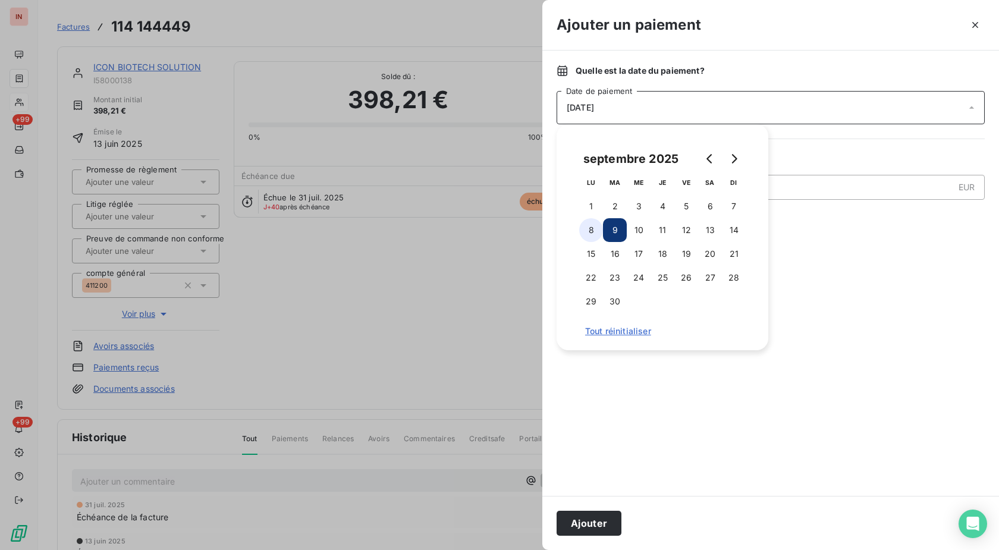
click at [602, 229] on button "8" at bounding box center [591, 230] width 24 height 24
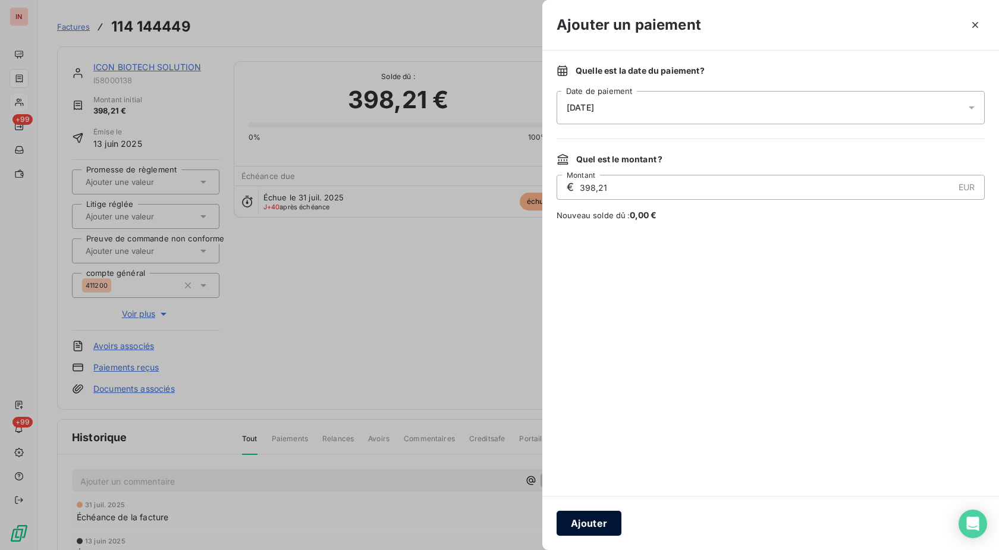
click at [607, 521] on button "Ajouter" at bounding box center [588, 523] width 65 height 25
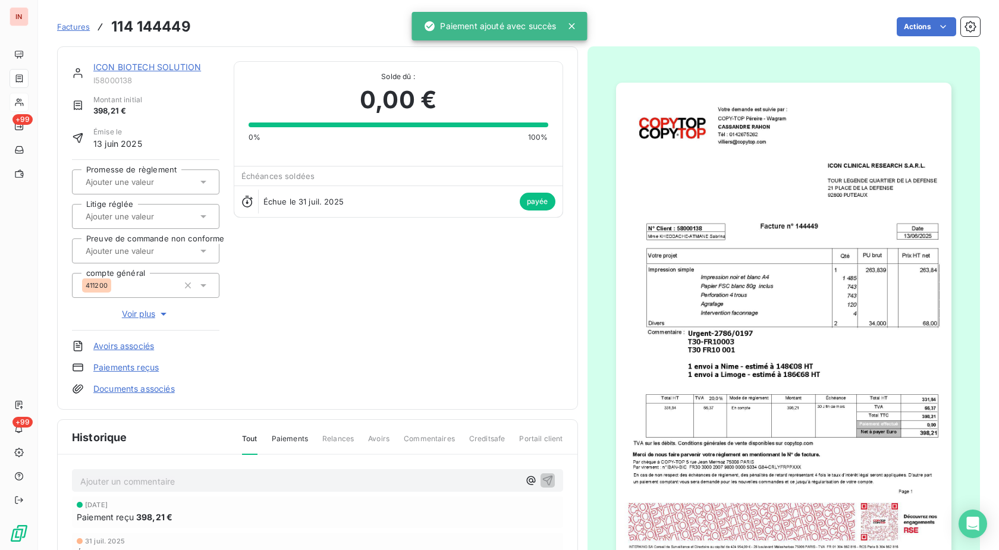
click at [80, 24] on span "Factures" at bounding box center [73, 27] width 33 height 10
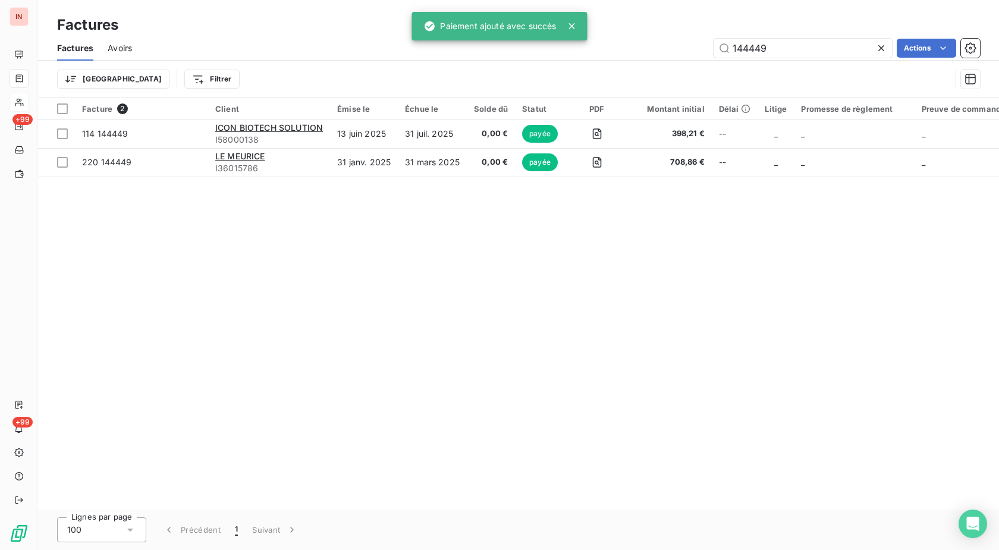
drag, startPoint x: 774, startPoint y: 48, endPoint x: 619, endPoint y: 48, distance: 155.1
click at [713, 48] on input "144449" at bounding box center [802, 48] width 178 height 19
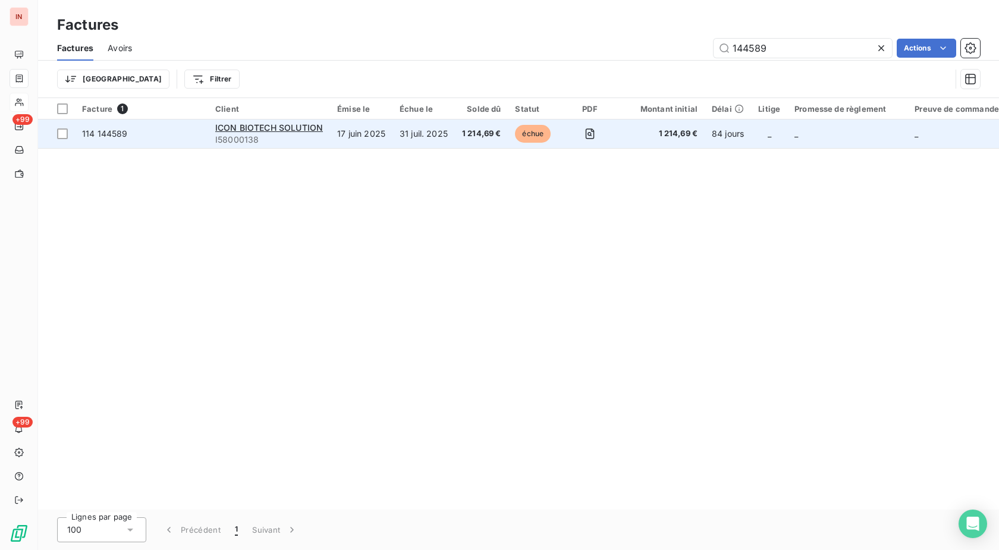
type input "144589"
click at [506, 138] on td "1 214,69 €" at bounding box center [481, 133] width 53 height 29
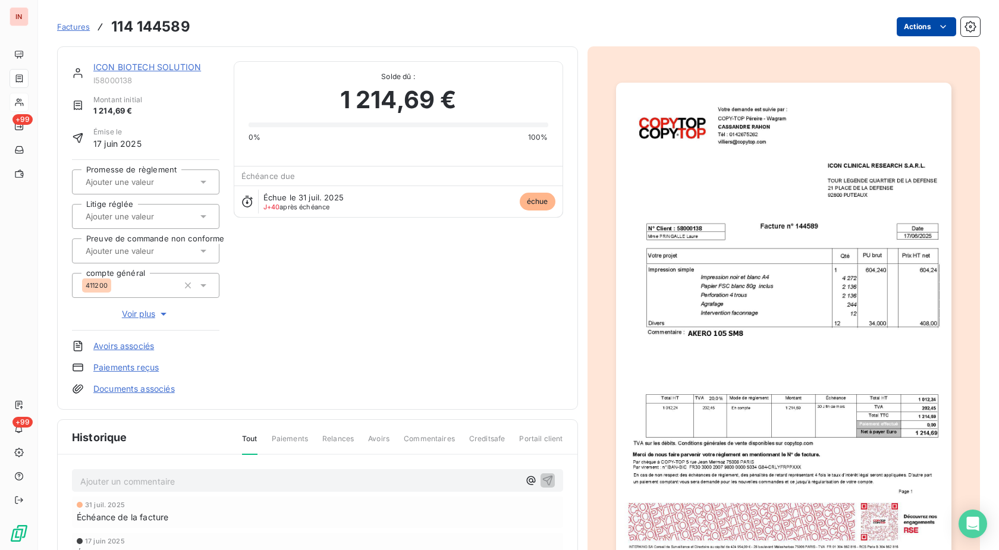
click at [920, 26] on html "IN +99 +99 Factures 114 144589 Actions ICON BIOTECH SOLUTION I58000138 Montant …" at bounding box center [499, 275] width 999 height 550
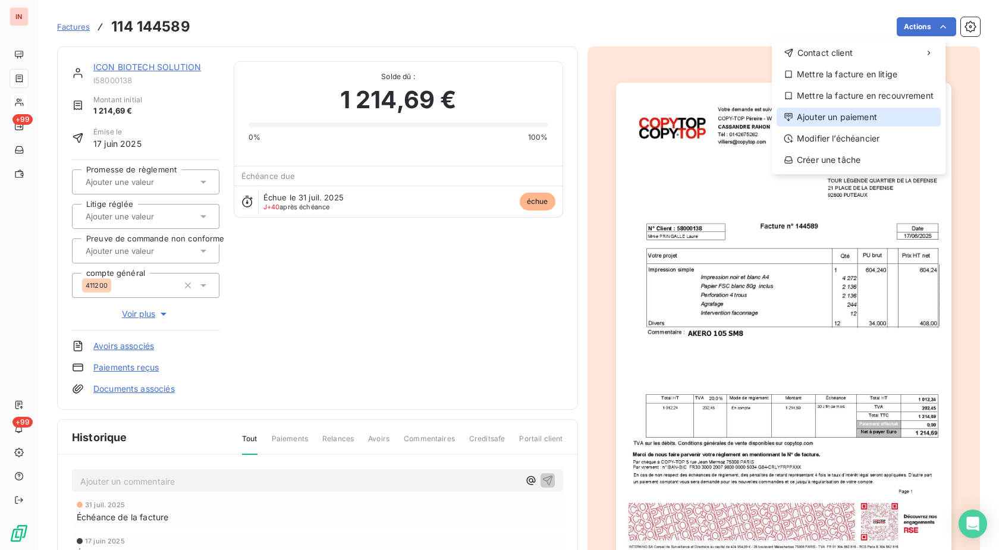
click at [849, 117] on div "Ajouter un paiement" at bounding box center [858, 117] width 164 height 19
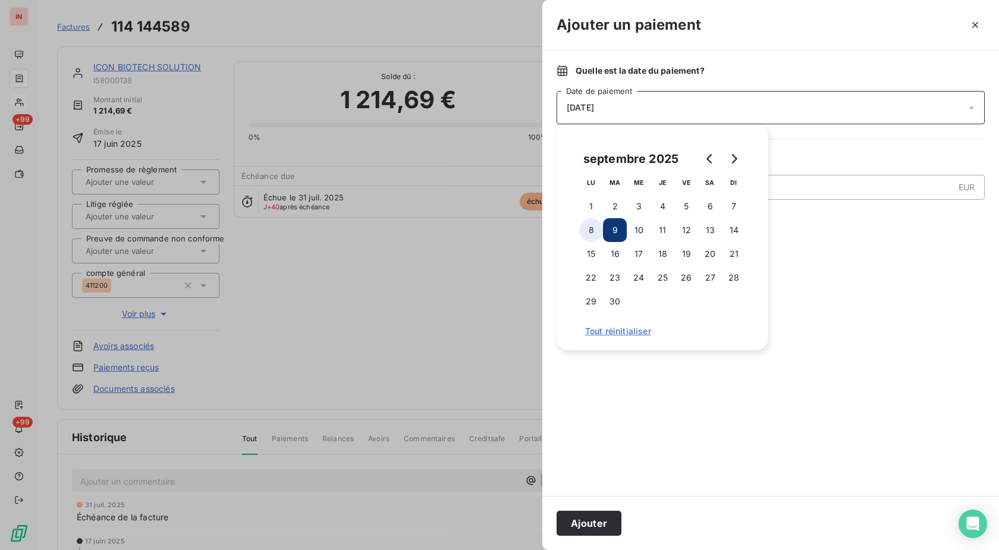
click at [594, 226] on button "8" at bounding box center [591, 230] width 24 height 24
click at [598, 521] on button "Ajouter" at bounding box center [588, 523] width 65 height 25
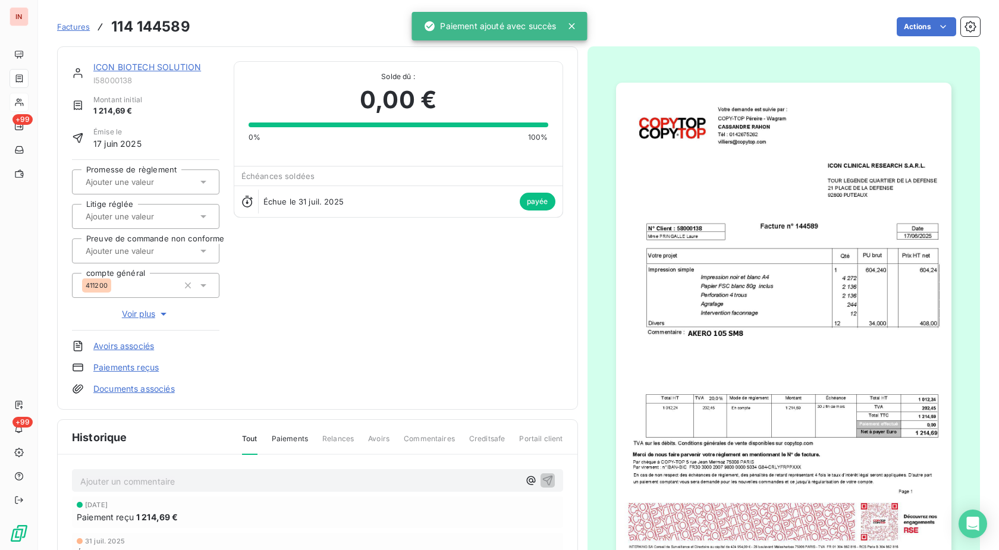
click at [71, 21] on link "Factures" at bounding box center [73, 27] width 33 height 12
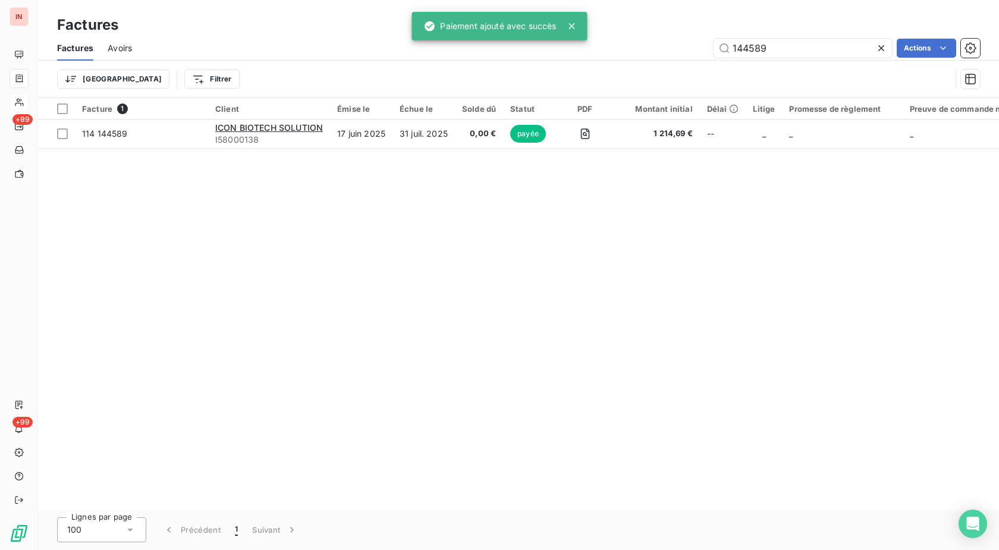
drag, startPoint x: 785, startPoint y: 53, endPoint x: 628, endPoint y: 48, distance: 157.0
click at [713, 48] on input "144589" at bounding box center [802, 48] width 178 height 19
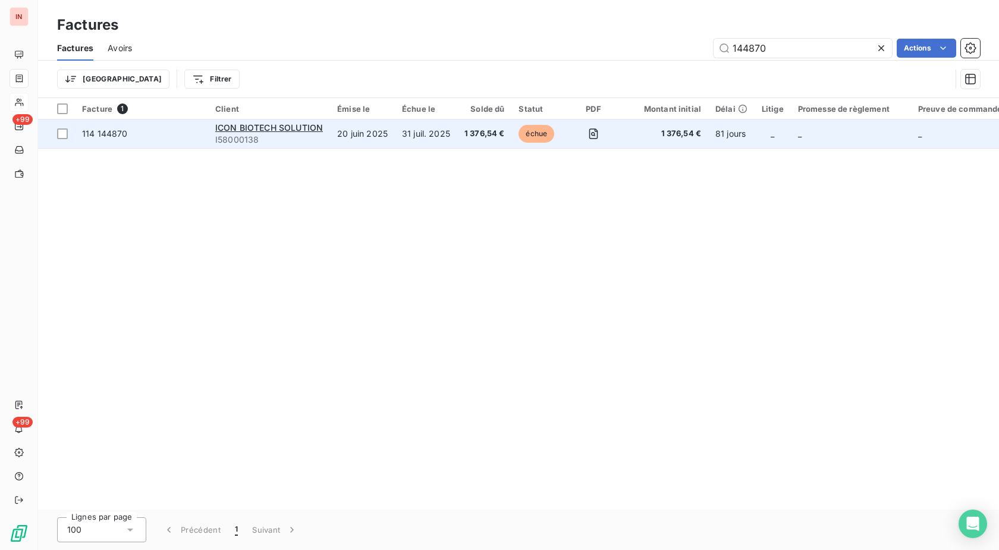
type input "144870"
click at [401, 133] on td "31 juil. 2025" at bounding box center [426, 133] width 62 height 29
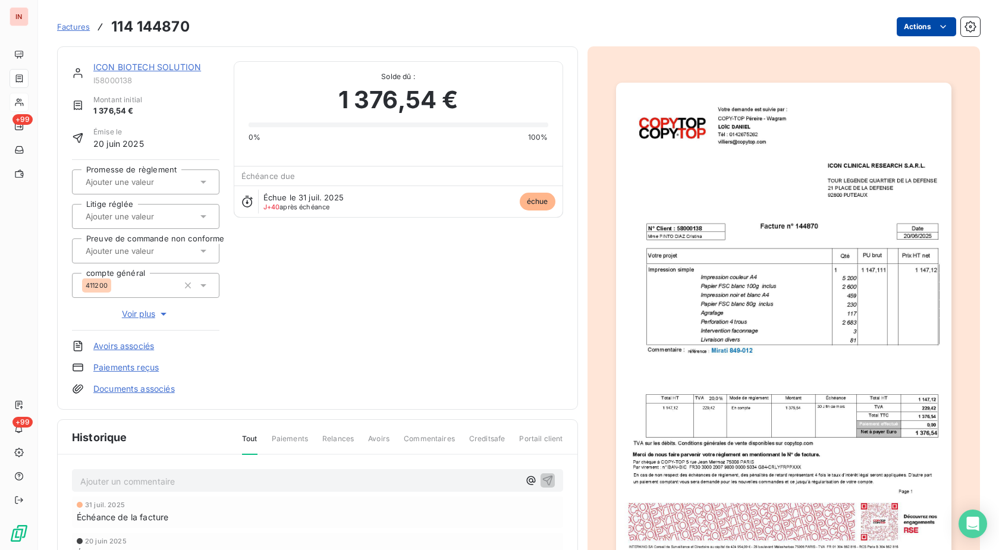
click at [928, 30] on html "IN +99 +99 Factures 114 144870 Actions ICON BIOTECH SOLUTION I58000138 Montant …" at bounding box center [499, 275] width 999 height 550
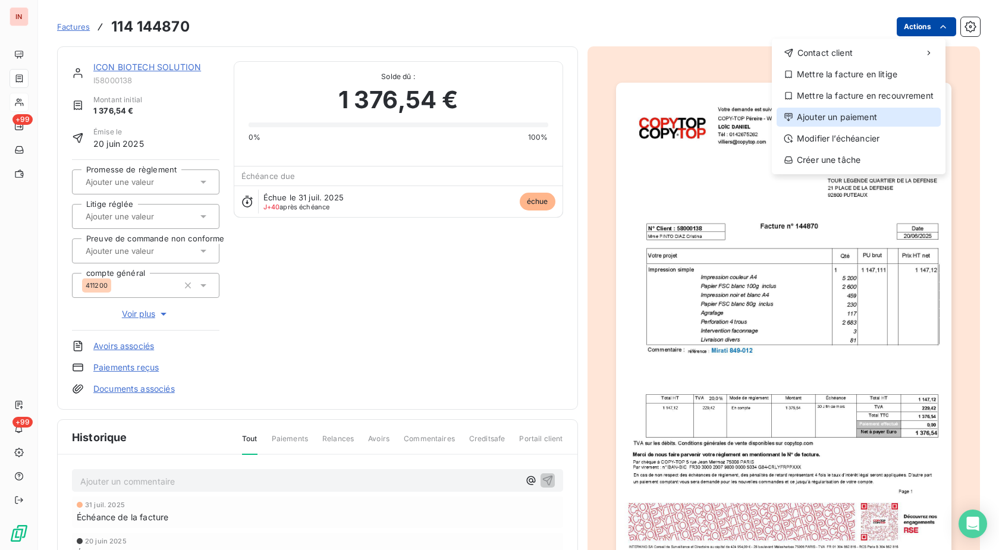
click at [845, 115] on div "Ajouter un paiement" at bounding box center [858, 117] width 164 height 19
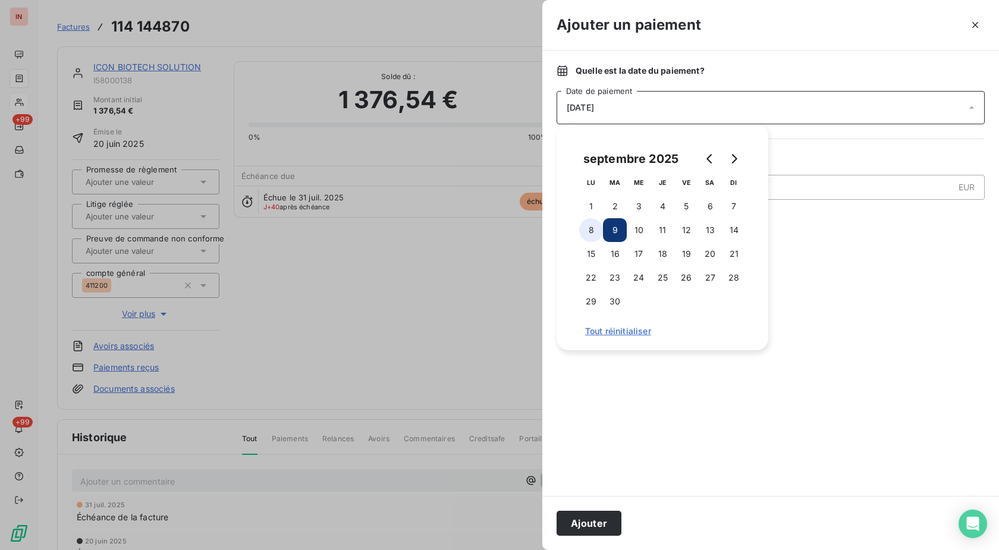
click at [594, 234] on button "8" at bounding box center [591, 230] width 24 height 24
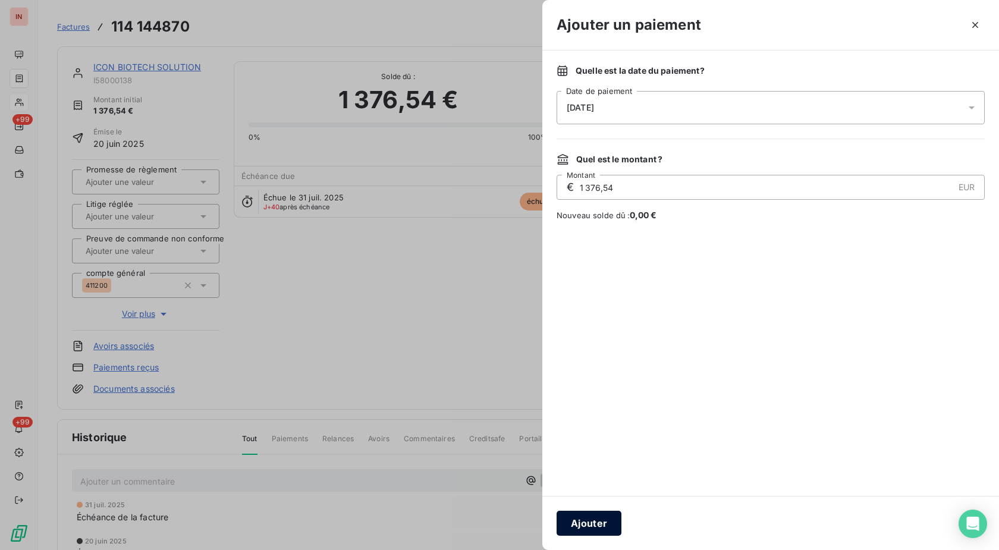
click at [578, 522] on button "Ajouter" at bounding box center [588, 523] width 65 height 25
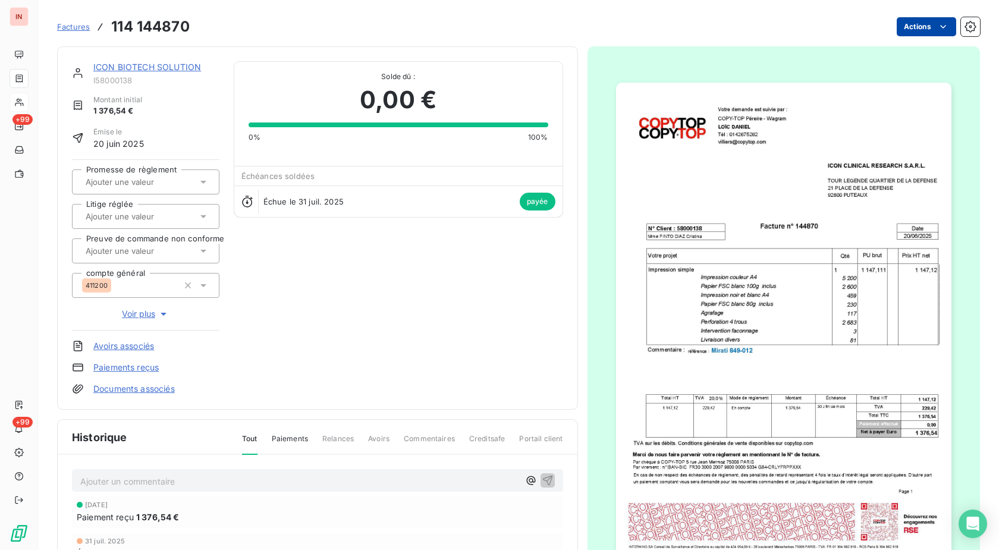
click at [70, 28] on span "Factures" at bounding box center [73, 27] width 33 height 10
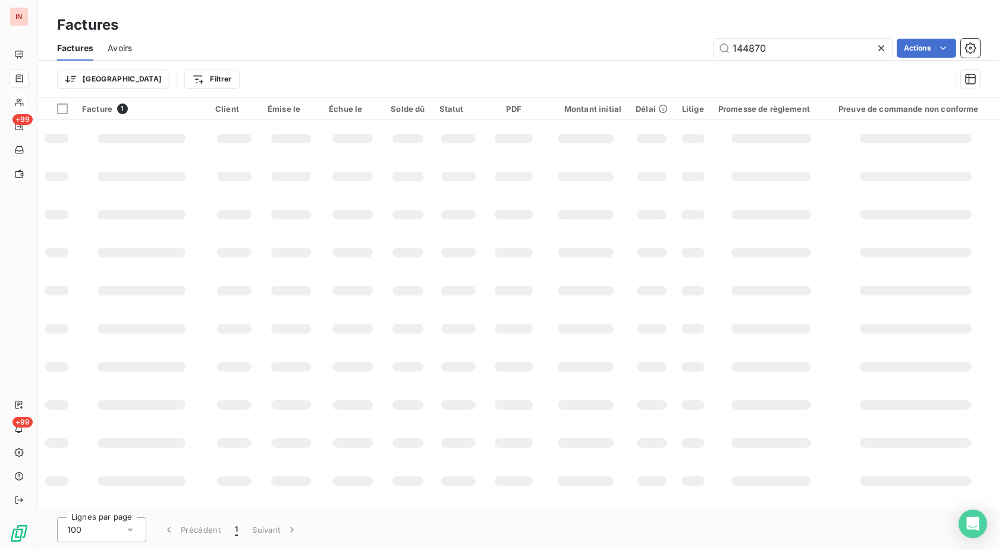
click at [713, 49] on input "144870" at bounding box center [802, 48] width 178 height 19
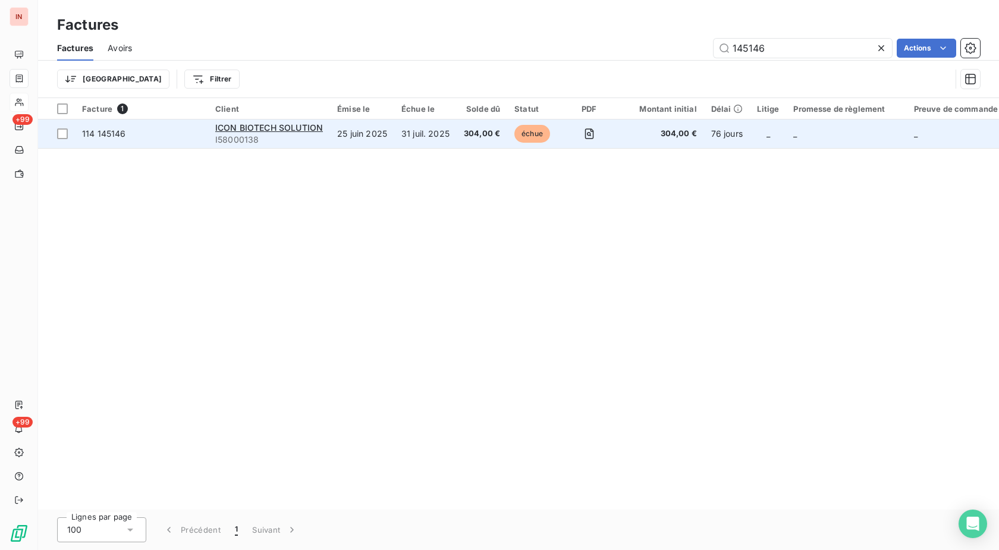
type input "145146"
click at [415, 137] on td "31 juil. 2025" at bounding box center [425, 133] width 62 height 29
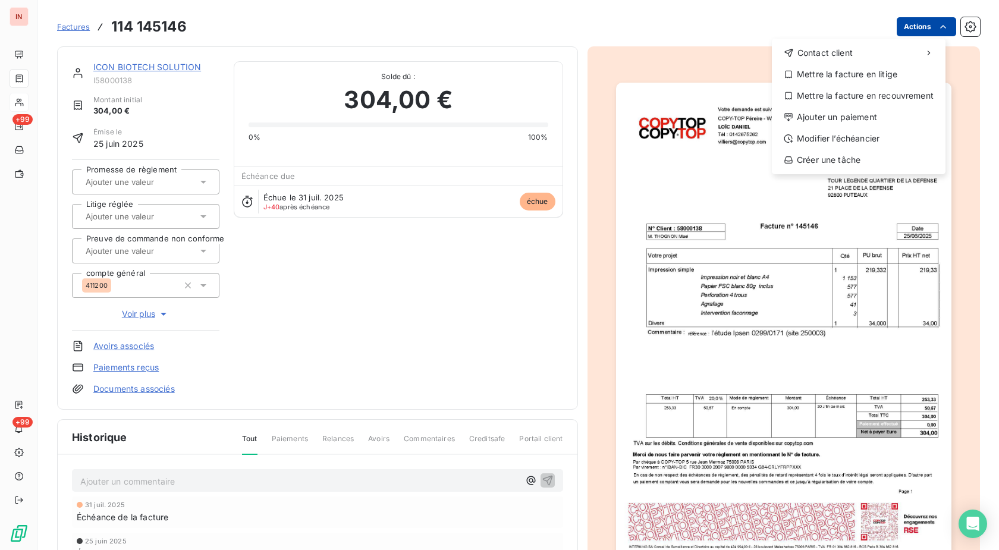
click at [901, 31] on html "IN +99 +99 Factures [PHONE_NUMBER] Actions Contact client Mettre la facture en …" at bounding box center [499, 275] width 999 height 550
click at [878, 116] on div "Ajouter un paiement" at bounding box center [858, 117] width 164 height 19
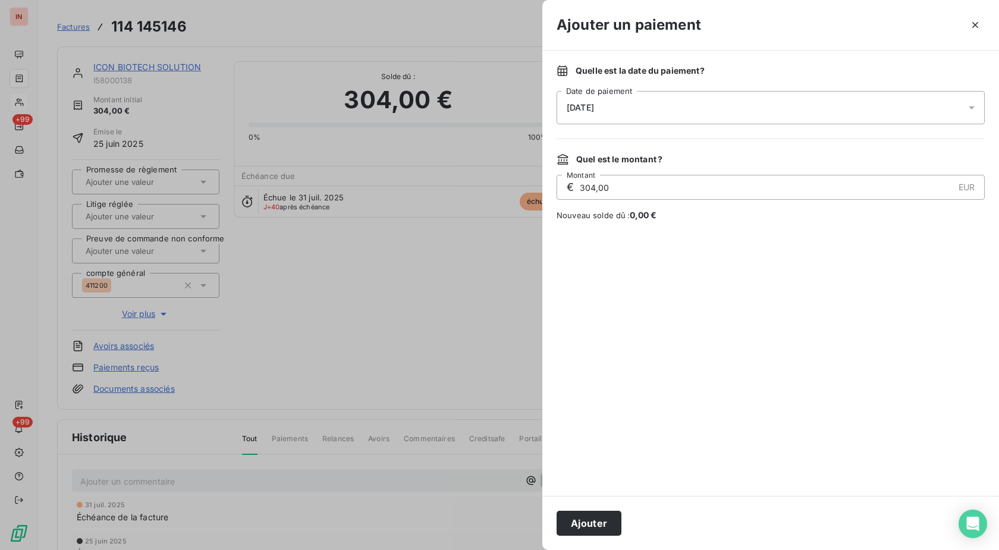
click at [780, 108] on div "[DATE]" at bounding box center [770, 107] width 428 height 33
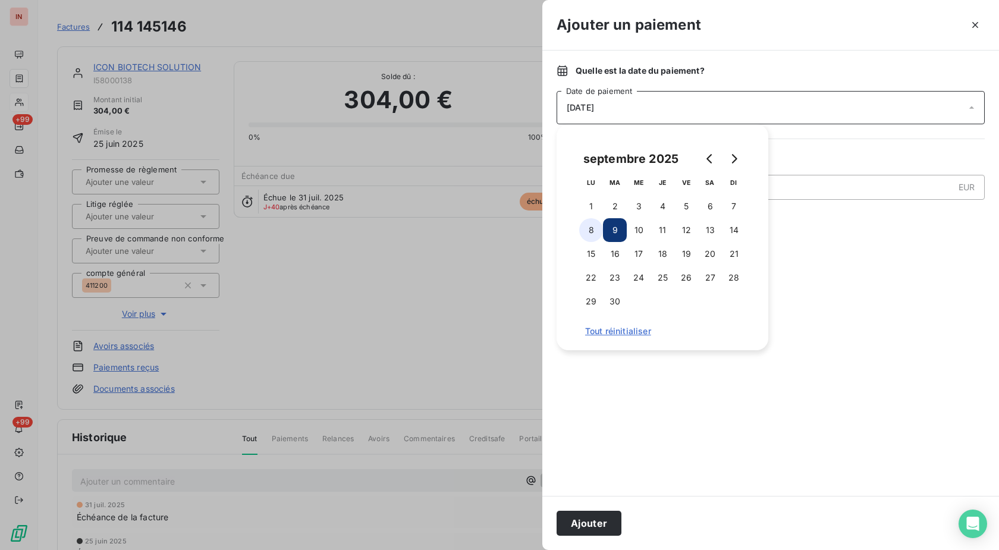
click at [592, 236] on button "8" at bounding box center [591, 230] width 24 height 24
drag, startPoint x: 603, startPoint y: 534, endPoint x: 599, endPoint y: 525, distance: 9.6
click at [603, 534] on button "Ajouter" at bounding box center [588, 523] width 65 height 25
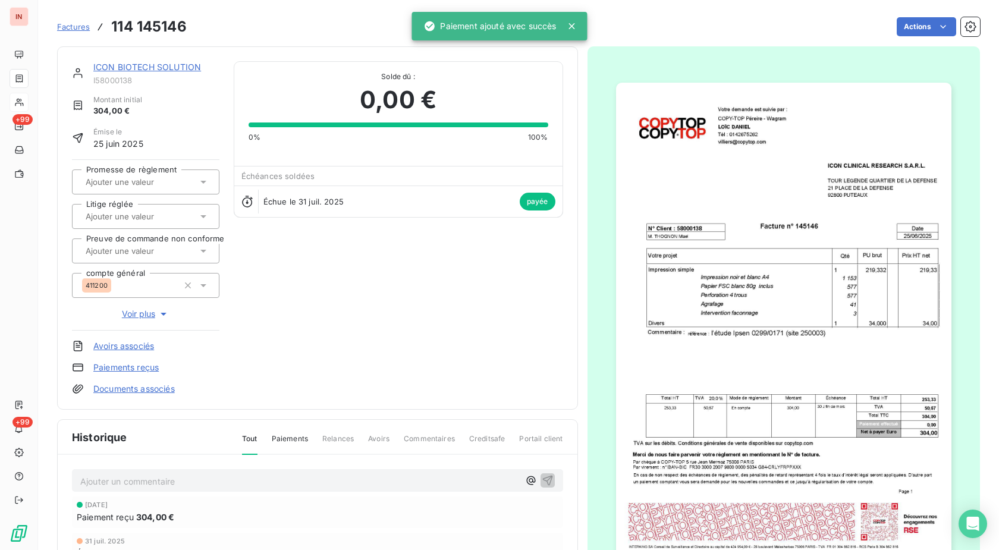
click at [81, 23] on span "Factures" at bounding box center [73, 27] width 33 height 10
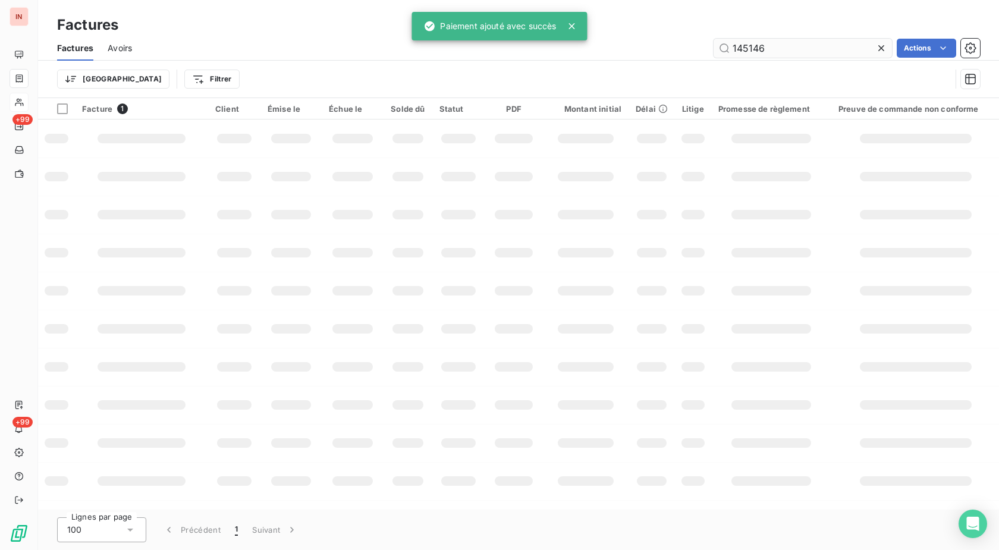
drag, startPoint x: 653, startPoint y: 46, endPoint x: 638, endPoint y: 44, distance: 15.0
click at [713, 44] on input "145146" at bounding box center [802, 48] width 178 height 19
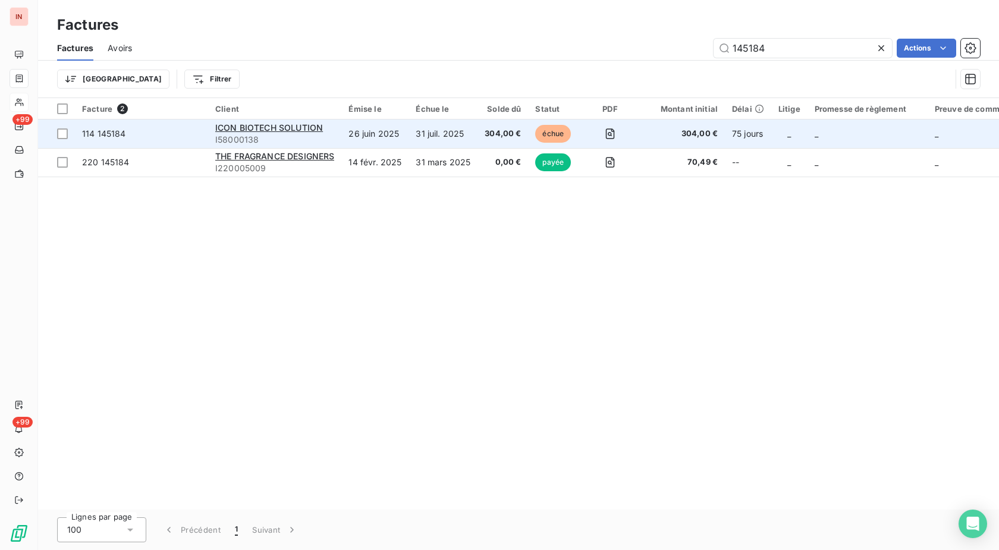
type input "145184"
click at [491, 136] on span "304,00 €" at bounding box center [502, 134] width 36 height 12
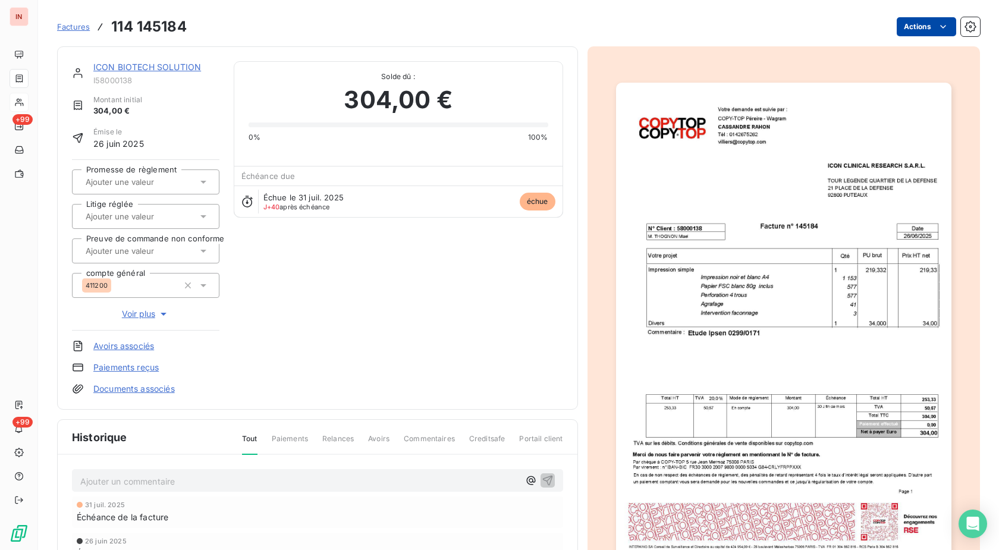
click at [896, 29] on html "IN +99 +99 Factures 114 145184 Actions ICON BIOTECH SOLUTION I58000138 Montant …" at bounding box center [499, 275] width 999 height 550
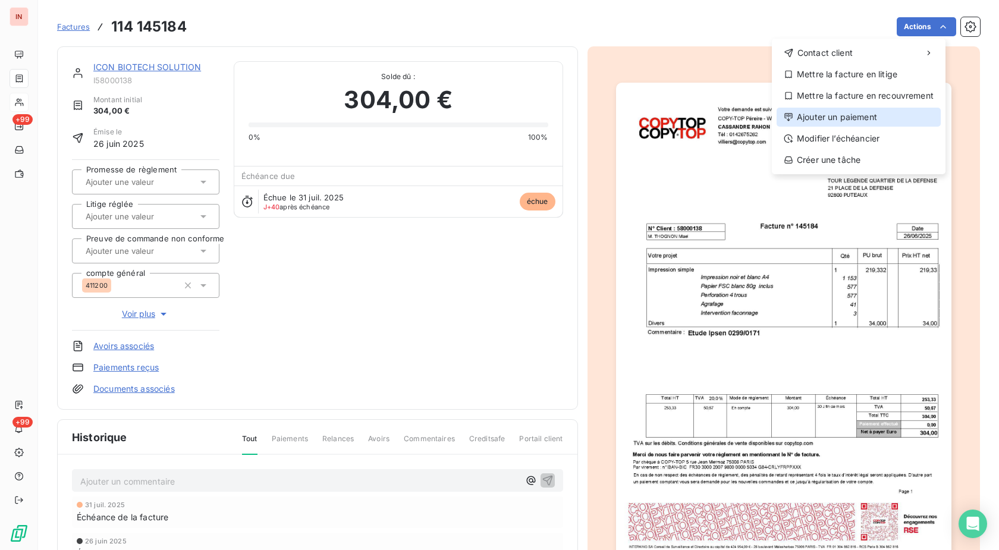
click at [857, 118] on div "Ajouter un paiement" at bounding box center [858, 117] width 164 height 19
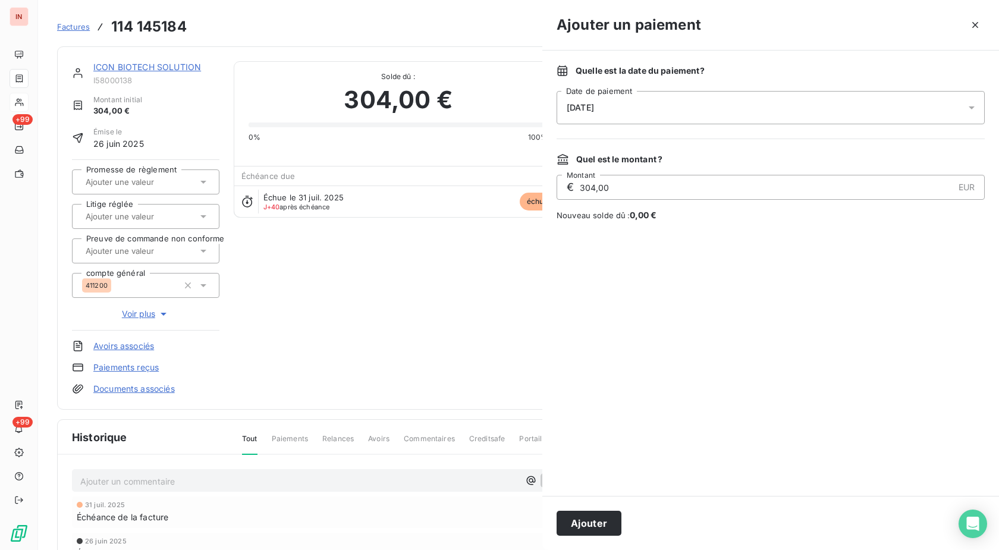
click at [784, 111] on div "[DATE]" at bounding box center [770, 107] width 428 height 33
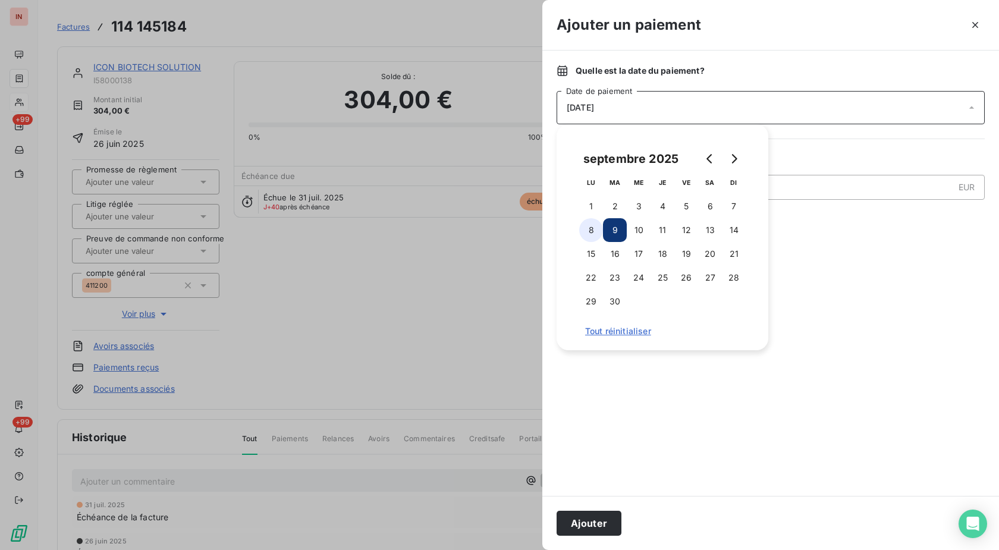
click at [598, 232] on button "8" at bounding box center [591, 230] width 24 height 24
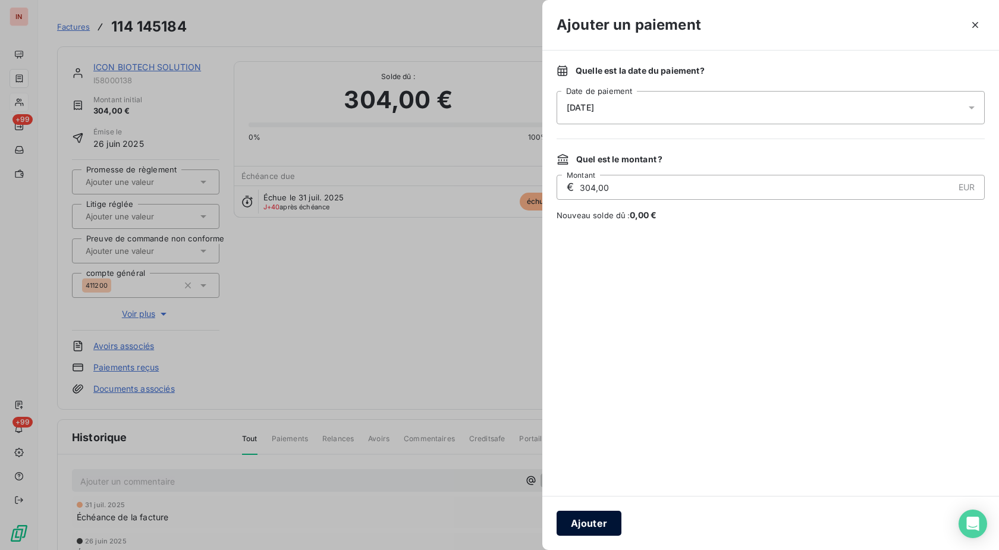
click at [591, 533] on button "Ajouter" at bounding box center [588, 523] width 65 height 25
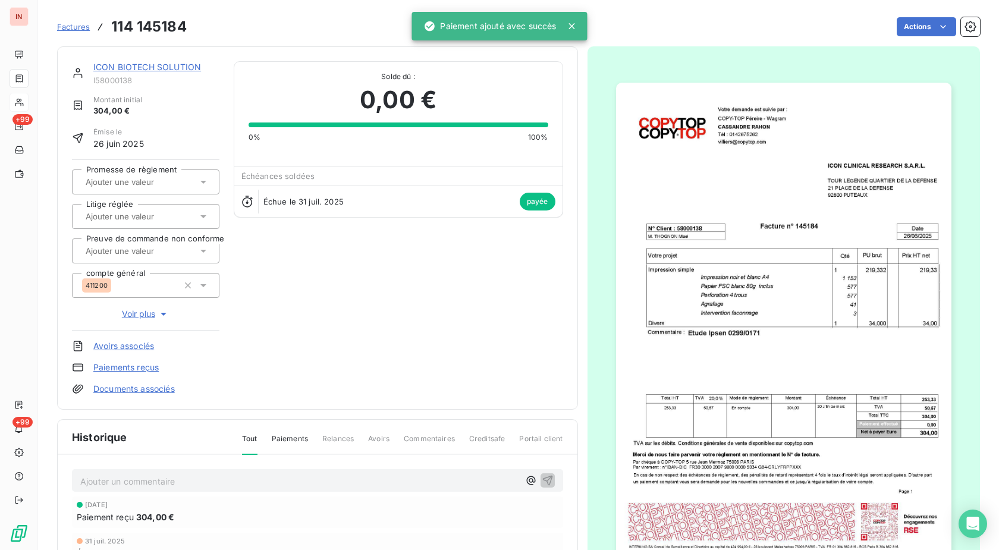
click at [84, 26] on span "Factures" at bounding box center [73, 27] width 33 height 10
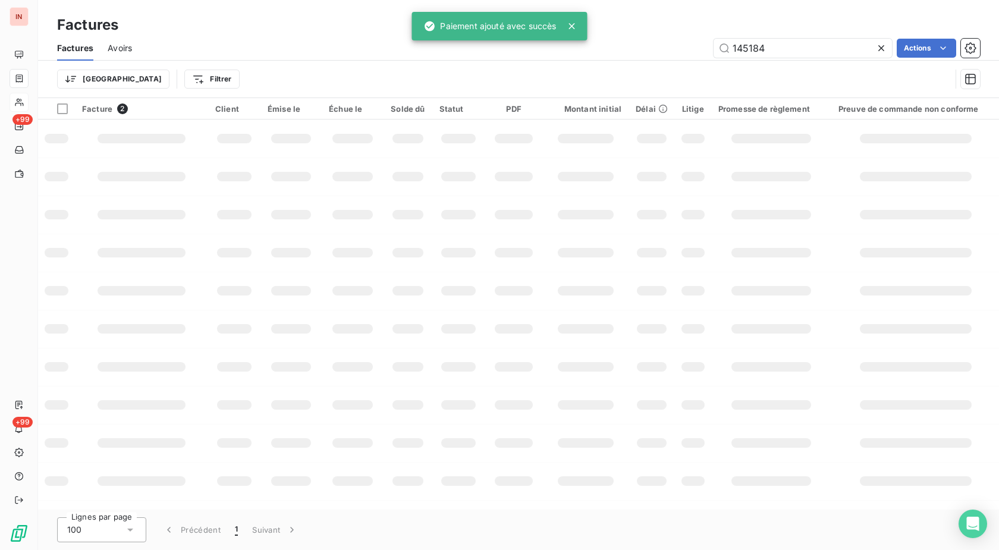
drag, startPoint x: 766, startPoint y: 49, endPoint x: 640, endPoint y: 48, distance: 125.4
click at [713, 47] on input "145184" at bounding box center [802, 48] width 178 height 19
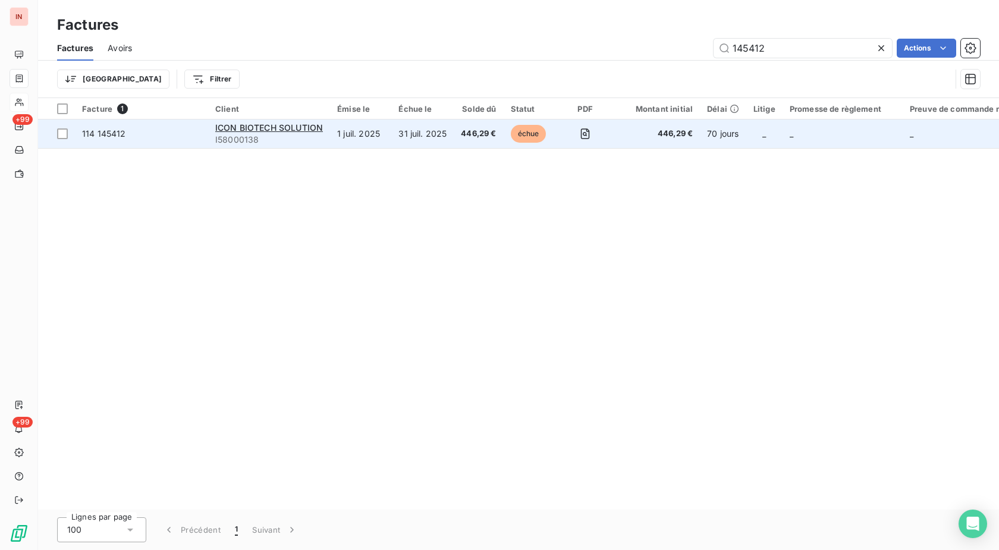
type input "145412"
click at [492, 140] on td "446,29 €" at bounding box center [478, 133] width 49 height 29
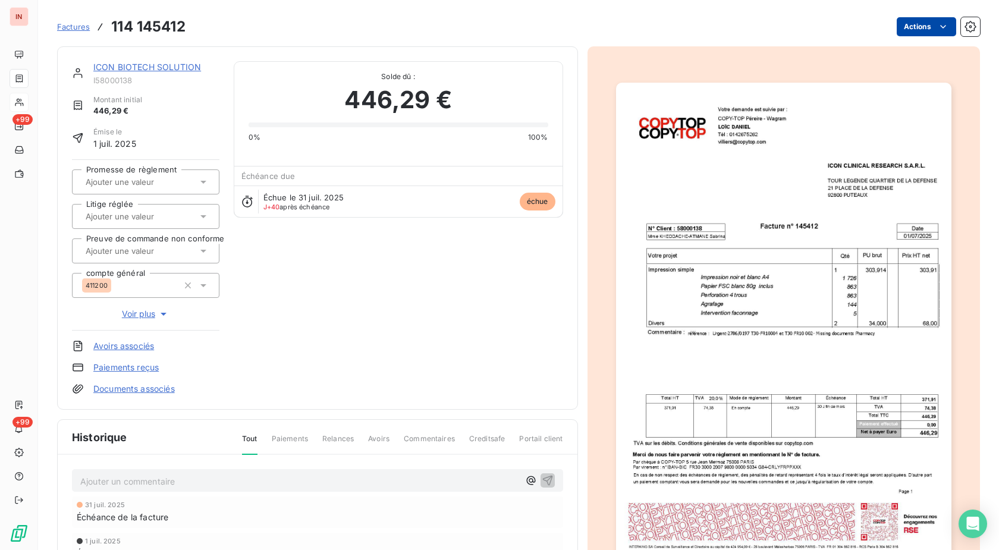
click at [901, 29] on html "IN +99 +99 Factures 114 145412 Actions ICON BIOTECH SOLUTION I58000138 Montant …" at bounding box center [499, 275] width 999 height 550
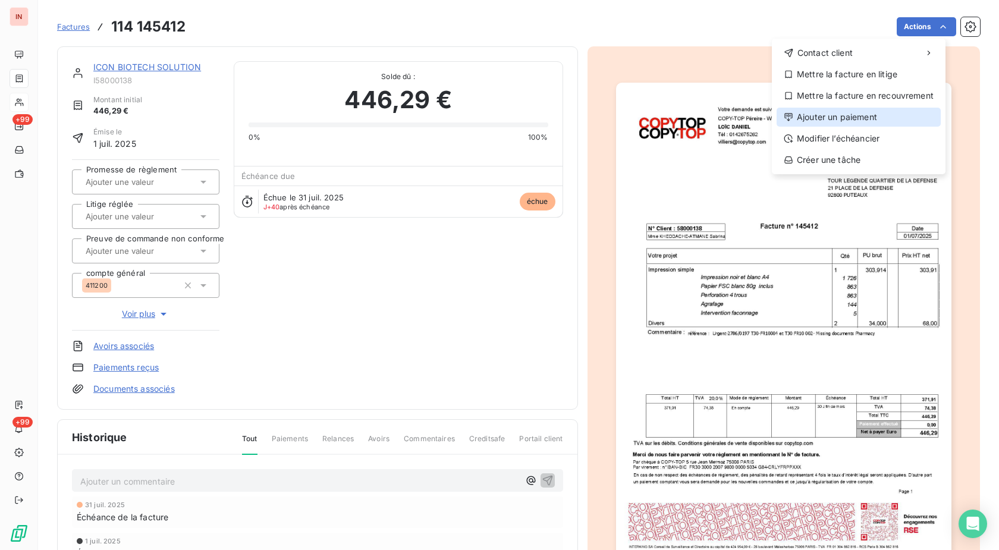
click at [840, 109] on div "Ajouter un paiement" at bounding box center [858, 117] width 164 height 19
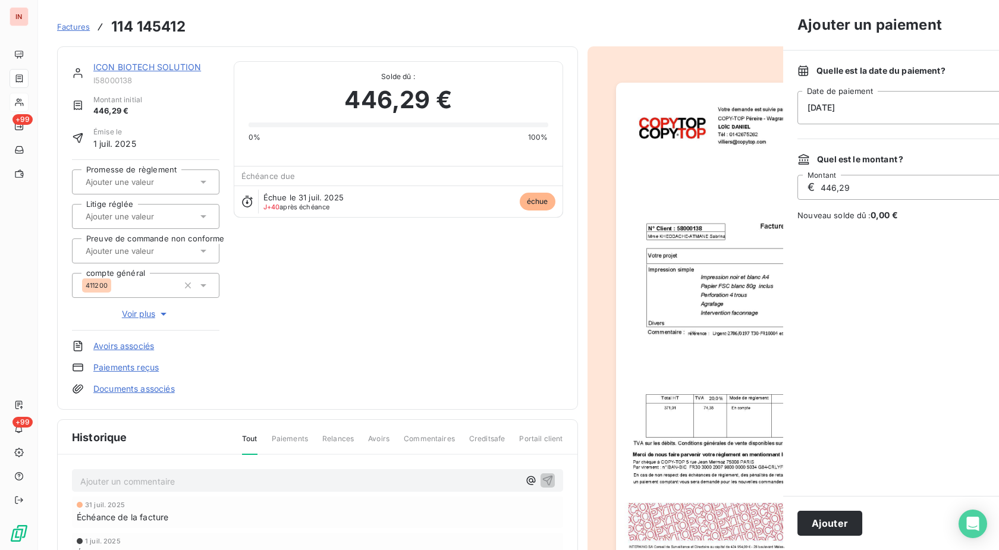
click at [797, 99] on div "[DATE]" at bounding box center [1011, 107] width 428 height 33
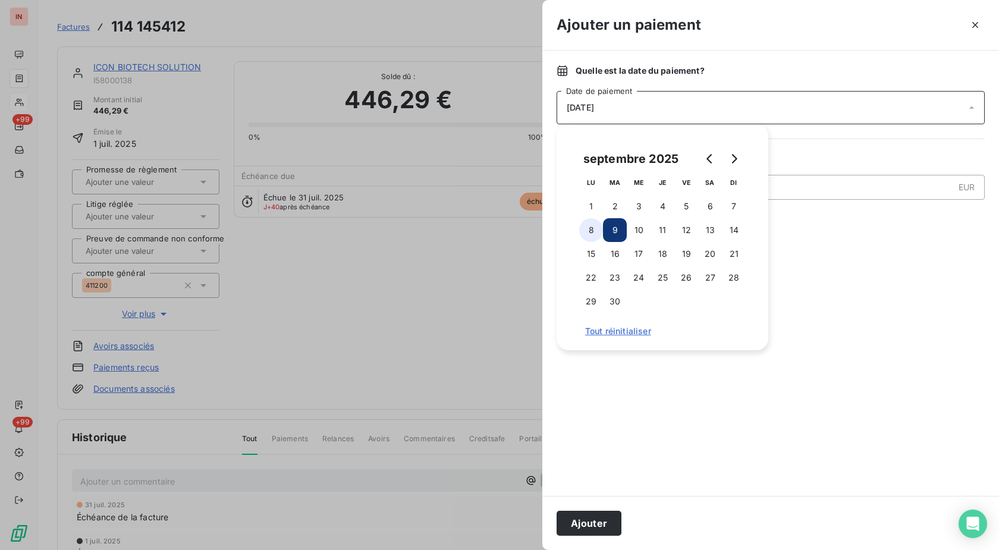
click at [596, 233] on button "8" at bounding box center [591, 230] width 24 height 24
click at [602, 527] on button "Ajouter" at bounding box center [588, 523] width 65 height 25
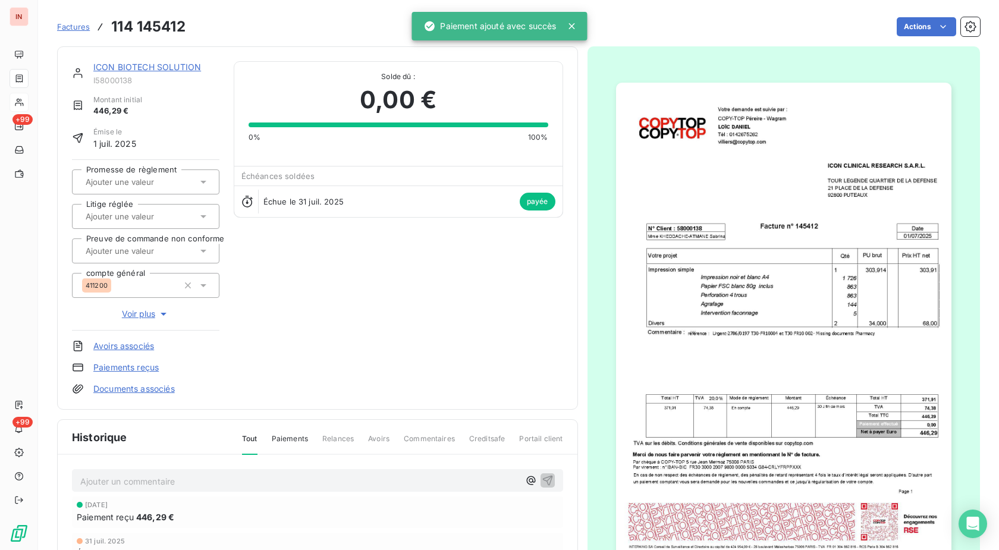
click at [77, 24] on span "Factures" at bounding box center [73, 27] width 33 height 10
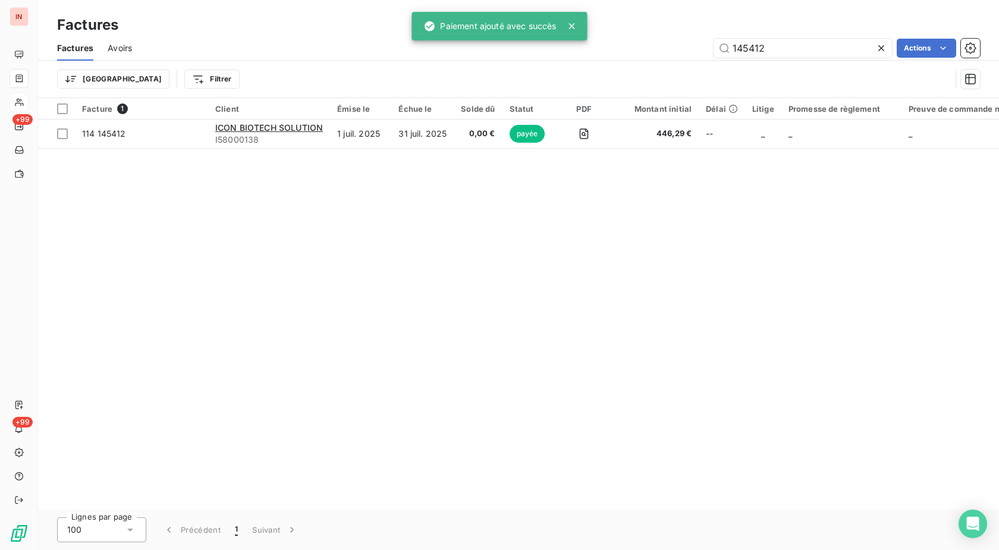
drag, startPoint x: 764, startPoint y: 50, endPoint x: 689, endPoint y: 49, distance: 75.5
click at [713, 46] on input "145412" at bounding box center [802, 48] width 178 height 19
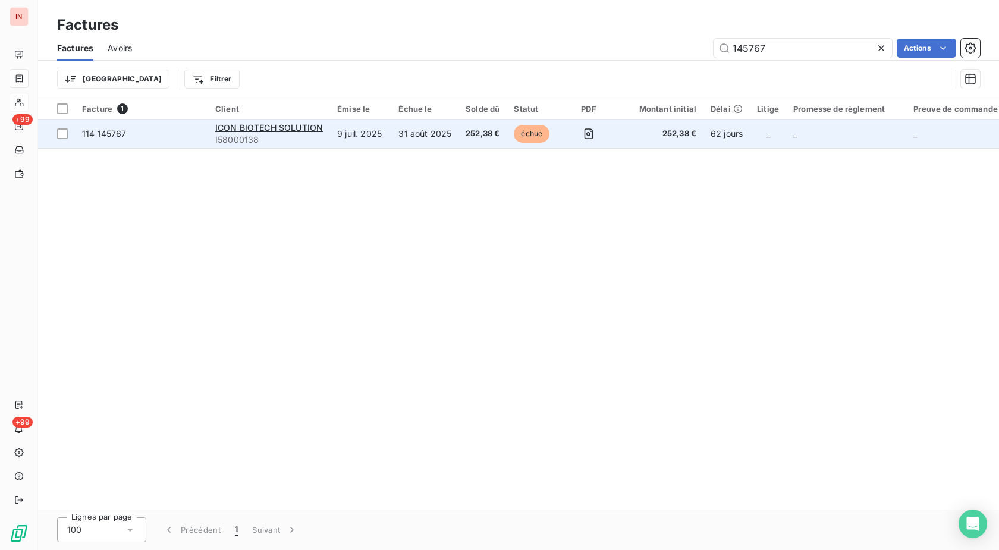
type input "145767"
click at [514, 131] on span "échue" at bounding box center [532, 134] width 36 height 18
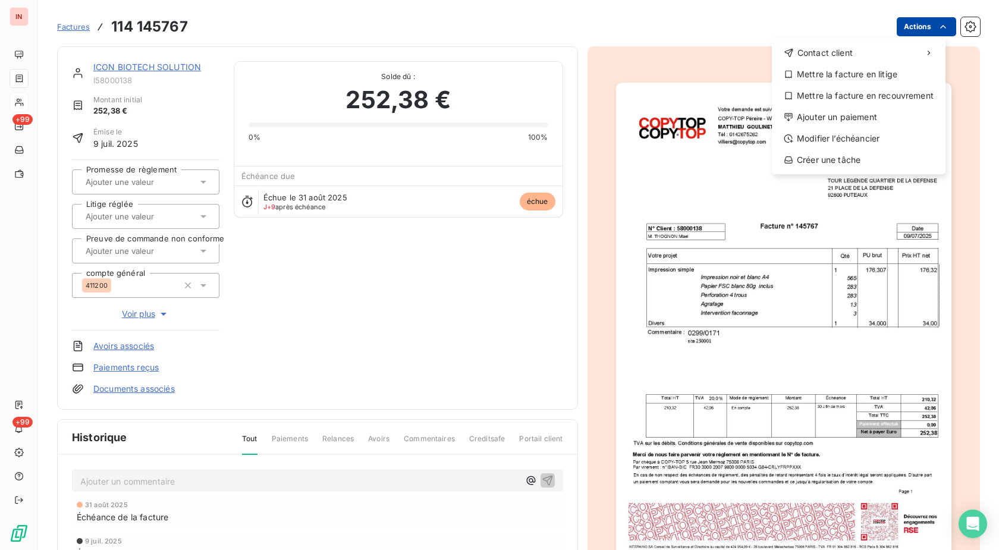
click at [901, 32] on html "IN +99 +99 Factures [PHONE_NUMBER] Actions Contact client Mettre la facture en …" at bounding box center [499, 275] width 999 height 550
click at [852, 115] on div "Ajouter un paiement" at bounding box center [858, 117] width 164 height 19
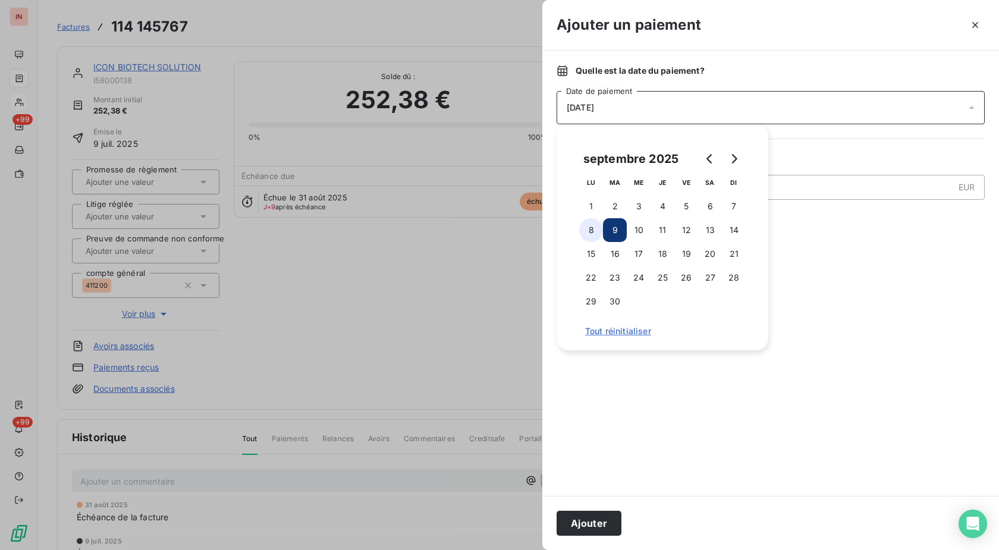
click at [591, 224] on button "8" at bounding box center [591, 230] width 24 height 24
drag, startPoint x: 592, startPoint y: 518, endPoint x: 498, endPoint y: 377, distance: 168.8
click at [592, 517] on button "Ajouter" at bounding box center [588, 523] width 65 height 25
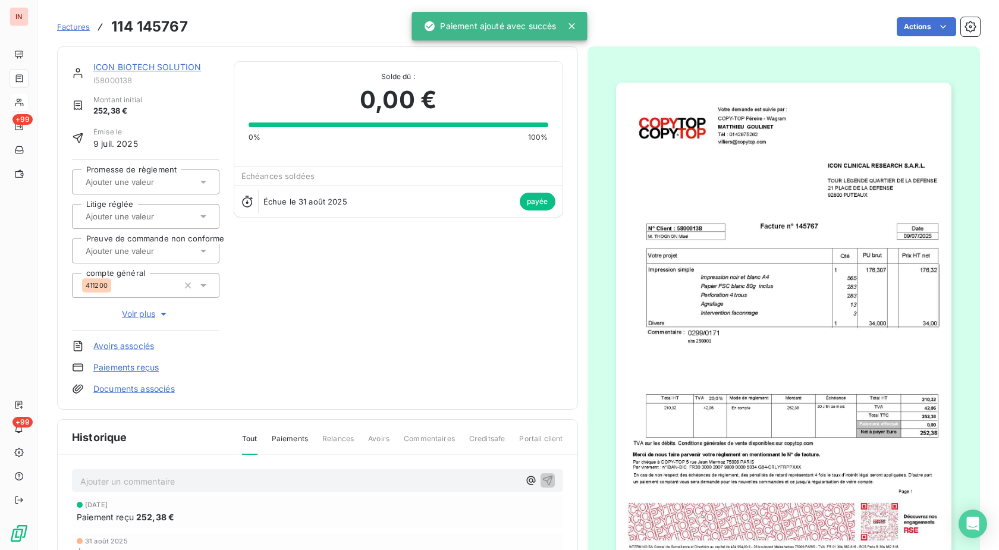
click at [81, 27] on span "Factures" at bounding box center [73, 27] width 33 height 10
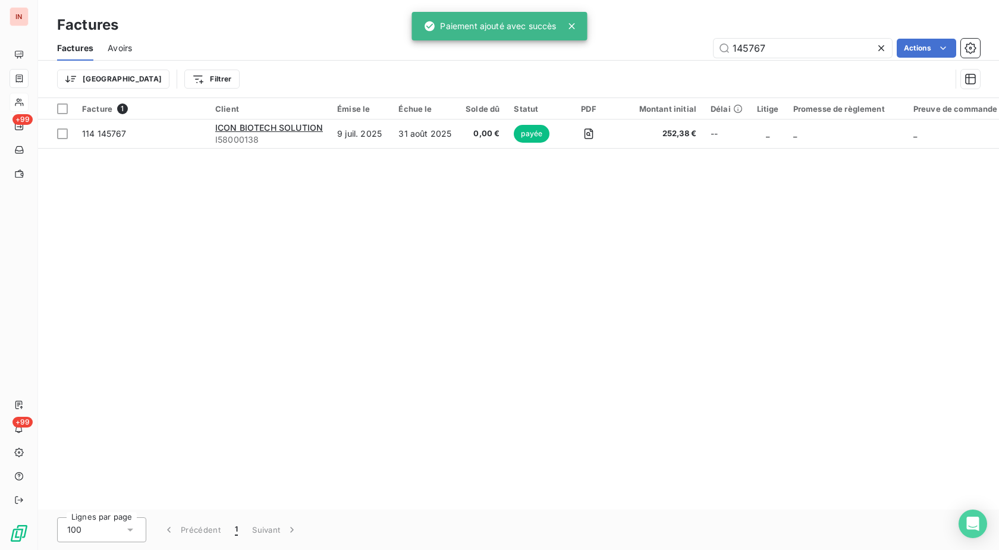
drag, startPoint x: 775, startPoint y: 46, endPoint x: 695, endPoint y: 43, distance: 79.7
click at [713, 43] on input "145767" at bounding box center [802, 48] width 178 height 19
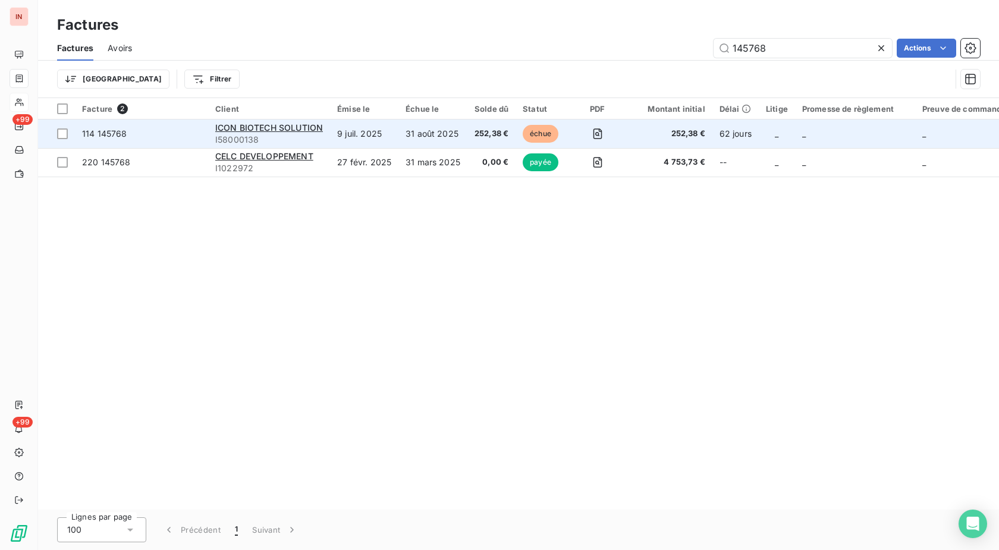
type input "145768"
click at [469, 132] on td "252,38 €" at bounding box center [491, 133] width 48 height 29
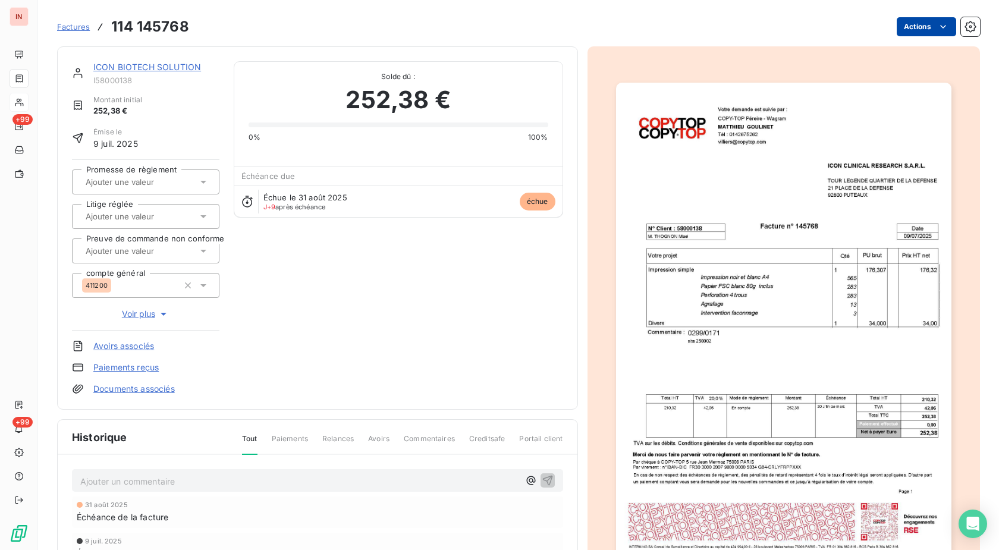
click at [900, 28] on html "IN +99 +99 Factures 114 145768 Actions ICON BIOTECH SOLUTION I58000138 Montant …" at bounding box center [499, 275] width 999 height 550
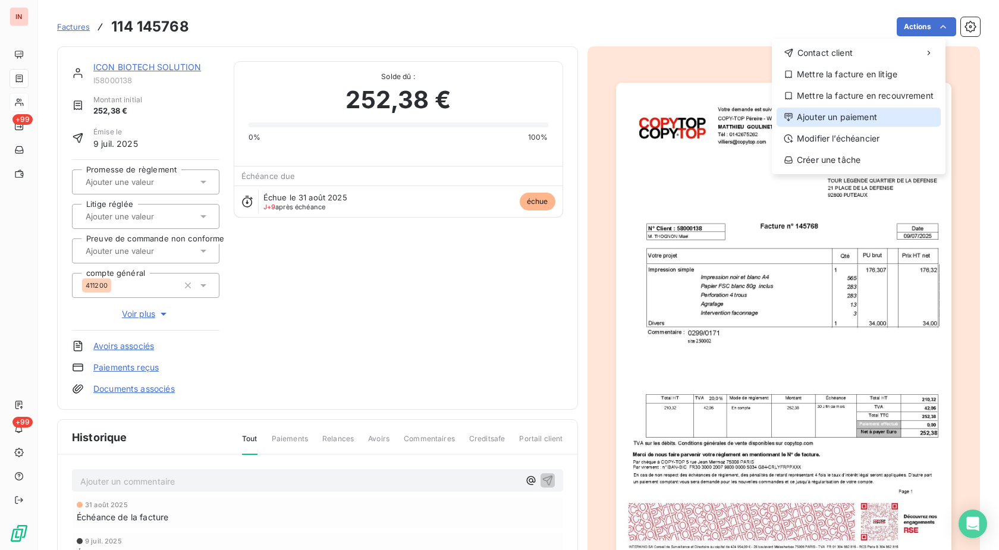
click at [815, 109] on div "Ajouter un paiement" at bounding box center [858, 117] width 164 height 19
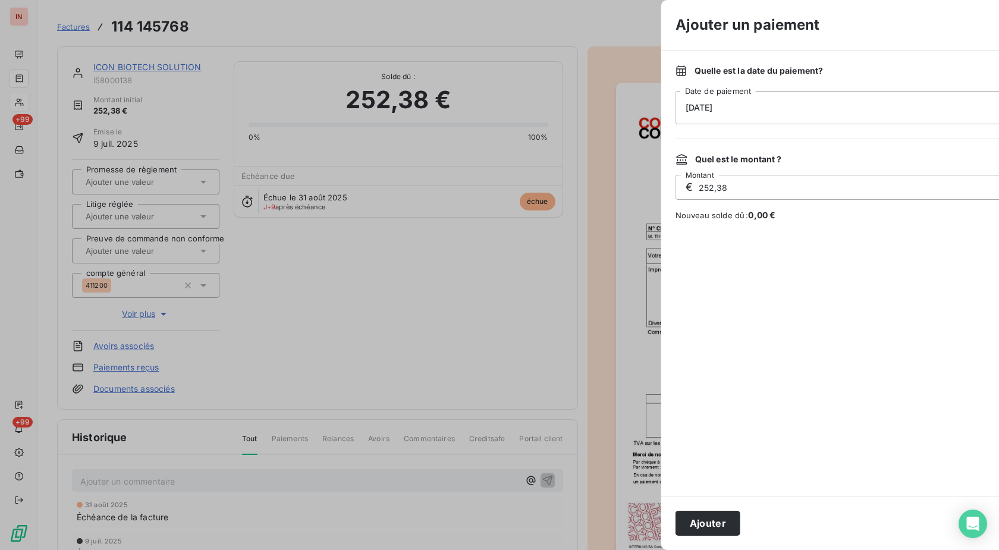
click at [701, 111] on div "[DATE]" at bounding box center [889, 107] width 428 height 33
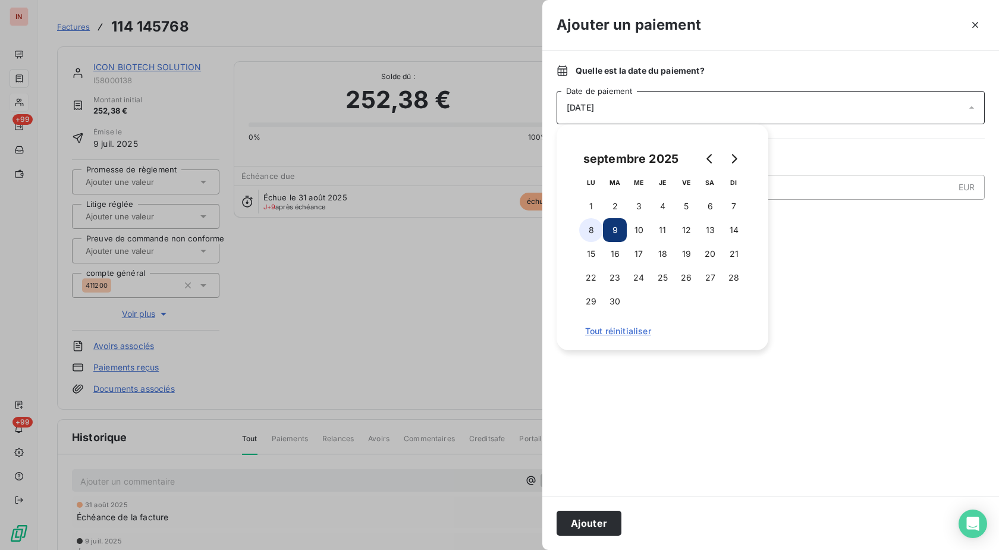
click at [593, 230] on button "8" at bounding box center [591, 230] width 24 height 24
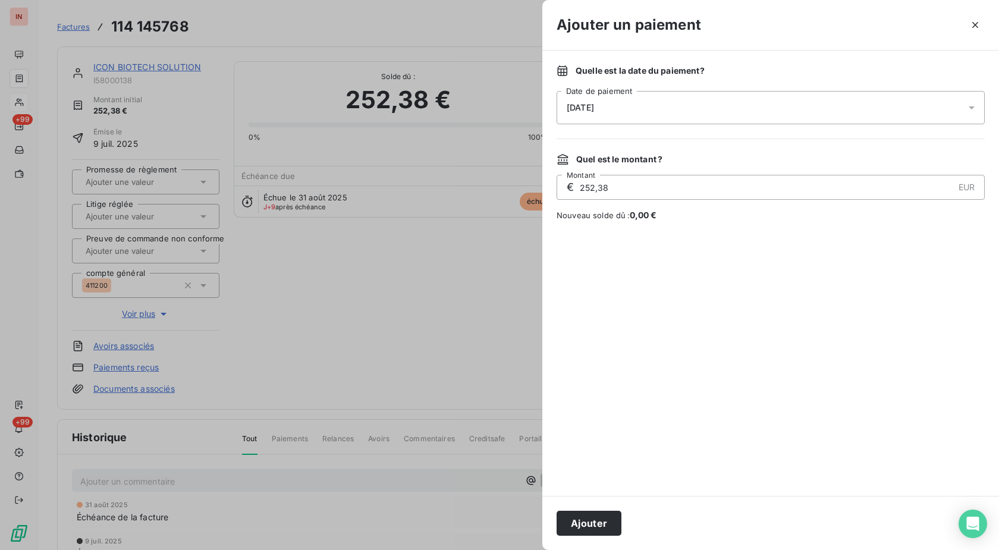
drag, startPoint x: 588, startPoint y: 515, endPoint x: 419, endPoint y: 276, distance: 292.9
click at [589, 515] on button "Ajouter" at bounding box center [588, 523] width 65 height 25
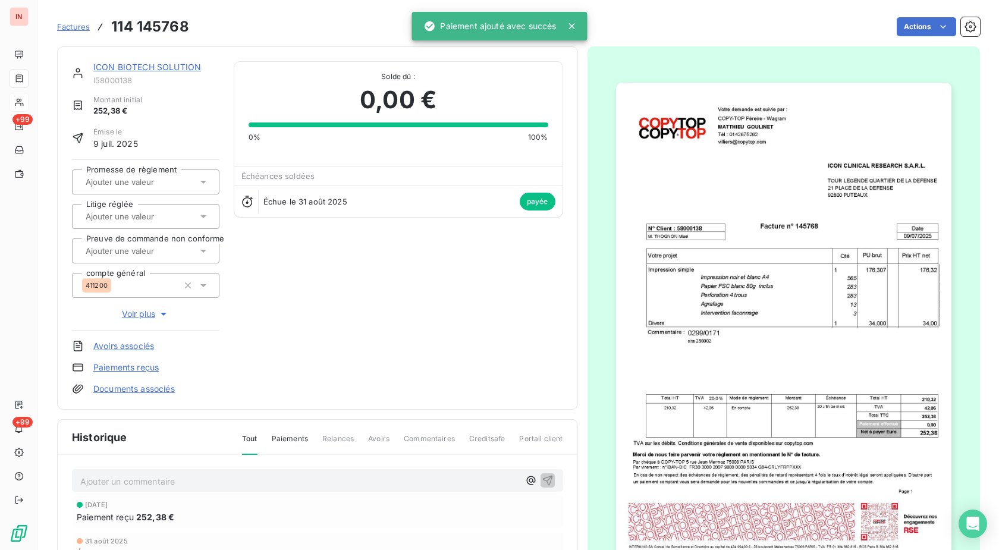
click at [84, 27] on span "Factures" at bounding box center [73, 27] width 33 height 10
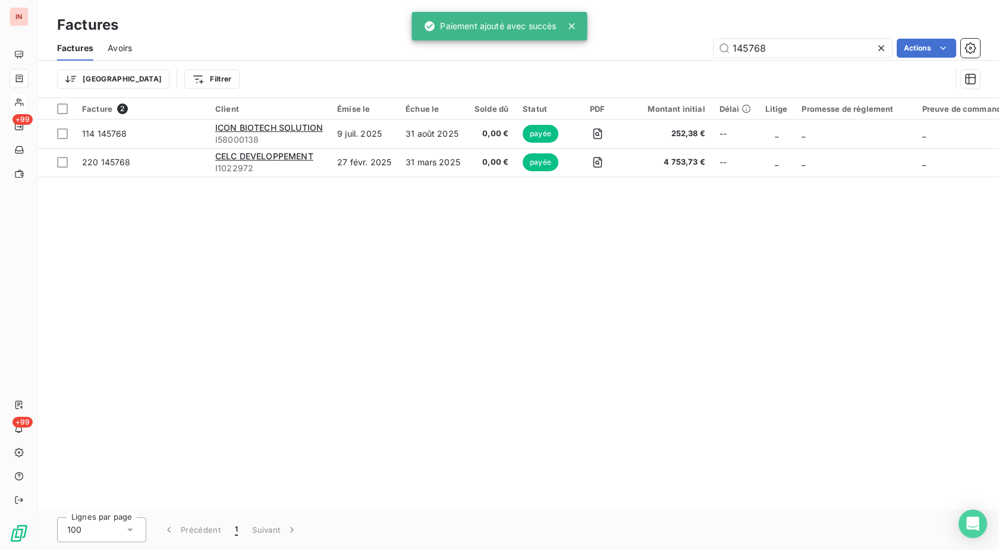
drag, startPoint x: 764, startPoint y: 49, endPoint x: 697, endPoint y: 57, distance: 67.7
click at [713, 57] on input "145768" at bounding box center [802, 48] width 178 height 19
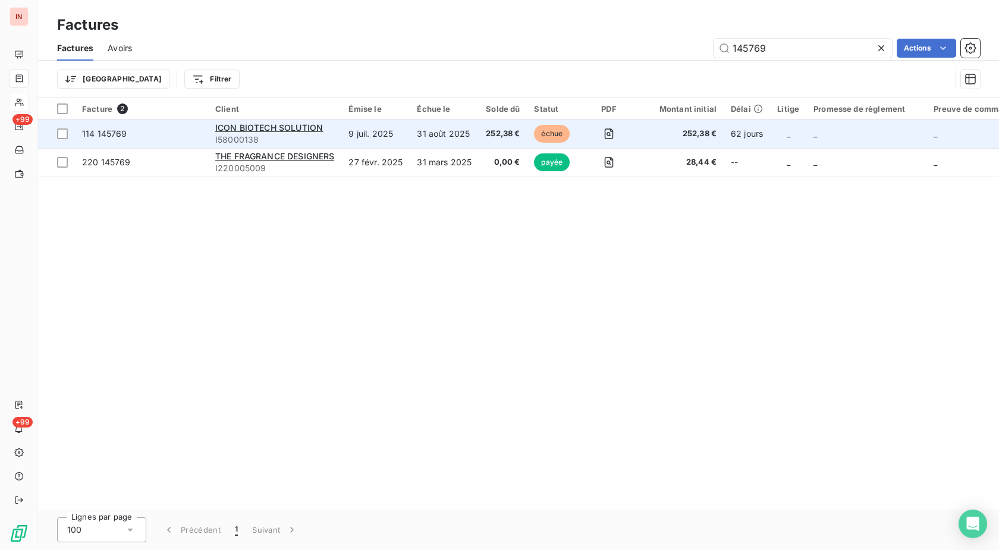
type input "145769"
click at [459, 133] on td "31 août 2025" at bounding box center [444, 133] width 69 height 29
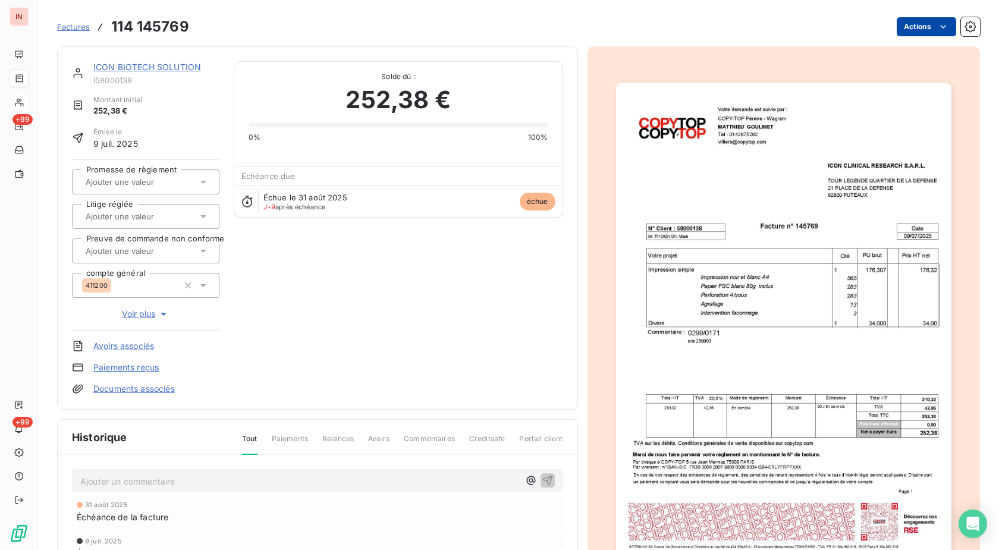
click at [918, 24] on html "IN +99 +99 Factures 114 145769 Actions ICON BIOTECH SOLUTION I58000138 Montant …" at bounding box center [499, 275] width 999 height 550
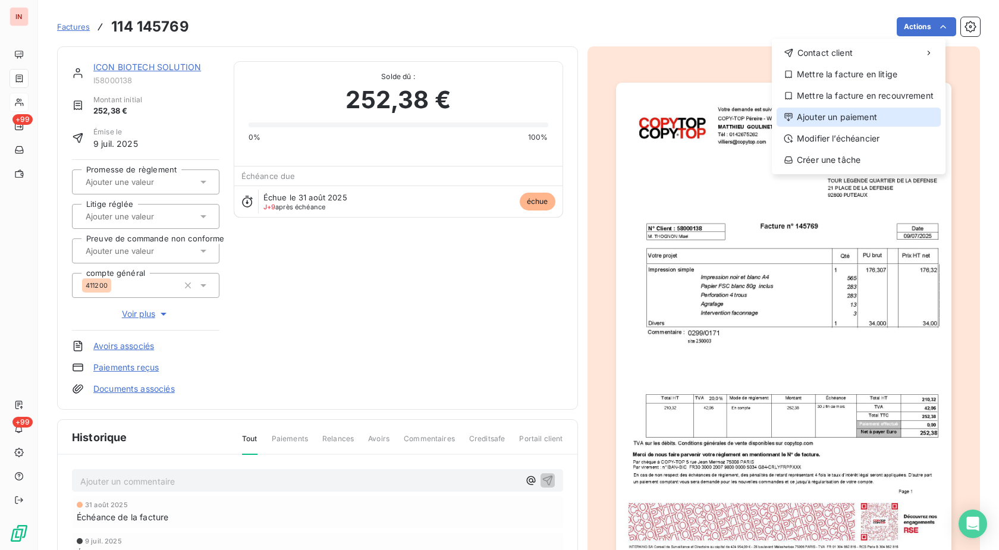
click at [811, 122] on div "Ajouter un paiement" at bounding box center [858, 117] width 164 height 19
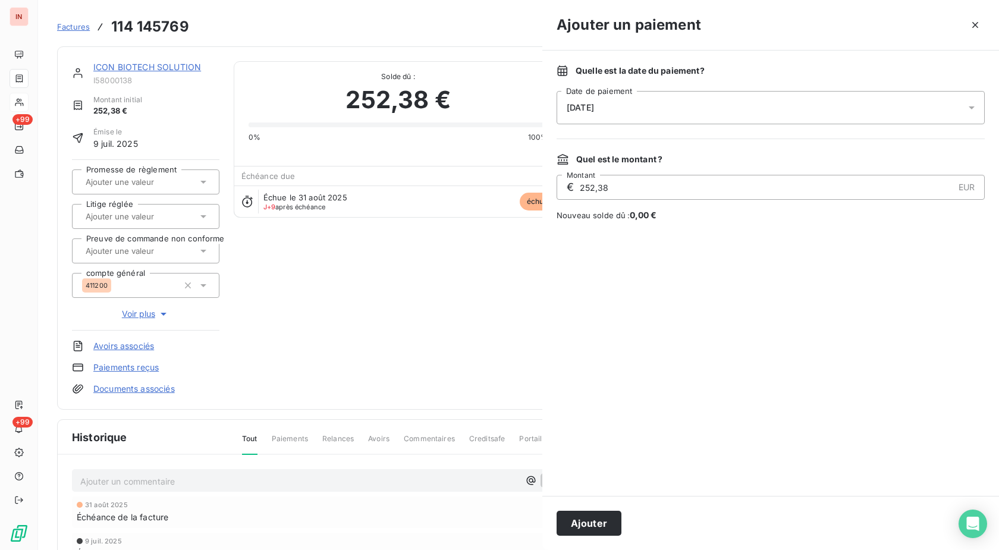
click at [736, 115] on div "[DATE]" at bounding box center [770, 107] width 428 height 33
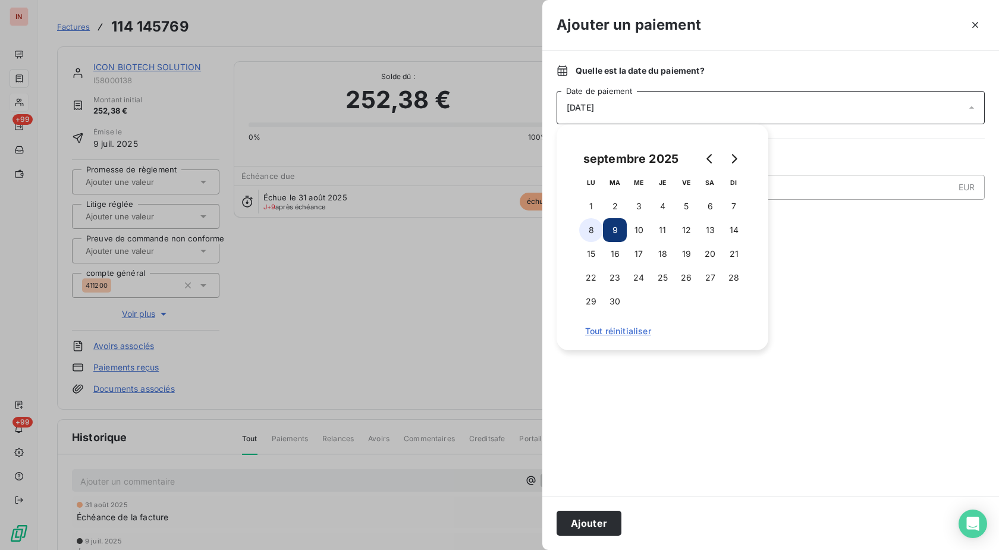
click at [586, 232] on button "8" at bounding box center [591, 230] width 24 height 24
click at [597, 534] on button "Ajouter" at bounding box center [588, 523] width 65 height 25
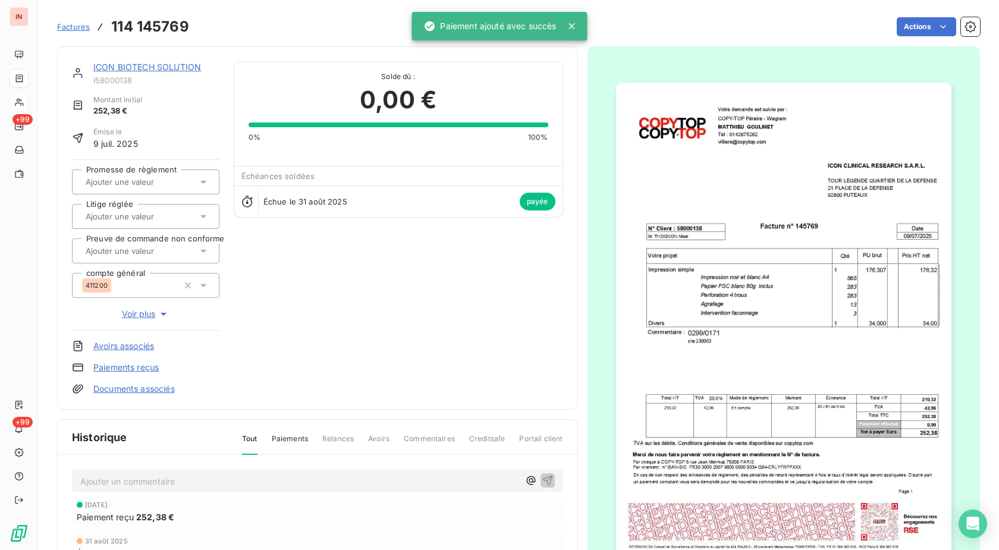
click at [69, 29] on span "Factures" at bounding box center [73, 27] width 33 height 10
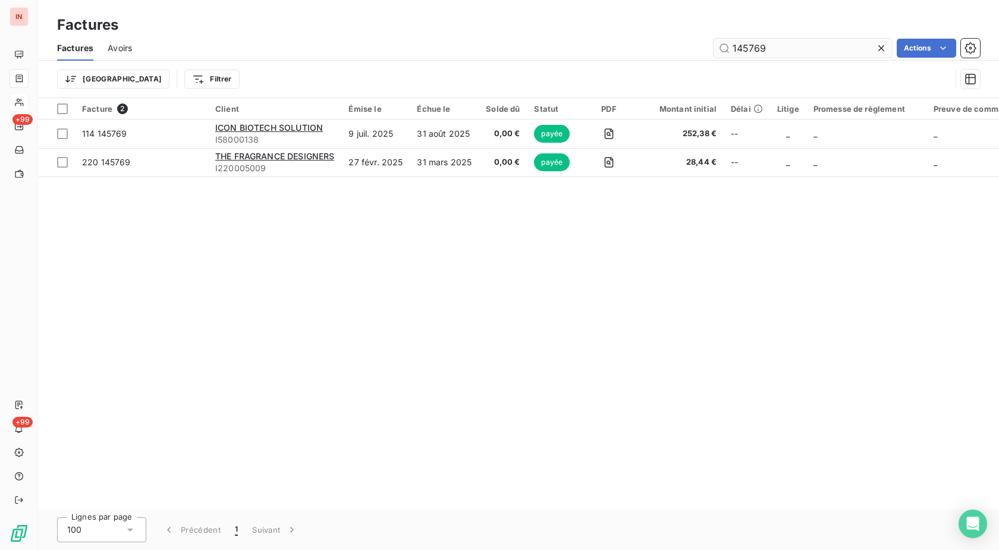
drag, startPoint x: 754, startPoint y: 42, endPoint x: 789, endPoint y: 43, distance: 34.5
click at [789, 43] on input "145769" at bounding box center [802, 48] width 178 height 19
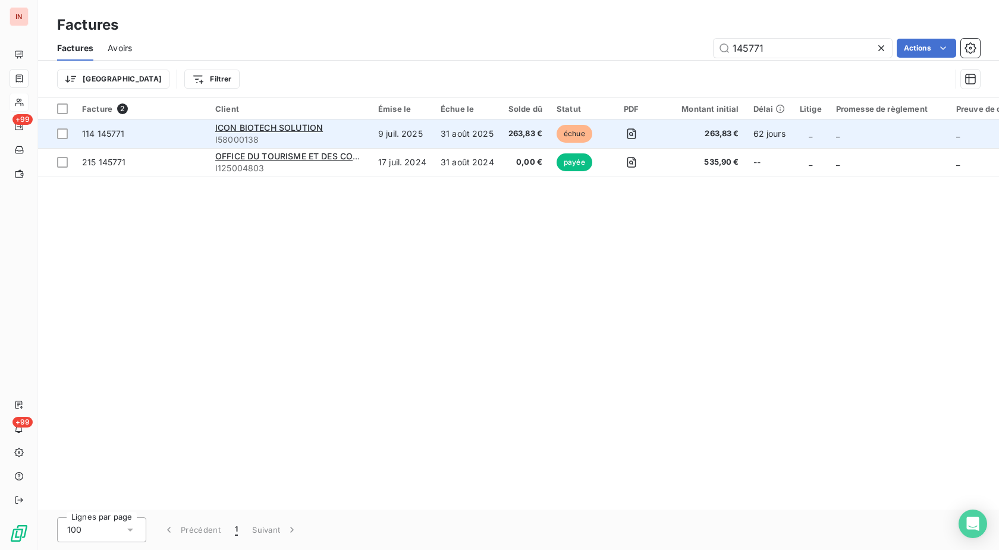
type input "145771"
click at [461, 138] on td "31 août 2025" at bounding box center [467, 133] width 68 height 29
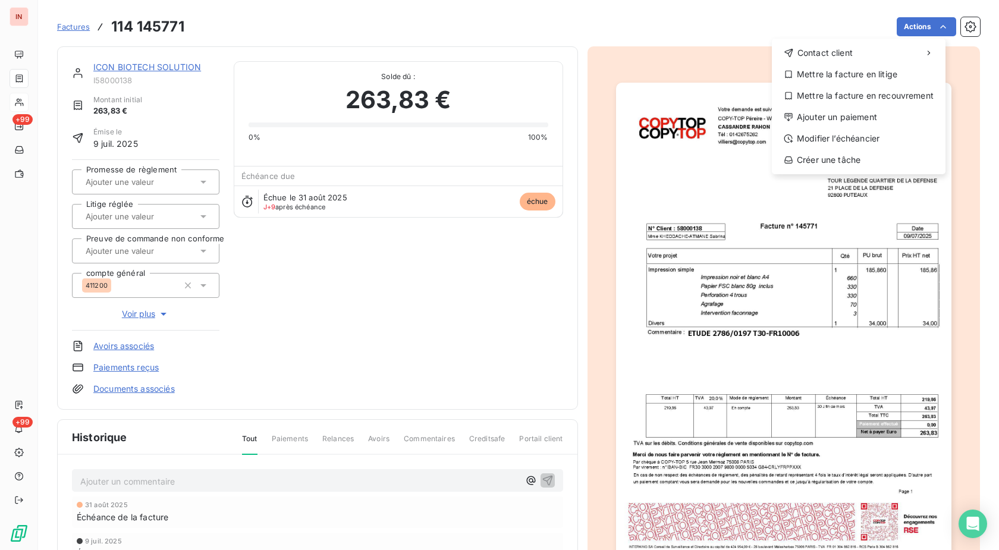
click at [935, 23] on html "IN +99 +99 Factures [PHONE_NUMBER] Actions Contact client Mettre la facture en …" at bounding box center [499, 275] width 999 height 550
click at [821, 119] on div "Ajouter un paiement" at bounding box center [858, 117] width 164 height 19
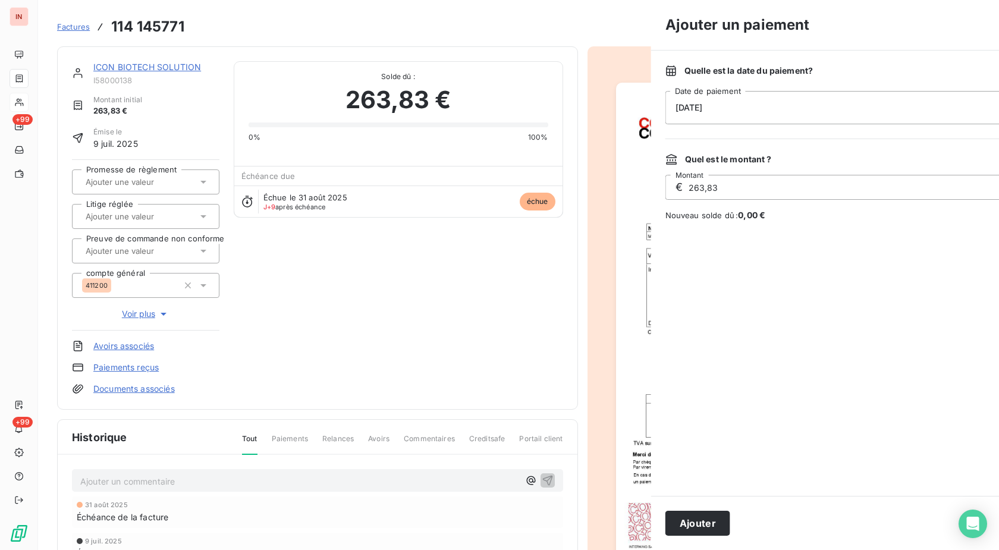
click at [706, 105] on div "[DATE]" at bounding box center [879, 107] width 428 height 33
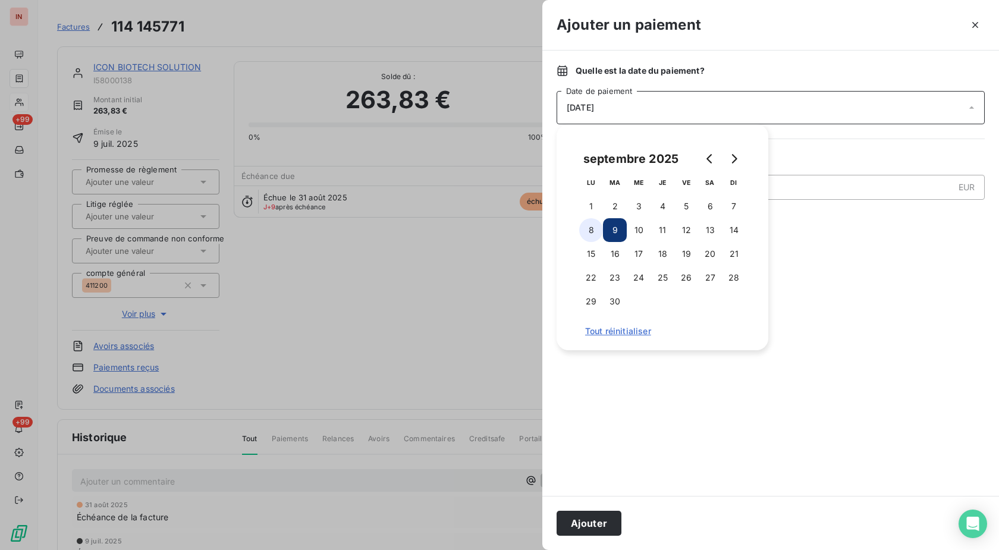
click at [595, 230] on button "8" at bounding box center [591, 230] width 24 height 24
click at [598, 523] on button "Ajouter" at bounding box center [588, 523] width 65 height 25
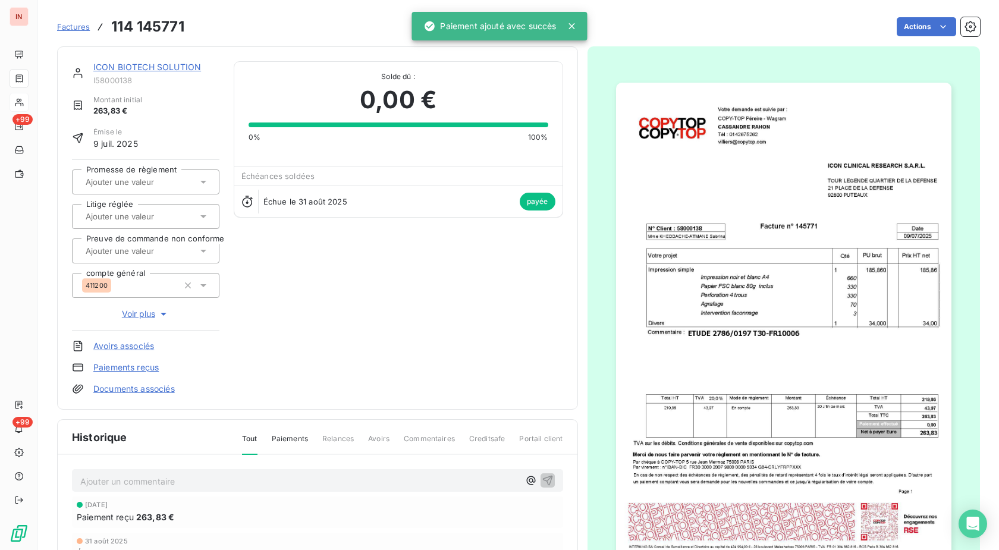
drag, startPoint x: 84, startPoint y: 30, endPoint x: 92, endPoint y: 33, distance: 8.1
click at [84, 29] on span "Factures" at bounding box center [73, 27] width 33 height 10
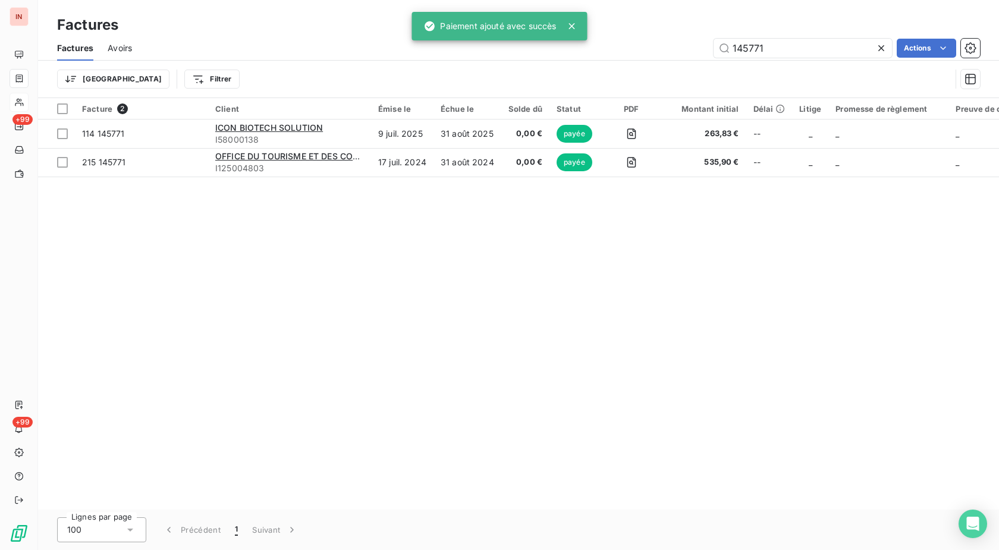
drag, startPoint x: 780, startPoint y: 53, endPoint x: 555, endPoint y: 61, distance: 224.8
click at [713, 58] on input "145771" at bounding box center [802, 48] width 178 height 19
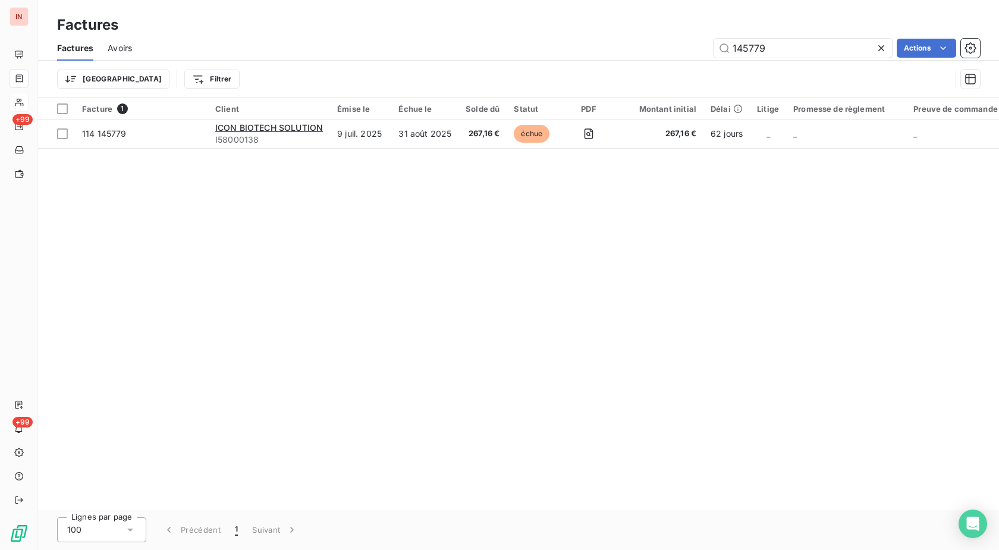
type input "145779"
click at [506, 138] on td "échue" at bounding box center [532, 133] width 53 height 29
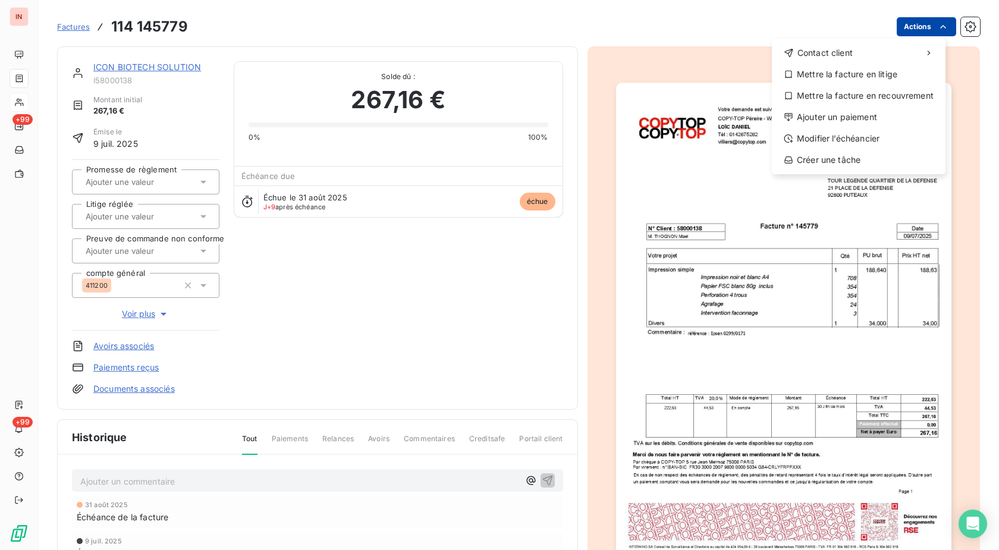
click at [914, 30] on html "IN +99 +99 Factures [PHONE_NUMBER] Actions Contact client Mettre la facture en …" at bounding box center [499, 275] width 999 height 550
click at [851, 111] on div "Ajouter un paiement" at bounding box center [858, 117] width 164 height 19
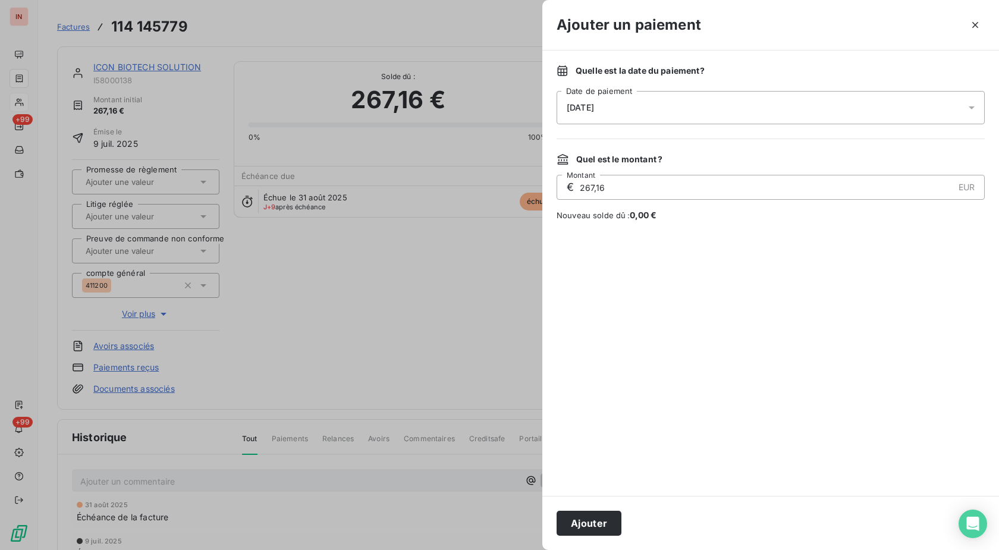
click at [745, 102] on div "[DATE]" at bounding box center [770, 107] width 428 height 33
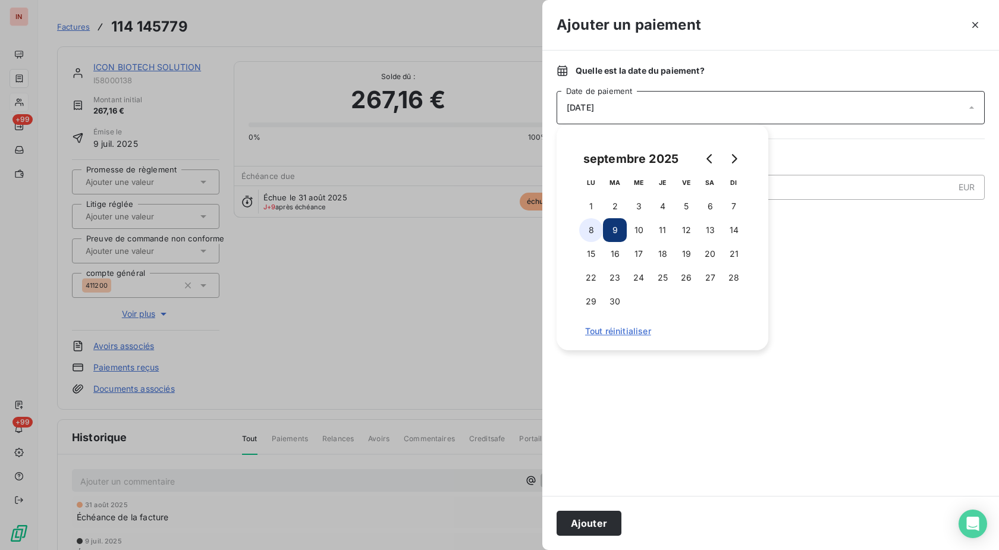
click at [591, 234] on button "8" at bounding box center [591, 230] width 24 height 24
drag, startPoint x: 602, startPoint y: 521, endPoint x: 586, endPoint y: 496, distance: 29.7
click at [602, 521] on button "Ajouter" at bounding box center [588, 523] width 65 height 25
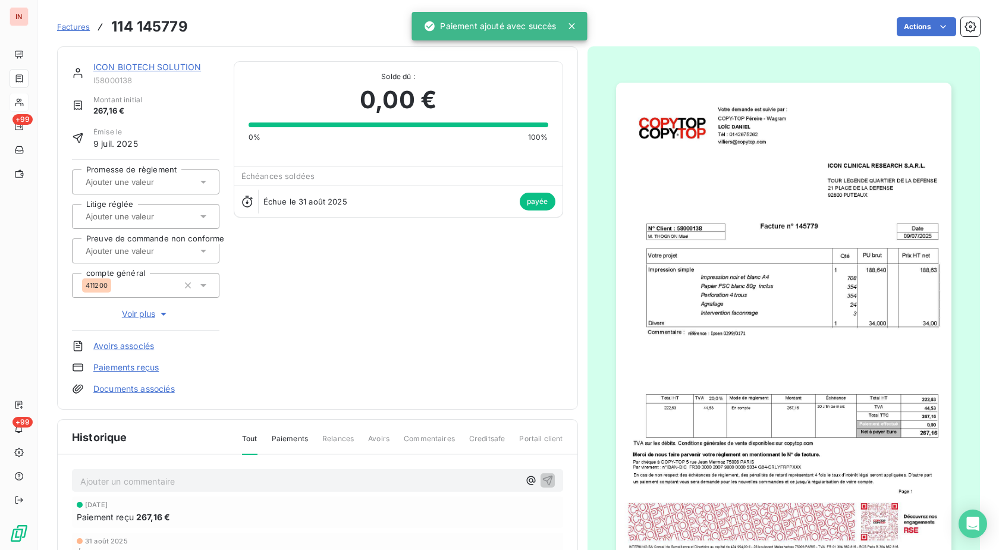
click at [80, 29] on span "Factures" at bounding box center [73, 27] width 33 height 10
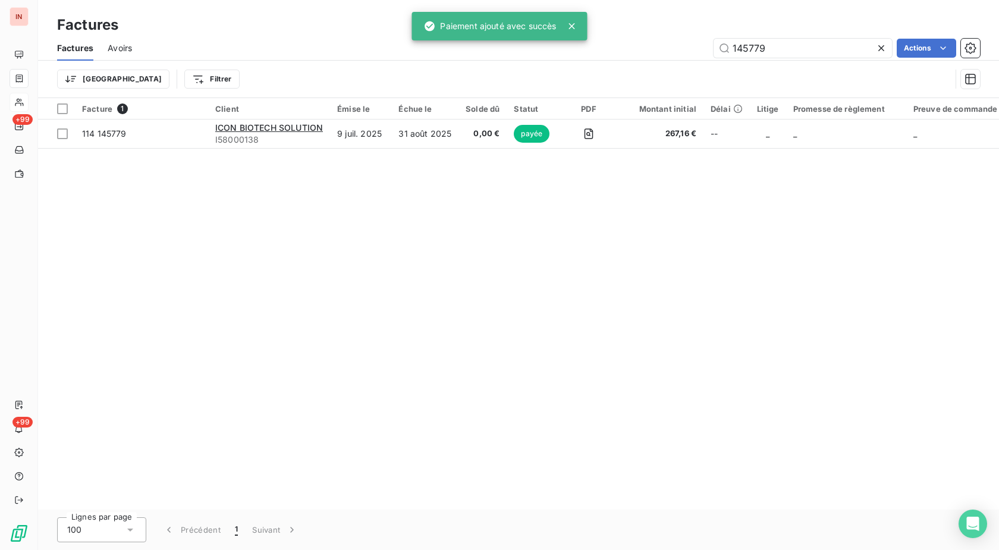
drag, startPoint x: 801, startPoint y: 49, endPoint x: 684, endPoint y: 49, distance: 117.7
click at [713, 49] on input "145779" at bounding box center [802, 48] width 178 height 19
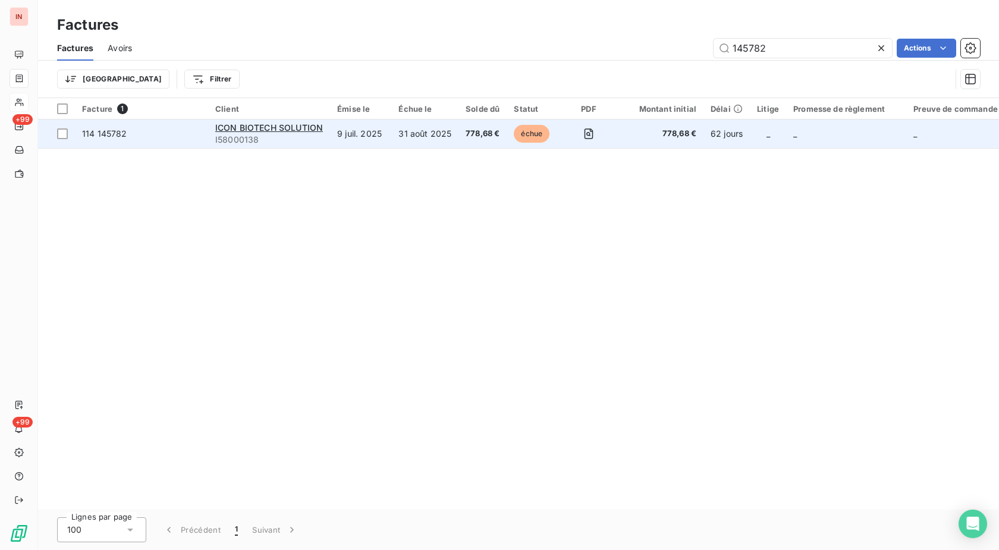
type input "145782"
click at [514, 136] on span "échue" at bounding box center [532, 134] width 36 height 18
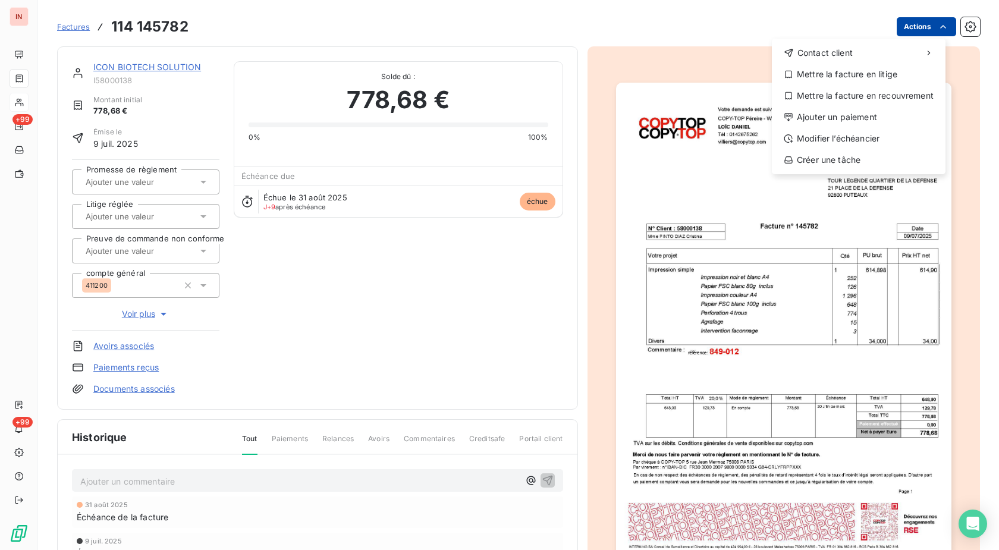
click at [915, 22] on html "IN +99 +99 Factures [PHONE_NUMBER] Actions Contact client Mettre la facture en …" at bounding box center [499, 275] width 999 height 550
click at [820, 119] on div "Ajouter un paiement" at bounding box center [858, 117] width 164 height 19
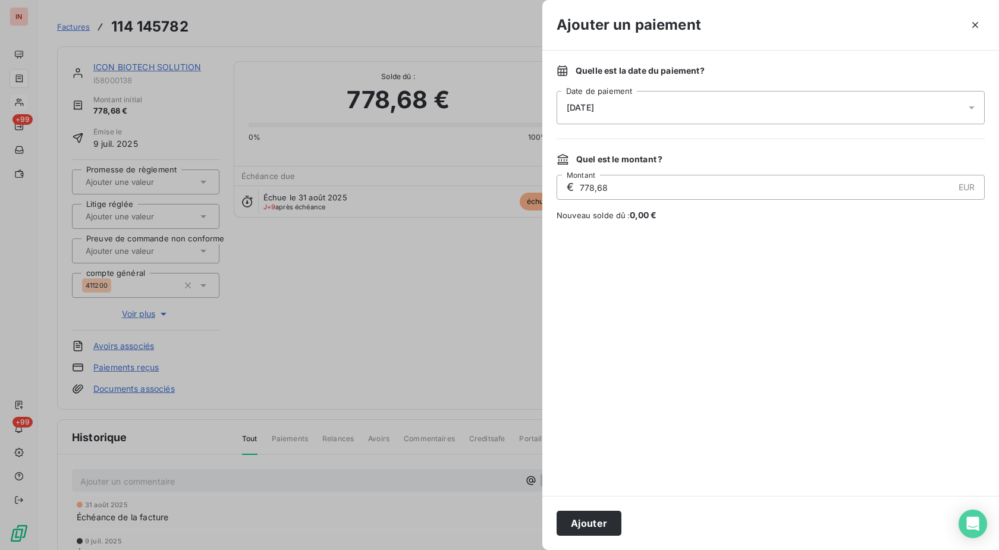
click at [755, 108] on div "[DATE]" at bounding box center [770, 107] width 428 height 33
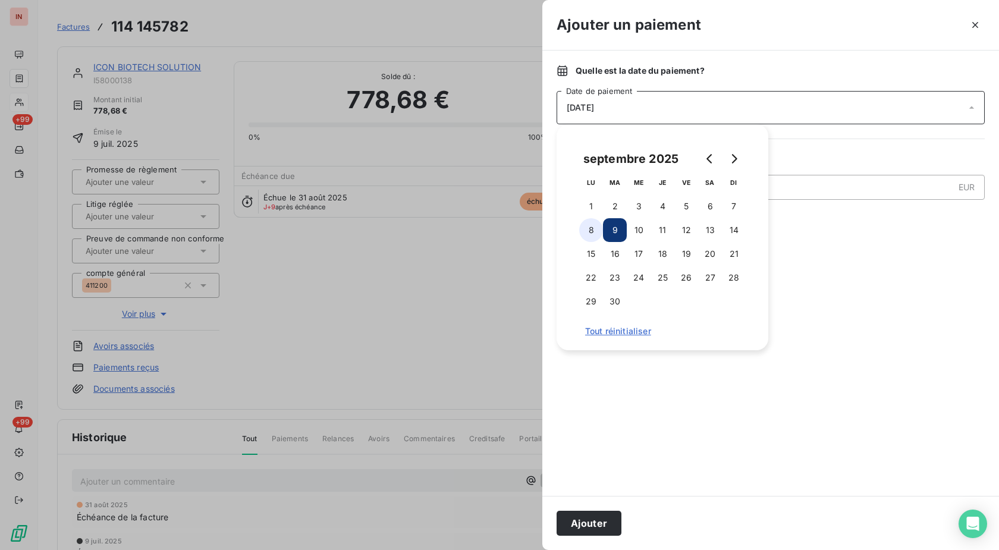
click at [599, 234] on button "8" at bounding box center [591, 230] width 24 height 24
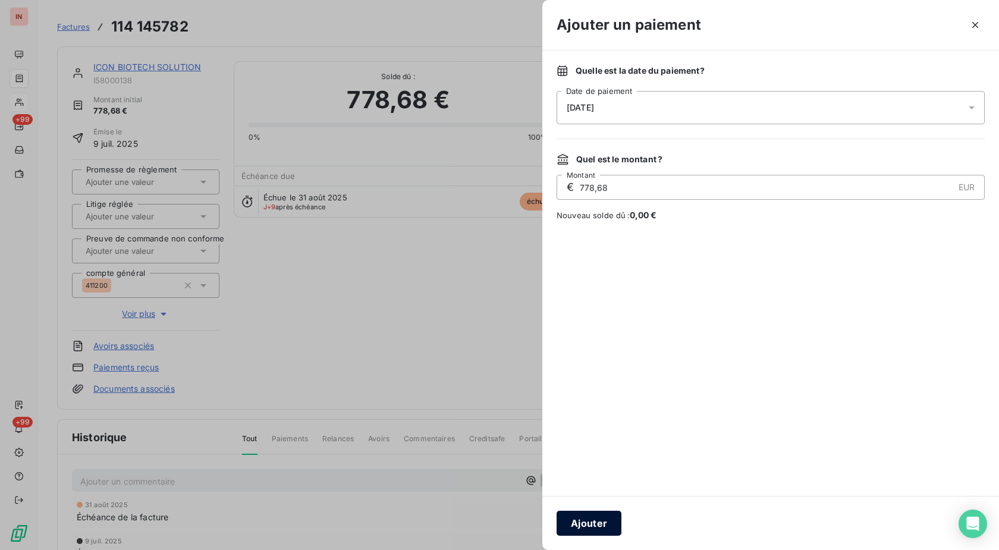
click at [603, 524] on button "Ajouter" at bounding box center [588, 523] width 65 height 25
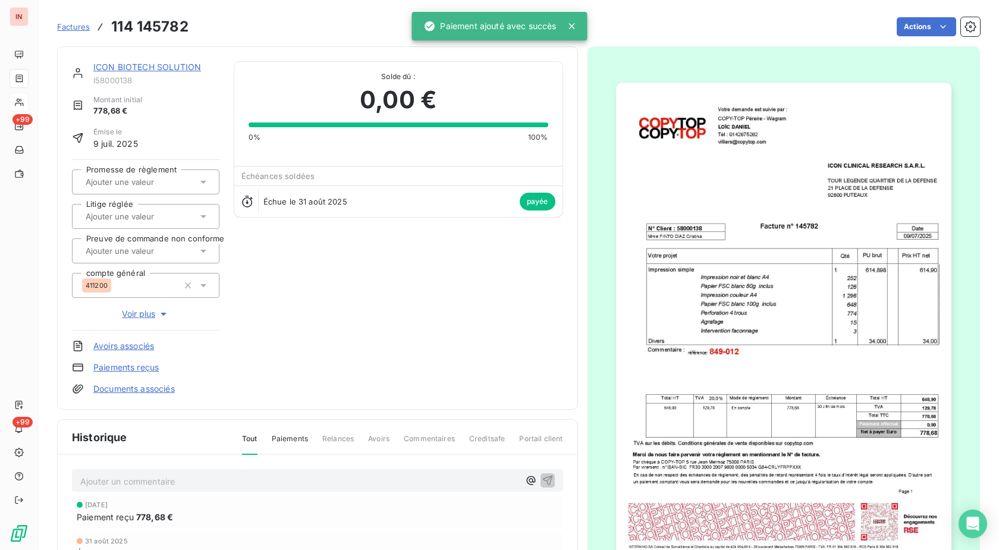
drag, startPoint x: 80, startPoint y: 27, endPoint x: 88, endPoint y: 27, distance: 8.3
click at [80, 26] on span "Factures" at bounding box center [73, 27] width 33 height 10
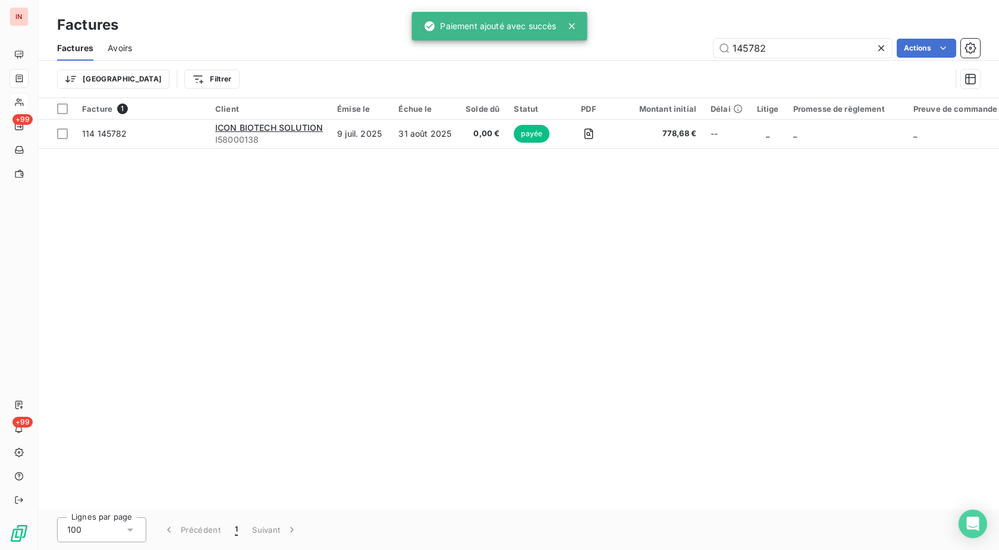
click at [653, 57] on div "Factures Avoirs 145782 Actions" at bounding box center [518, 48] width 961 height 25
drag, startPoint x: 764, startPoint y: 50, endPoint x: 654, endPoint y: 51, distance: 110.0
click at [713, 49] on input "145782" at bounding box center [802, 48] width 178 height 19
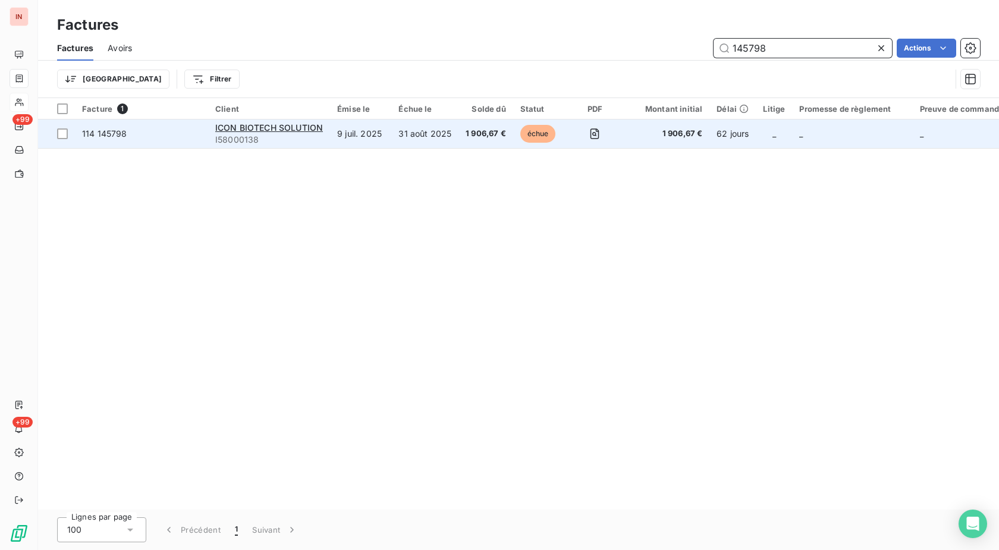
type input "145798"
click at [520, 133] on span "échue" at bounding box center [538, 134] width 36 height 18
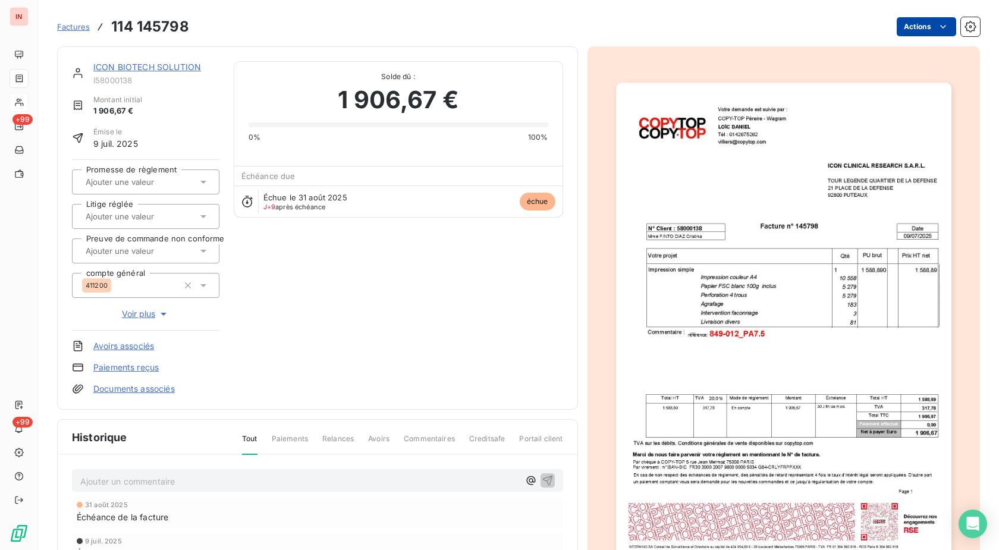
click at [927, 26] on html "IN +99 +99 Factures 114 145798 Actions ICON BIOTECH SOLUTION I58000138 Montant …" at bounding box center [499, 275] width 999 height 550
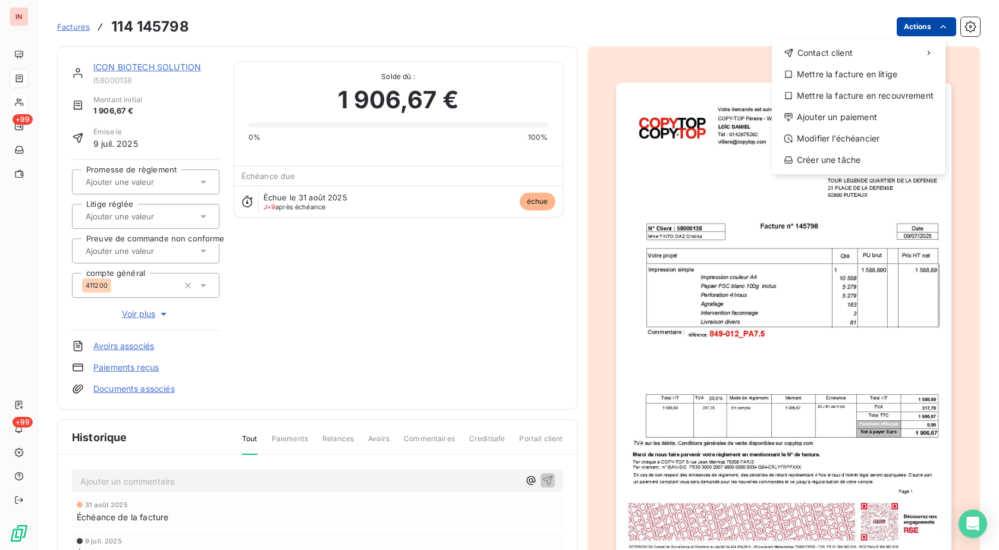
click at [809, 128] on div "Contact client Mettre la facture en litige Mettre la facture en recouvrement Aj…" at bounding box center [859, 107] width 174 height 136
click at [811, 123] on div "Ajouter un paiement" at bounding box center [858, 117] width 164 height 19
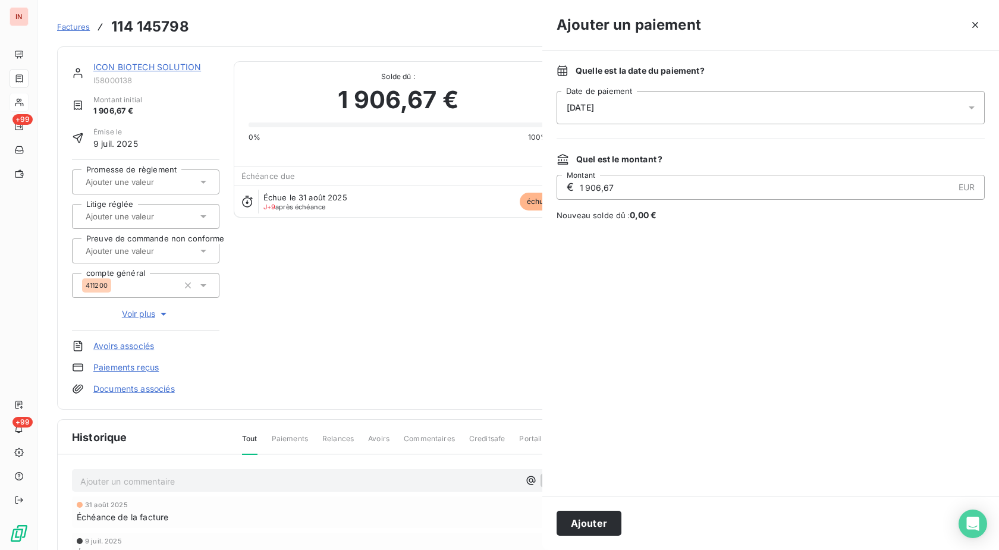
click at [731, 110] on div "[DATE]" at bounding box center [770, 107] width 428 height 33
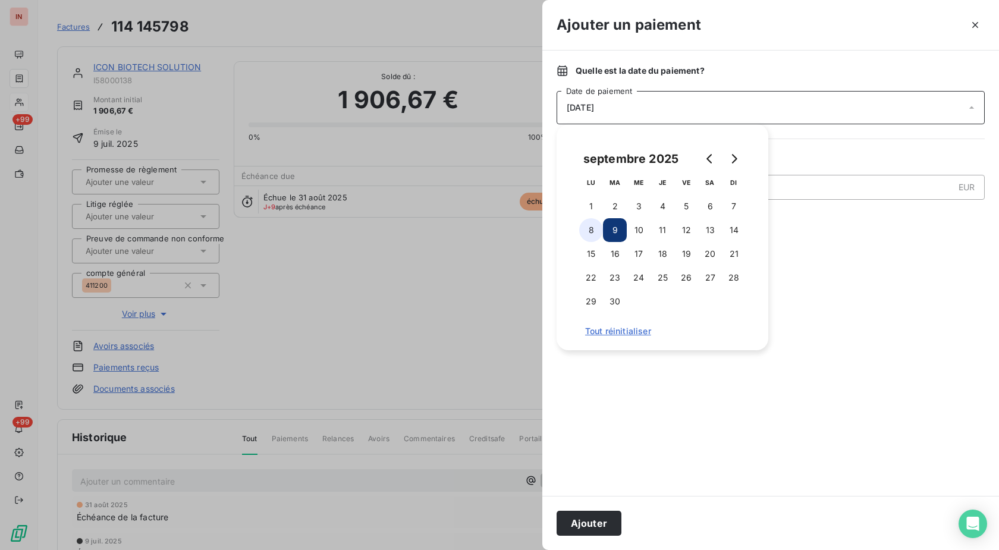
click at [593, 226] on button "8" at bounding box center [591, 230] width 24 height 24
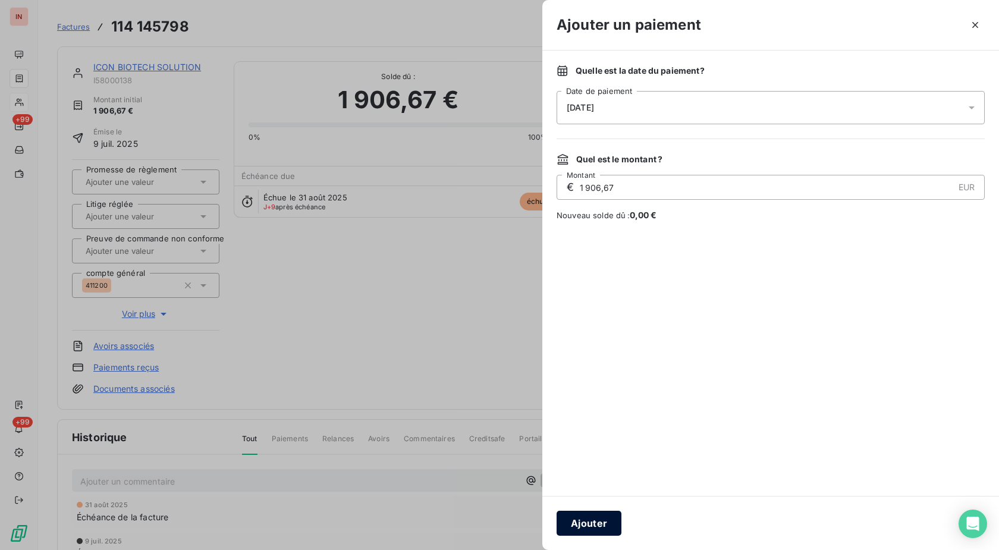
click at [591, 517] on button "Ajouter" at bounding box center [588, 523] width 65 height 25
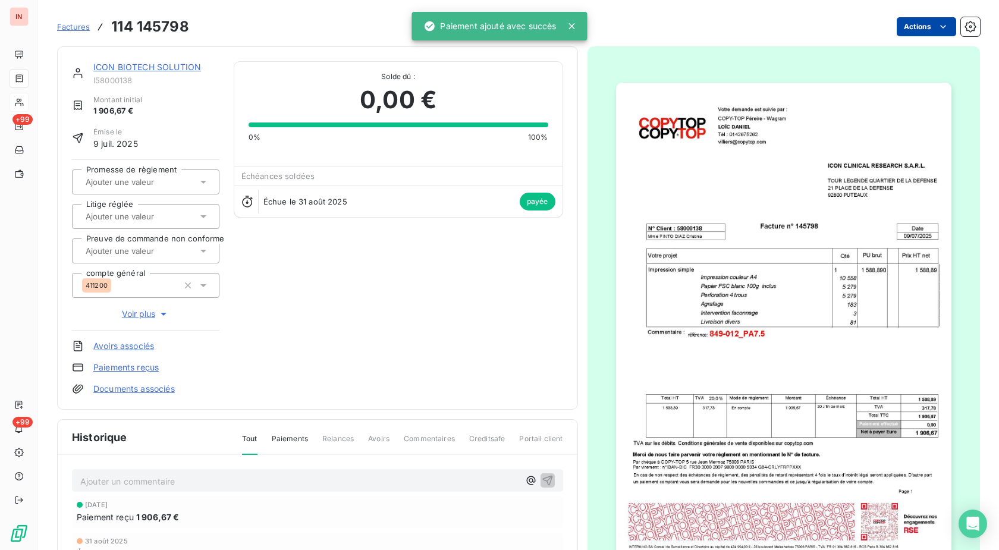
click at [84, 30] on span "Factures" at bounding box center [73, 27] width 33 height 10
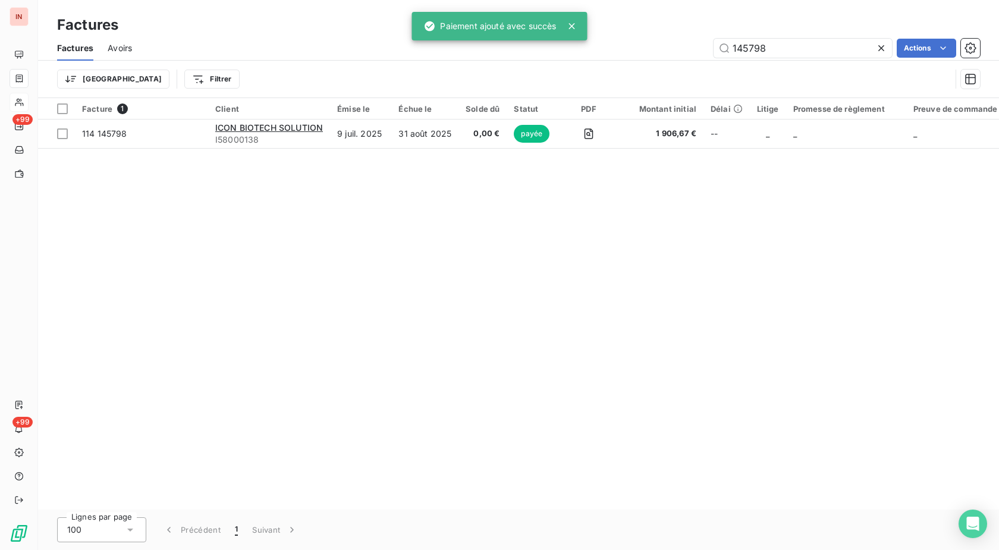
drag, startPoint x: 776, startPoint y: 49, endPoint x: 586, endPoint y: 54, distance: 189.7
click at [713, 51] on input "145798" at bounding box center [802, 48] width 178 height 19
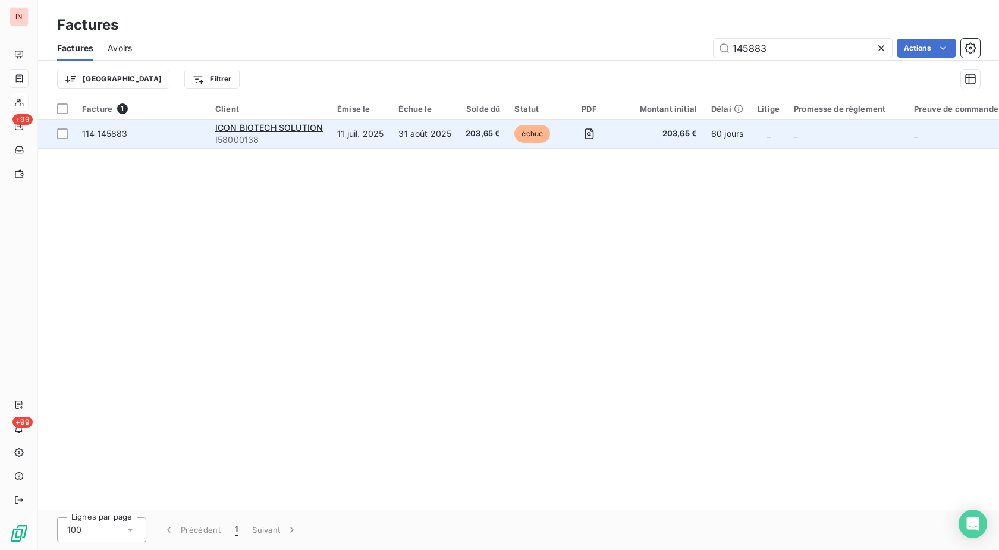
type input "145883"
click at [468, 130] on span "203,65 €" at bounding box center [482, 134] width 34 height 12
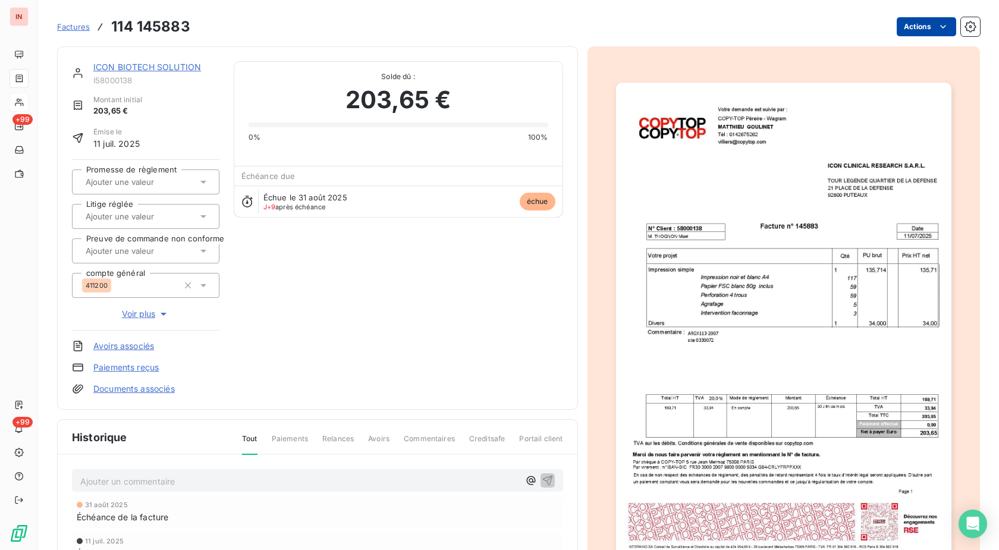
click at [920, 33] on html "IN +99 +99 Factures 114 145883 Actions ICON BIOTECH SOLUTION I58000138 Montant …" at bounding box center [499, 275] width 999 height 550
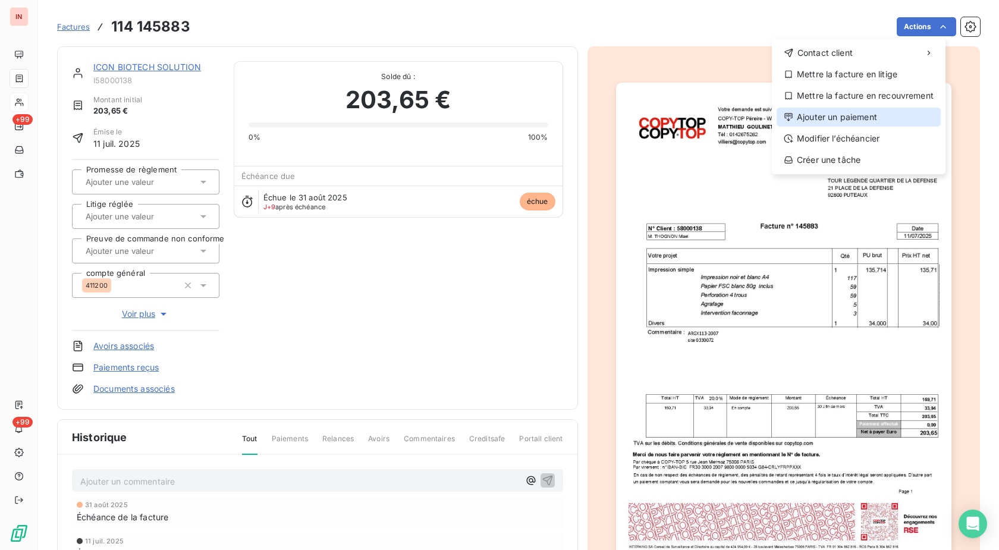
click at [861, 125] on div "Ajouter un paiement" at bounding box center [858, 117] width 164 height 19
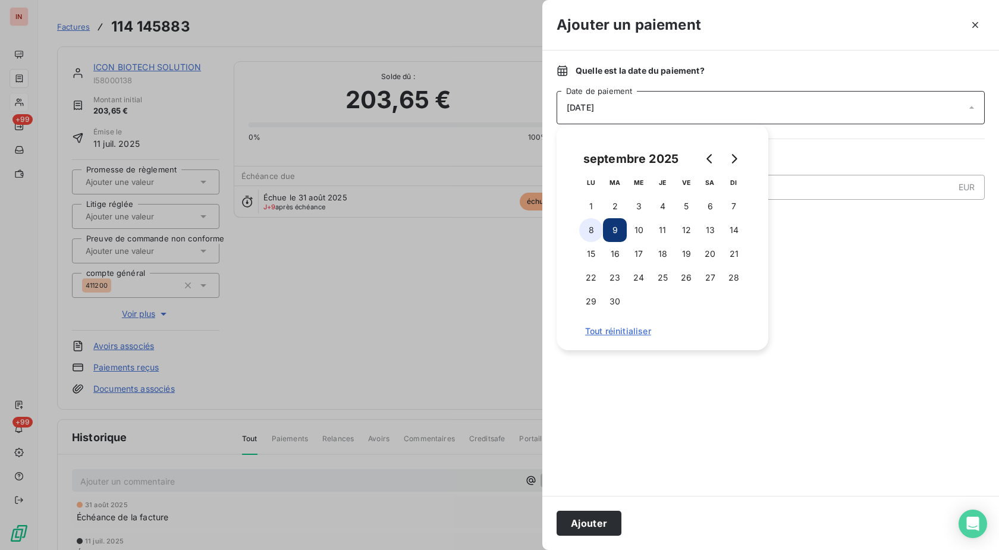
click at [590, 223] on button "8" at bounding box center [591, 230] width 24 height 24
click at [593, 520] on button "Ajouter" at bounding box center [588, 523] width 65 height 25
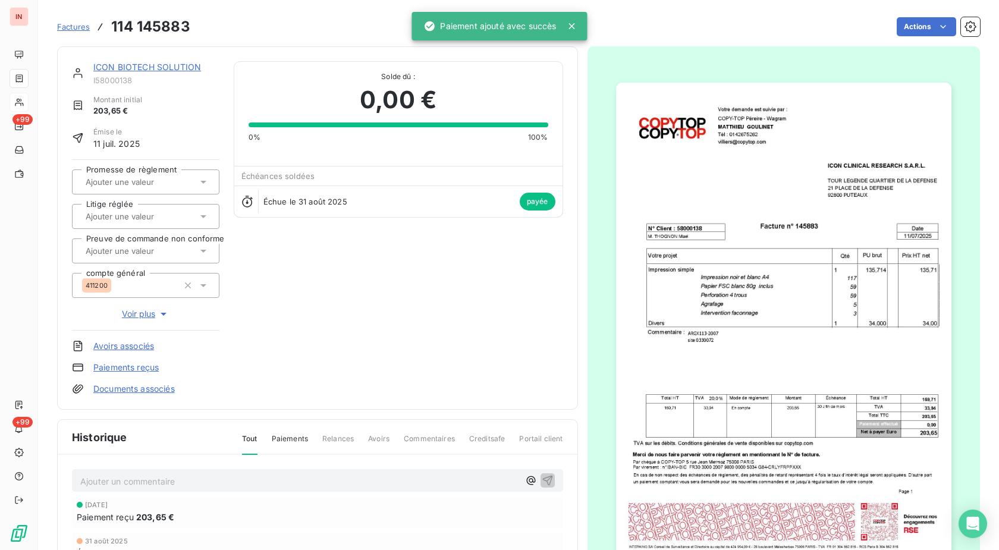
click at [135, 68] on link "ICON BIOTECH SOLUTION" at bounding box center [147, 67] width 108 height 10
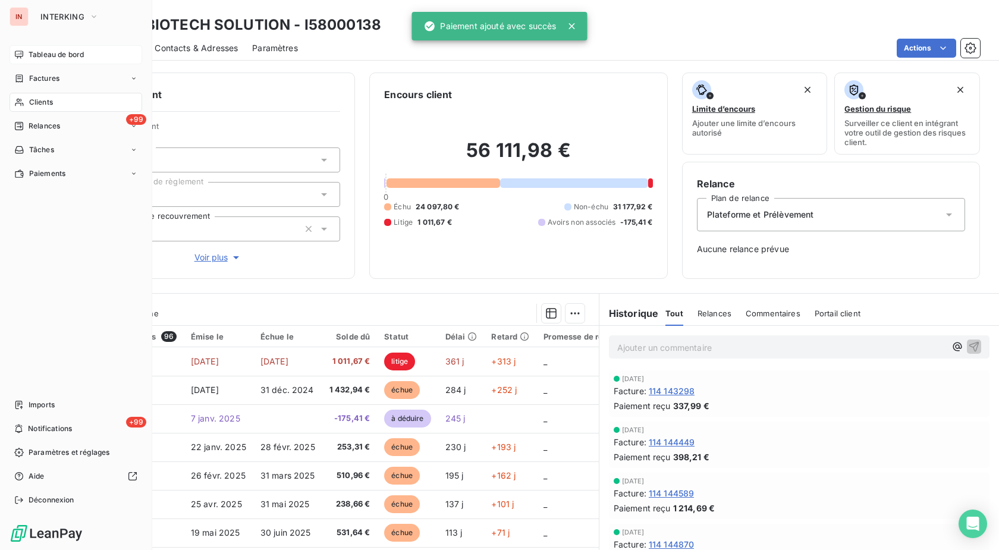
click at [39, 52] on span "Tableau de bord" at bounding box center [56, 54] width 55 height 11
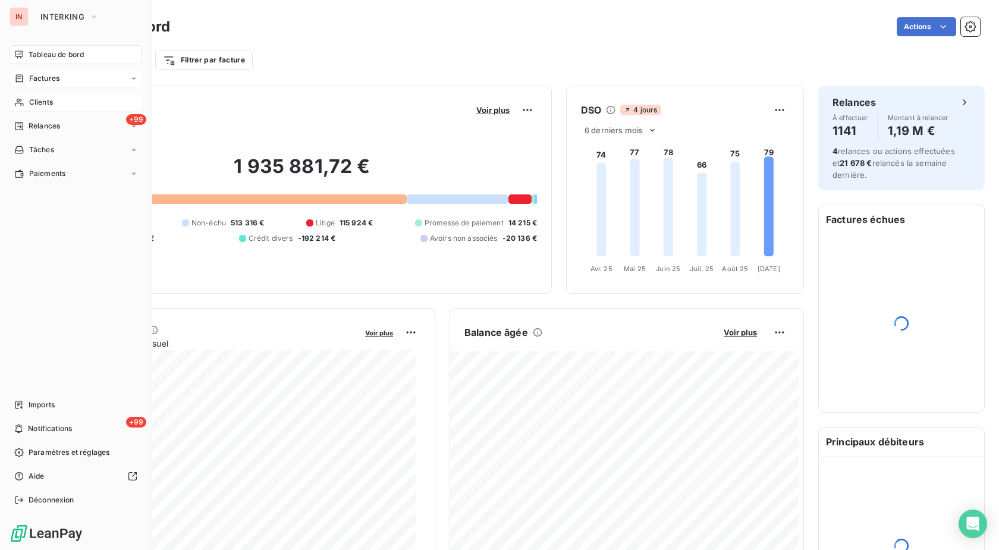
click at [12, 80] on div "Factures" at bounding box center [76, 78] width 133 height 19
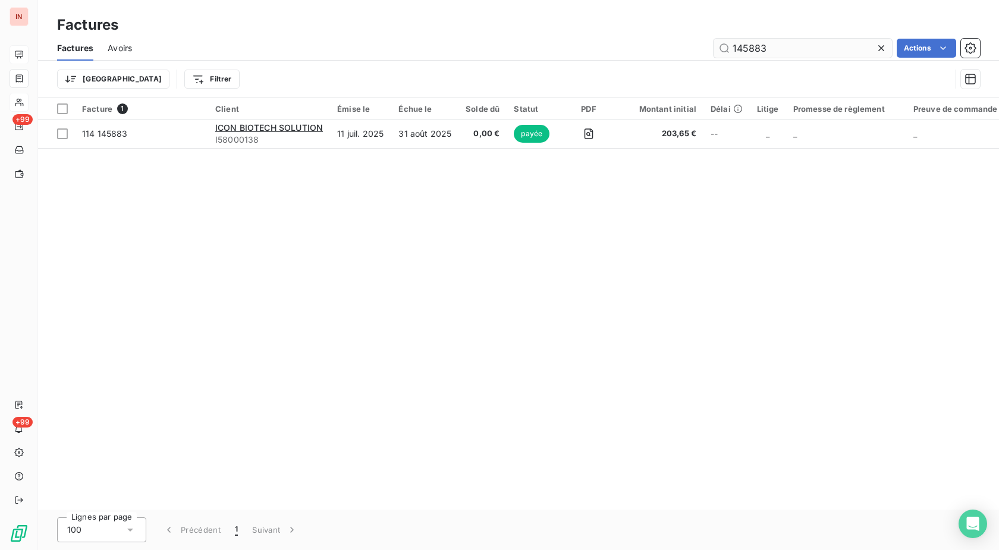
drag, startPoint x: 827, startPoint y: 48, endPoint x: 667, endPoint y: 55, distance: 160.7
click at [713, 55] on input "145883" at bounding box center [802, 48] width 178 height 19
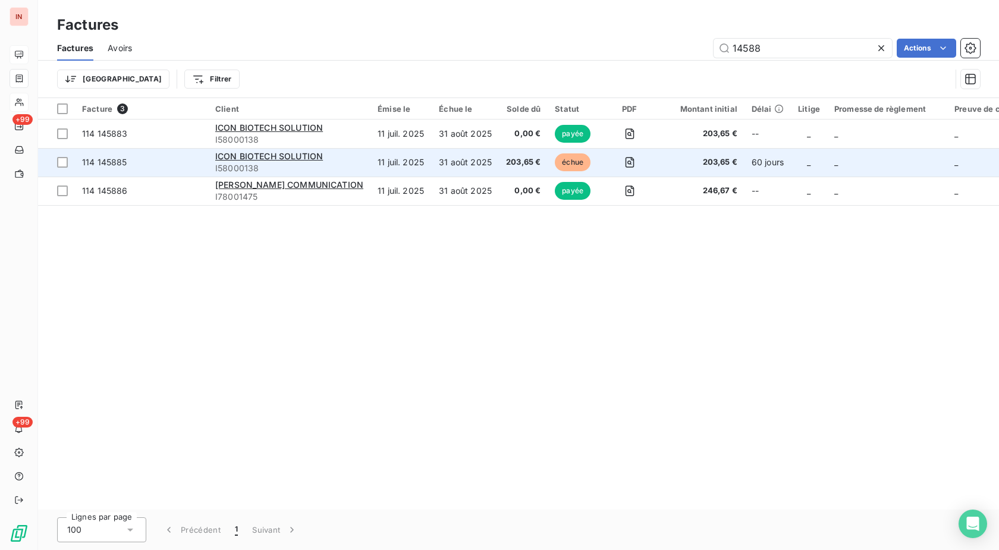
type input "14588"
click at [555, 158] on span "échue" at bounding box center [573, 162] width 36 height 18
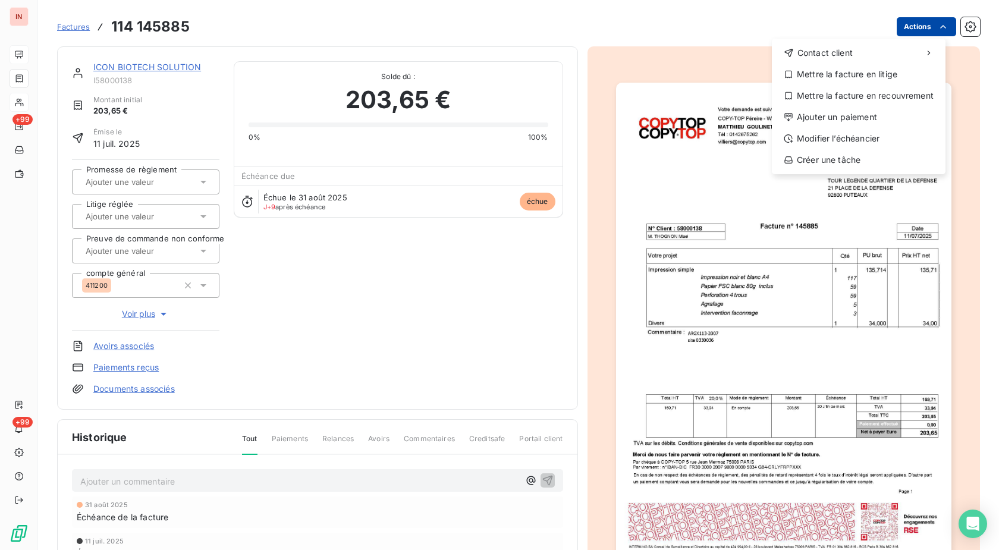
click at [901, 29] on html "IN +99 +99 Factures [PHONE_NUMBER] Actions Contact client Mettre la facture en …" at bounding box center [499, 275] width 999 height 550
click at [858, 123] on div "Ajouter un paiement" at bounding box center [858, 117] width 164 height 19
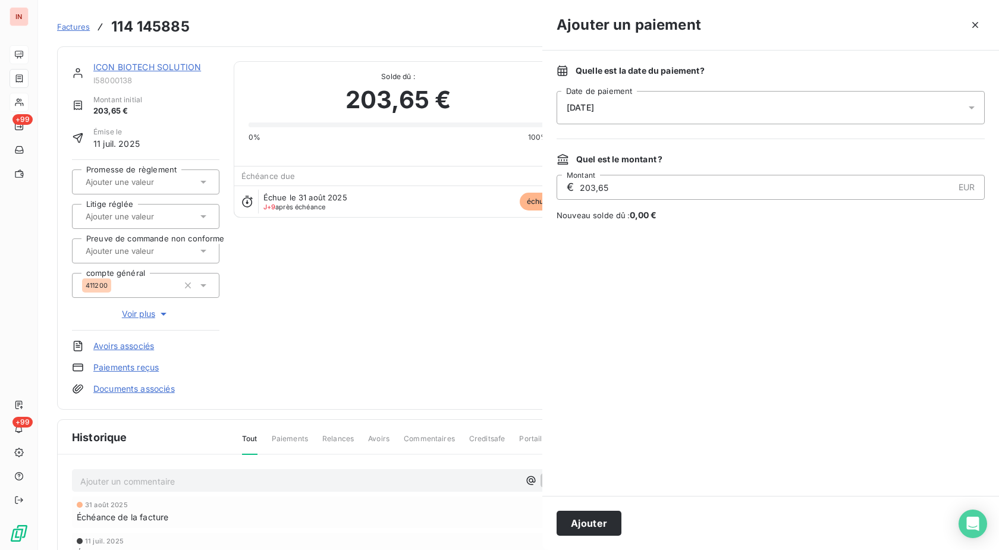
click at [771, 116] on div "[DATE]" at bounding box center [770, 107] width 428 height 33
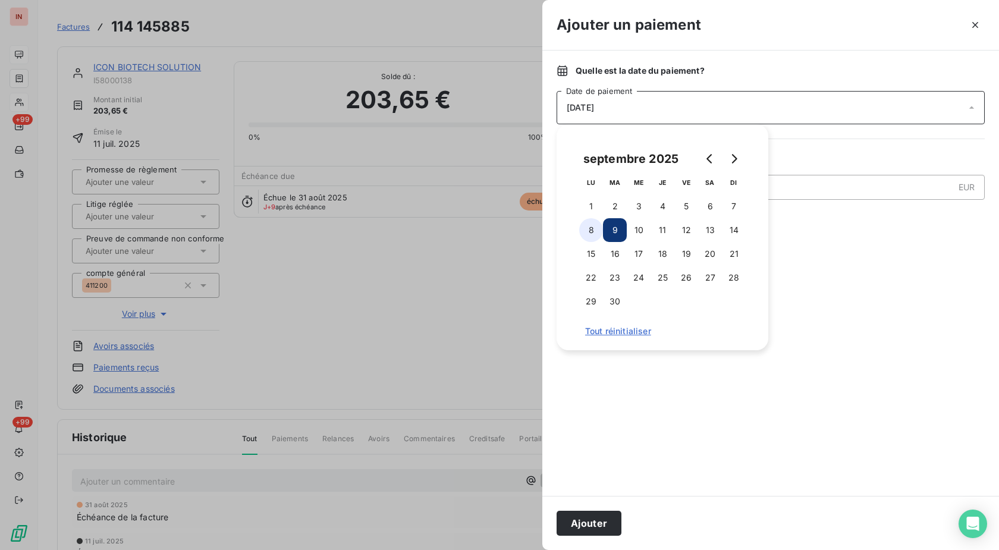
click at [597, 234] on button "8" at bounding box center [591, 230] width 24 height 24
click at [593, 521] on button "Ajouter" at bounding box center [588, 523] width 65 height 25
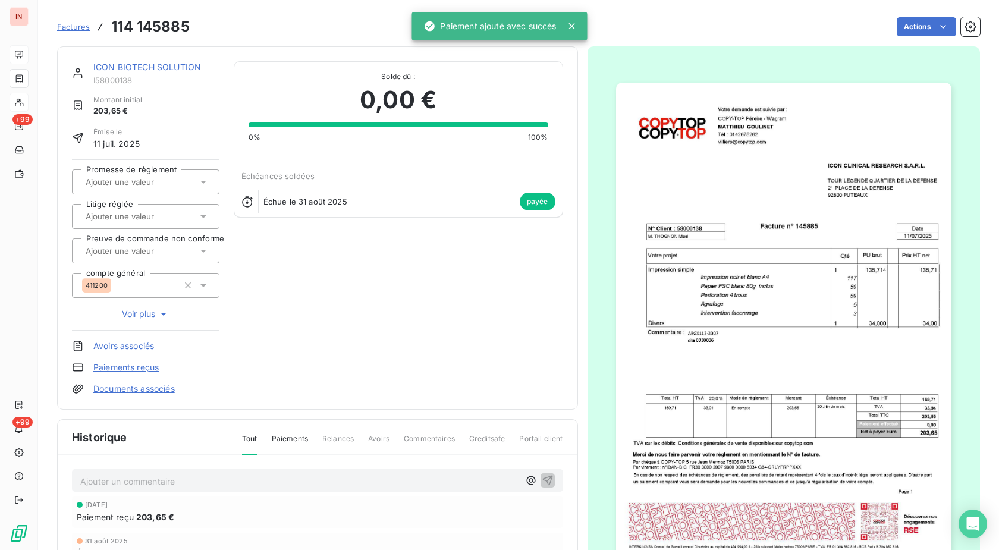
click at [75, 23] on span "Factures" at bounding box center [73, 27] width 33 height 10
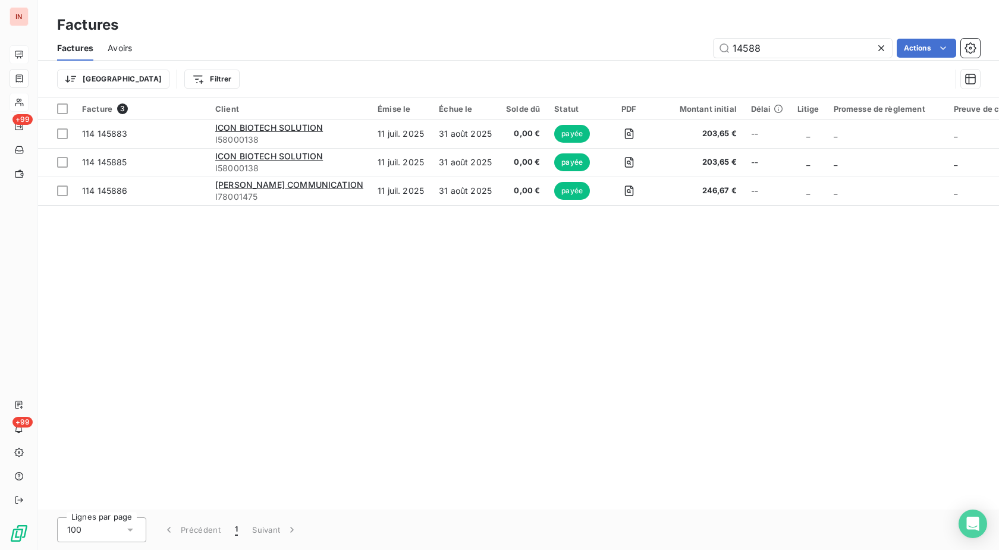
drag, startPoint x: 777, startPoint y: 46, endPoint x: 663, endPoint y: 56, distance: 114.5
click at [713, 53] on input "14588" at bounding box center [802, 48] width 178 height 19
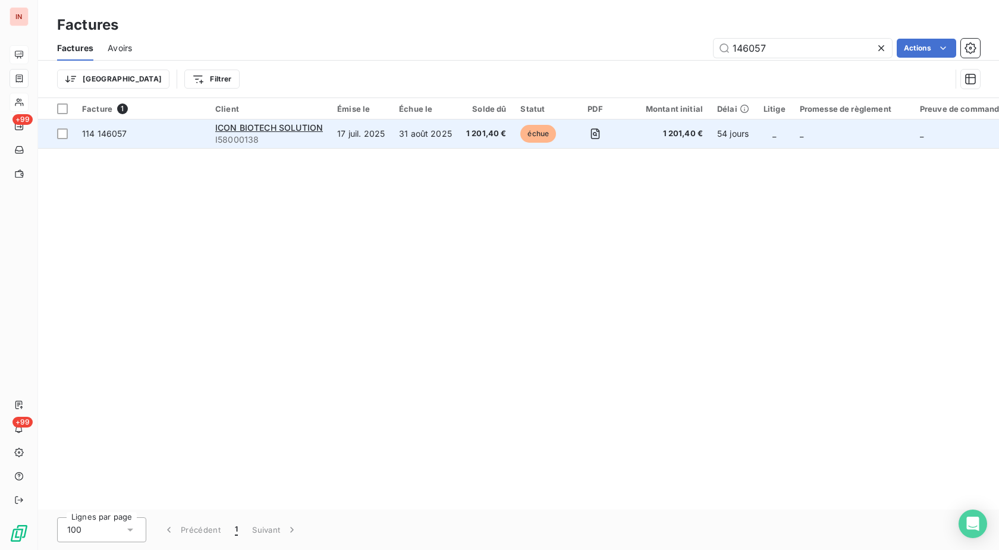
type input "146057"
click at [473, 137] on span "1 201,40 €" at bounding box center [486, 134] width 40 height 12
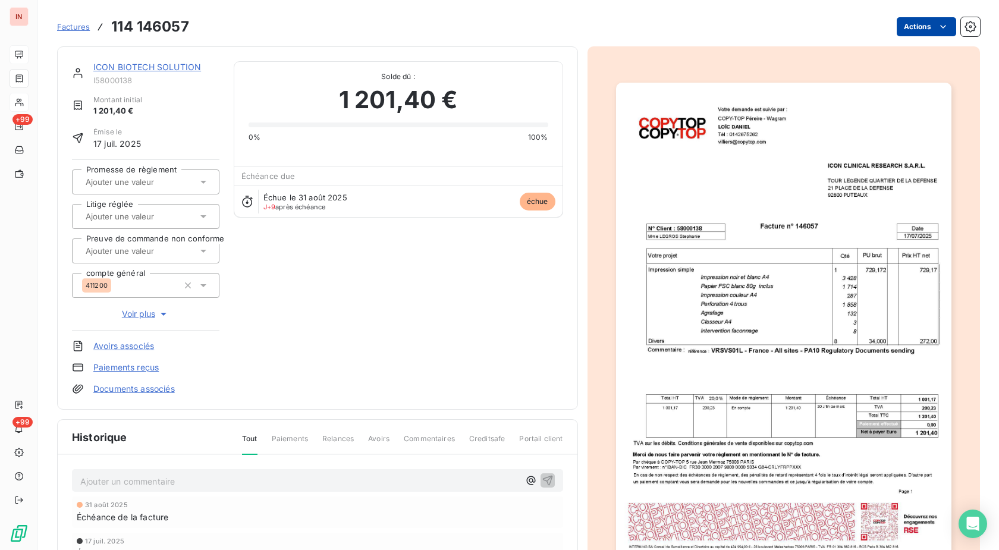
click at [925, 27] on html "IN +99 +99 Factures 114 146057 Actions ICON BIOTECH SOLUTION I58000138 Montant …" at bounding box center [499, 275] width 999 height 550
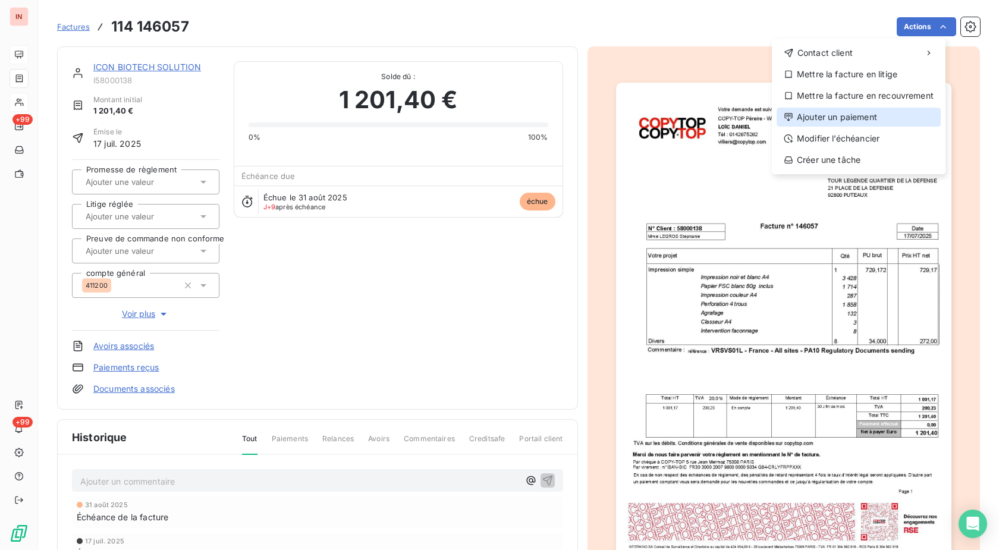
click at [854, 119] on div "Ajouter un paiement" at bounding box center [858, 117] width 164 height 19
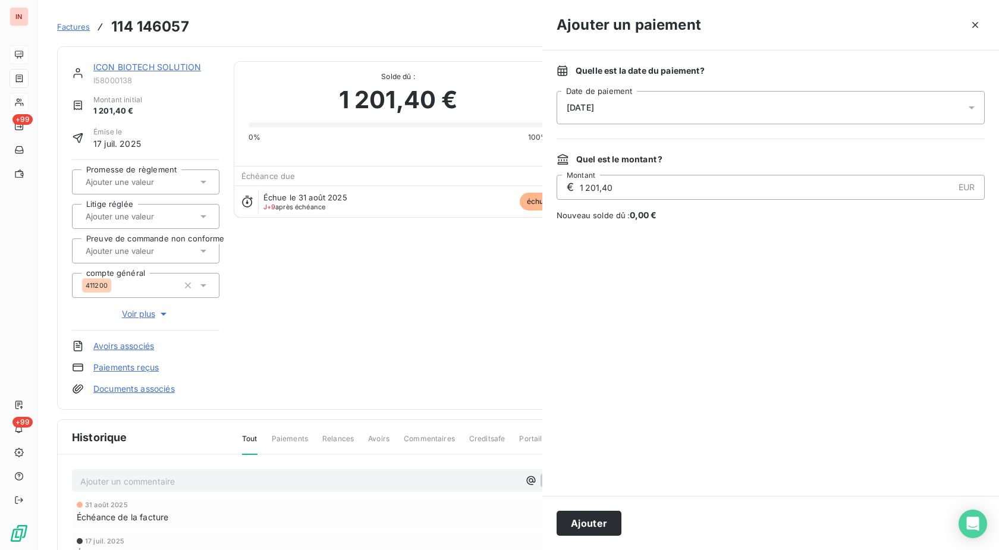
click at [760, 100] on div "[DATE]" at bounding box center [770, 107] width 428 height 33
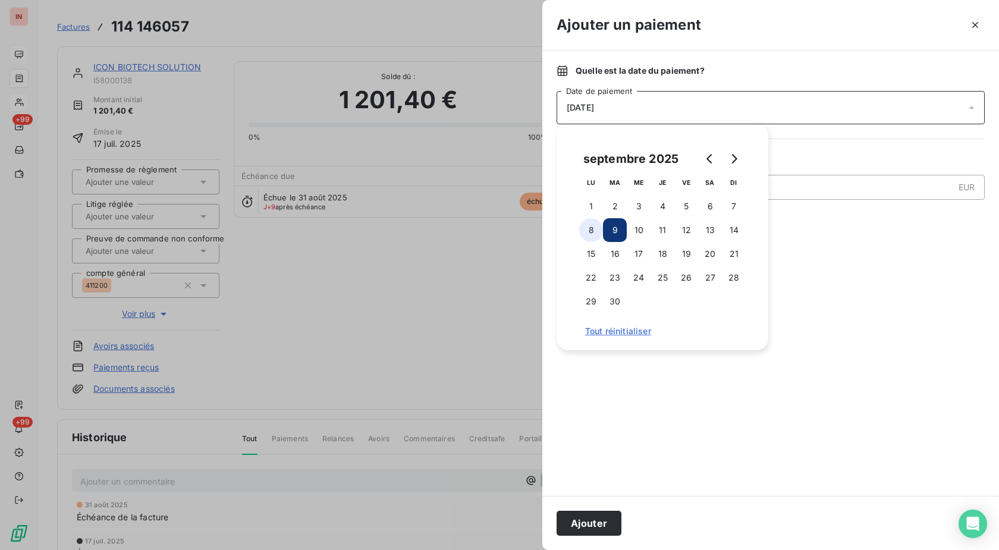
click at [580, 234] on button "8" at bounding box center [591, 230] width 24 height 24
click at [594, 527] on button "Ajouter" at bounding box center [588, 523] width 65 height 25
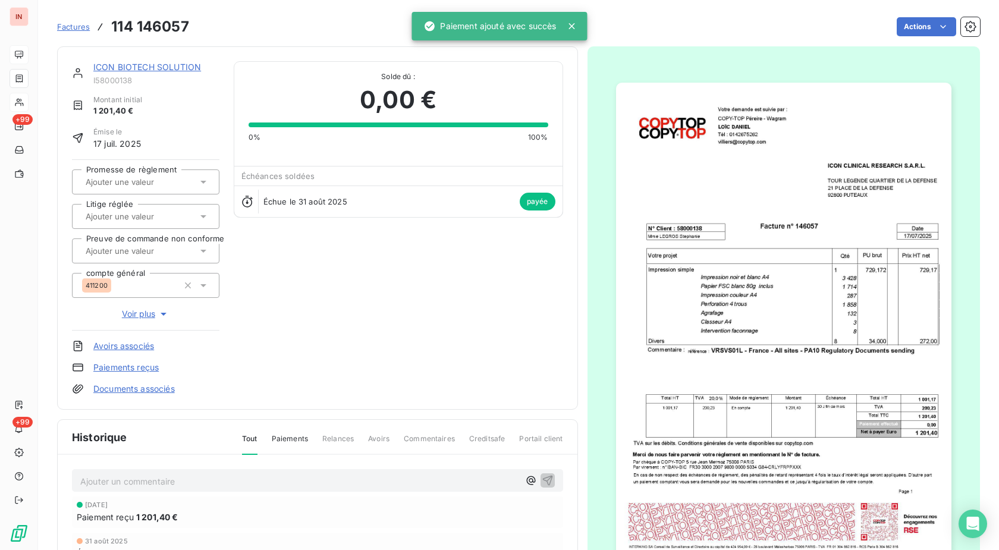
click at [68, 26] on span "Factures" at bounding box center [73, 27] width 33 height 10
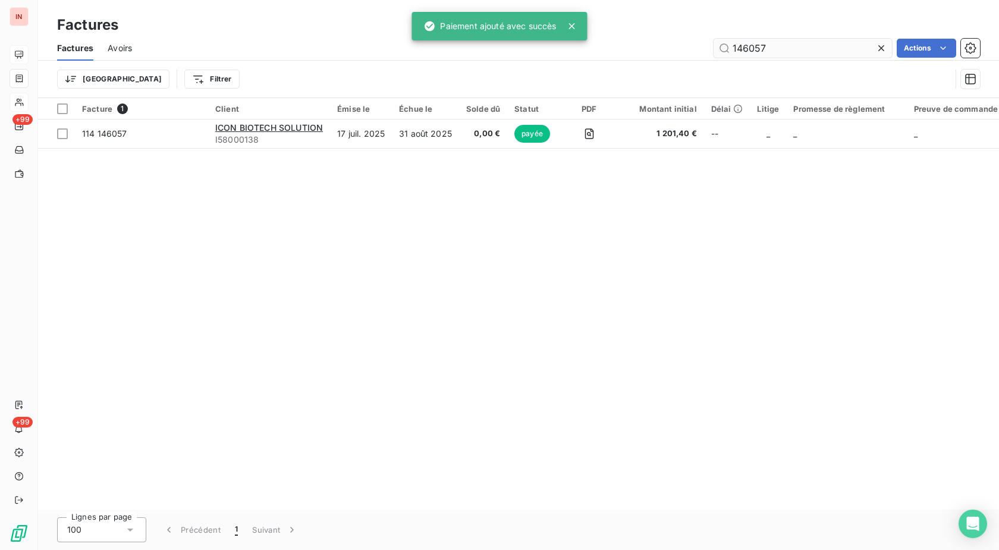
click at [713, 55] on input "146057" at bounding box center [802, 48] width 178 height 19
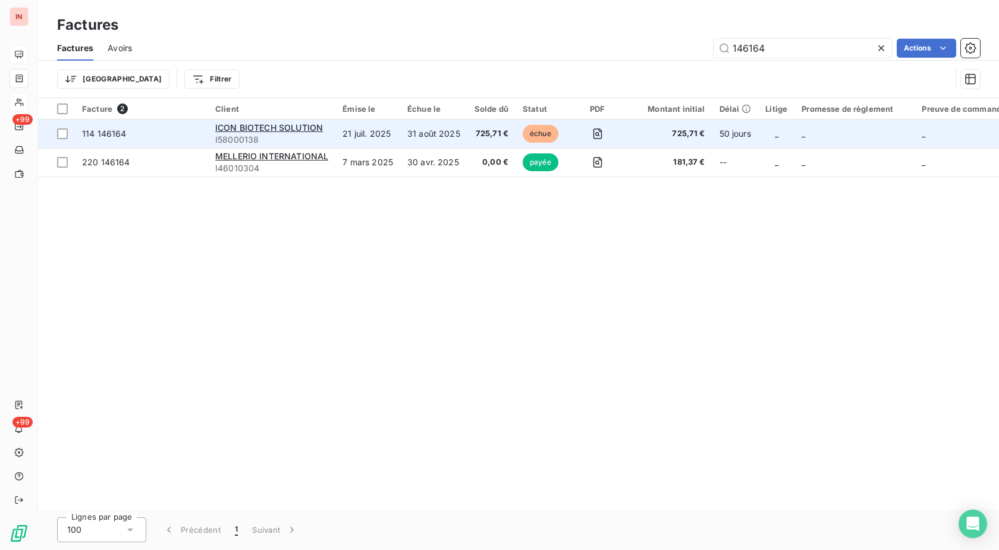
type input "146164"
click at [423, 133] on td "31 août 2025" at bounding box center [433, 133] width 67 height 29
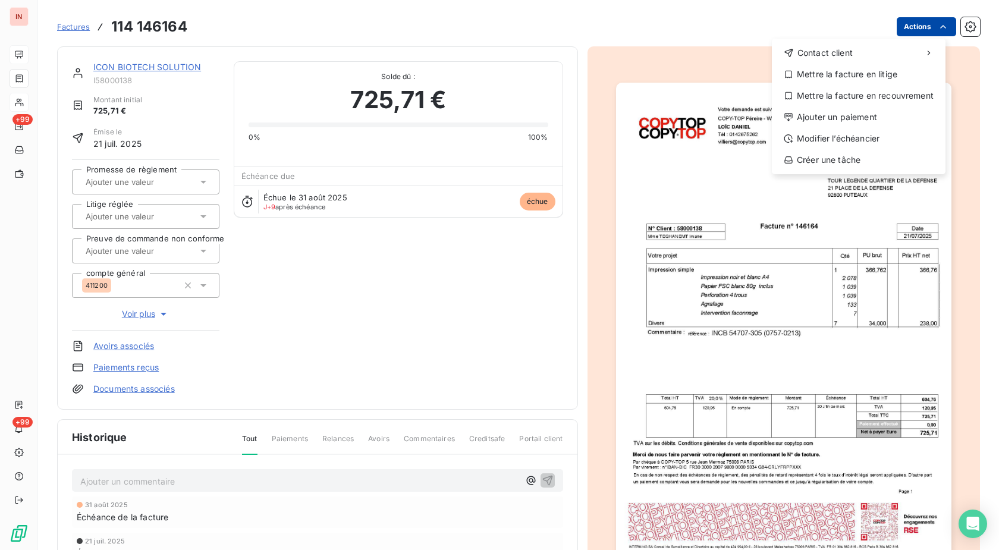
click at [920, 25] on html "IN +99 +99 Factures [PHONE_NUMBER] Actions Contact client Mettre la facture en …" at bounding box center [499, 275] width 999 height 550
click at [830, 119] on div "Ajouter un paiement" at bounding box center [858, 117] width 164 height 19
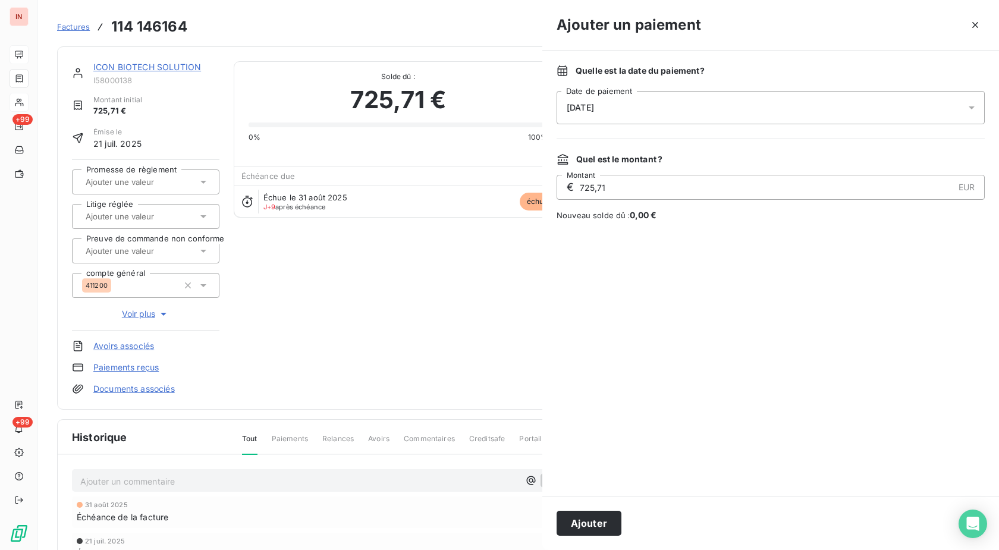
click at [734, 117] on div "[DATE]" at bounding box center [770, 107] width 428 height 33
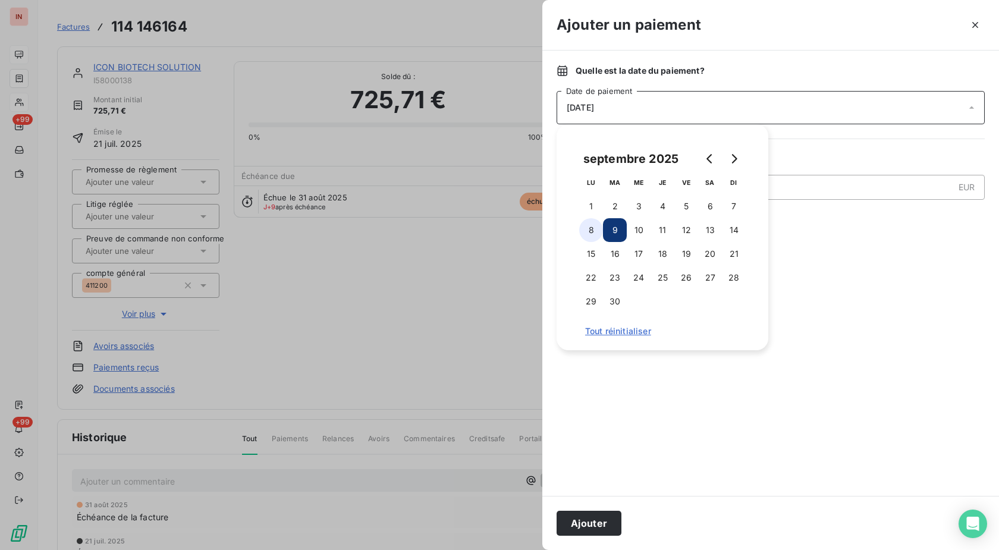
click at [583, 231] on button "8" at bounding box center [591, 230] width 24 height 24
click at [600, 521] on button "Ajouter" at bounding box center [588, 523] width 65 height 25
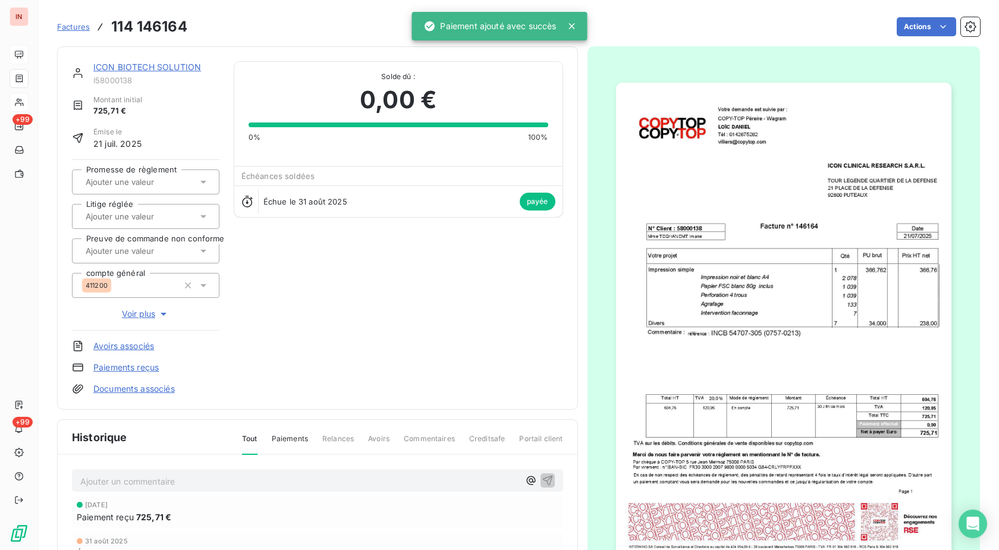
click at [74, 29] on span "Factures" at bounding box center [73, 27] width 33 height 10
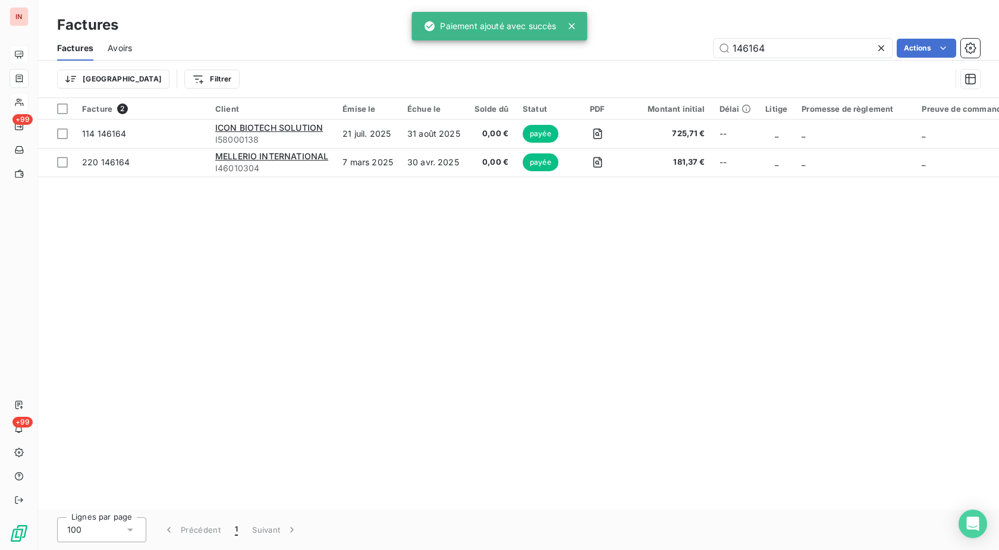
drag, startPoint x: 808, startPoint y: 51, endPoint x: 569, endPoint y: 55, distance: 239.0
click at [713, 46] on input "146164" at bounding box center [802, 48] width 178 height 19
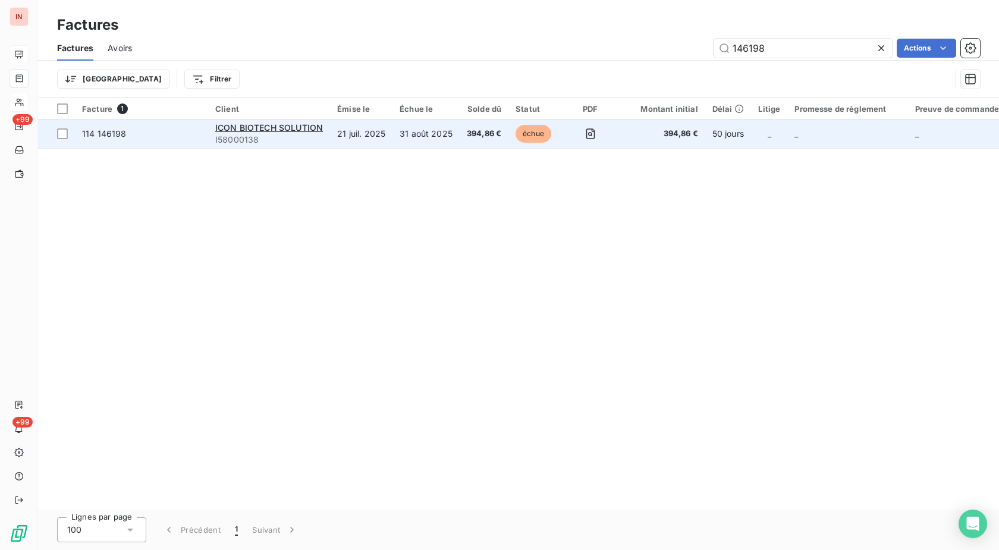
type input "146198"
click at [377, 136] on td "21 juil. 2025" at bounding box center [361, 133] width 62 height 29
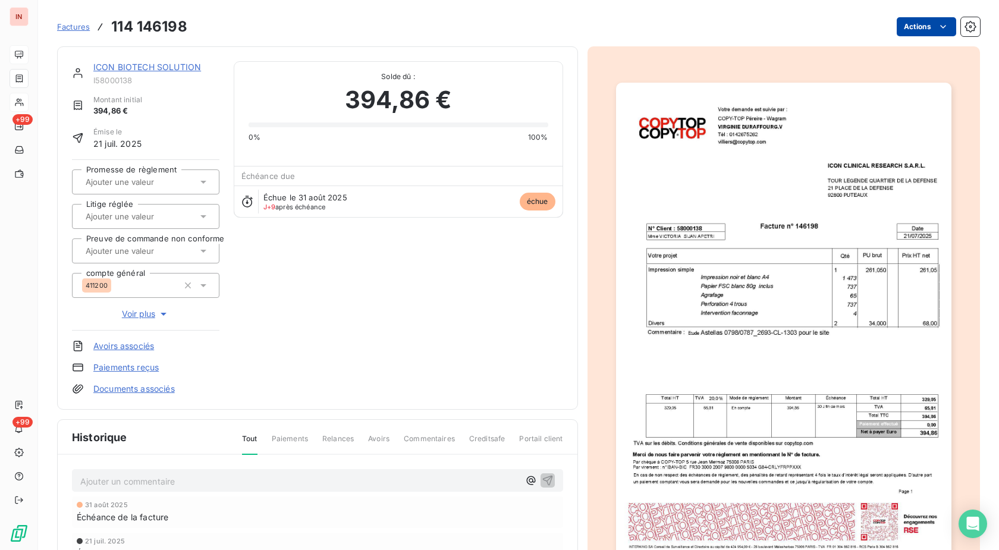
click at [921, 24] on html "IN +99 +99 Factures 114 146198 Actions ICON BIOTECH SOLUTION I58000138 Montant …" at bounding box center [499, 275] width 999 height 550
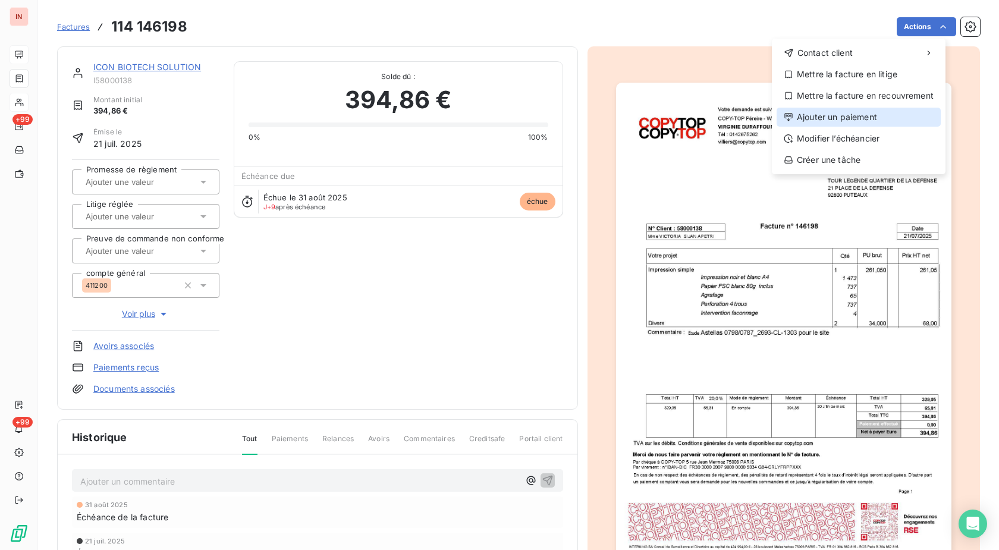
click at [819, 120] on div "Ajouter un paiement" at bounding box center [858, 117] width 164 height 19
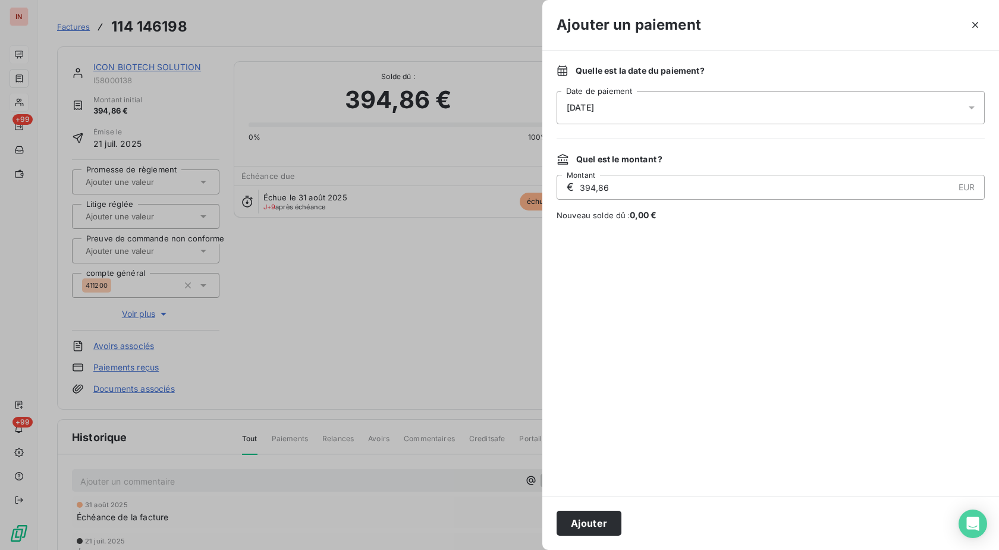
click at [775, 99] on div "[DATE]" at bounding box center [770, 107] width 428 height 33
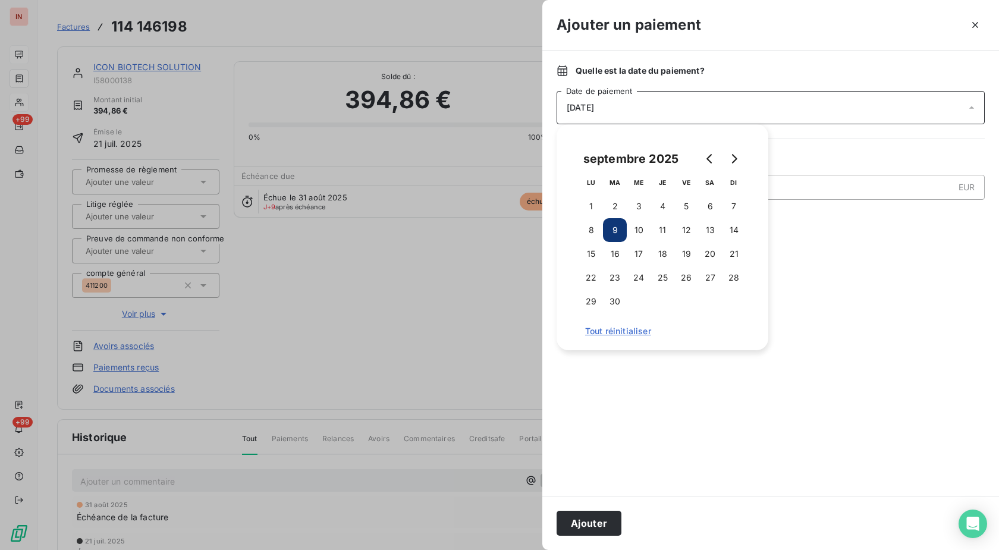
drag, startPoint x: 591, startPoint y: 224, endPoint x: 599, endPoint y: 291, distance: 68.2
click at [591, 224] on button "8" at bounding box center [591, 230] width 24 height 24
click at [596, 521] on button "Ajouter" at bounding box center [588, 523] width 65 height 25
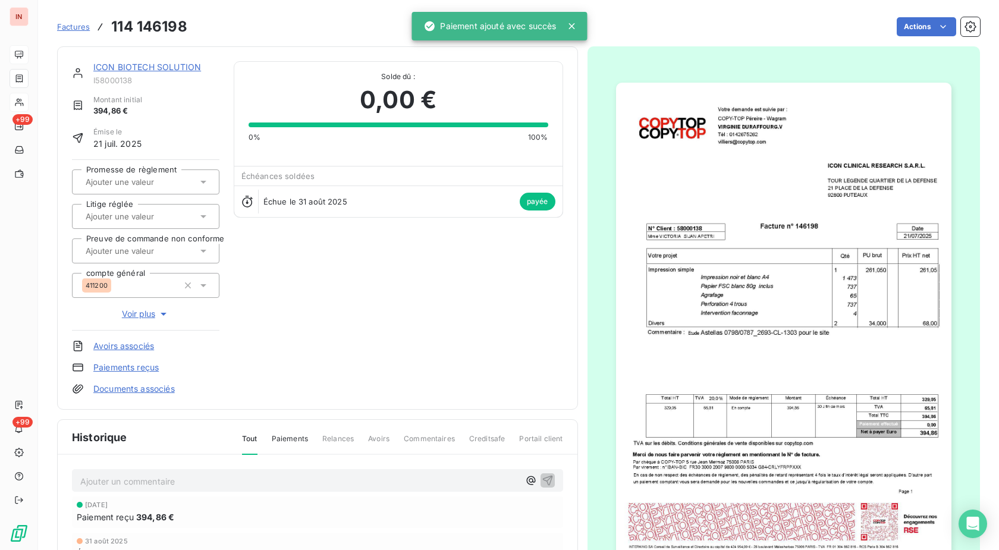
click at [73, 27] on span "Factures" at bounding box center [73, 27] width 33 height 10
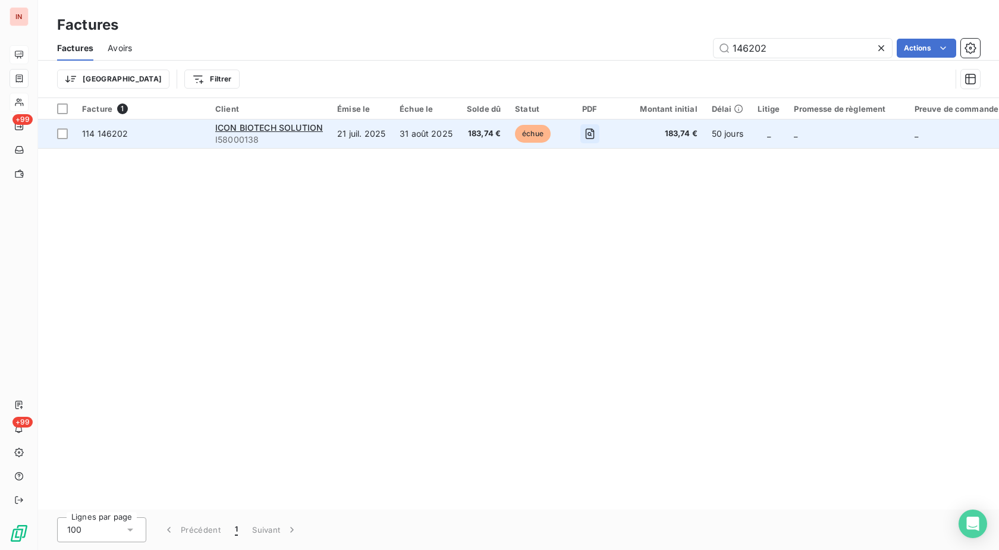
type input "146202"
click at [584, 140] on button "button" at bounding box center [589, 133] width 19 height 19
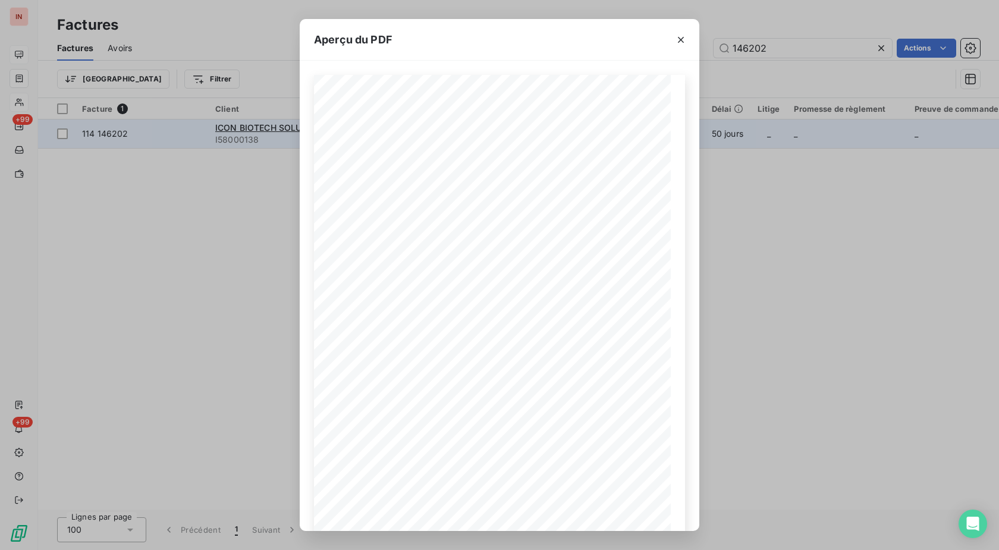
drag, startPoint x: 744, startPoint y: 205, endPoint x: 633, endPoint y: 138, distance: 129.4
click at [744, 205] on div "Aperçu du PDF TOUR LEGENDE QUARTIER DE LA DEFENSE [STREET_ADDRESS] ICON CLINICA…" at bounding box center [499, 275] width 999 height 550
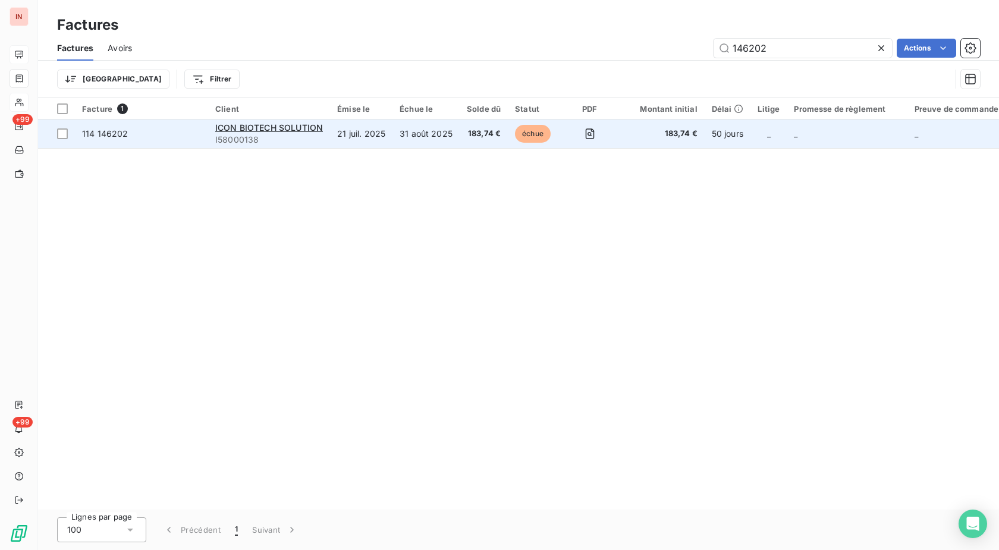
click at [441, 133] on td "31 août 2025" at bounding box center [425, 133] width 67 height 29
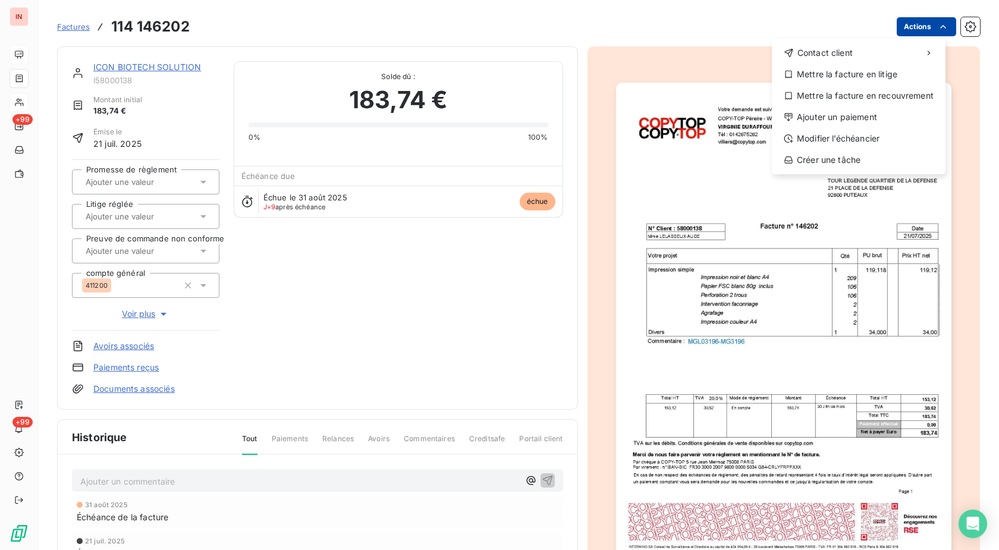
click at [895, 26] on html "IN +99 +99 Factures [PHONE_NUMBER] Actions Contact client Mettre la facture en …" at bounding box center [499, 275] width 999 height 550
click at [860, 118] on div "Ajouter un paiement" at bounding box center [858, 117] width 164 height 19
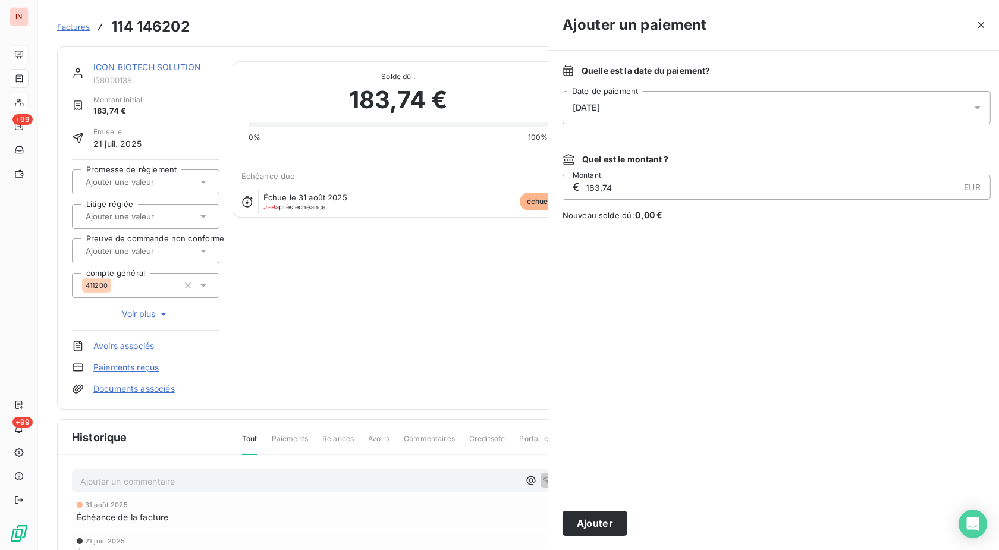
click at [786, 110] on div "[DATE]" at bounding box center [776, 107] width 428 height 33
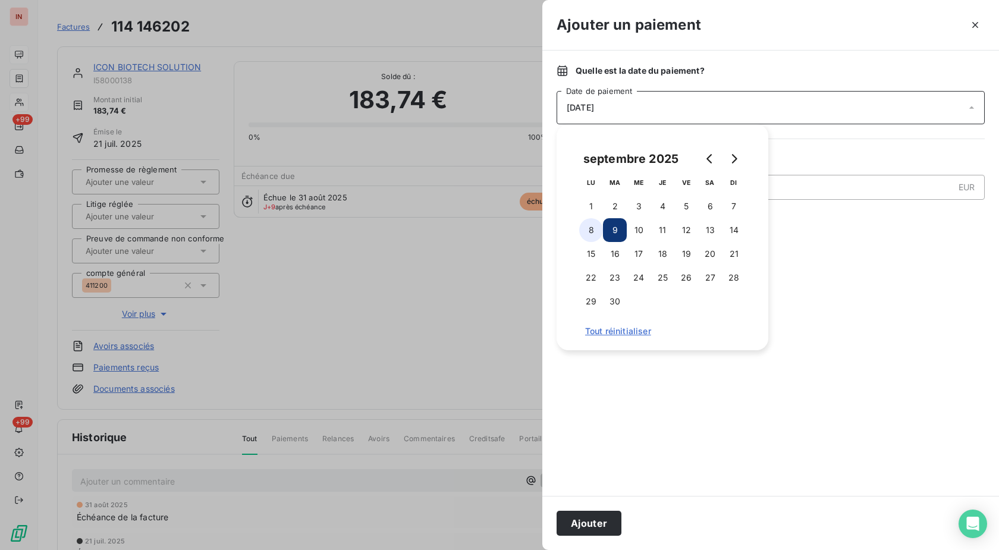
click at [596, 225] on button "8" at bounding box center [591, 230] width 24 height 24
click at [590, 500] on div "Ajouter" at bounding box center [770, 523] width 457 height 54
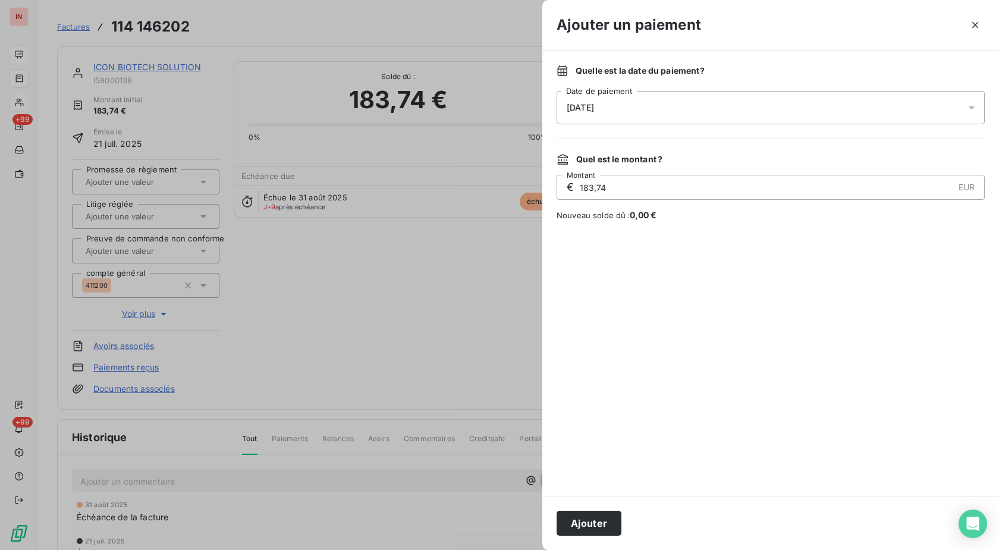
click at [593, 511] on button "Ajouter" at bounding box center [588, 523] width 65 height 25
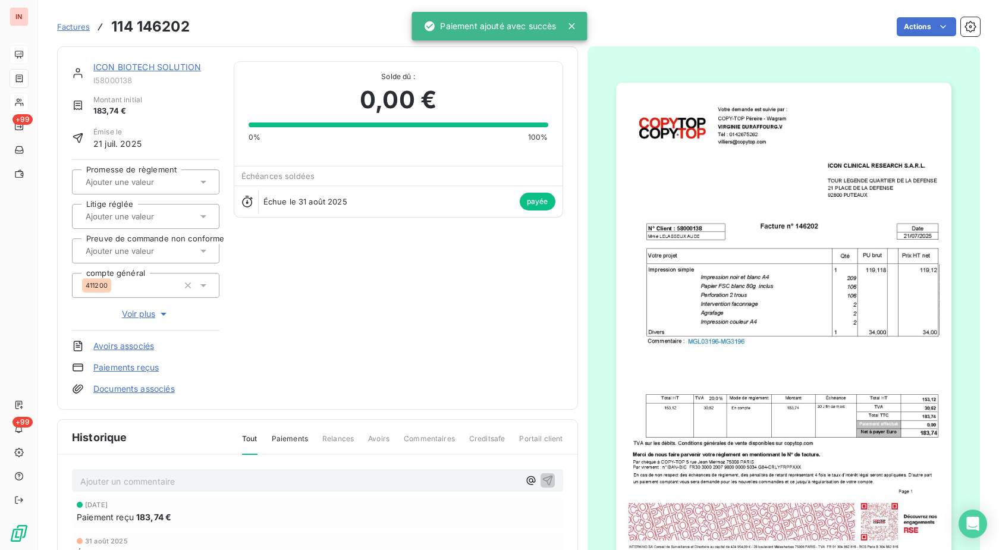
click at [85, 26] on span "Factures" at bounding box center [73, 27] width 33 height 10
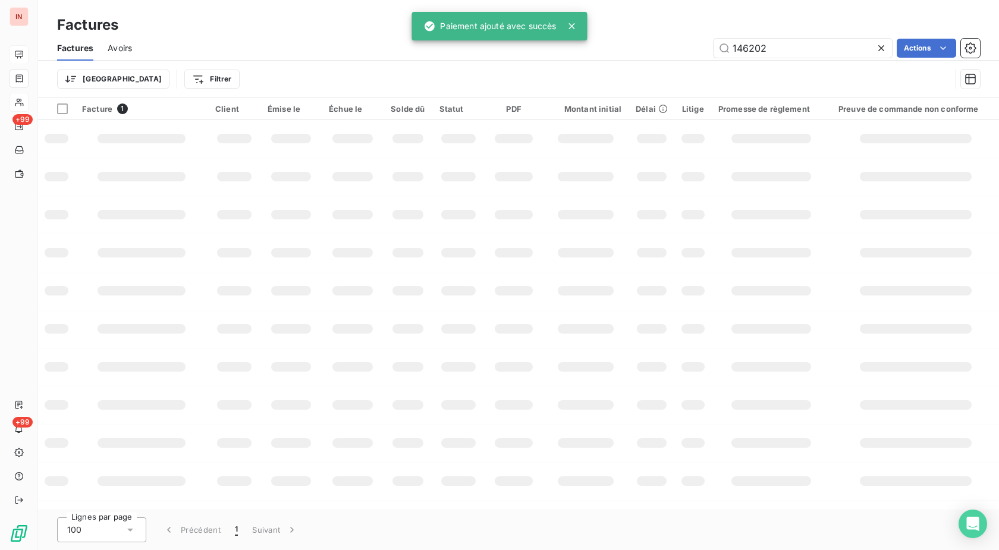
drag, startPoint x: 791, startPoint y: 48, endPoint x: 590, endPoint y: 46, distance: 201.5
click at [713, 46] on input "146202" at bounding box center [802, 48] width 178 height 19
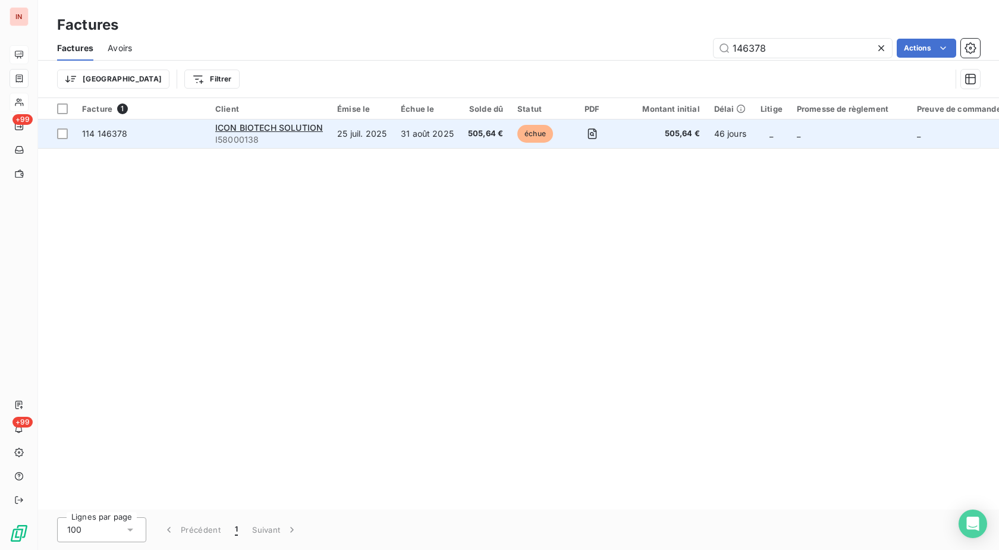
type input "146378"
click at [444, 139] on td "31 août 2025" at bounding box center [427, 133] width 67 height 29
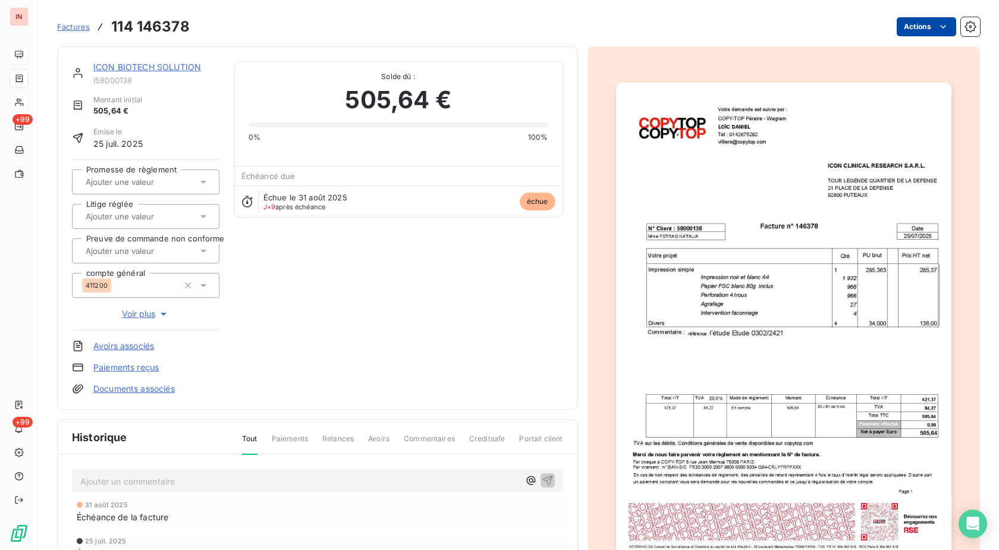
click at [921, 29] on html "IN +99 +99 Factures 114 146378 Actions ICON BIOTECH SOLUTION I58000138 Montant …" at bounding box center [499, 275] width 999 height 550
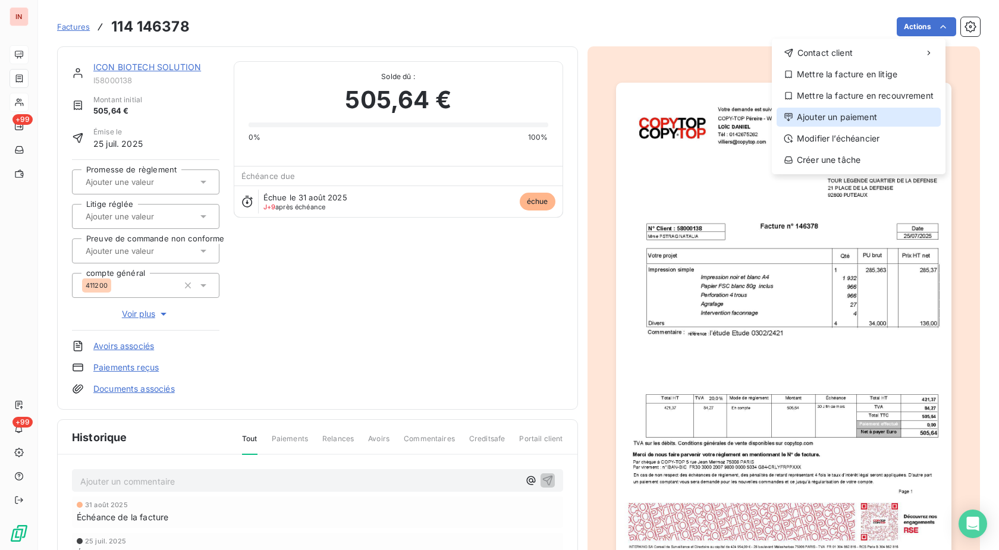
click at [873, 123] on div "Ajouter un paiement" at bounding box center [858, 117] width 164 height 19
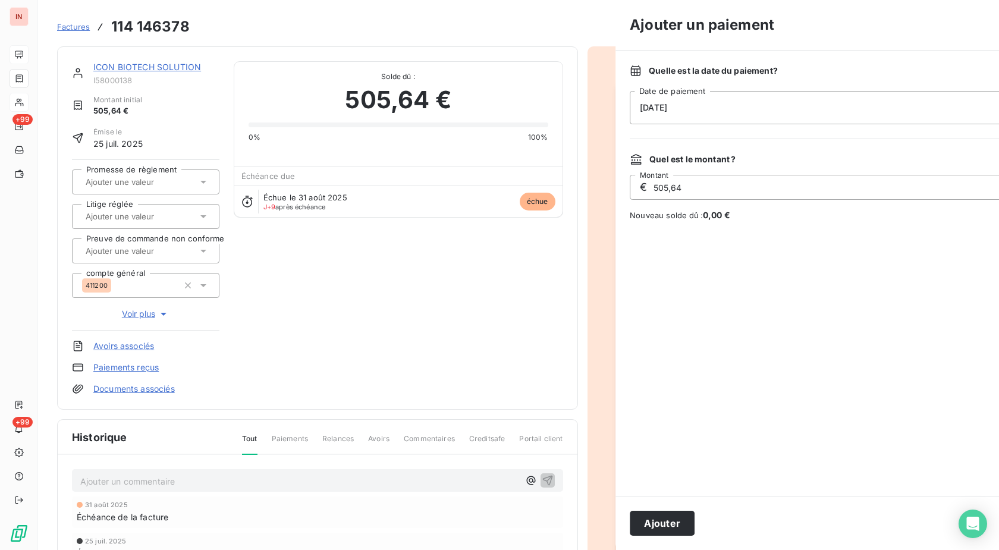
click at [770, 94] on div "[DATE]" at bounding box center [843, 107] width 428 height 33
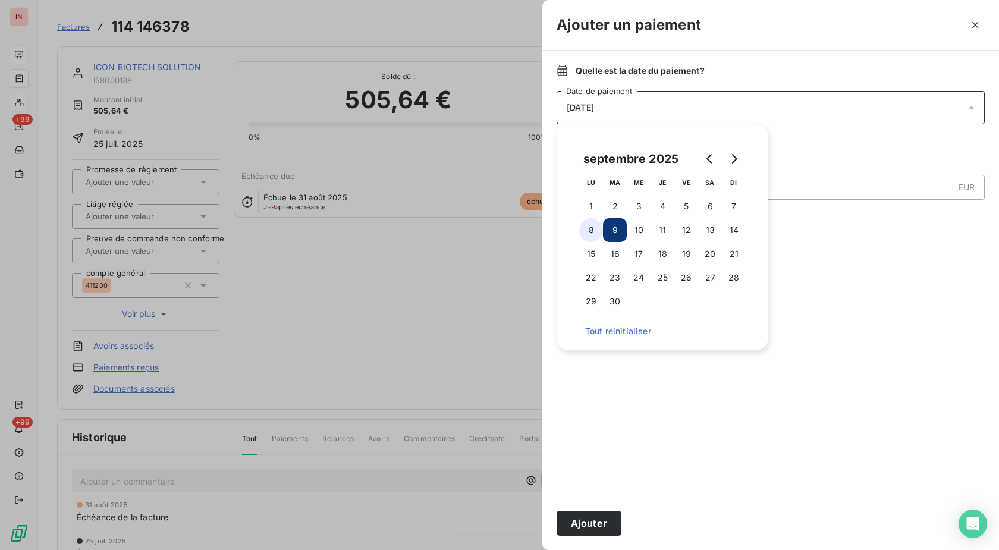
click at [587, 235] on button "8" at bounding box center [591, 230] width 24 height 24
click at [601, 521] on button "Ajouter" at bounding box center [588, 523] width 65 height 25
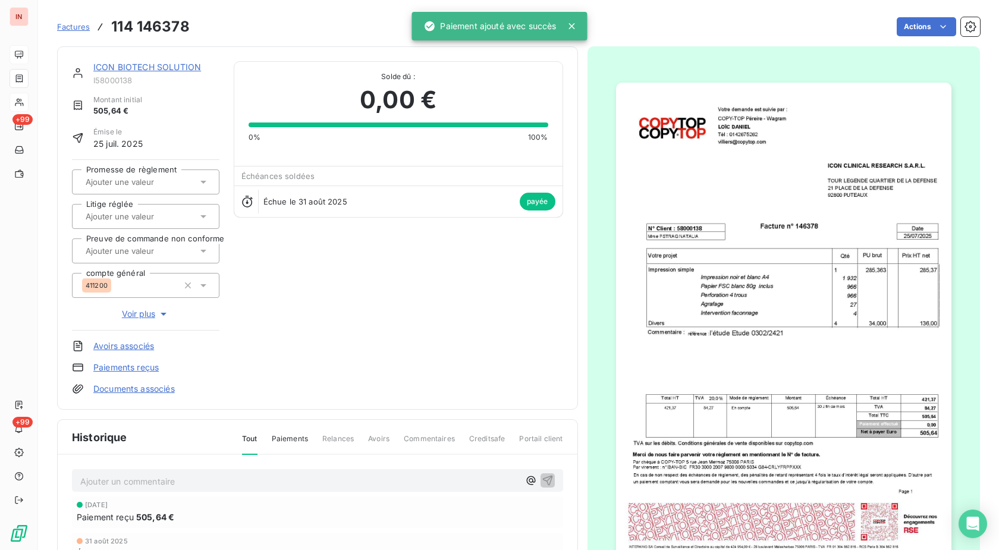
click at [71, 32] on link "Factures" at bounding box center [73, 27] width 33 height 12
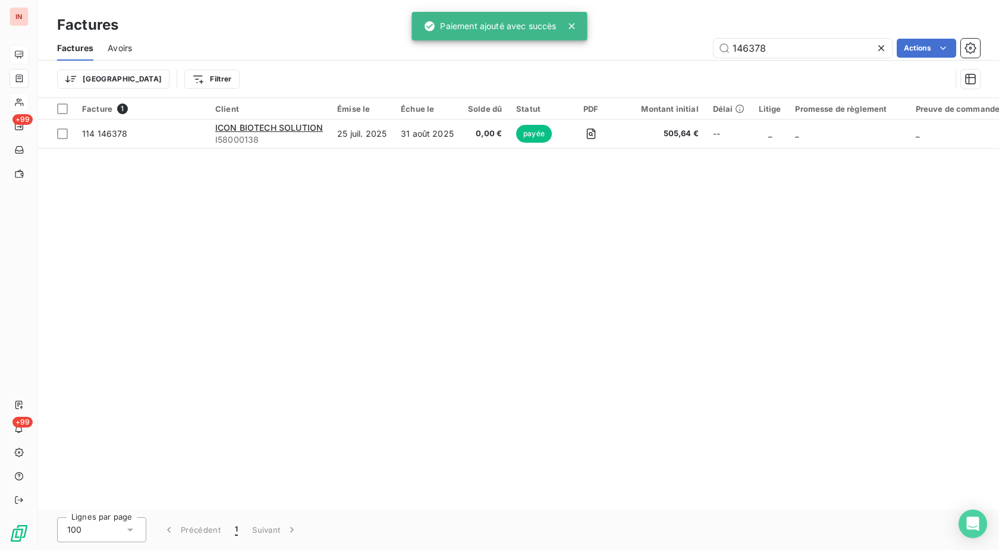
drag, startPoint x: 794, startPoint y: 48, endPoint x: 608, endPoint y: 64, distance: 186.7
click at [713, 58] on input "146378" at bounding box center [802, 48] width 178 height 19
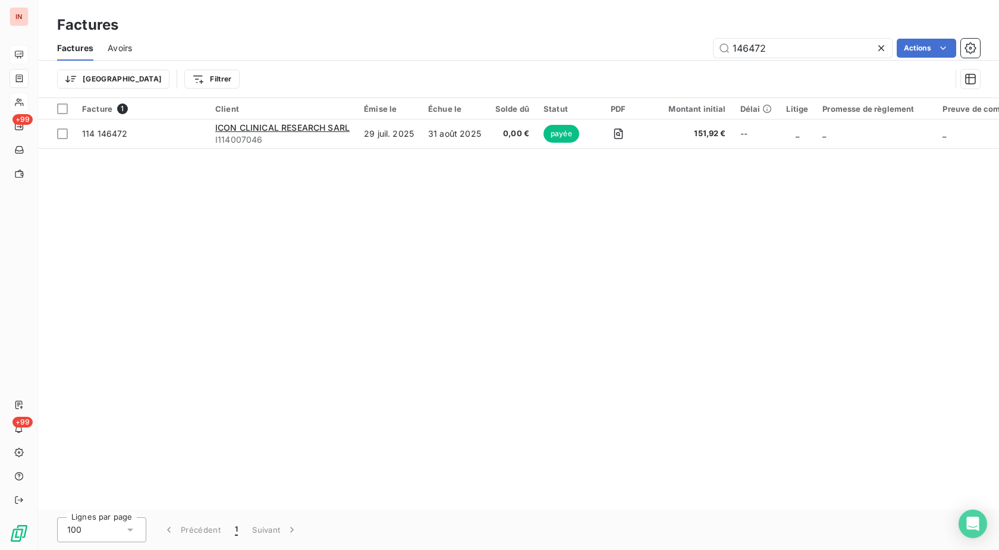
drag, startPoint x: 780, startPoint y: 48, endPoint x: 620, endPoint y: 54, distance: 160.6
click at [713, 52] on input "146472" at bounding box center [802, 48] width 178 height 19
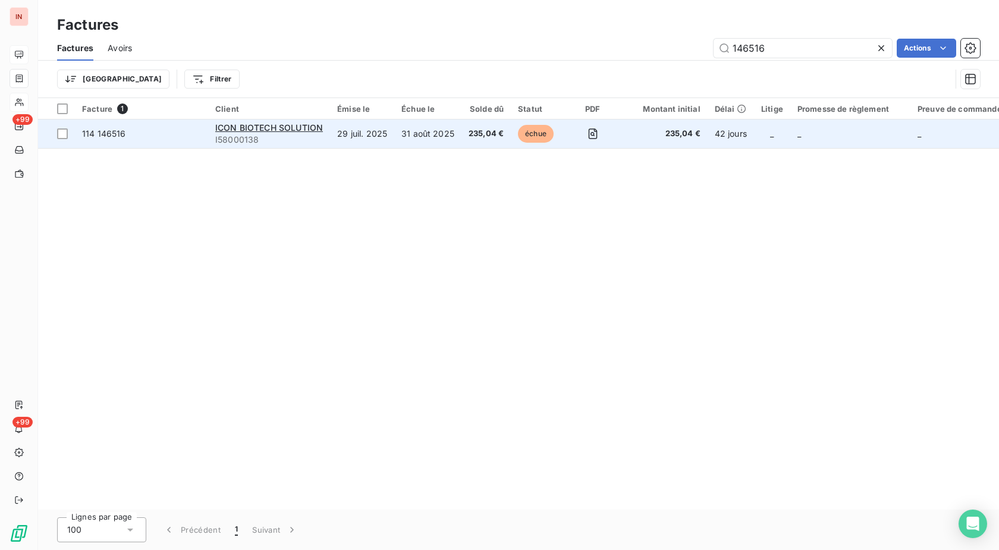
type input "146516"
click at [478, 132] on span "235,04 €" at bounding box center [485, 134] width 35 height 12
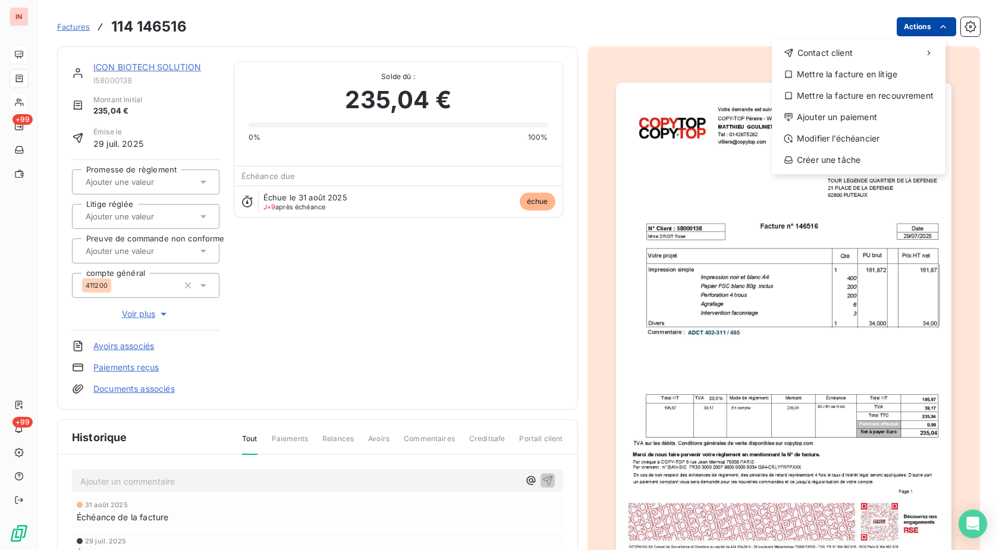
click at [916, 32] on html "IN +99 +99 Factures [PHONE_NUMBER] Actions Contact client Mettre la facture en …" at bounding box center [499, 275] width 999 height 550
drag, startPoint x: 823, startPoint y: 107, endPoint x: 794, endPoint y: 123, distance: 33.3
click at [823, 107] on div "Contact client Mettre la facture en litige Mettre la facture en recouvrement Aj…" at bounding box center [859, 107] width 174 height 136
click at [809, 120] on div "Ajouter un paiement" at bounding box center [858, 117] width 164 height 19
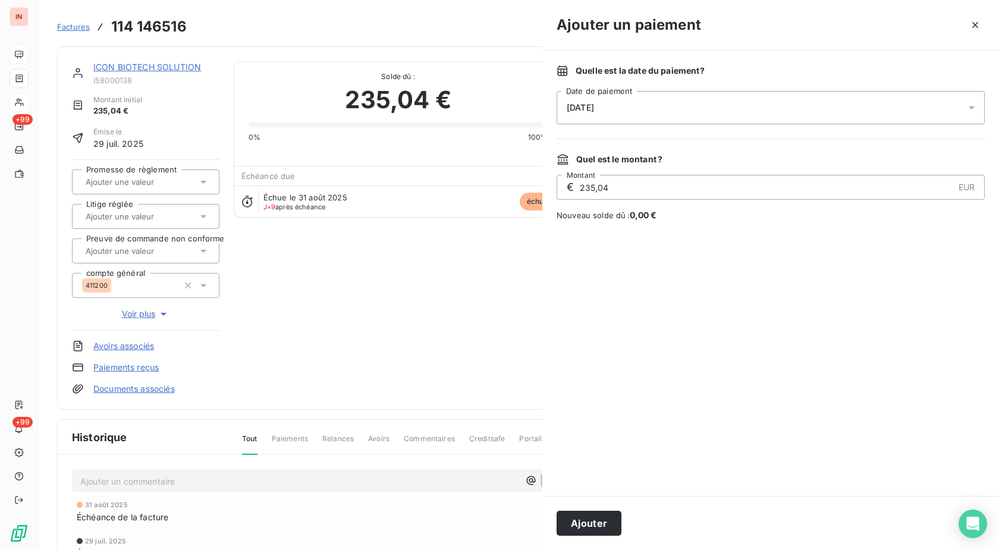
click at [766, 114] on div "[DATE]" at bounding box center [770, 107] width 428 height 33
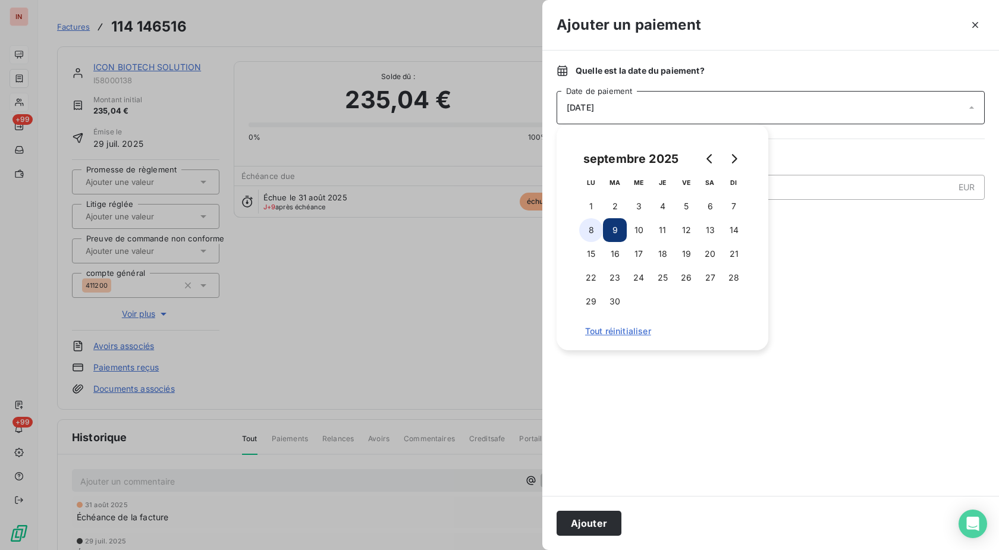
click at [594, 224] on button "8" at bounding box center [591, 230] width 24 height 24
click at [584, 522] on button "Ajouter" at bounding box center [588, 523] width 65 height 25
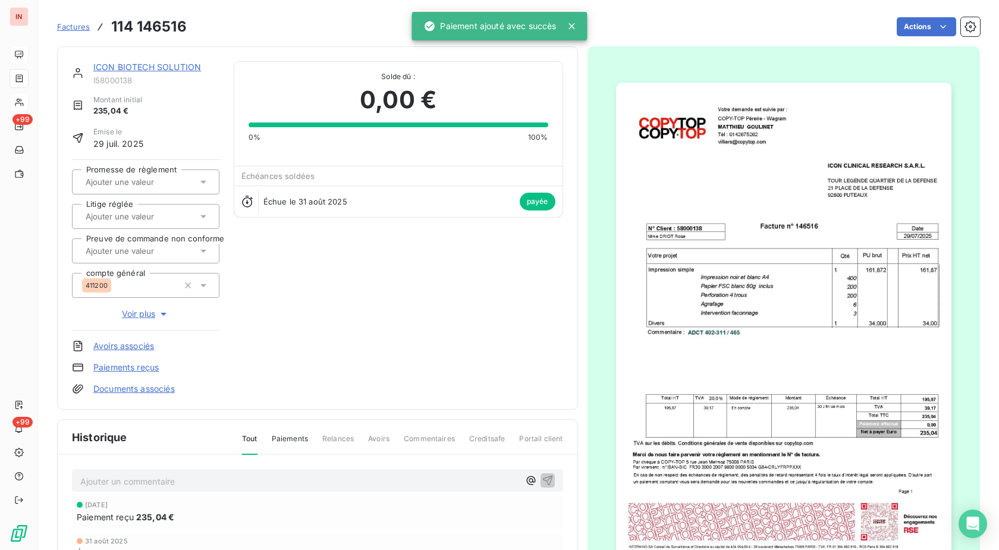
click at [68, 20] on div "Factures 114 146516" at bounding box center [122, 26] width 130 height 21
drag, startPoint x: 72, startPoint y: 23, endPoint x: 288, endPoint y: 52, distance: 217.7
click at [76, 24] on span "Factures" at bounding box center [73, 27] width 33 height 10
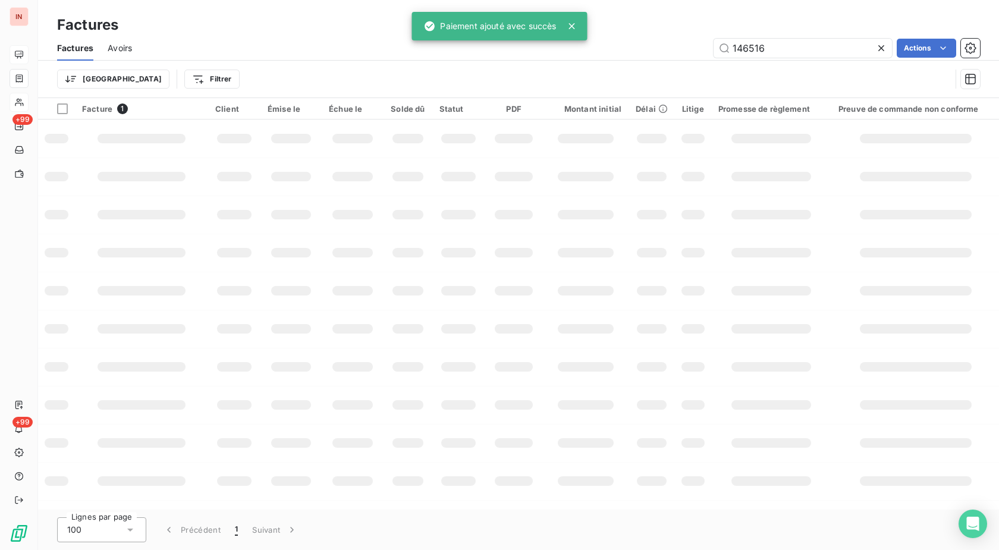
drag, startPoint x: 800, startPoint y: 52, endPoint x: 525, endPoint y: 74, distance: 276.0
click at [713, 55] on input "146516" at bounding box center [802, 48] width 178 height 19
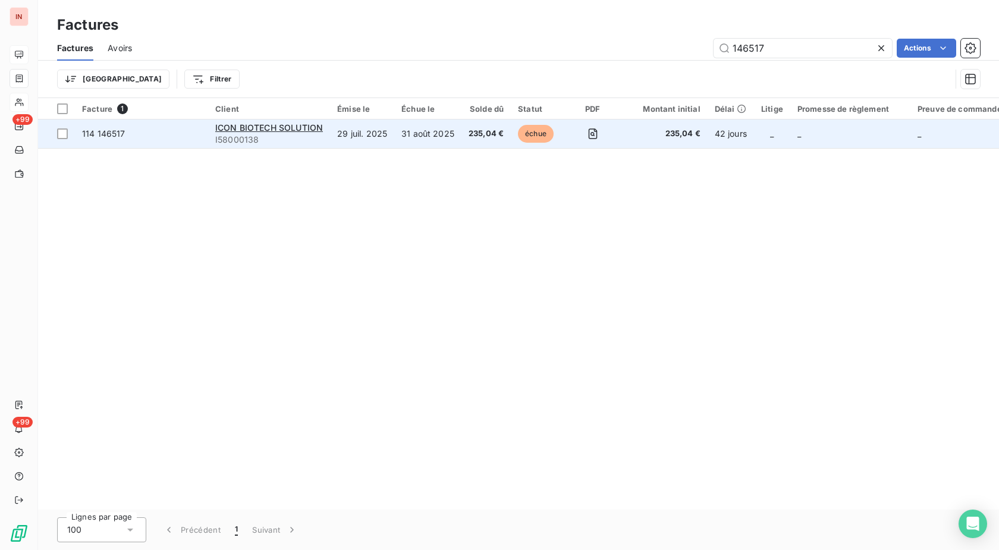
type input "146517"
click at [501, 136] on span "235,04 €" at bounding box center [485, 134] width 35 height 12
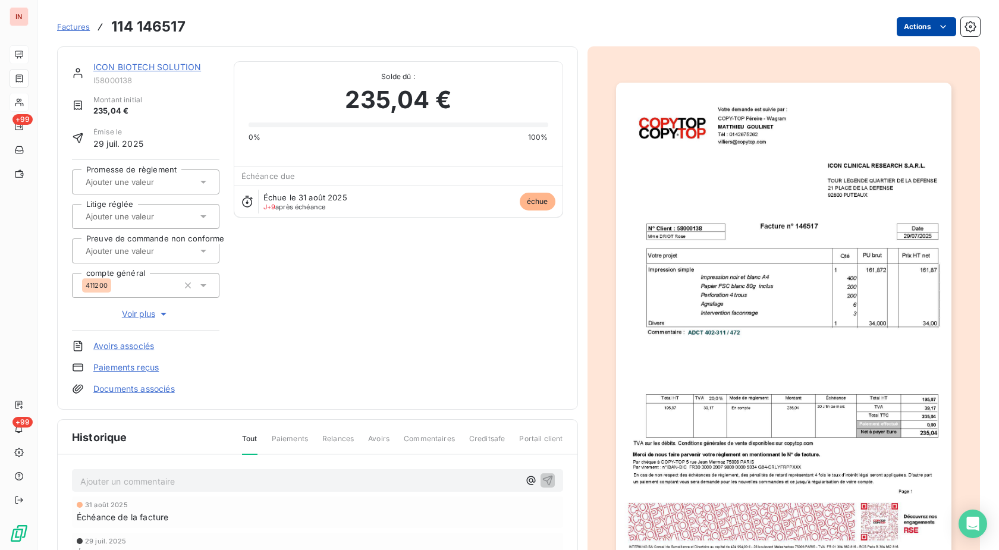
click at [904, 29] on html "IN +99 +99 Factures 114 146517 Actions ICON BIOTECH SOLUTION I58000138 Montant …" at bounding box center [499, 275] width 999 height 550
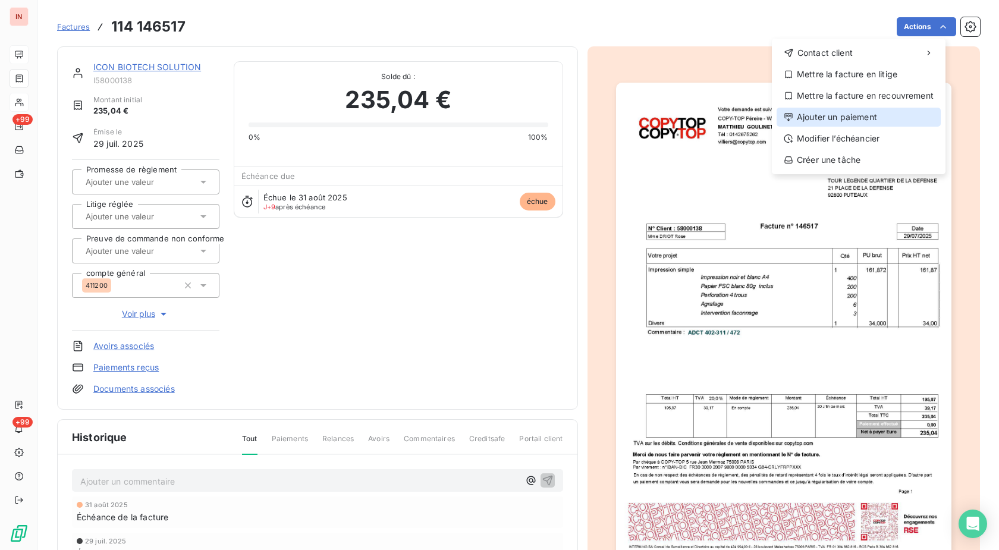
click at [819, 116] on div "Ajouter un paiement" at bounding box center [858, 117] width 164 height 19
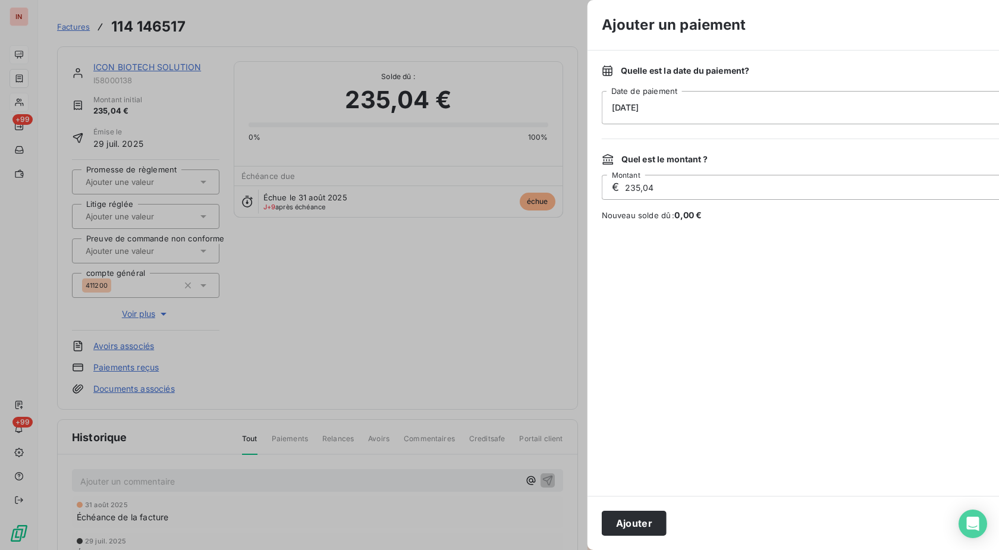
click at [725, 105] on div "[DATE]" at bounding box center [816, 107] width 428 height 33
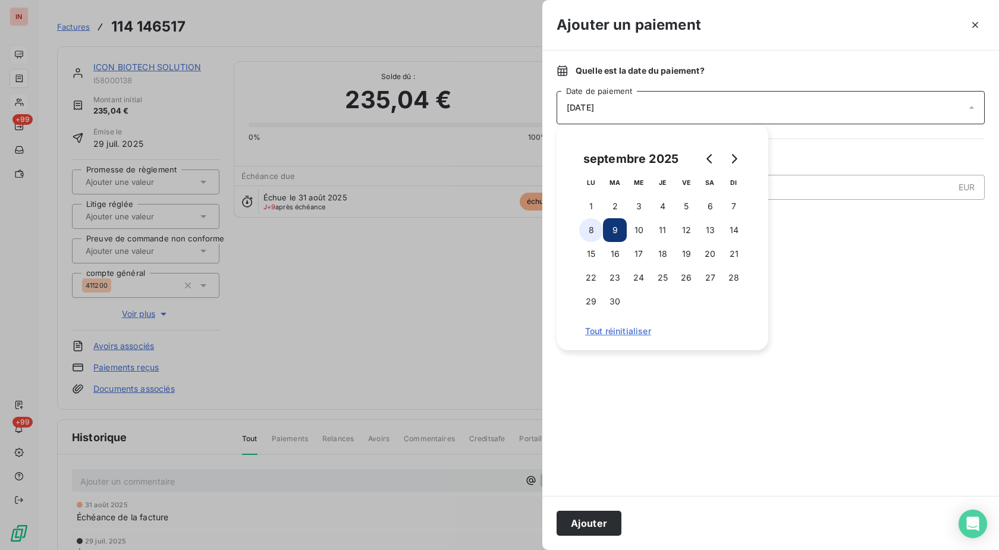
click at [598, 224] on button "8" at bounding box center [591, 230] width 24 height 24
click at [603, 525] on button "Ajouter" at bounding box center [588, 523] width 65 height 25
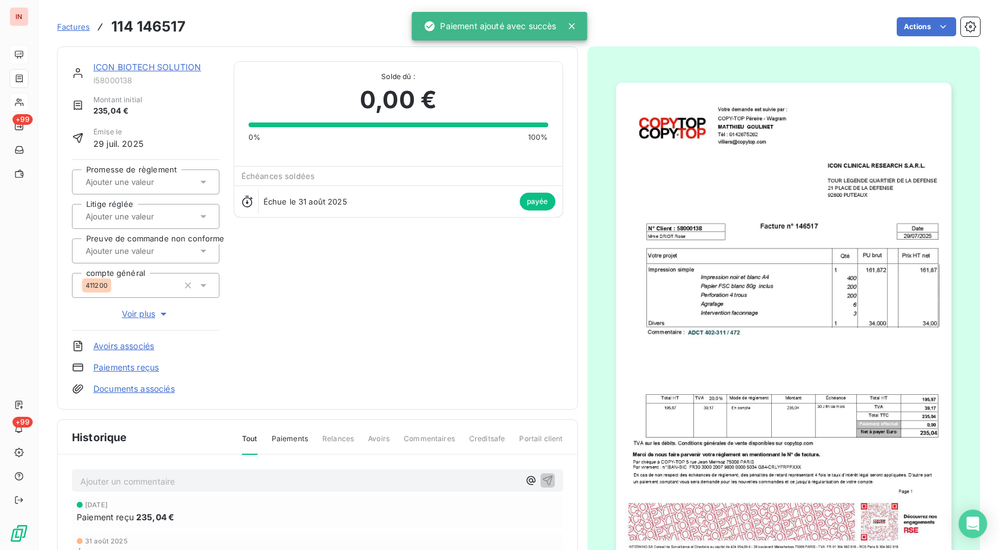
click at [75, 25] on span "Factures" at bounding box center [73, 27] width 33 height 10
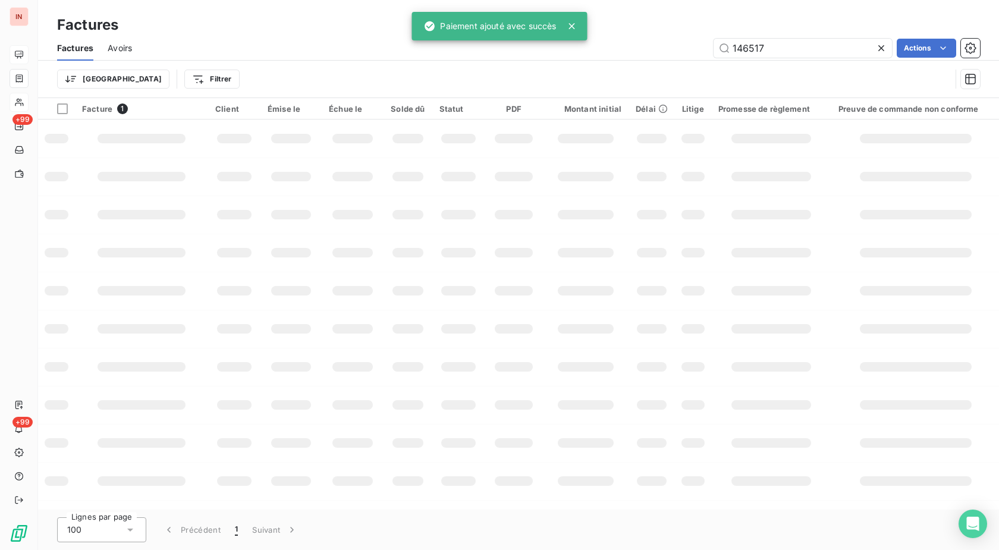
drag, startPoint x: 782, startPoint y: 48, endPoint x: 627, endPoint y: 49, distance: 154.6
click at [713, 48] on input "146517" at bounding box center [802, 48] width 178 height 19
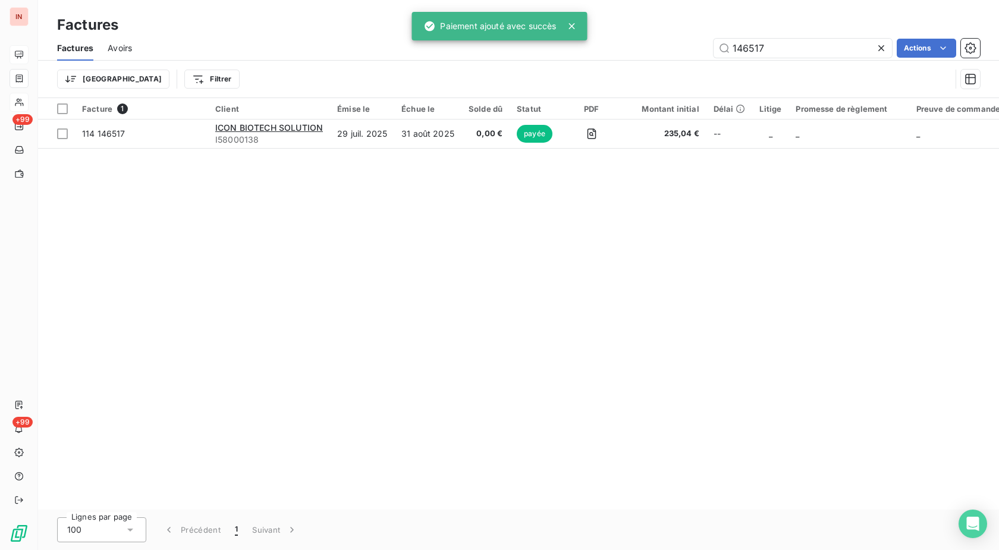
type input "5"
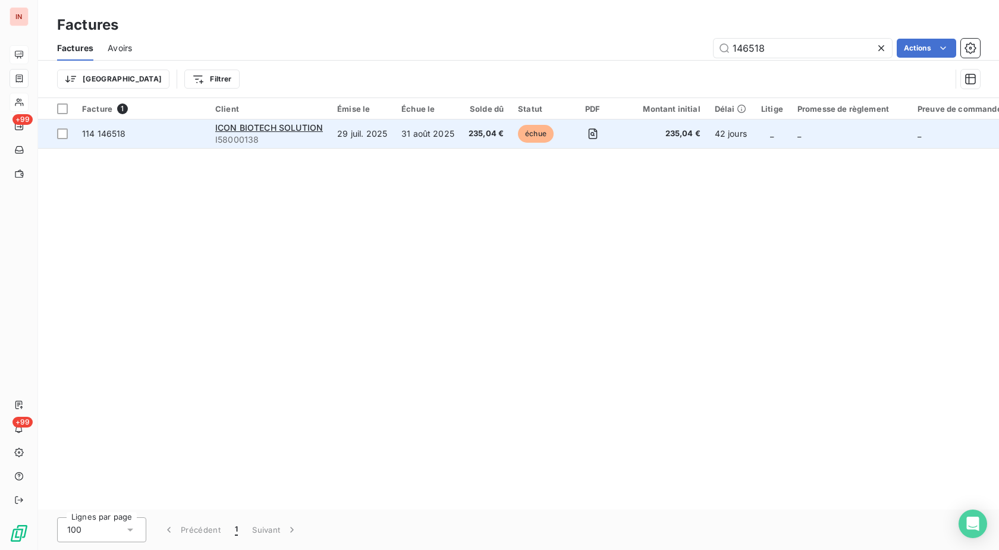
type input "146518"
click at [533, 136] on span "échue" at bounding box center [536, 134] width 36 height 18
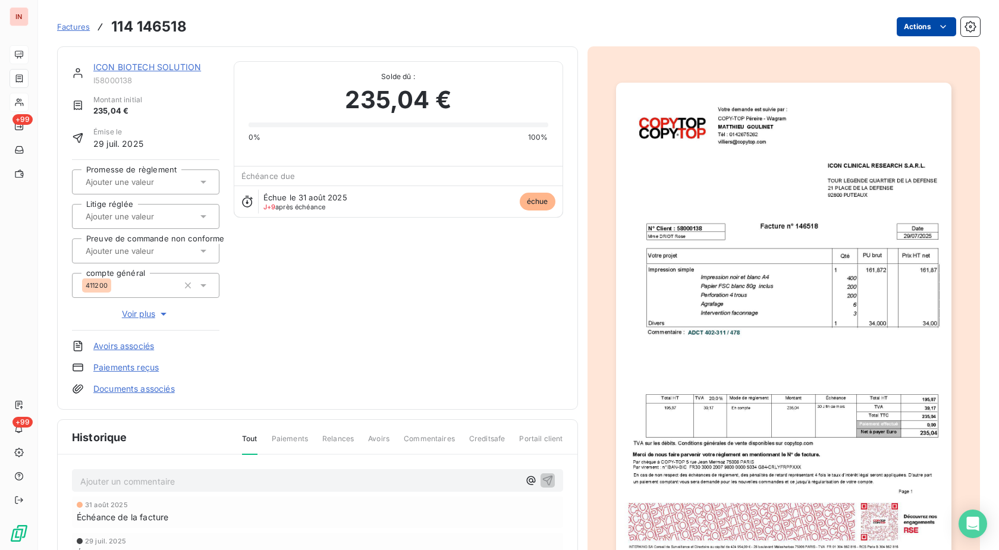
click at [929, 23] on html "IN +99 +99 Factures 114 146518 Actions ICON BIOTECH SOLUTION I58000138 Montant …" at bounding box center [499, 275] width 999 height 550
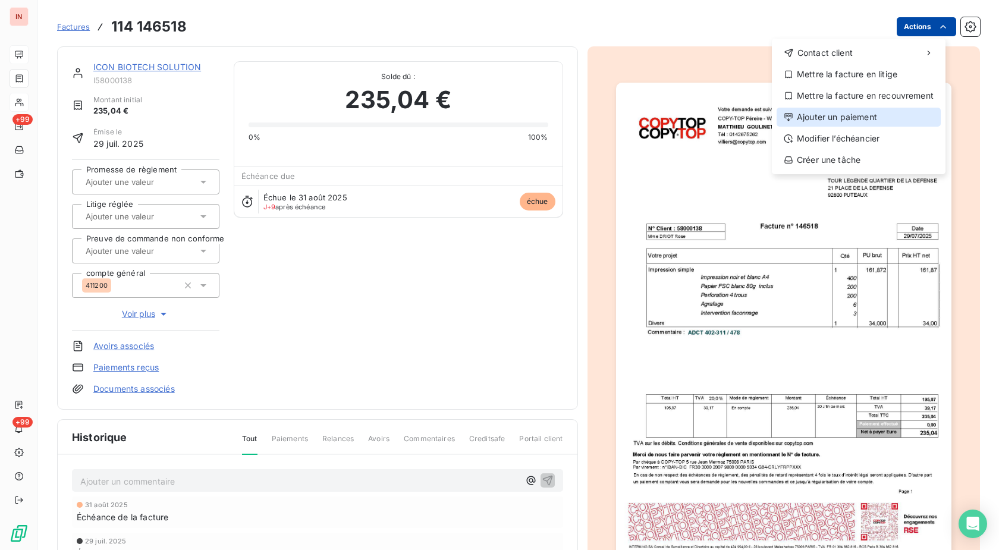
click at [843, 117] on div "Ajouter un paiement" at bounding box center [858, 117] width 164 height 19
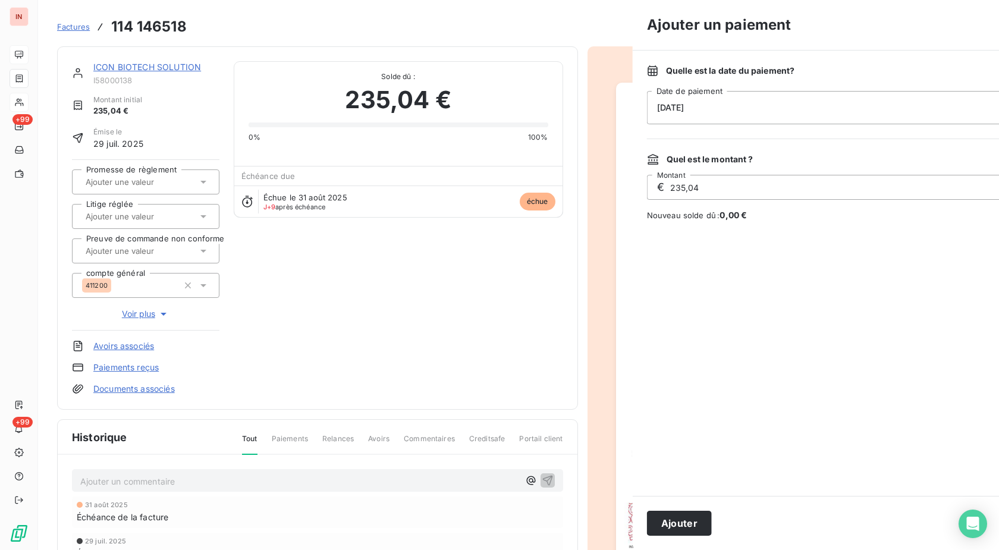
click at [685, 112] on div "[DATE]" at bounding box center [861, 107] width 428 height 33
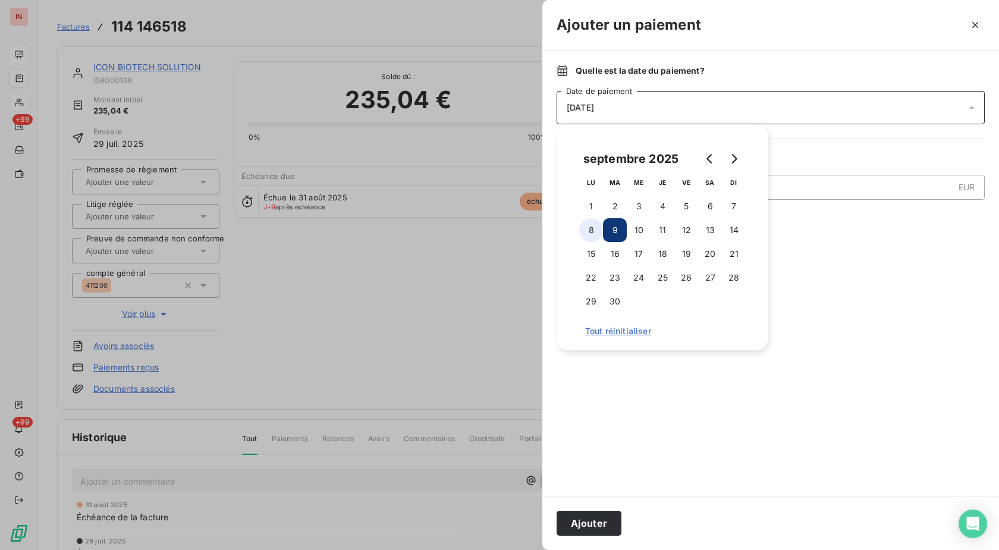
click at [596, 229] on button "8" at bounding box center [591, 230] width 24 height 24
click at [610, 529] on button "Ajouter" at bounding box center [588, 523] width 65 height 25
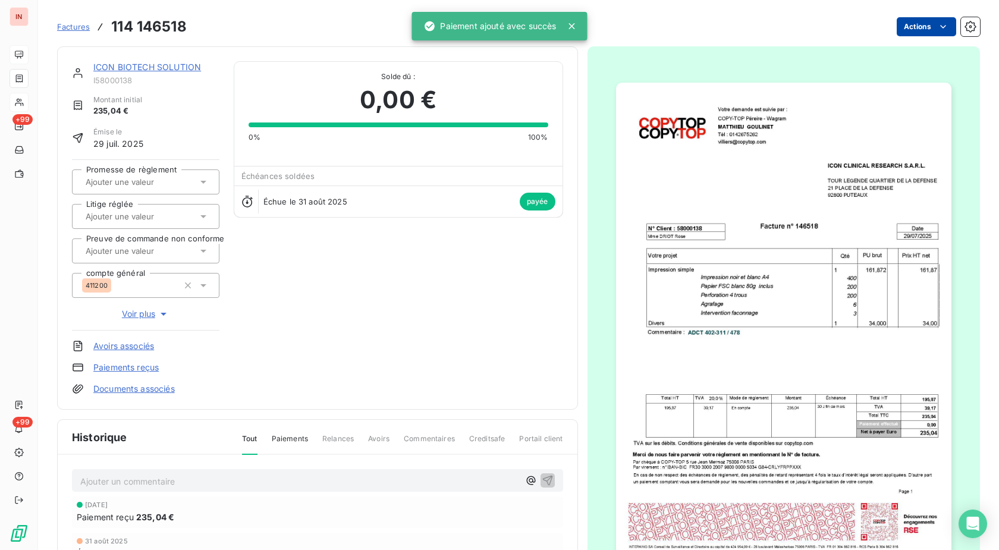
click at [80, 26] on span "Factures" at bounding box center [73, 27] width 33 height 10
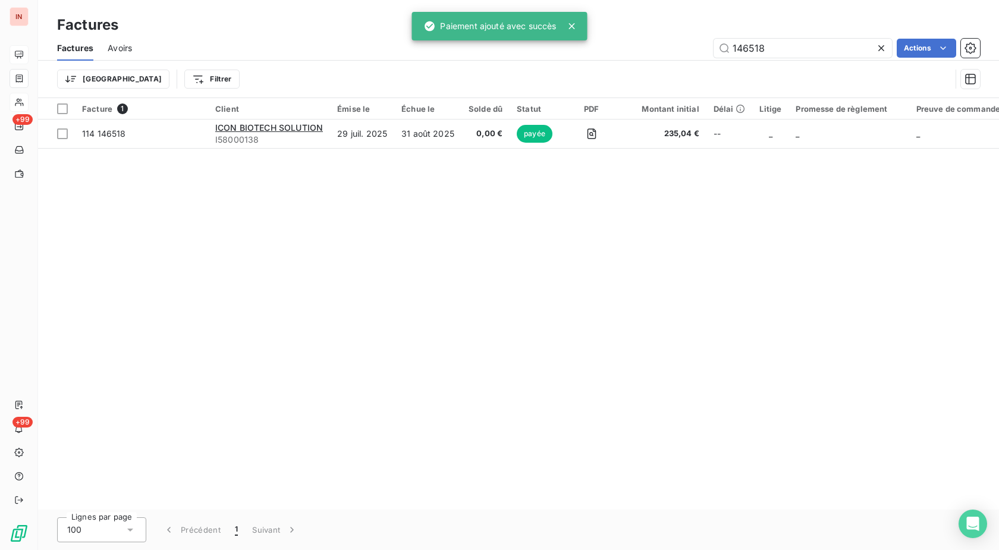
drag, startPoint x: 801, startPoint y: 45, endPoint x: 590, endPoint y: 51, distance: 211.7
click at [713, 49] on input "146518" at bounding box center [802, 48] width 178 height 19
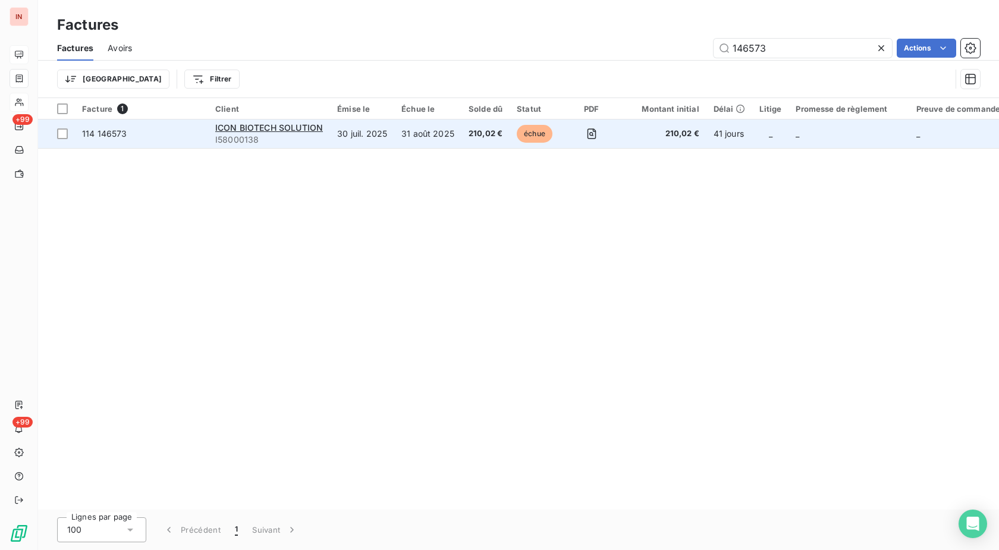
type input "146573"
click at [503, 133] on td "210,02 €" at bounding box center [485, 133] width 48 height 29
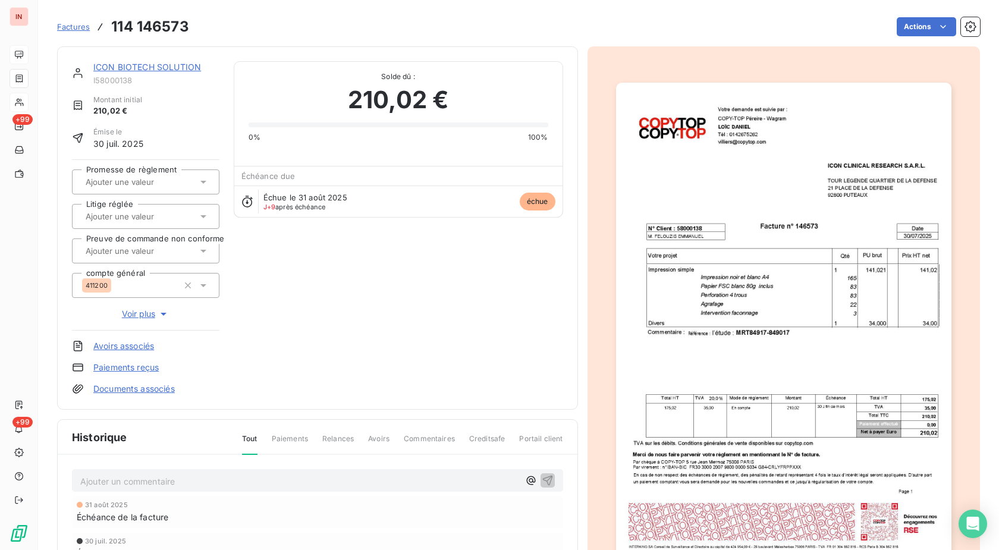
click at [918, 17] on div "Factures 114 146573 Actions" at bounding box center [518, 26] width 923 height 25
click at [900, 37] on div "Factures 114 146573 Actions" at bounding box center [518, 26] width 923 height 25
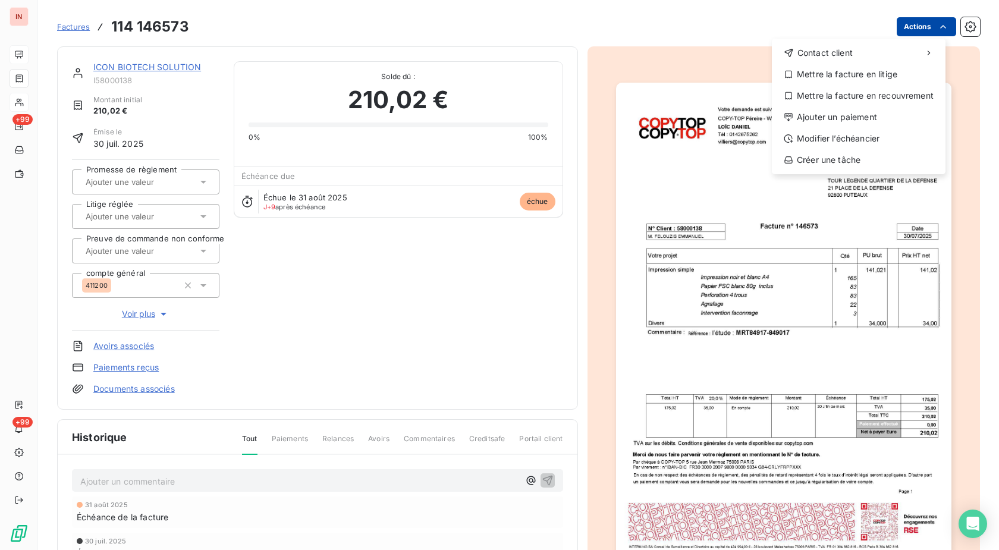
click at [898, 31] on html "IN +99 +99 Factures [PHONE_NUMBER] Actions Contact client Mettre la facture en …" at bounding box center [499, 275] width 999 height 550
click at [808, 119] on div "Ajouter un paiement" at bounding box center [858, 117] width 164 height 19
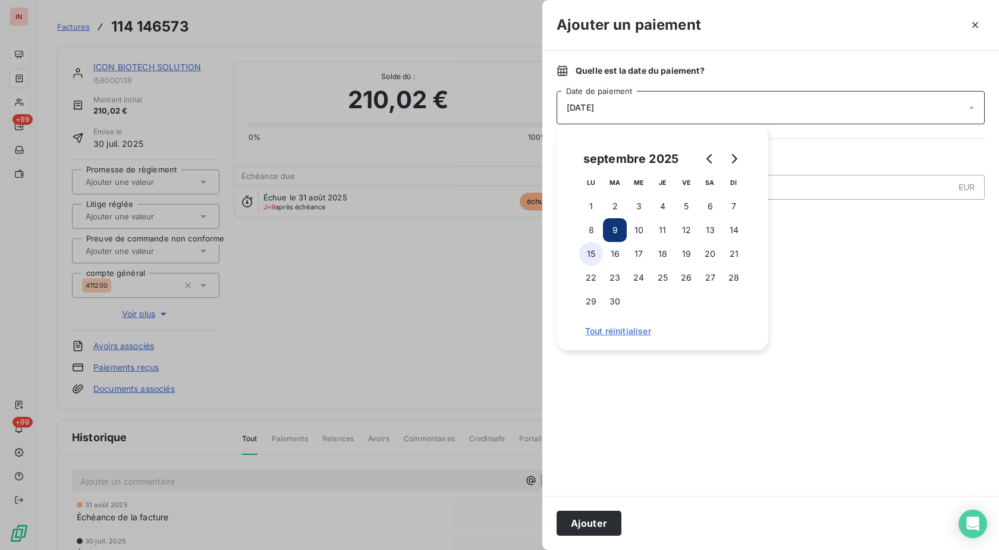
click at [588, 229] on button "8" at bounding box center [591, 230] width 24 height 24
click at [603, 517] on button "Ajouter" at bounding box center [588, 523] width 65 height 25
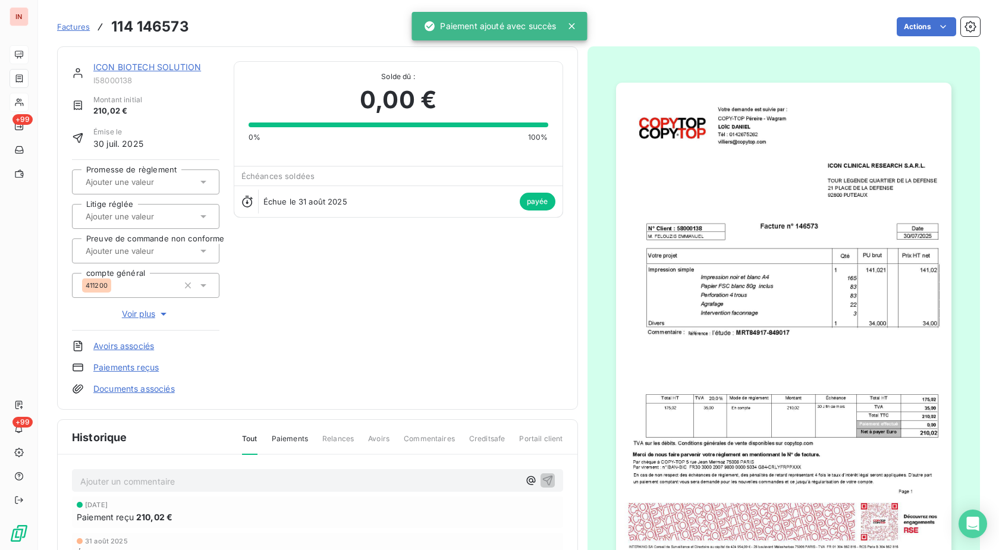
click at [138, 64] on link "ICON BIOTECH SOLUTION" at bounding box center [147, 67] width 108 height 10
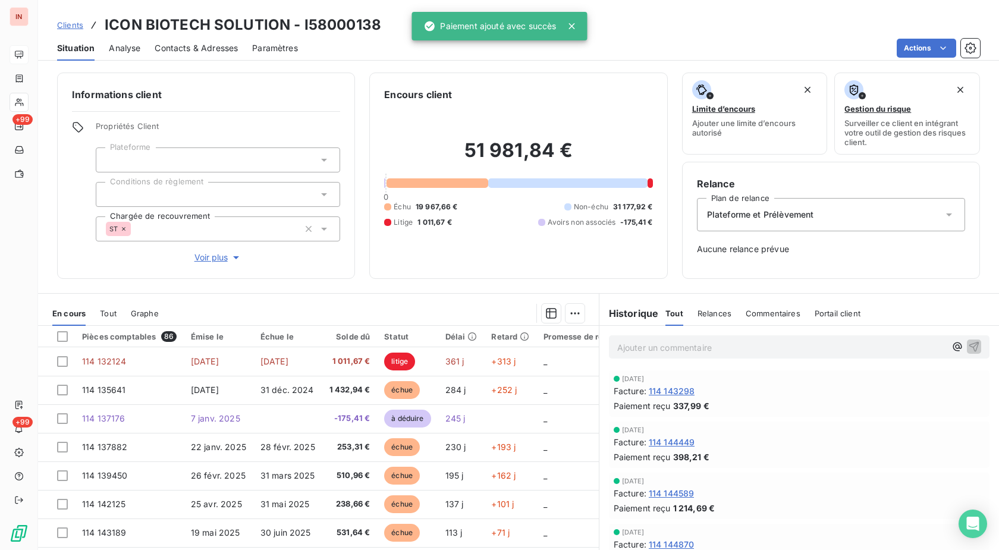
click at [75, 21] on span "Clients" at bounding box center [70, 25] width 26 height 10
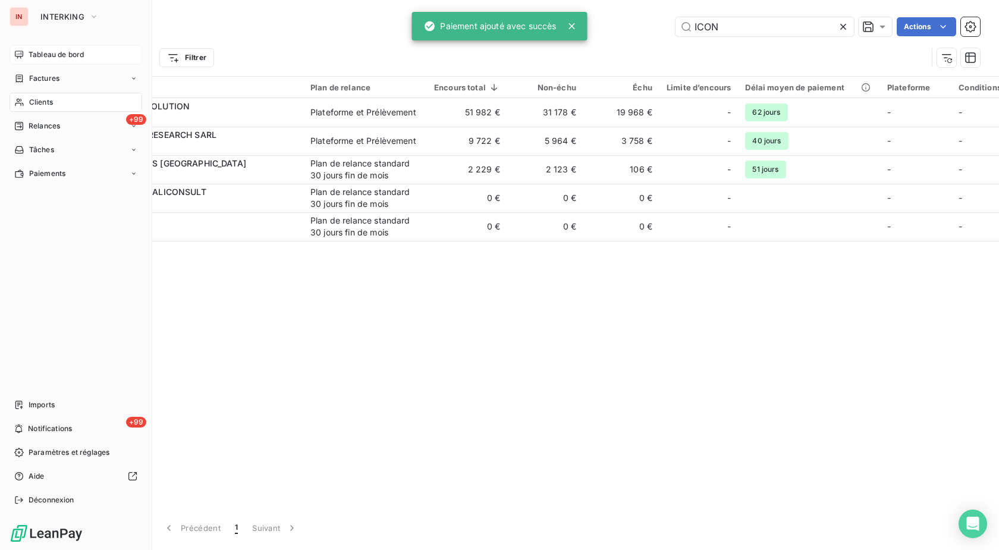
click at [25, 102] on div "Clients" at bounding box center [76, 102] width 133 height 19
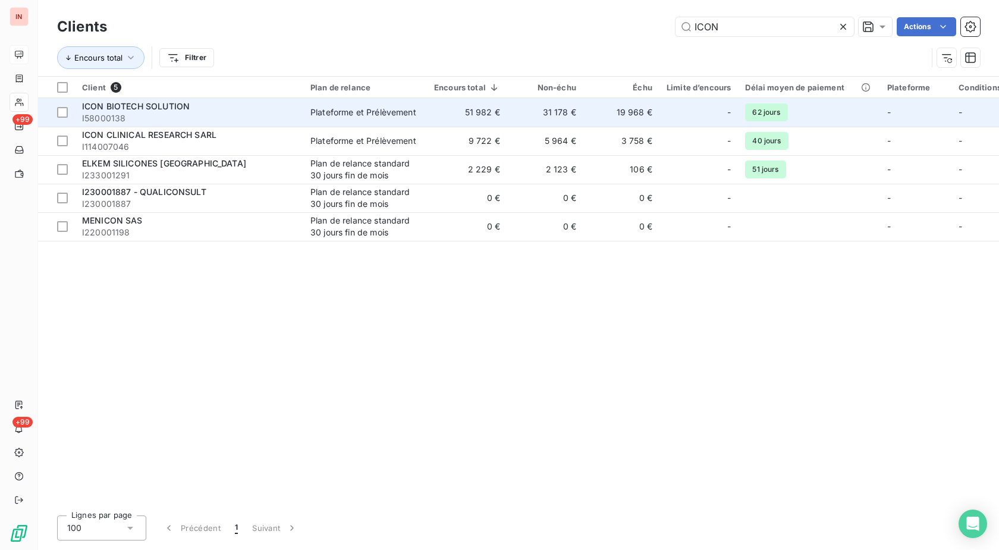
click at [265, 117] on span "I58000138" at bounding box center [189, 118] width 214 height 12
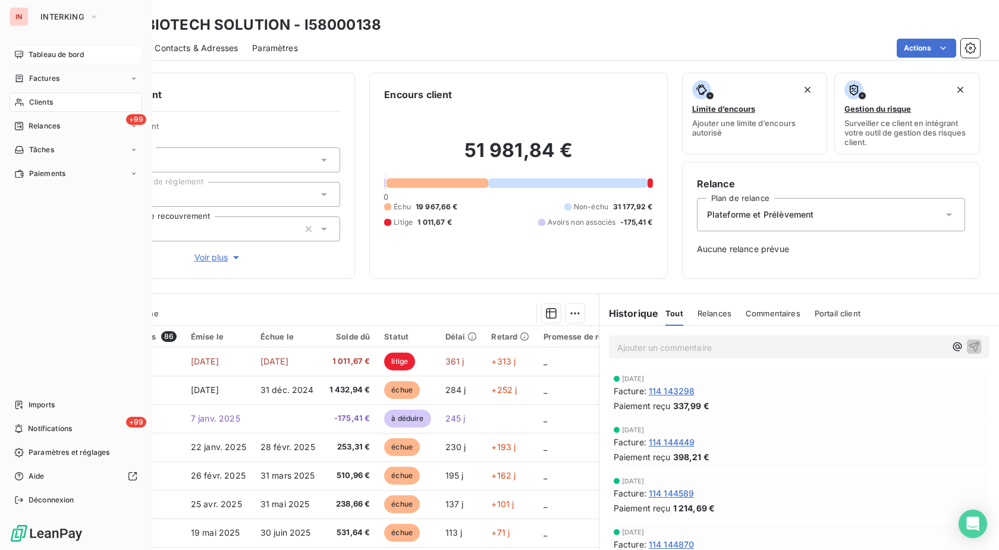
click at [31, 55] on span "Tableau de bord" at bounding box center [56, 54] width 55 height 11
